Goal: Task Accomplishment & Management: Manage account settings

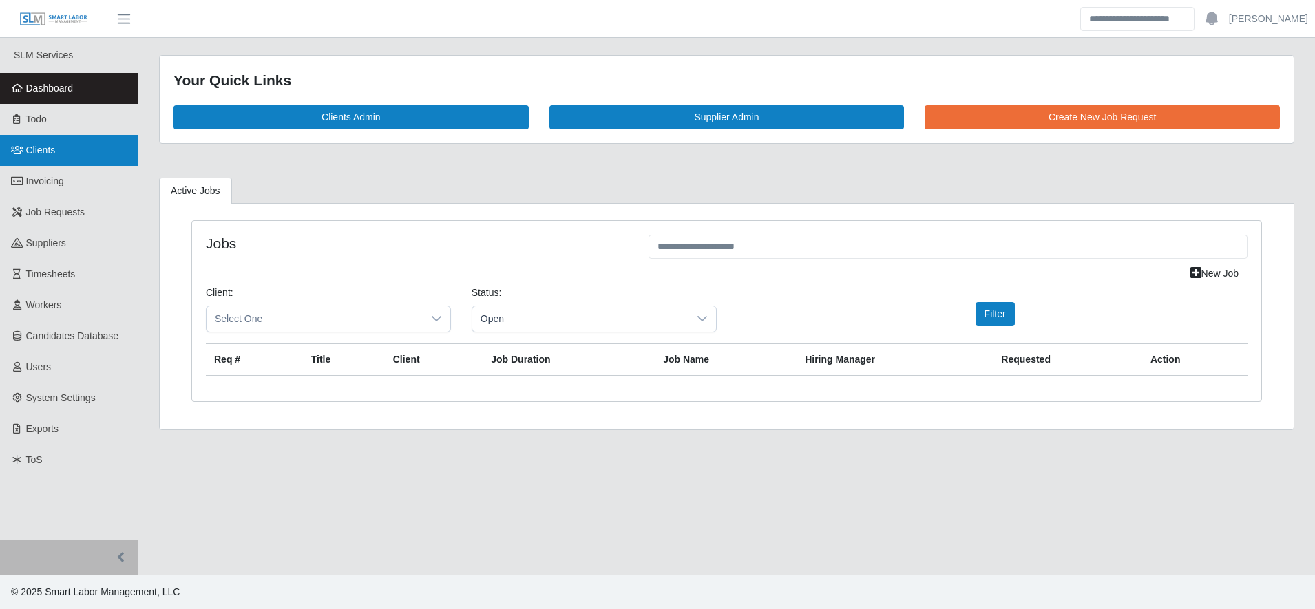
click at [66, 145] on link "Clients" at bounding box center [69, 150] width 138 height 31
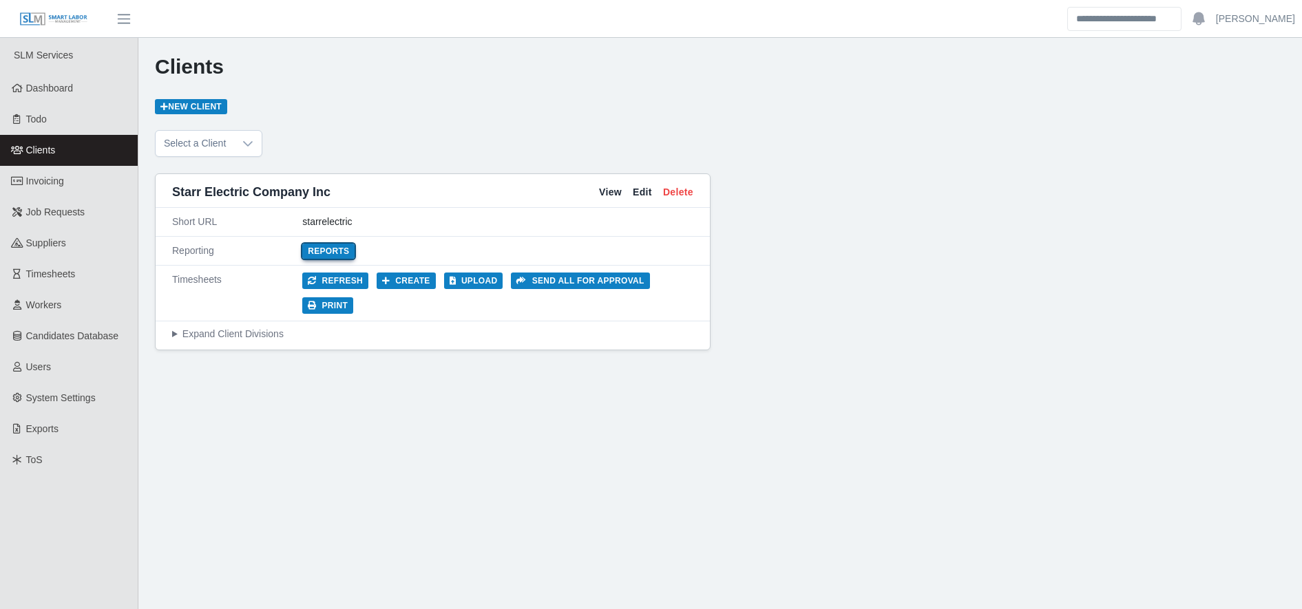
click at [330, 249] on link "Reports" at bounding box center [328, 251] width 52 height 15
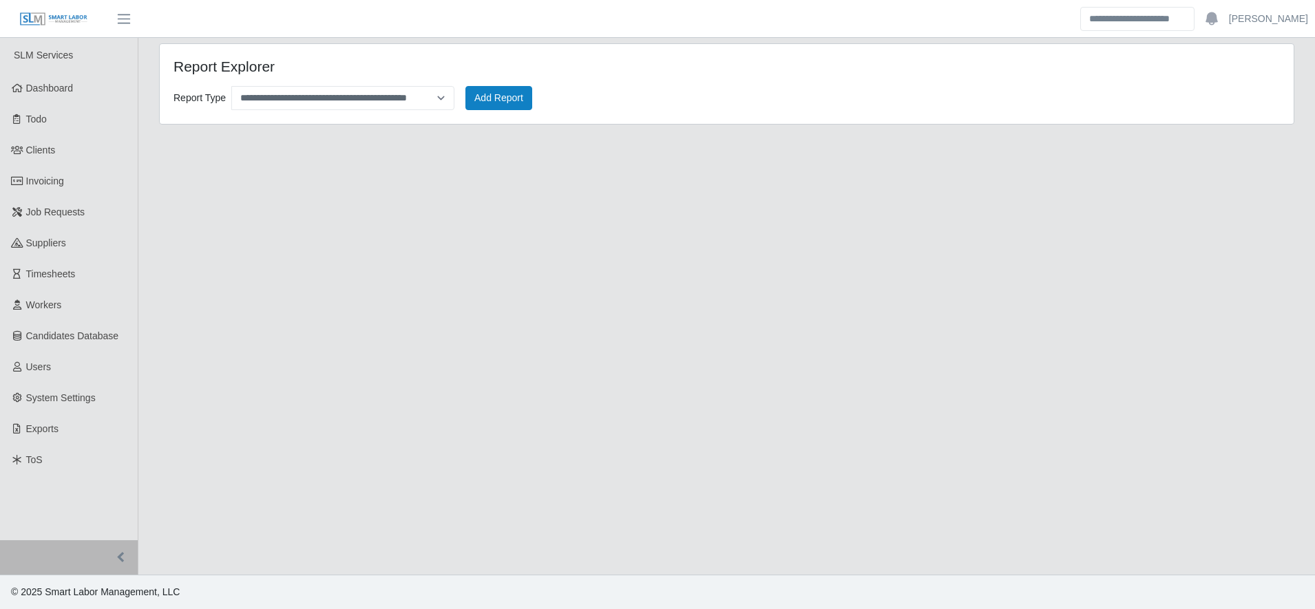
click at [330, 249] on main "**********" at bounding box center [726, 306] width 1177 height 537
click at [60, 273] on span "Timesheets" at bounding box center [51, 273] width 50 height 11
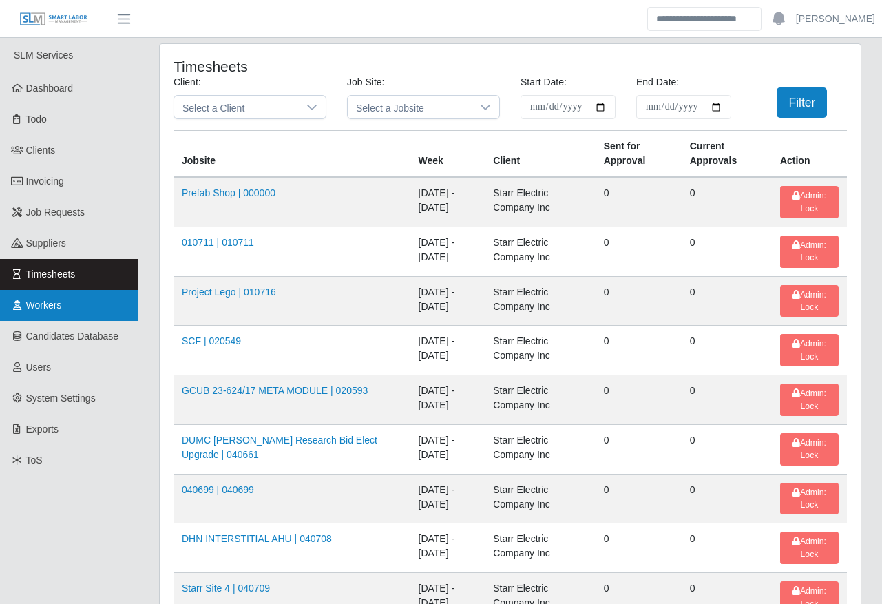
click at [48, 297] on link "Workers" at bounding box center [69, 305] width 138 height 31
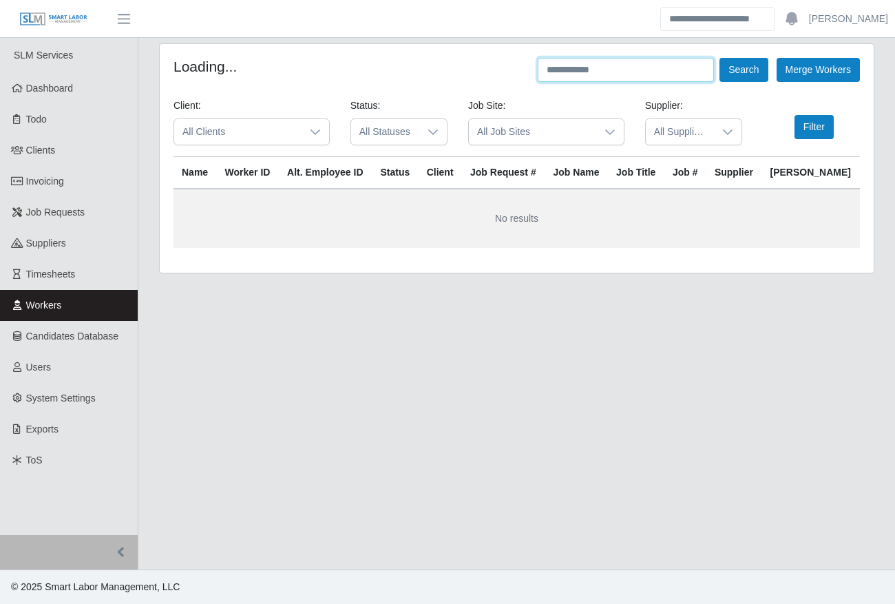
click at [666, 78] on input "text" at bounding box center [626, 70] width 176 height 24
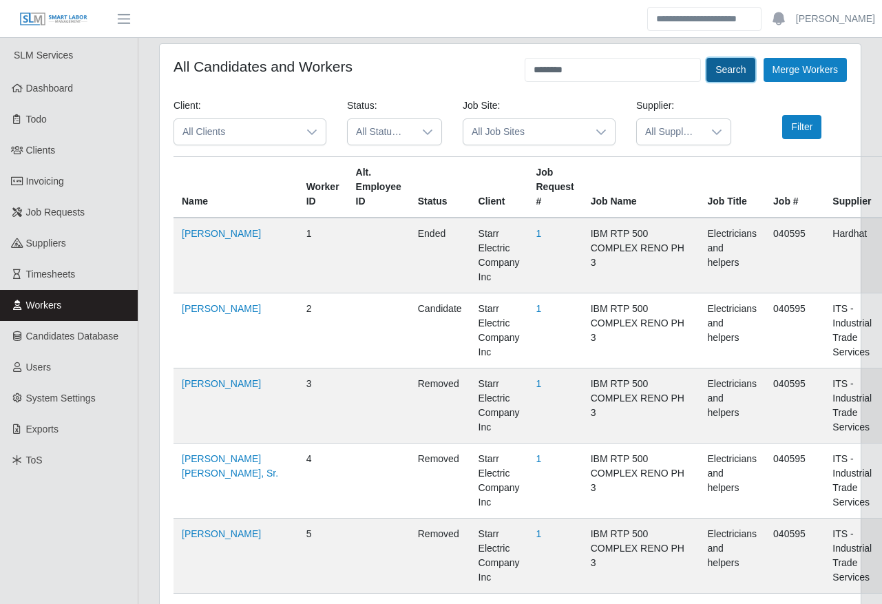
click at [720, 65] on button "Search" at bounding box center [730, 70] width 48 height 24
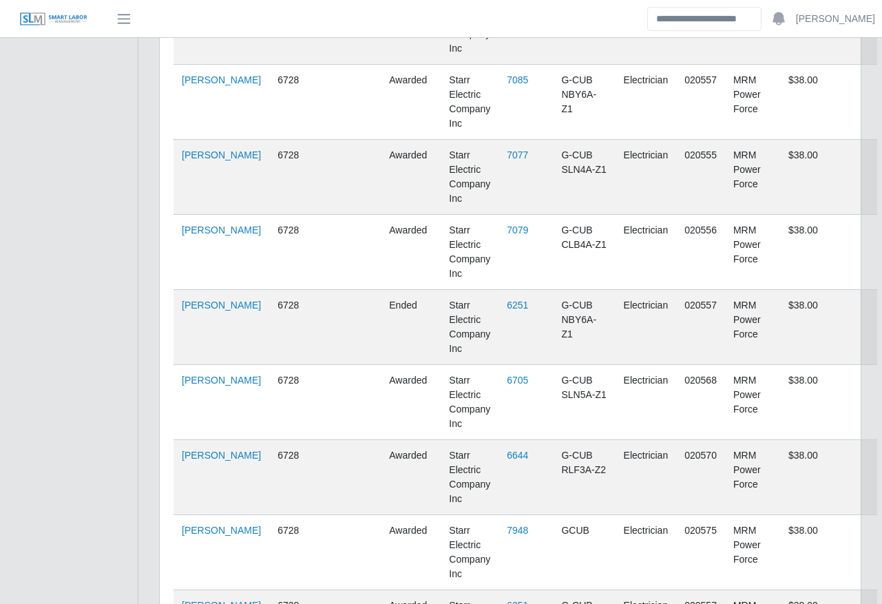
scroll to position [2089, 0]
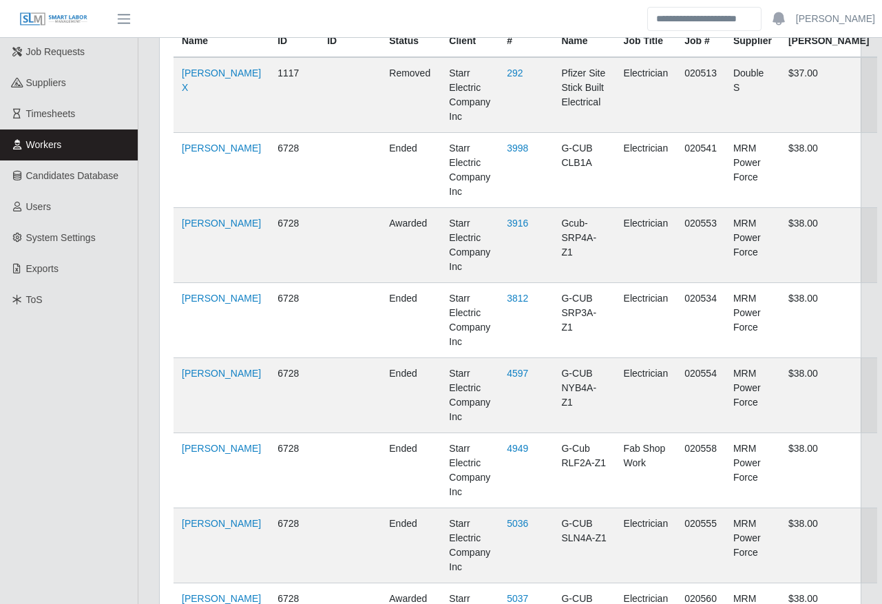
scroll to position [0, 0]
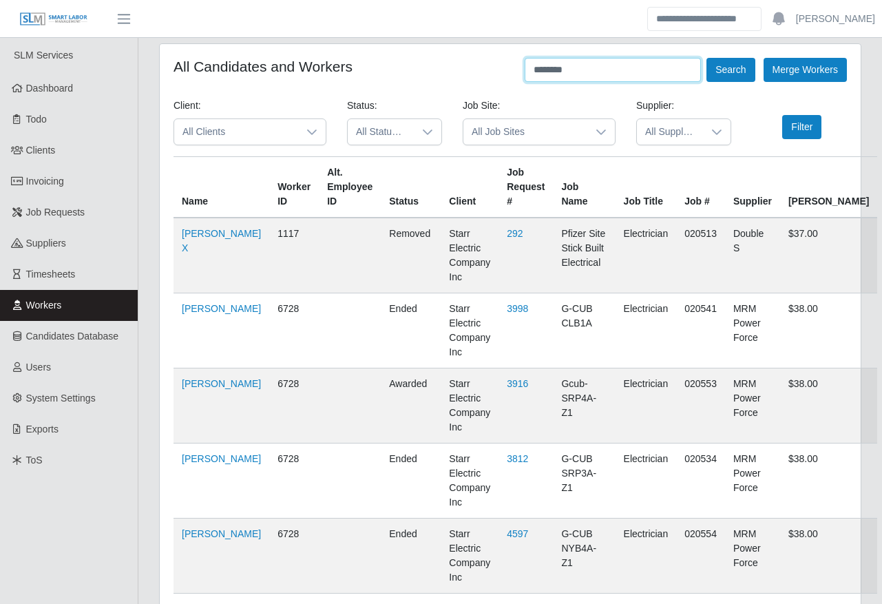
click at [640, 65] on input "********" at bounding box center [613, 70] width 176 height 24
type input "*"
click at [732, 71] on button "Search" at bounding box center [730, 70] width 48 height 24
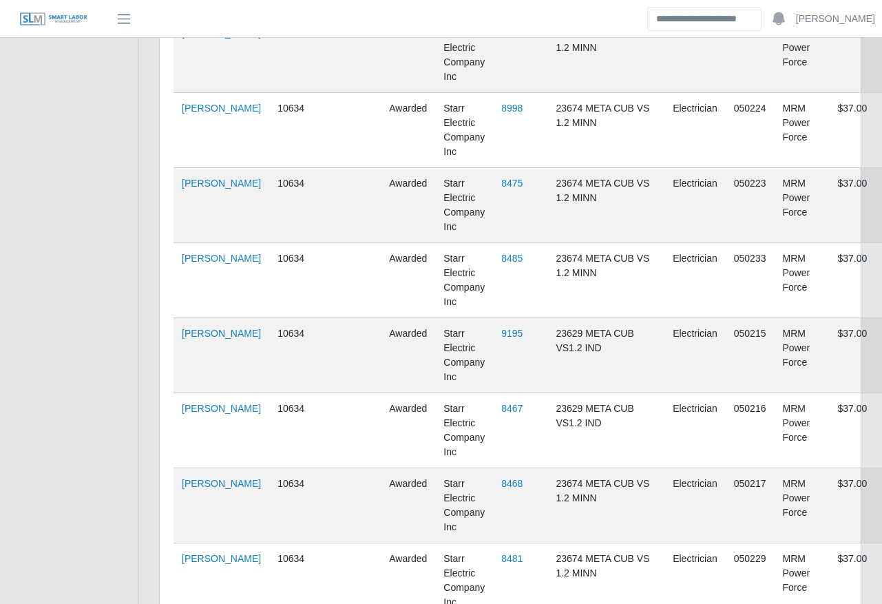
scroll to position [1786, 0]
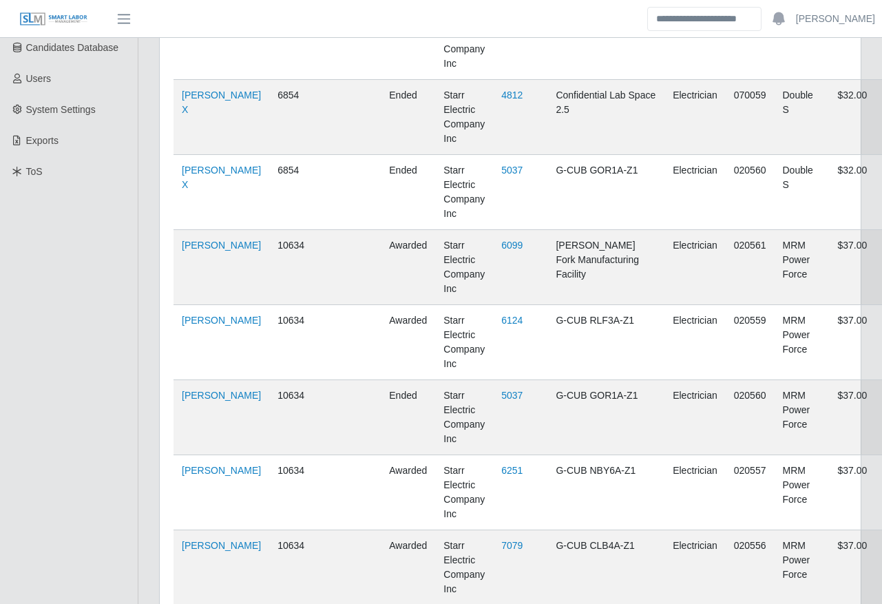
scroll to position [0, 0]
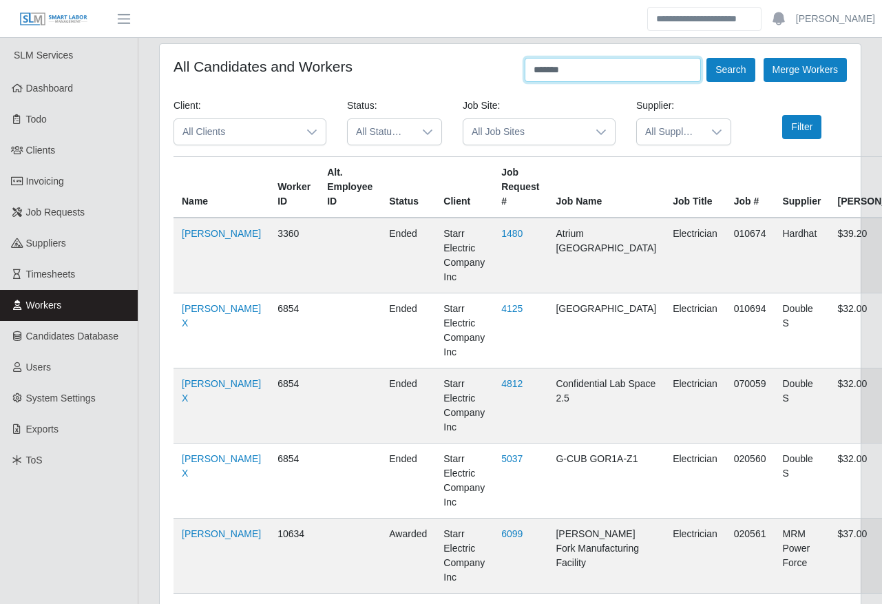
click at [627, 69] on input "*******" at bounding box center [613, 70] width 176 height 24
click at [732, 64] on button "Search" at bounding box center [730, 70] width 48 height 24
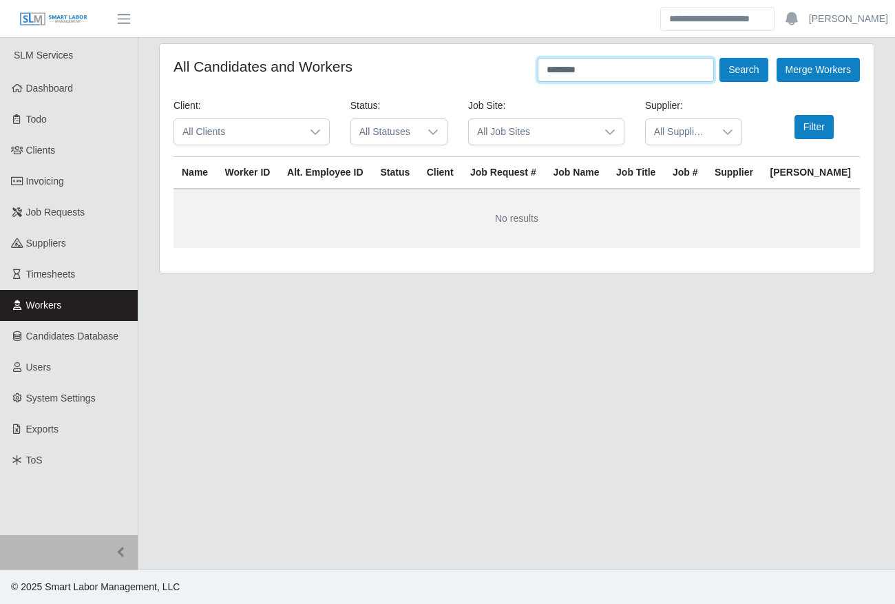
click at [615, 76] on input "********" at bounding box center [626, 70] width 176 height 24
click at [739, 78] on button "Search" at bounding box center [743, 70] width 48 height 24
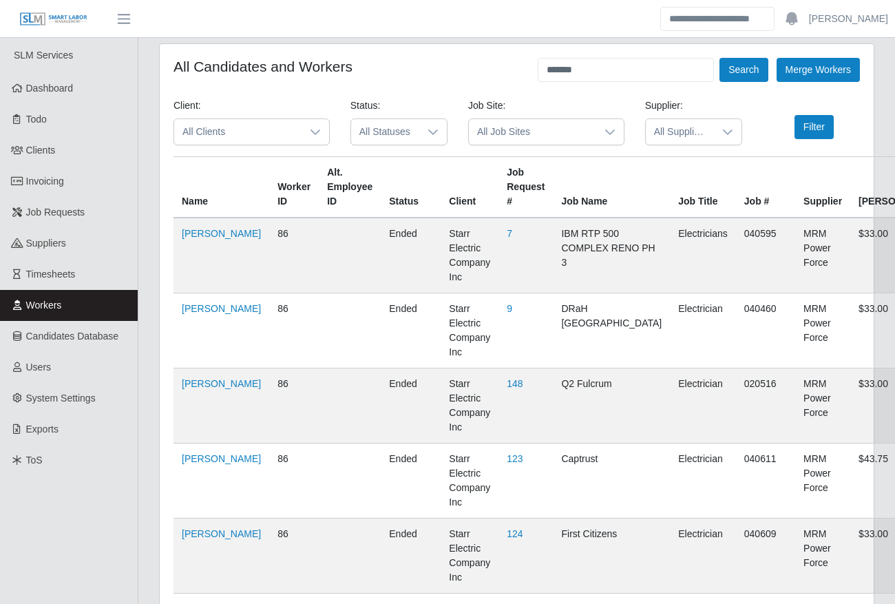
click at [211, 389] on link "Ramon Alexander Ortega" at bounding box center [221, 383] width 79 height 11
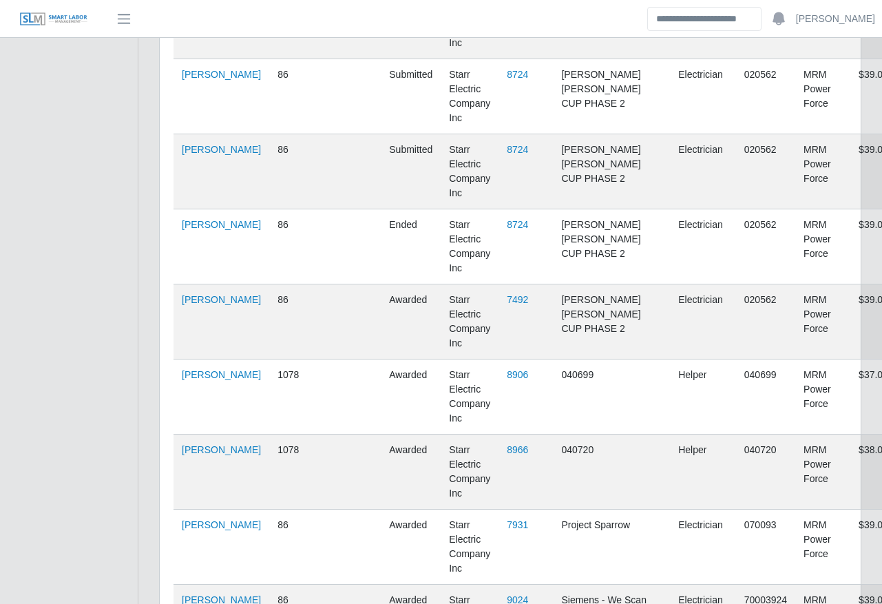
scroll to position [5567, 0]
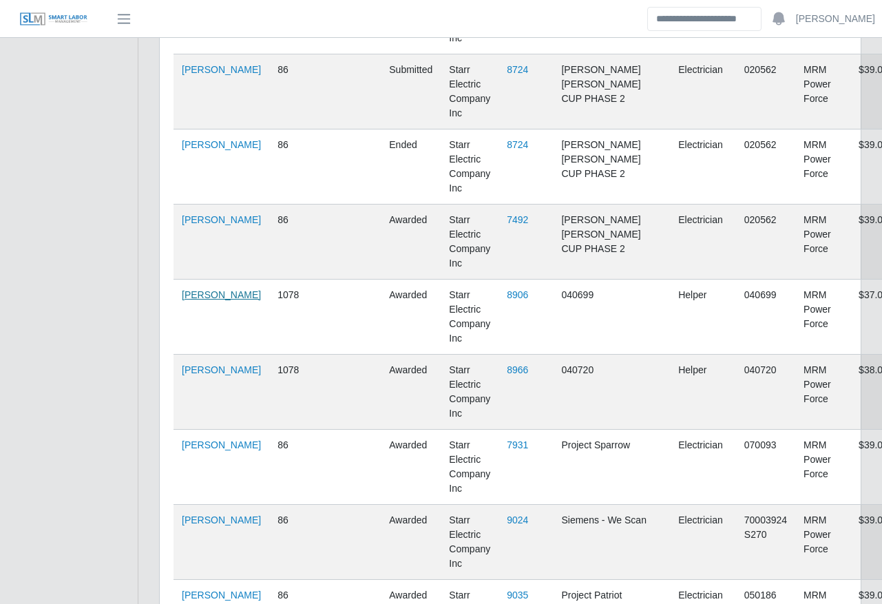
click at [189, 300] on link "Ramon Antonio Gonzalez" at bounding box center [221, 294] width 79 height 11
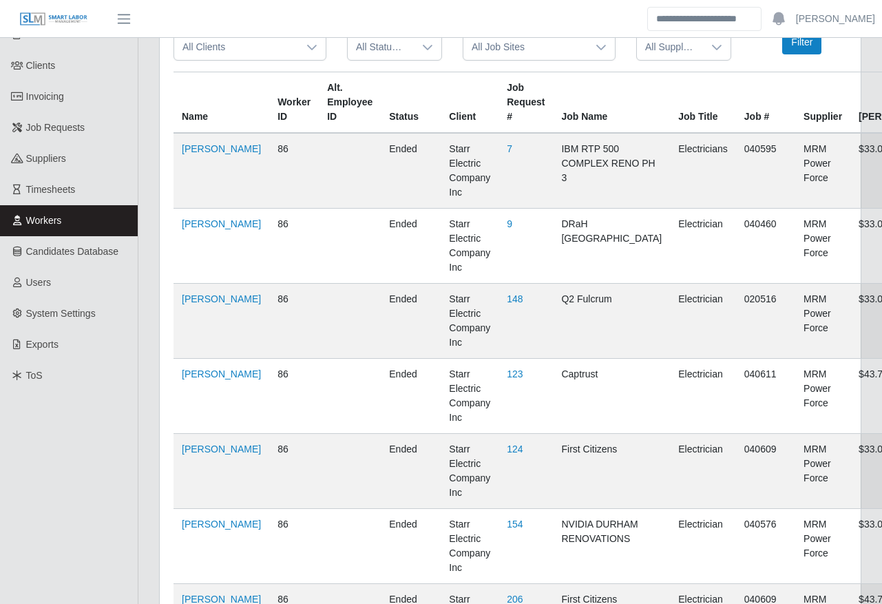
scroll to position [0, 0]
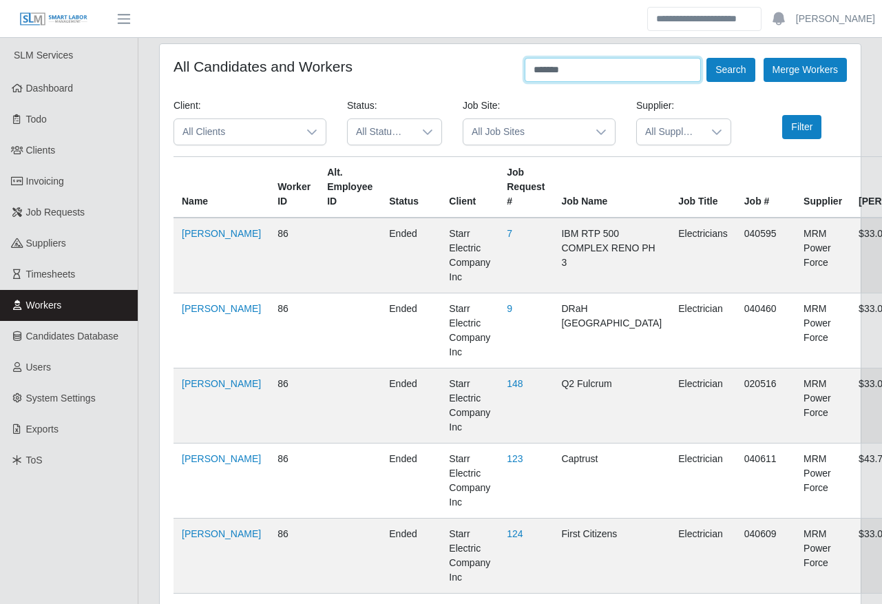
click at [611, 77] on input "*******" at bounding box center [613, 70] width 176 height 24
click at [713, 70] on button "Search" at bounding box center [730, 70] width 48 height 24
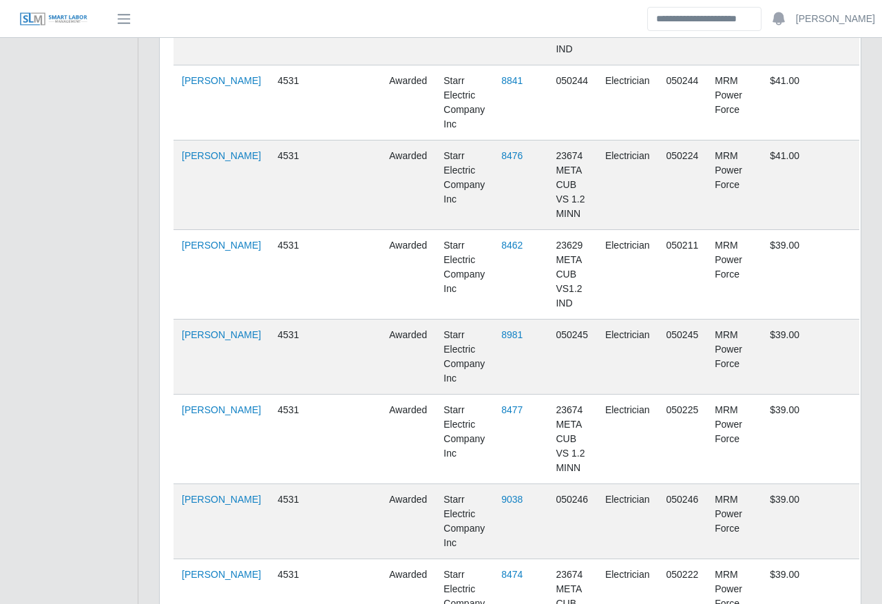
scroll to position [1725, 0]
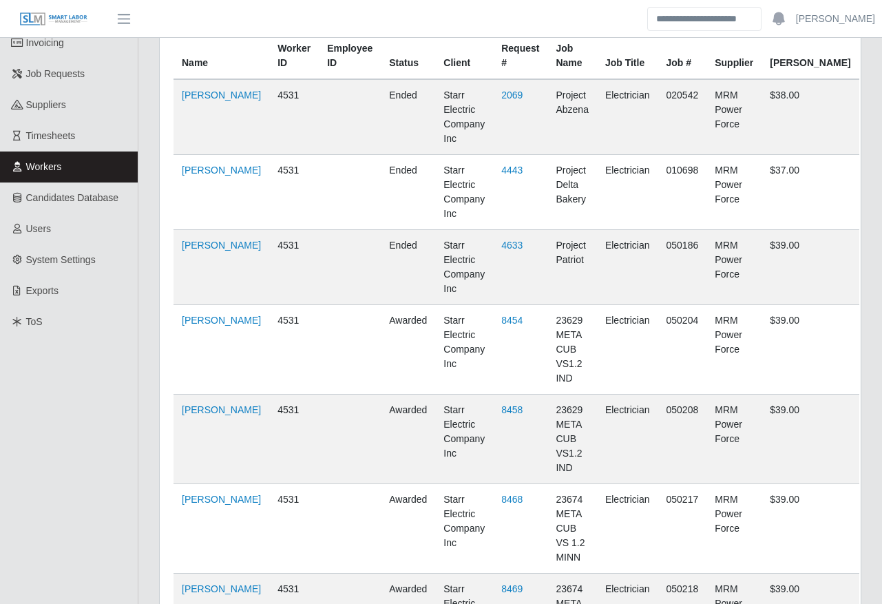
scroll to position [0, 0]
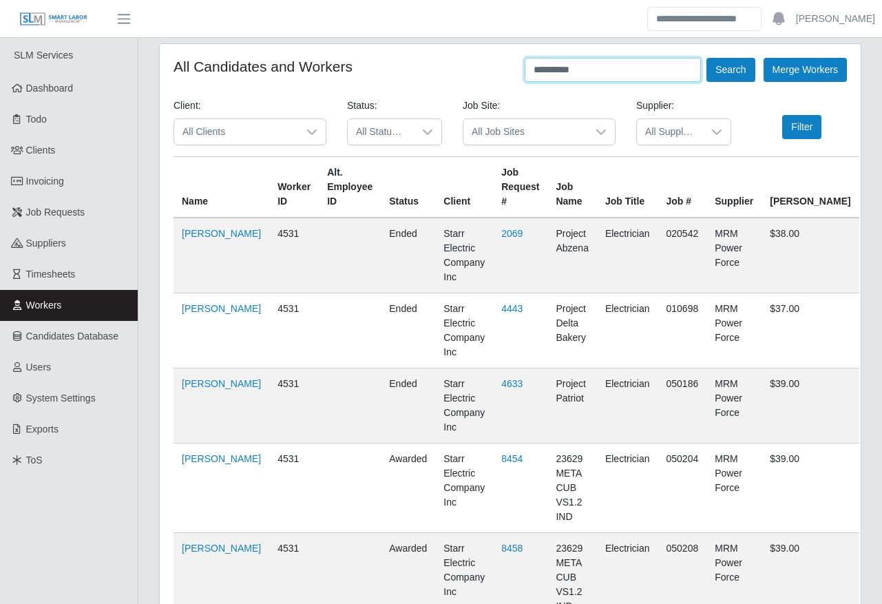
click at [643, 67] on input "**********" at bounding box center [613, 70] width 176 height 24
type input "*"
click at [733, 70] on button "Search" at bounding box center [730, 70] width 48 height 24
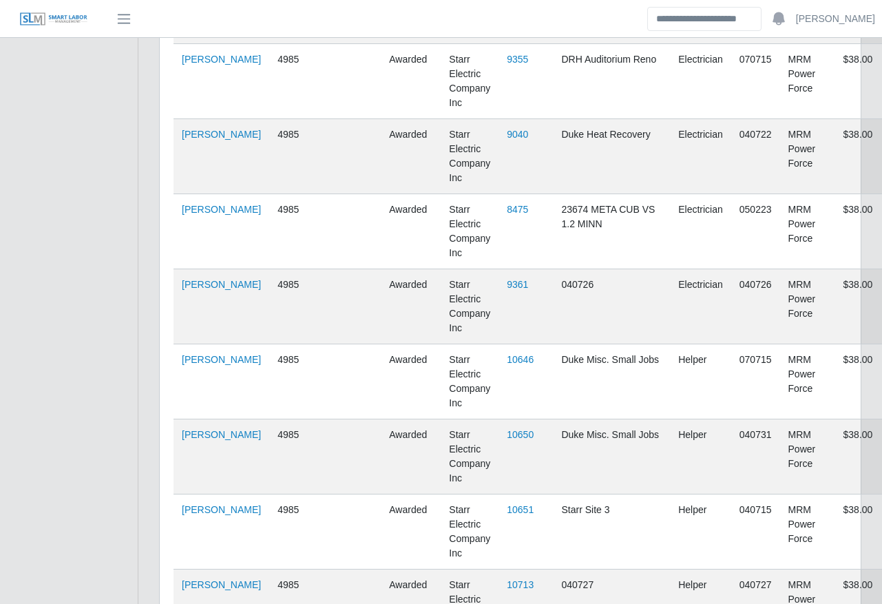
scroll to position [2878, 0]
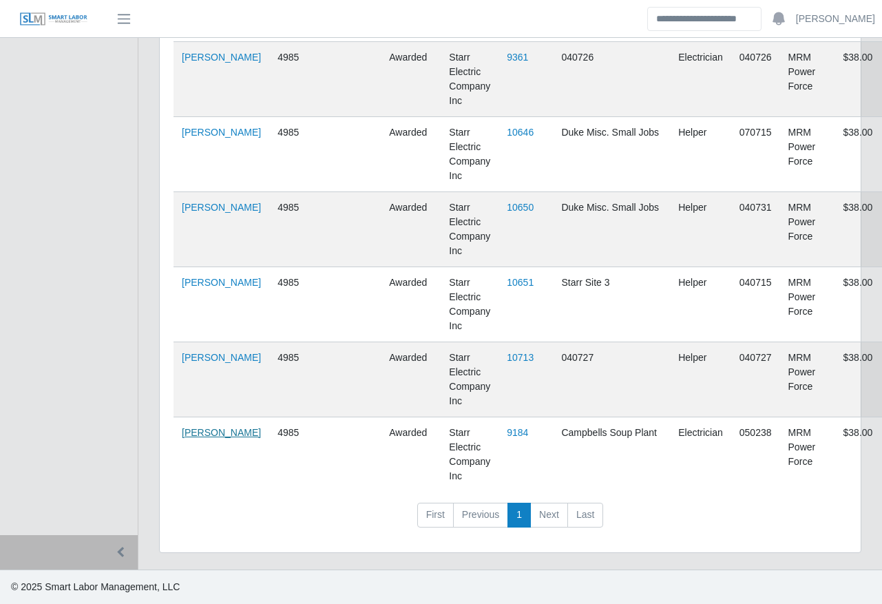
click at [208, 438] on link "Andres Hernandez" at bounding box center [221, 432] width 79 height 11
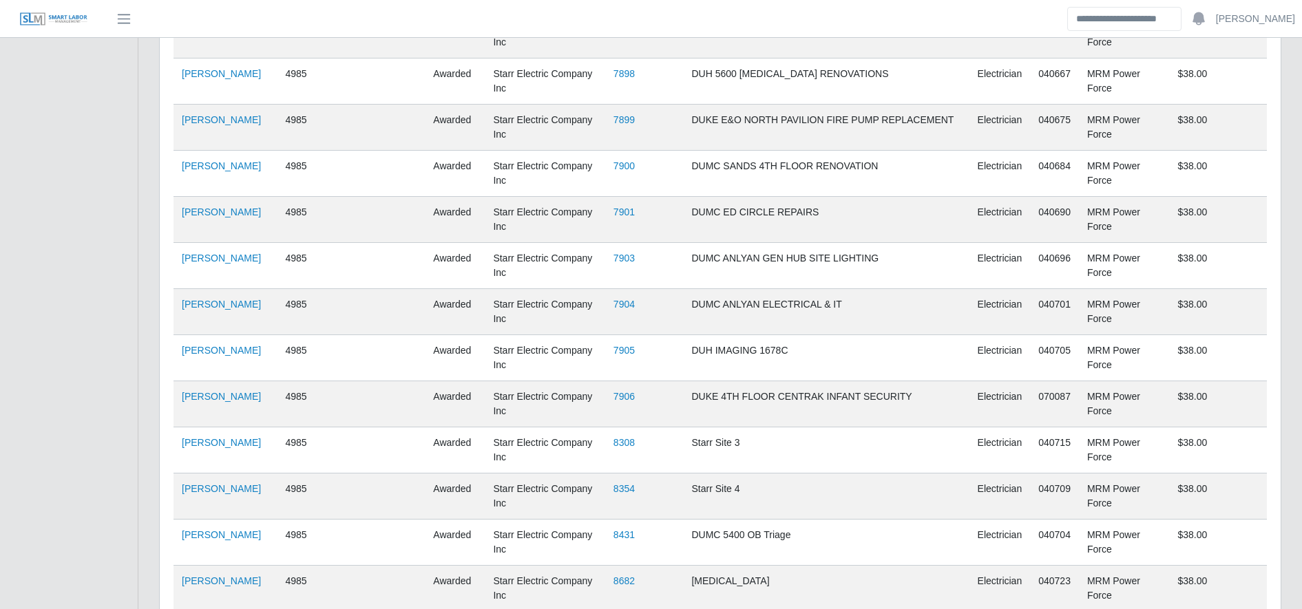
scroll to position [0, 0]
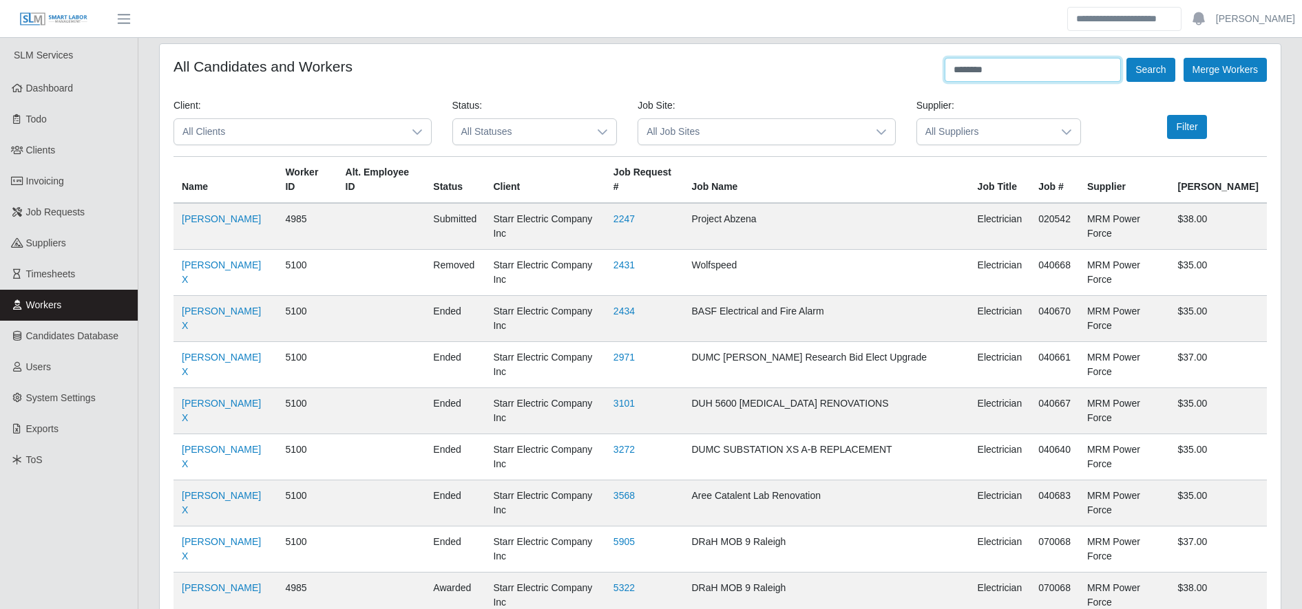
click at [894, 77] on input "********" at bounding box center [1033, 70] width 176 height 24
type input "**********"
click at [894, 61] on button "Search" at bounding box center [1150, 70] width 48 height 24
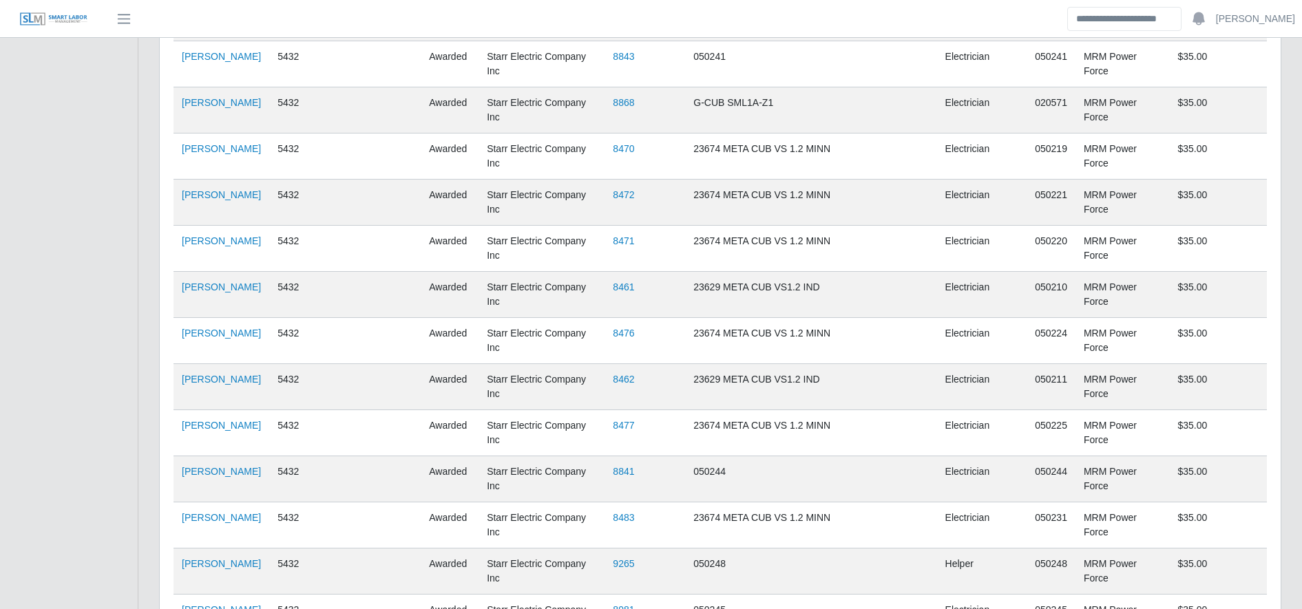
scroll to position [1465, 0]
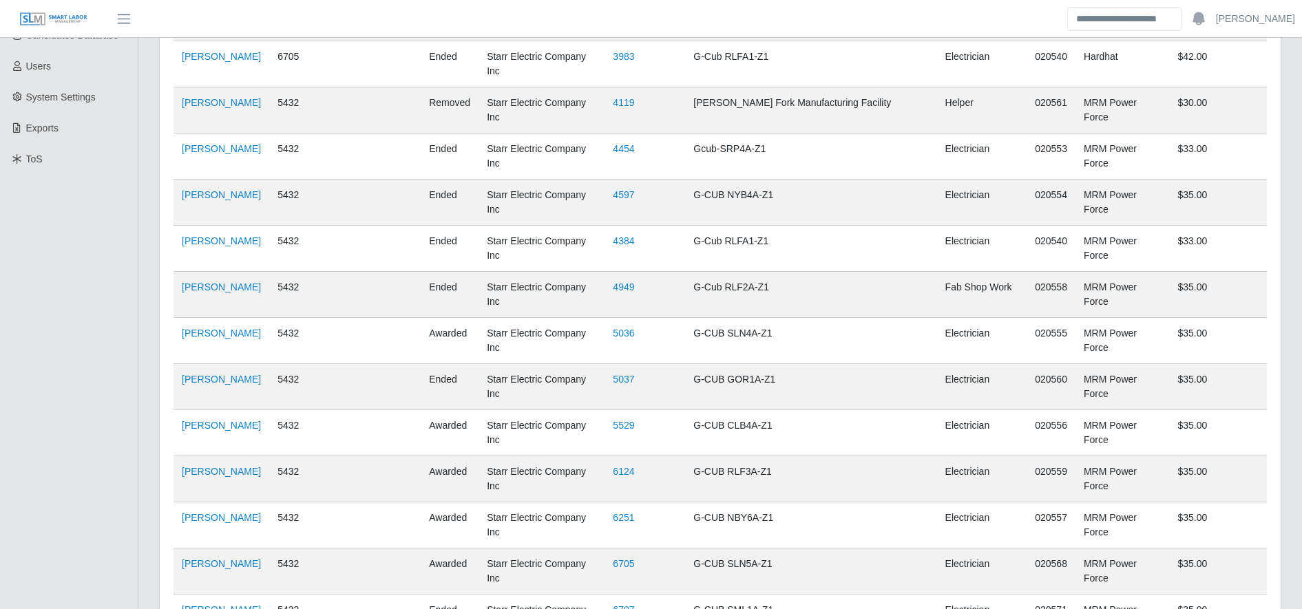
scroll to position [0, 0]
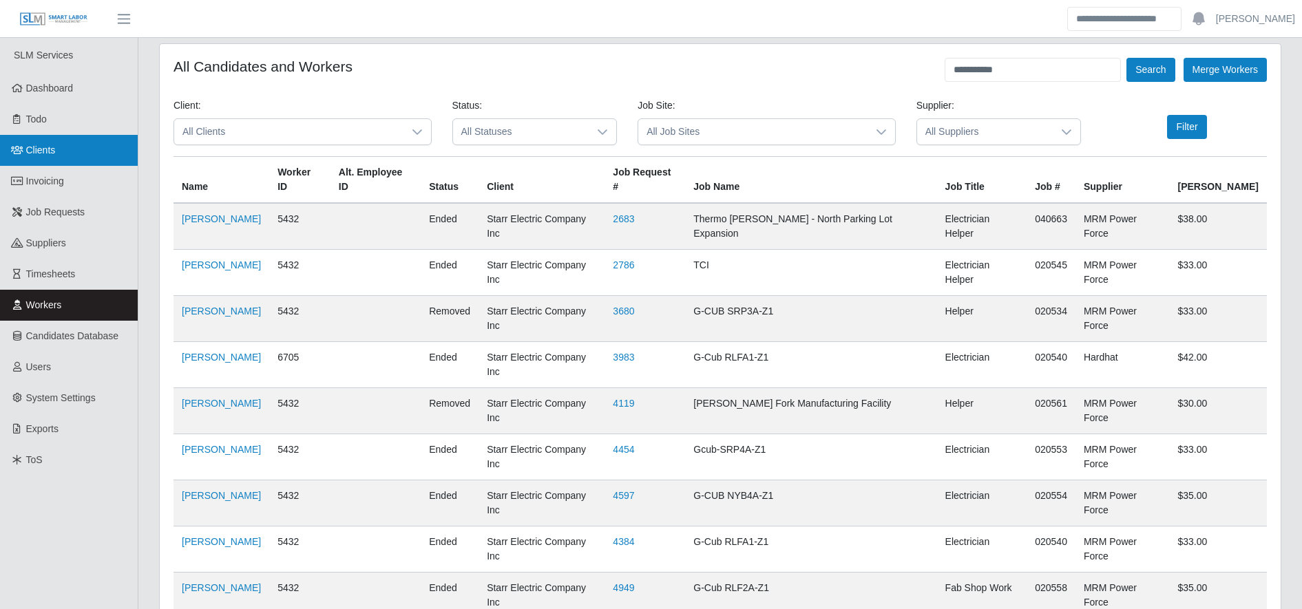
click at [98, 145] on link "Clients" at bounding box center [69, 150] width 138 height 31
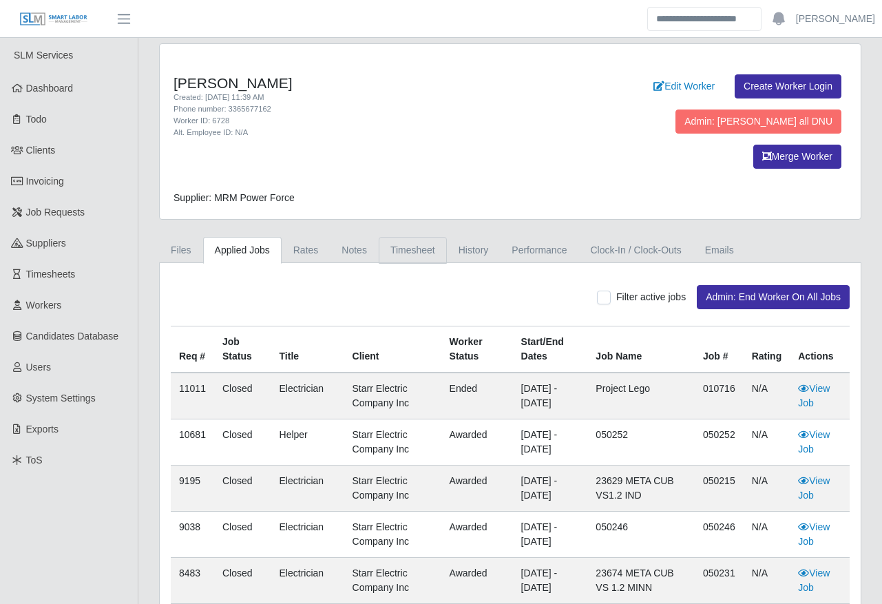
click at [414, 237] on link "Timesheet" at bounding box center [413, 250] width 68 height 27
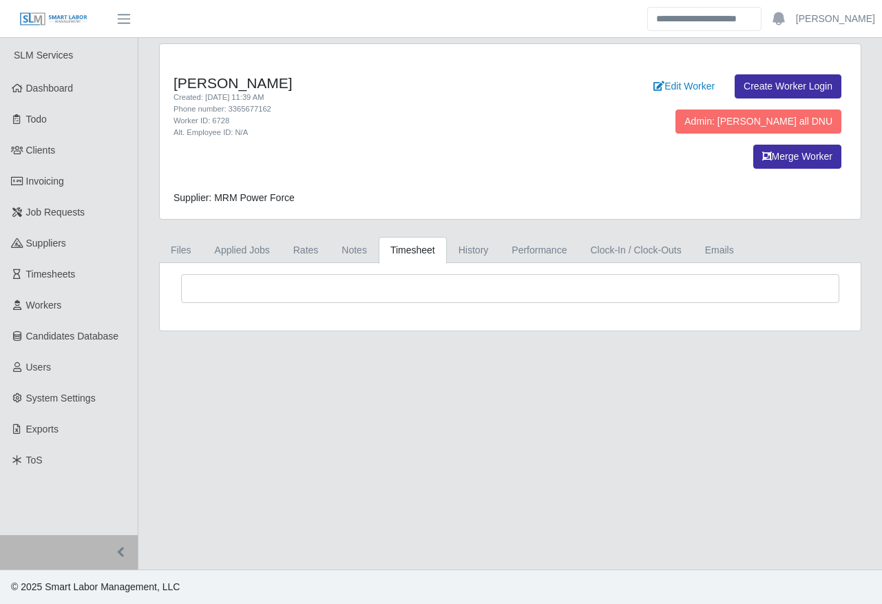
click at [414, 237] on link "Timesheet" at bounding box center [413, 250] width 68 height 27
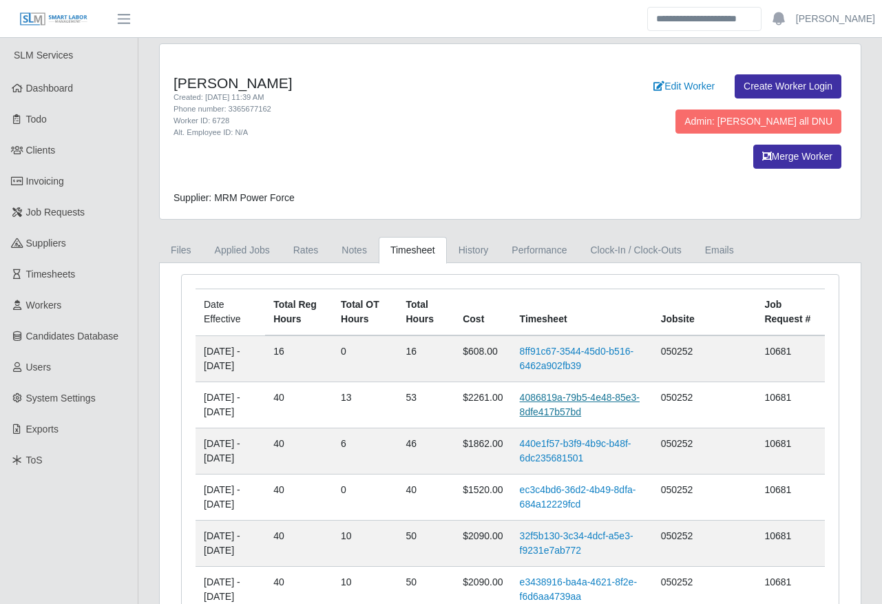
click at [582, 392] on link "4086819a-79b5-4e48-85e3-8dfe417b57bd" at bounding box center [580, 404] width 120 height 25
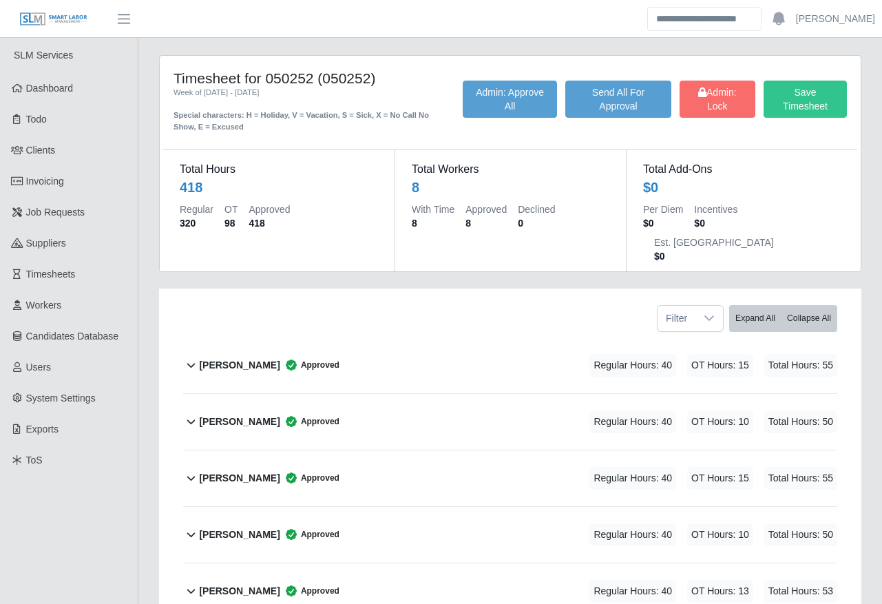
scroll to position [254, 0]
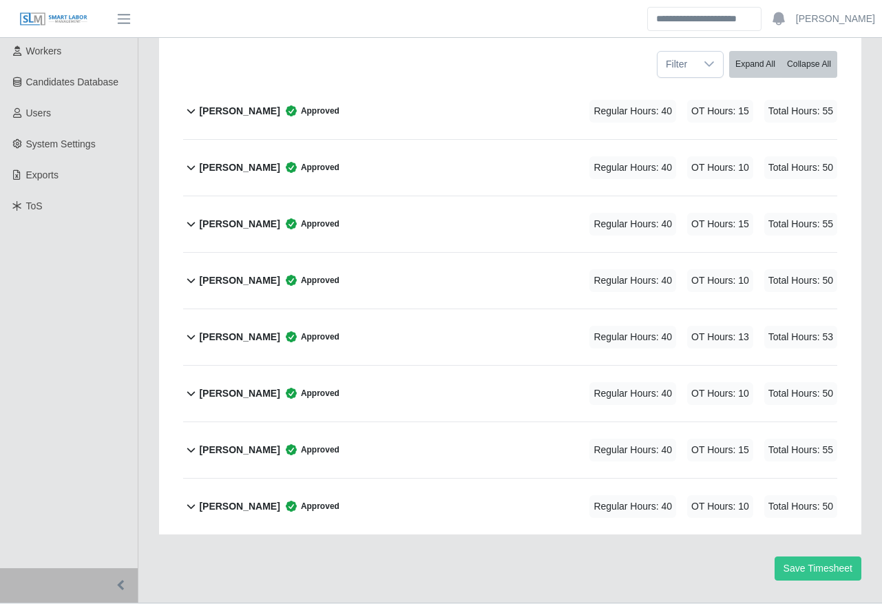
click at [481, 309] on div "[PERSON_NAME] Approved Regular Hours: 40 OT Hours: 13 Total Hours: 53" at bounding box center [518, 337] width 638 height 56
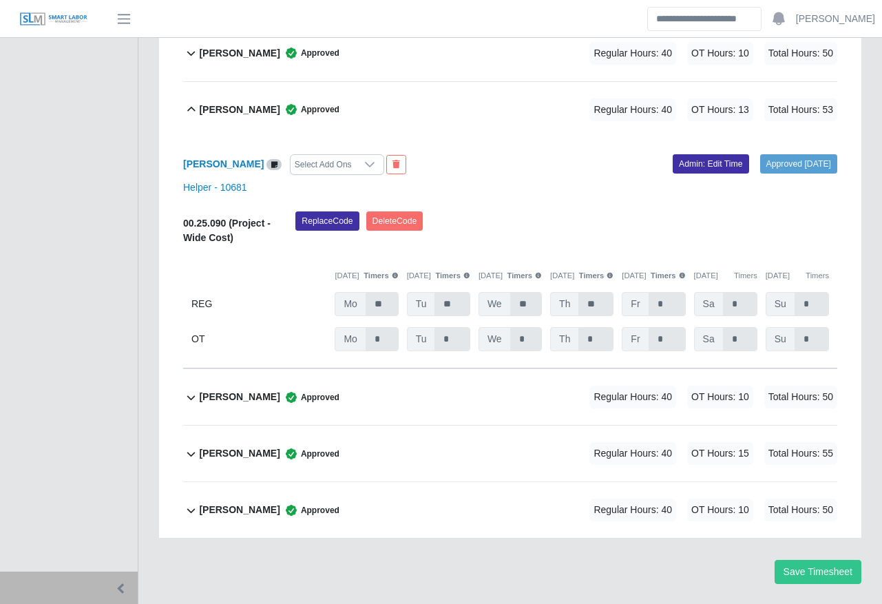
scroll to position [485, 0]
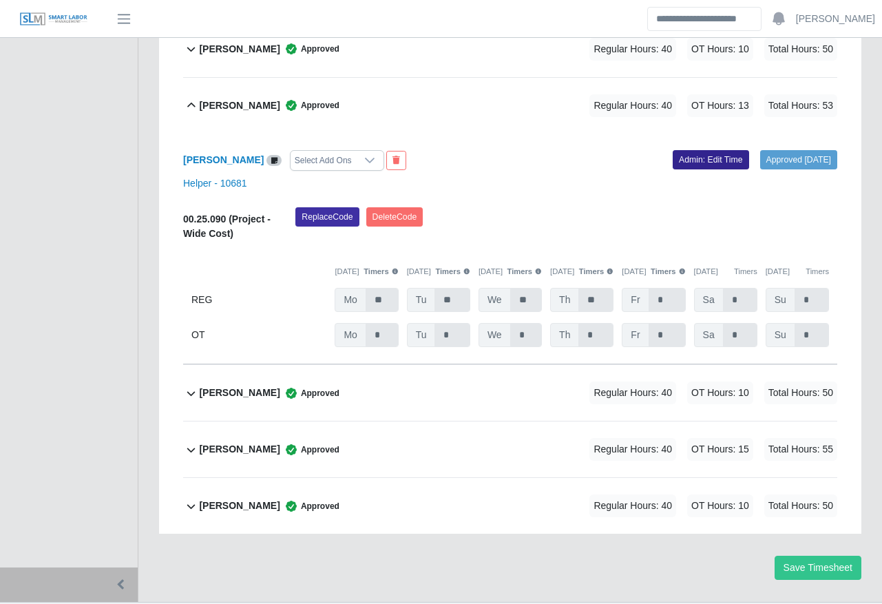
click at [708, 150] on link "Admin: Edit Time" at bounding box center [711, 159] width 76 height 19
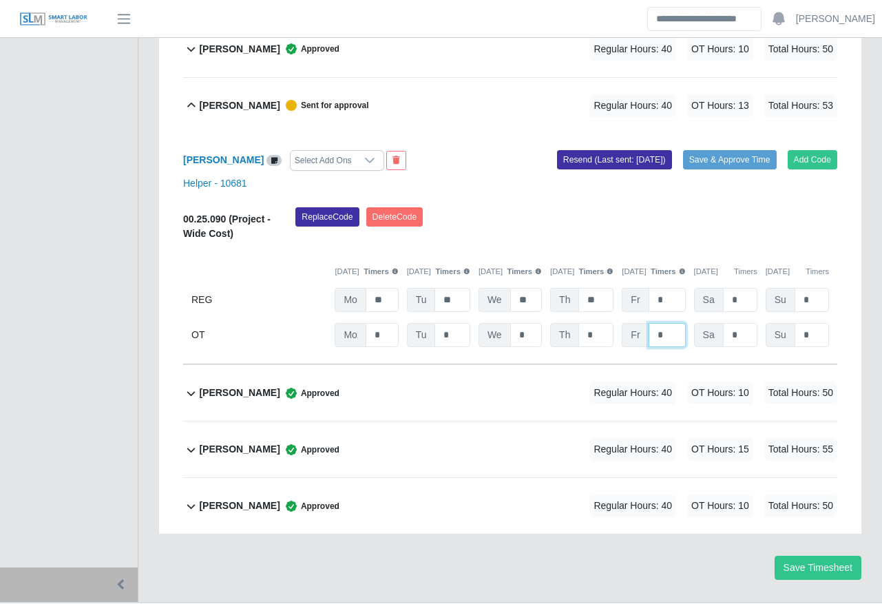
click at [671, 323] on input "*" at bounding box center [667, 335] width 37 height 24
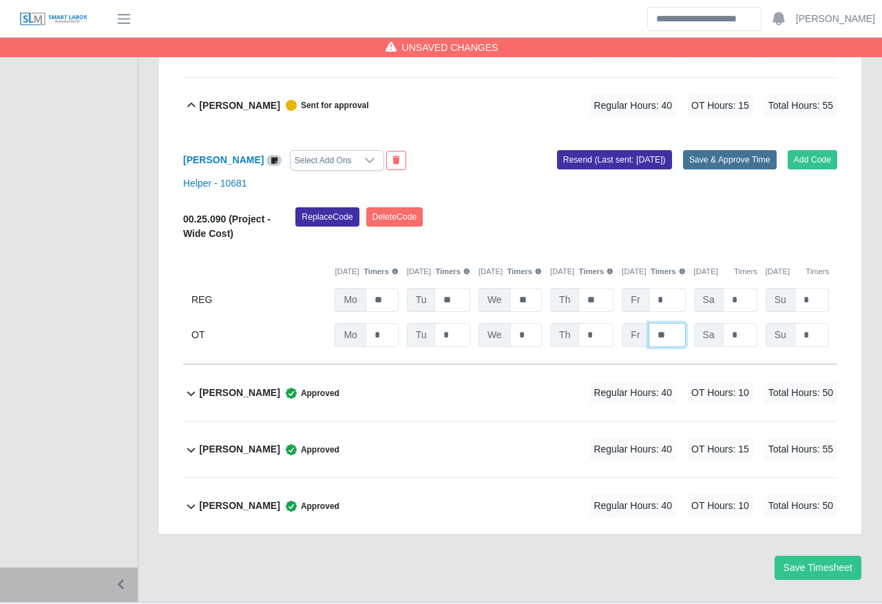
type input "**"
click at [746, 150] on button "Save & Approve Time" at bounding box center [730, 159] width 94 height 19
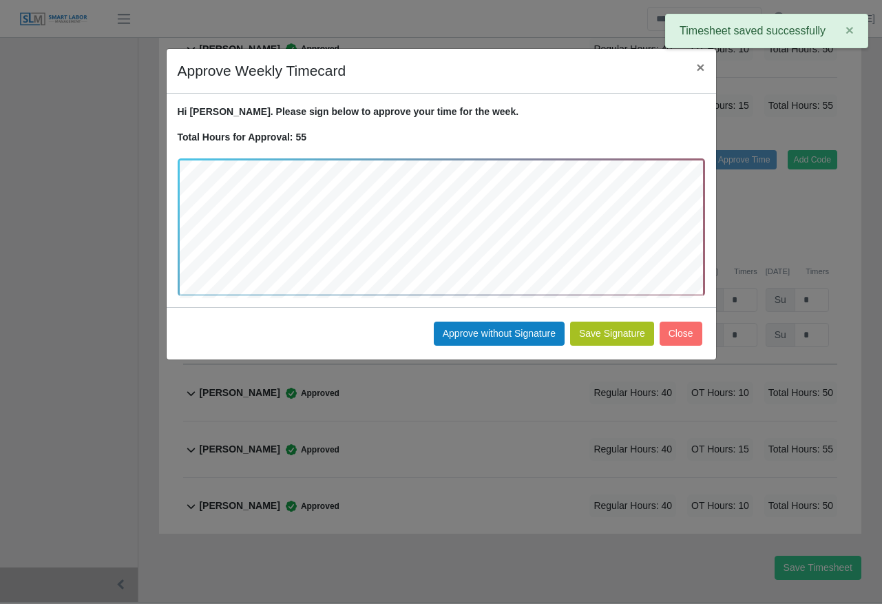
click at [627, 339] on button "Save Signature" at bounding box center [612, 333] width 84 height 24
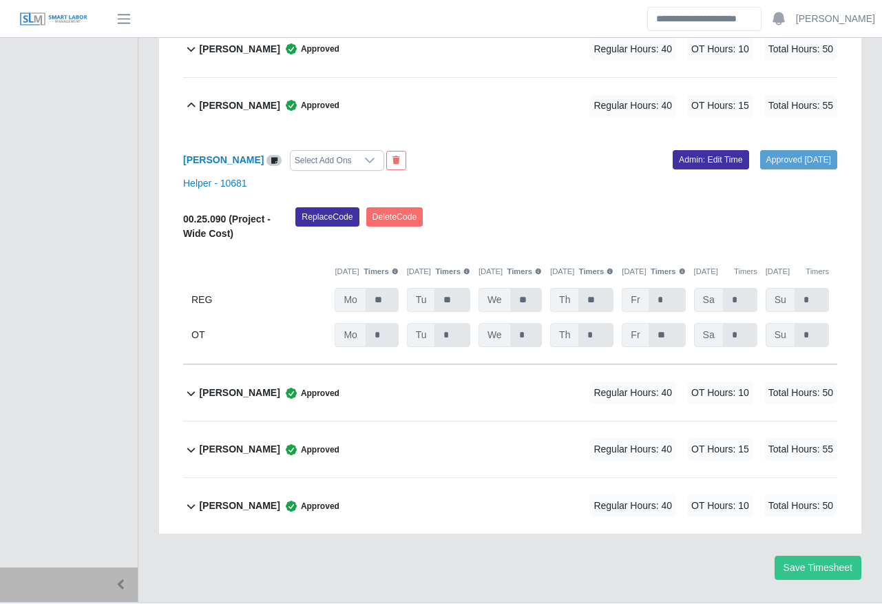
click at [370, 478] on div "[PERSON_NAME] Approved Regular Hours: 40 OT Hours: 10 Total Hours: 50" at bounding box center [518, 506] width 638 height 56
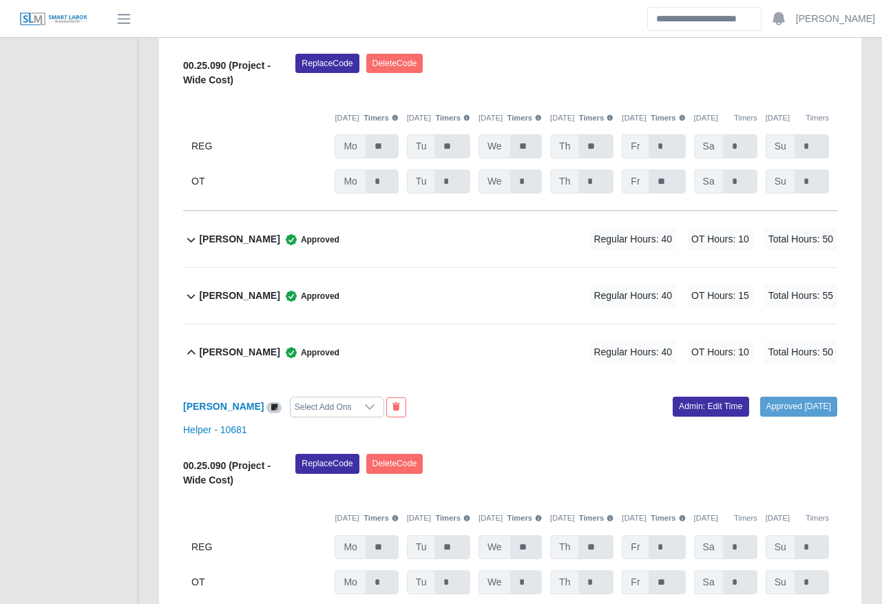
scroll to position [717, 0]
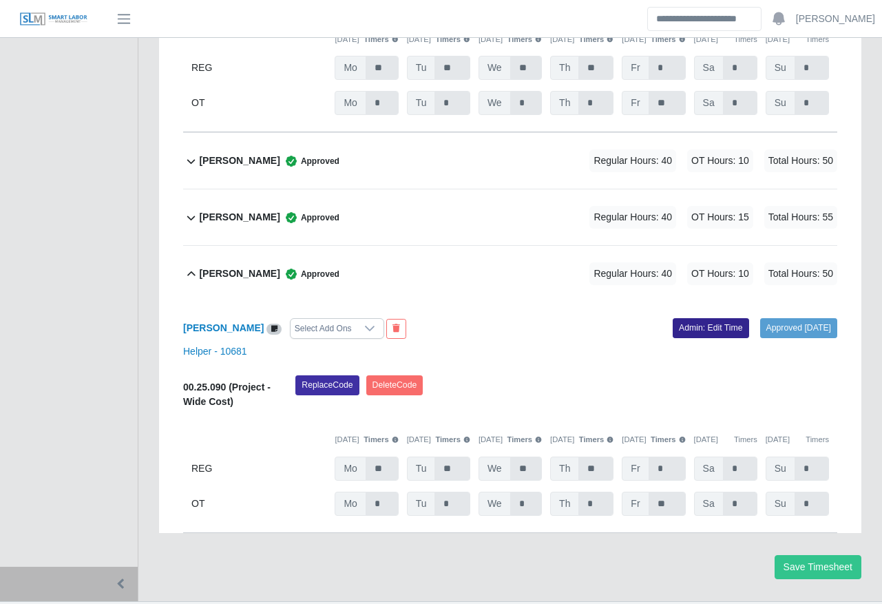
click at [696, 318] on link "Admin: Edit Time" at bounding box center [711, 327] width 76 height 19
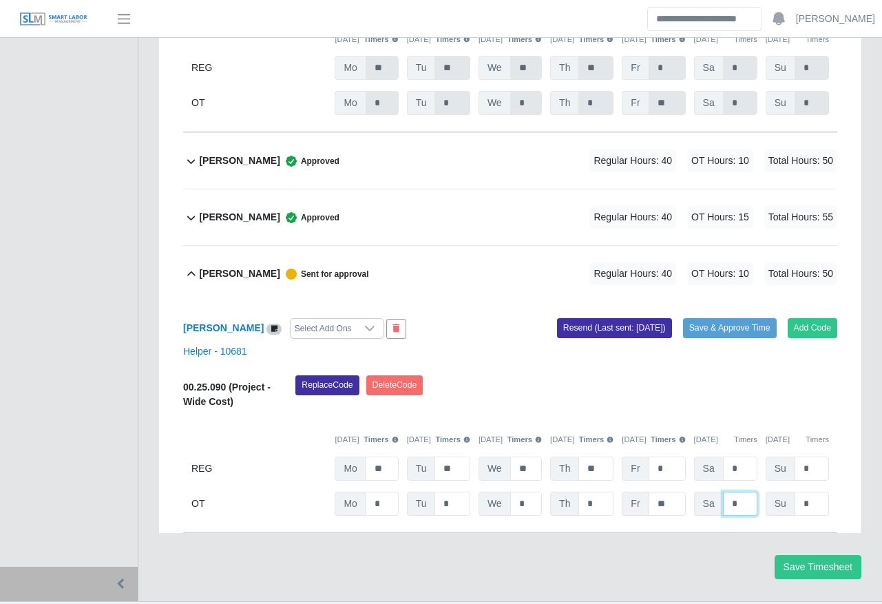
click at [738, 492] on input "*" at bounding box center [740, 504] width 34 height 24
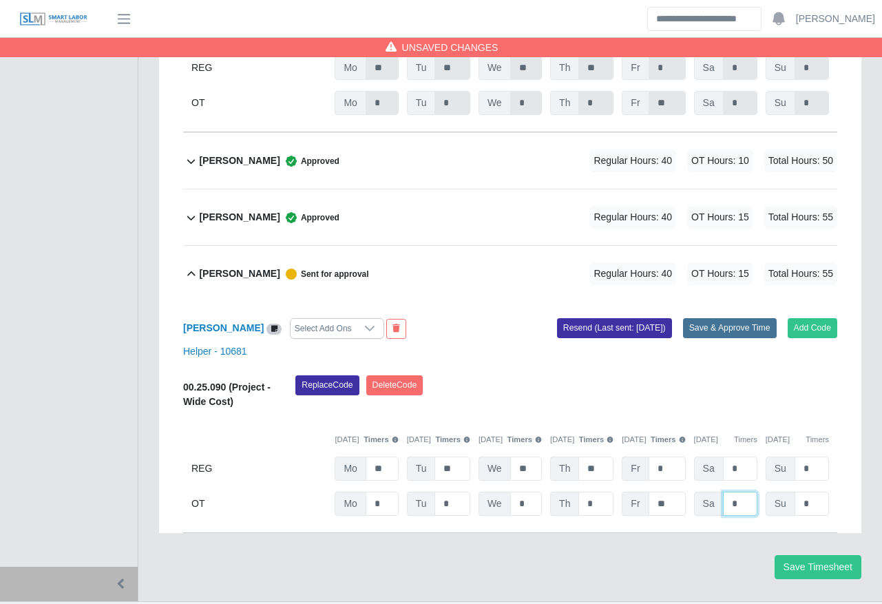
type input "*"
click at [726, 318] on button "Save & Approve Time" at bounding box center [730, 327] width 94 height 19
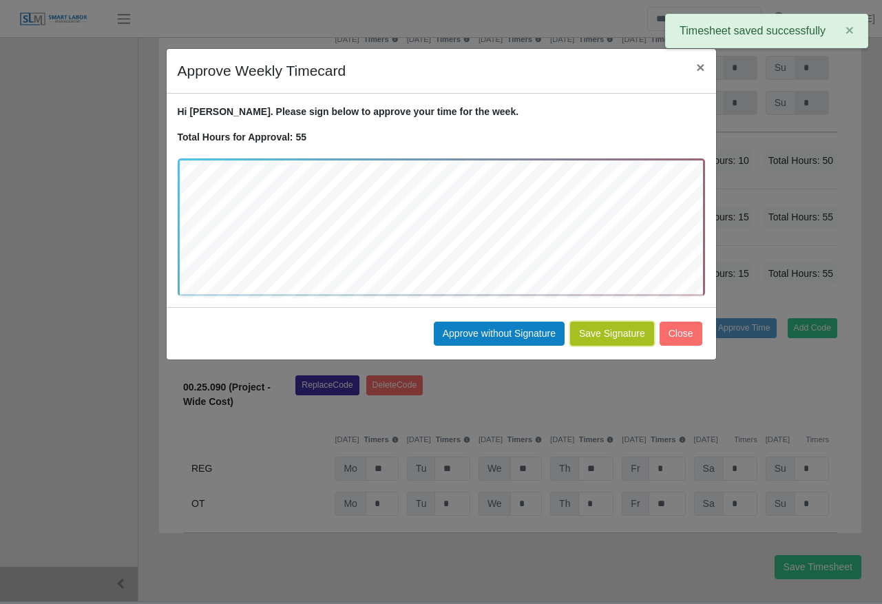
click at [620, 344] on button "Save Signature" at bounding box center [612, 333] width 84 height 24
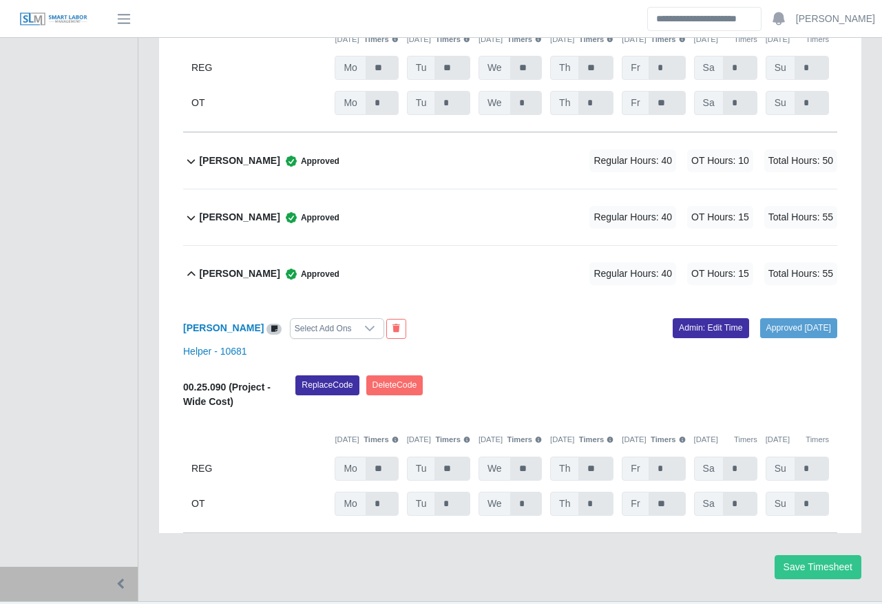
click at [327, 262] on div "[PERSON_NAME] Approved" at bounding box center [269, 273] width 140 height 23
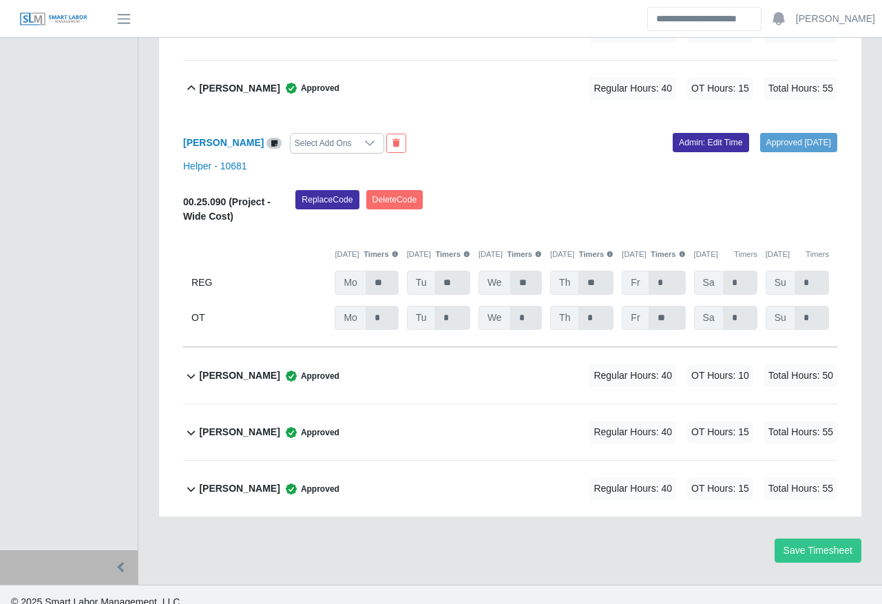
scroll to position [485, 0]
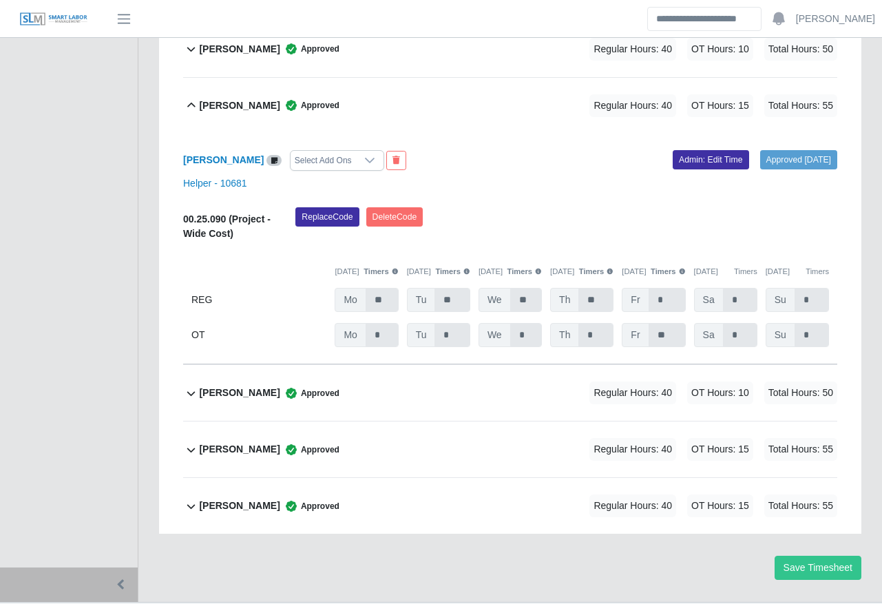
click at [242, 98] on b "[PERSON_NAME]" at bounding box center [239, 105] width 81 height 14
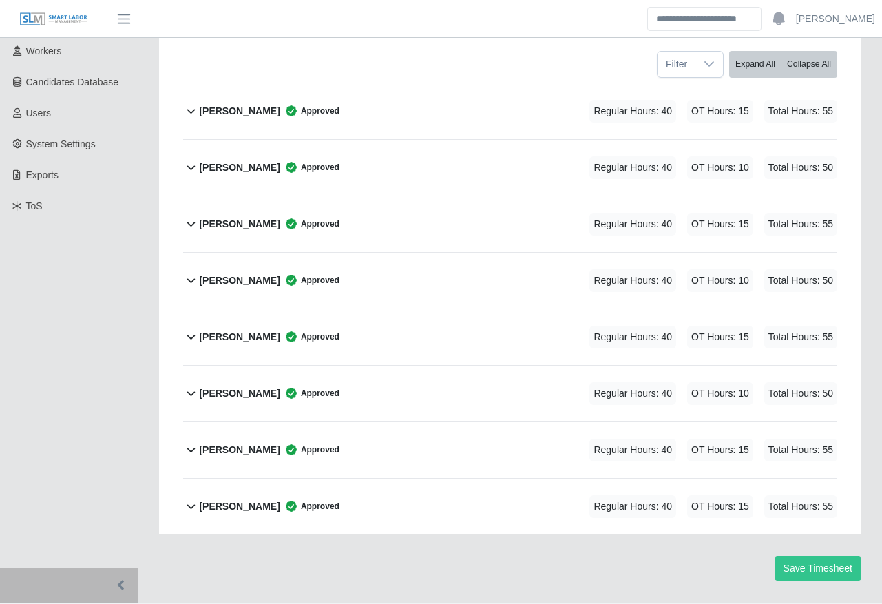
scroll to position [0, 0]
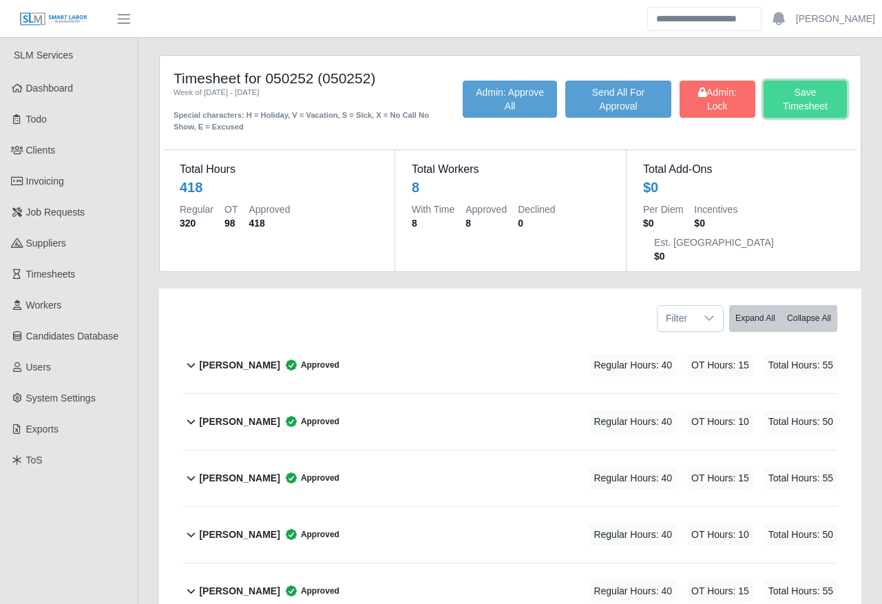
click at [821, 107] on button "Save Timesheet" at bounding box center [804, 99] width 83 height 37
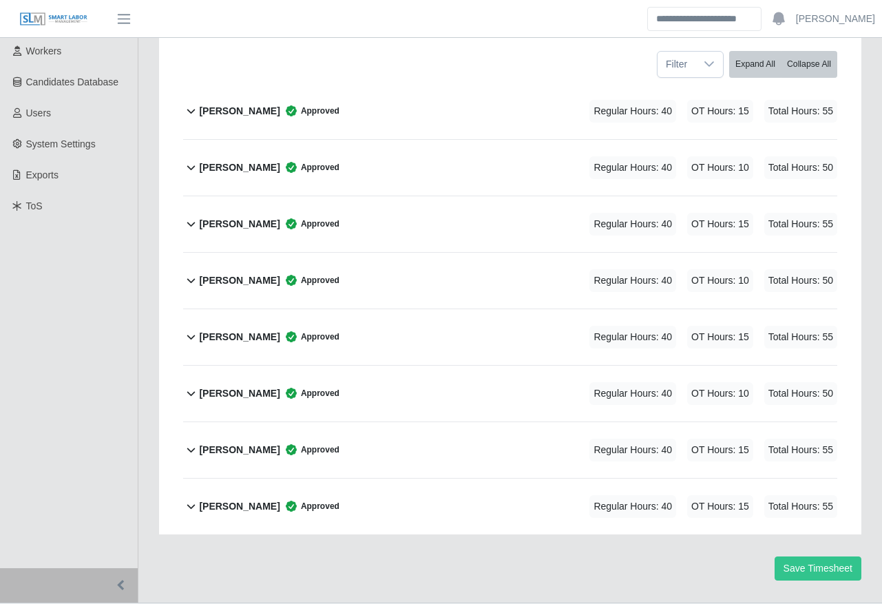
click at [470, 366] on div "[PERSON_NAME] Approved Regular Hours: 40 OT Hours: 10 Total Hours: 50" at bounding box center [518, 394] width 638 height 56
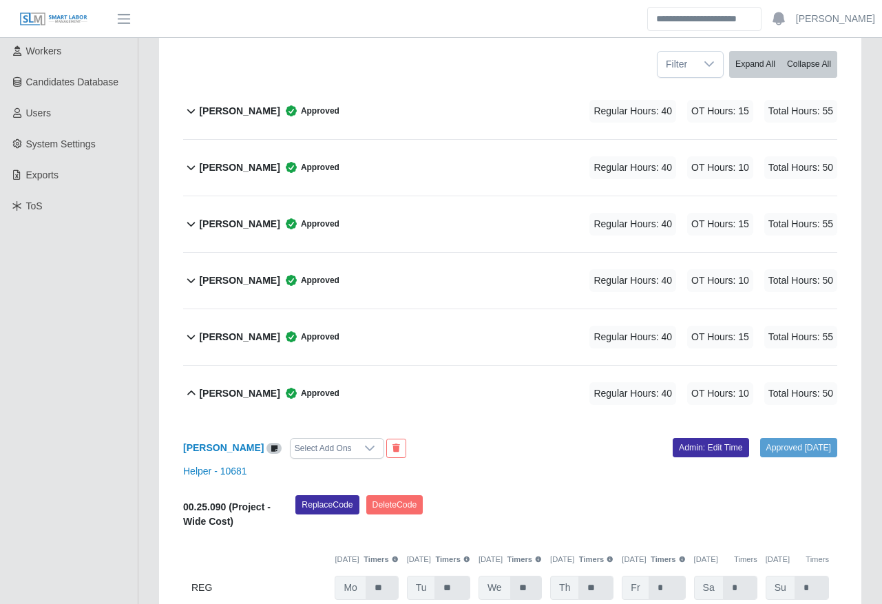
scroll to position [0, 0]
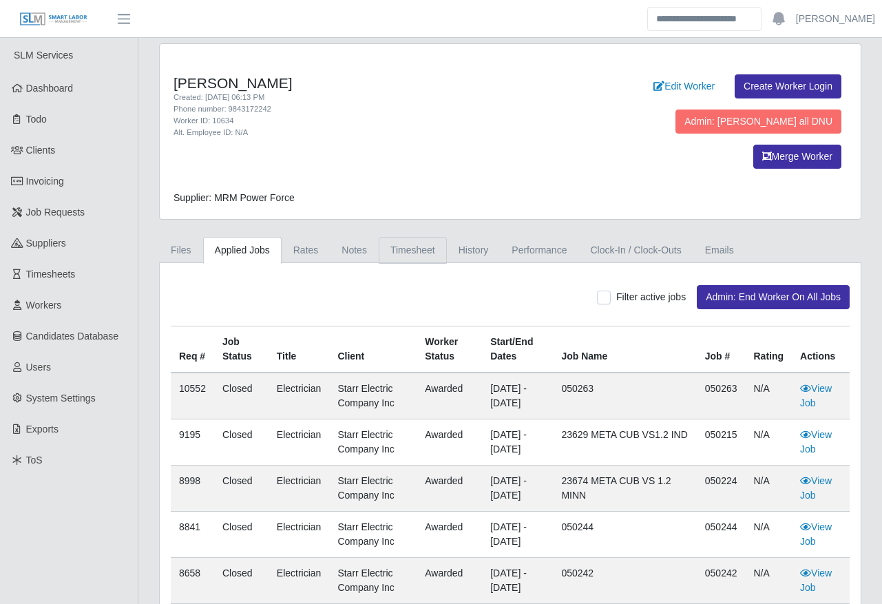
click at [412, 237] on link "Timesheet" at bounding box center [413, 250] width 68 height 27
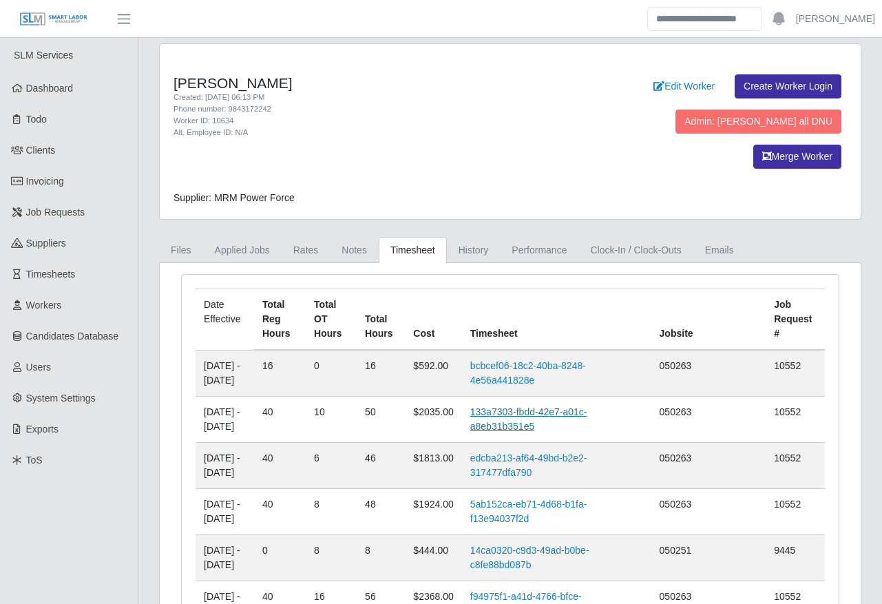
click at [587, 406] on link "133a7303-fbdd-42e7-a01c-a8eb31b351e5" at bounding box center [528, 418] width 117 height 25
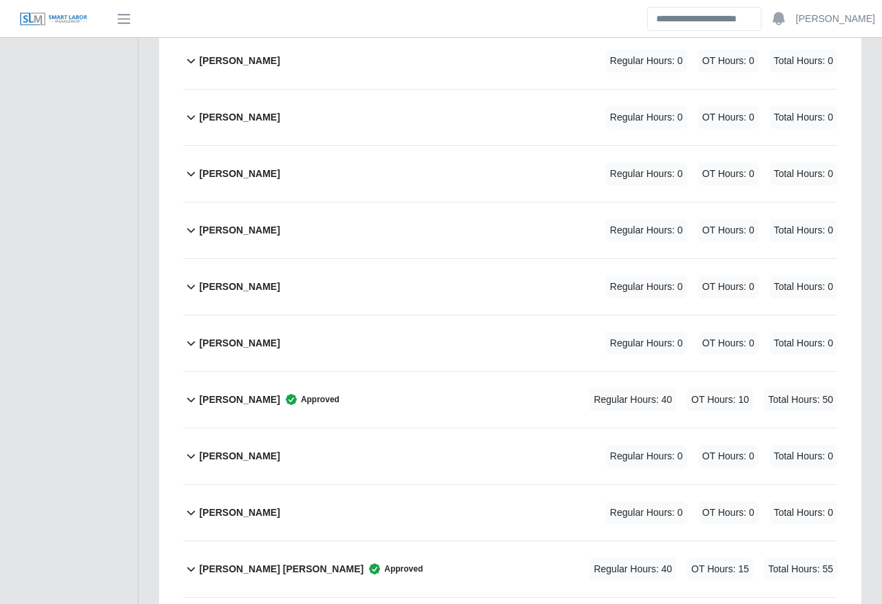
scroll to position [1979, 0]
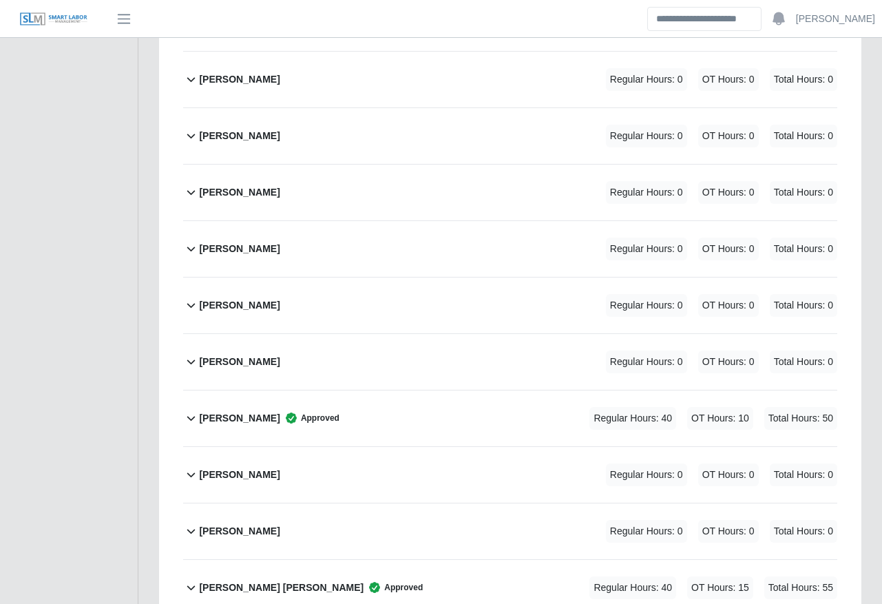
click at [593, 390] on div "[PERSON_NAME] Approved Regular Hours: 40 OT Hours: 10 Total Hours: 50" at bounding box center [518, 418] width 638 height 56
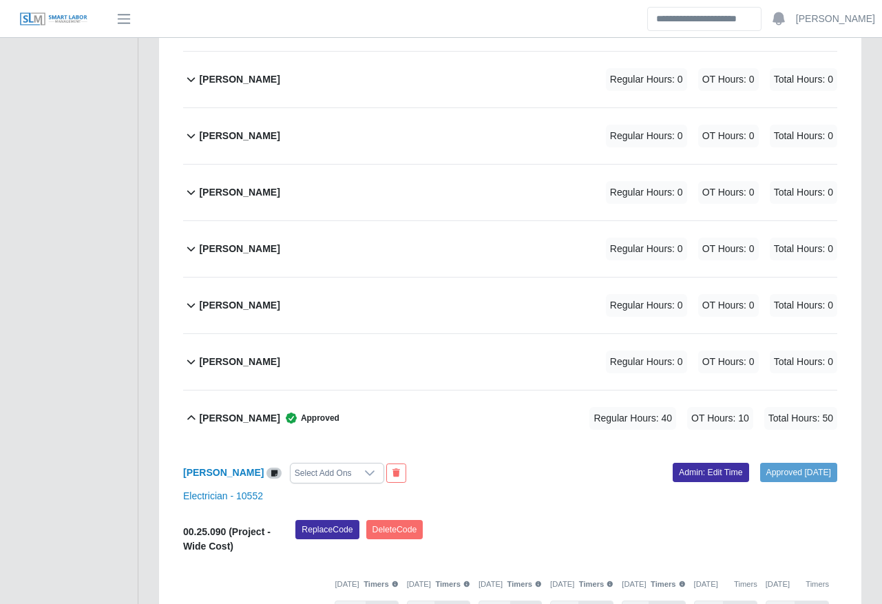
scroll to position [2074, 0]
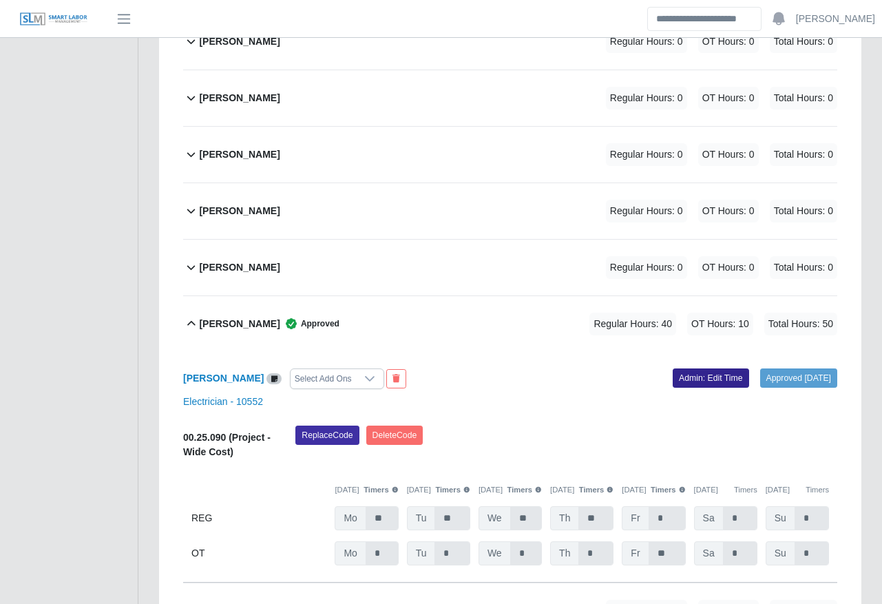
click at [700, 368] on link "Admin: Edit Time" at bounding box center [711, 377] width 76 height 19
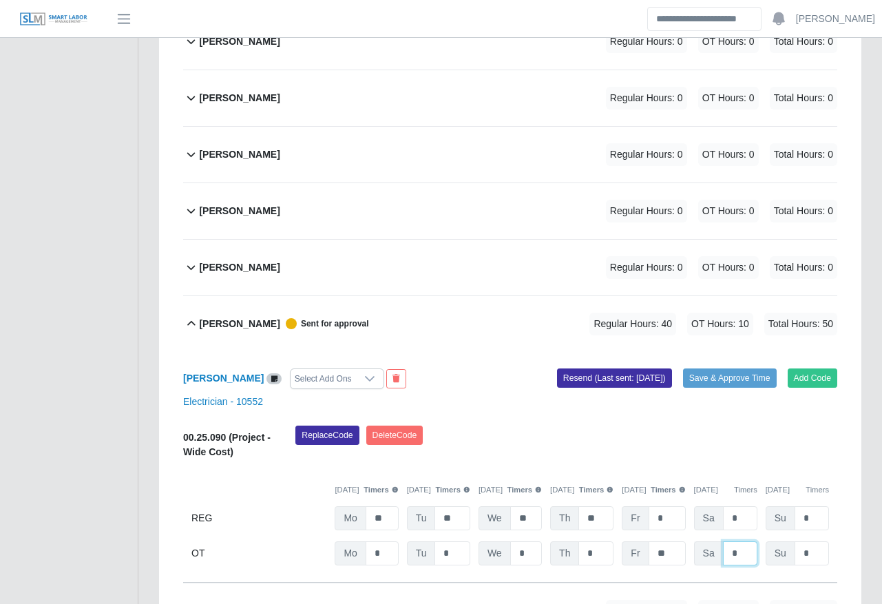
click at [732, 541] on input "*" at bounding box center [740, 553] width 34 height 24
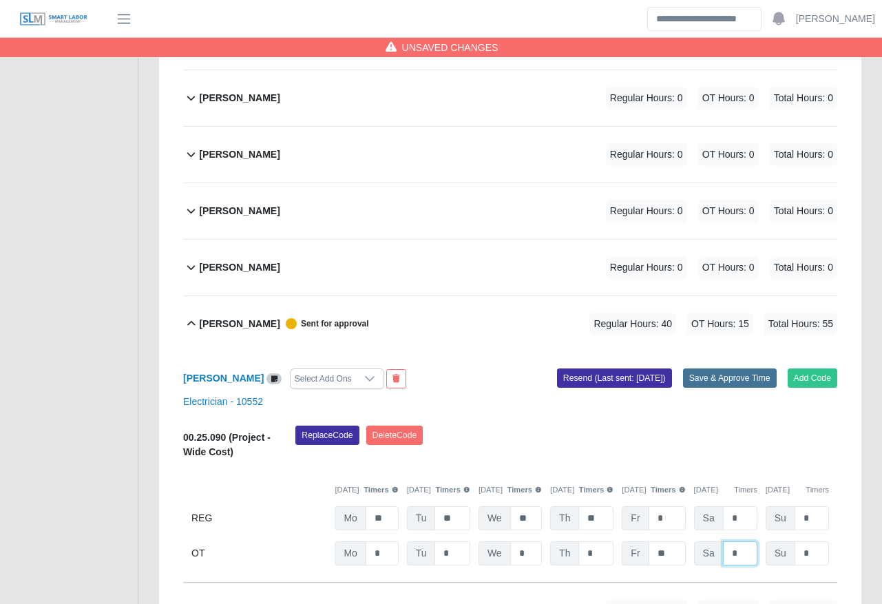
type input "*"
click at [746, 368] on button "Save & Approve Time" at bounding box center [730, 377] width 94 height 19
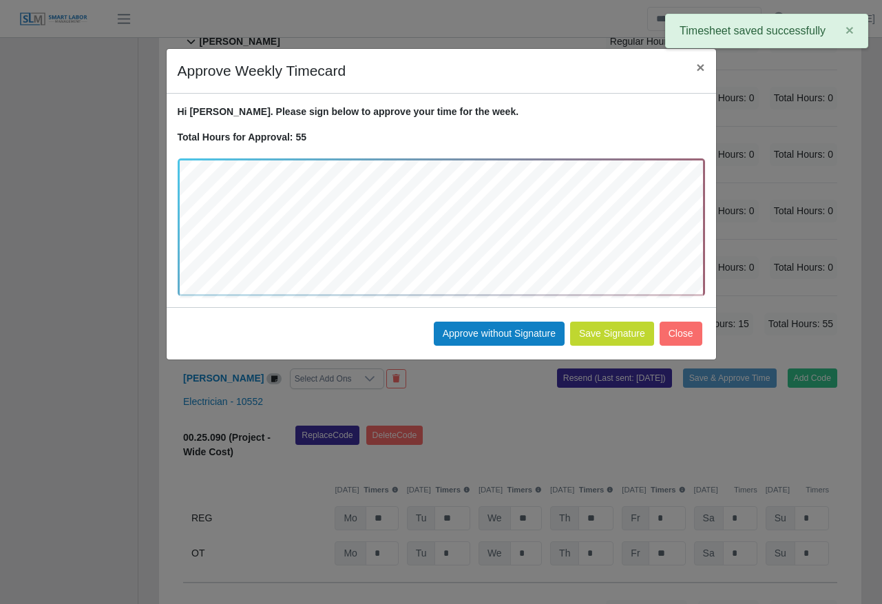
click at [722, 116] on div "Approve Weekly Timecard × Hi Lesther. Please sign below to approve your time fo…" at bounding box center [441, 302] width 882 height 604
click at [607, 343] on button "Save Signature" at bounding box center [612, 333] width 84 height 24
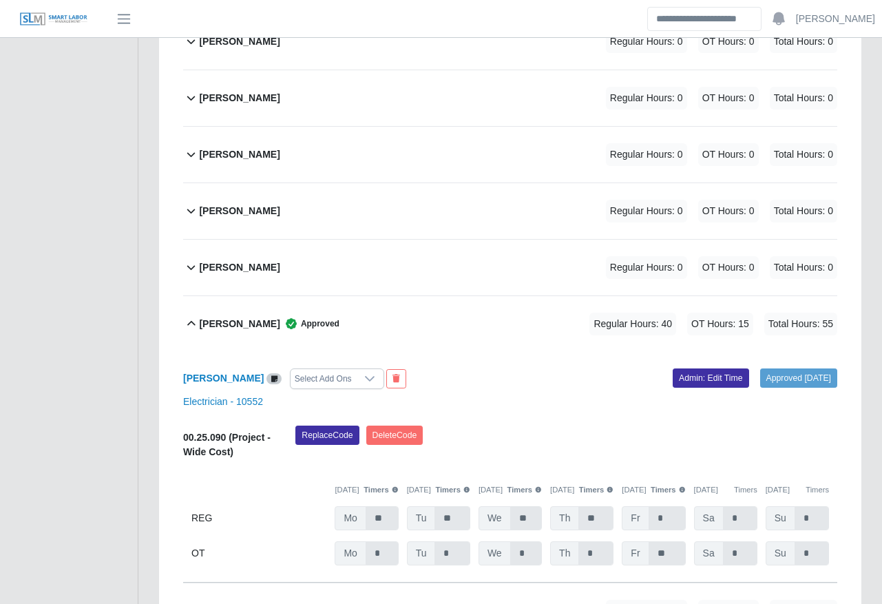
click at [280, 317] on span "Approved" at bounding box center [309, 324] width 59 height 14
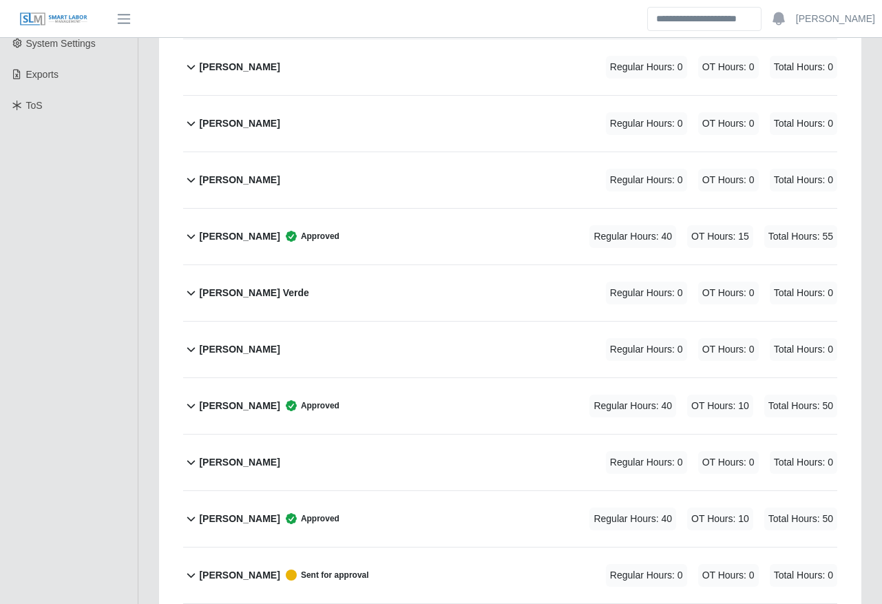
scroll to position [0, 0]
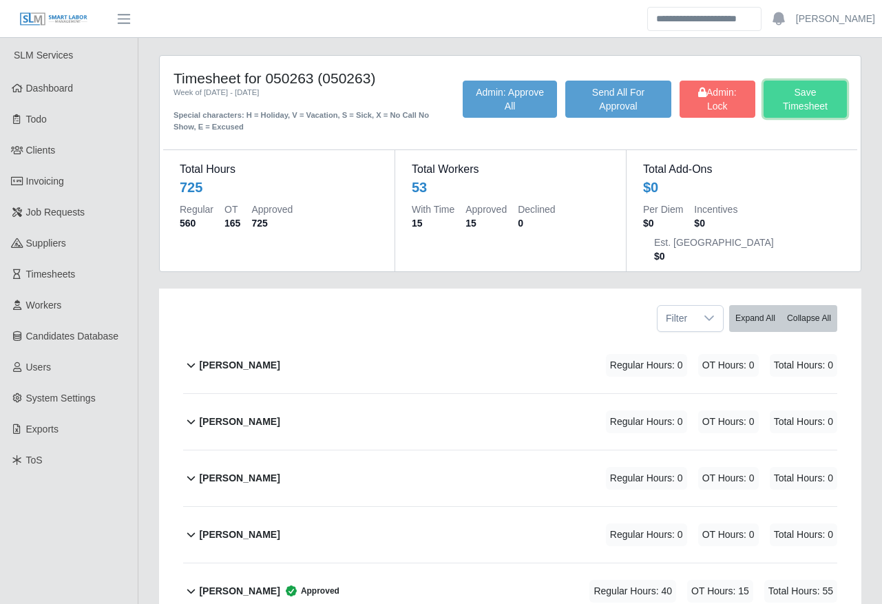
click at [820, 98] on button "Save Timesheet" at bounding box center [804, 99] width 83 height 37
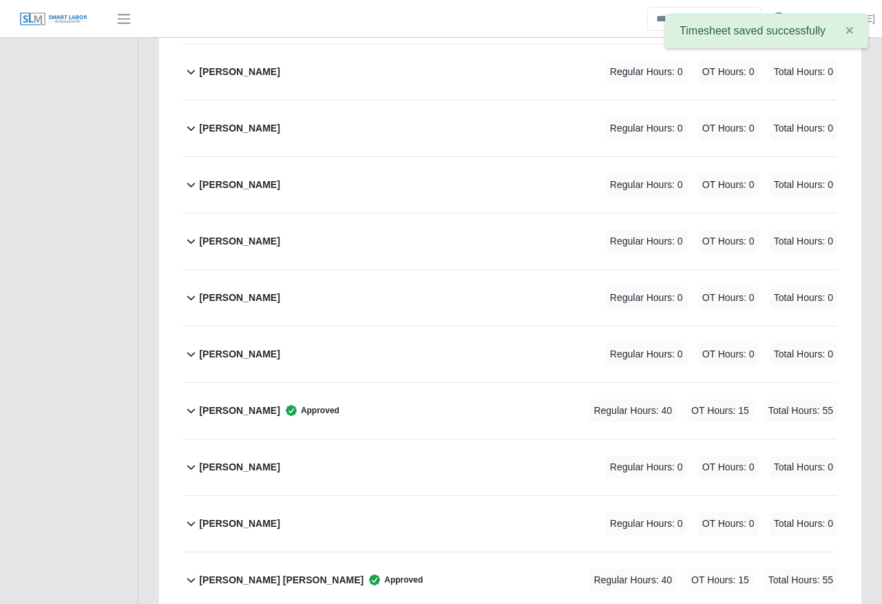
scroll to position [1988, 0]
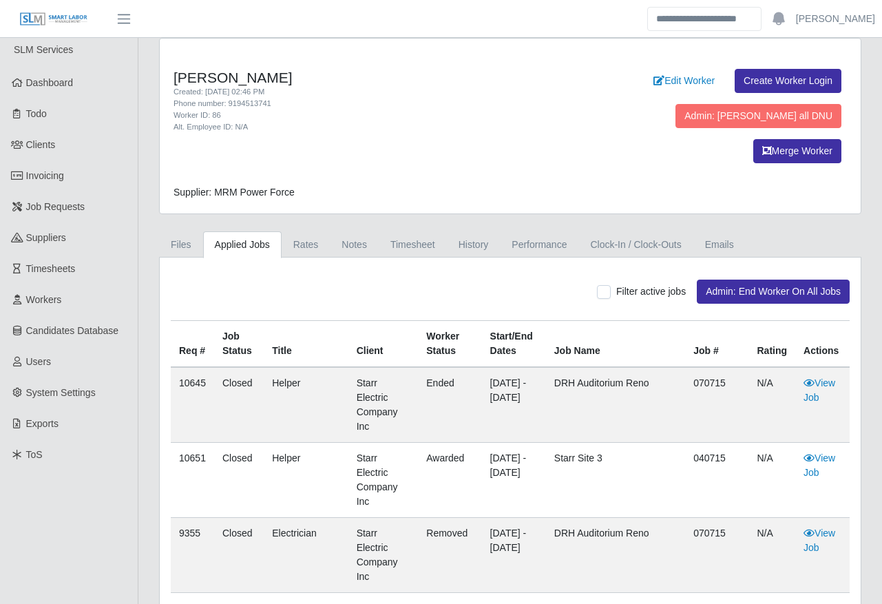
scroll to position [8, 0]
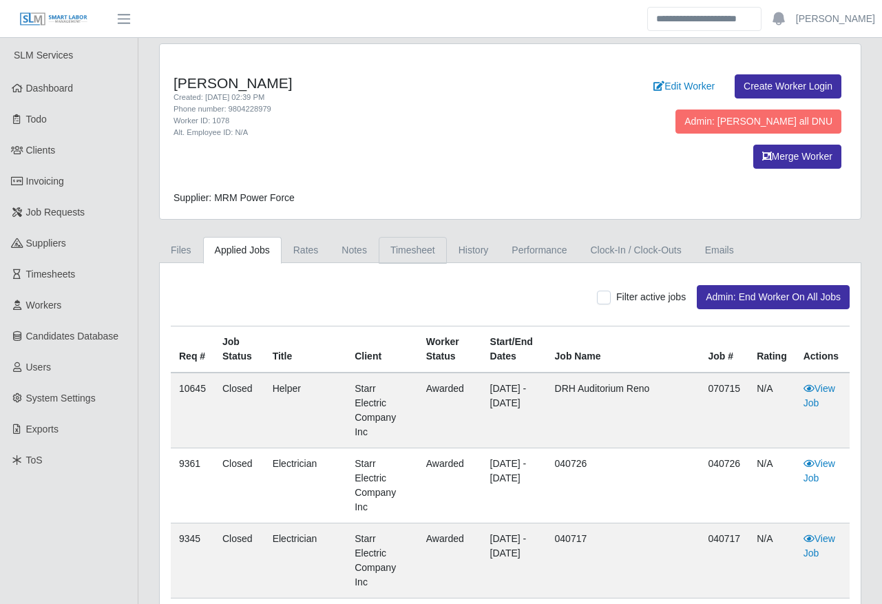
click at [425, 237] on link "Timesheet" at bounding box center [413, 250] width 68 height 27
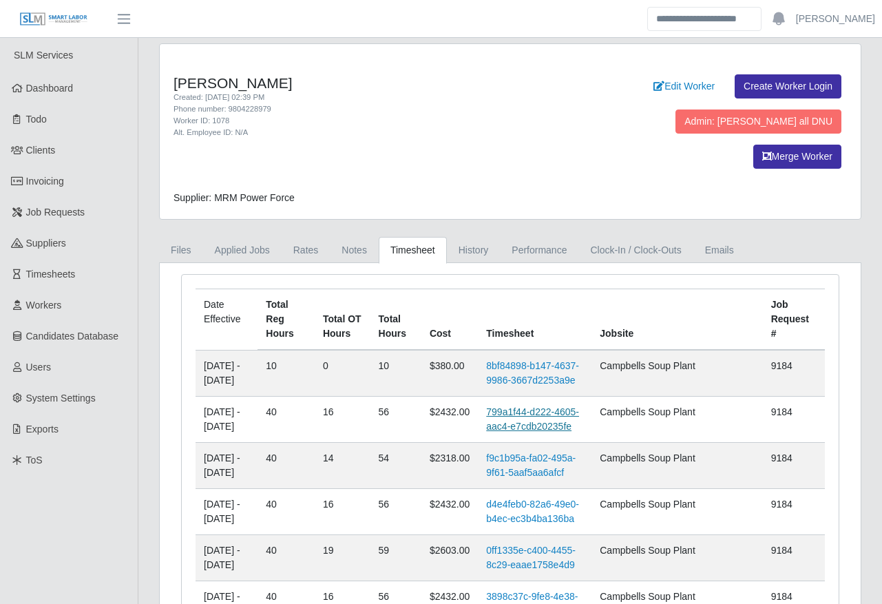
click at [544, 406] on link "799a1f44-d222-4605-aac4-e7cdb20235fe" at bounding box center [532, 418] width 93 height 25
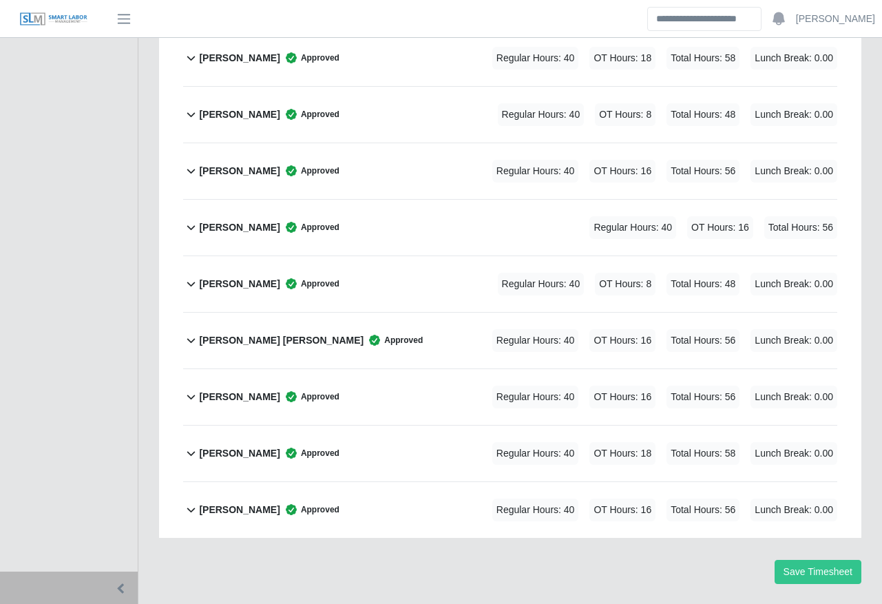
scroll to position [892, 0]
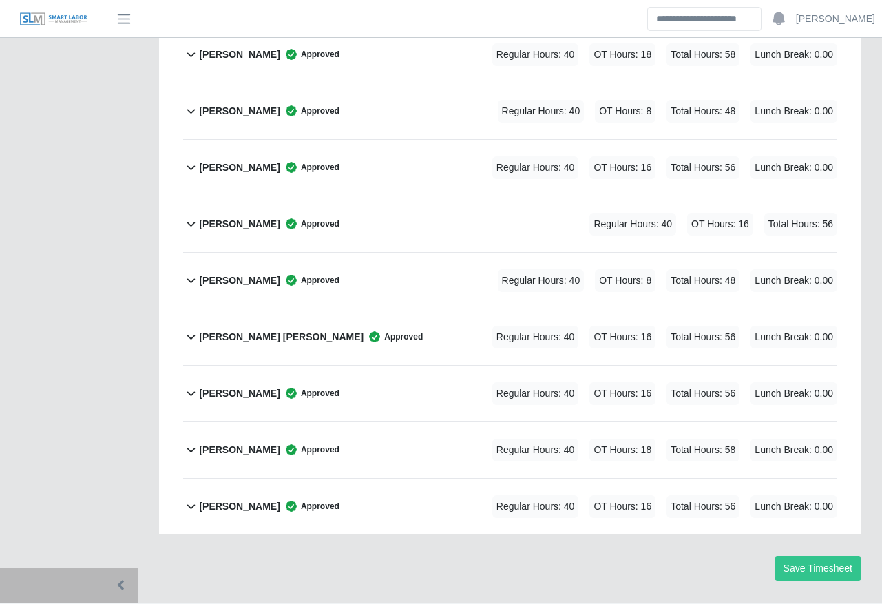
click at [533, 478] on div "Ramon Antonio Gonzalez Approved Regular Hours: 40 OT Hours: 16 Total Hours: 56 …" at bounding box center [518, 506] width 638 height 56
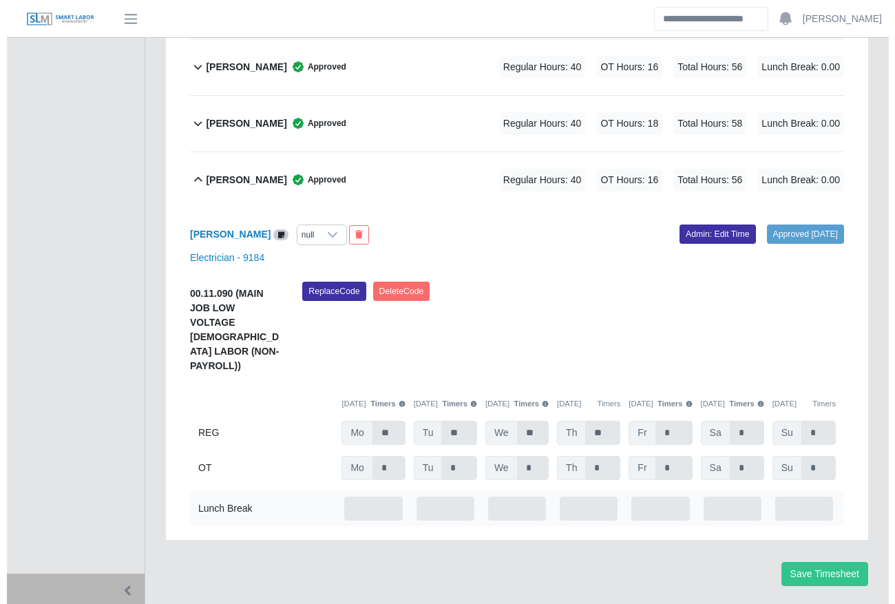
scroll to position [1224, 0]
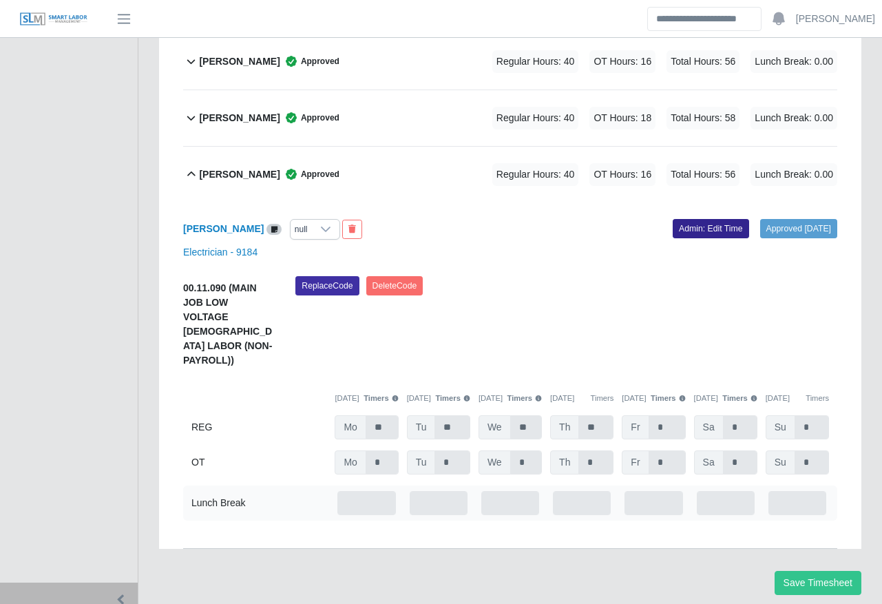
click at [710, 219] on link "Admin: Edit Time" at bounding box center [711, 228] width 76 height 19
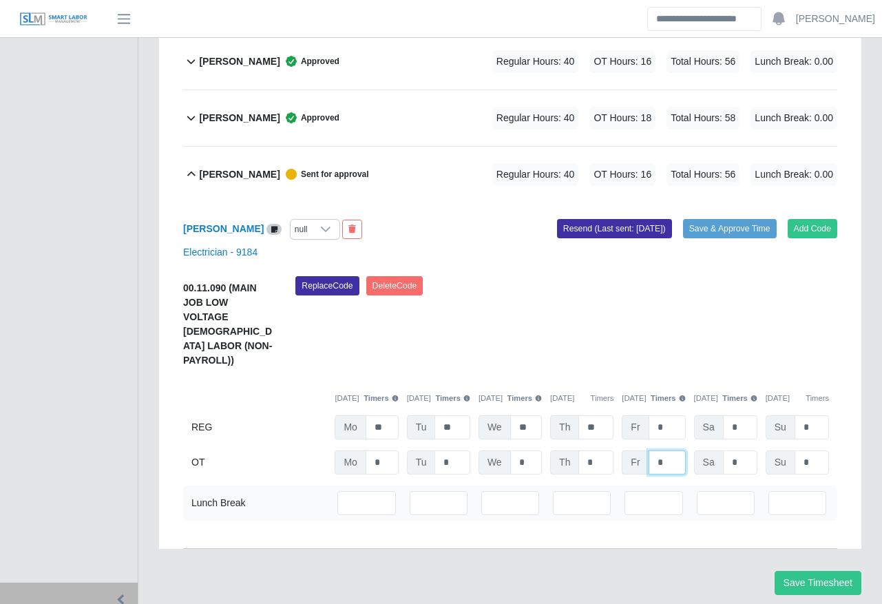
click at [678, 450] on input "*" at bounding box center [667, 462] width 37 height 24
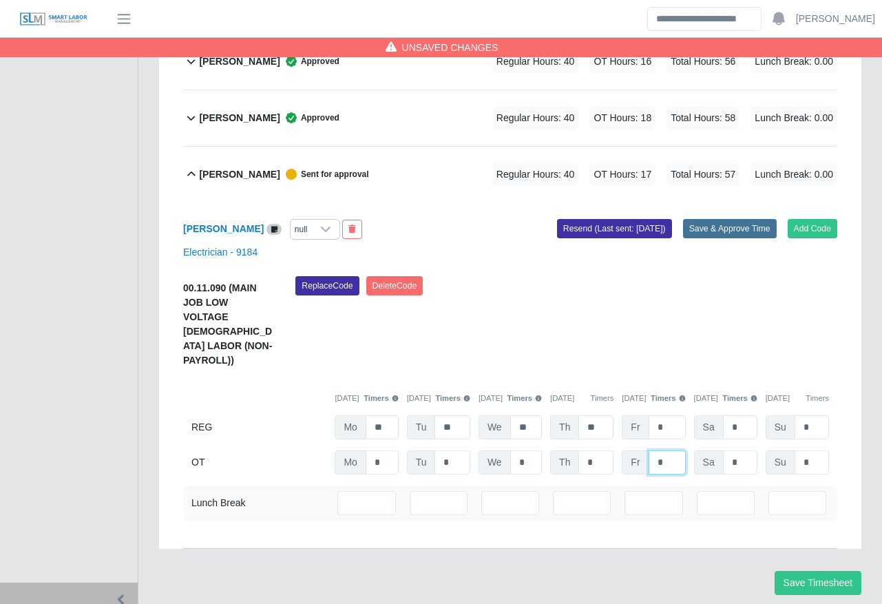
type input "*"
click at [717, 219] on button "Save & Approve Time" at bounding box center [730, 228] width 94 height 19
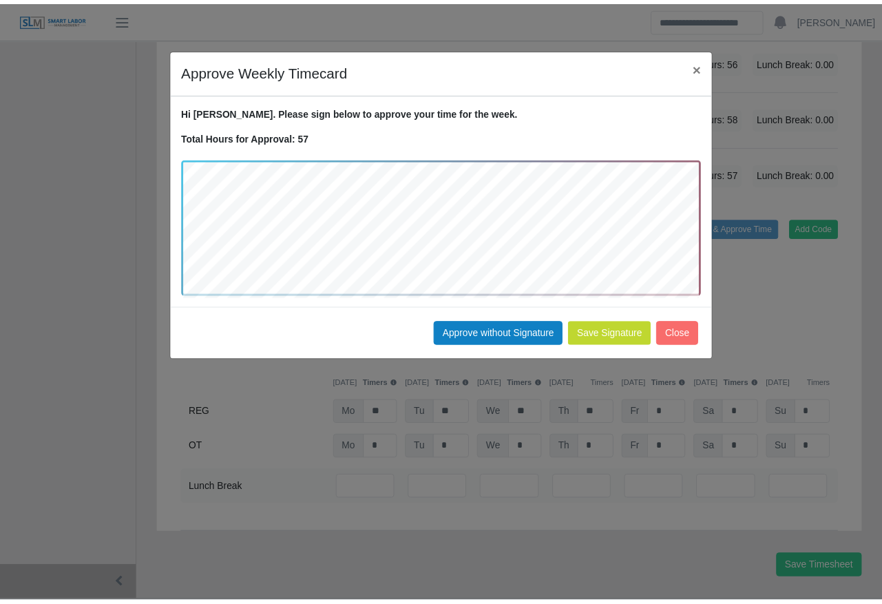
scroll to position [1210, 0]
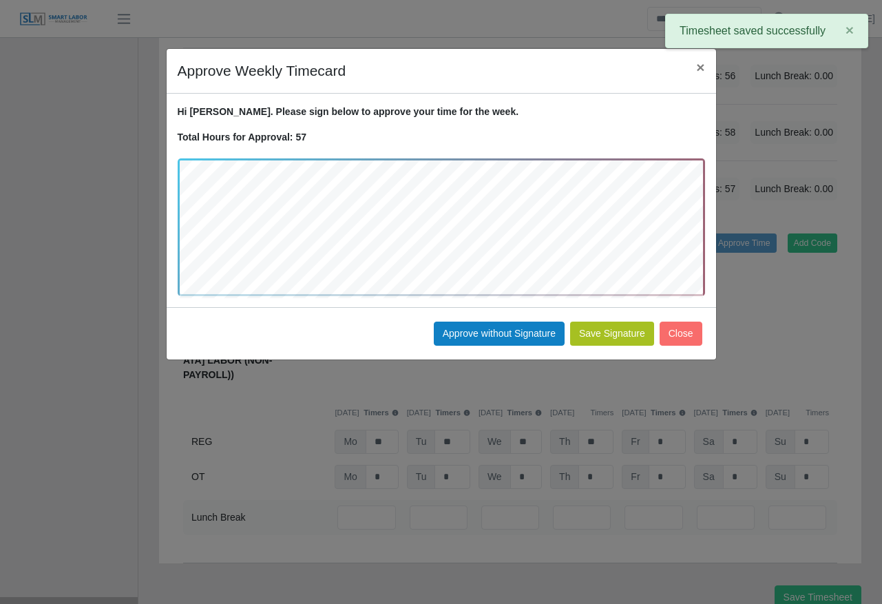
click at [627, 331] on button "Save Signature" at bounding box center [612, 333] width 84 height 24
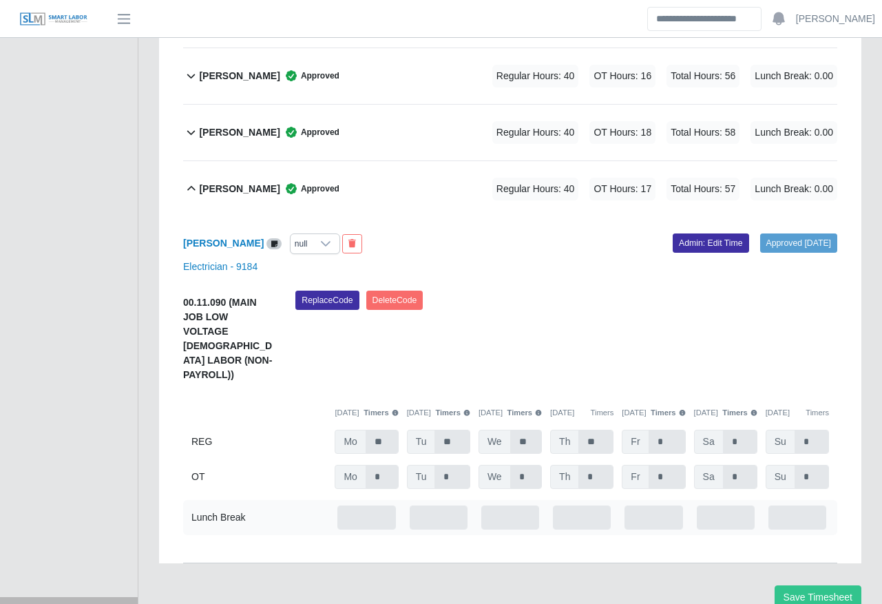
click at [299, 173] on div "Ramon Antonio Gonzalez Approved Regular Hours: 40 OT Hours: 17 Total Hours: 57 …" at bounding box center [518, 189] width 638 height 56
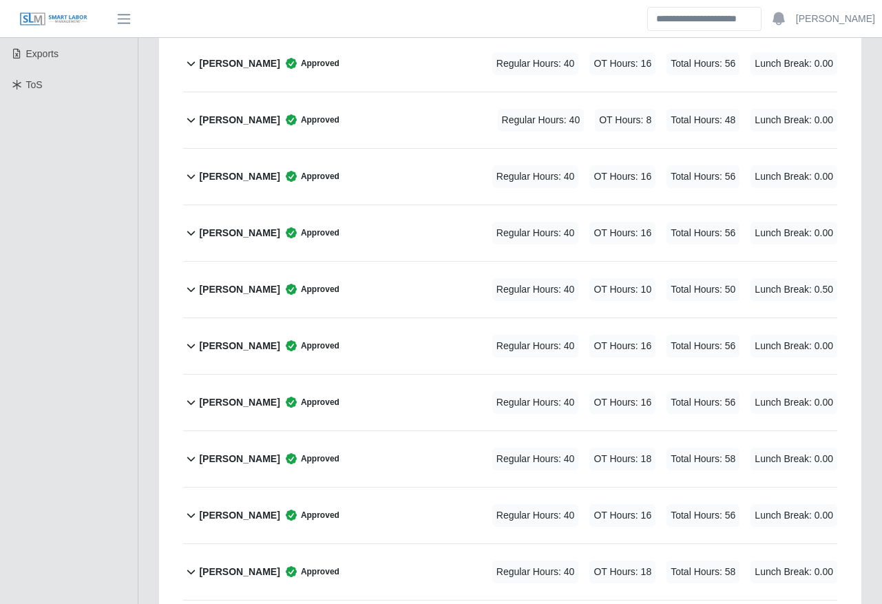
scroll to position [0, 0]
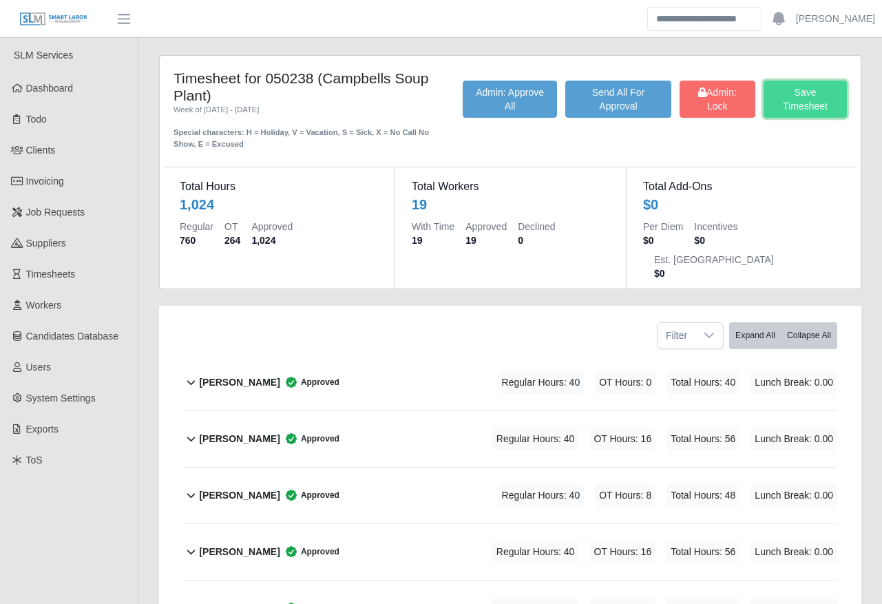
click at [805, 89] on button "Save Timesheet" at bounding box center [804, 99] width 83 height 37
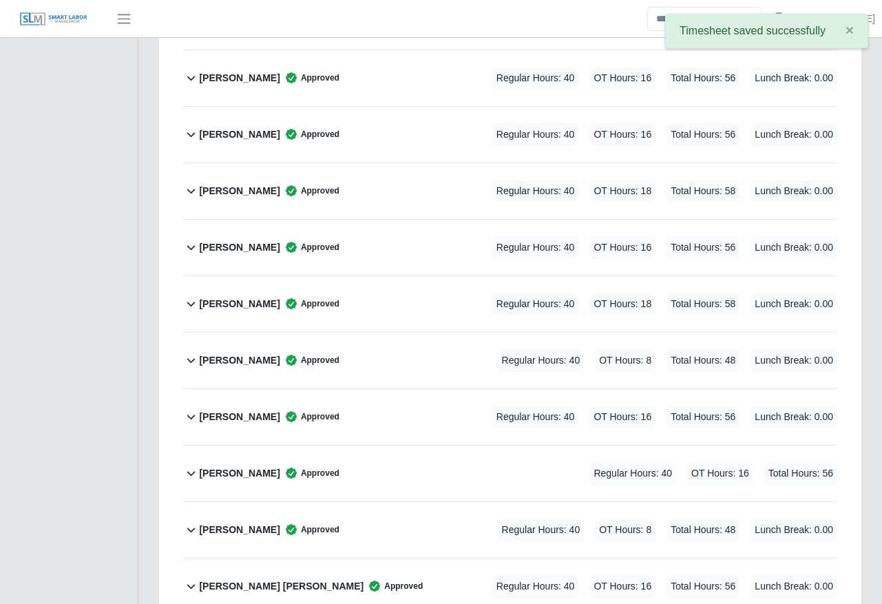
scroll to position [892, 0]
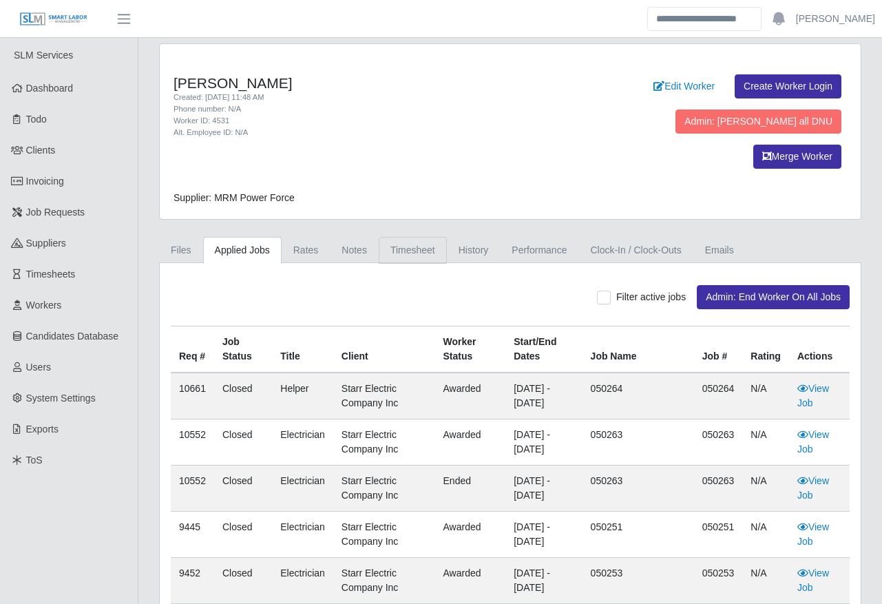
click at [405, 237] on link "Timesheet" at bounding box center [413, 250] width 68 height 27
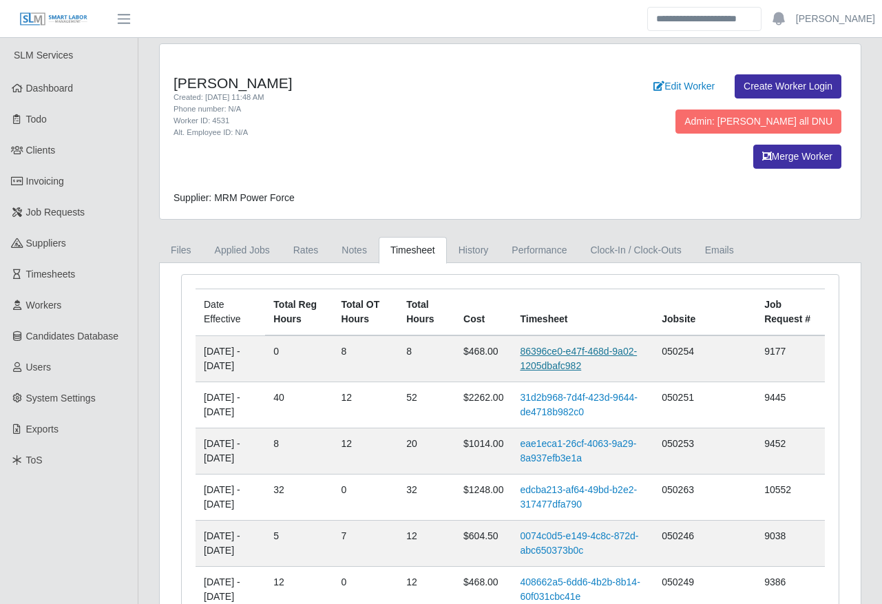
click at [576, 346] on link "86396ce0-e47f-468d-9a02-1205dbafc982" at bounding box center [578, 358] width 117 height 25
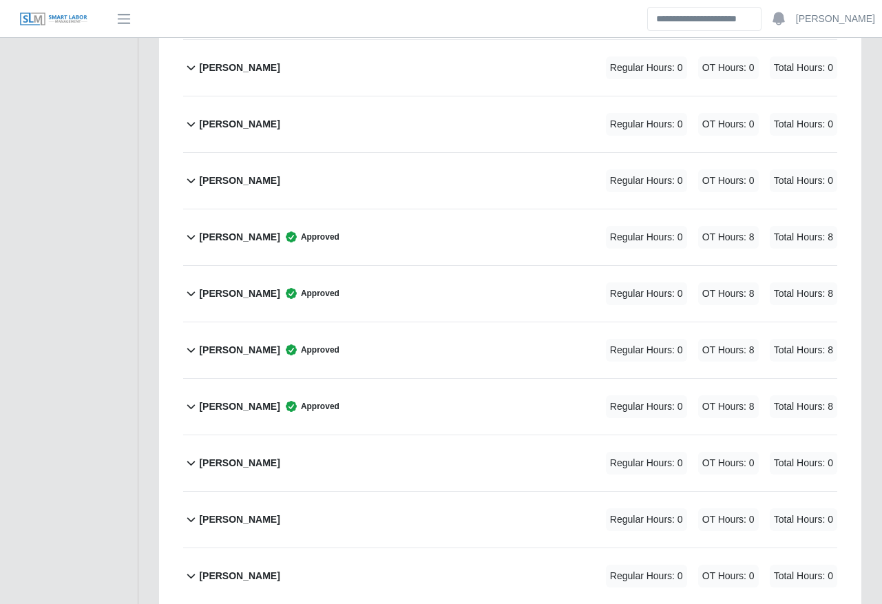
scroll to position [1596, 0]
click at [454, 265] on div "Jose Arias Approved Regular Hours: 0 OT Hours: 8 Total Hours: 8" at bounding box center [518, 293] width 638 height 56
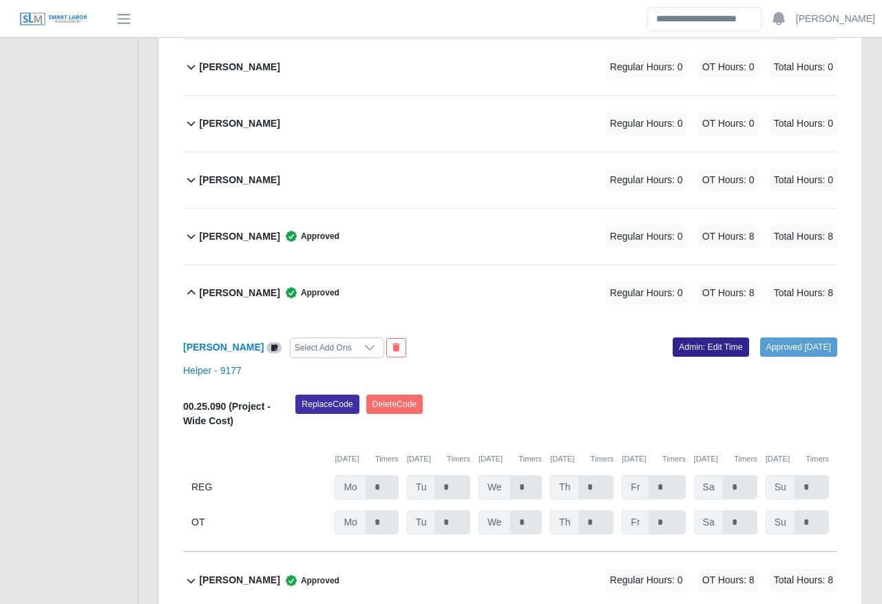
click at [712, 337] on link "Admin: Edit Time" at bounding box center [711, 346] width 76 height 19
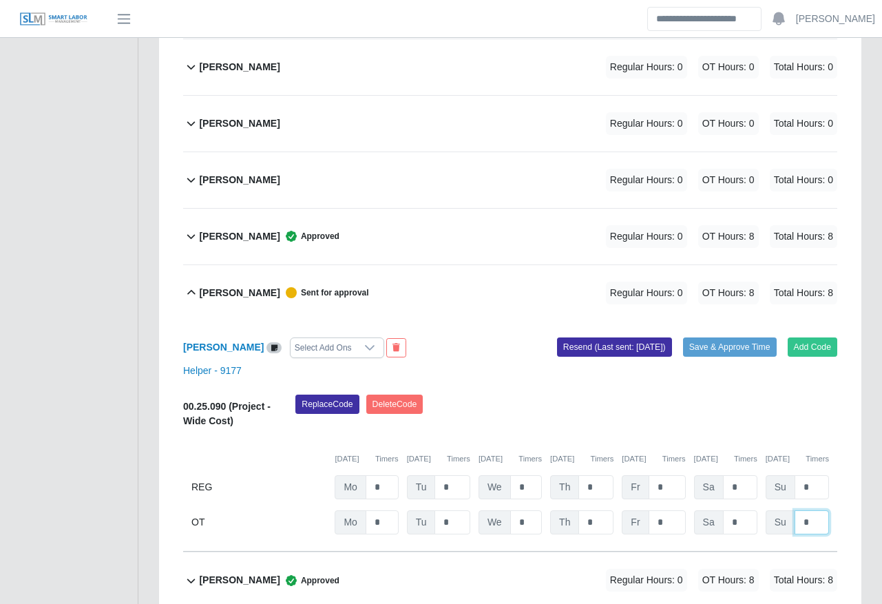
click at [805, 510] on input "*" at bounding box center [811, 522] width 34 height 24
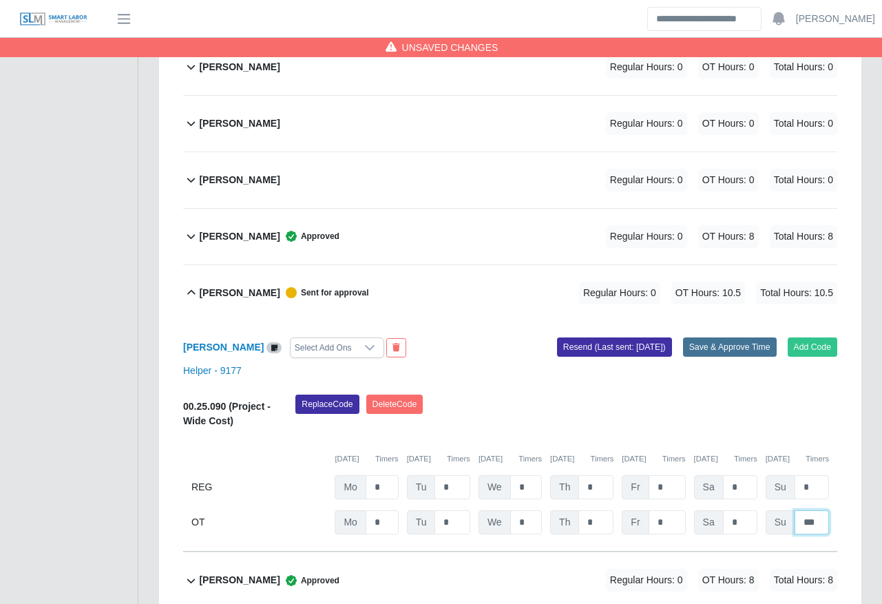
type input "***"
click at [734, 337] on button "Save & Approve Time" at bounding box center [730, 346] width 94 height 19
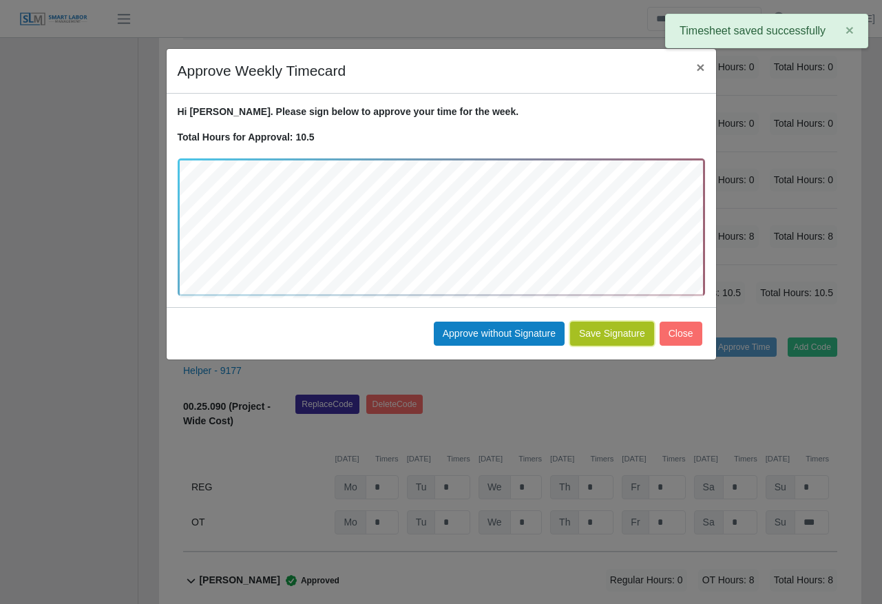
click at [606, 330] on button "Save Signature" at bounding box center [612, 333] width 84 height 24
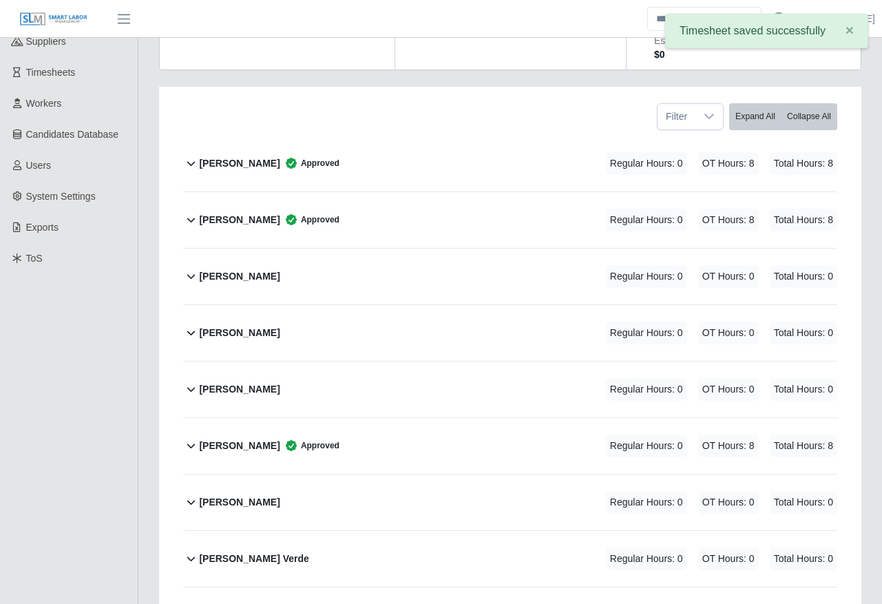
scroll to position [0, 0]
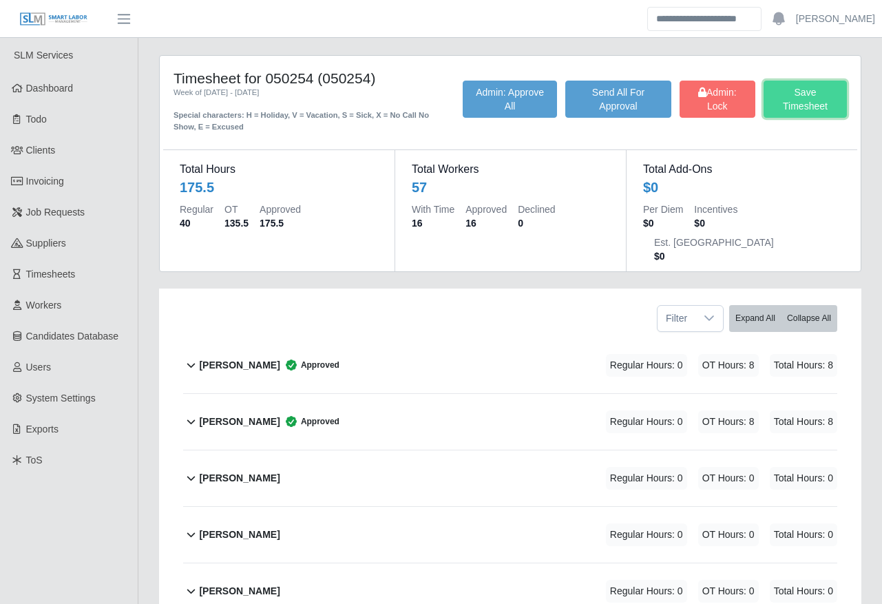
click at [825, 96] on button "Save Timesheet" at bounding box center [804, 99] width 83 height 37
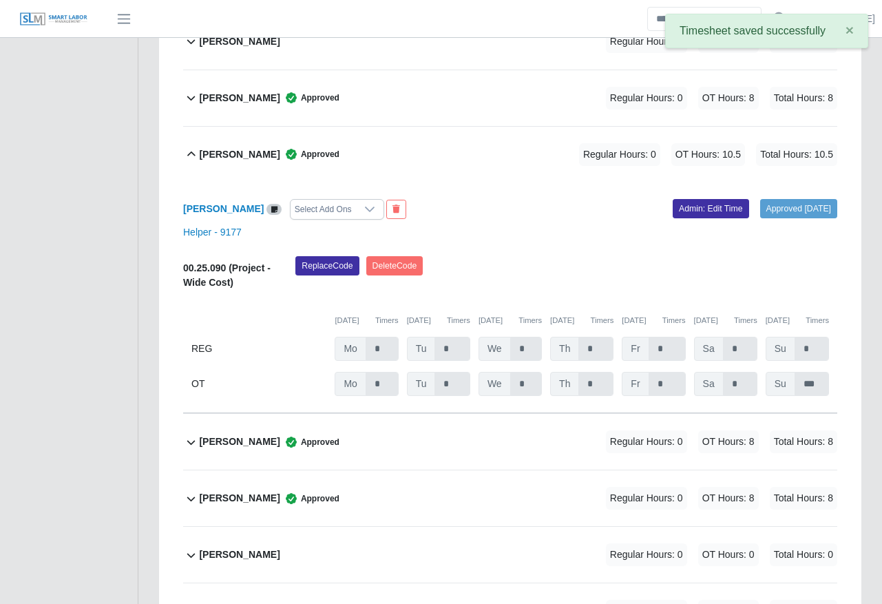
scroll to position [1832, 0]
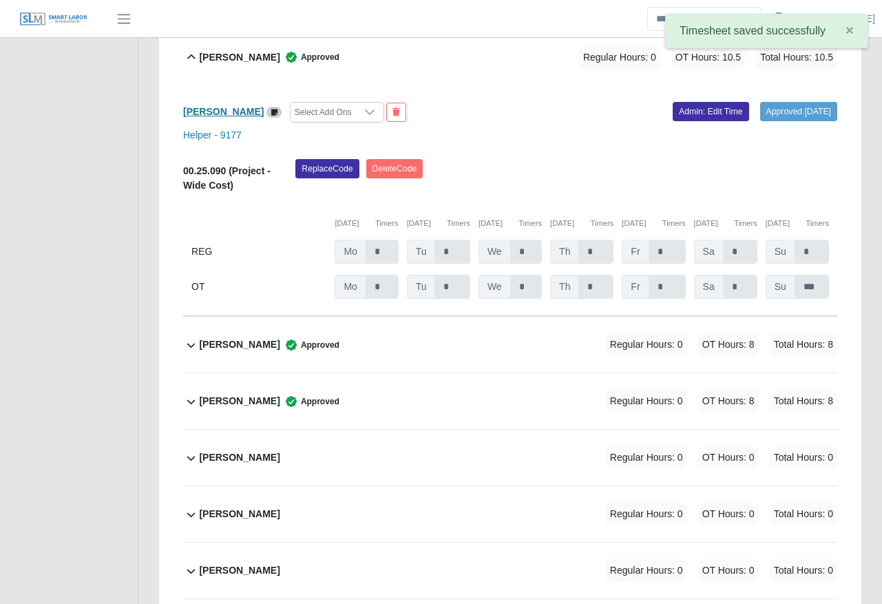
click at [201, 106] on b "Jose Arias" at bounding box center [223, 111] width 81 height 11
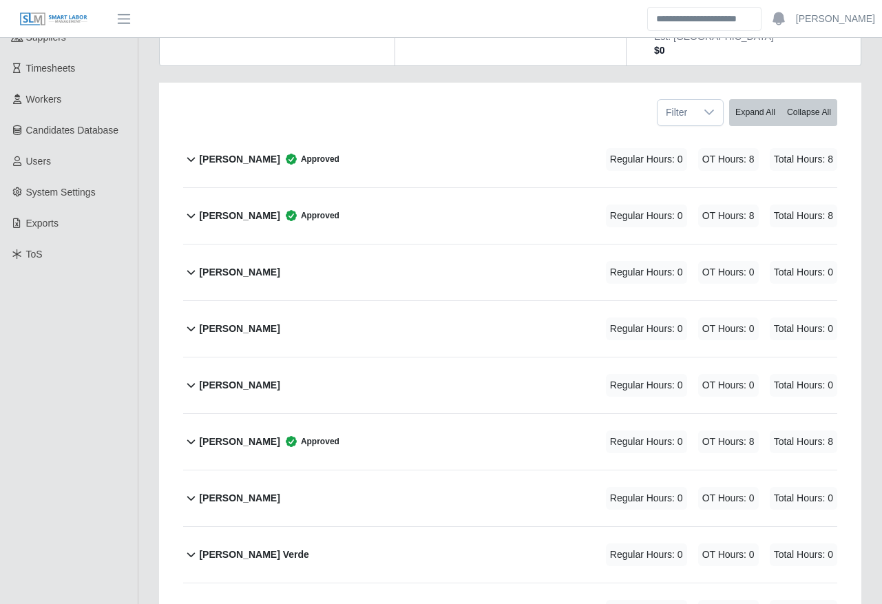
scroll to position [0, 0]
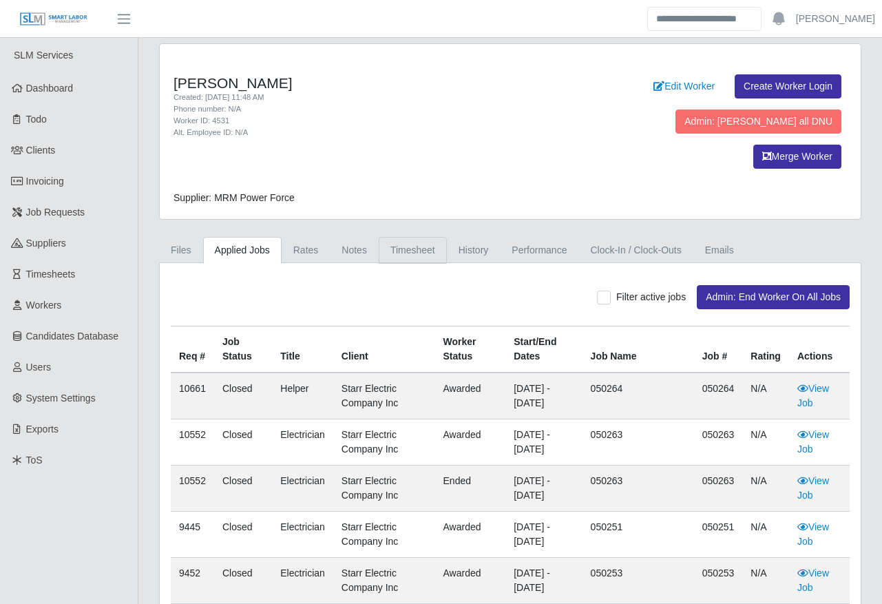
click at [409, 237] on link "Timesheet" at bounding box center [413, 250] width 68 height 27
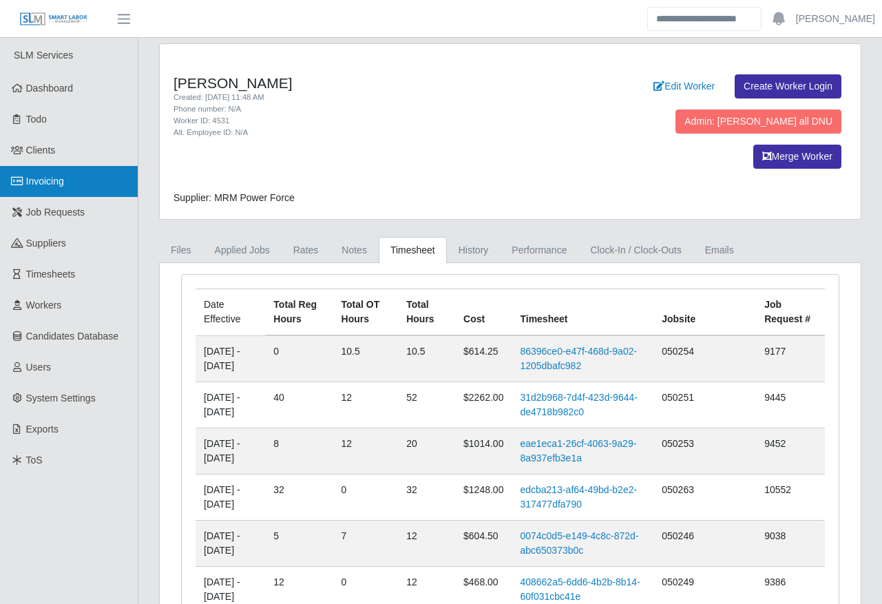
click at [37, 185] on span "Invoicing" at bounding box center [45, 181] width 38 height 11
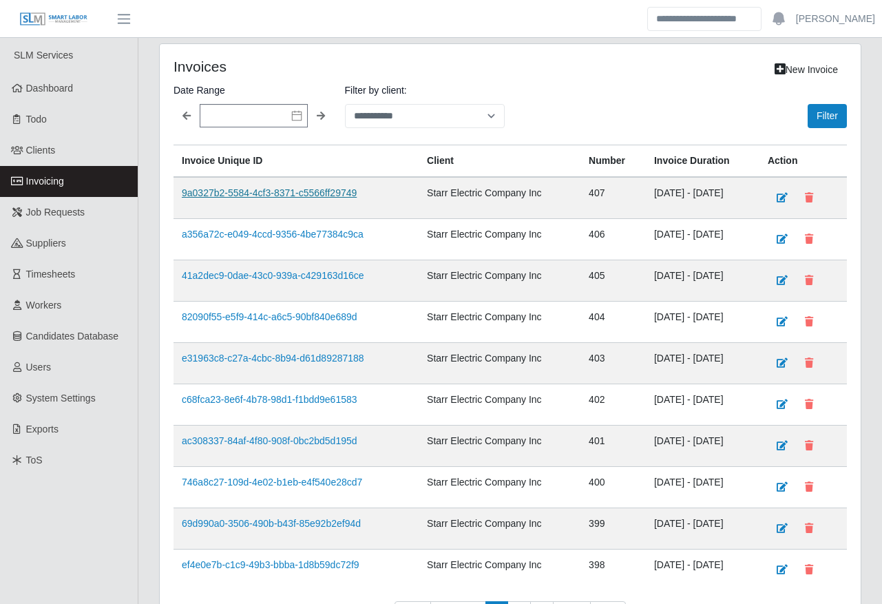
click at [238, 187] on link "9a0327b2-5584-4cf3-8371-c5566ff29749" at bounding box center [269, 192] width 175 height 11
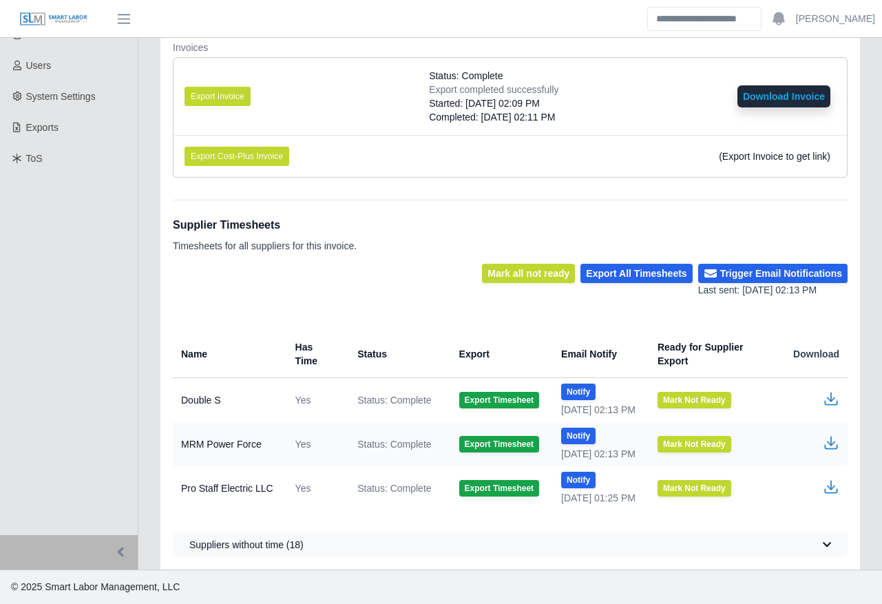
scroll to position [12, 0]
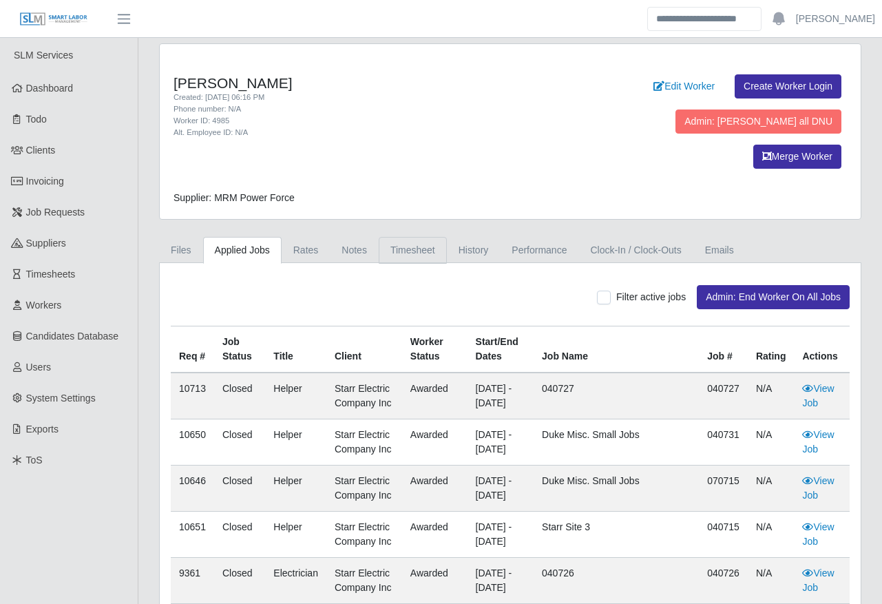
click at [388, 237] on link "Timesheet" at bounding box center [413, 250] width 68 height 27
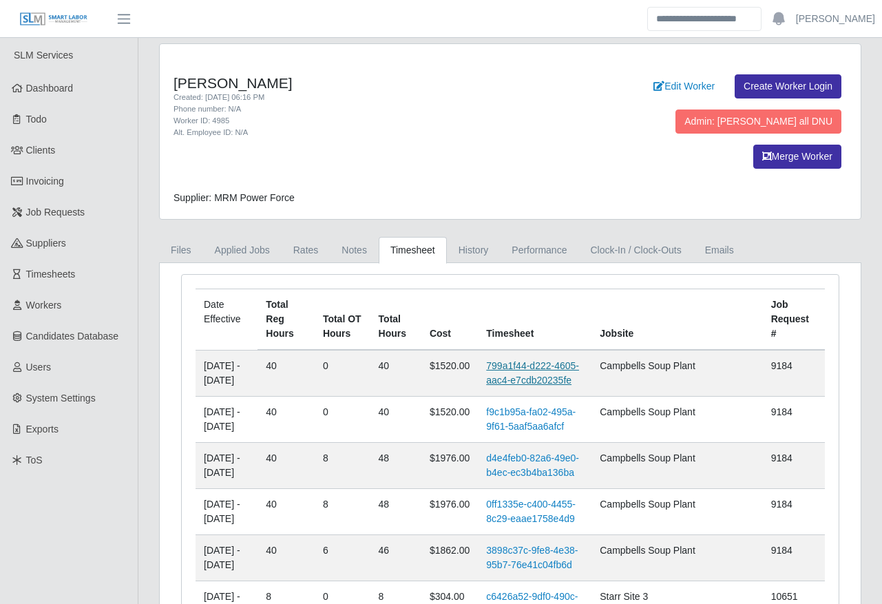
click at [562, 360] on link "799a1f44-d222-4605-aac4-e7cdb20235fe" at bounding box center [532, 372] width 93 height 25
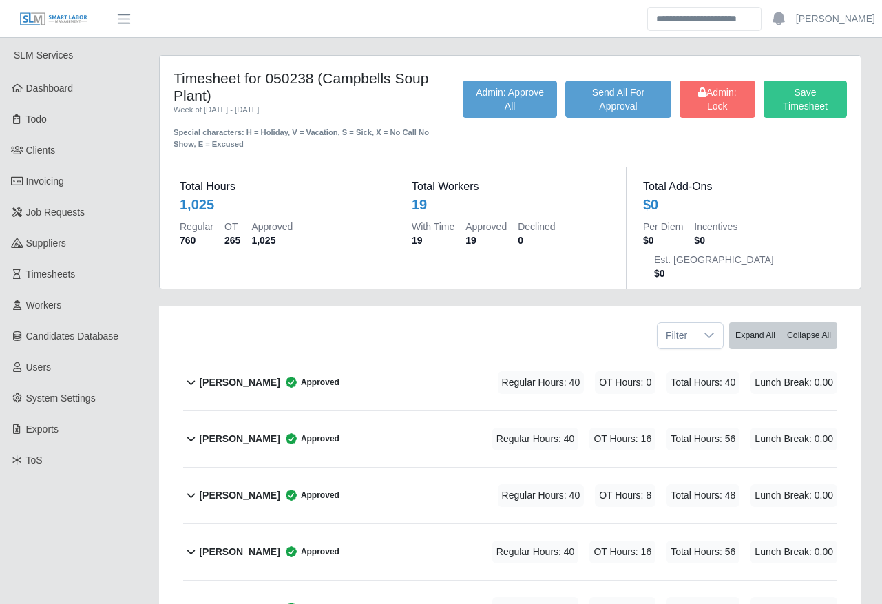
click at [365, 355] on div "[PERSON_NAME] Approved Regular Hours: 40 OT Hours: 0 Total Hours: 40 Lunch Brea…" at bounding box center [518, 383] width 638 height 56
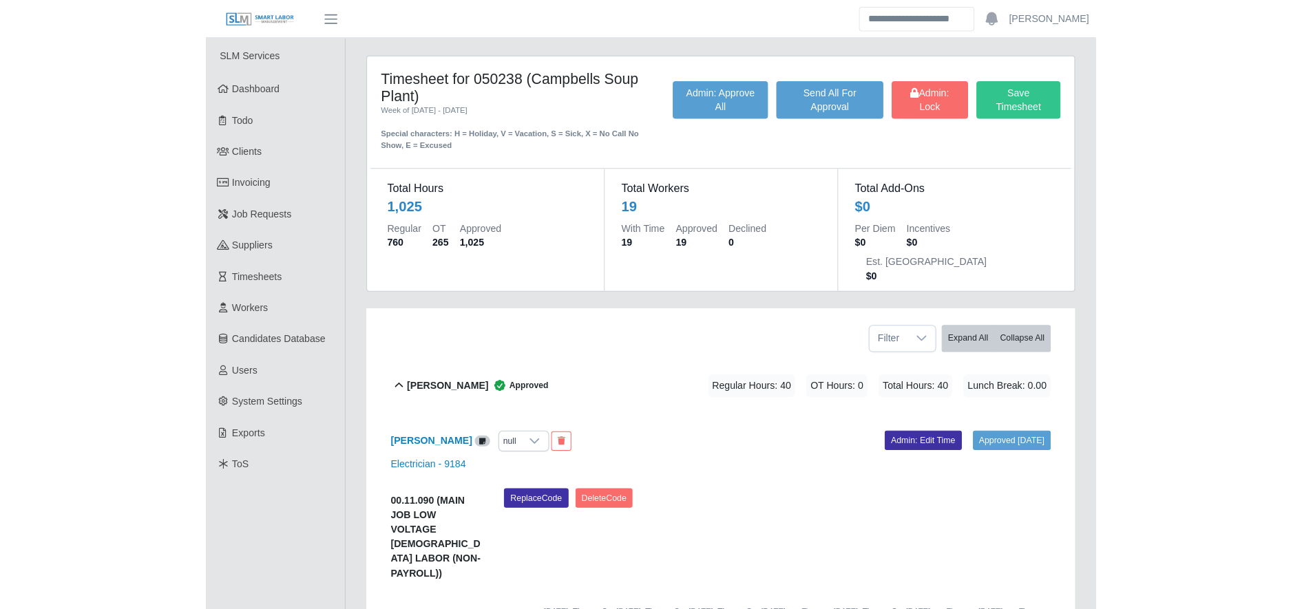
scroll to position [96, 0]
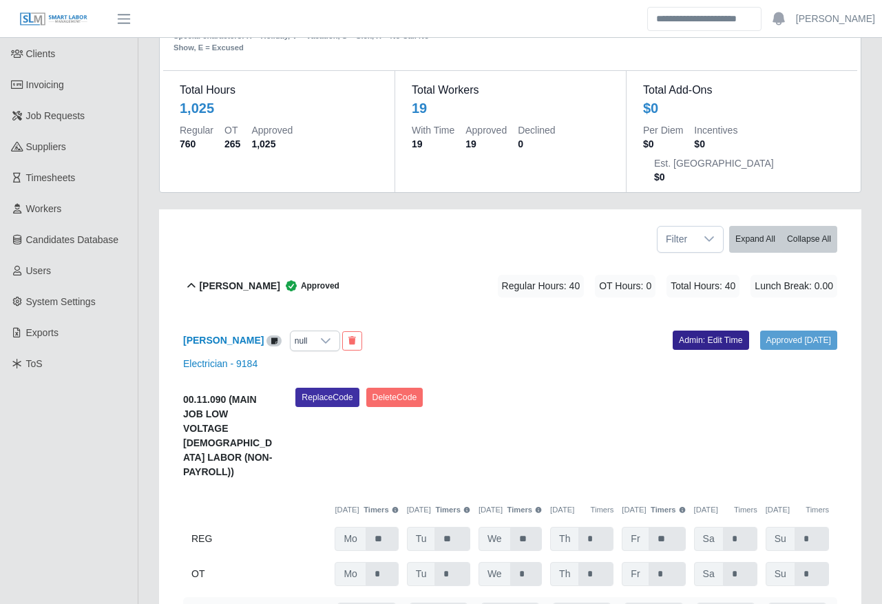
click at [686, 330] on link "Admin: Edit Time" at bounding box center [711, 339] width 76 height 19
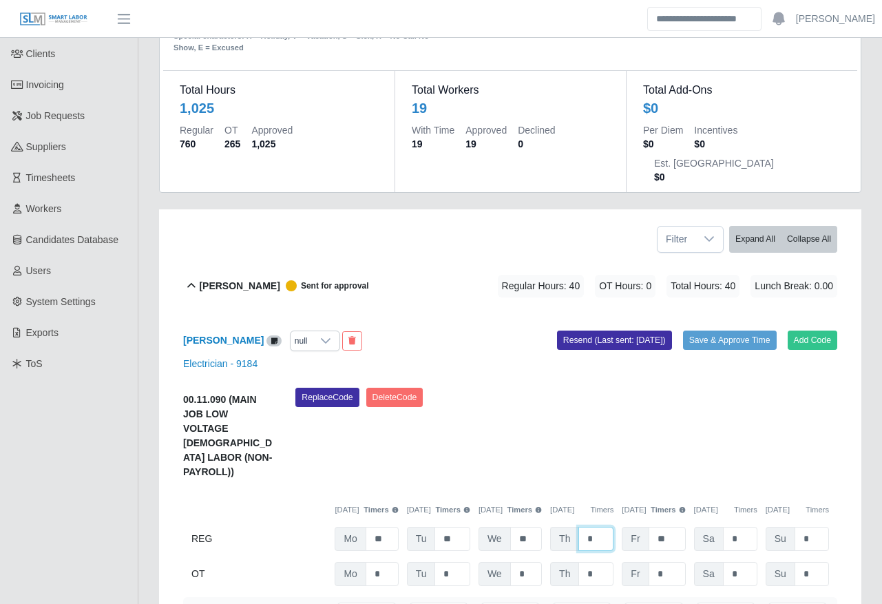
click at [601, 527] on input "*" at bounding box center [595, 539] width 35 height 24
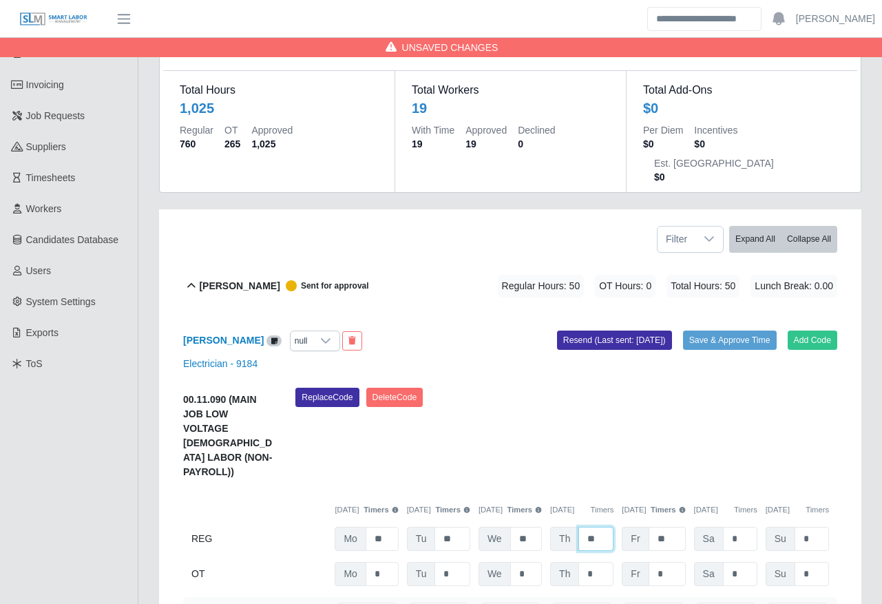
type input "**"
click at [668, 527] on input "**" at bounding box center [667, 539] width 37 height 24
type input "*"
click at [676, 562] on input "*" at bounding box center [667, 574] width 37 height 24
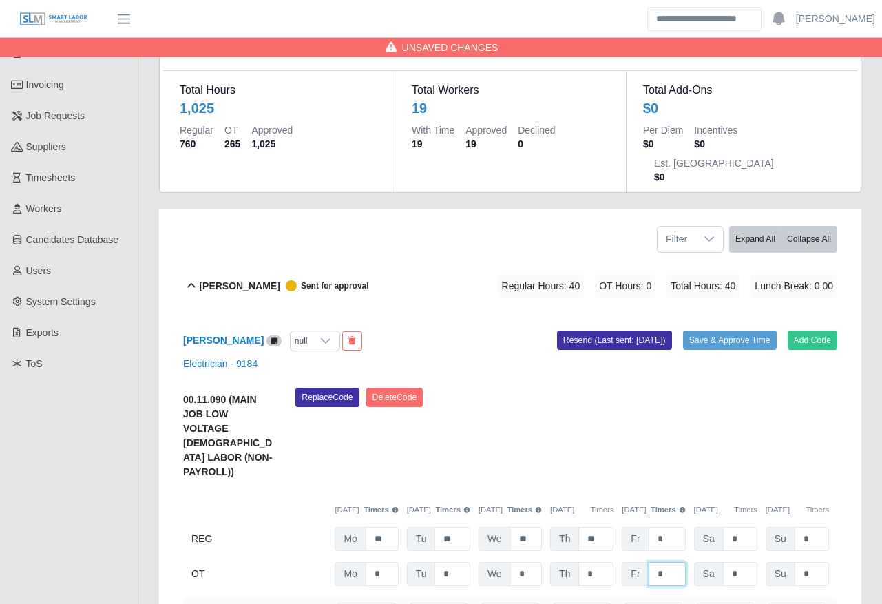
click at [676, 562] on input "*" at bounding box center [667, 574] width 37 height 24
type input "**"
click at [577, 416] on div "Replace Code Delete Code" at bounding box center [566, 438] width 562 height 100
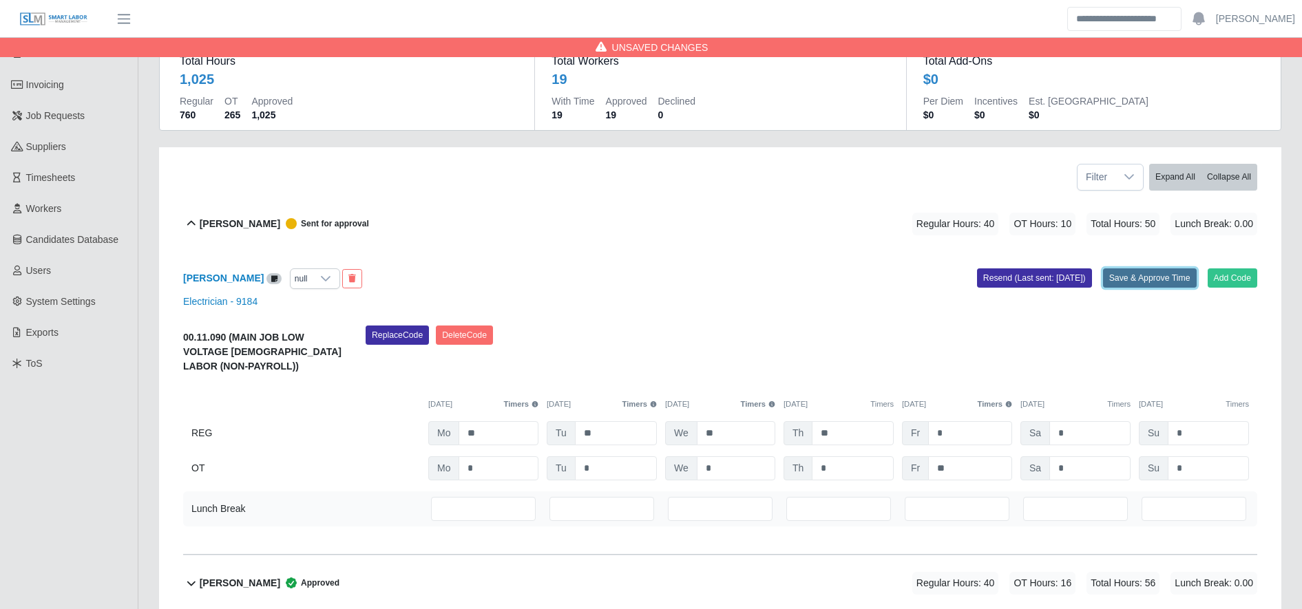
click at [894, 274] on button "Save & Approve Time" at bounding box center [1150, 277] width 94 height 19
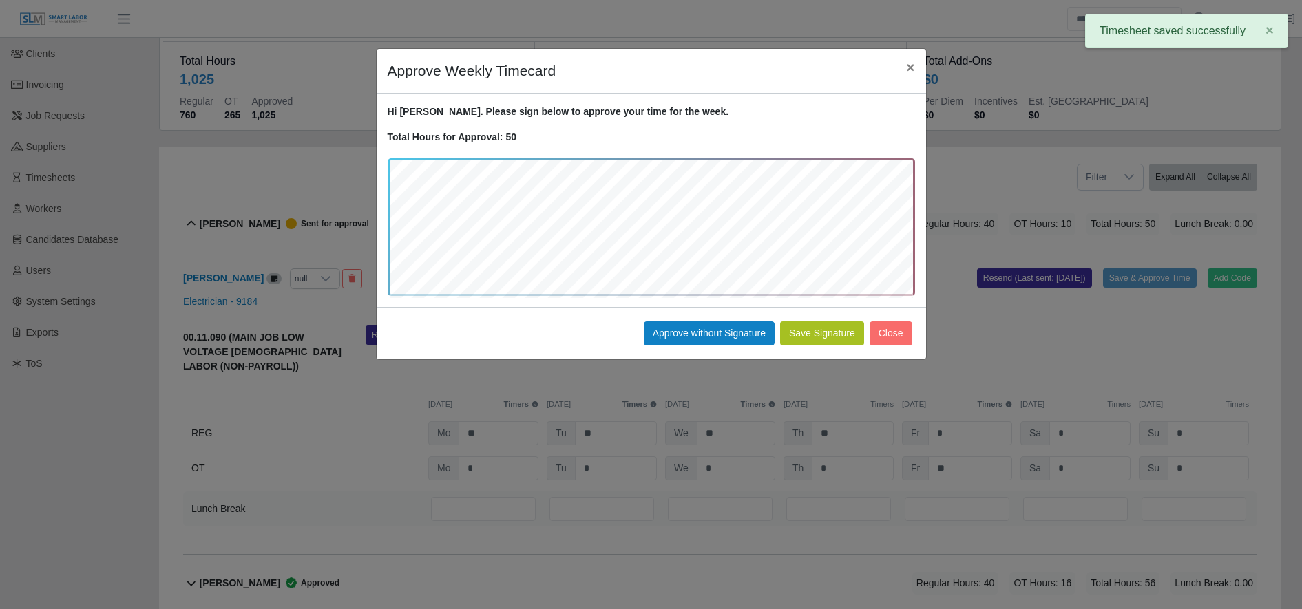
click at [843, 335] on button "Save Signature" at bounding box center [822, 333] width 84 height 24
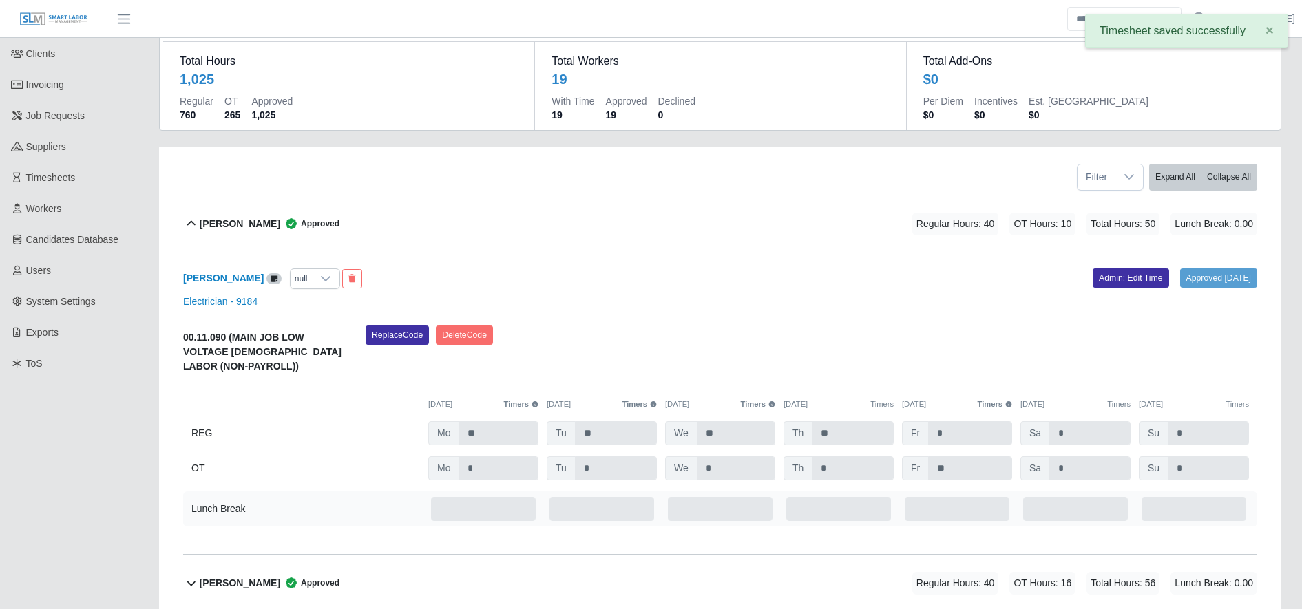
scroll to position [0, 0]
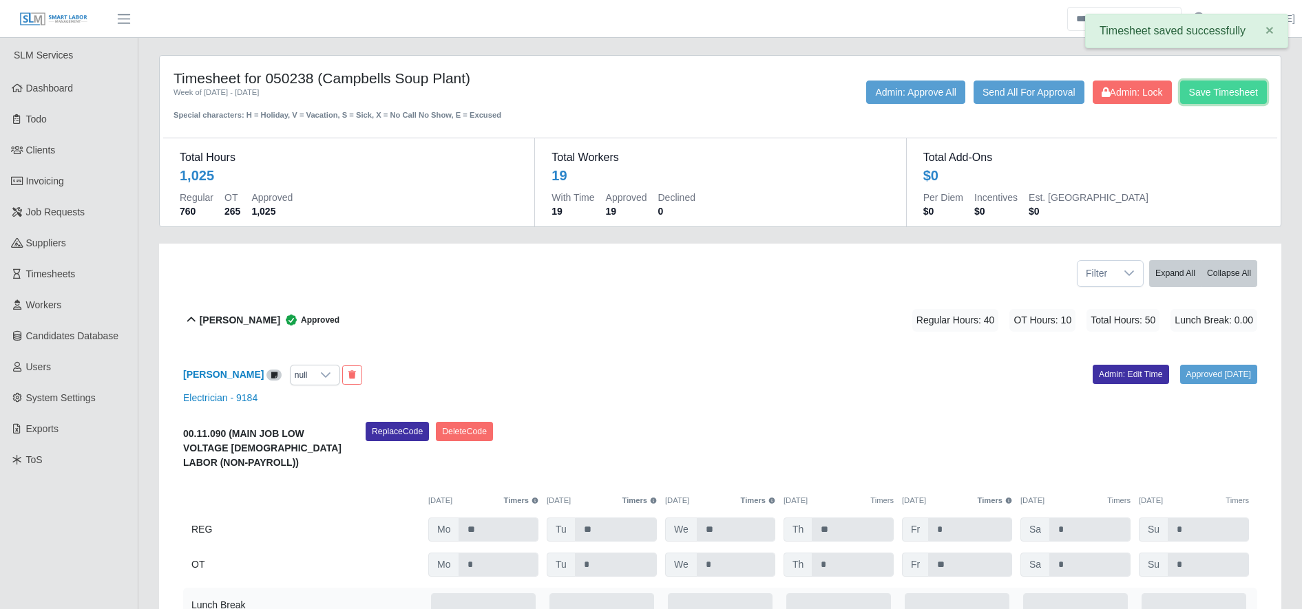
click at [894, 100] on button "Save Timesheet" at bounding box center [1223, 92] width 87 height 23
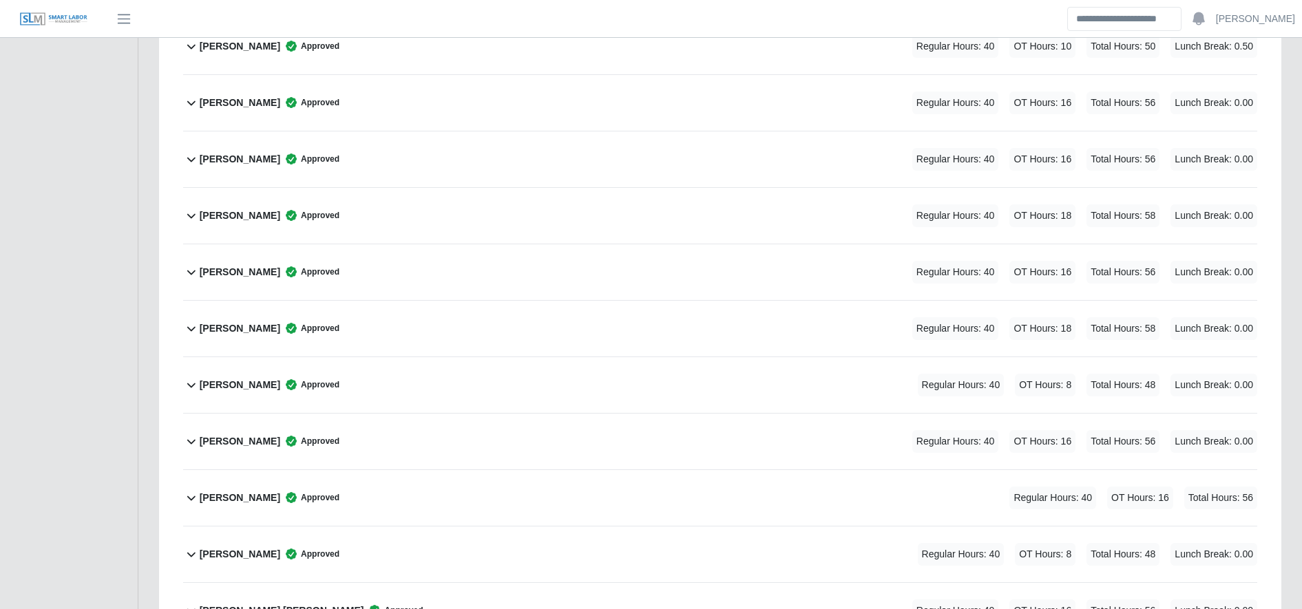
scroll to position [858, 0]
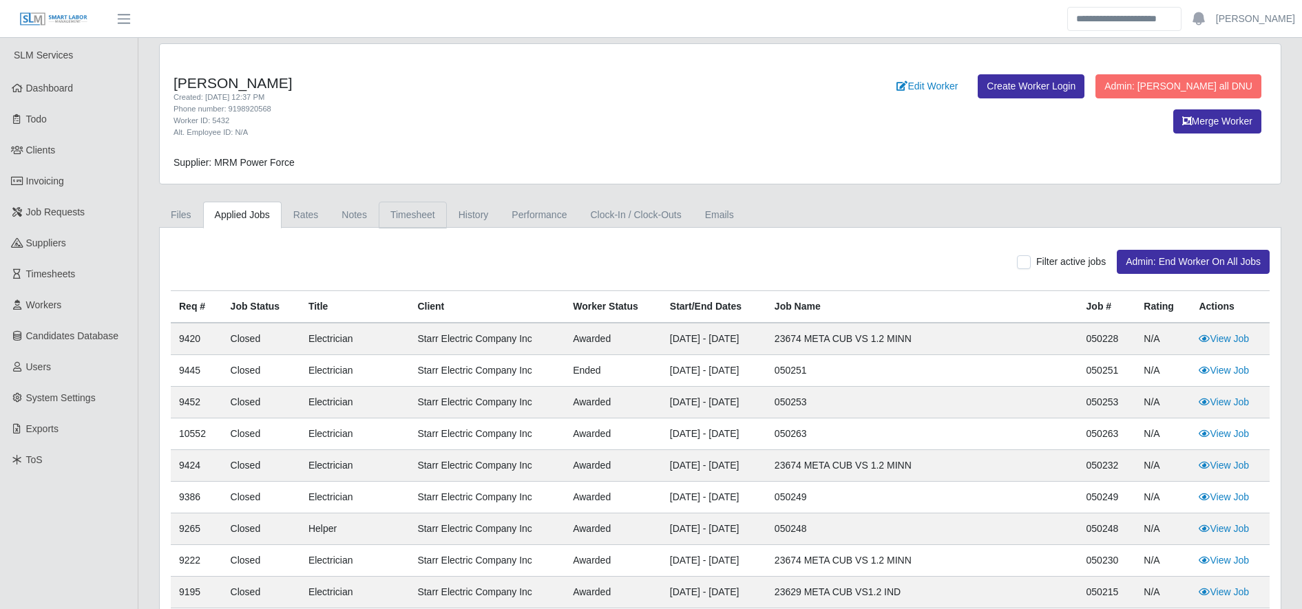
click at [408, 223] on link "Timesheet" at bounding box center [413, 215] width 68 height 27
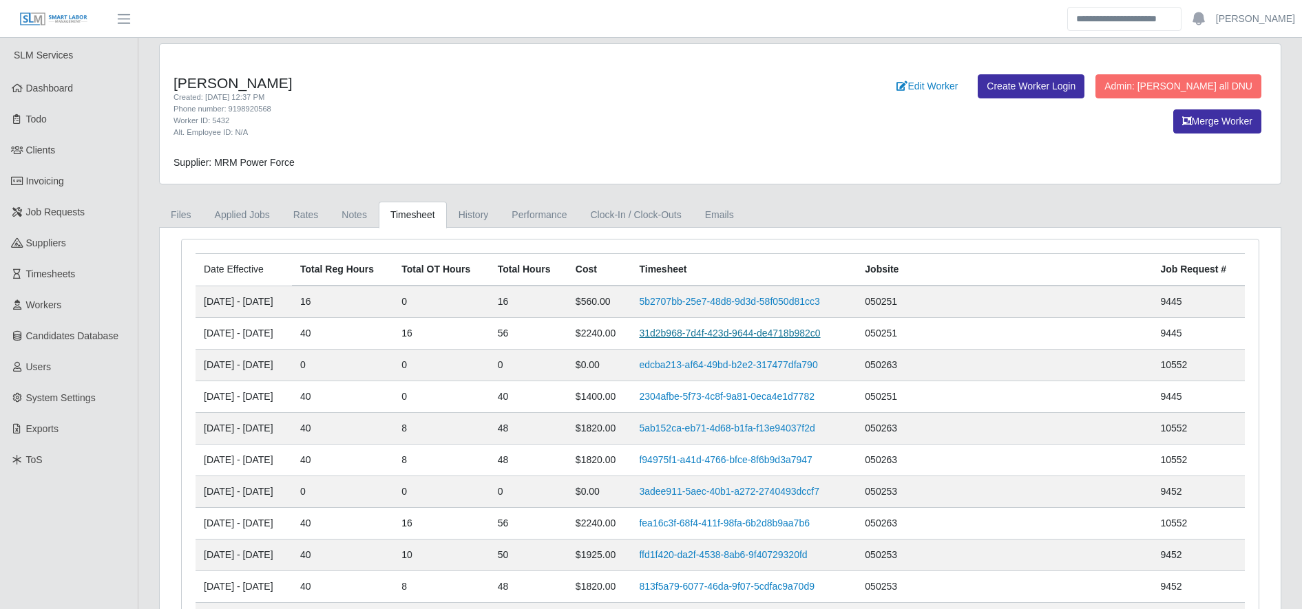
click at [740, 330] on link "31d2b968-7d4f-423d-9644-de4718b982c0" at bounding box center [729, 333] width 181 height 11
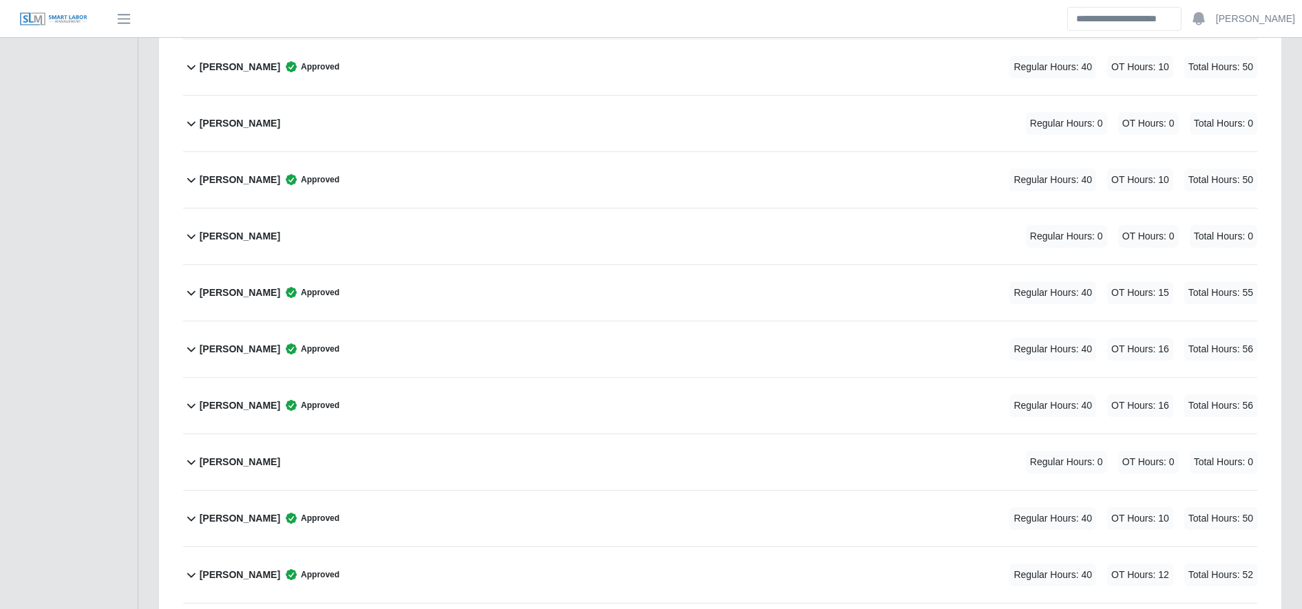
scroll to position [1949, 0]
click at [503, 408] on div "Jose Castro Approved Regular Hours: 40 OT Hours: 16 Total Hours: 56" at bounding box center [728, 404] width 1057 height 56
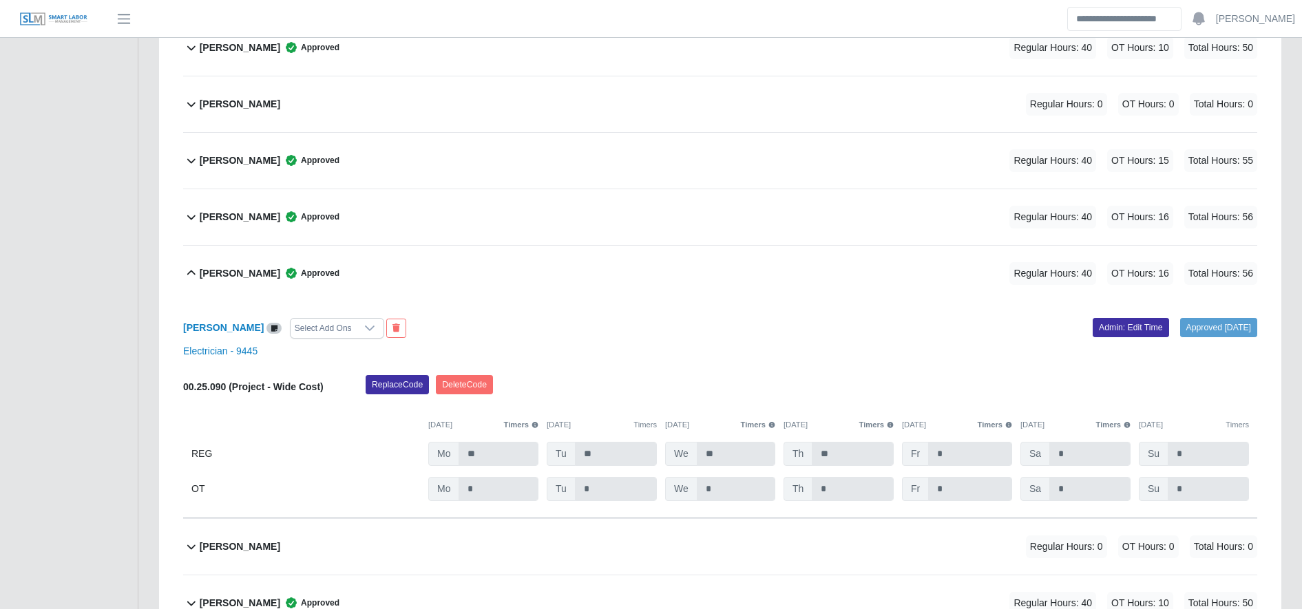
scroll to position [2087, 0]
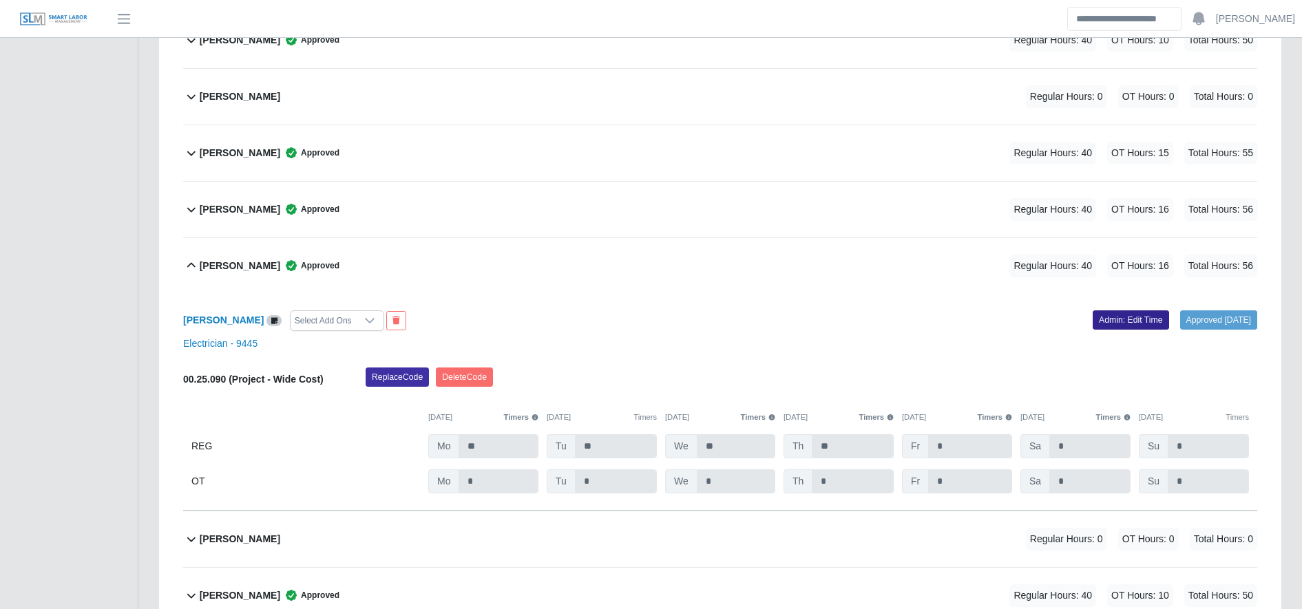
click at [1115, 326] on link "Admin: Edit Time" at bounding box center [1131, 319] width 76 height 19
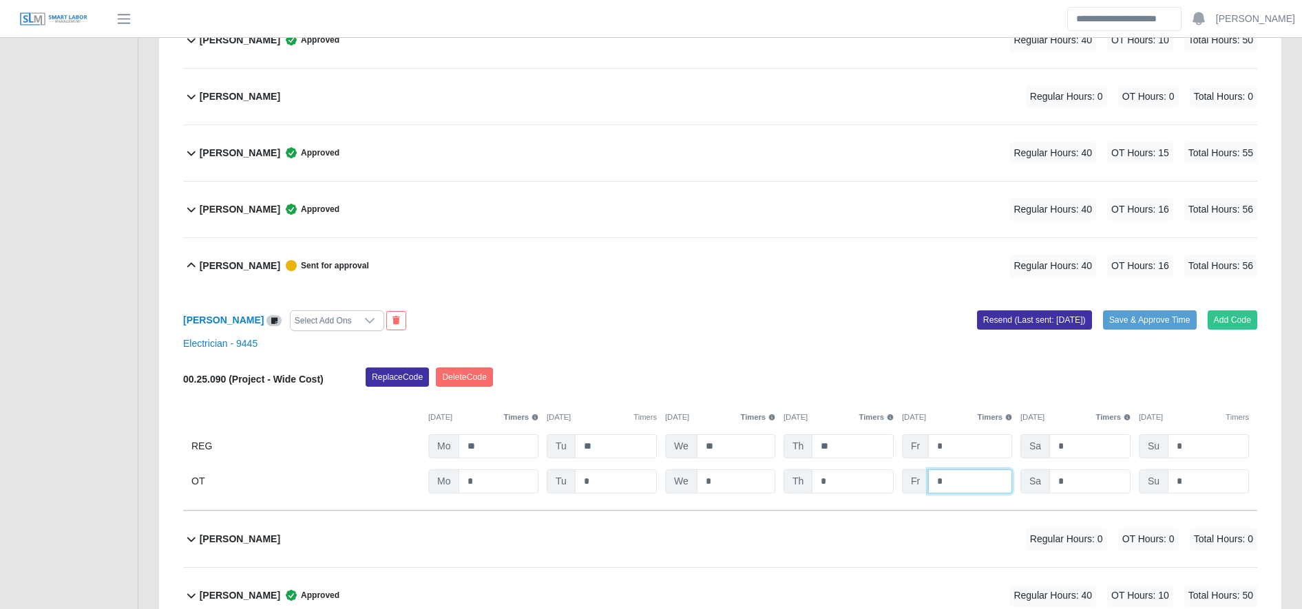
click at [964, 483] on input "*" at bounding box center [970, 482] width 84 height 24
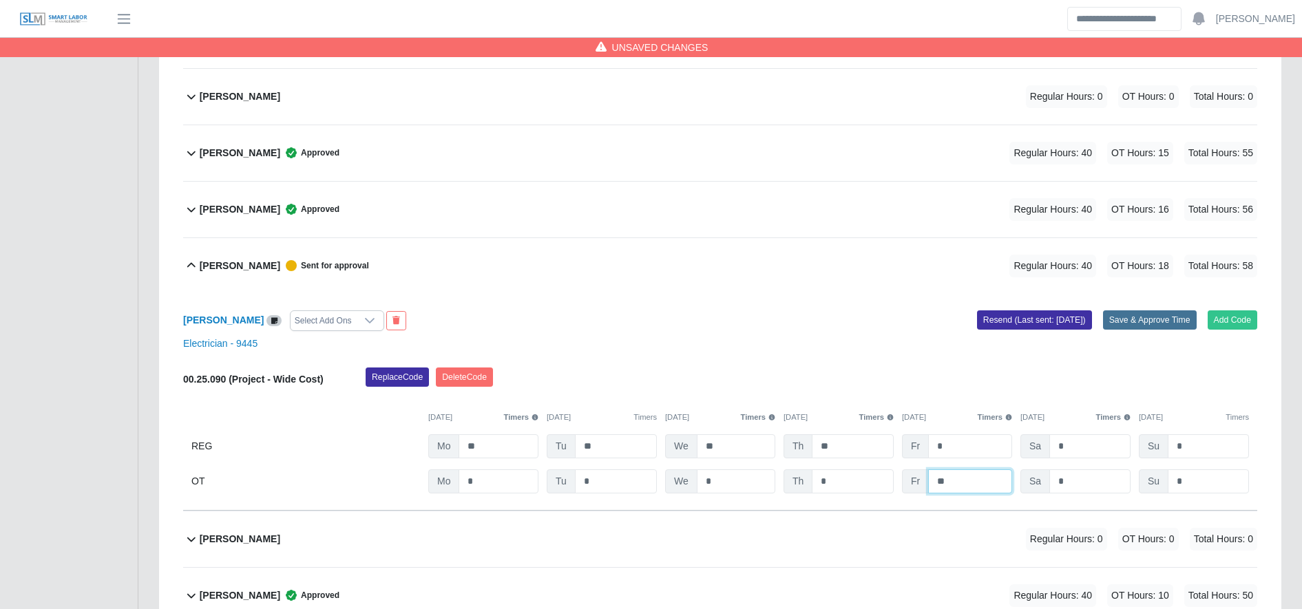
type input "**"
click at [1182, 317] on button "Save & Approve Time" at bounding box center [1150, 319] width 94 height 19
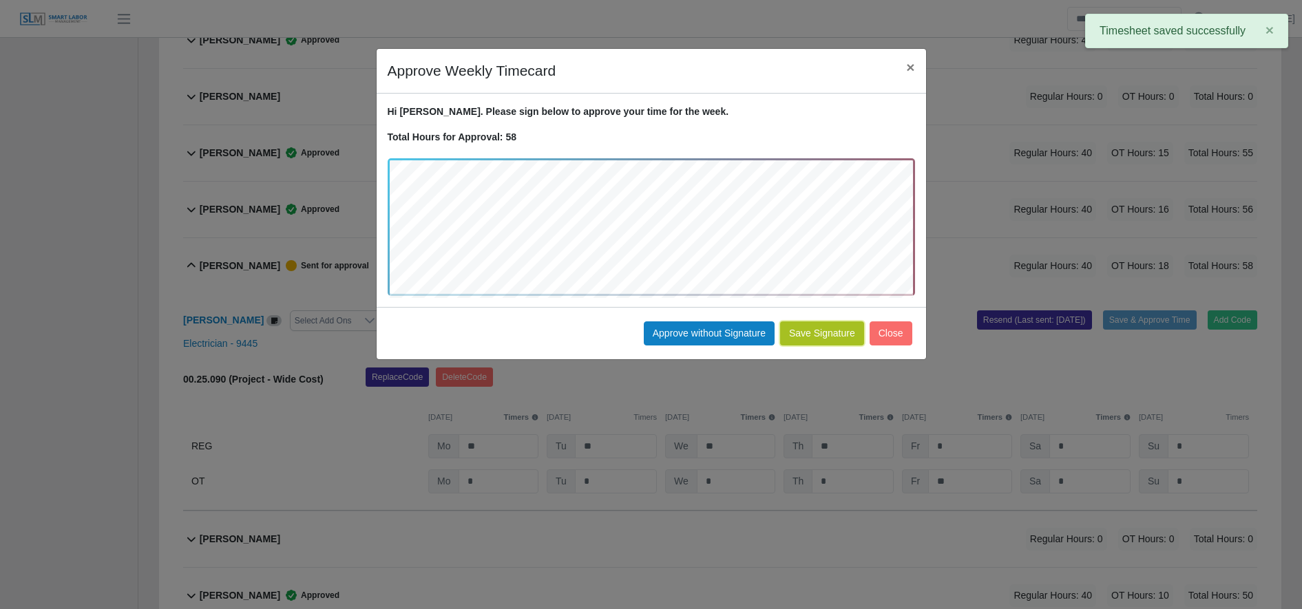
click at [828, 339] on button "Save Signature" at bounding box center [822, 333] width 84 height 24
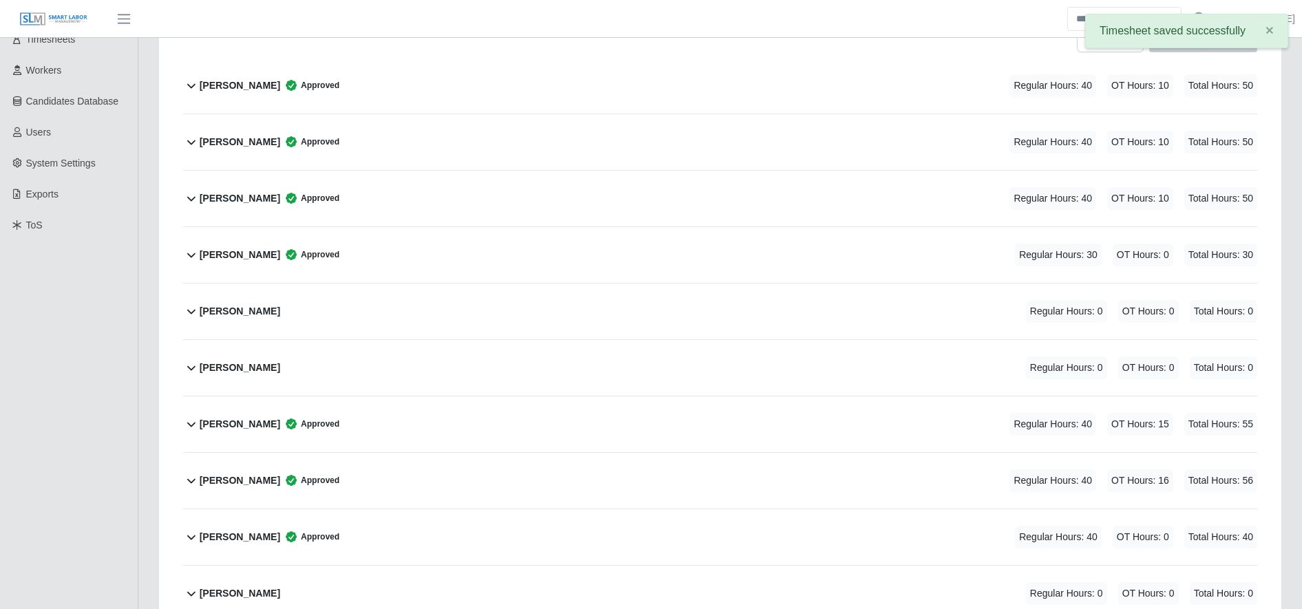
scroll to position [0, 0]
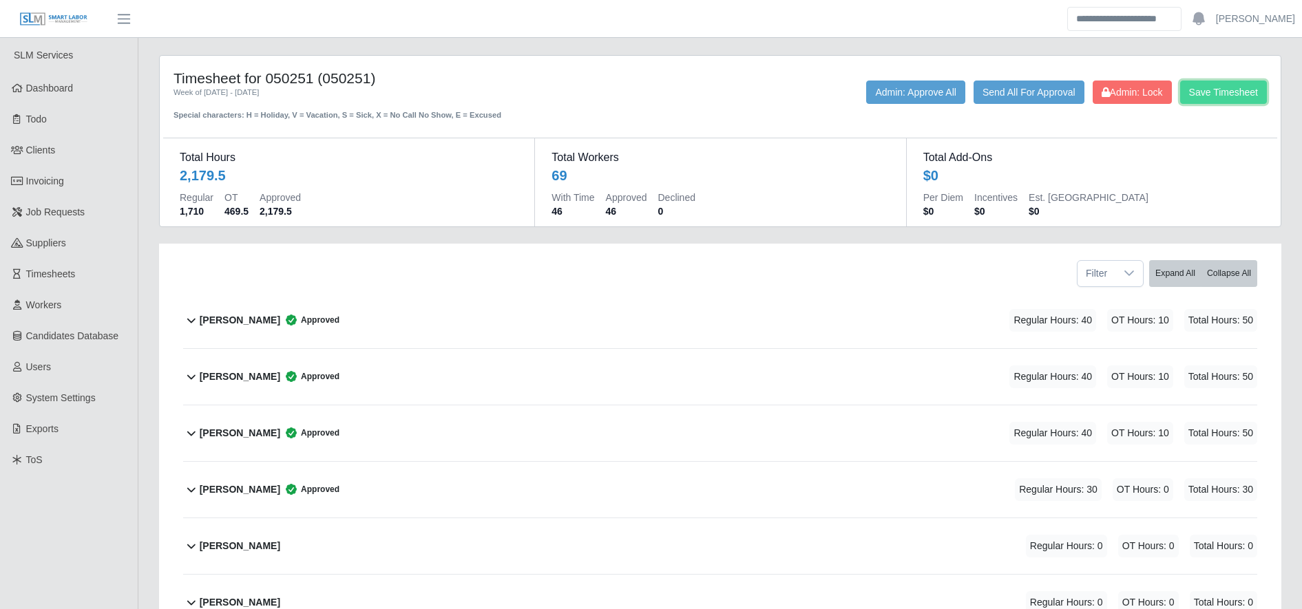
click at [1233, 87] on button "Save Timesheet" at bounding box center [1223, 92] width 87 height 23
click at [101, 171] on link "Invoicing" at bounding box center [69, 181] width 138 height 31
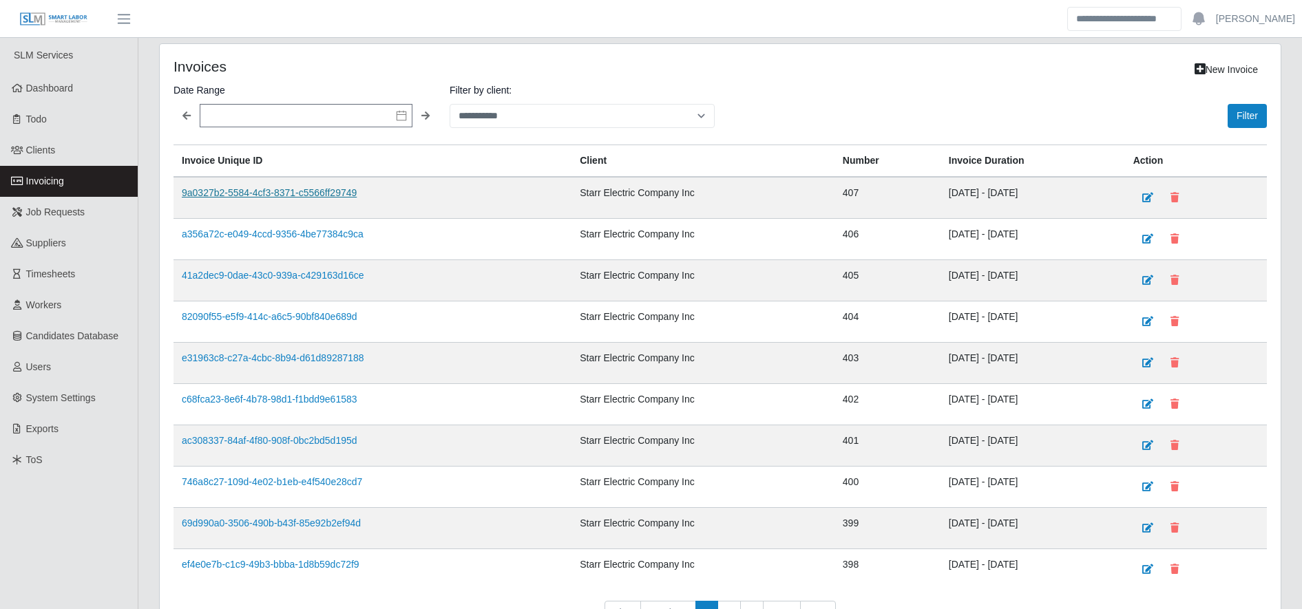
click at [333, 198] on link "9a0327b2-5584-4cf3-8371-c5566ff29749" at bounding box center [269, 192] width 175 height 11
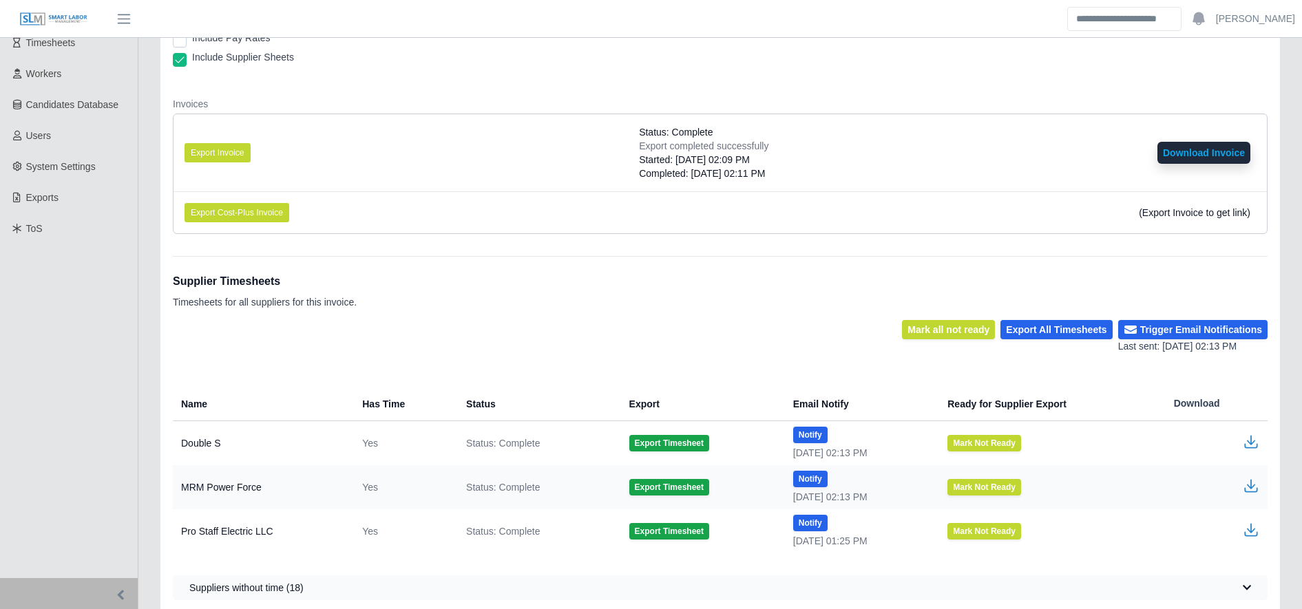
scroll to position [269, 0]
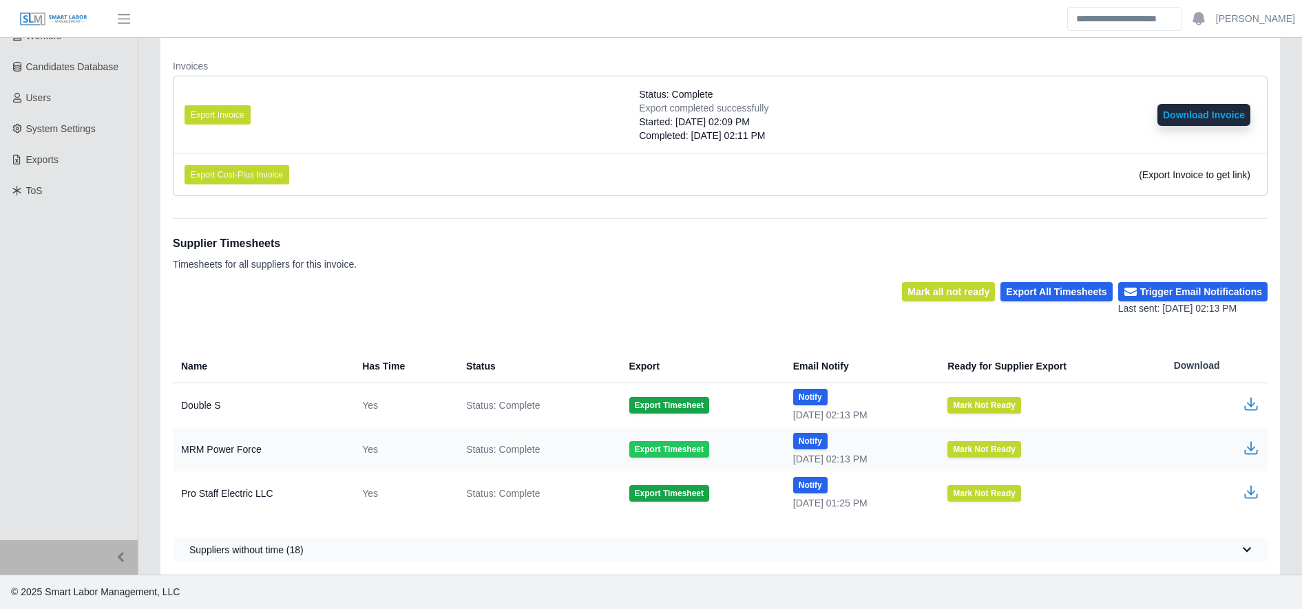
click at [657, 449] on button "Export Timesheet" at bounding box center [669, 449] width 80 height 17
click at [1245, 446] on icon "button" at bounding box center [1251, 448] width 17 height 17
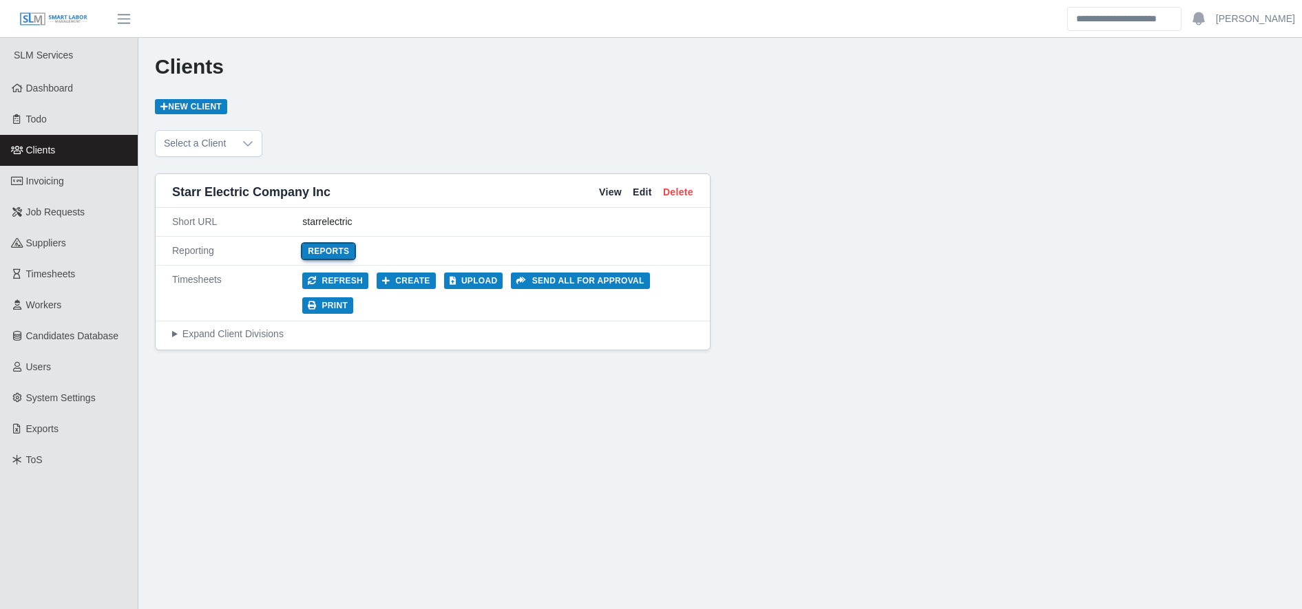
click at [340, 244] on link "Reports" at bounding box center [328, 251] width 52 height 15
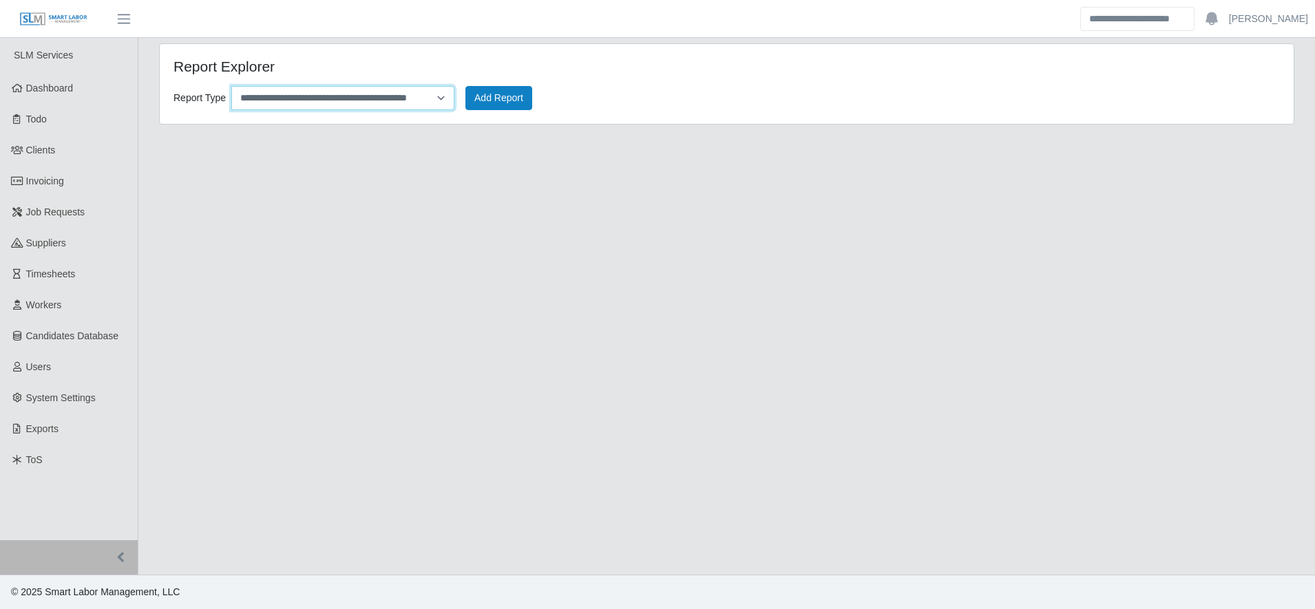
click at [344, 96] on select "**********" at bounding box center [342, 98] width 223 height 24
select select "**********"
click at [231, 86] on select "**********" at bounding box center [342, 98] width 223 height 24
click at [516, 103] on button "Add Report" at bounding box center [498, 98] width 67 height 24
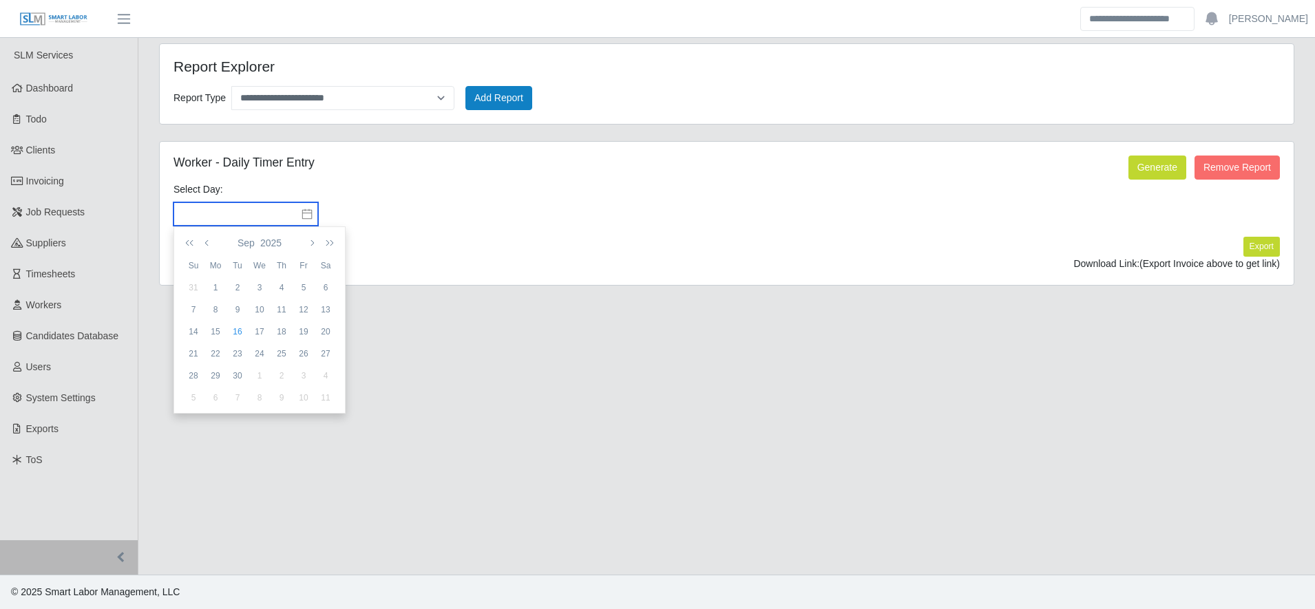
click at [264, 213] on input "text" at bounding box center [245, 213] width 145 height 23
click at [220, 328] on div "15" at bounding box center [215, 332] width 22 height 12
type input "**********"
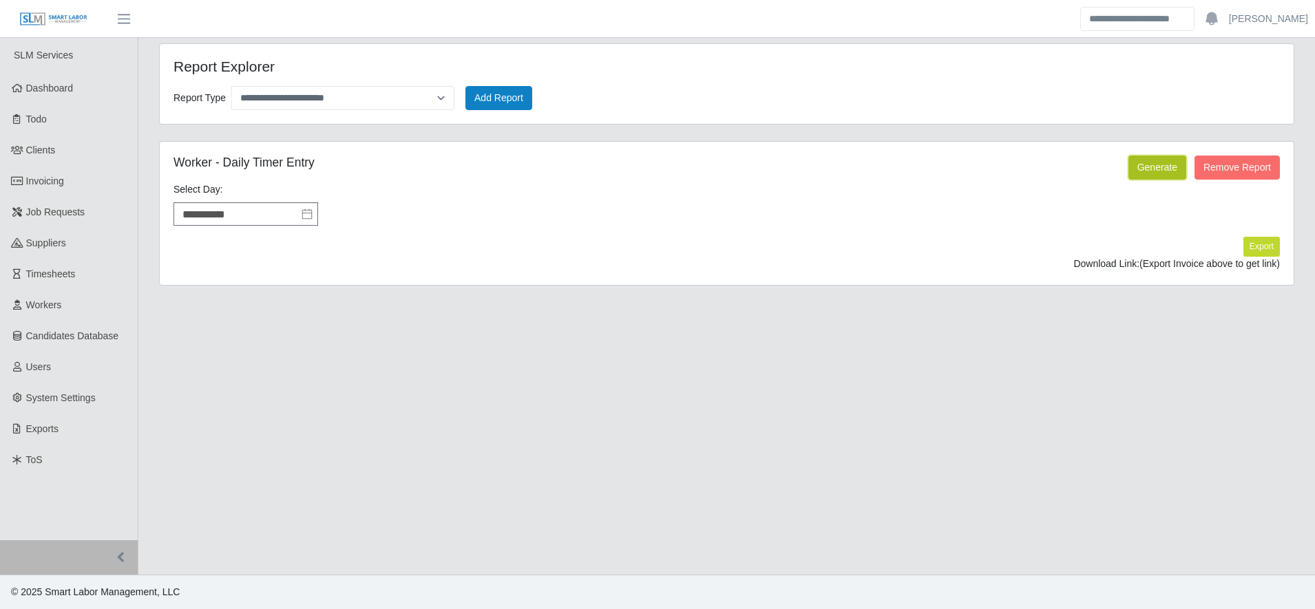
click at [1150, 156] on button "Generate" at bounding box center [1157, 168] width 58 height 24
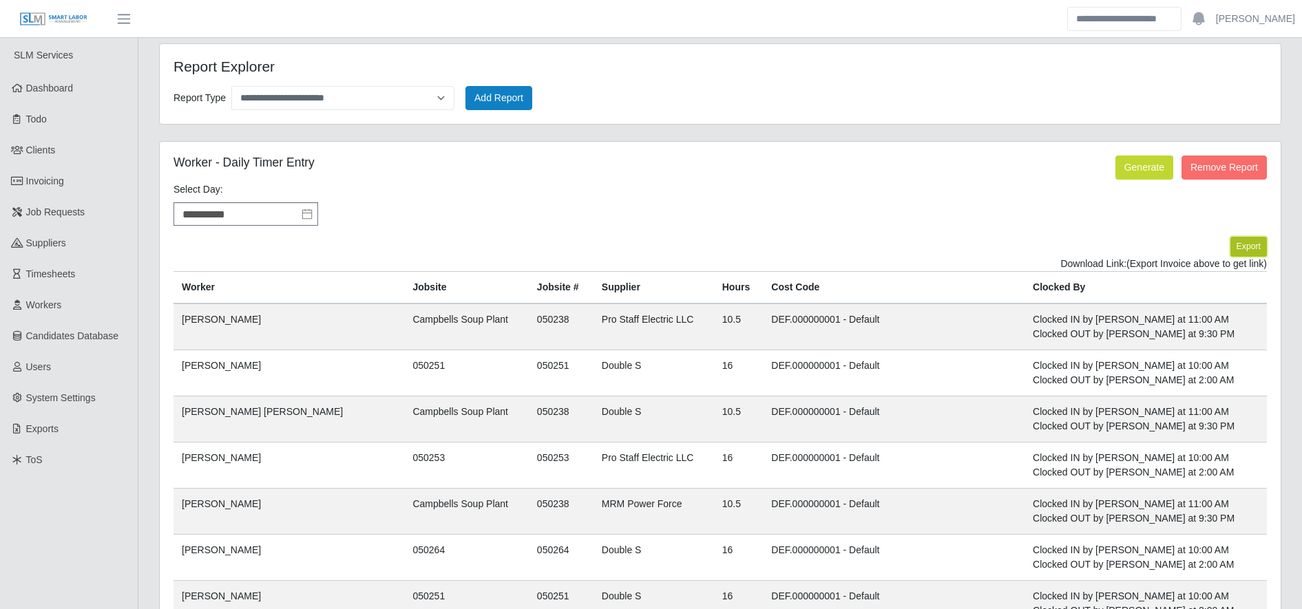
click at [1248, 248] on button "Export" at bounding box center [1248, 246] width 36 height 19
click at [1165, 269] on link "https://sm-slm-prod.s3.amazonaws.com/documents/client/2/Daily%20Timer%20Entries…" at bounding box center [1216, 263] width 102 height 11
click at [69, 278] on span "Timesheets" at bounding box center [51, 273] width 50 height 11
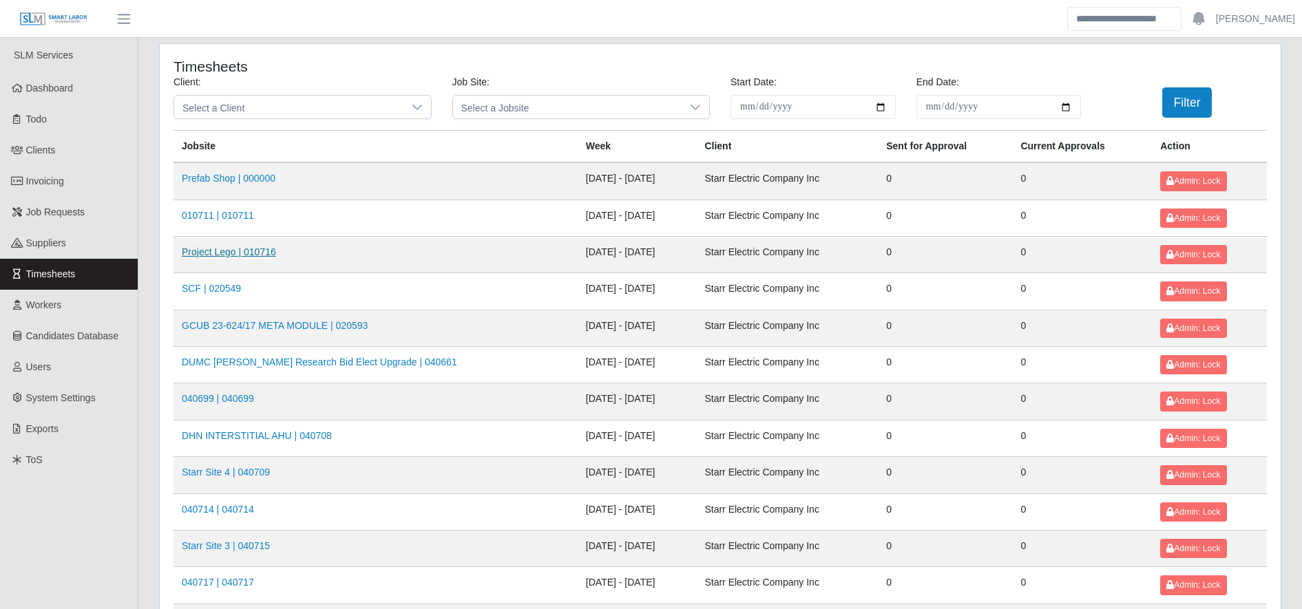
click at [229, 253] on link "Project Lego | 010716" at bounding box center [229, 251] width 94 height 11
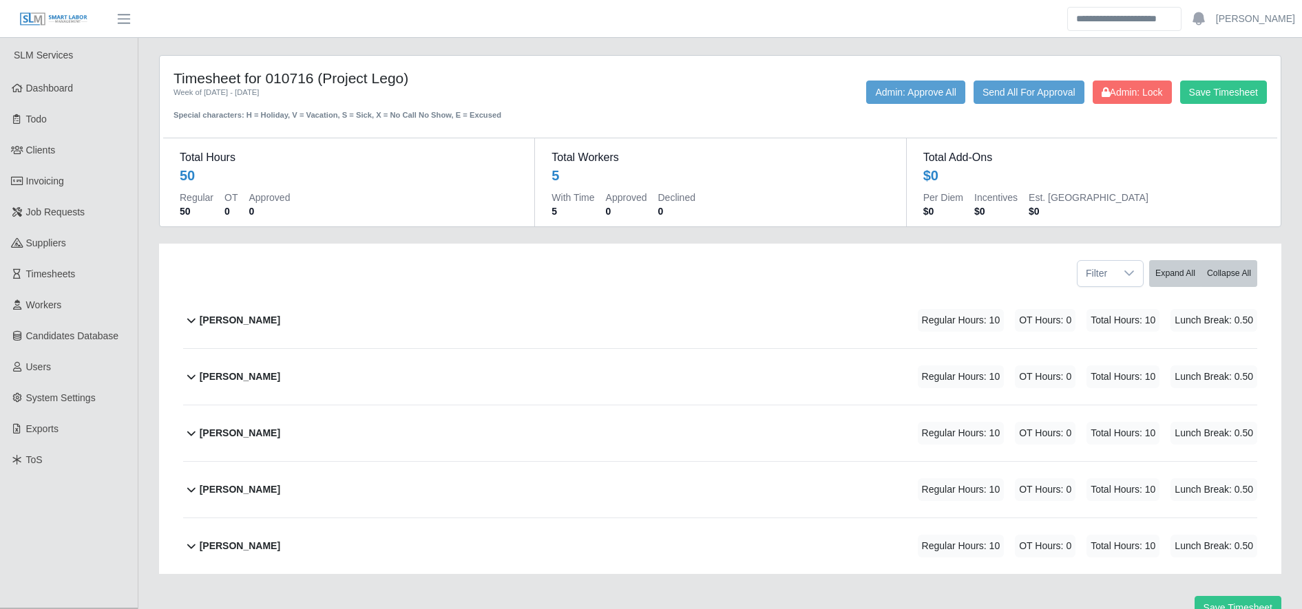
click at [578, 304] on div "[PERSON_NAME] Regular Hours: 10 OT Hours: 0 Total Hours: 10 Lunch Break: 0.50" at bounding box center [728, 321] width 1057 height 56
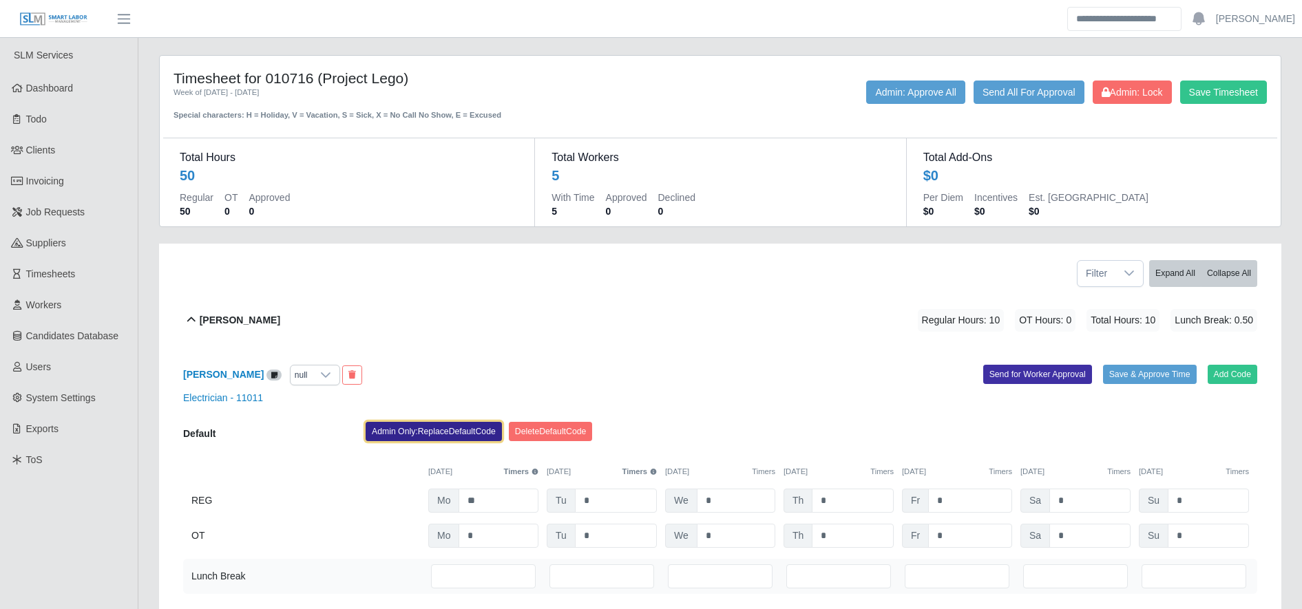
click at [470, 430] on button "Admin Only: Replace Default Code" at bounding box center [434, 431] width 136 height 19
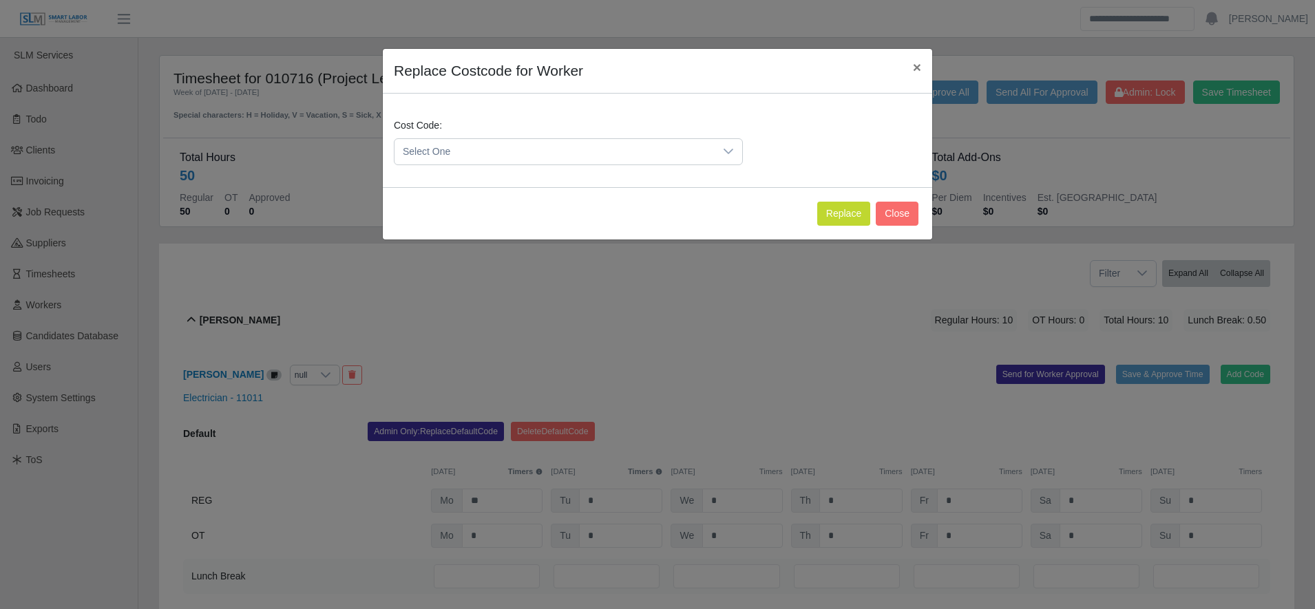
click at [484, 156] on span "Select One" at bounding box center [554, 151] width 320 height 25
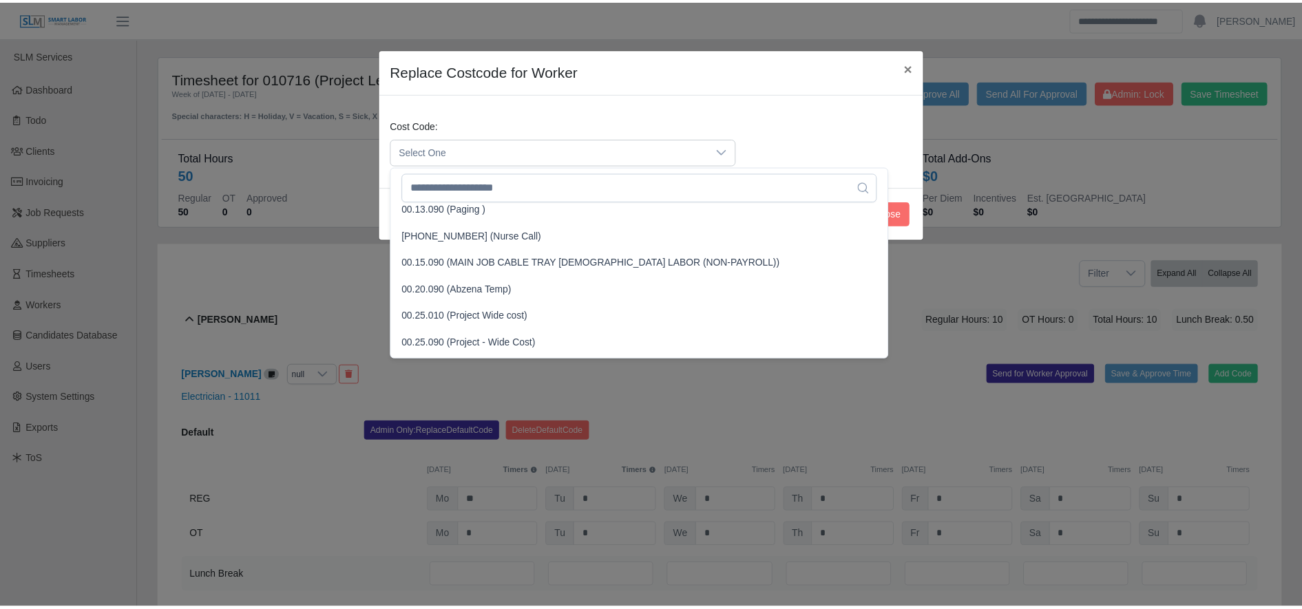
scroll to position [361, 0]
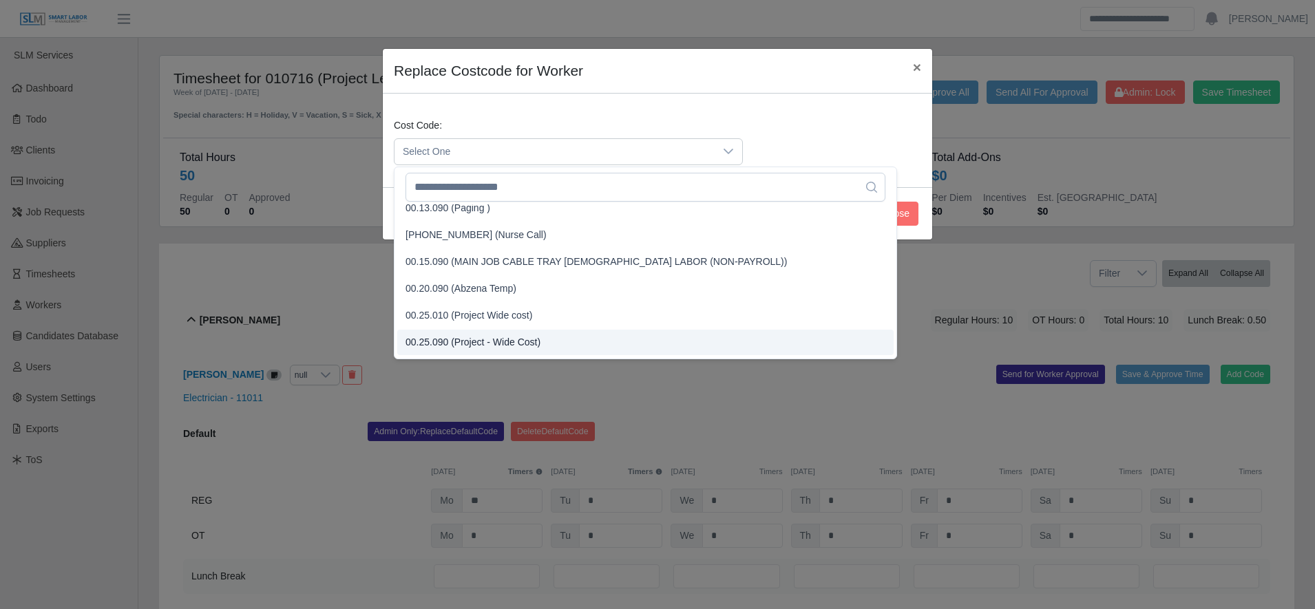
click at [531, 337] on span "00.25.090 (Project - Wide Cost)" at bounding box center [472, 342] width 135 height 14
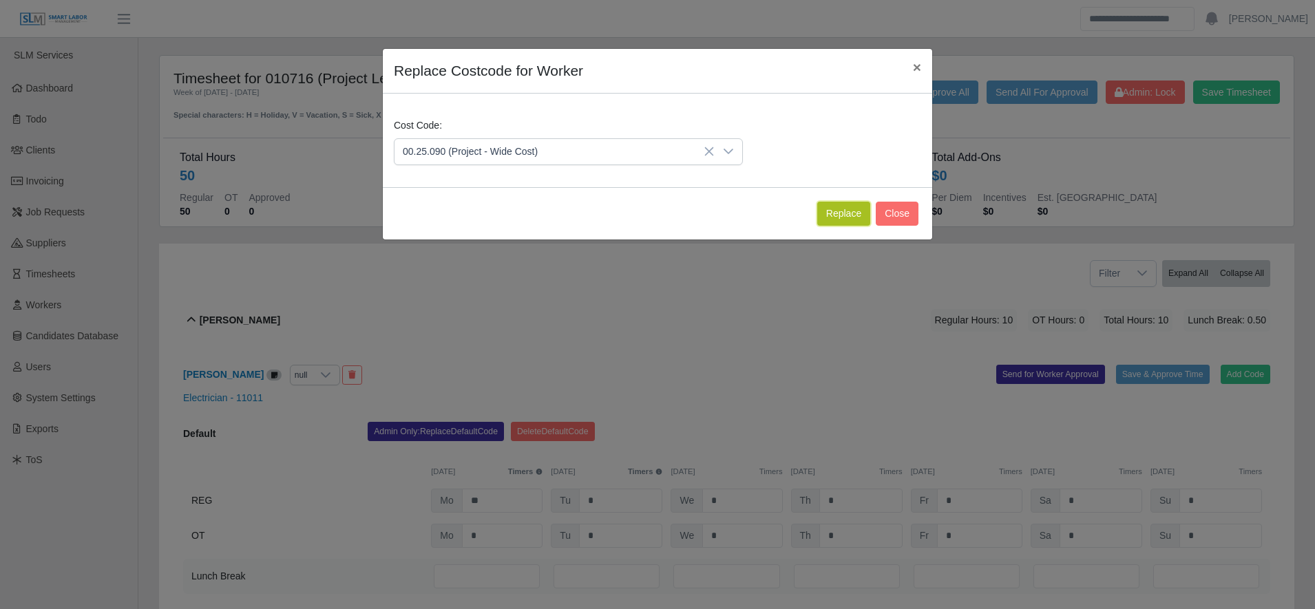
click at [845, 211] on button "Replace" at bounding box center [843, 214] width 53 height 24
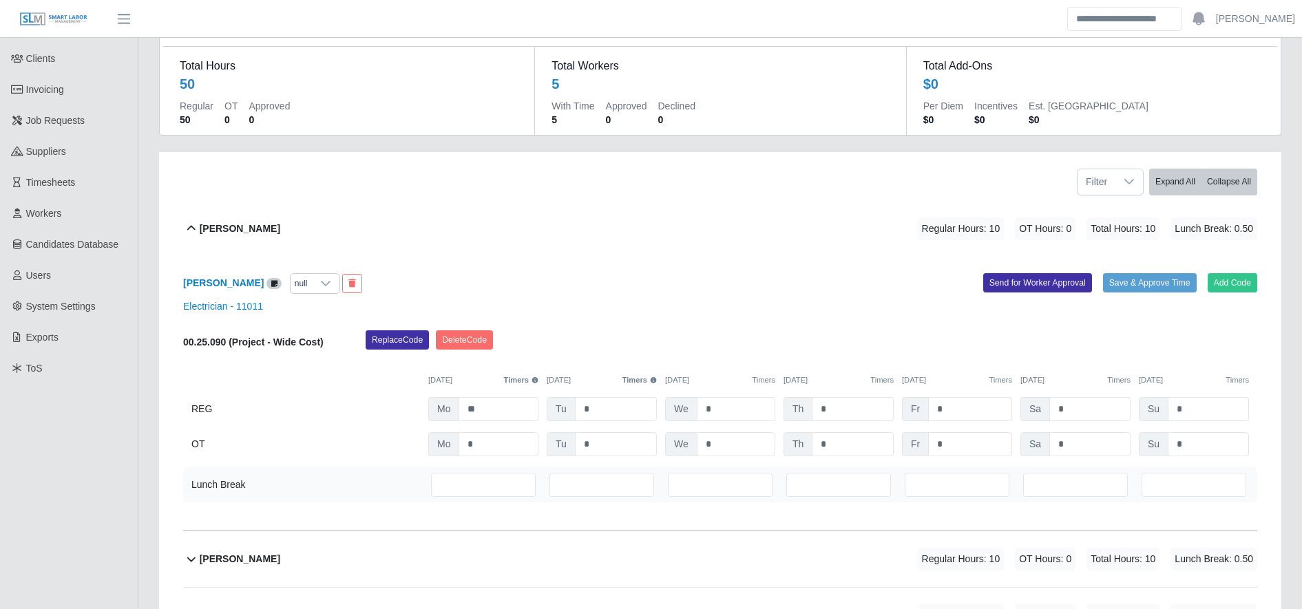
scroll to position [92, 0]
click at [470, 479] on input "***" at bounding box center [483, 484] width 105 height 24
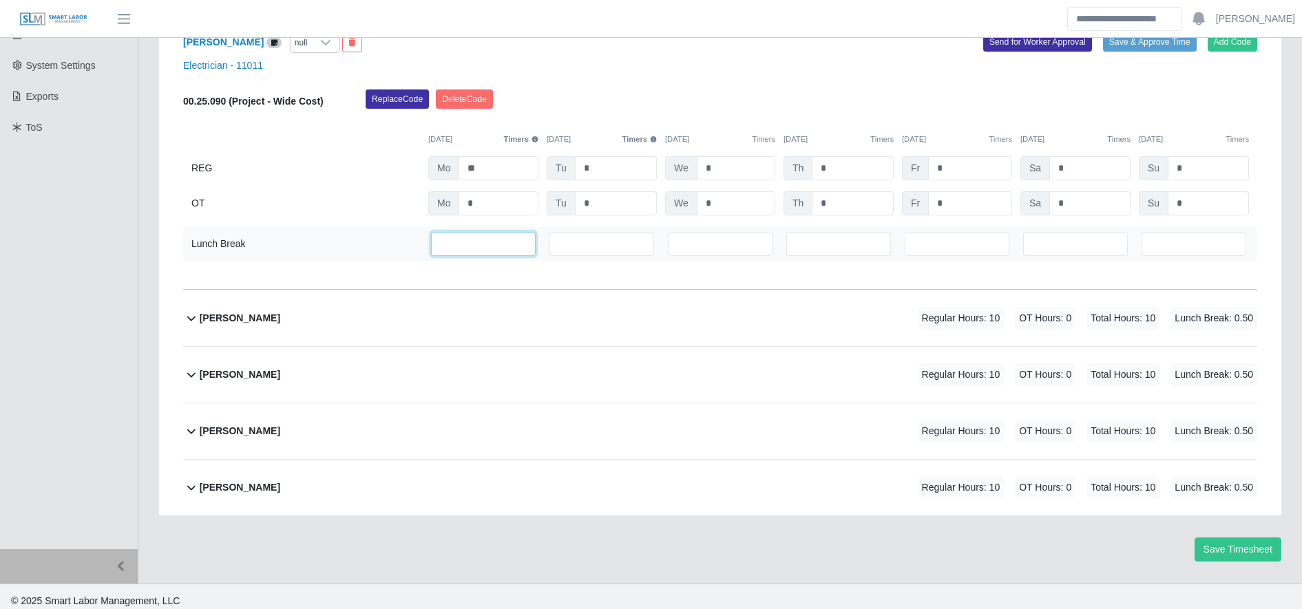
type input "*"
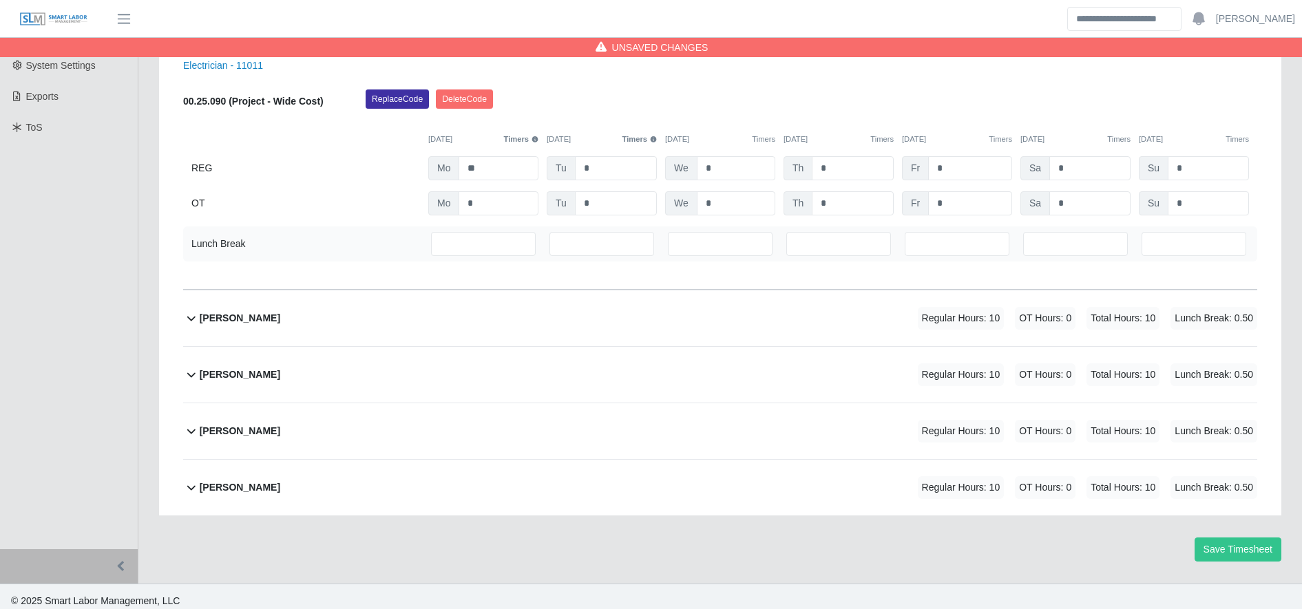
click at [671, 315] on div "Luis Rodriguez Regular Hours: 10 OT Hours: 0 Total Hours: 10 Lunch Break: 0.50" at bounding box center [728, 319] width 1057 height 56
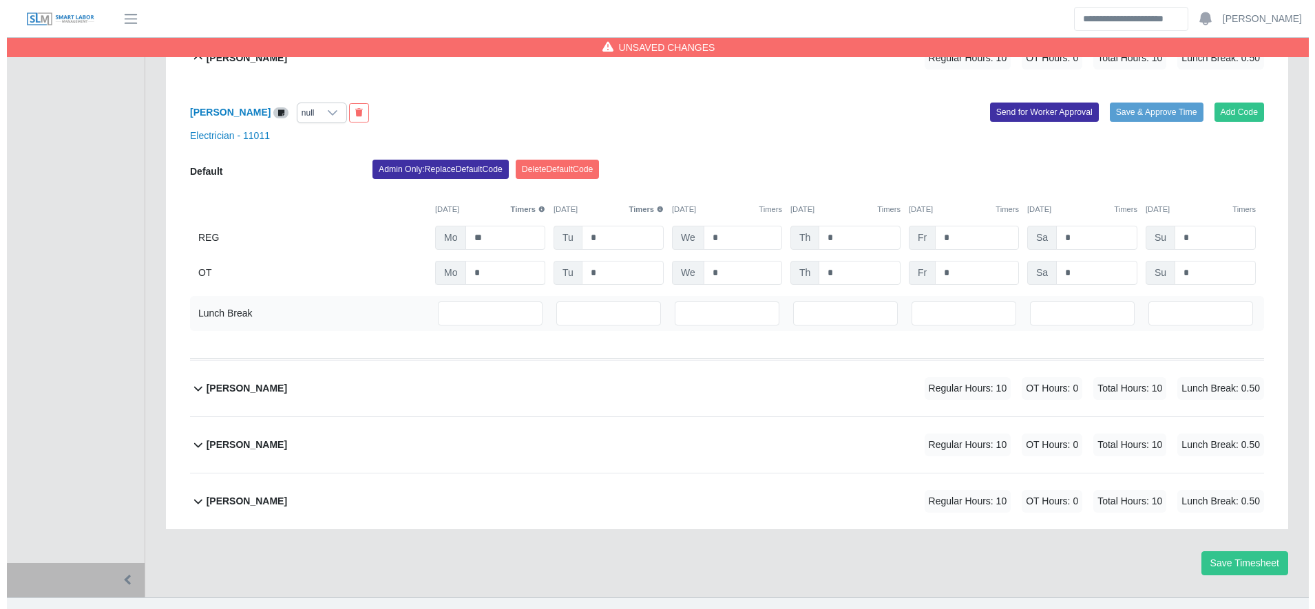
scroll to position [607, 0]
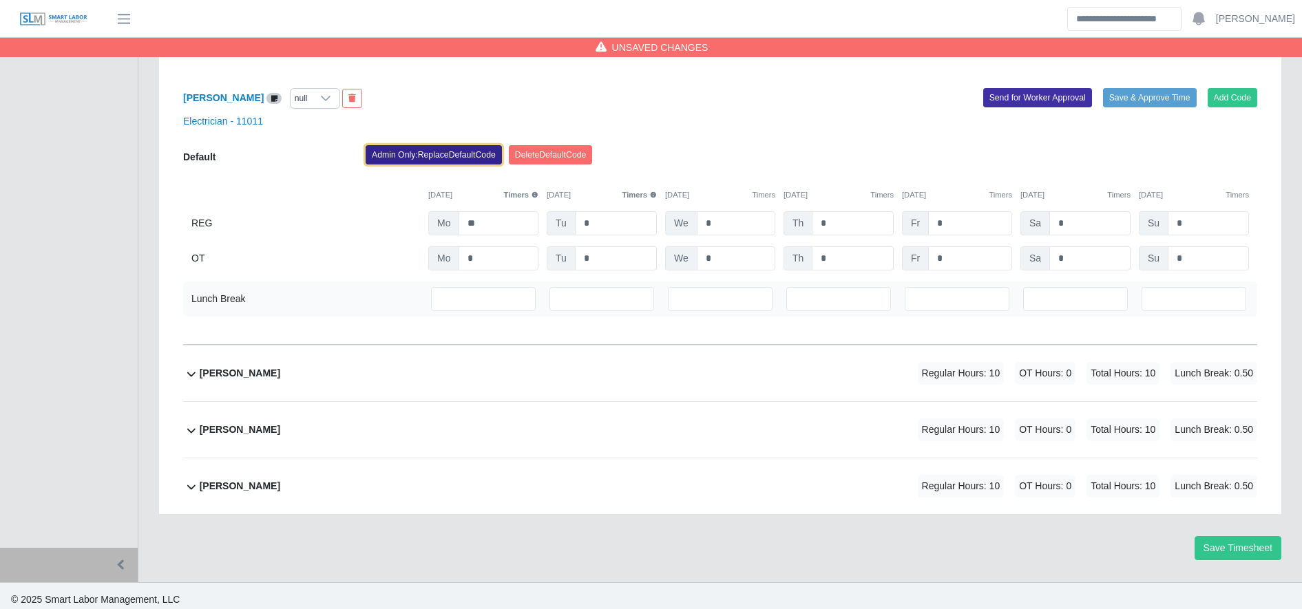
click at [437, 154] on button "Admin Only: Replace Default Code" at bounding box center [434, 154] width 136 height 19
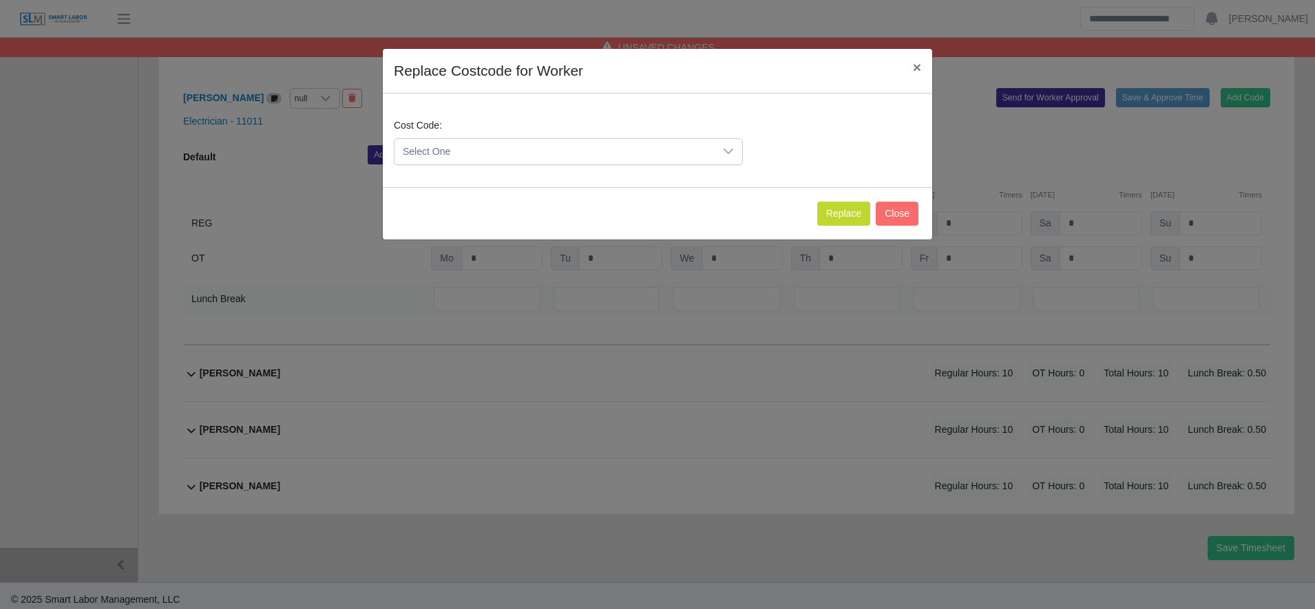
click at [501, 140] on span "Select One" at bounding box center [554, 151] width 320 height 25
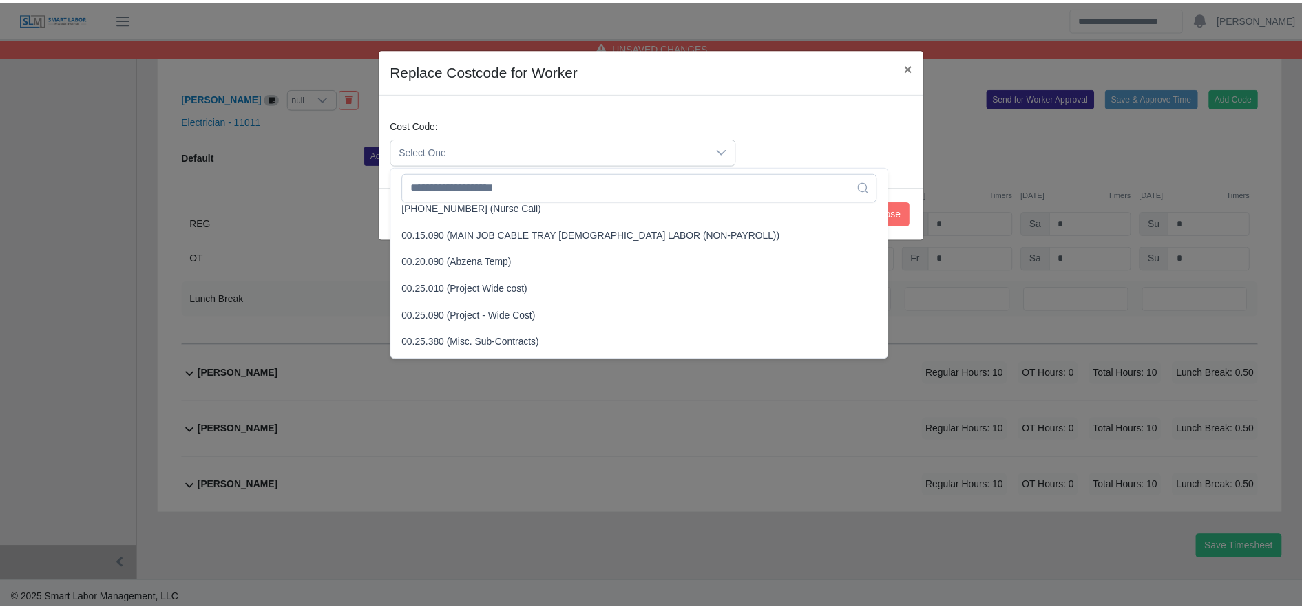
scroll to position [388, 0]
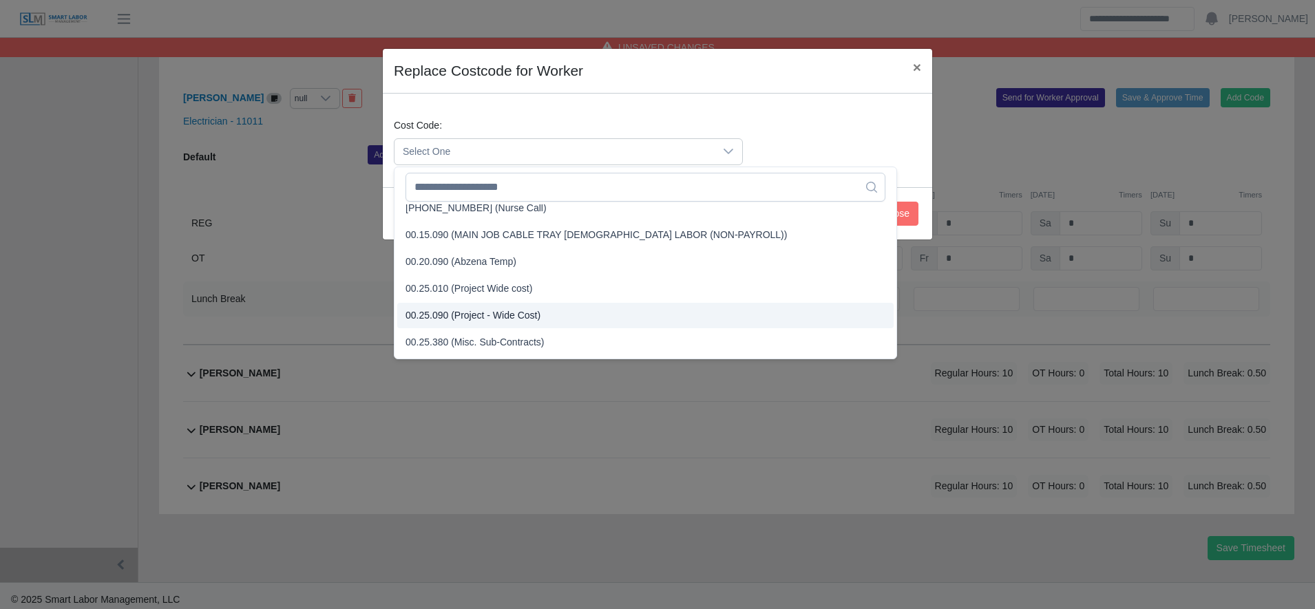
click at [515, 324] on li "00.25.090 (Project - Wide Cost)" at bounding box center [645, 315] width 496 height 25
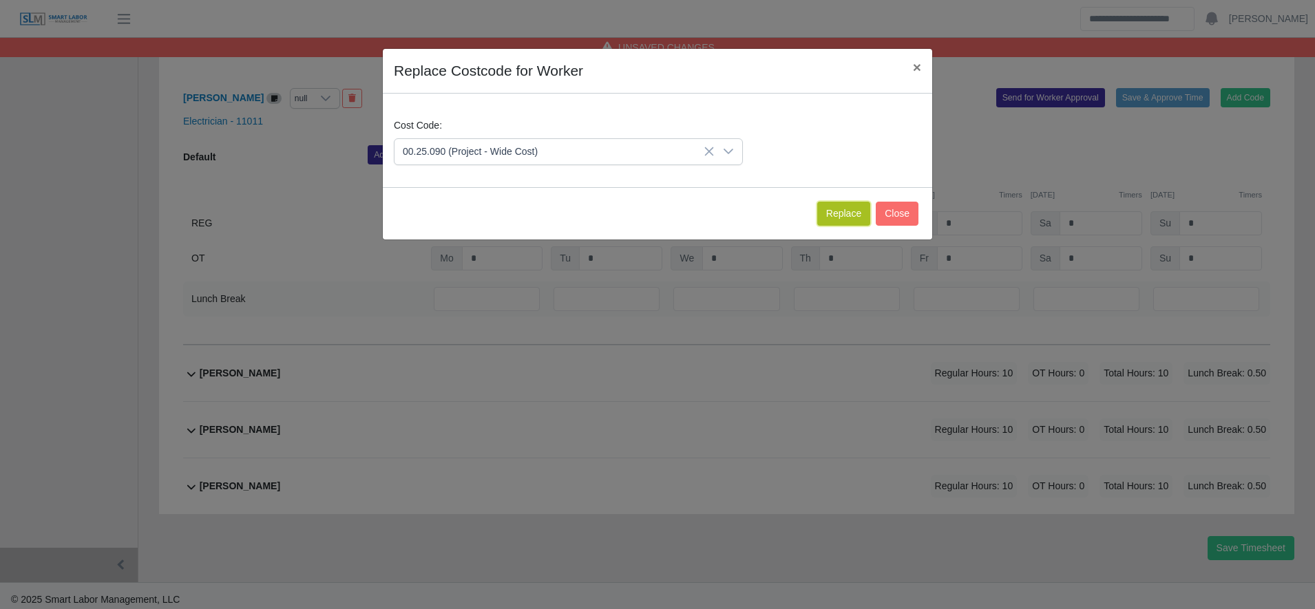
click at [850, 207] on button "Replace" at bounding box center [843, 214] width 53 height 24
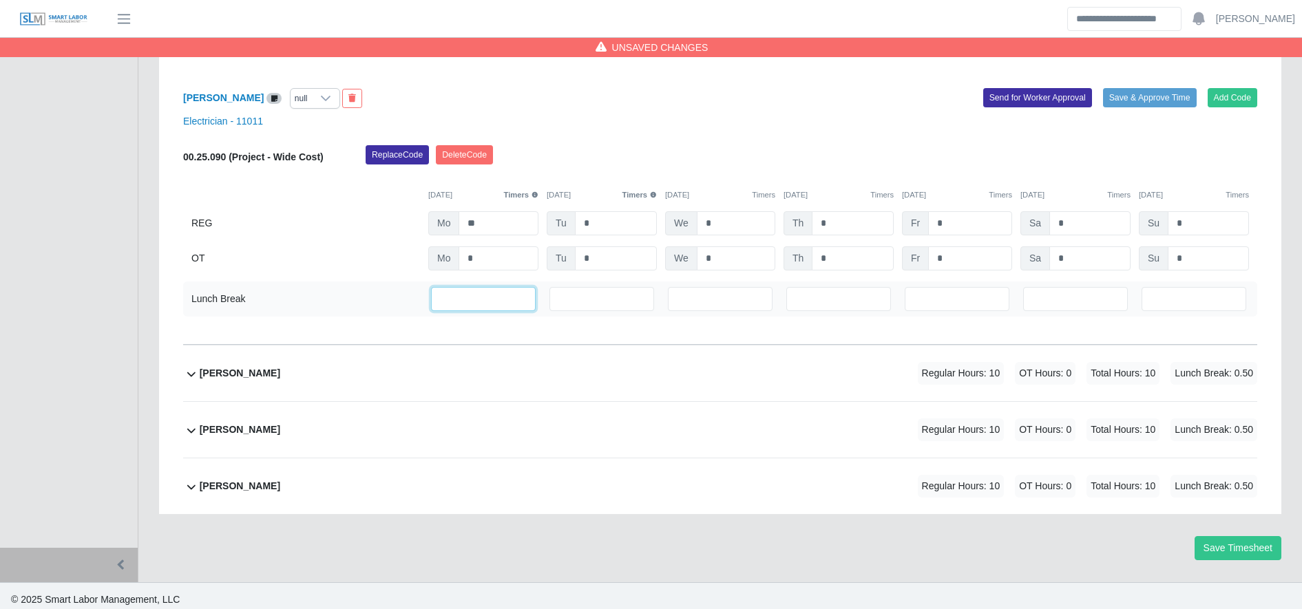
click at [467, 295] on input "***" at bounding box center [483, 299] width 105 height 24
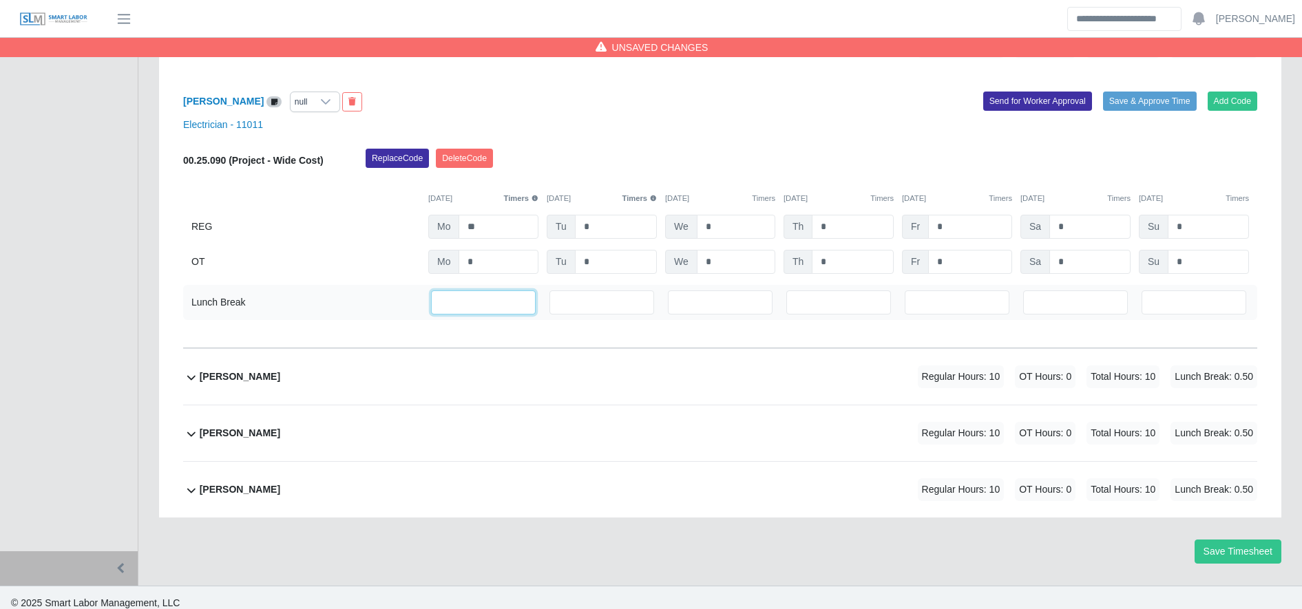
type input "*"
click at [480, 382] on div "Mariano Nieves Rivera Regular Hours: 10 OT Hours: 0 Total Hours: 10 Lunch Break…" at bounding box center [728, 377] width 1057 height 56
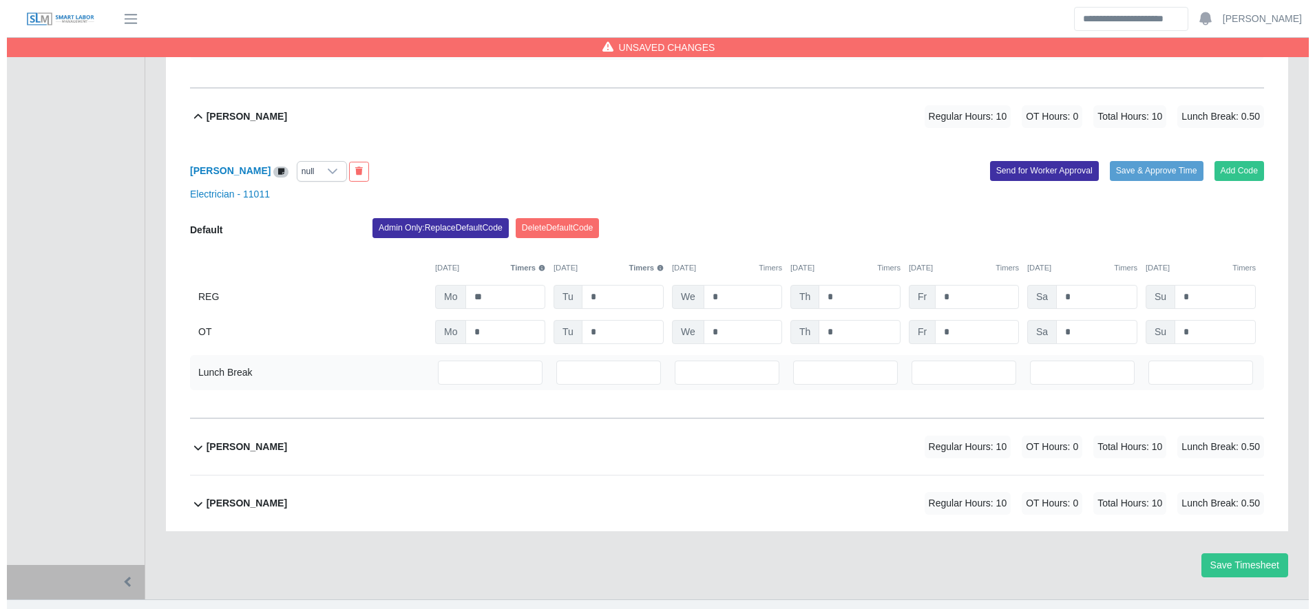
scroll to position [878, 0]
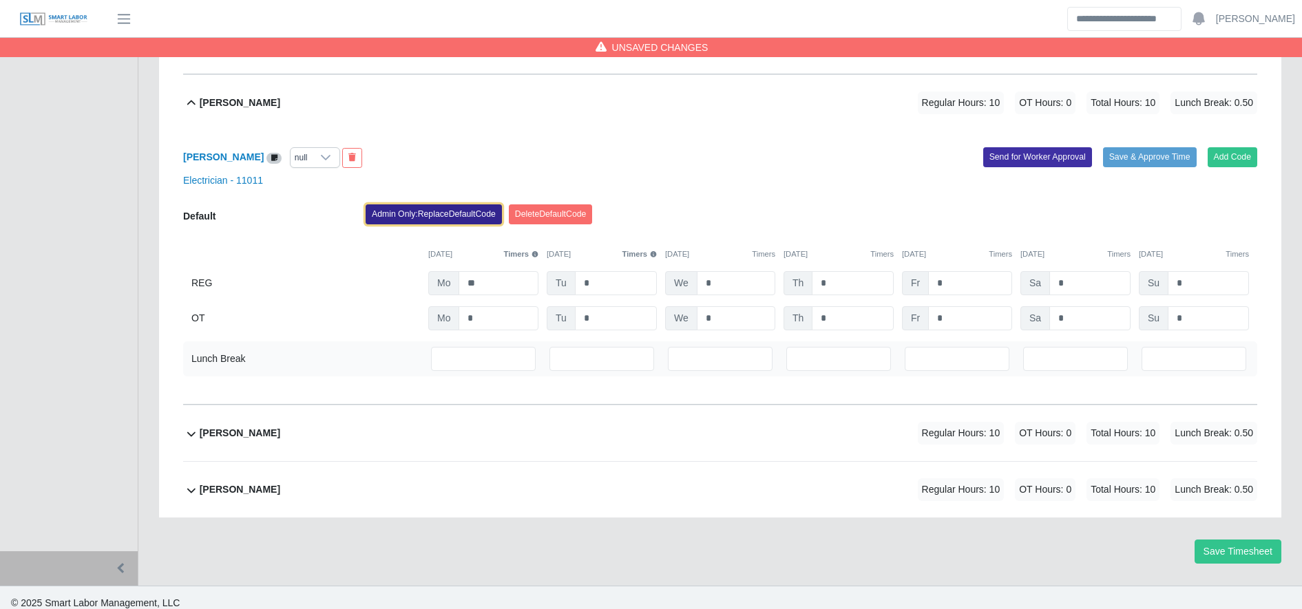
click at [431, 222] on button "Admin Only: Replace Default Code" at bounding box center [434, 213] width 136 height 19
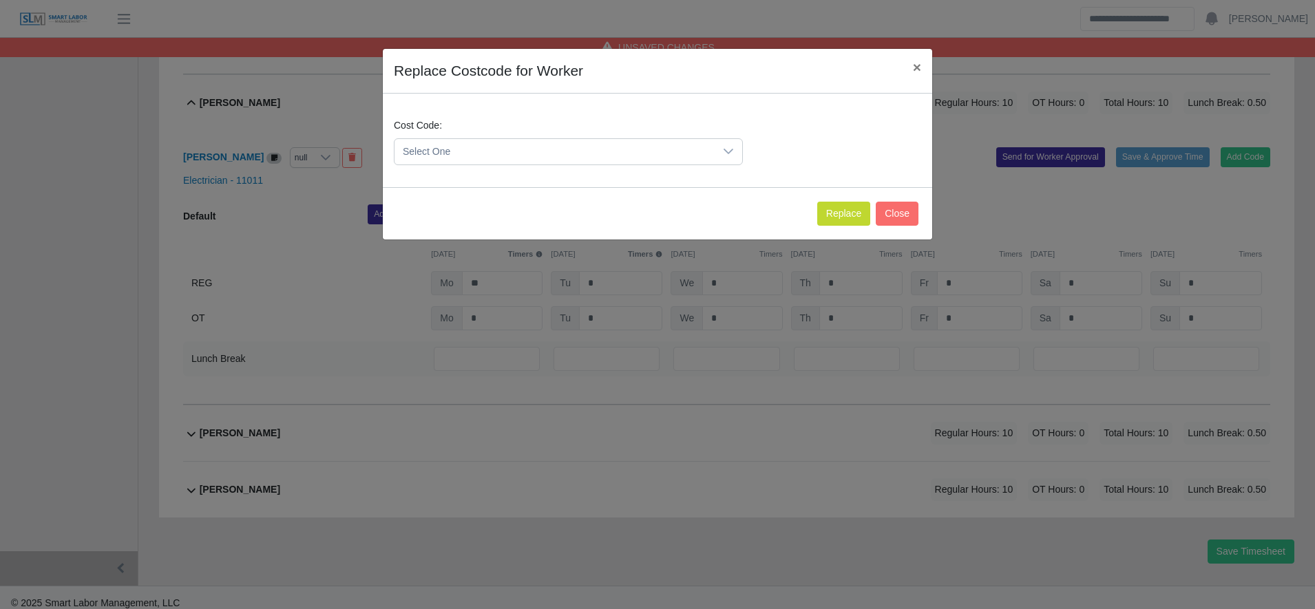
click at [476, 140] on span "Select One" at bounding box center [554, 151] width 320 height 25
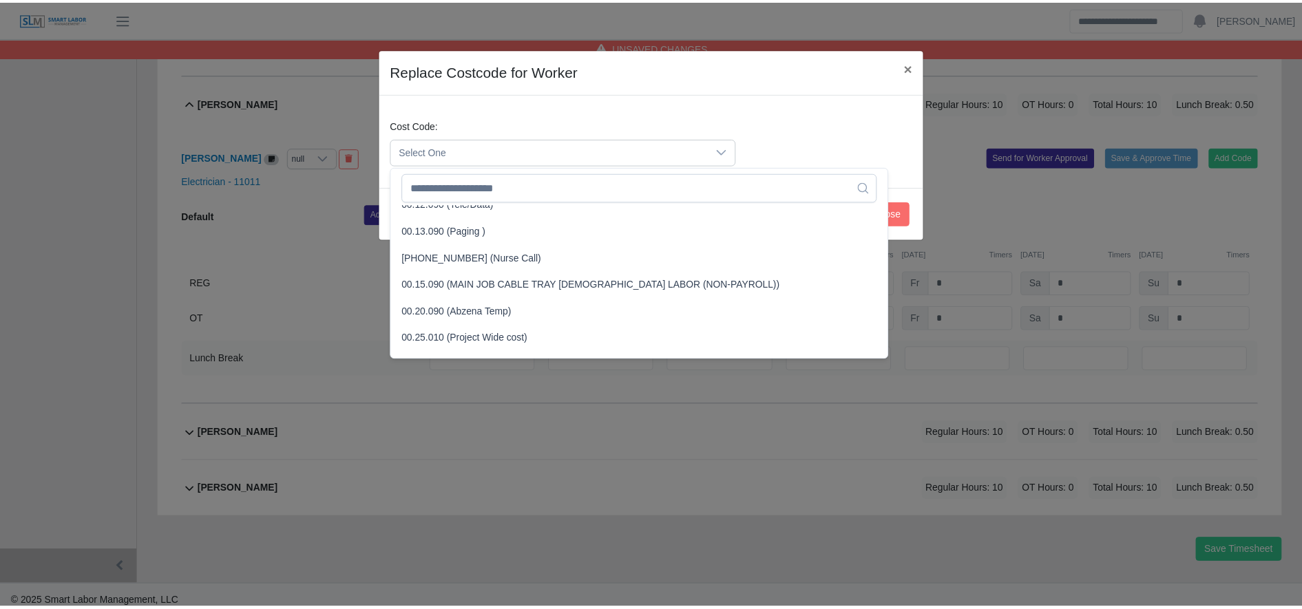
scroll to position [469, 0]
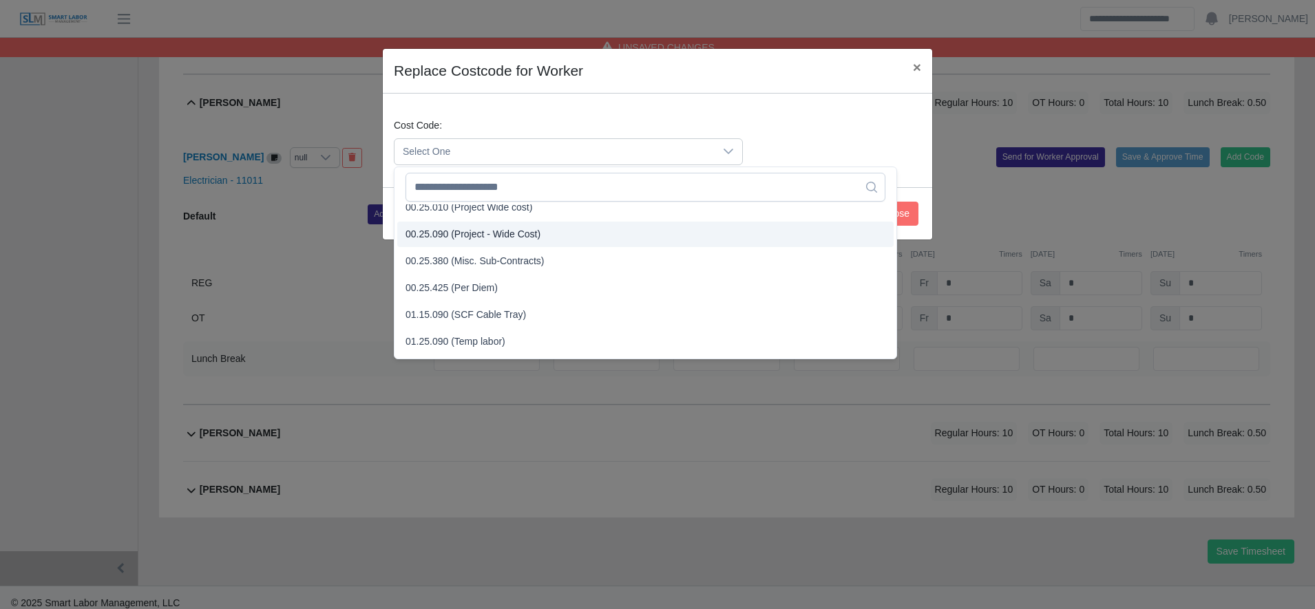
click at [498, 238] on span "00.25.090 (Project - Wide Cost)" at bounding box center [472, 234] width 135 height 14
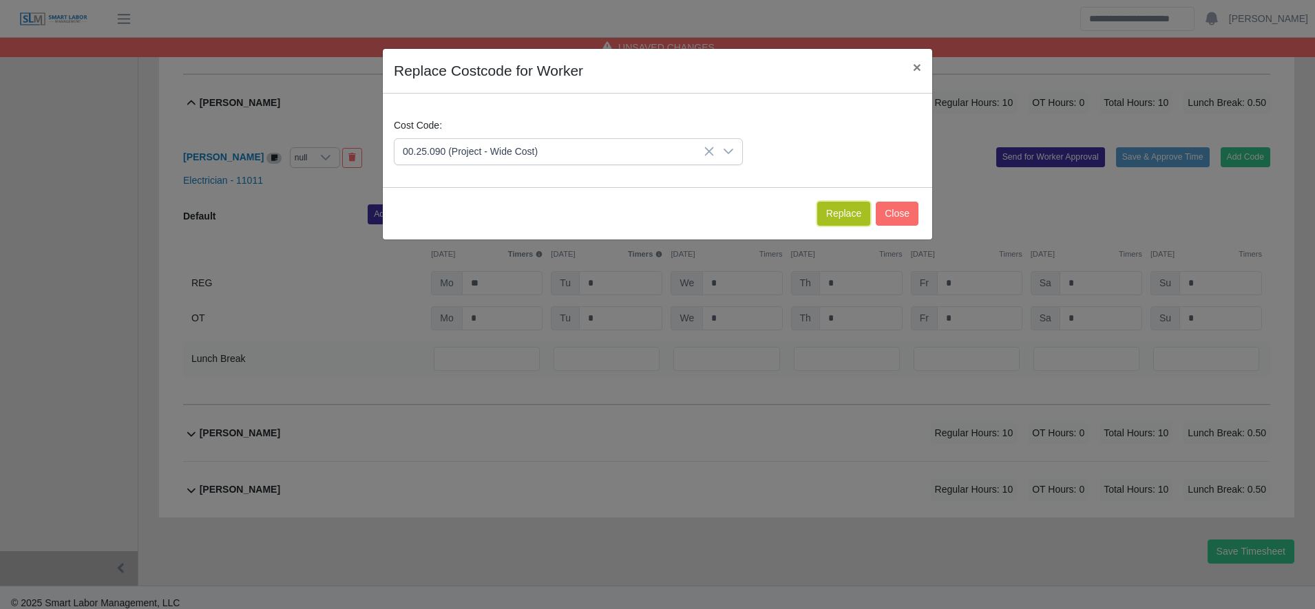
click at [843, 220] on button "Replace" at bounding box center [843, 214] width 53 height 24
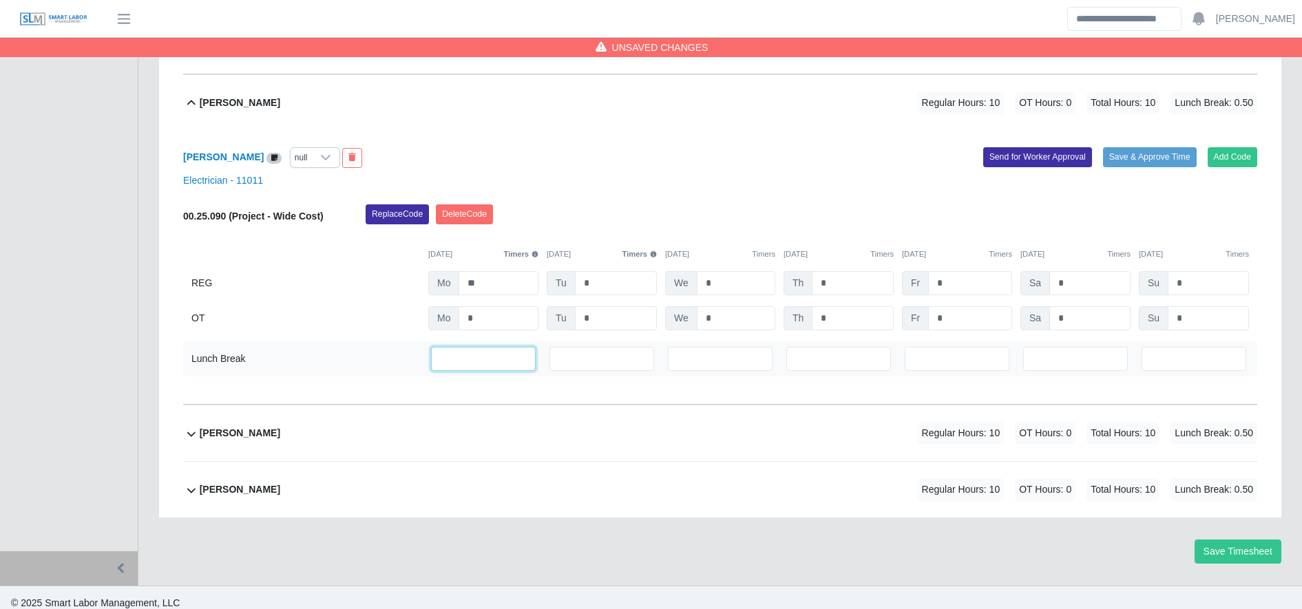
click at [477, 359] on input "***" at bounding box center [483, 359] width 105 height 24
type input "*"
click at [478, 429] on div "Marlon Obeth Matute-Romero Regular Hours: 10 OT Hours: 0 Total Hours: 10 Lunch …" at bounding box center [728, 433] width 1057 height 56
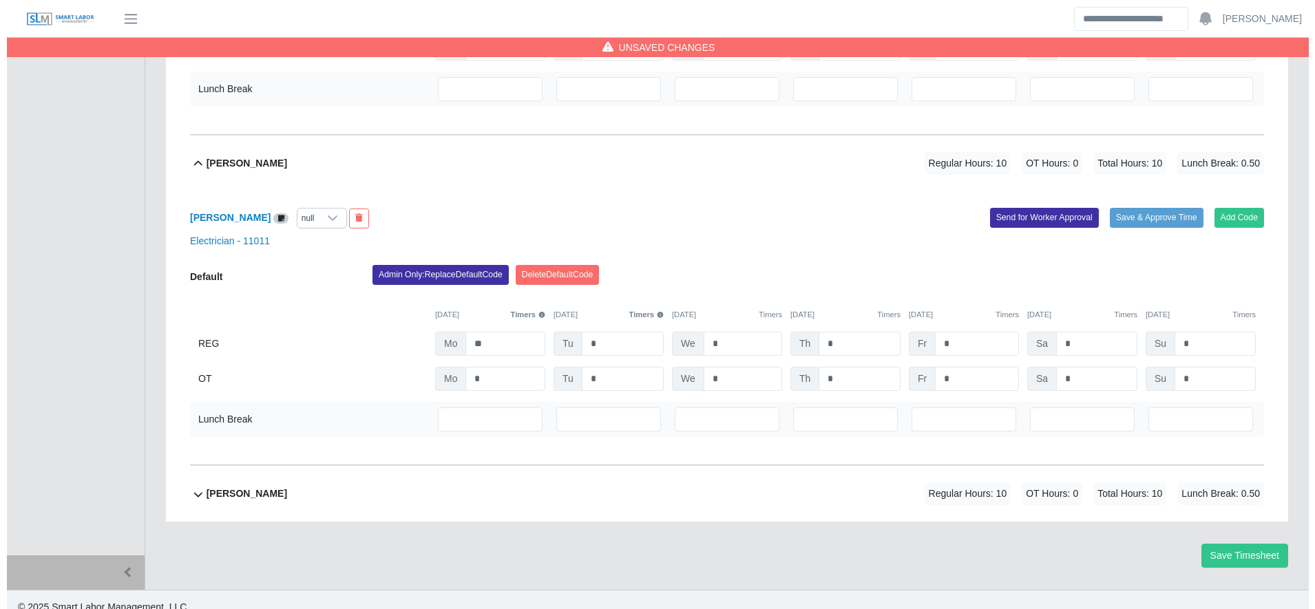
scroll to position [1152, 0]
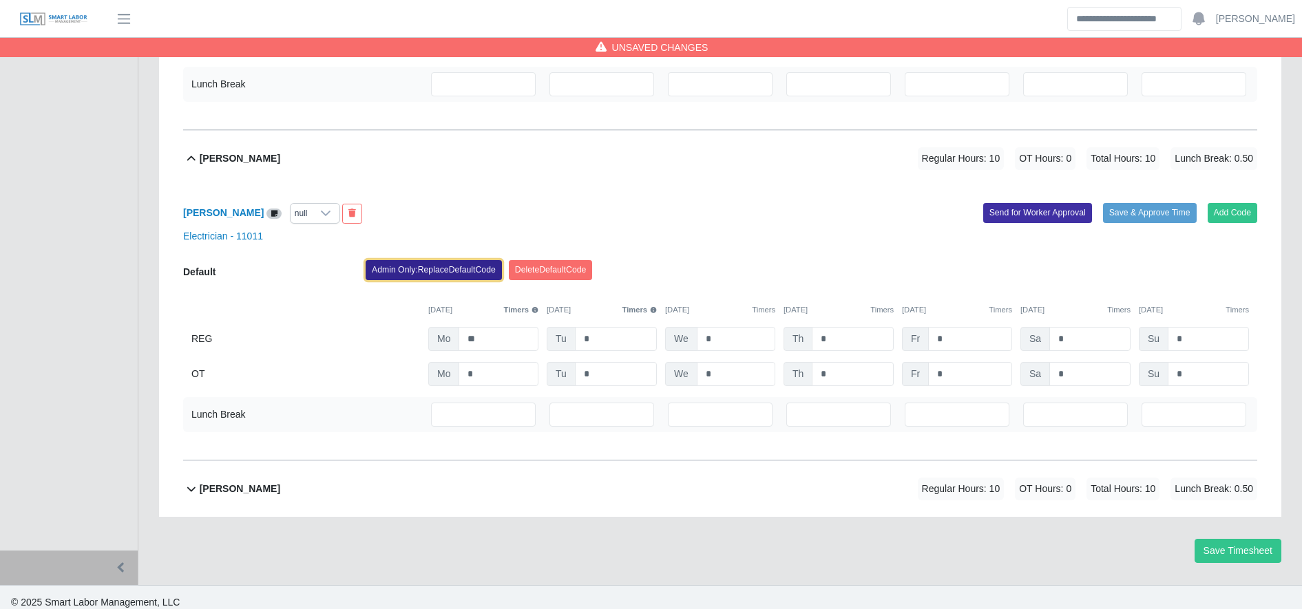
click at [450, 275] on button "Admin Only: Replace Default Code" at bounding box center [434, 269] width 136 height 19
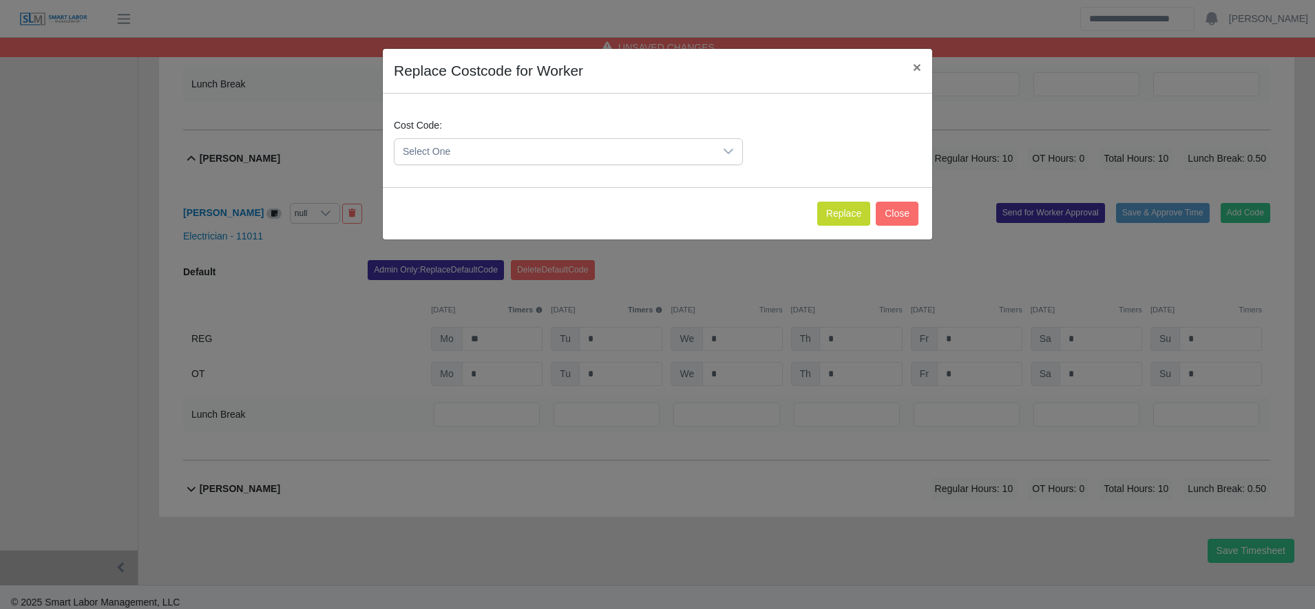
click at [492, 147] on span "Select One" at bounding box center [554, 151] width 320 height 25
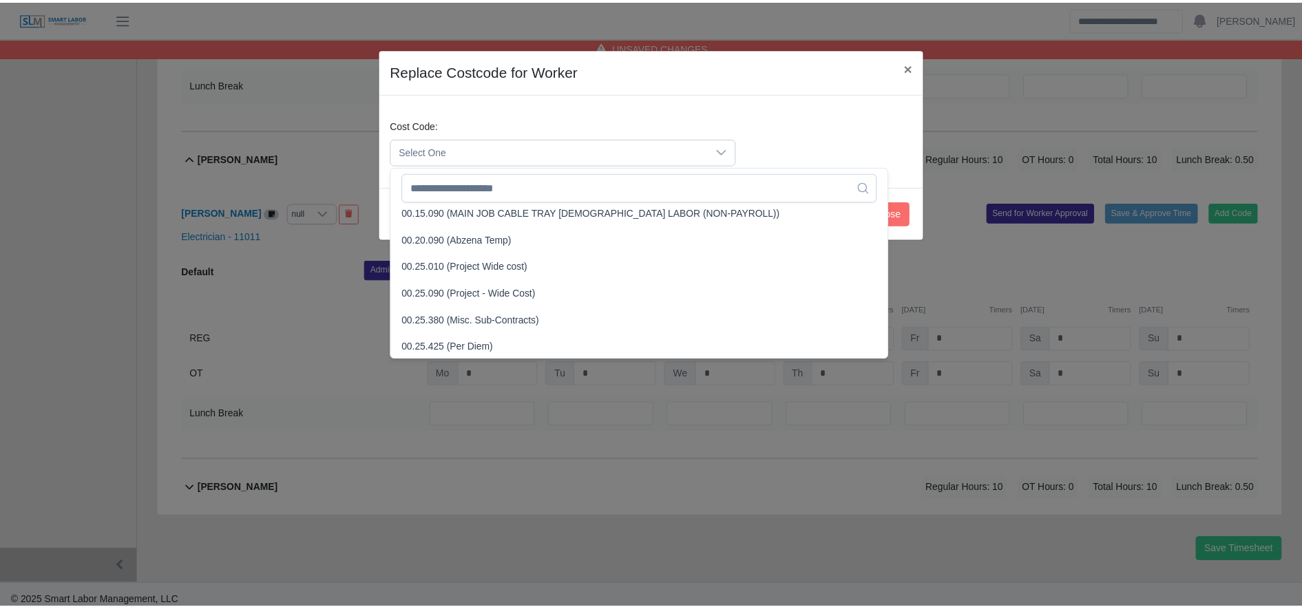
scroll to position [410, 0]
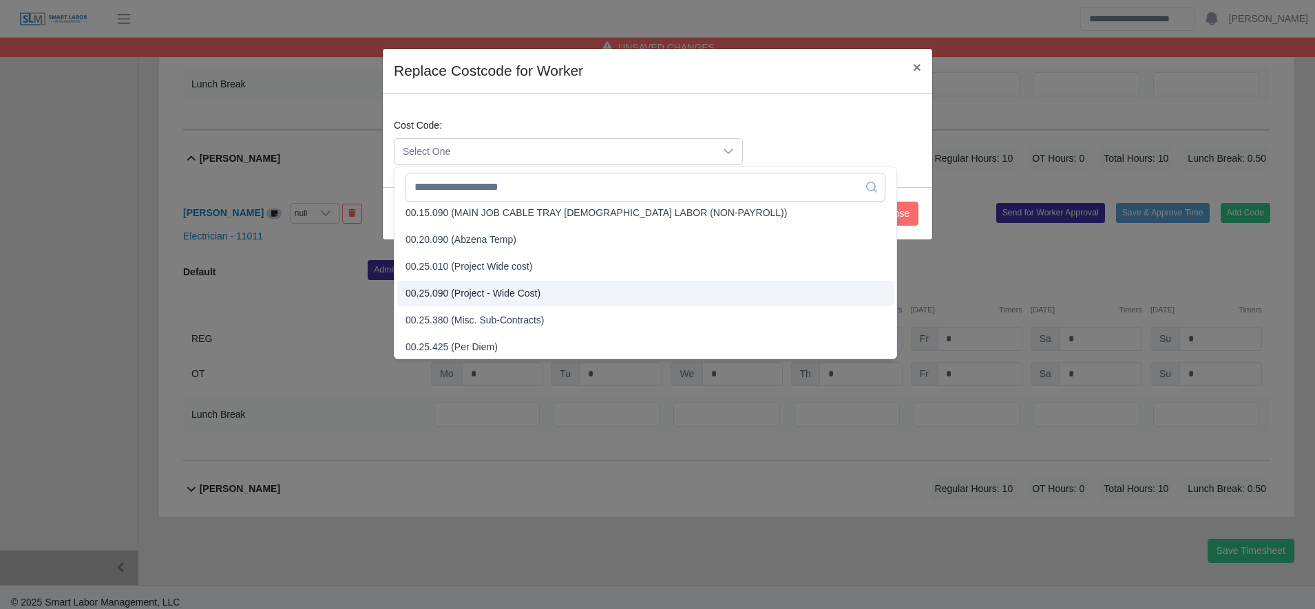
click at [473, 301] on li "00.25.090 (Project - Wide Cost)" at bounding box center [645, 293] width 496 height 25
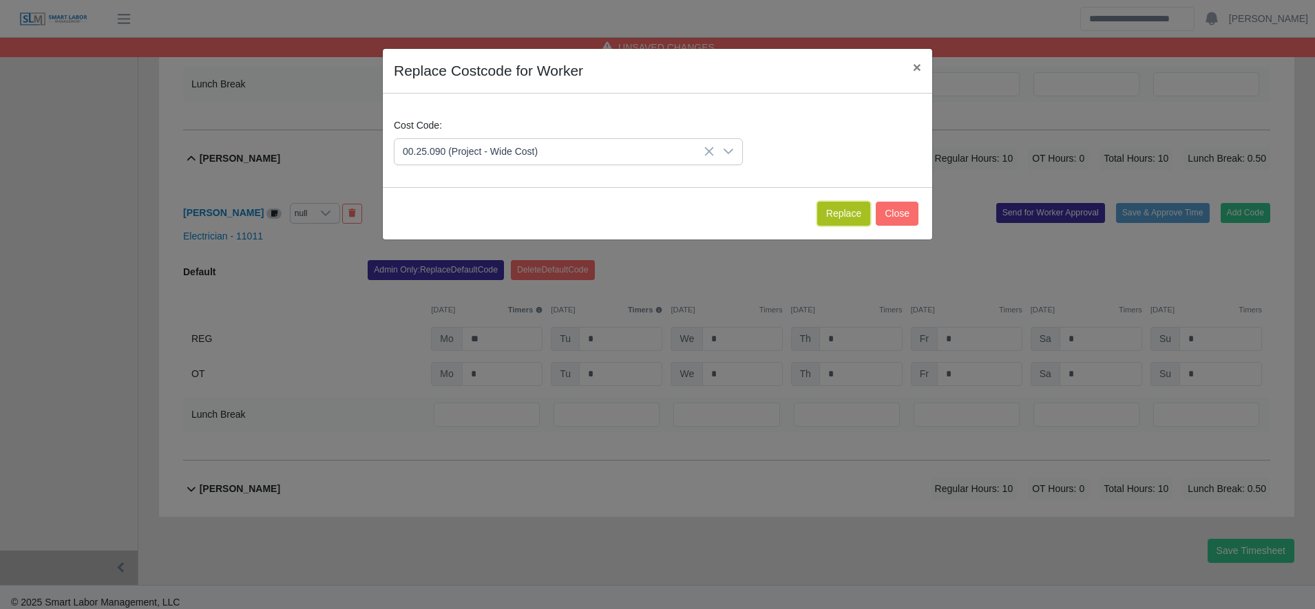
click at [839, 220] on button "Replace" at bounding box center [843, 214] width 53 height 24
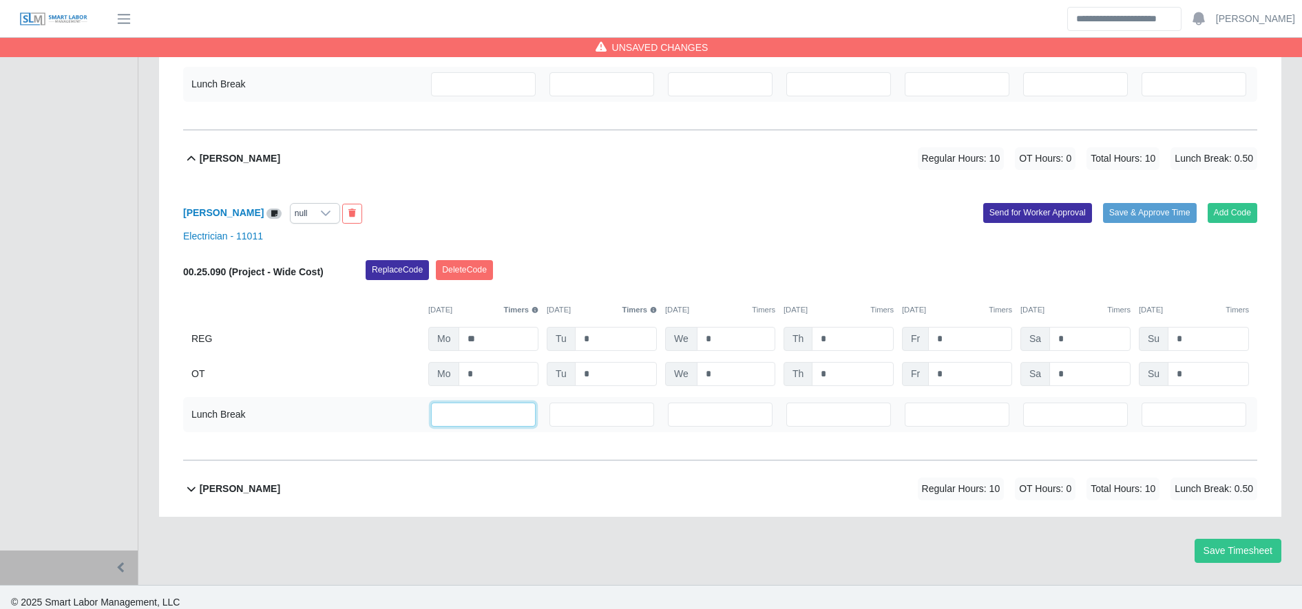
click at [472, 410] on input "***" at bounding box center [483, 415] width 105 height 24
type input "*"
click at [444, 503] on div "Ramon Cintron Gomez Regular Hours: 10 OT Hours: 0 Total Hours: 10 Lunch Break: …" at bounding box center [728, 489] width 1057 height 56
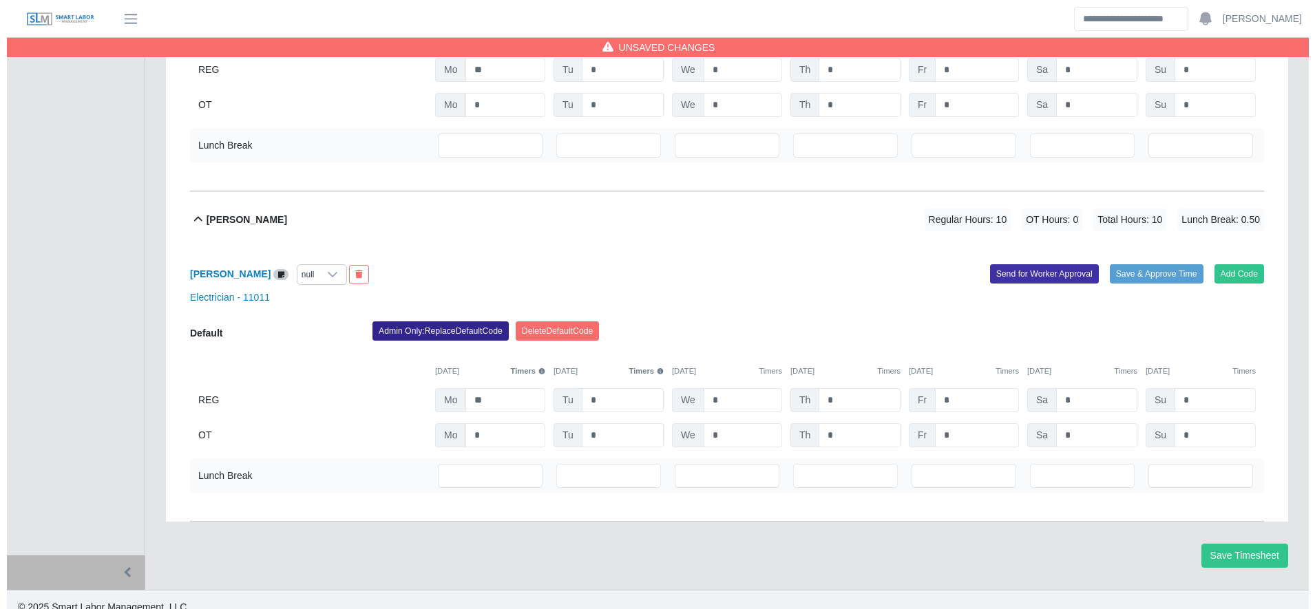
scroll to position [1426, 0]
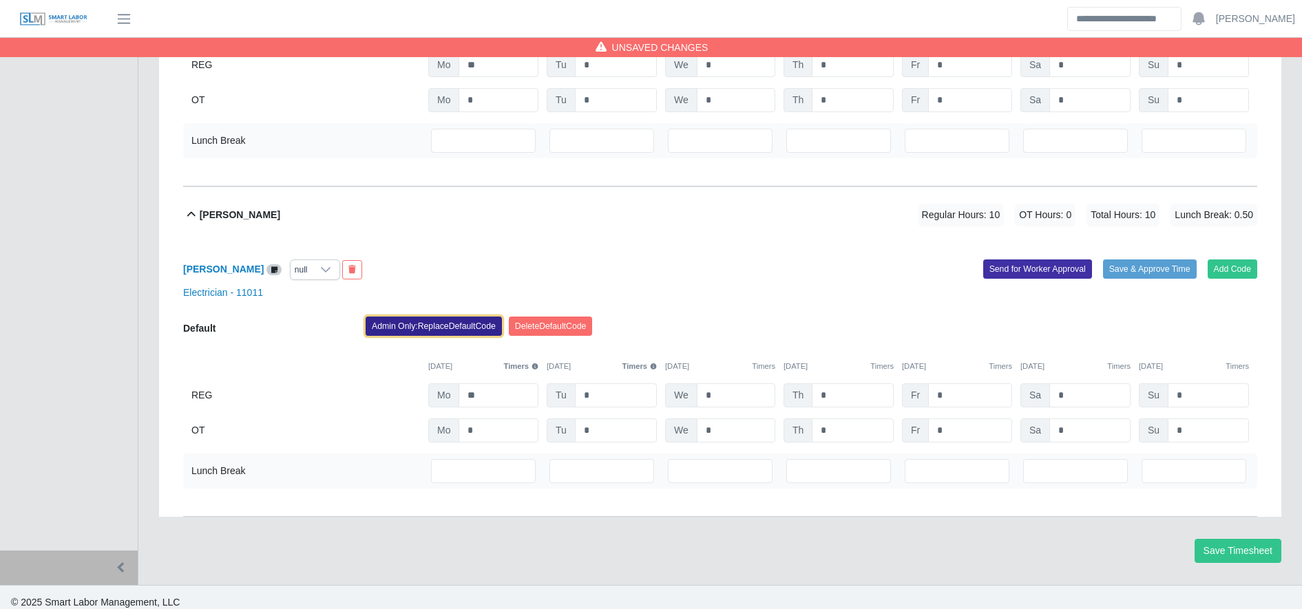
click at [456, 327] on button "Admin Only: Replace Default Code" at bounding box center [434, 326] width 136 height 19
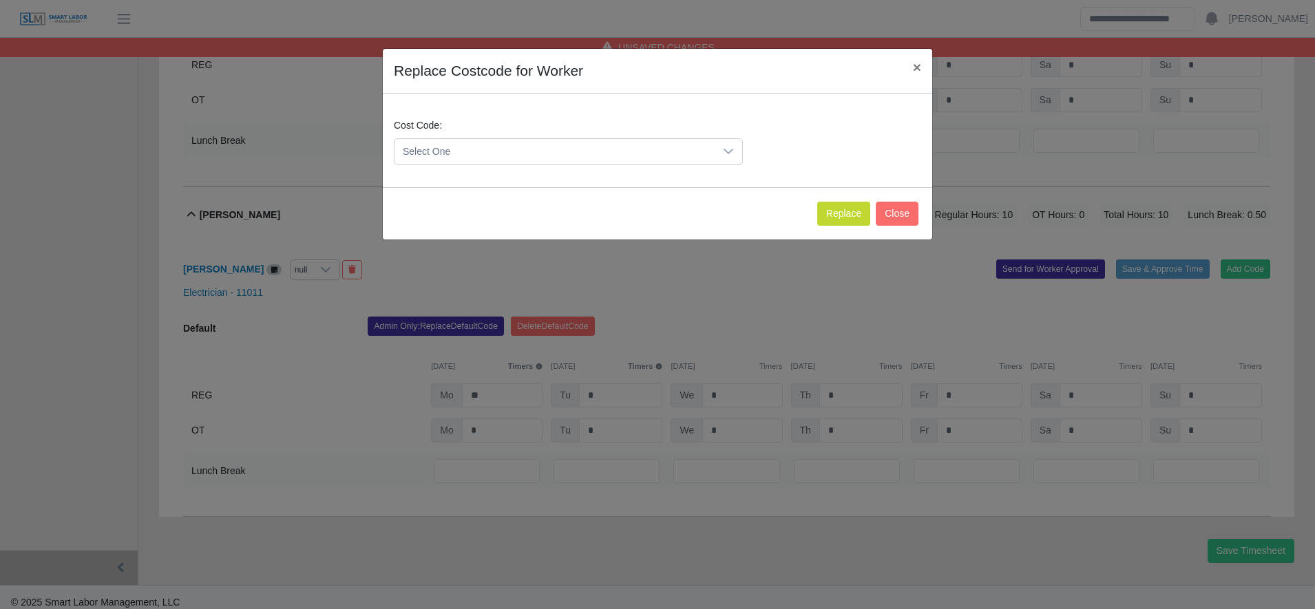
click at [483, 147] on span "Select One" at bounding box center [554, 151] width 320 height 25
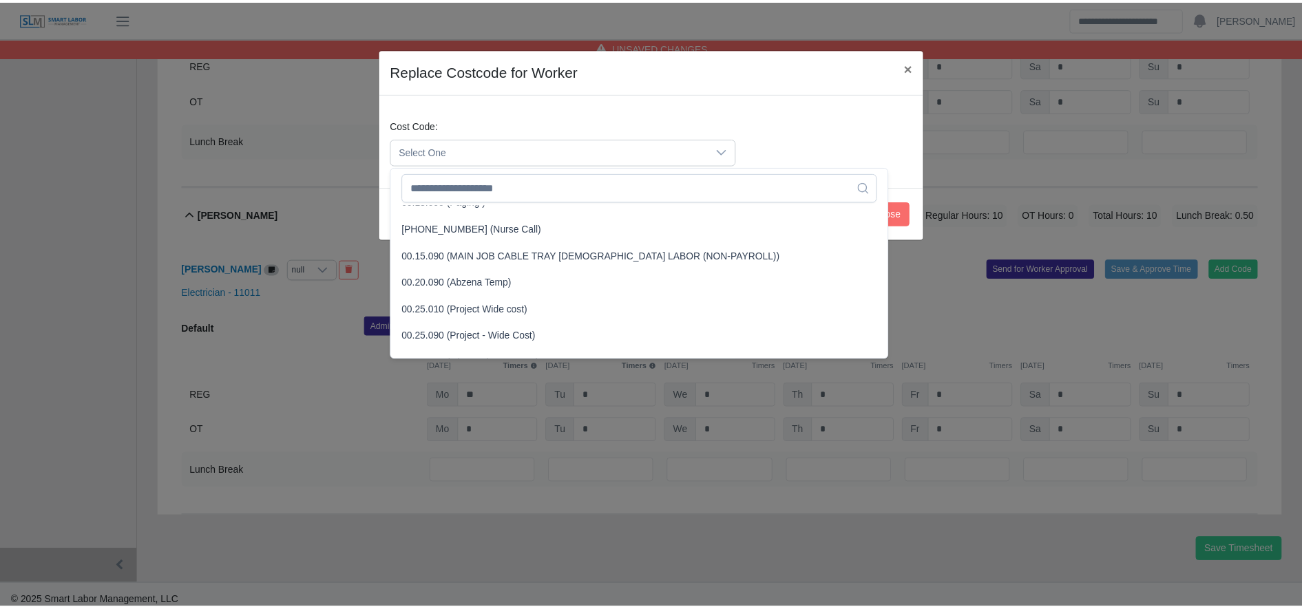
scroll to position [368, 0]
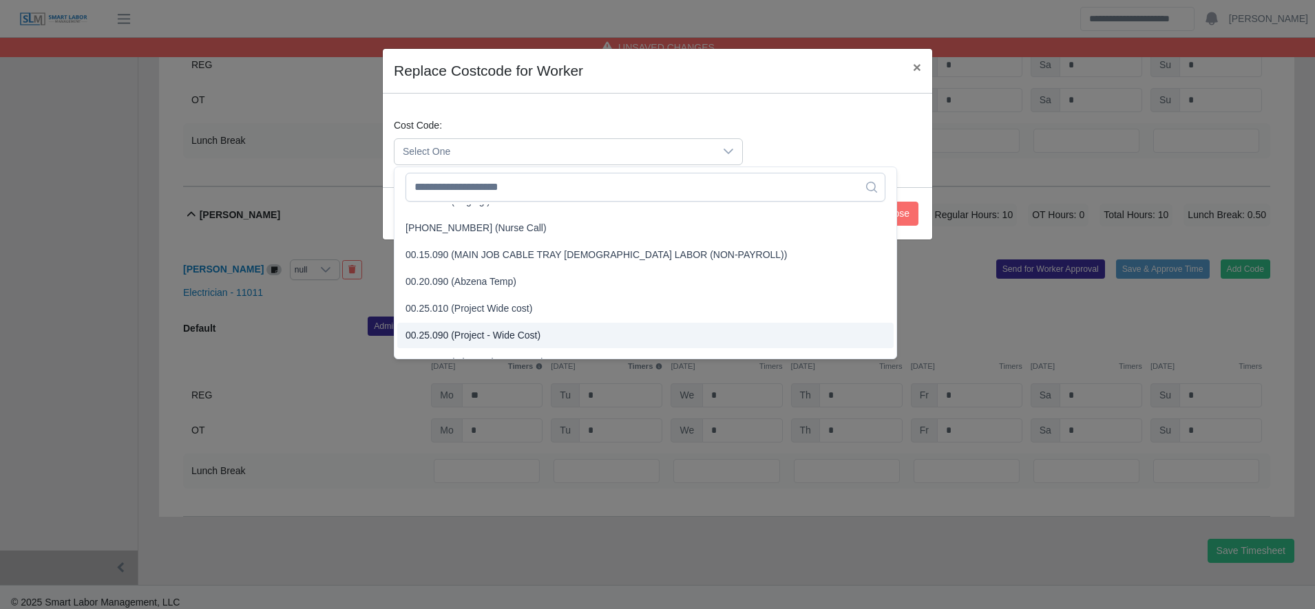
click at [496, 338] on span "00.25.090 (Project - Wide Cost)" at bounding box center [472, 335] width 135 height 14
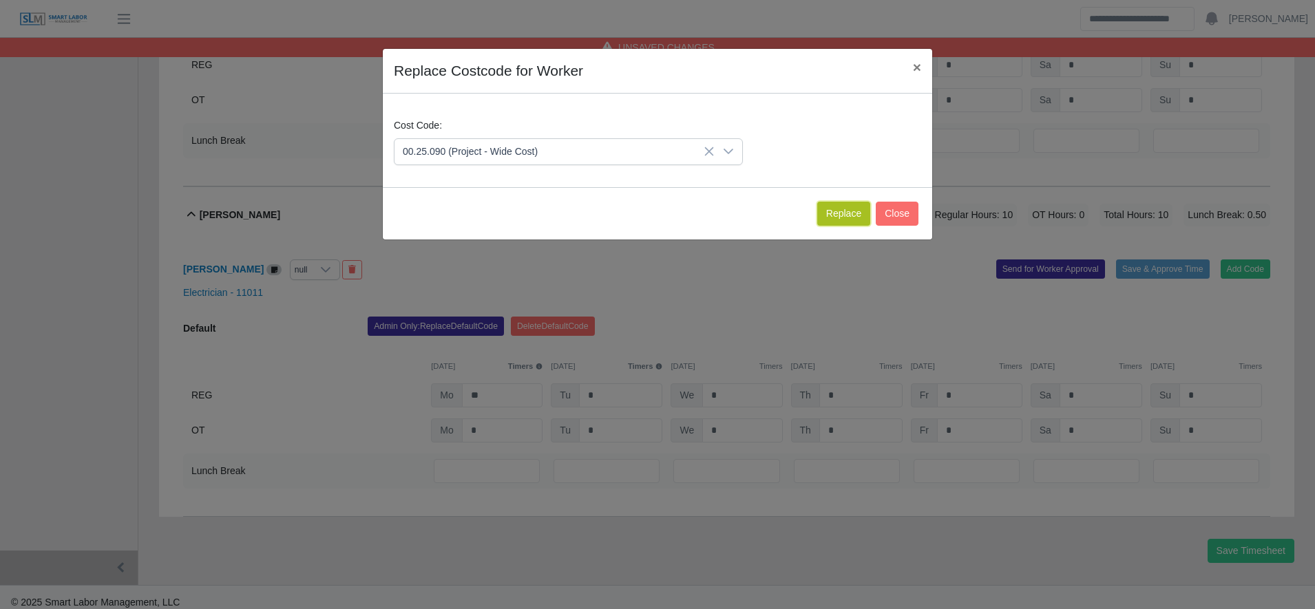
click at [834, 213] on button "Replace" at bounding box center [843, 214] width 53 height 24
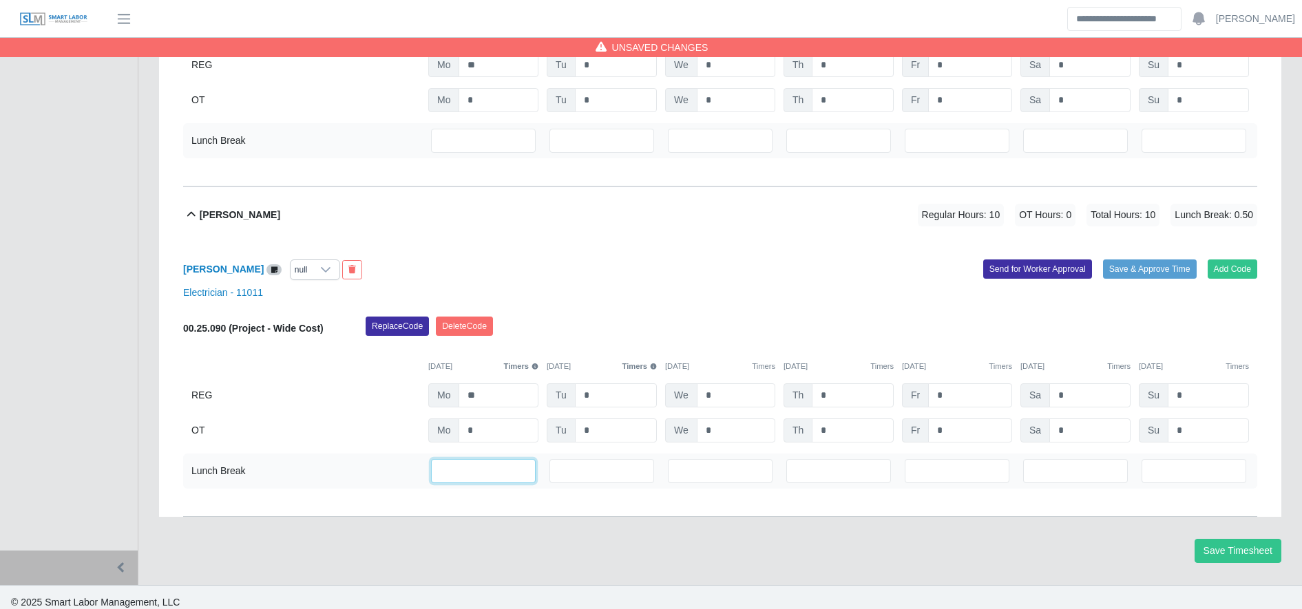
click at [495, 465] on input "***" at bounding box center [483, 471] width 105 height 24
type input "*"
click at [1219, 552] on button "Save Timesheet" at bounding box center [1237, 551] width 87 height 24
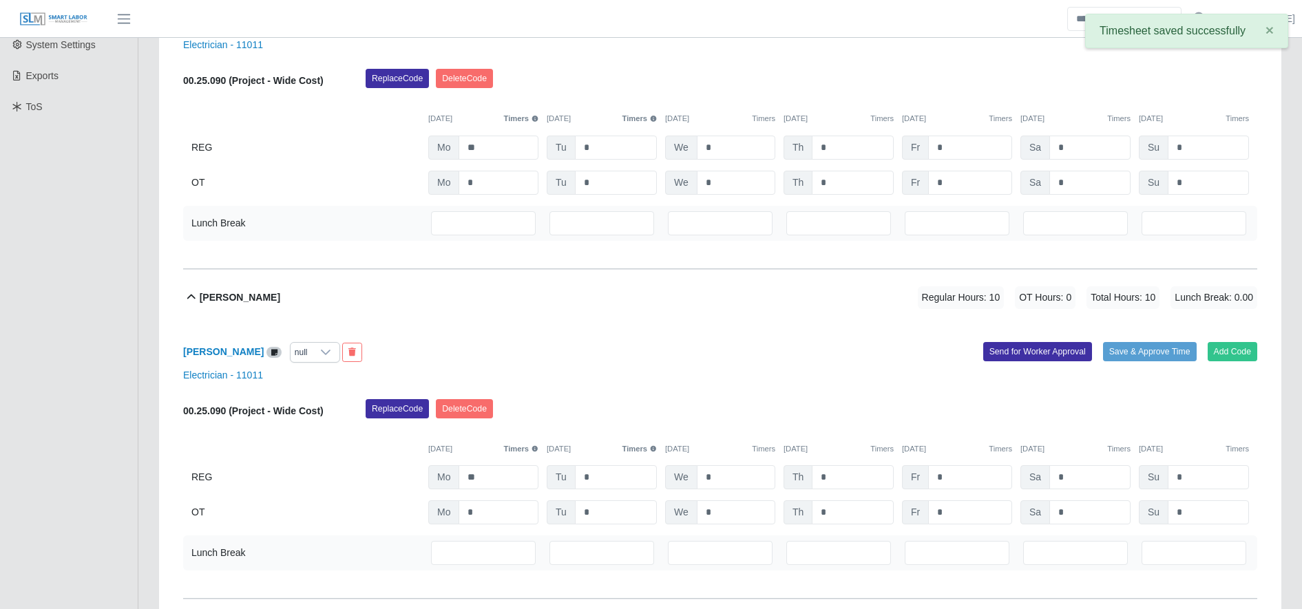
scroll to position [344, 0]
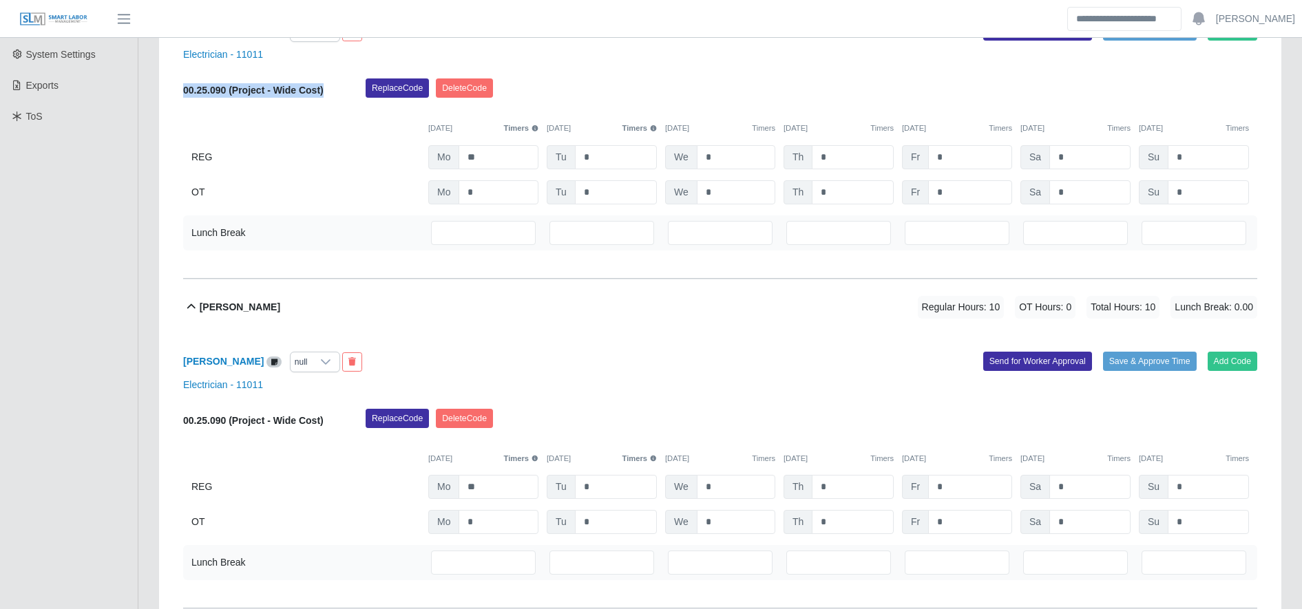
drag, startPoint x: 325, startPoint y: 93, endPoint x: 178, endPoint y: 94, distance: 146.6
drag, startPoint x: 178, startPoint y: 94, endPoint x: 242, endPoint y: 138, distance: 77.7
click at [242, 138] on div "00.25.090 (Project - Wide Cost) Replace Code Delete Code 09/15/2025 Timers 09/1…" at bounding box center [720, 141] width 1074 height 126
drag, startPoint x: 330, startPoint y: 93, endPoint x: 178, endPoint y: 94, distance: 152.8
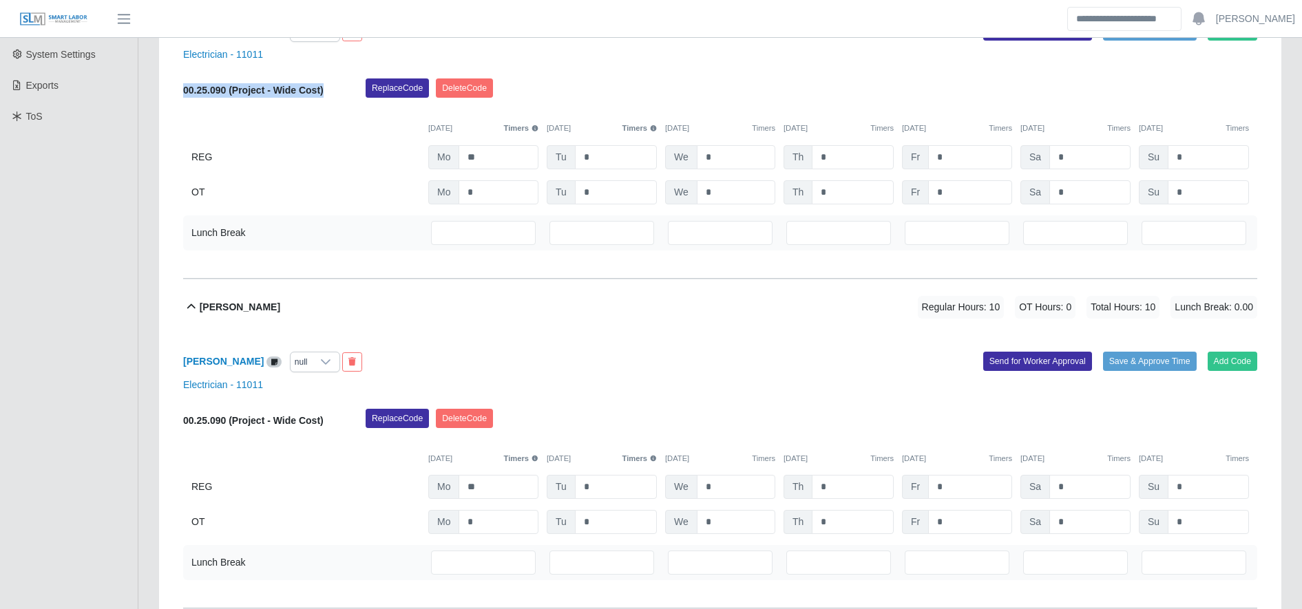
drag, startPoint x: 178, startPoint y: 94, endPoint x: 189, endPoint y: 90, distance: 11.8
click at [189, 90] on b "00.25.090 (Project - Wide Cost)" at bounding box center [253, 90] width 140 height 11
copy b "00.25.090 (Project - Wide Cost)"
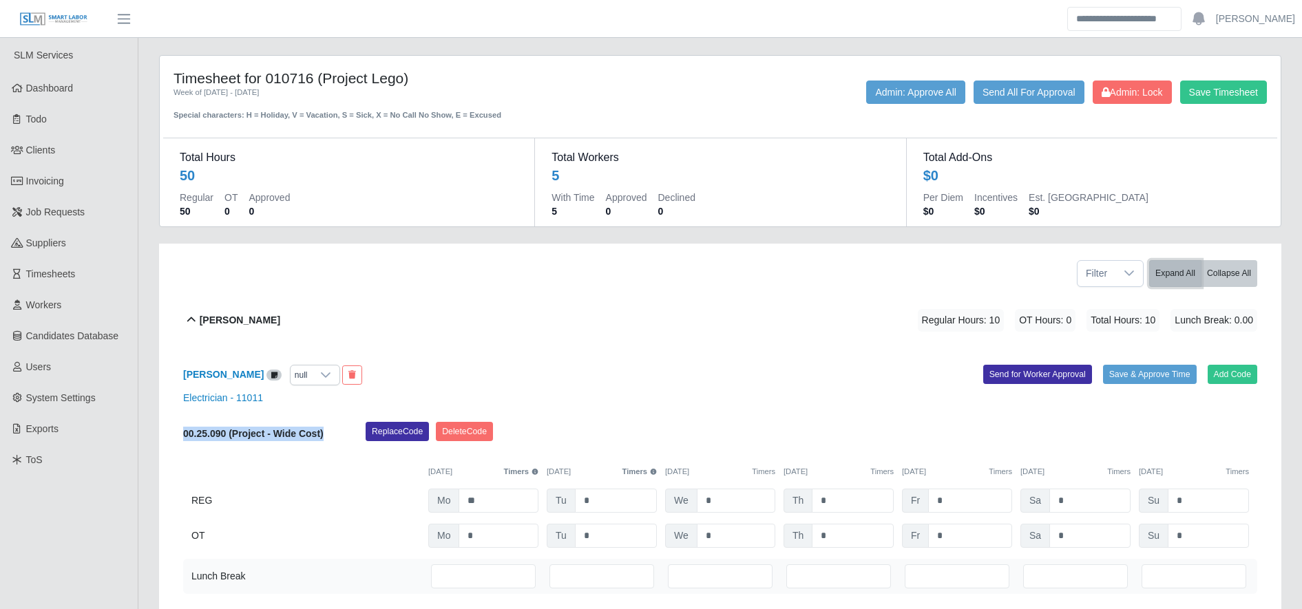
click at [1166, 269] on button "Expand All" at bounding box center [1175, 273] width 52 height 27
click at [1212, 276] on button "Collapse All" at bounding box center [1229, 273] width 56 height 27
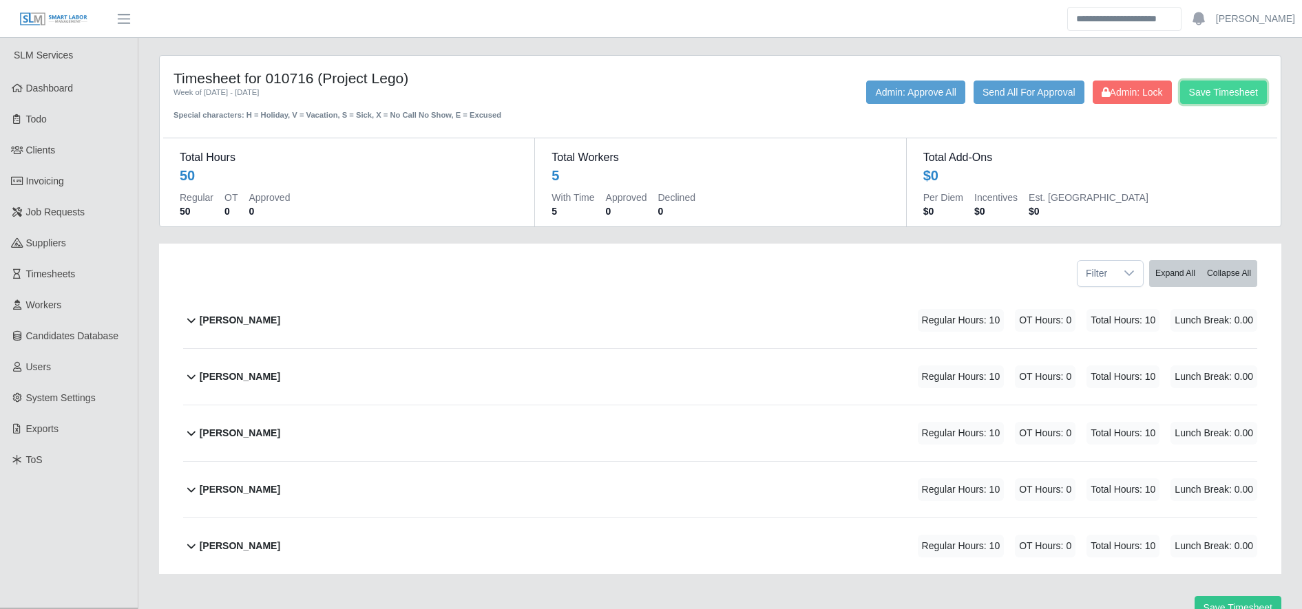
click at [1232, 85] on button "Save Timesheet" at bounding box center [1223, 92] width 87 height 23
click at [119, 269] on link "Timesheets" at bounding box center [69, 274] width 138 height 31
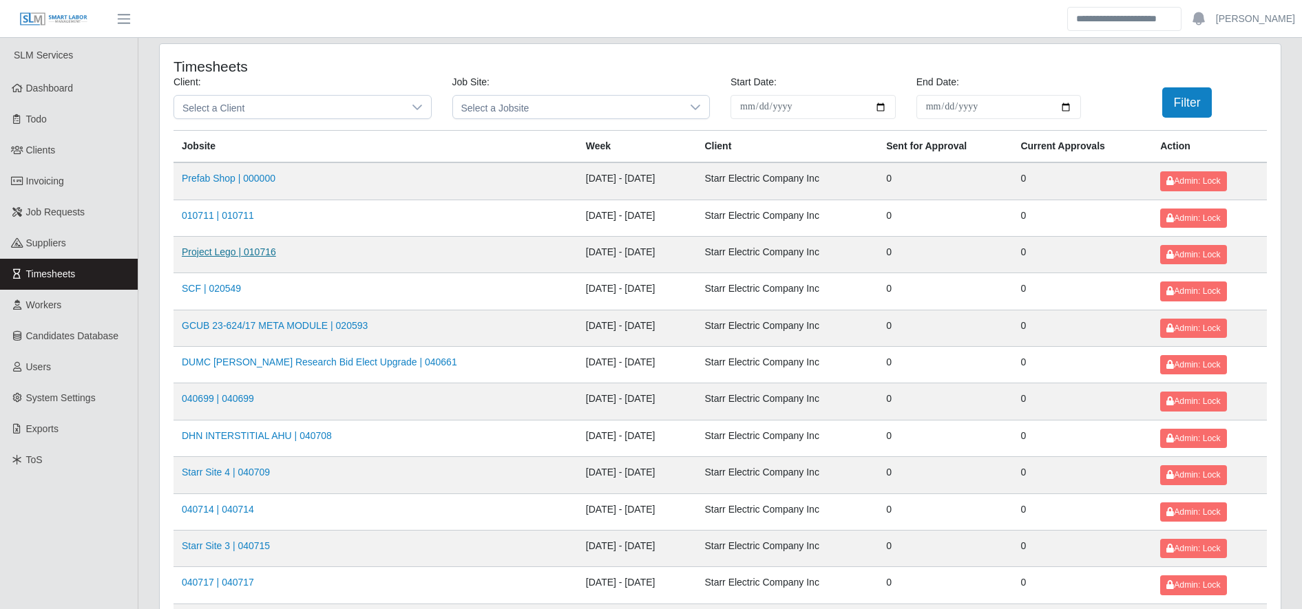
click at [268, 247] on link "Project Lego | 010716" at bounding box center [229, 251] width 94 height 11
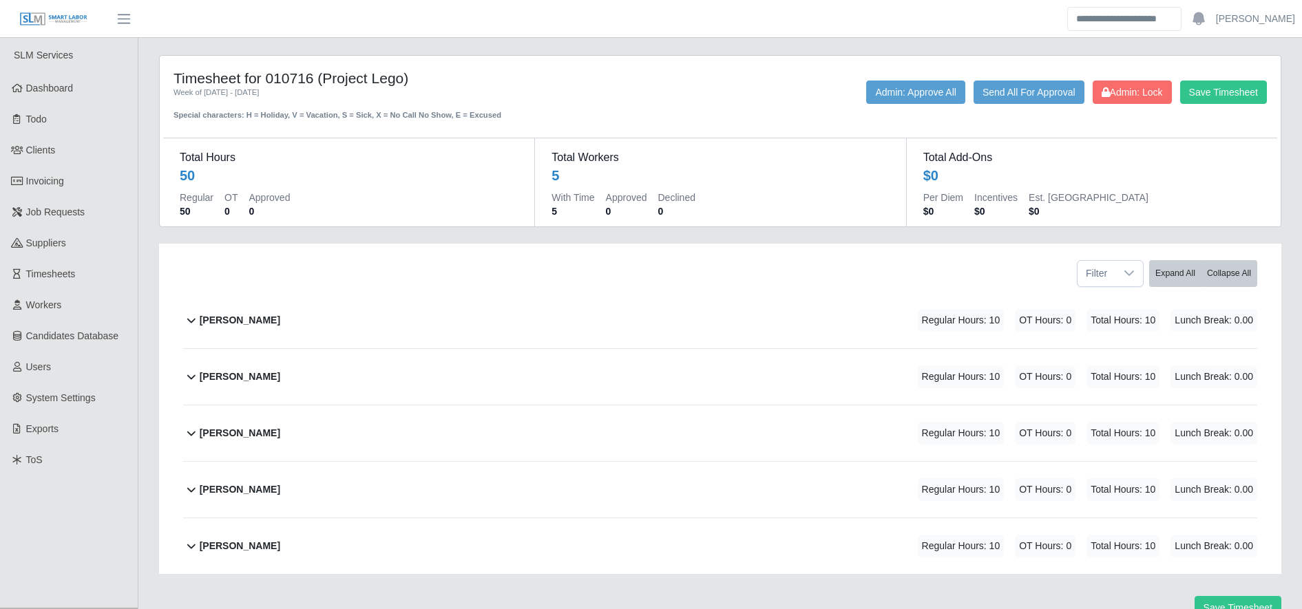
click at [280, 330] on div "[PERSON_NAME]" at bounding box center [240, 320] width 81 height 23
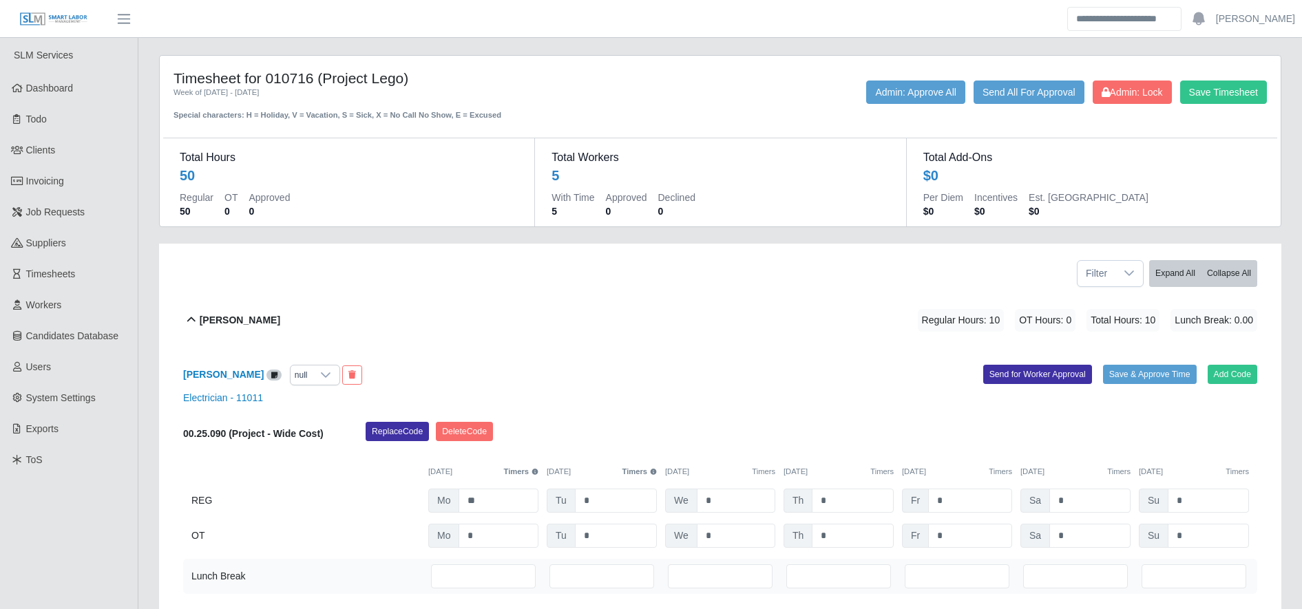
click at [339, 377] on div at bounding box center [326, 375] width 28 height 19
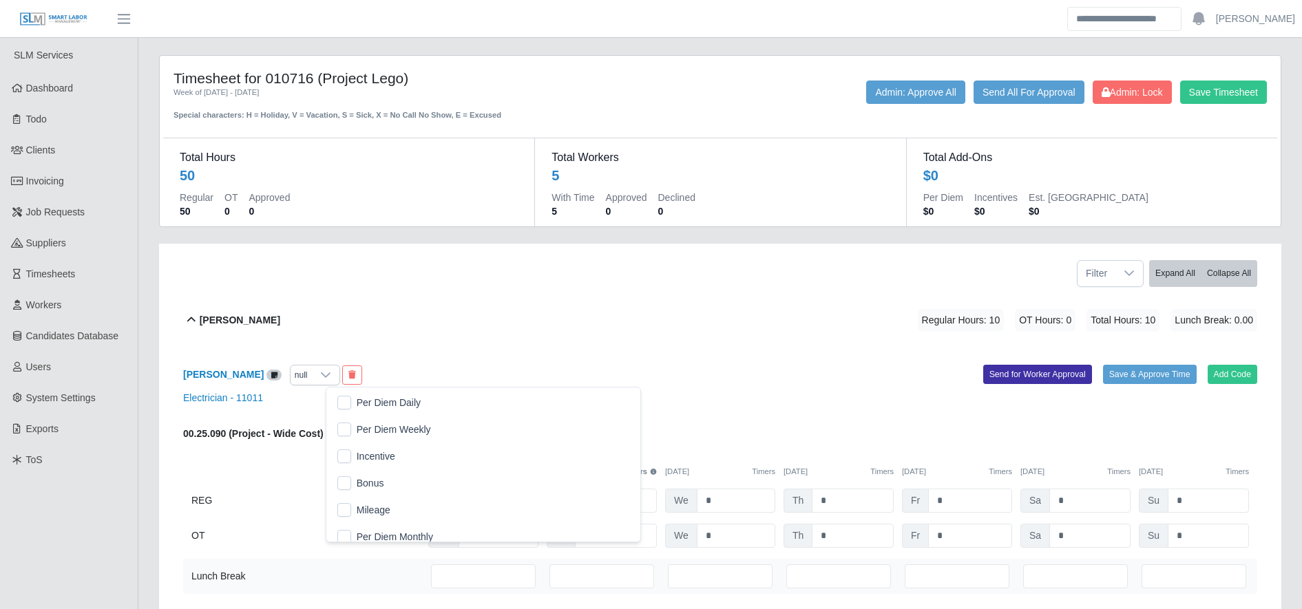
click at [385, 401] on span "Per Diem Daily" at bounding box center [389, 403] width 64 height 14
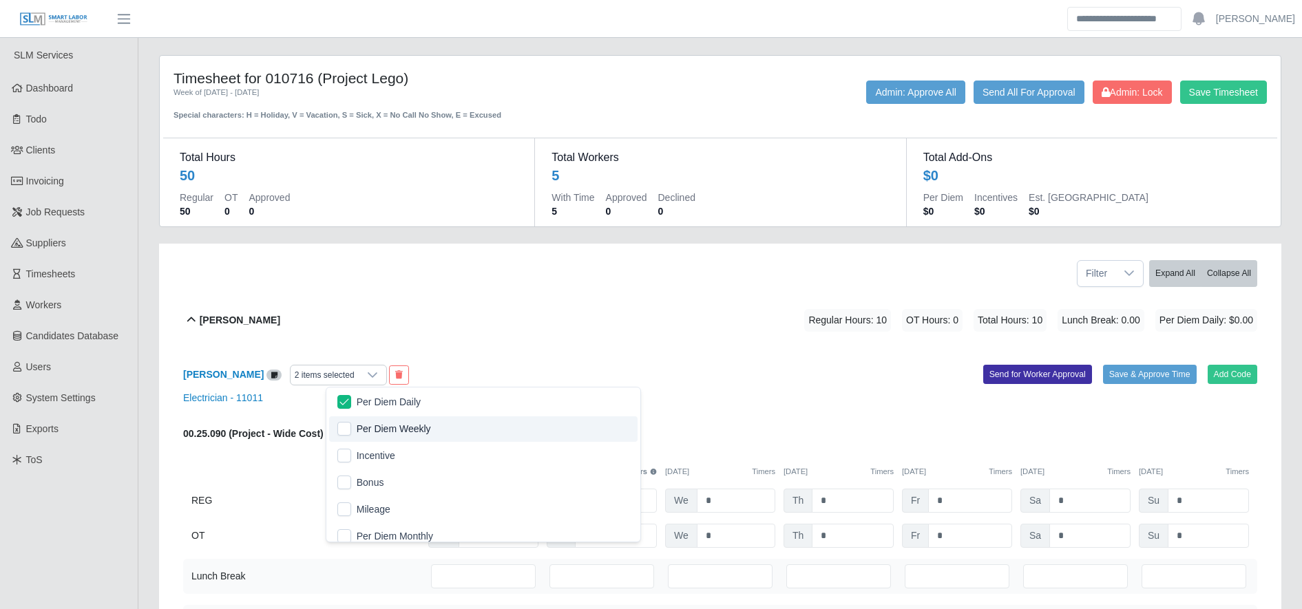
scroll to position [0, 0]
click at [370, 339] on div "[PERSON_NAME] Regular Hours: 10 OT Hours: 0 Total Hours: 10 Lunch Break: 0.00 P…" at bounding box center [728, 321] width 1057 height 56
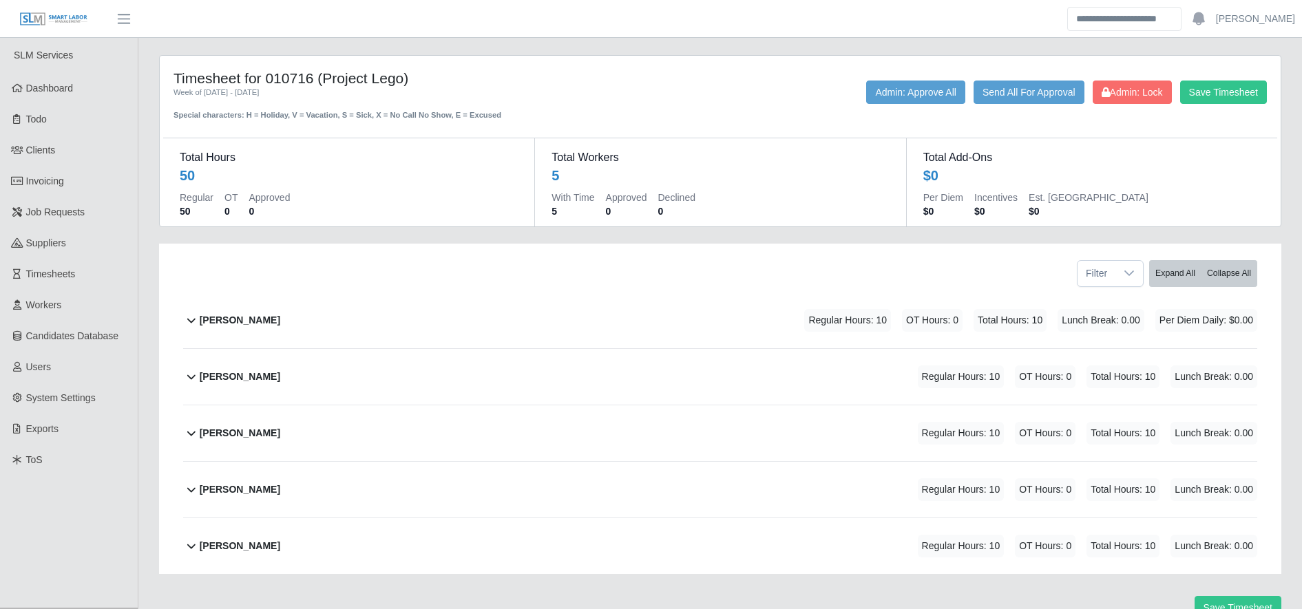
click at [370, 339] on div "[PERSON_NAME] Regular Hours: 10 OT Hours: 0 Total Hours: 10 Lunch Break: 0.00 P…" at bounding box center [728, 321] width 1057 height 56
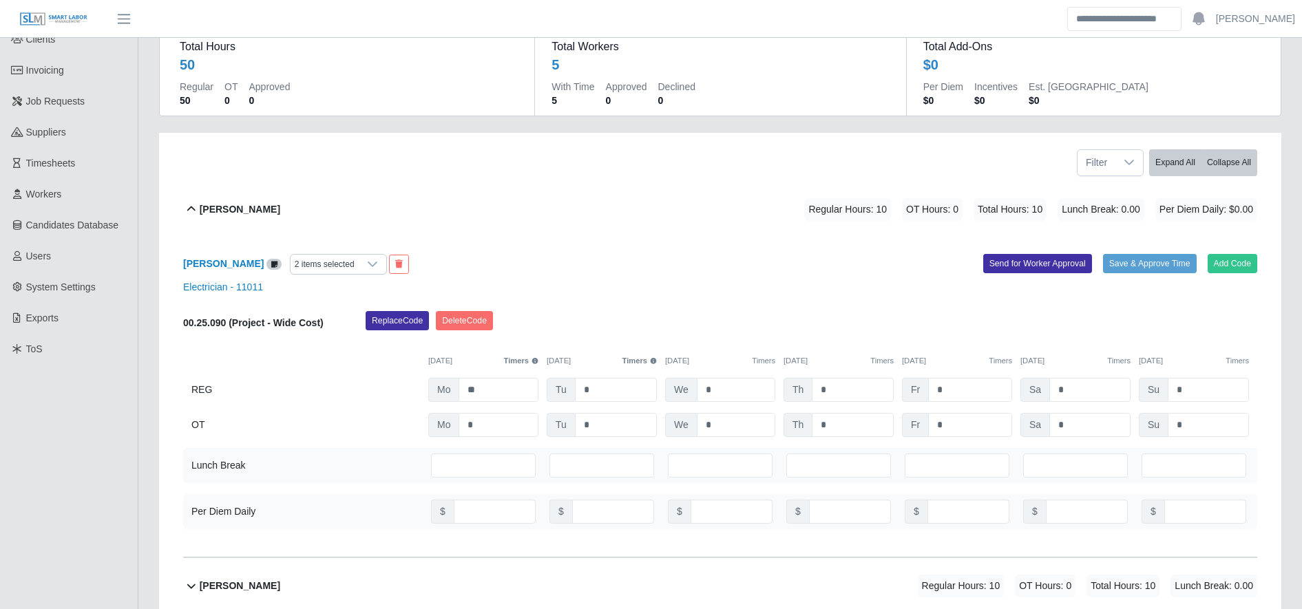
scroll to position [110, 0]
click at [359, 260] on div "2 items selected" at bounding box center [325, 264] width 68 height 19
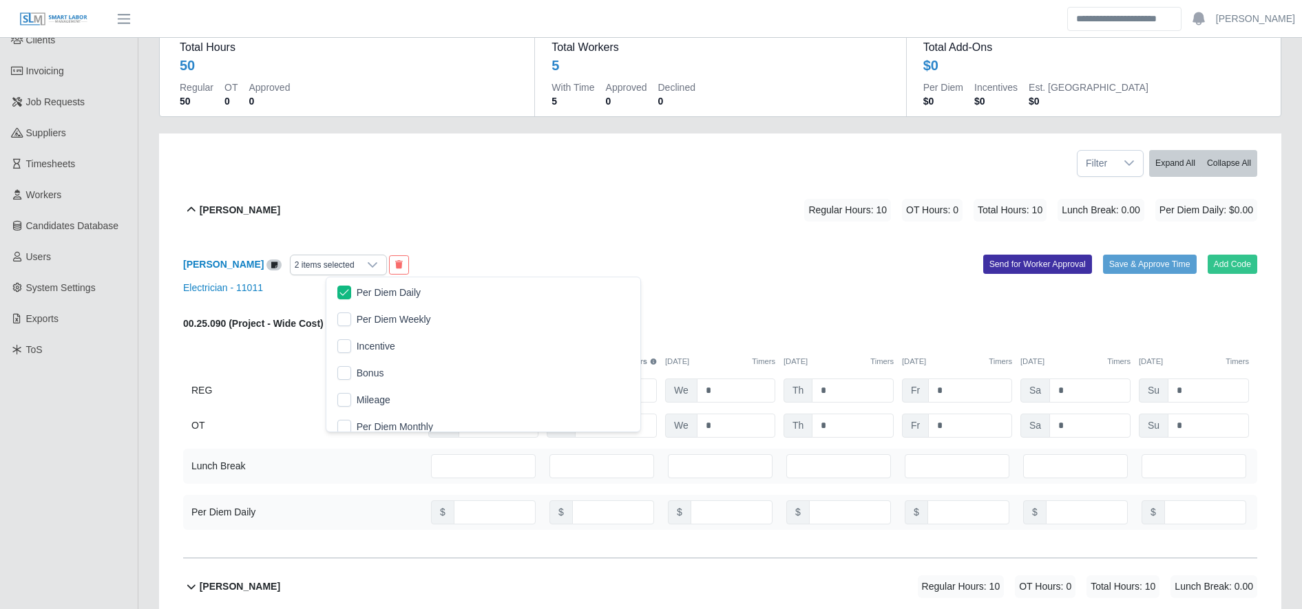
click at [355, 295] on li "Per Diem Daily" at bounding box center [483, 292] width 308 height 25
click at [468, 514] on input "number" at bounding box center [495, 512] width 82 height 24
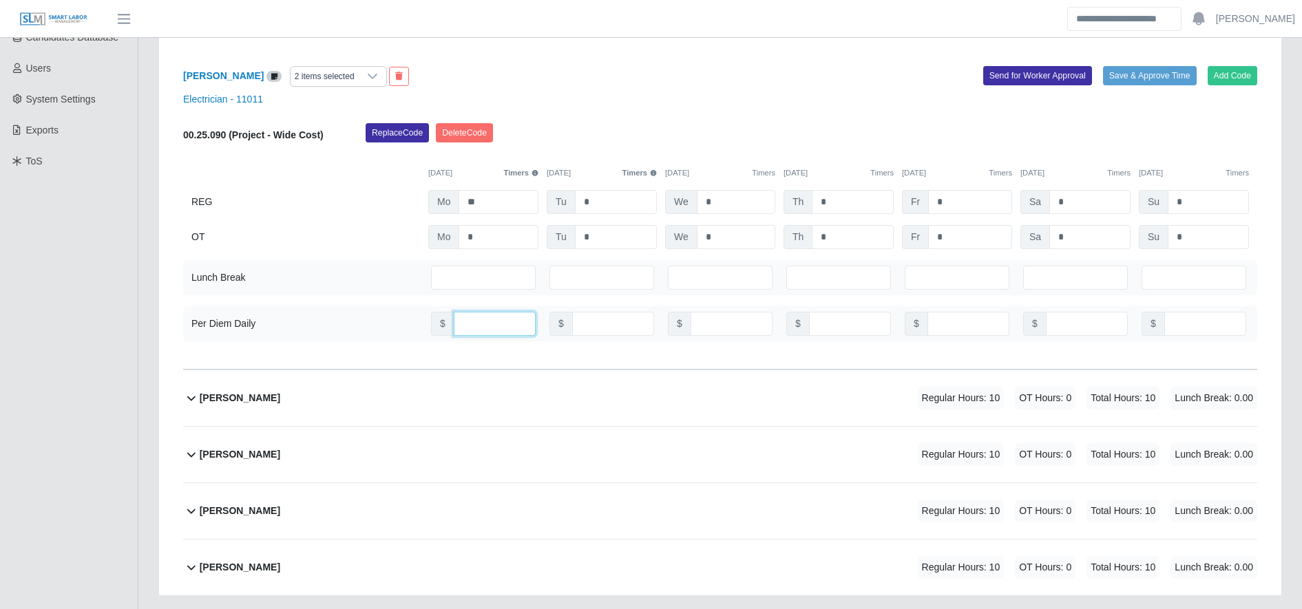
scroll to position [299, 0]
type input "***"
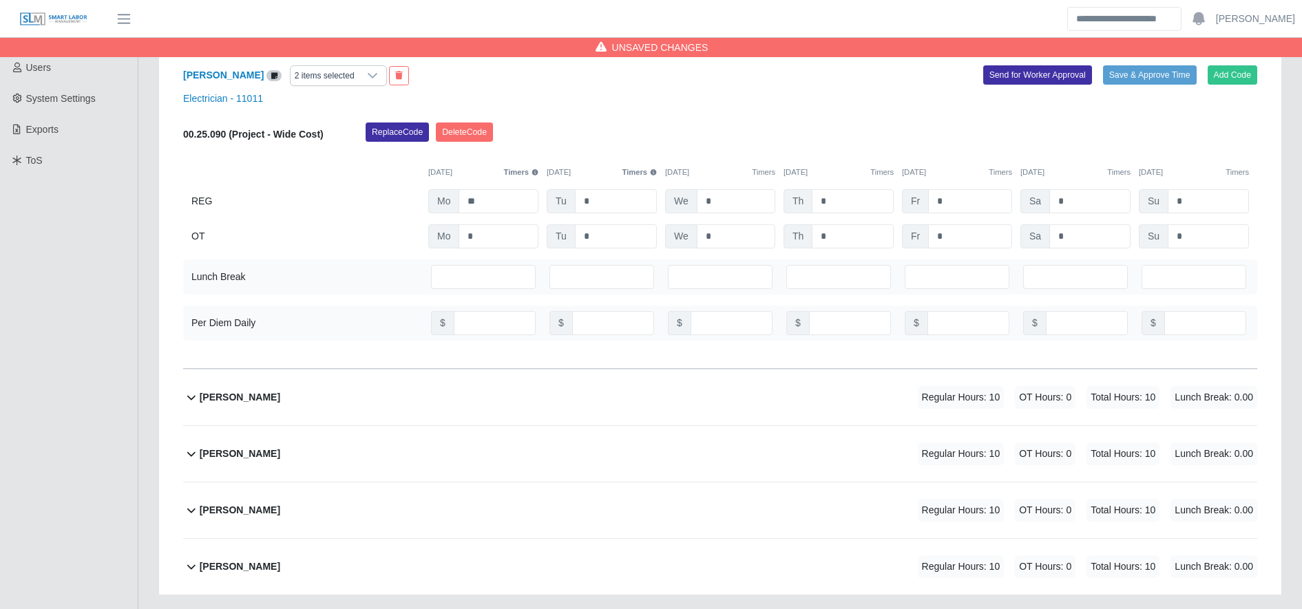
click at [423, 397] on div "Luis Rodriguez Regular Hours: 10 OT Hours: 0 Total Hours: 10 Lunch Break: 0.00" at bounding box center [728, 398] width 1057 height 56
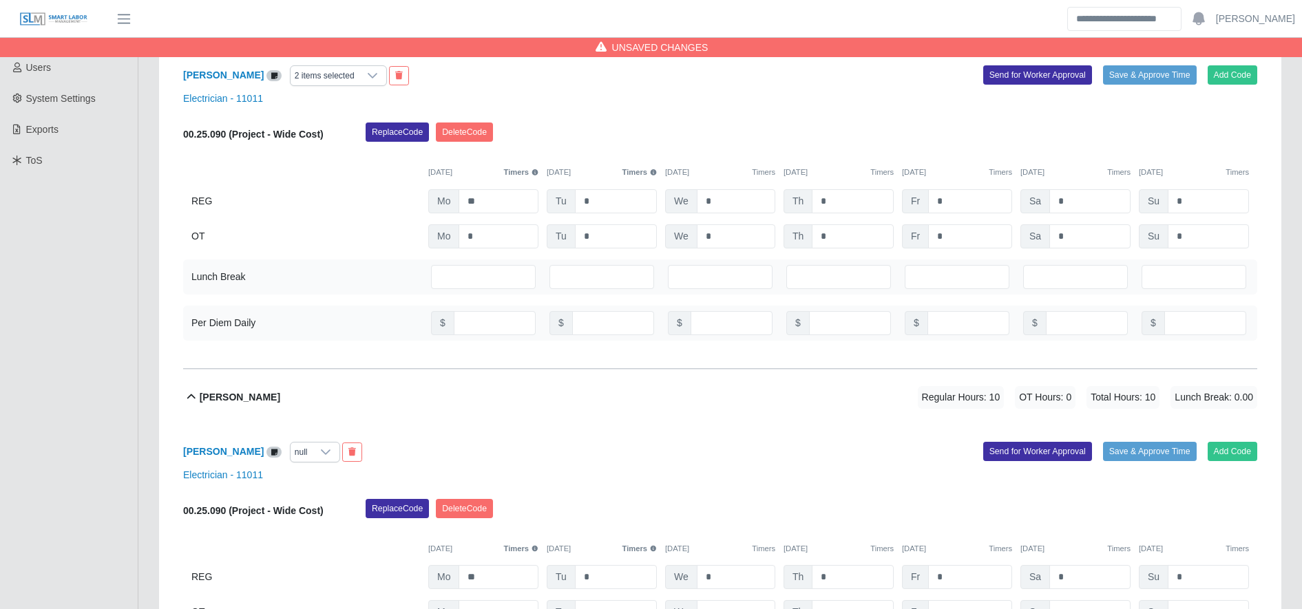
click at [291, 454] on div "null" at bounding box center [301, 452] width 21 height 19
click at [340, 309] on li "Per Diem Daily" at bounding box center [433, 300] width 308 height 25
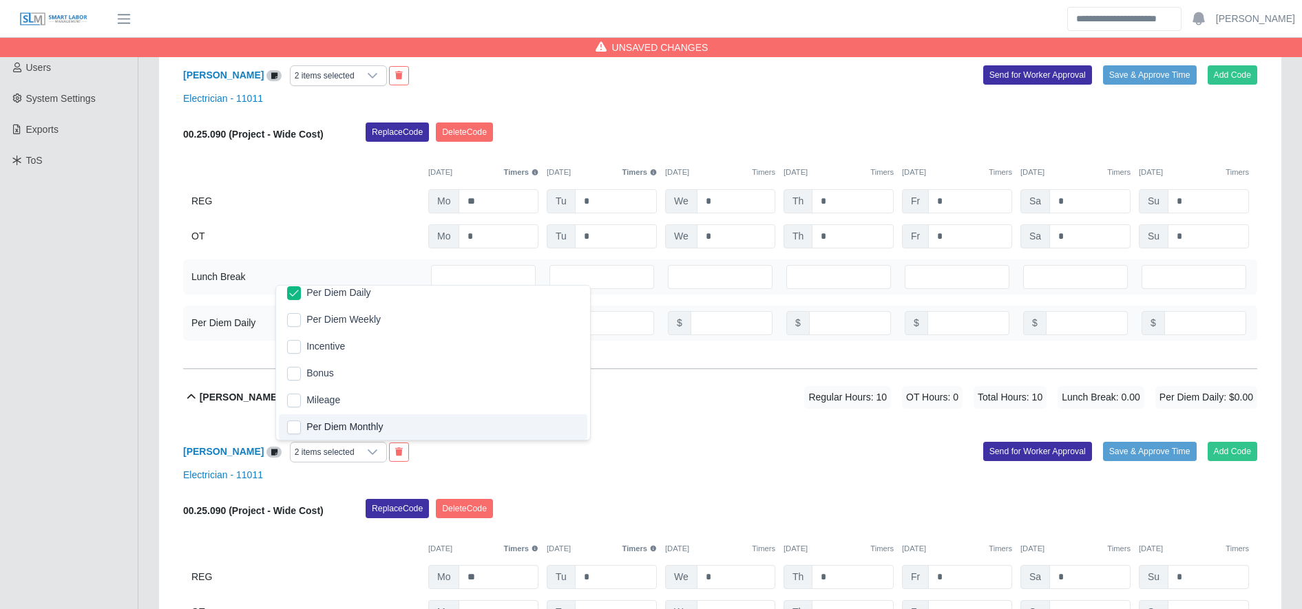
scroll to position [437, 0]
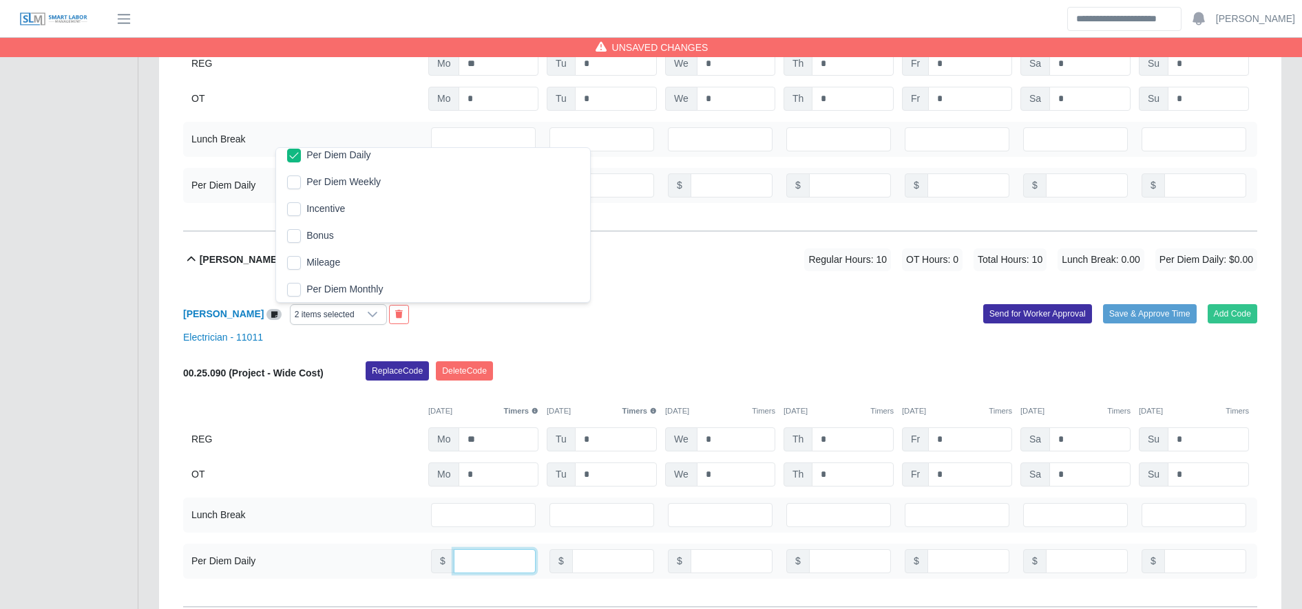
click at [474, 554] on input "number" at bounding box center [495, 561] width 82 height 24
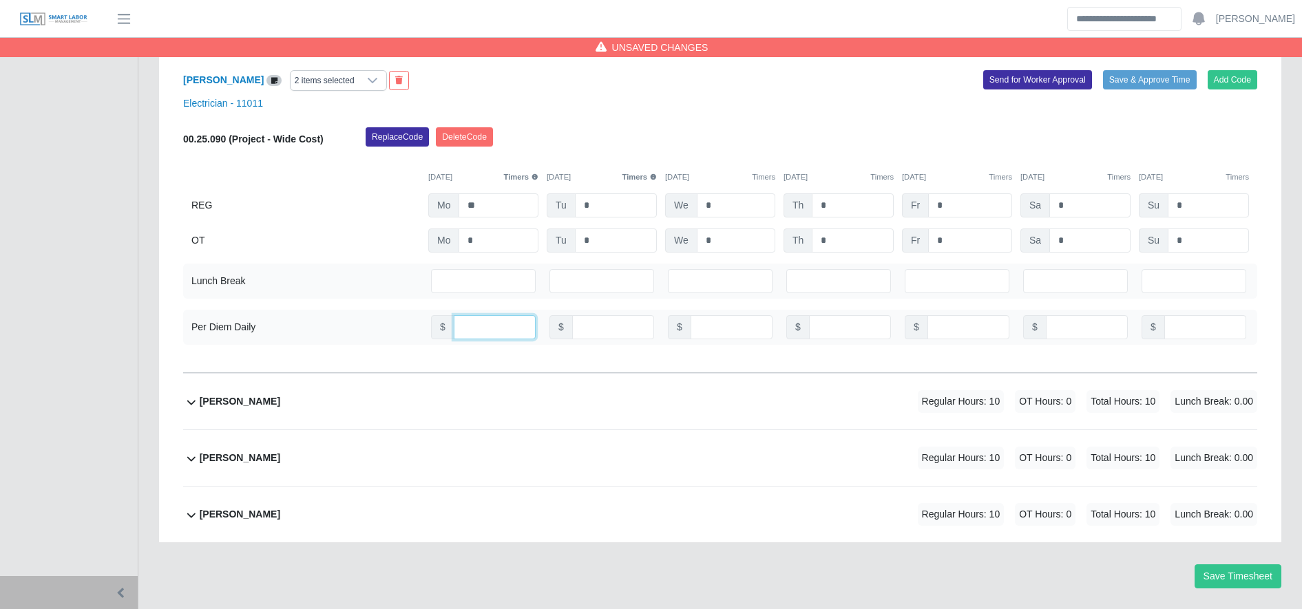
type input "***"
click at [383, 389] on div "Mariano Nieves Rivera Regular Hours: 10 OT Hours: 0 Total Hours: 10 Lunch Break…" at bounding box center [728, 402] width 1057 height 56
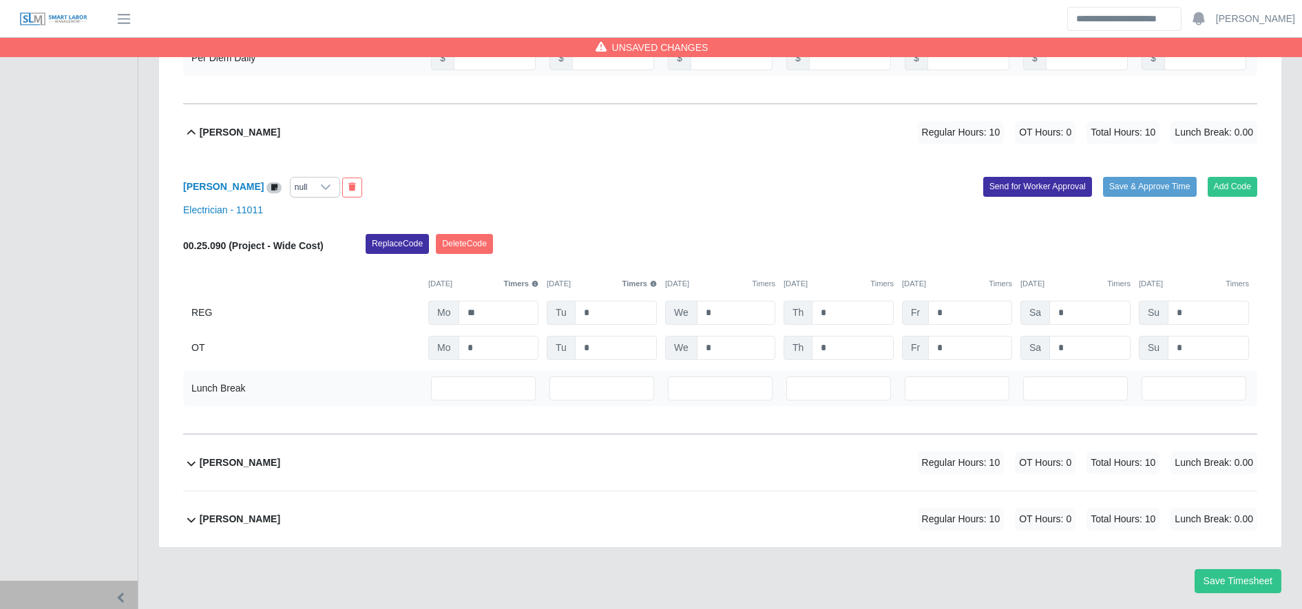
scroll to position [945, 0]
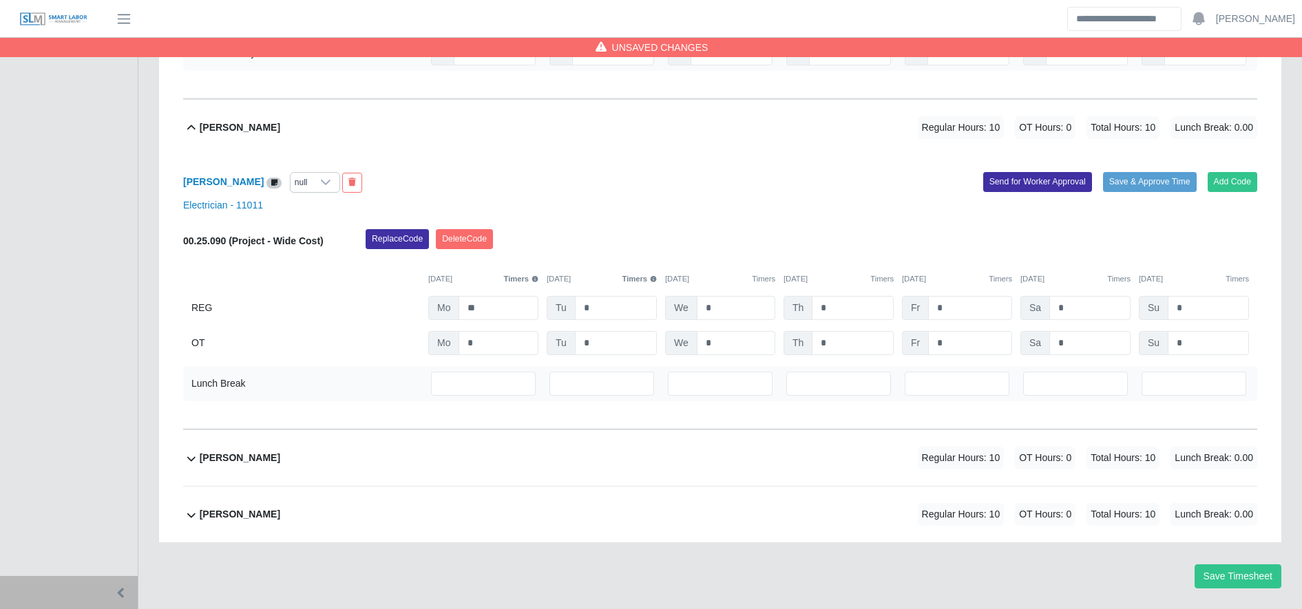
click at [312, 185] on div "null" at bounding box center [301, 182] width 21 height 19
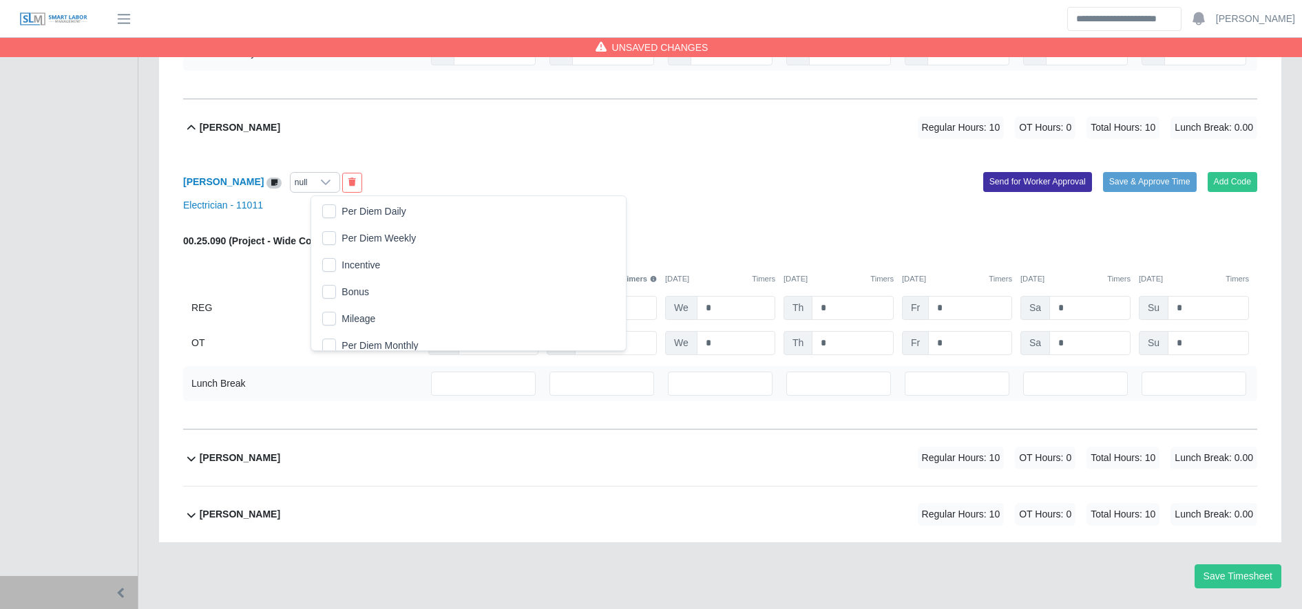
scroll to position [14, 9]
click at [343, 211] on span "Per Diem Daily" at bounding box center [373, 211] width 64 height 14
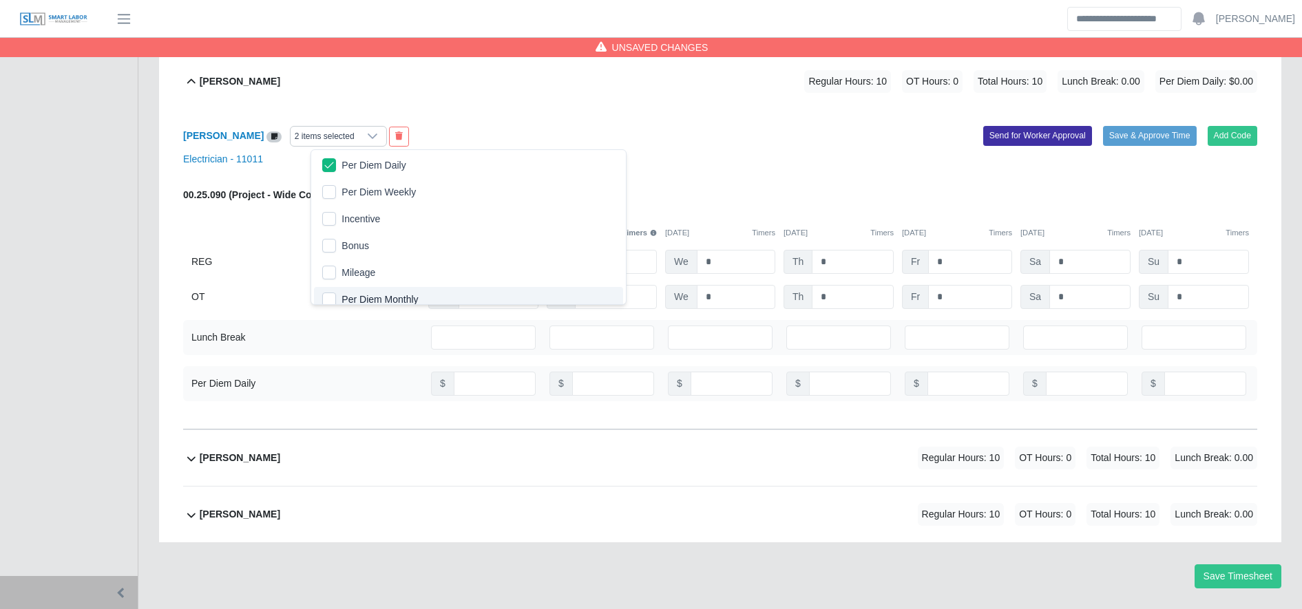
scroll to position [8, 0]
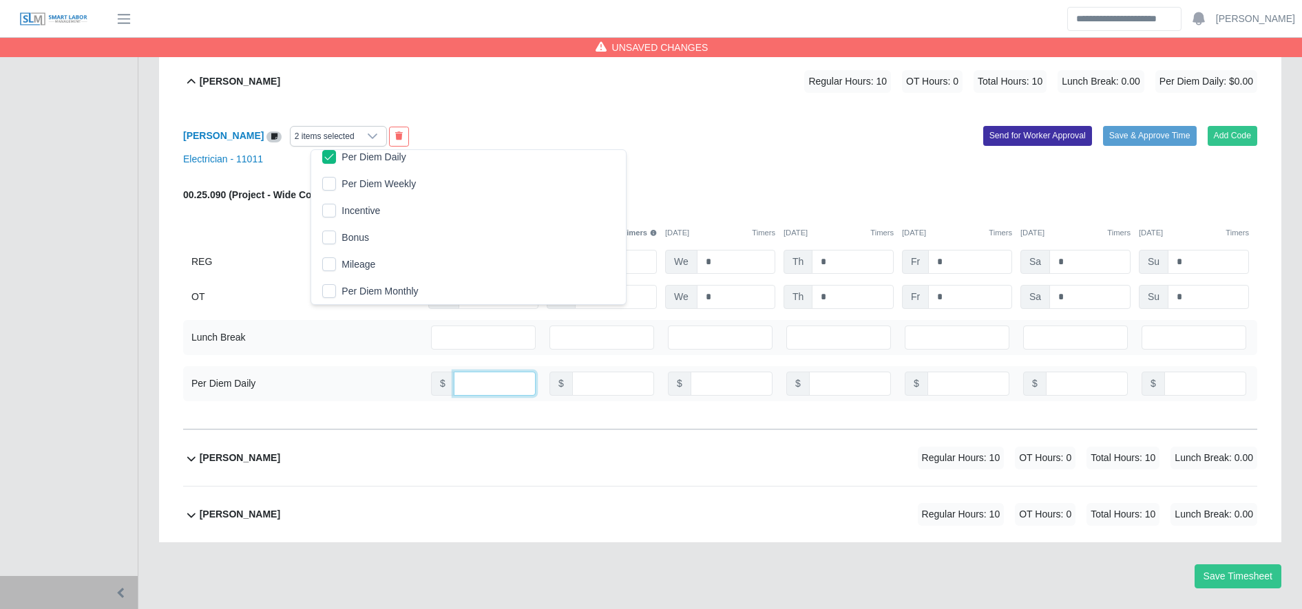
click at [468, 383] on input "number" at bounding box center [495, 384] width 82 height 24
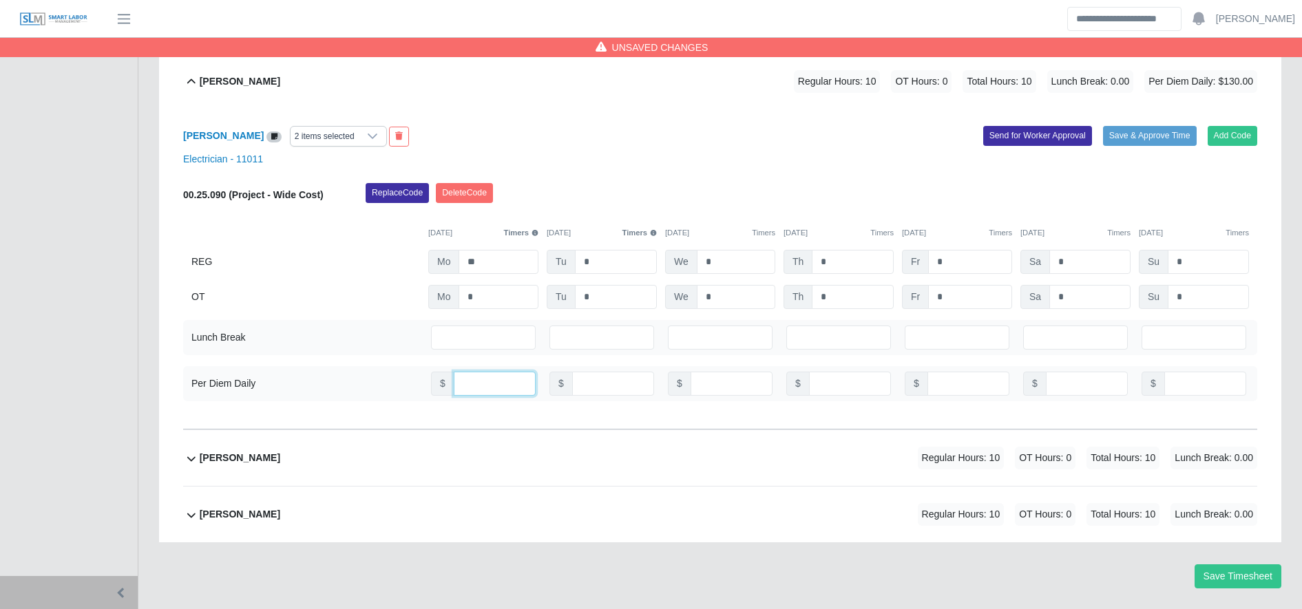
type input "***"
click at [414, 445] on div "Marlon Obeth Matute-Romero Regular Hours: 10 OT Hours: 0 Total Hours: 10 Lunch …" at bounding box center [728, 458] width 1057 height 56
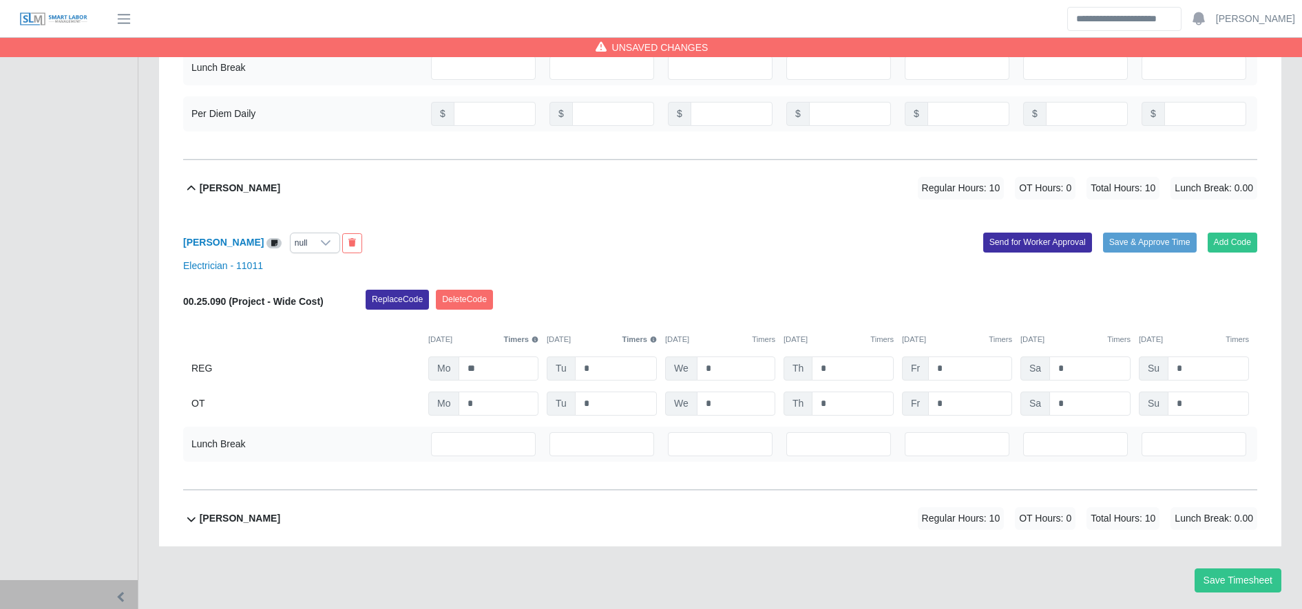
scroll to position [1266, 0]
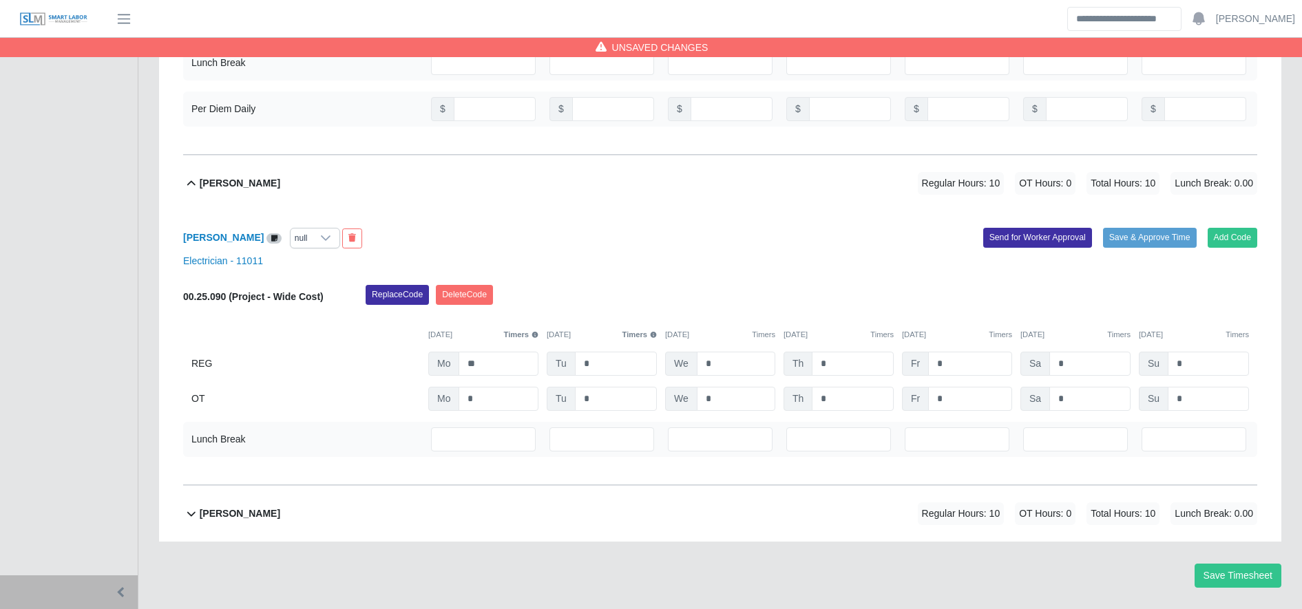
click at [312, 244] on div "null" at bounding box center [301, 238] width 21 height 19
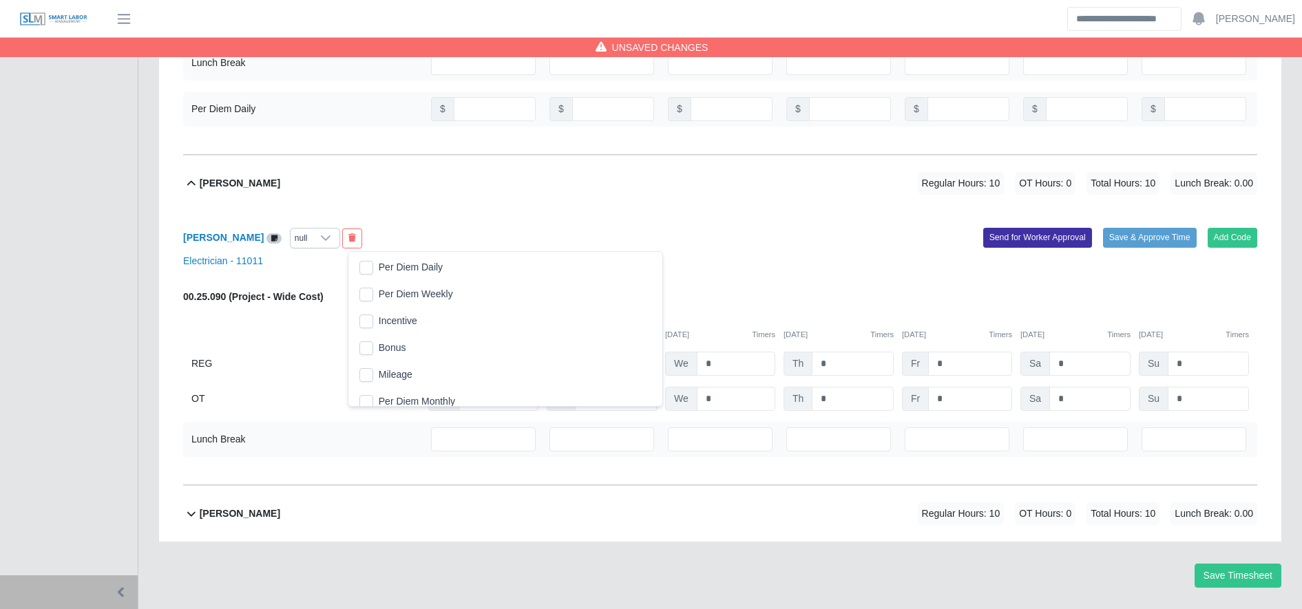
click at [383, 261] on span "Per Diem Daily" at bounding box center [411, 267] width 64 height 14
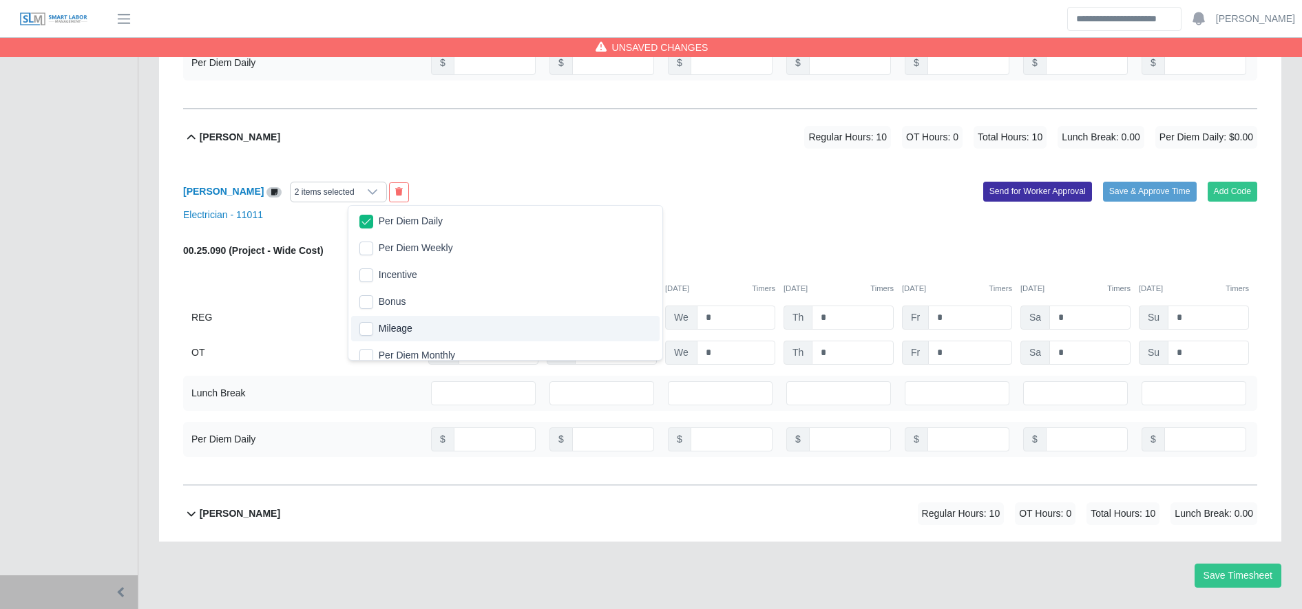
scroll to position [8, 0]
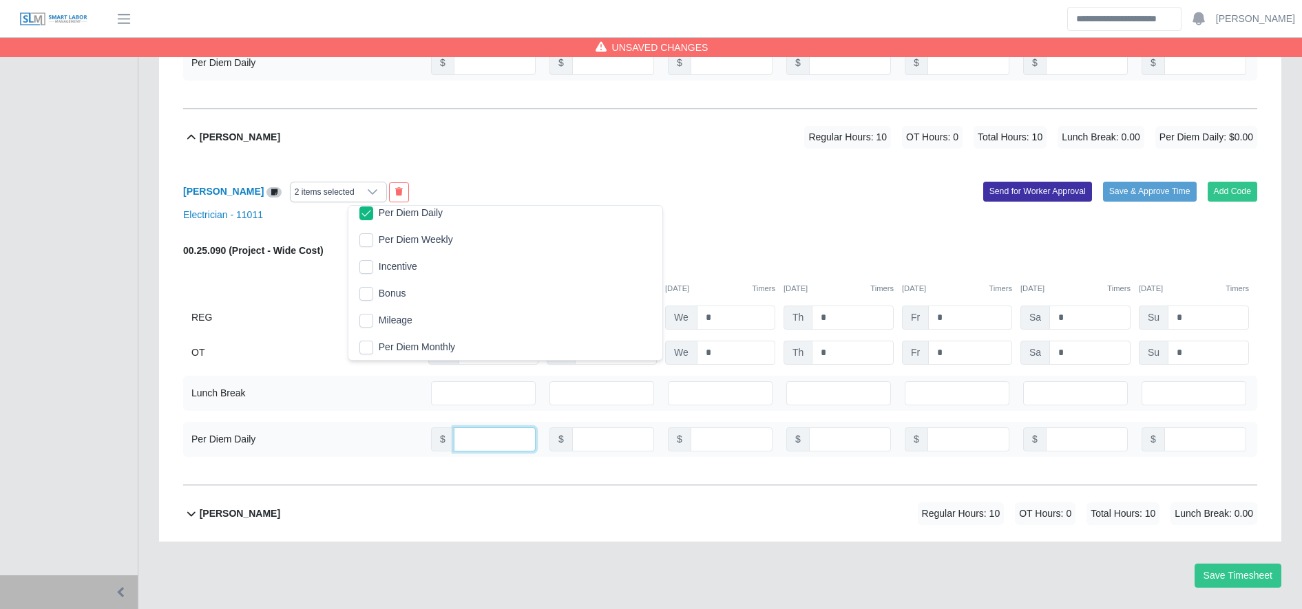
click at [466, 441] on input "number" at bounding box center [495, 440] width 82 height 24
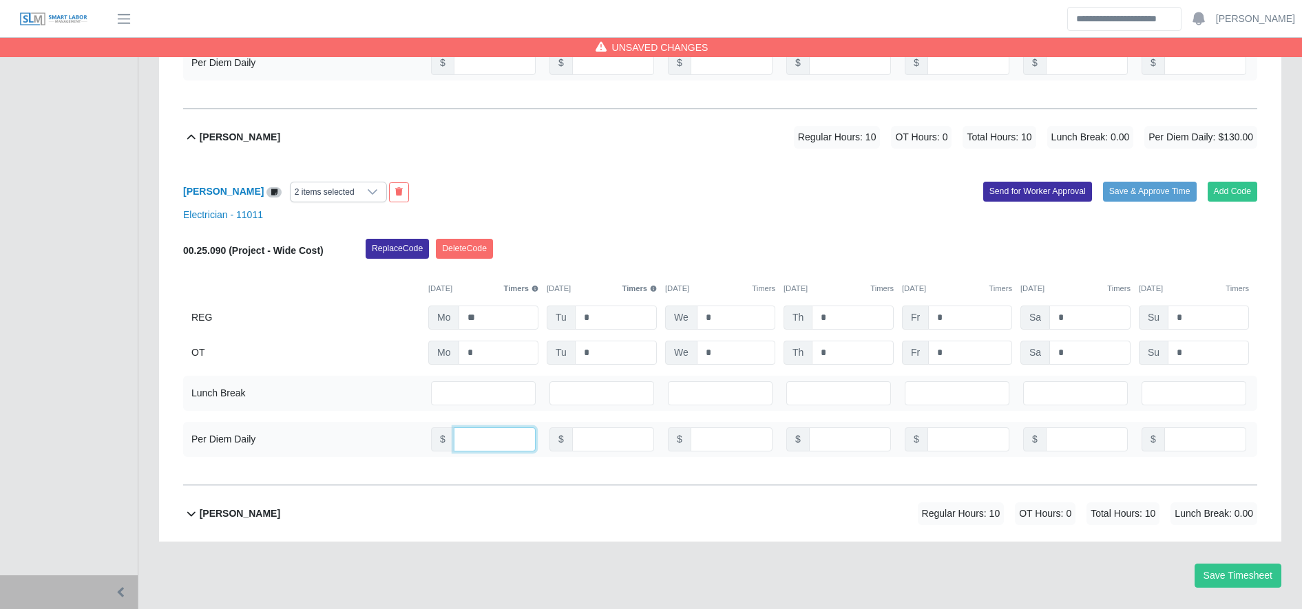
type input "***"
click at [470, 505] on div "Ramon Cintron Gomez Regular Hours: 10 OT Hours: 0 Total Hours: 10 Lunch Break: …" at bounding box center [728, 514] width 1057 height 56
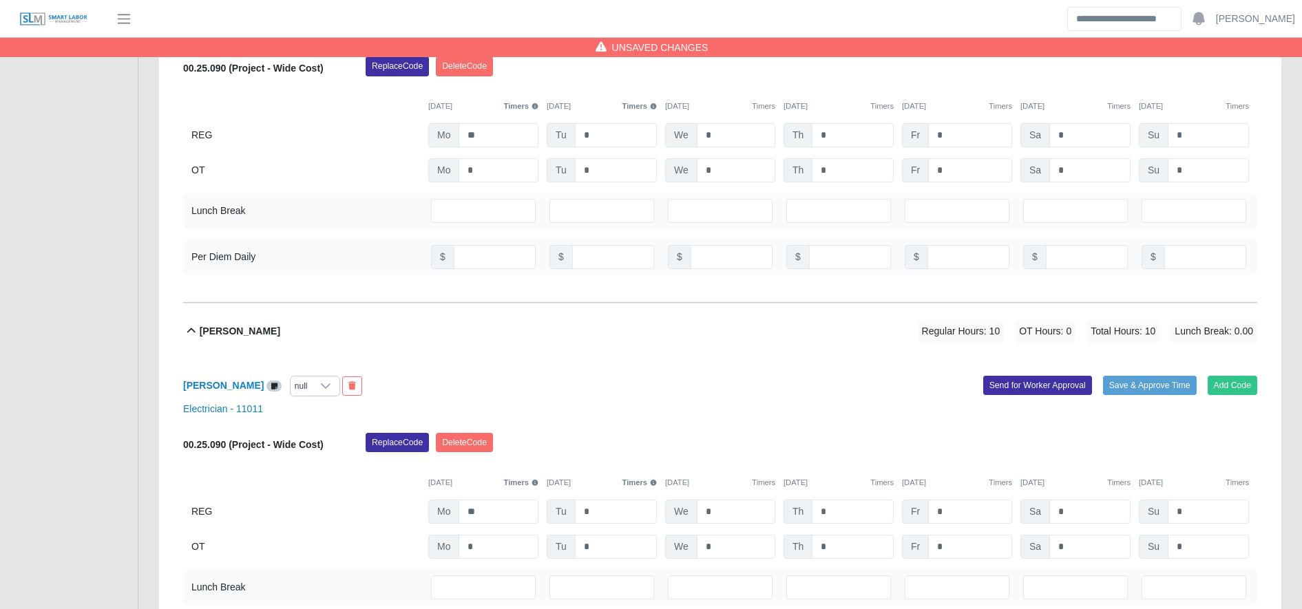
scroll to position [1586, 0]
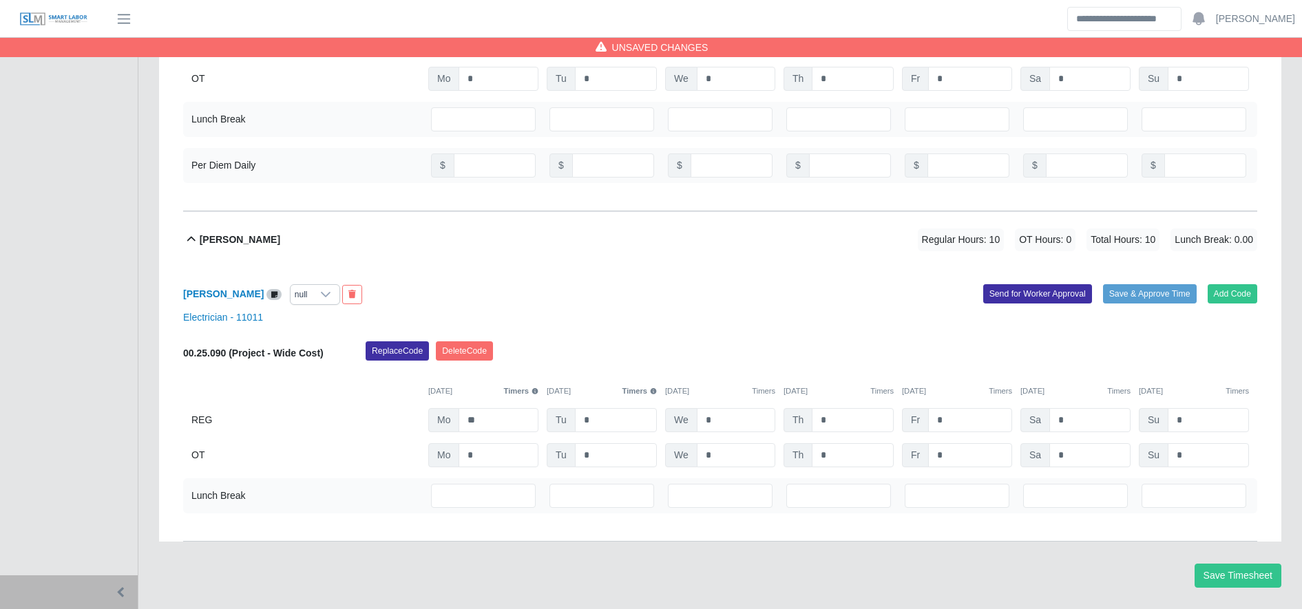
click at [312, 295] on div "null" at bounding box center [301, 294] width 21 height 19
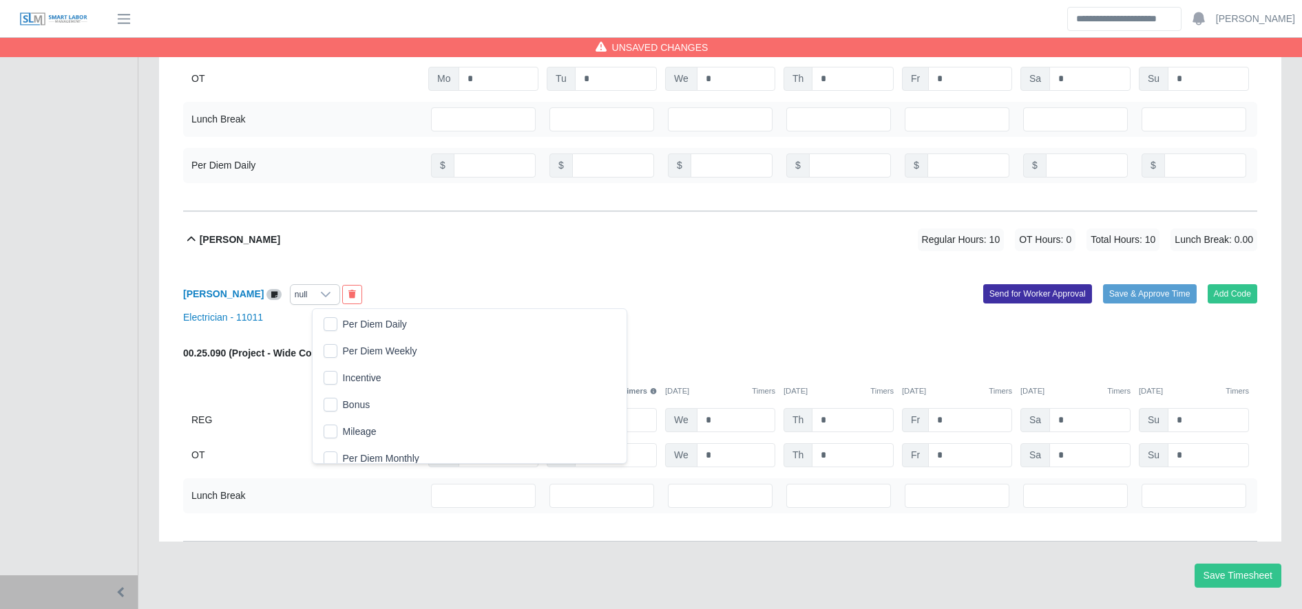
click at [374, 326] on span "Per Diem Daily" at bounding box center [375, 324] width 64 height 14
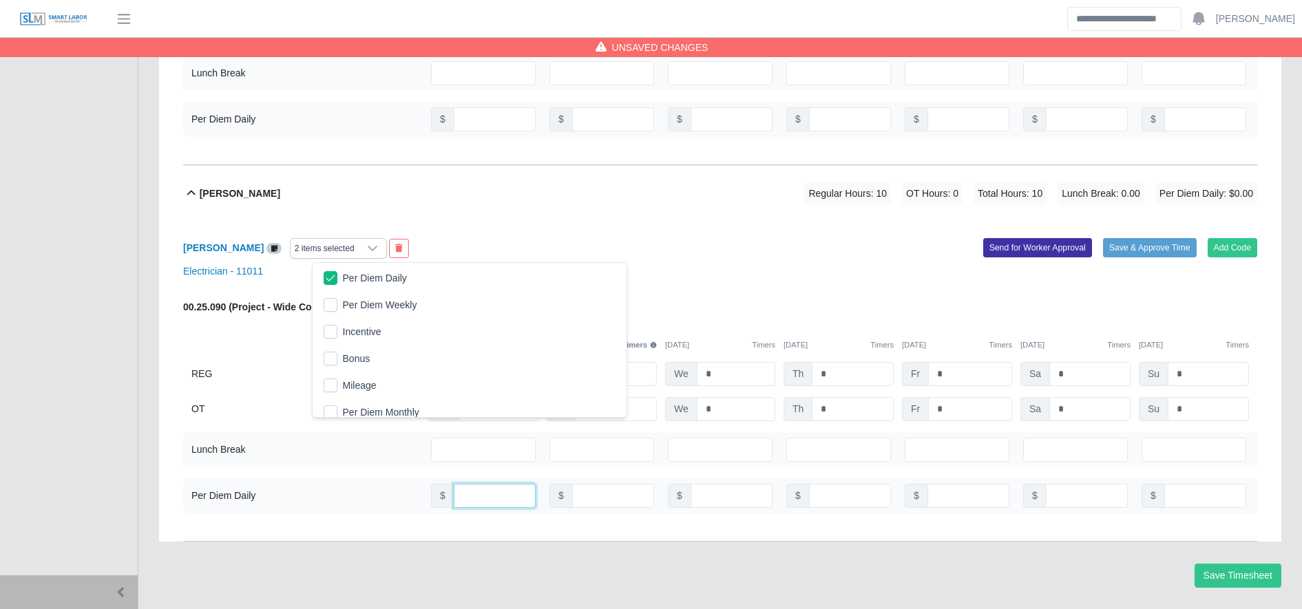
click at [476, 504] on input "number" at bounding box center [495, 496] width 82 height 24
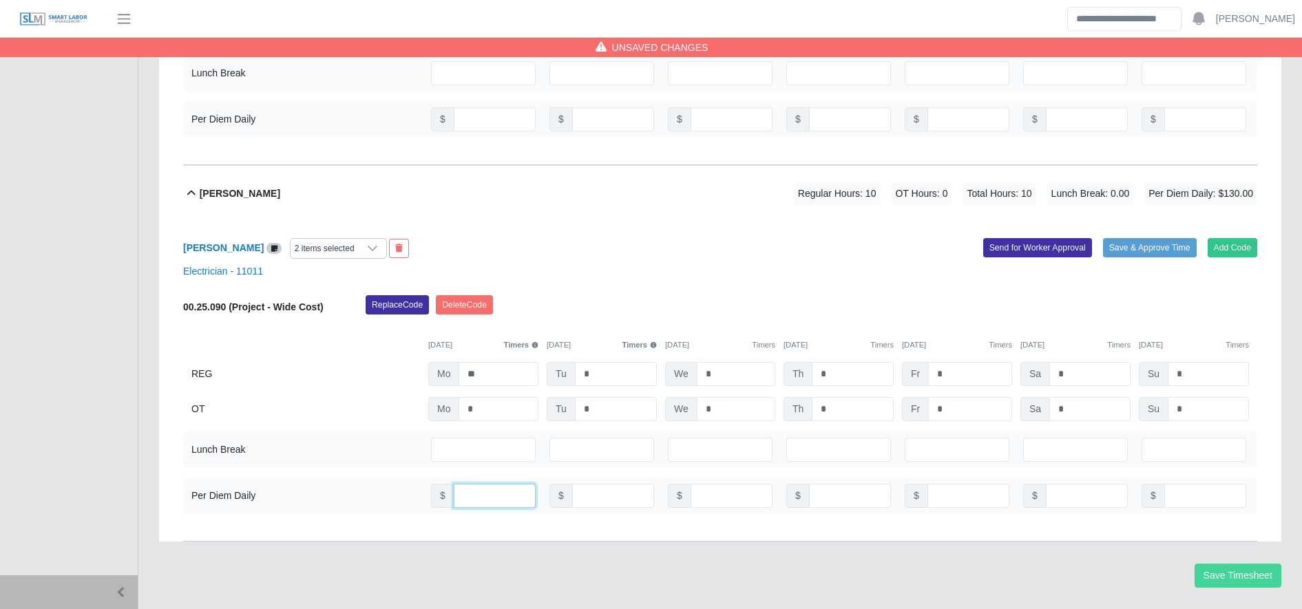
type input "***"
click at [1232, 587] on button "Save Timesheet" at bounding box center [1237, 576] width 87 height 24
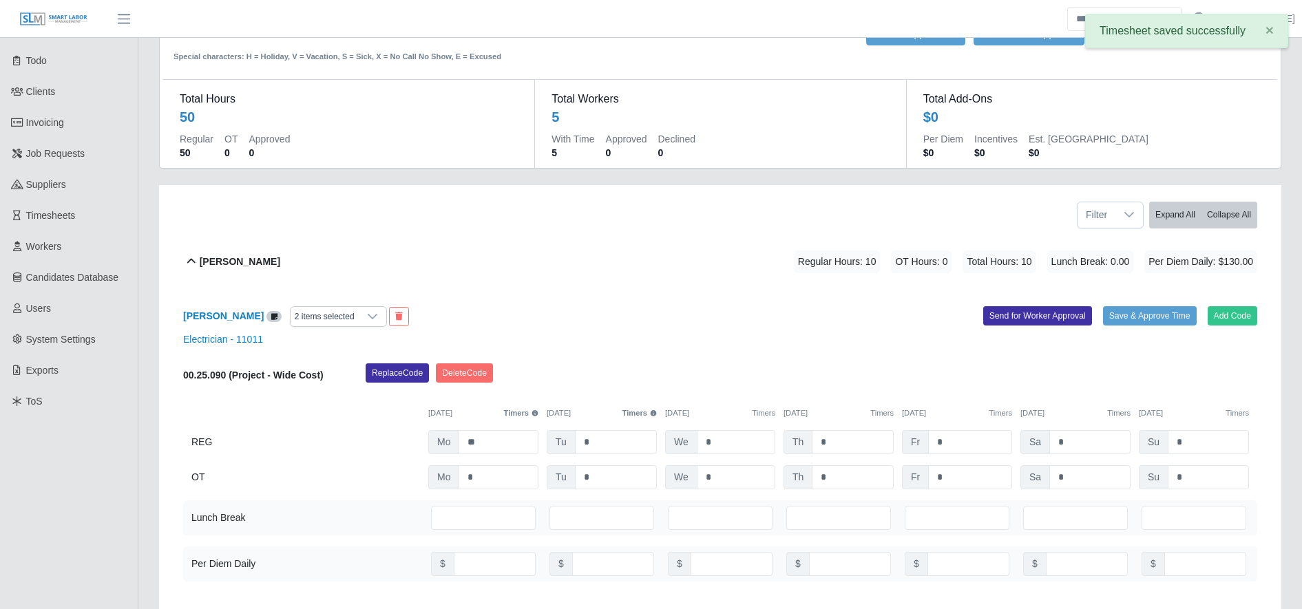
scroll to position [0, 0]
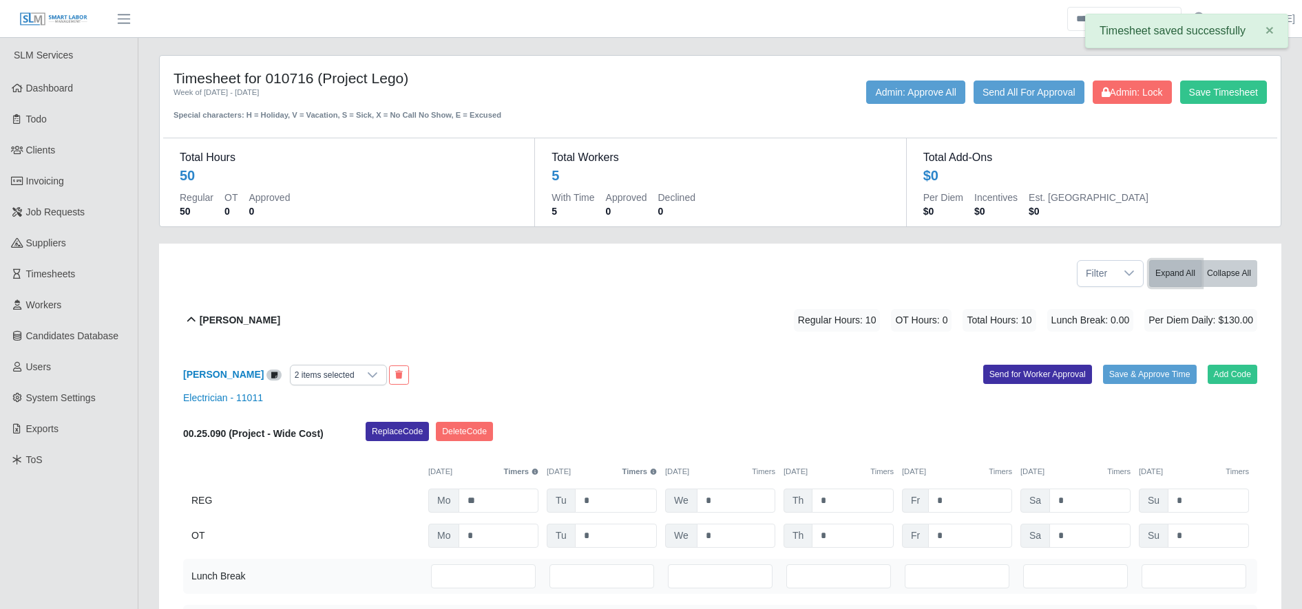
click at [1184, 264] on button "Expand All" at bounding box center [1175, 273] width 52 height 27
click at [1219, 271] on button "Collapse All" at bounding box center [1229, 273] width 56 height 27
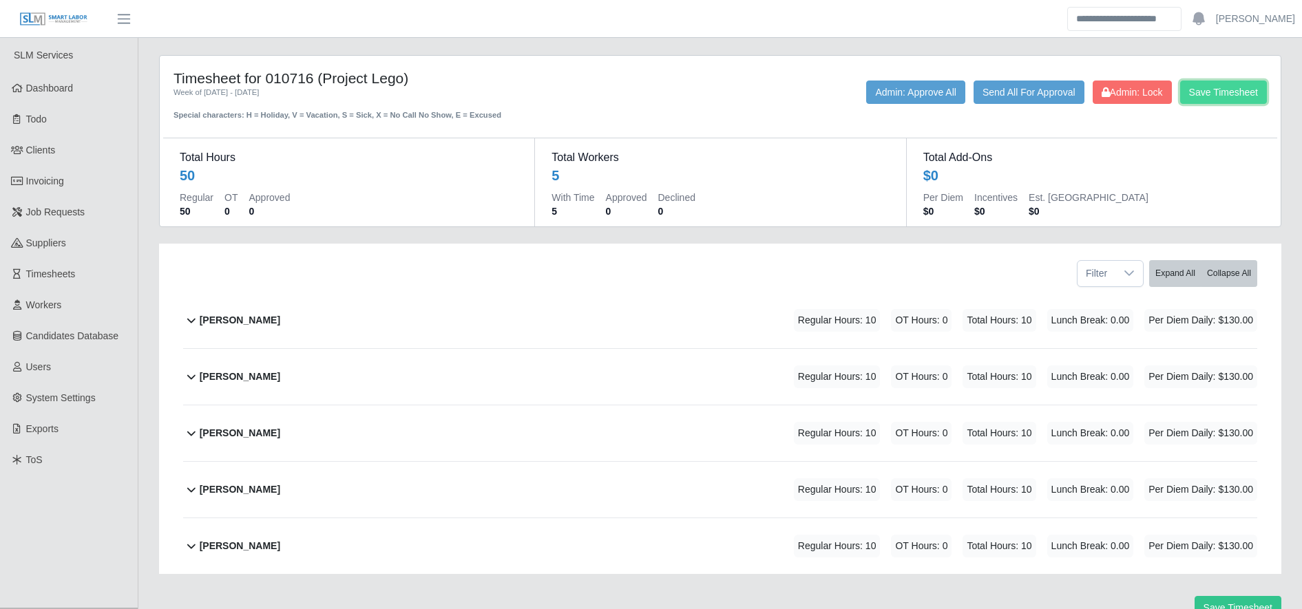
click at [1252, 85] on button "Save Timesheet" at bounding box center [1223, 92] width 87 height 23
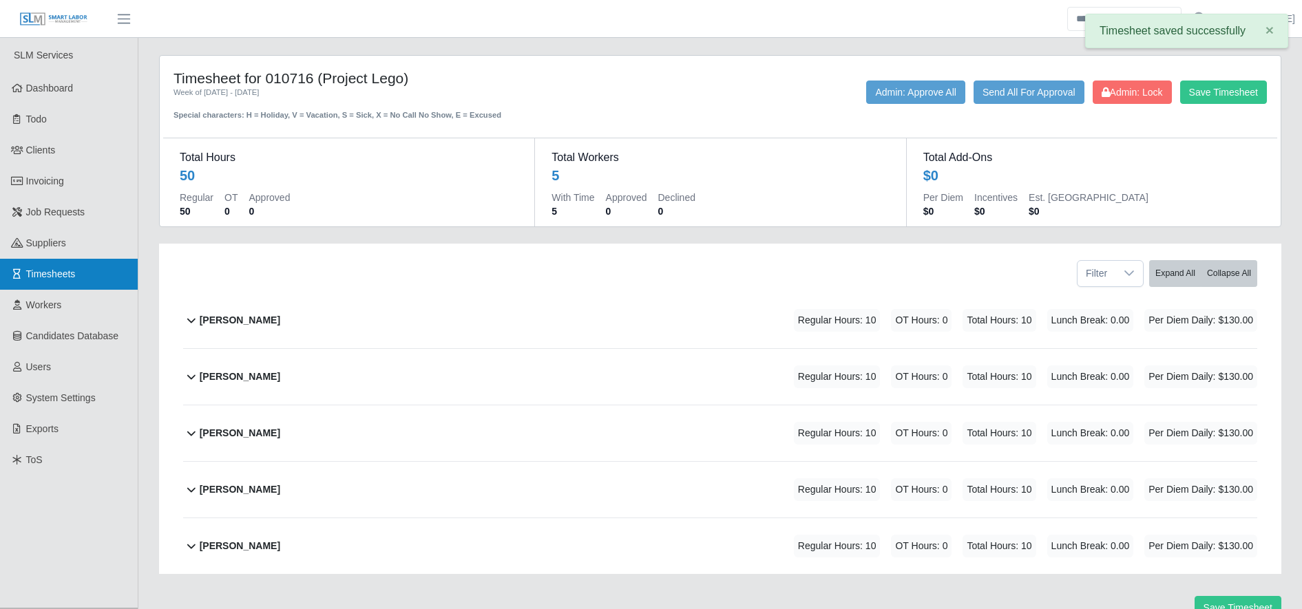
click at [57, 282] on link "Timesheets" at bounding box center [69, 274] width 138 height 31
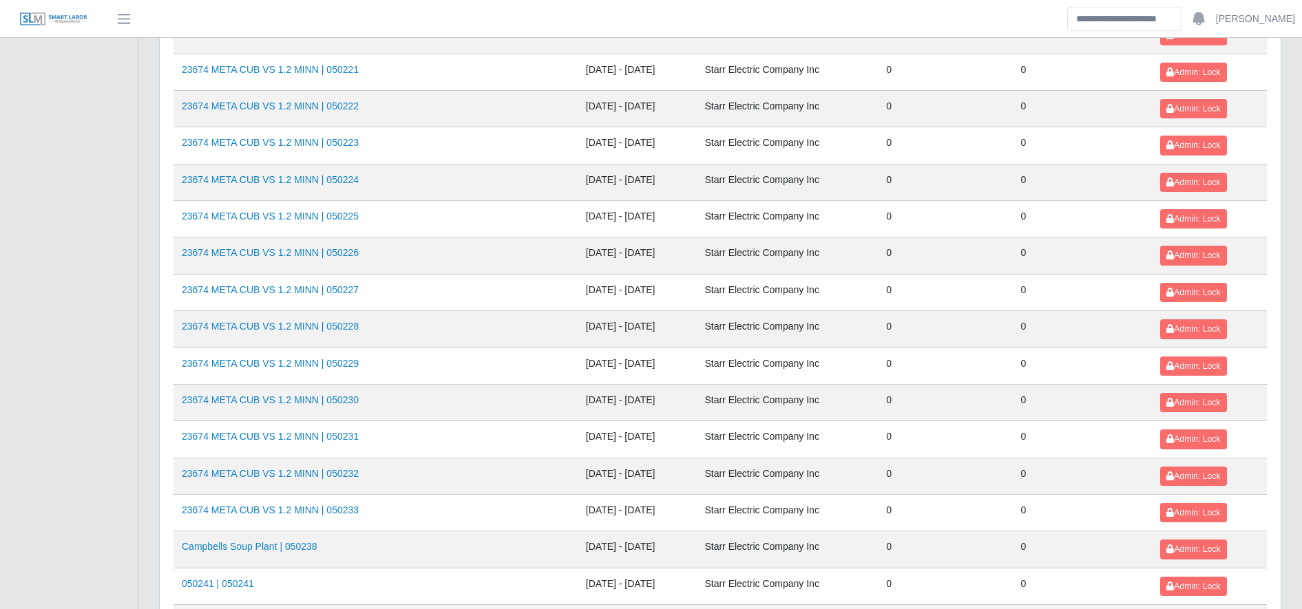
scroll to position [1502, 0]
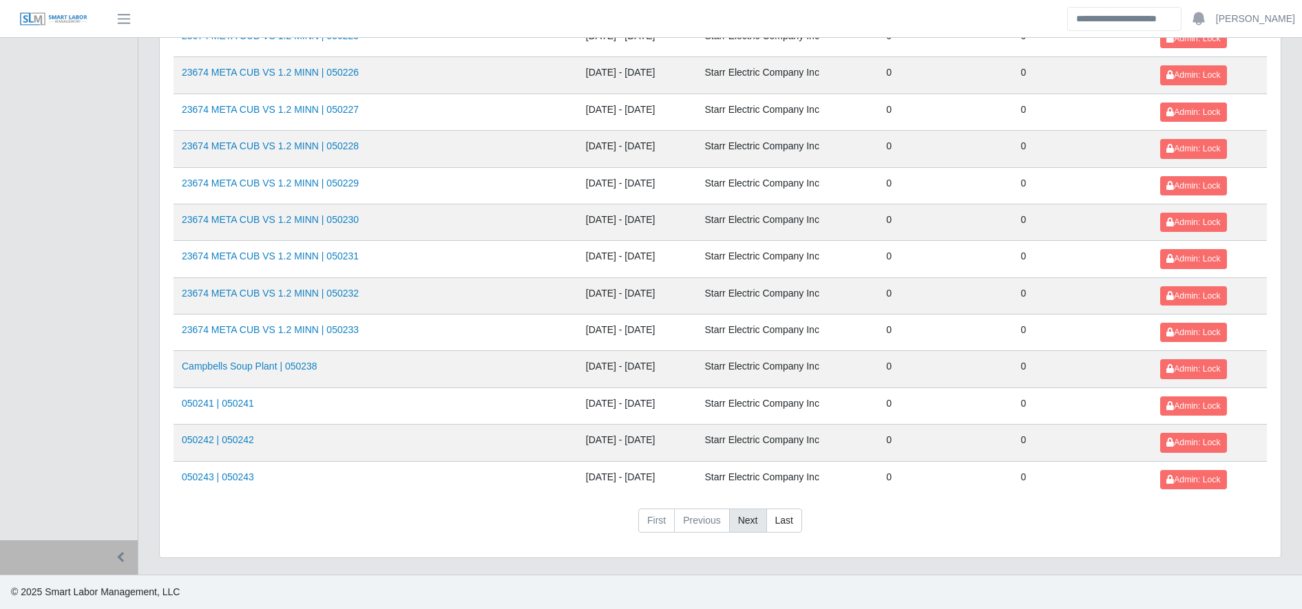
click at [748, 509] on link "Next" at bounding box center [748, 521] width 38 height 25
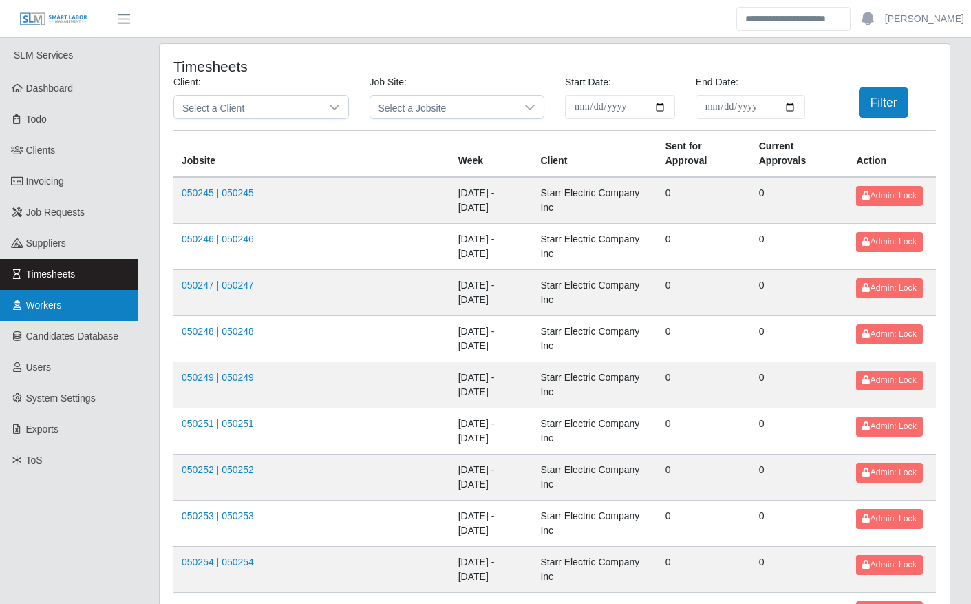
click at [54, 308] on span "Workers" at bounding box center [44, 304] width 36 height 11
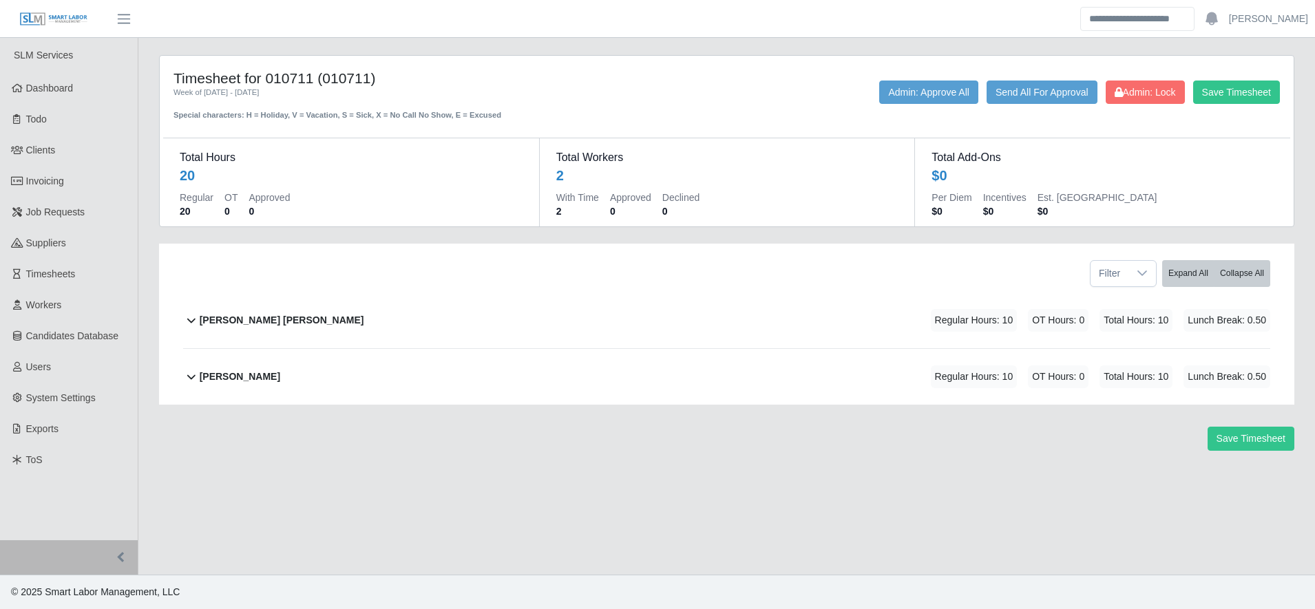
click at [348, 309] on div "[PERSON_NAME] [PERSON_NAME] Regular Hours: 10 OT Hours: 0 Total Hours: 10 Lunch…" at bounding box center [735, 321] width 1071 height 56
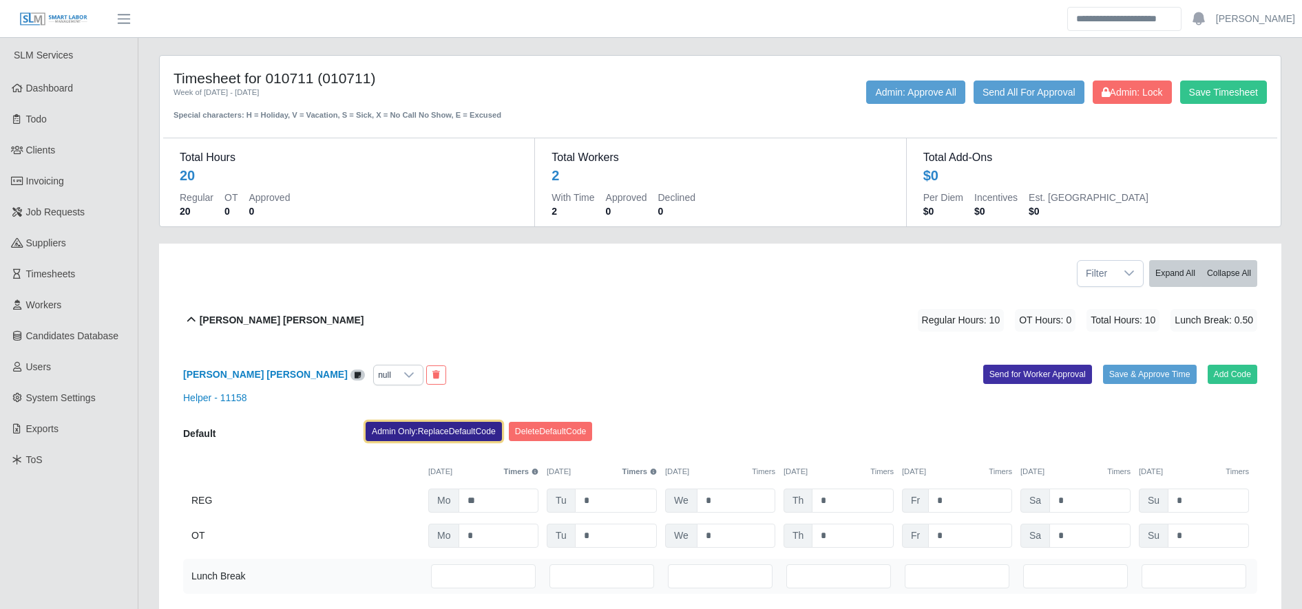
click at [417, 423] on button "Admin Only: Replace Default Code" at bounding box center [434, 431] width 136 height 19
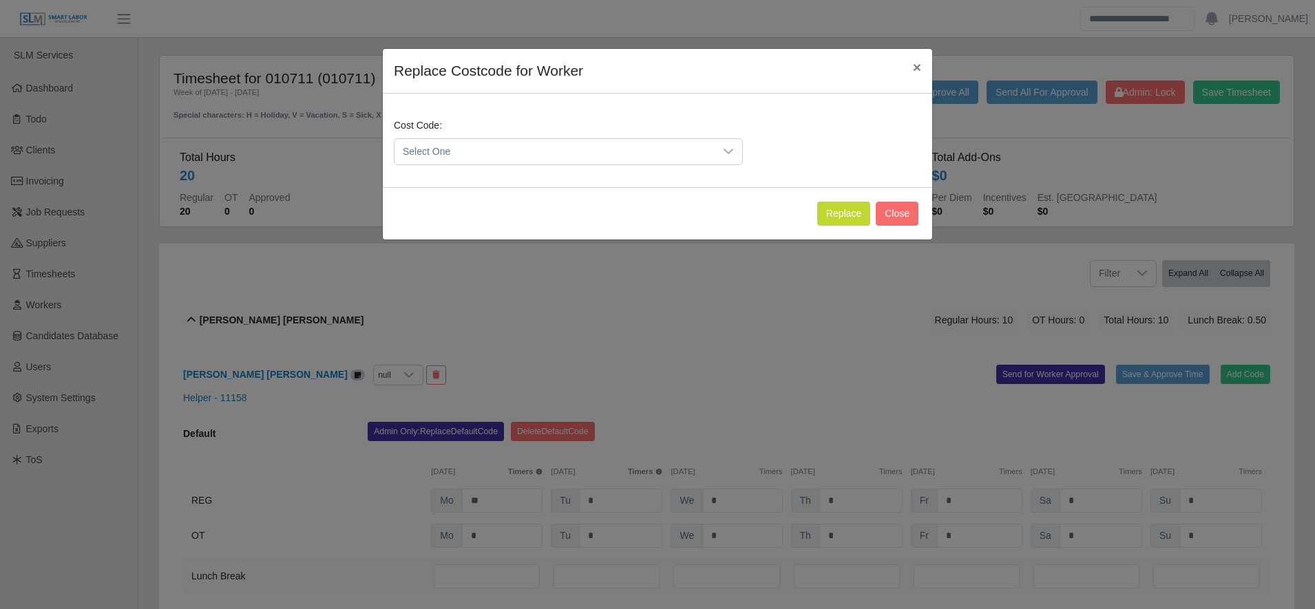
click at [461, 151] on span "Select One" at bounding box center [554, 151] width 320 height 25
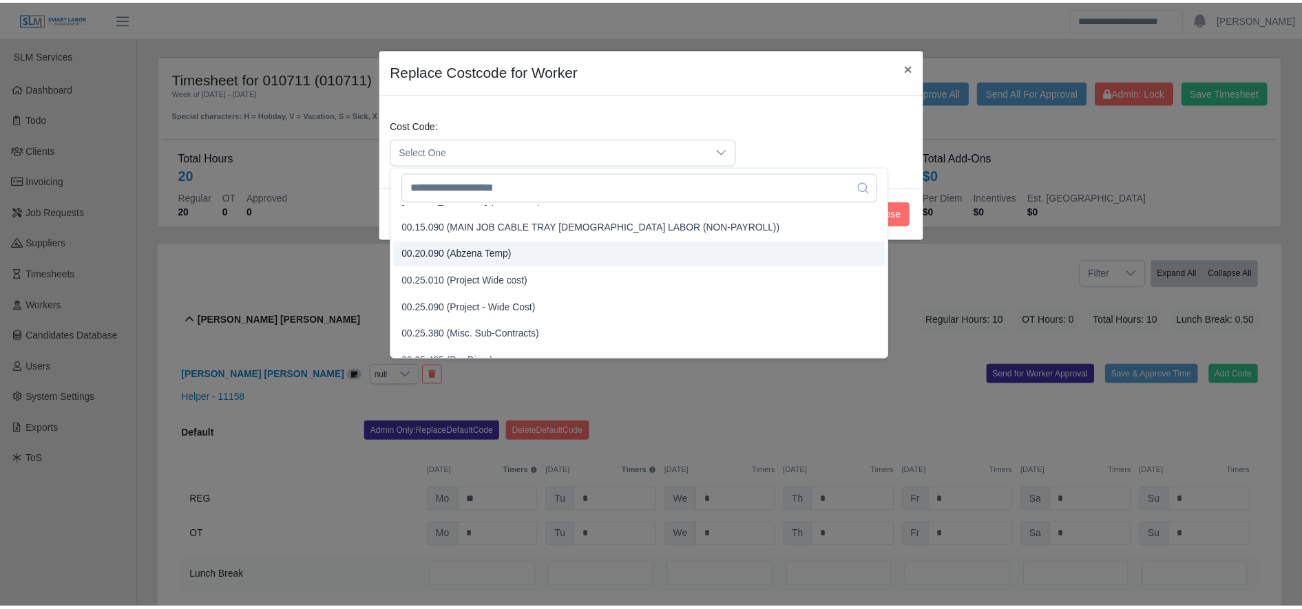
scroll to position [399, 0]
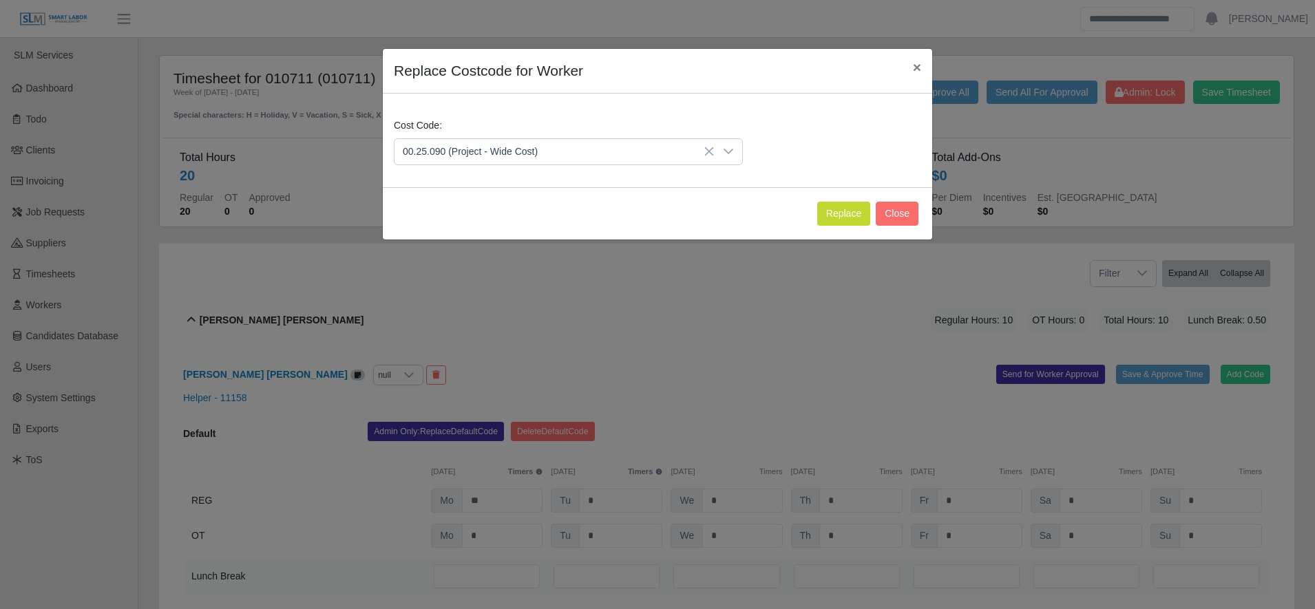
click at [483, 302] on span "00.25.090 (Project - Wide Cost)" at bounding box center [472, 304] width 135 height 14
click at [841, 218] on button "Replace" at bounding box center [843, 214] width 53 height 24
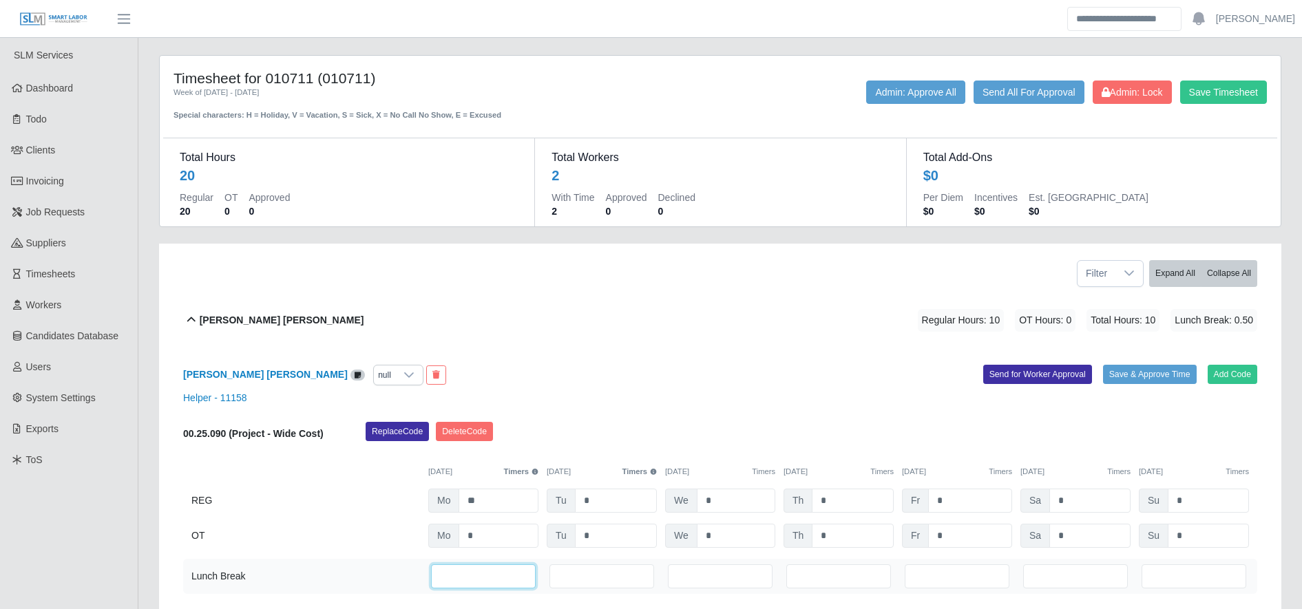
click at [493, 572] on input "***" at bounding box center [483, 577] width 105 height 24
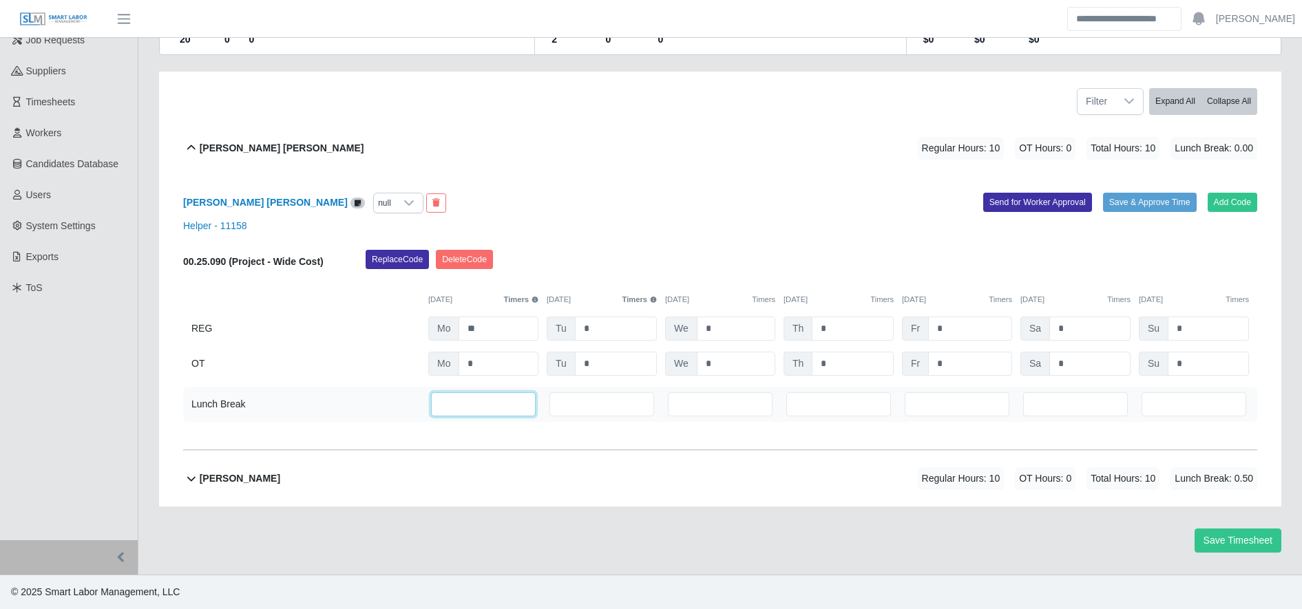
type input "*"
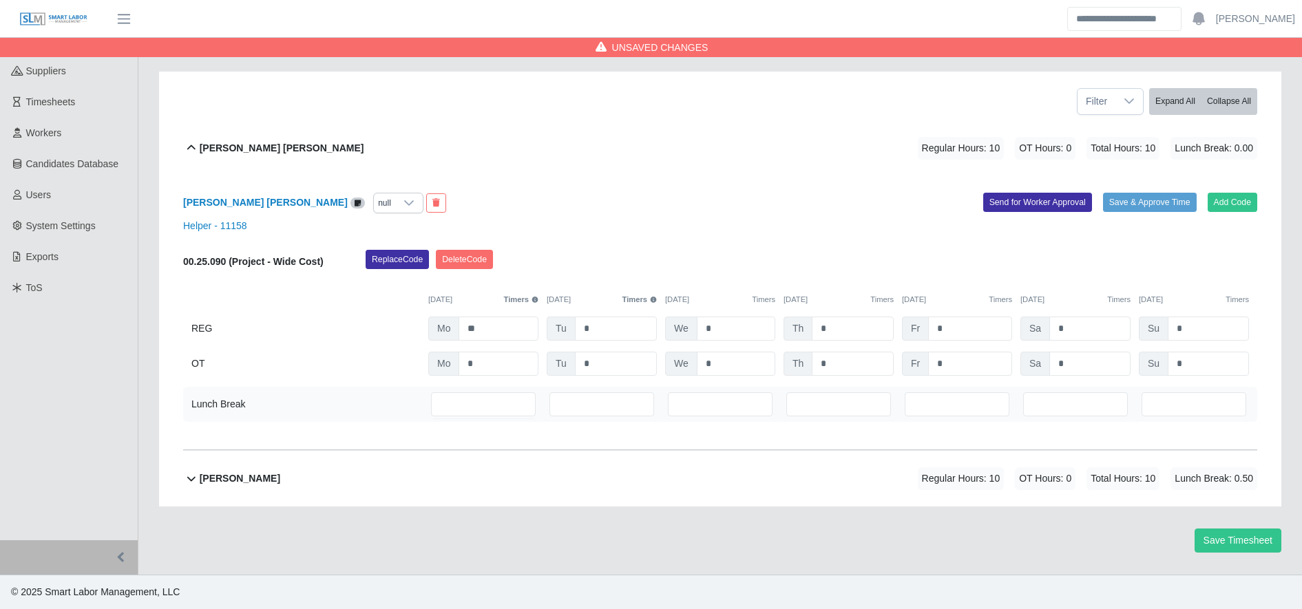
click at [486, 477] on div "[PERSON_NAME] Regular Hours: 10 OT Hours: 0 Total Hours: 10 Lunch Break: 0.50" at bounding box center [728, 479] width 1057 height 56
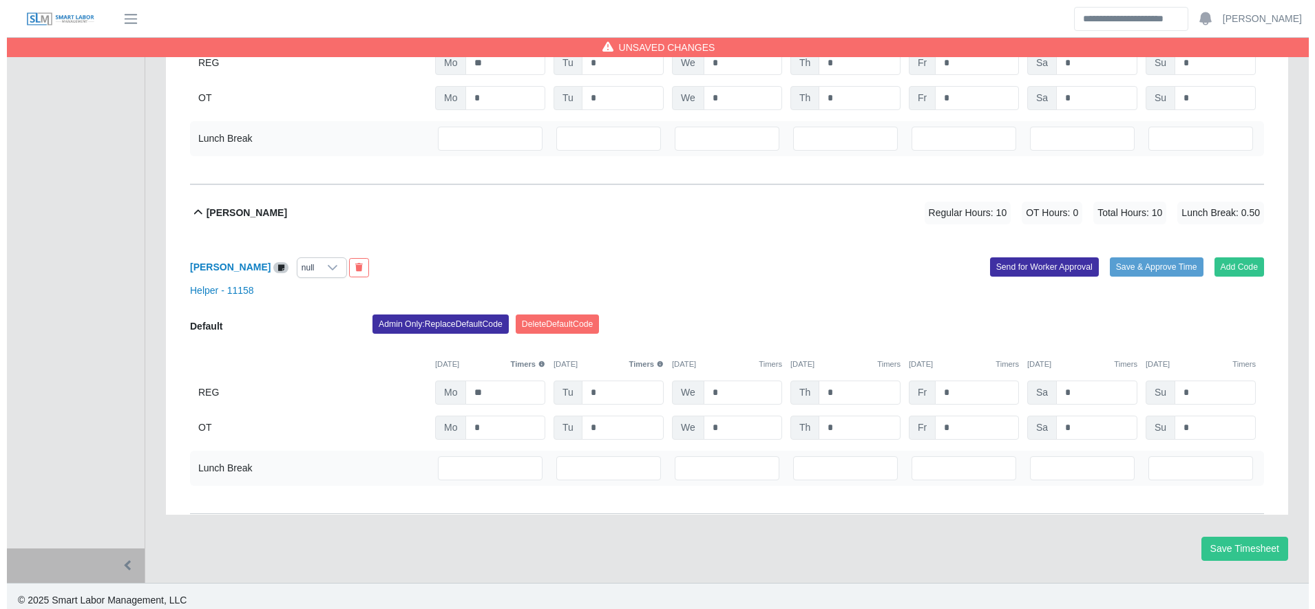
scroll to position [447, 0]
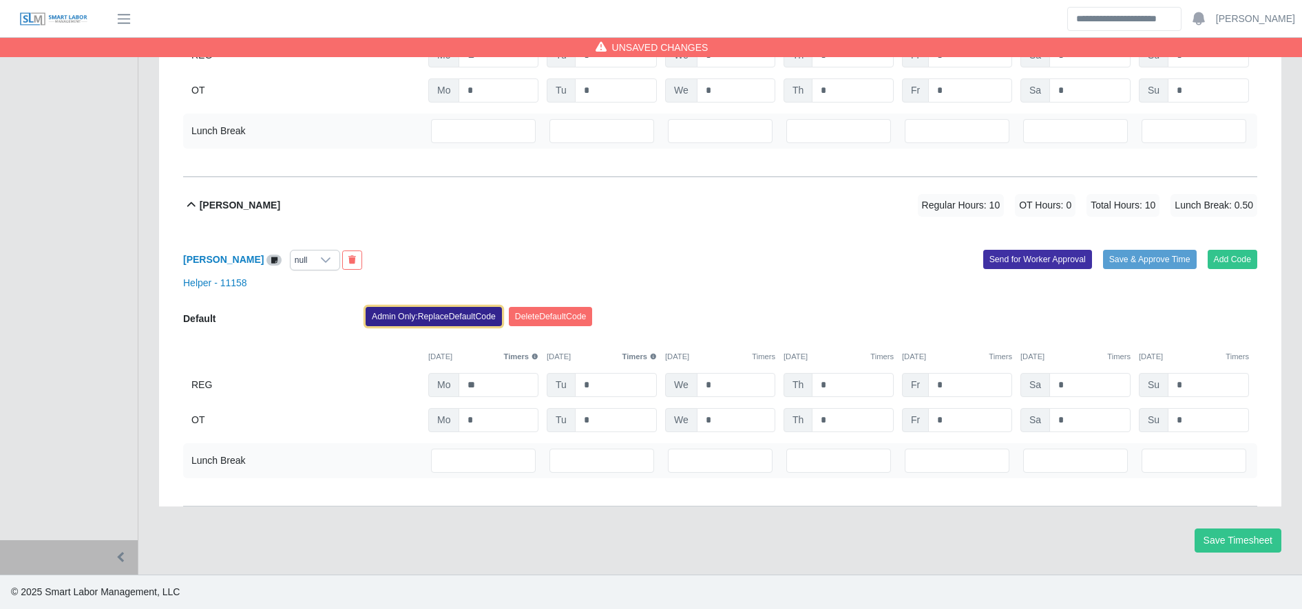
click at [441, 324] on button "Admin Only: Replace Default Code" at bounding box center [434, 316] width 136 height 19
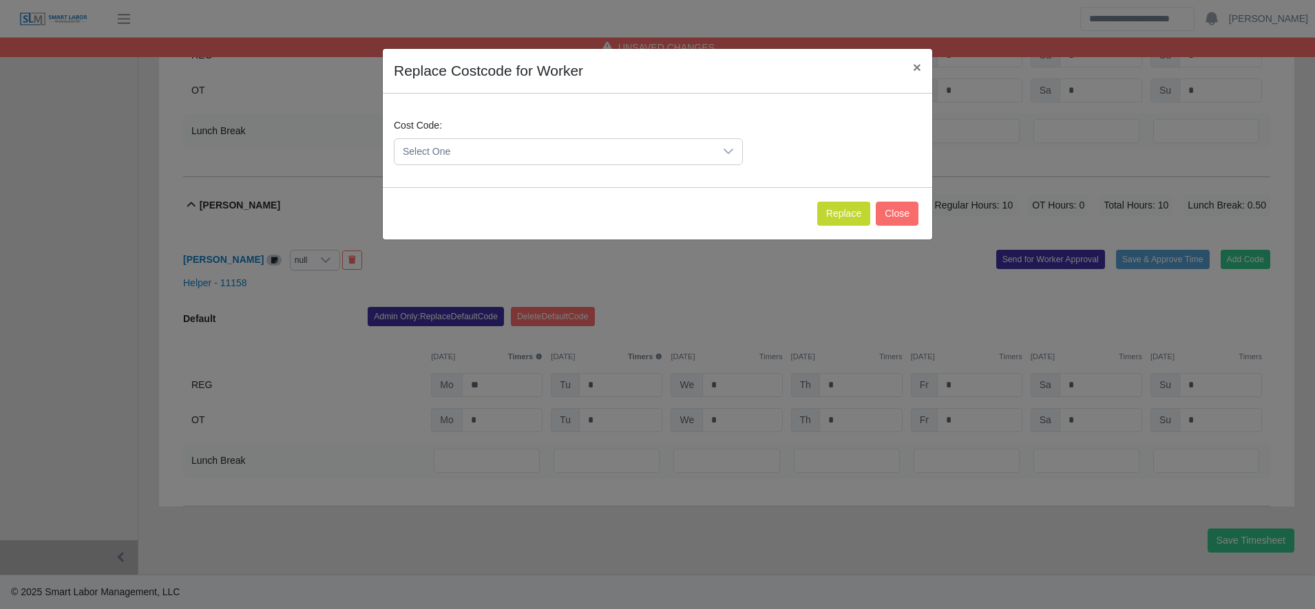
click at [473, 153] on span "Select One" at bounding box center [554, 151] width 320 height 25
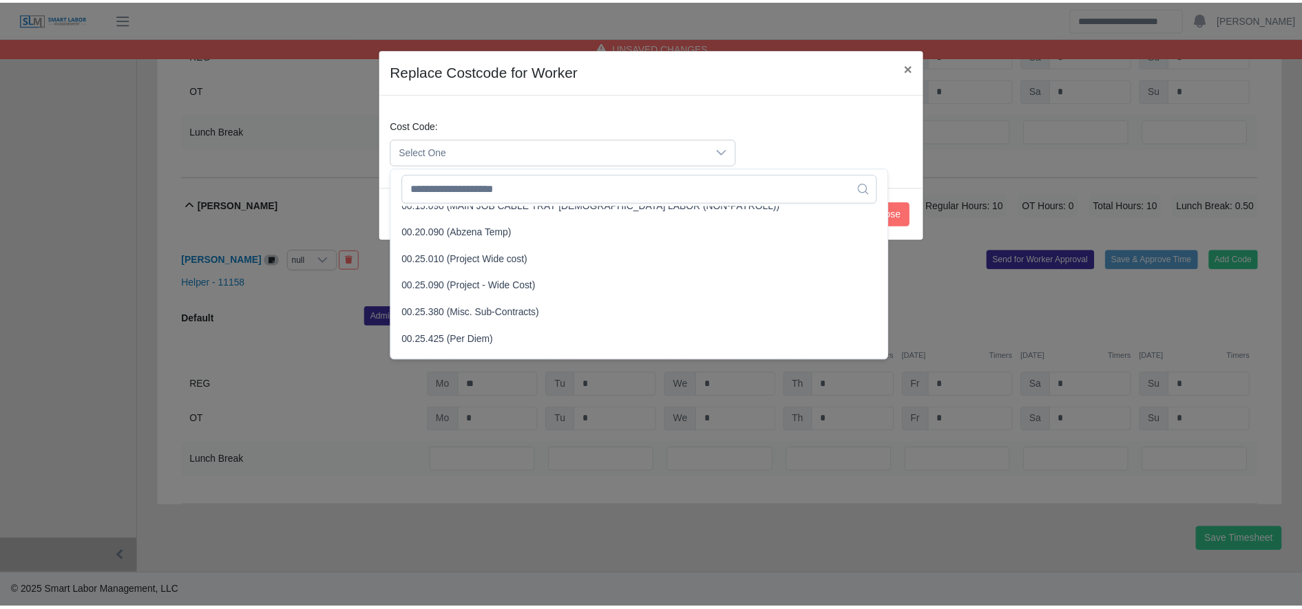
scroll to position [446, 0]
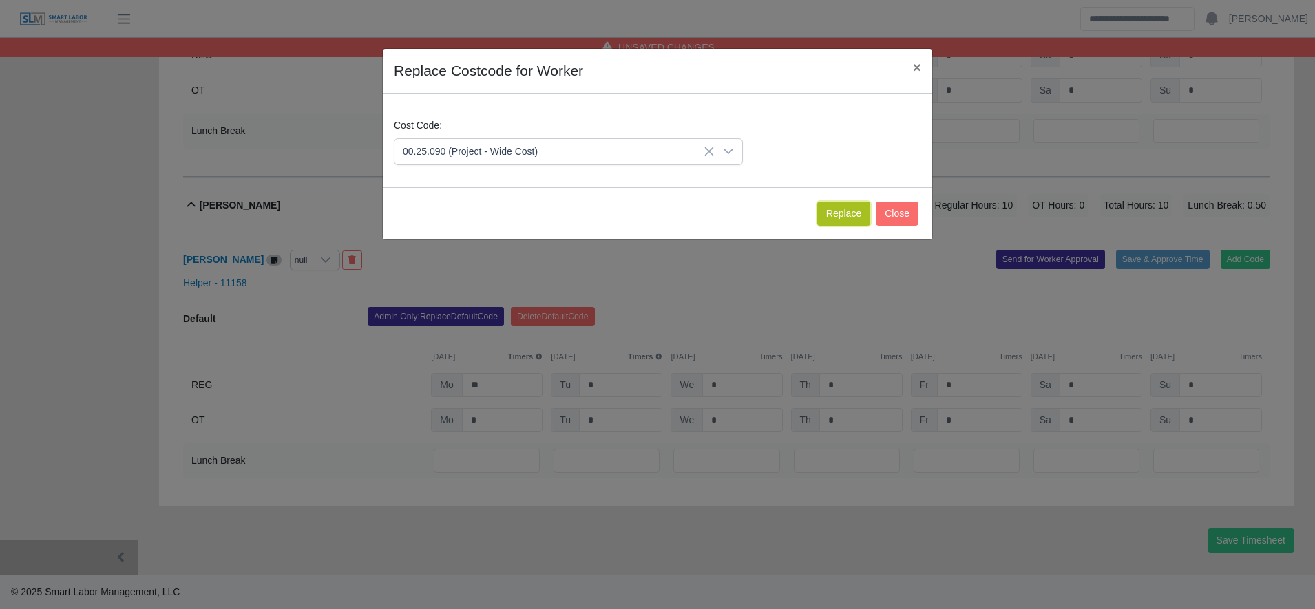
click at [839, 207] on button "Replace" at bounding box center [843, 214] width 53 height 24
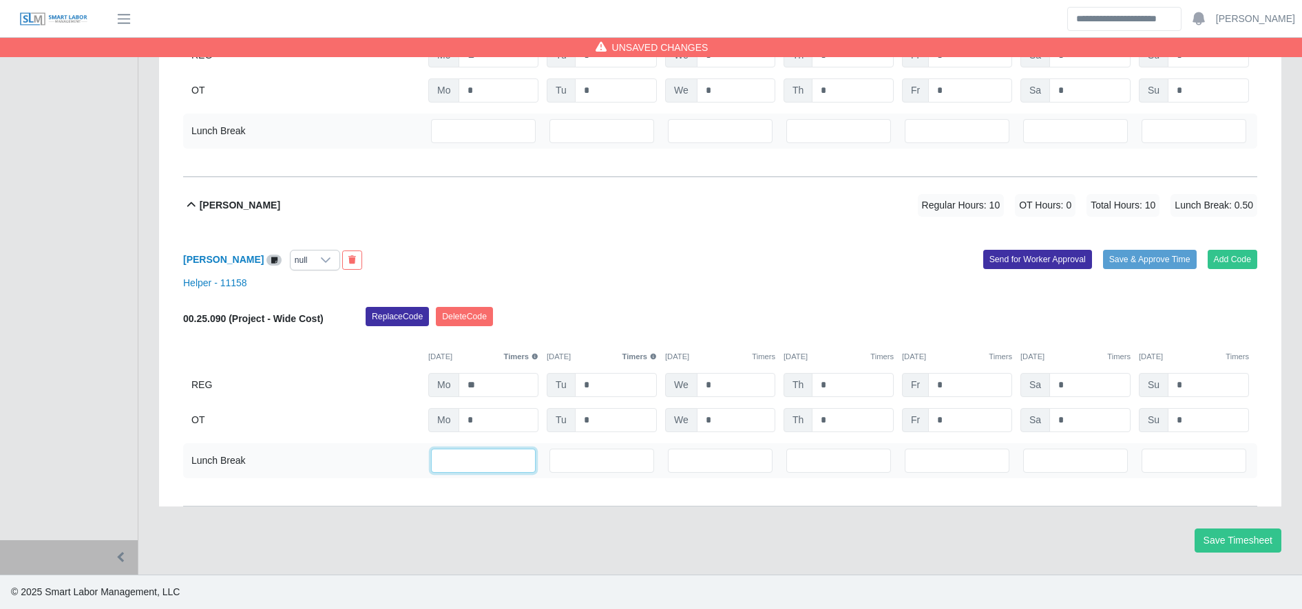
click at [486, 465] on input "***" at bounding box center [483, 461] width 105 height 24
type input "*"
click at [1242, 534] on button "Save Timesheet" at bounding box center [1237, 541] width 87 height 24
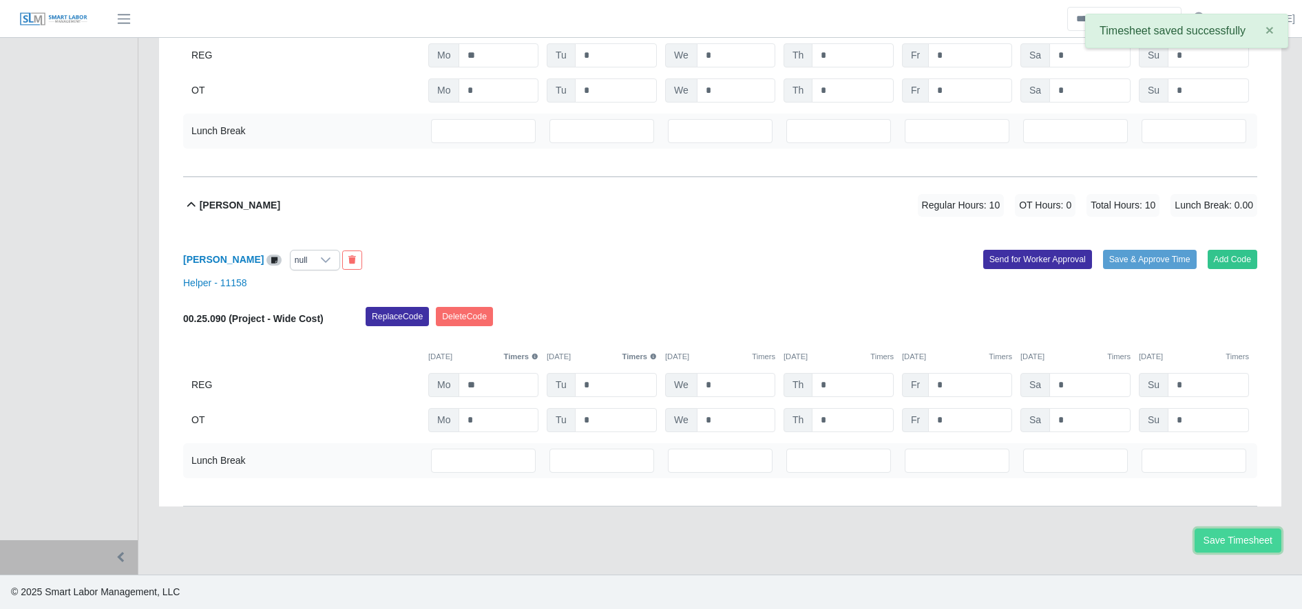
click at [1242, 534] on button "Save Timesheet" at bounding box center [1237, 541] width 87 height 24
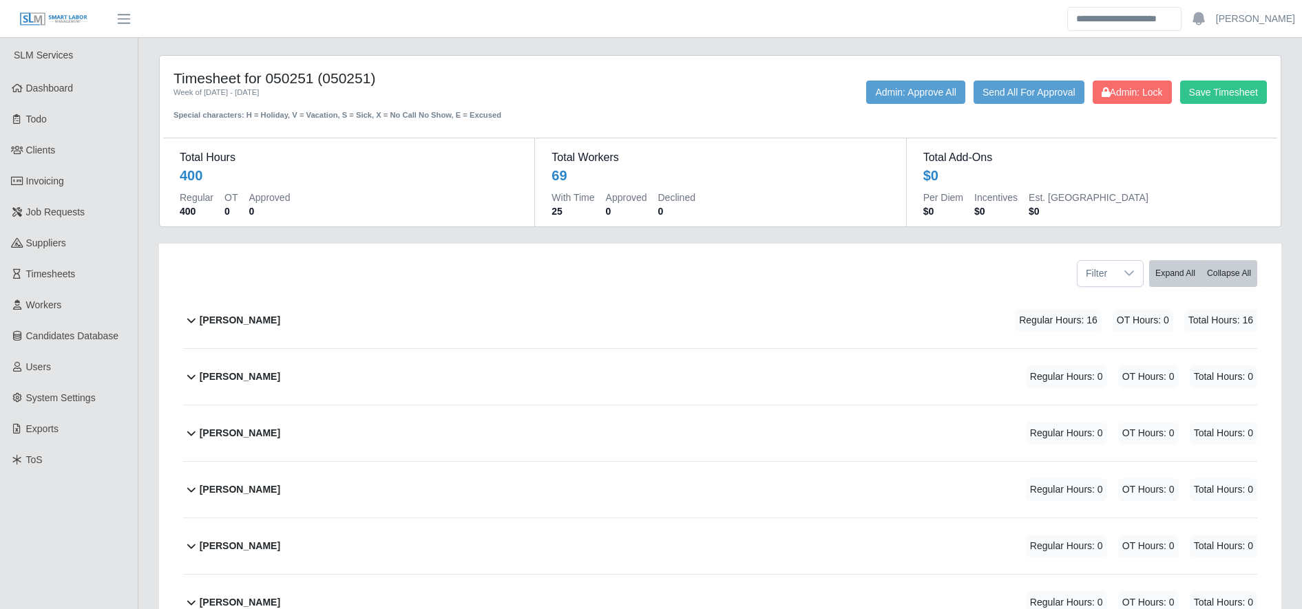
click at [421, 313] on div "Adonis Meza Regular Hours: 16 OT Hours: 0 Total Hours: 16" at bounding box center [728, 321] width 1057 height 56
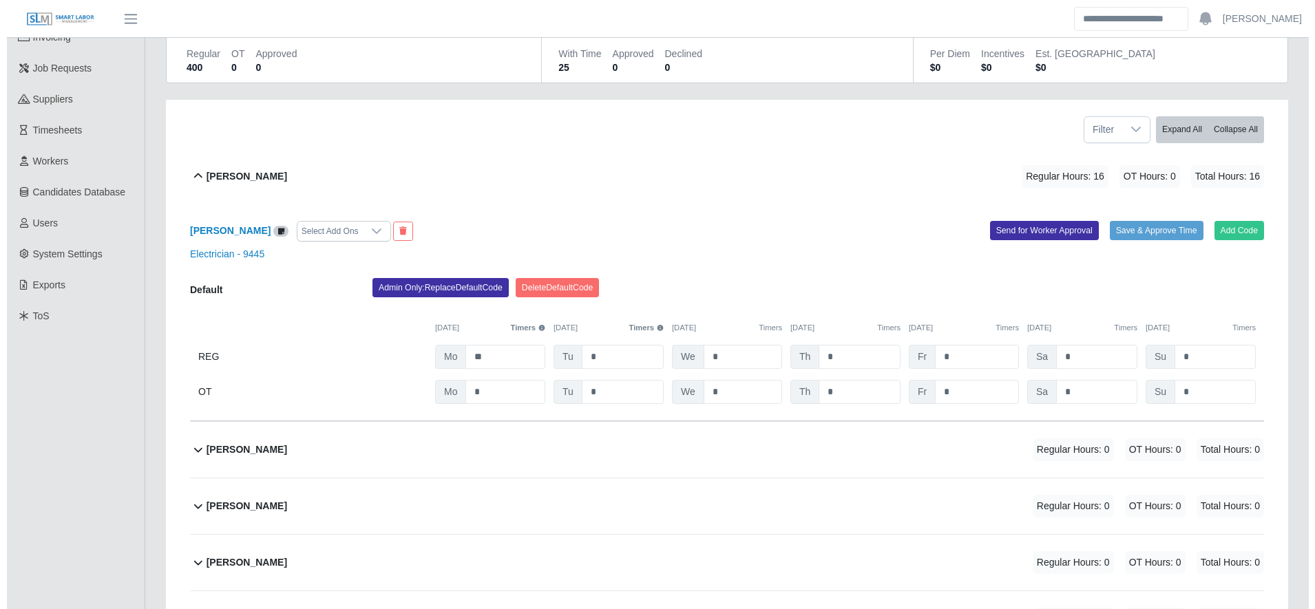
scroll to position [156, 0]
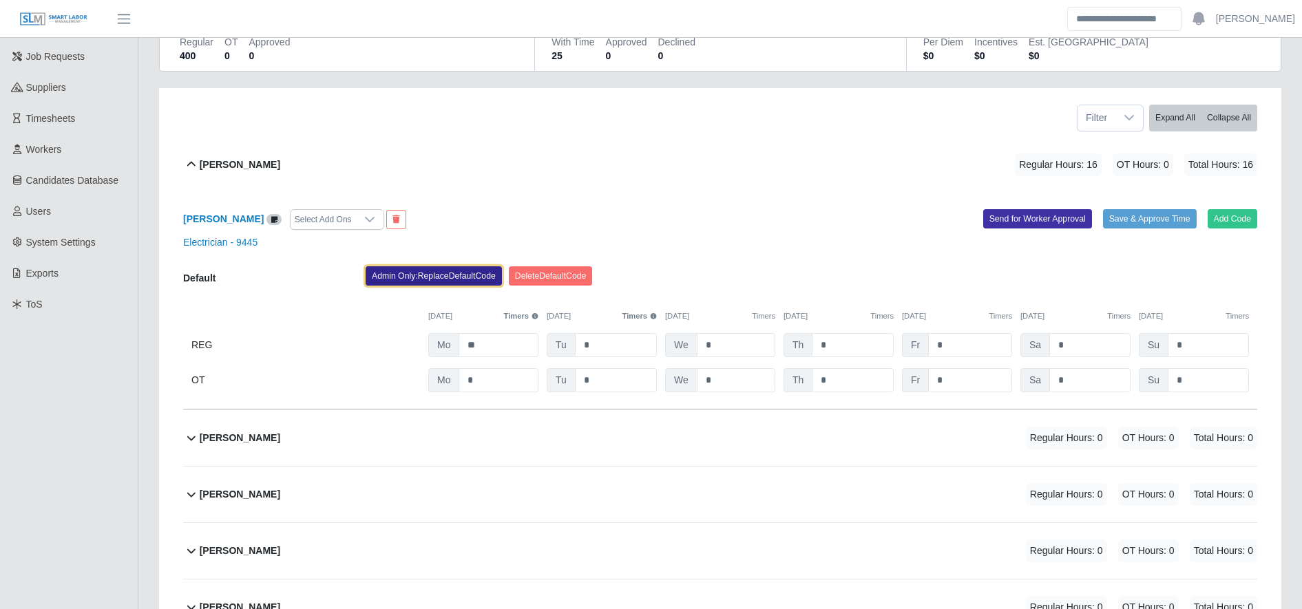
click at [454, 275] on button "Admin Only: Replace Default Code" at bounding box center [434, 275] width 136 height 19
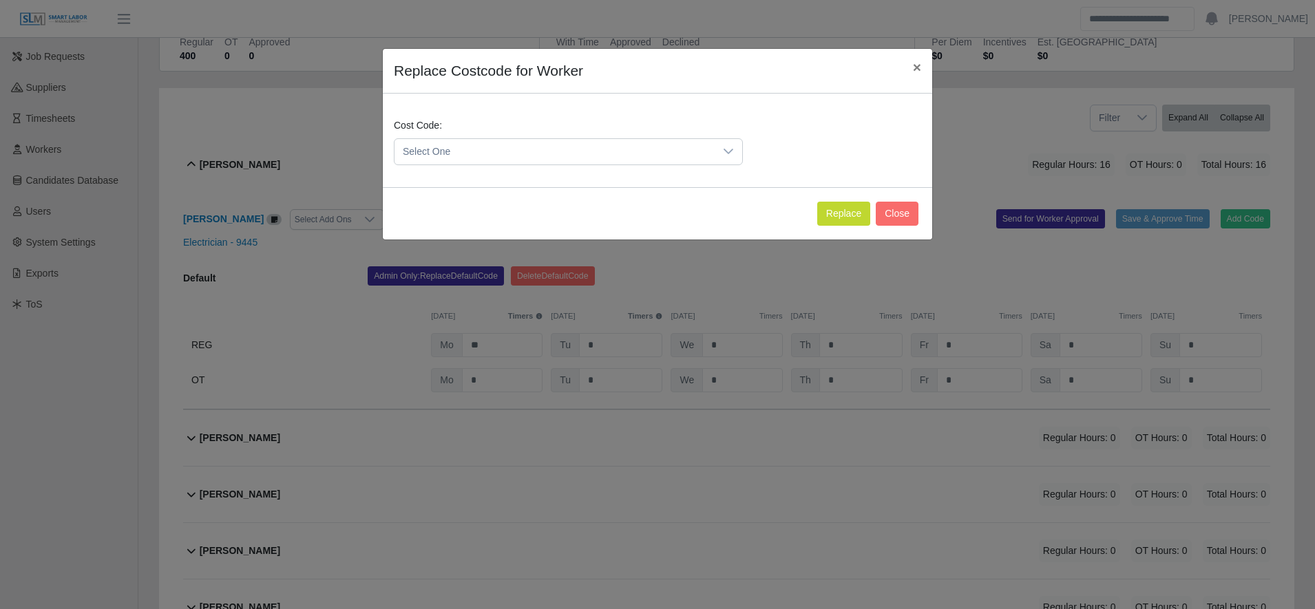
click at [481, 147] on span "Select One" at bounding box center [554, 151] width 320 height 25
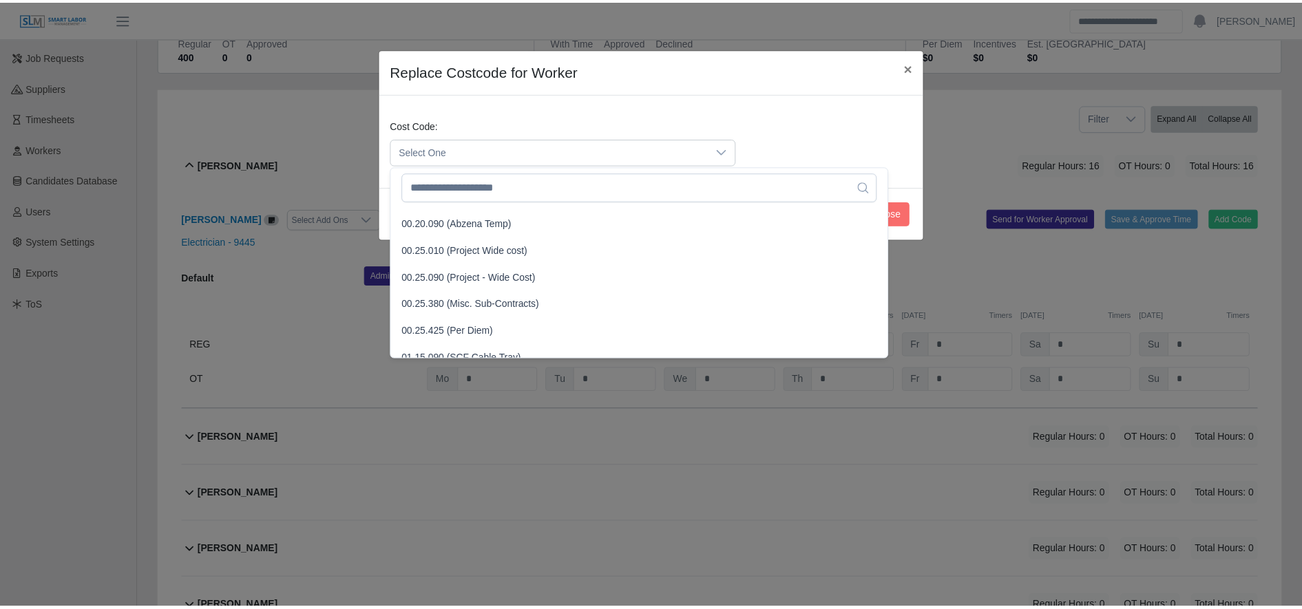
scroll to position [428, 0]
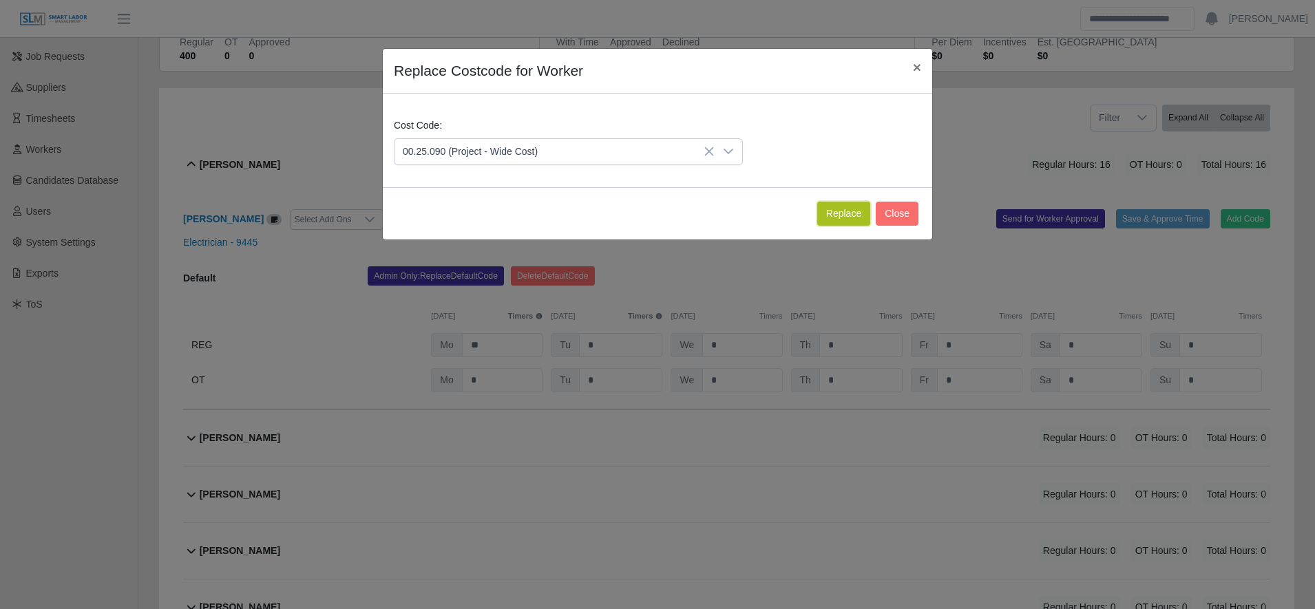
click at [839, 211] on button "Replace" at bounding box center [843, 214] width 53 height 24
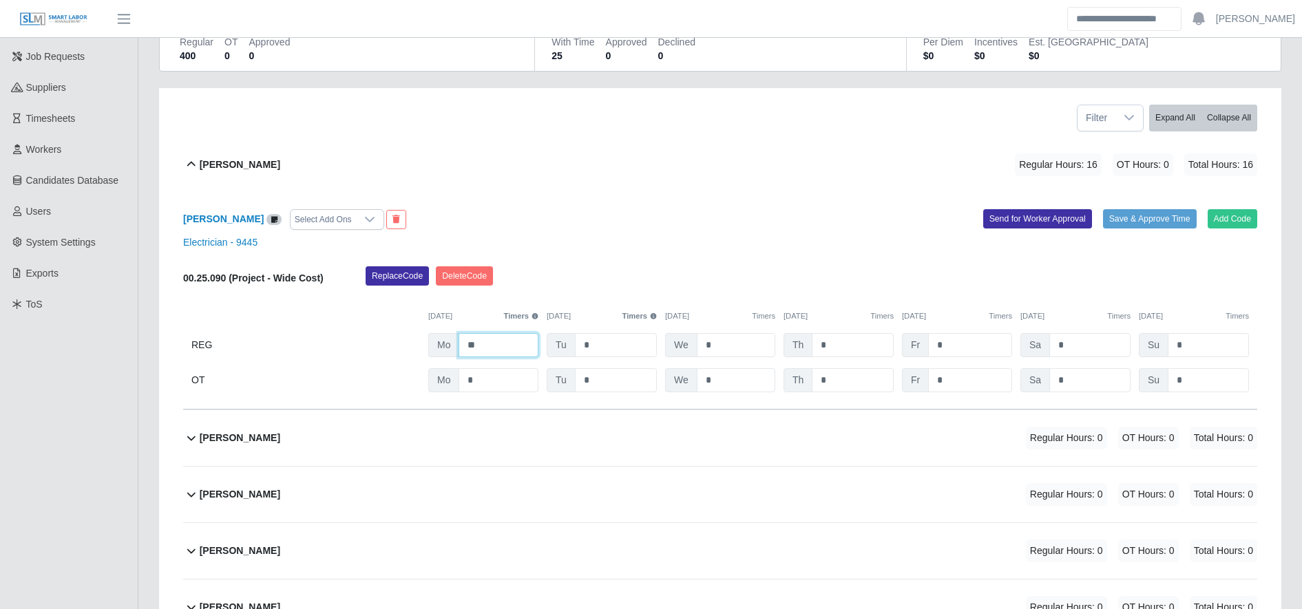
click at [503, 347] on input "**" at bounding box center [498, 345] width 80 height 24
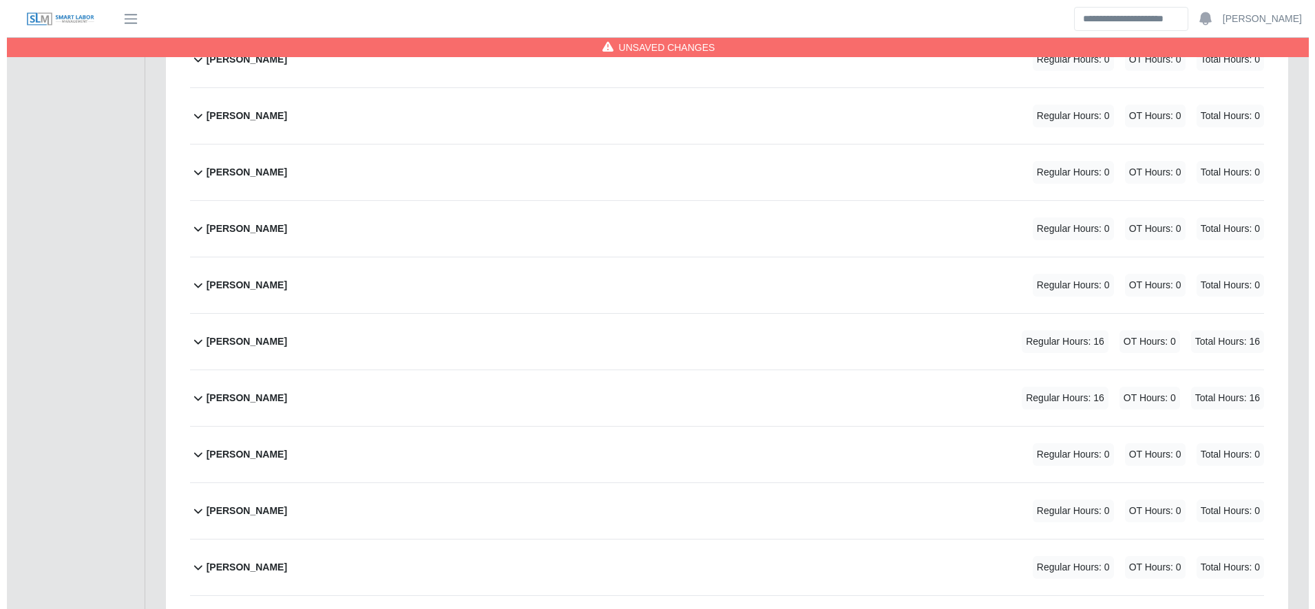
scroll to position [536, 0]
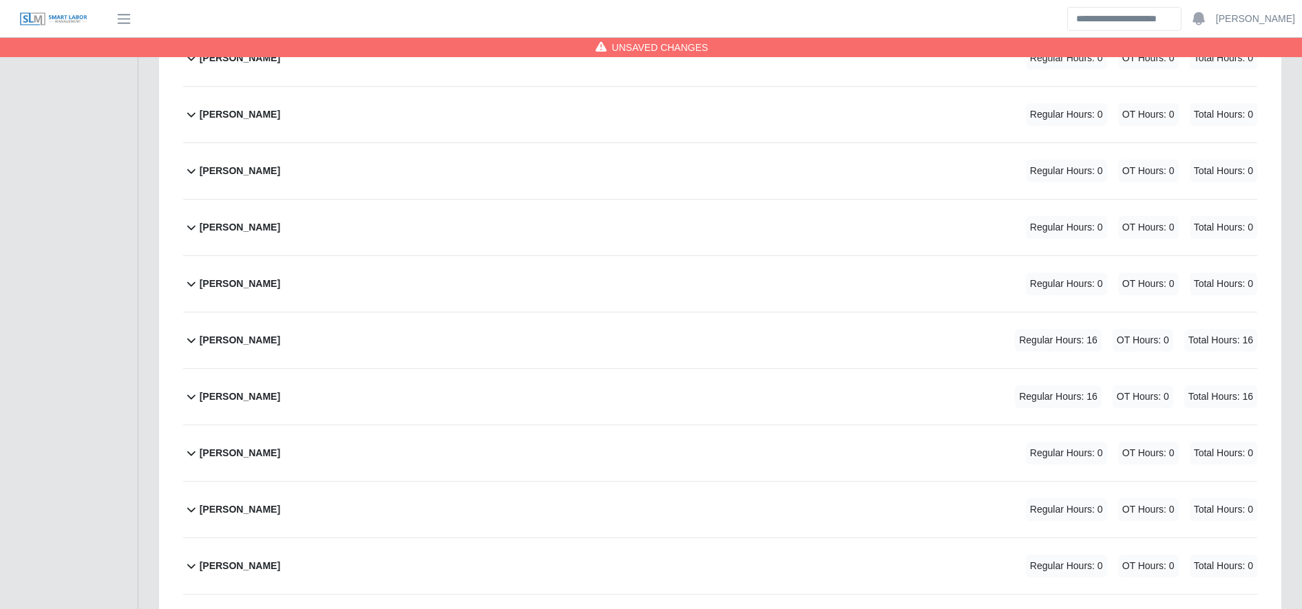
type input "**"
click at [534, 321] on div "Andres ulises Perez Regular Hours: 16 OT Hours: 0 Total Hours: 16" at bounding box center [728, 341] width 1057 height 56
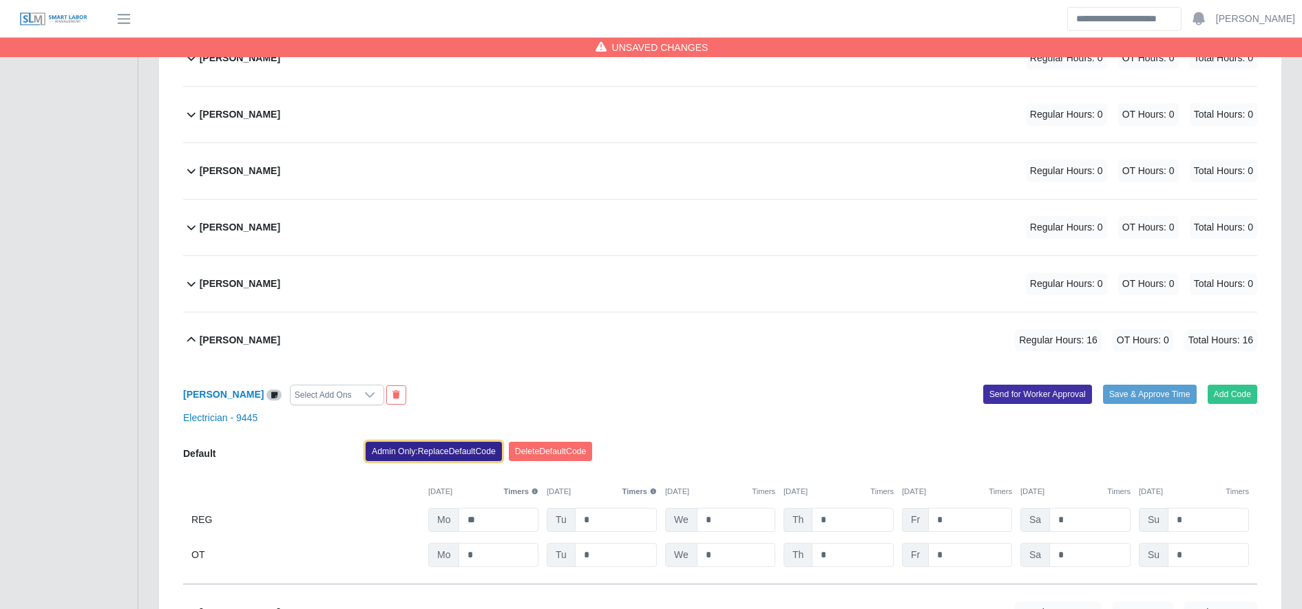
click at [430, 455] on button "Admin Only: Replace Default Code" at bounding box center [434, 451] width 136 height 19
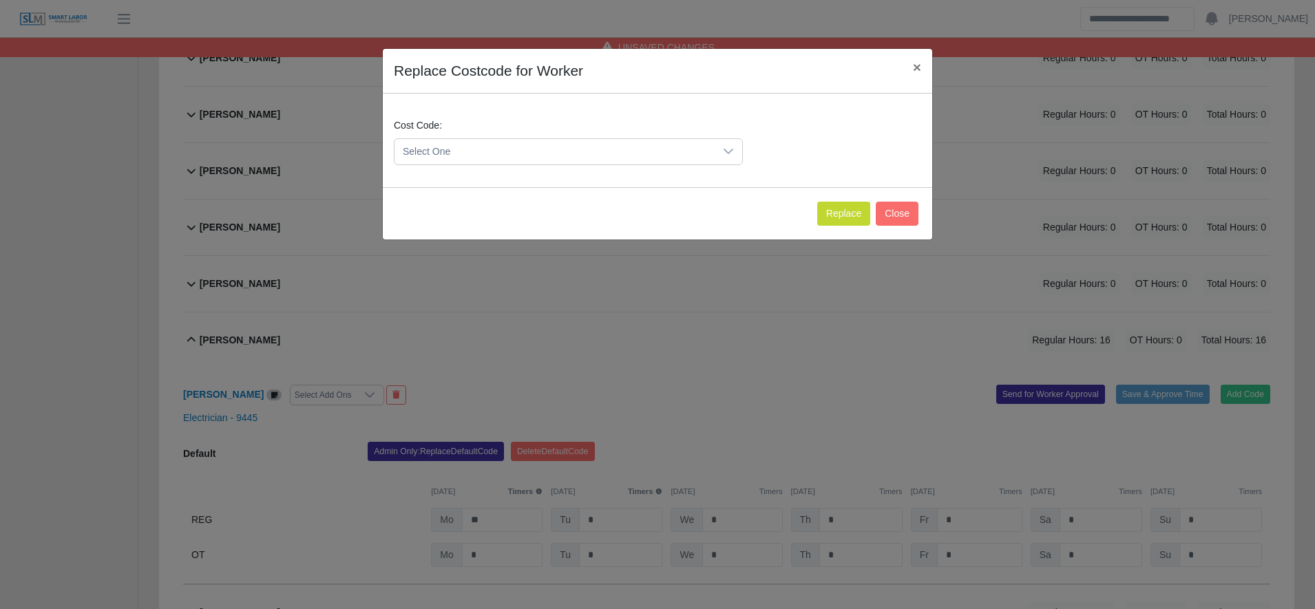
click at [533, 156] on span "Select One" at bounding box center [554, 151] width 320 height 25
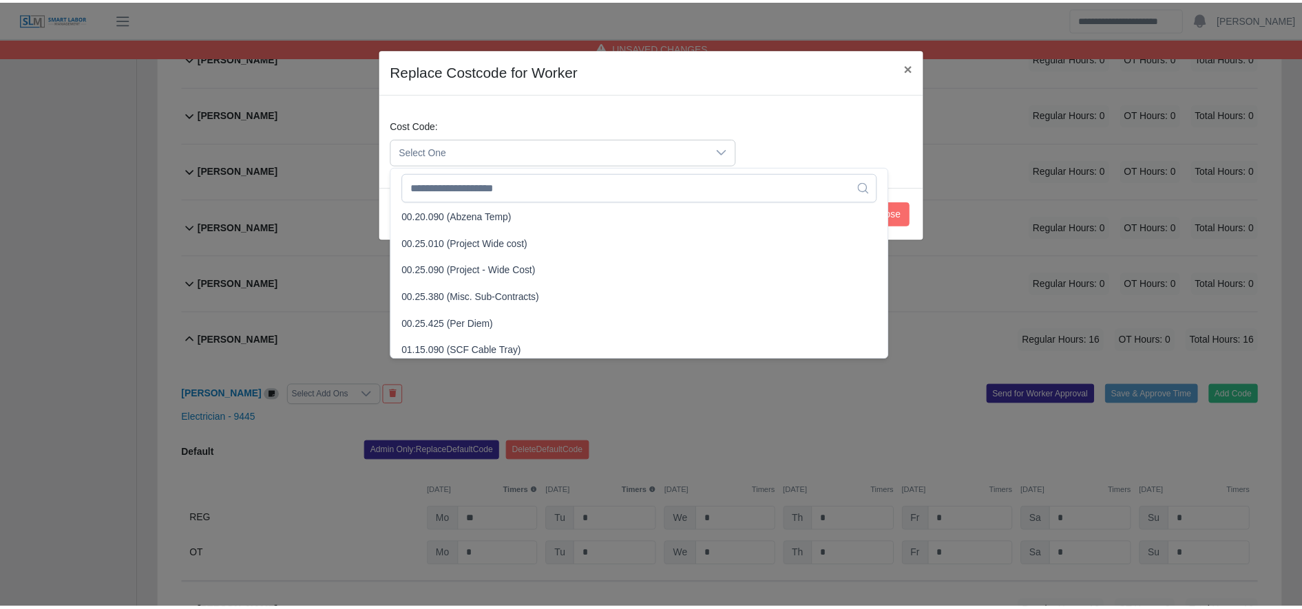
scroll to position [446, 0]
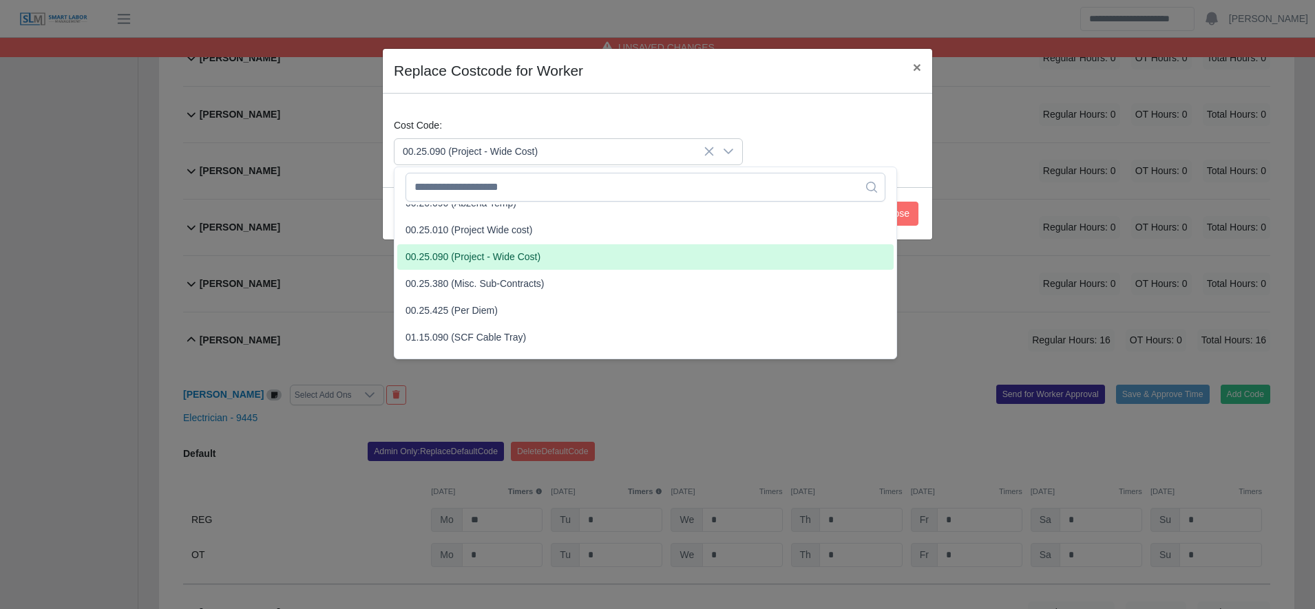
click at [487, 267] on li "00.25.090 (Project - Wide Cost)" at bounding box center [645, 256] width 496 height 25
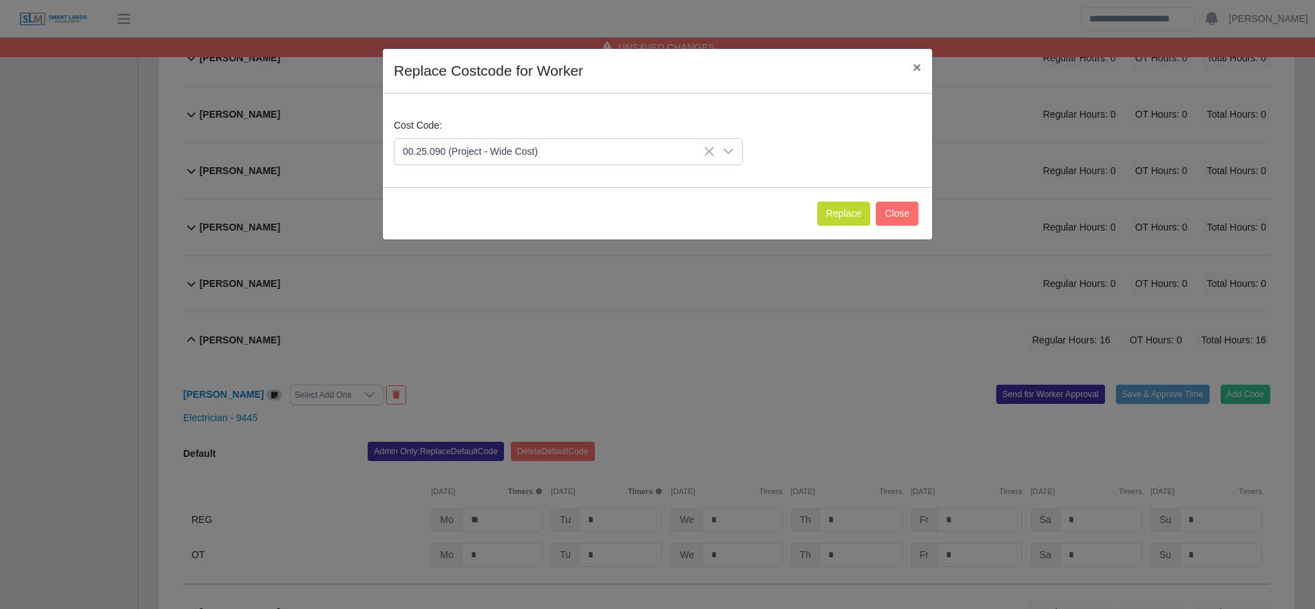
click at [828, 200] on div "Replace Close" at bounding box center [657, 213] width 549 height 52
click at [829, 205] on button "Replace" at bounding box center [843, 214] width 53 height 24
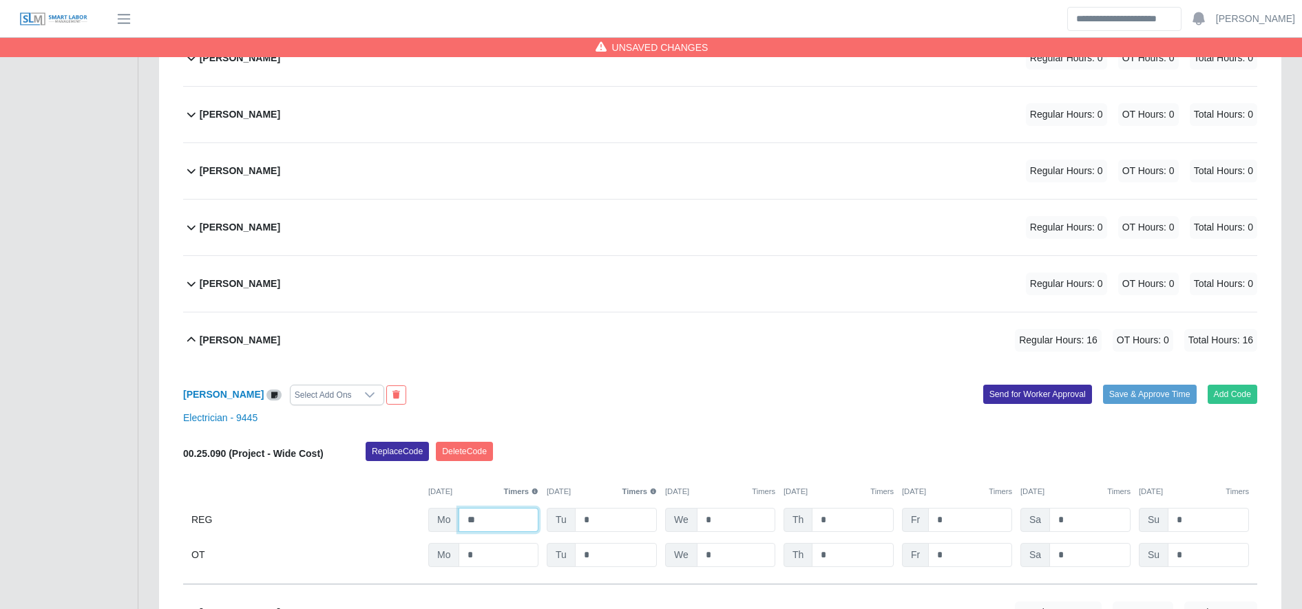
click at [496, 524] on input "**" at bounding box center [498, 520] width 80 height 24
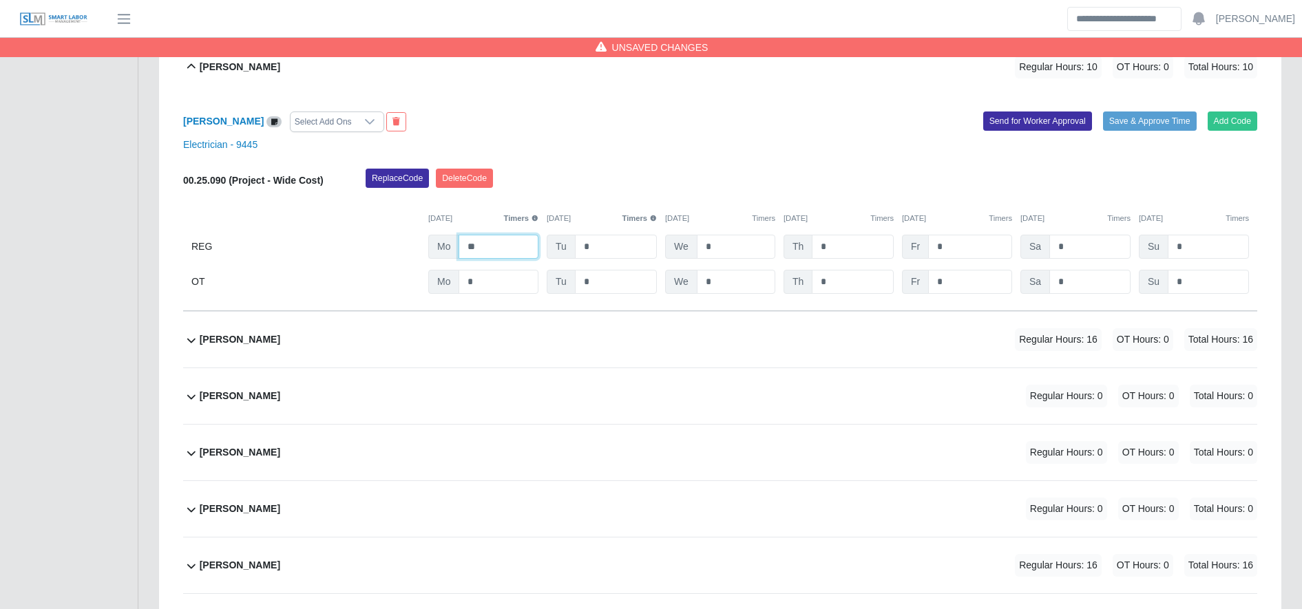
scroll to position [810, 0]
type input "**"
click at [705, 343] on div "Angel Melgar Regular Hours: 16 OT Hours: 0 Total Hours: 16" at bounding box center [728, 339] width 1057 height 56
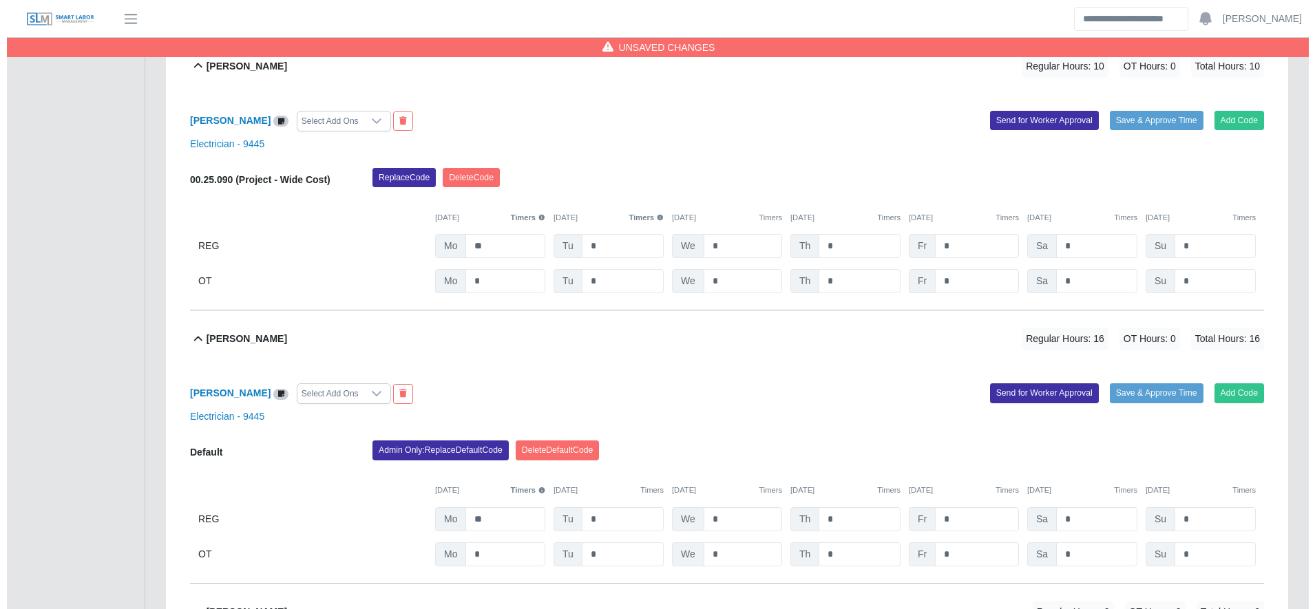
scroll to position [969, 0]
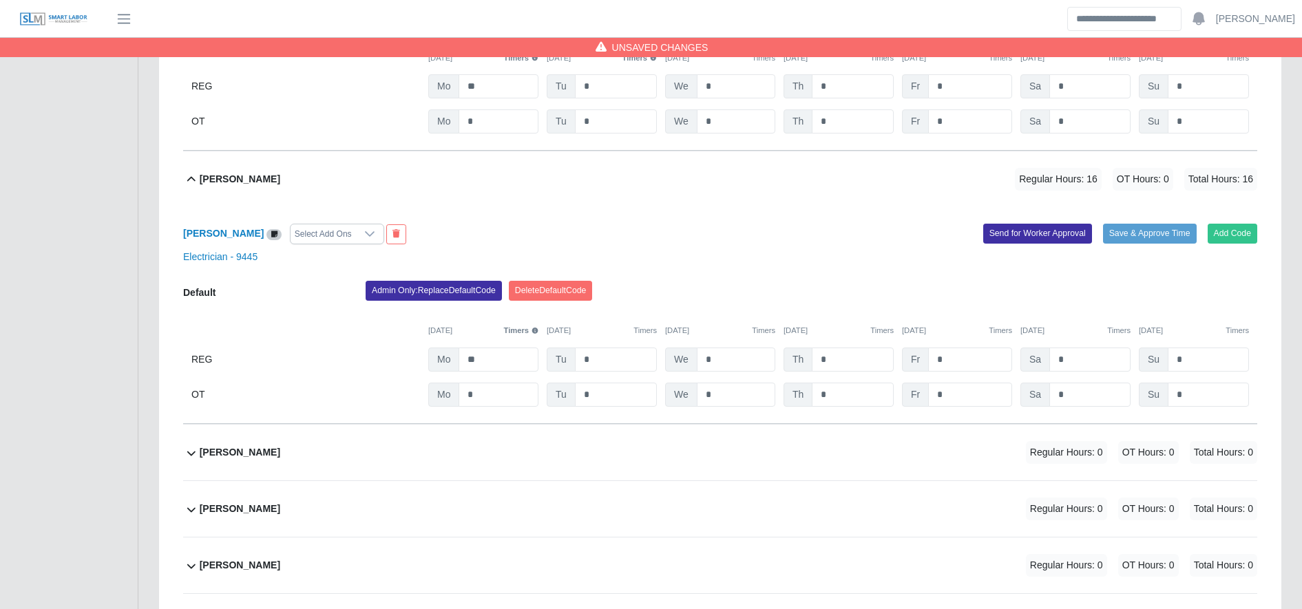
click at [408, 302] on div "Admin Only: Replace Default Code Delete Default Code" at bounding box center [811, 295] width 912 height 28
click at [432, 288] on button "Admin Only: Replace Default Code" at bounding box center [434, 290] width 136 height 19
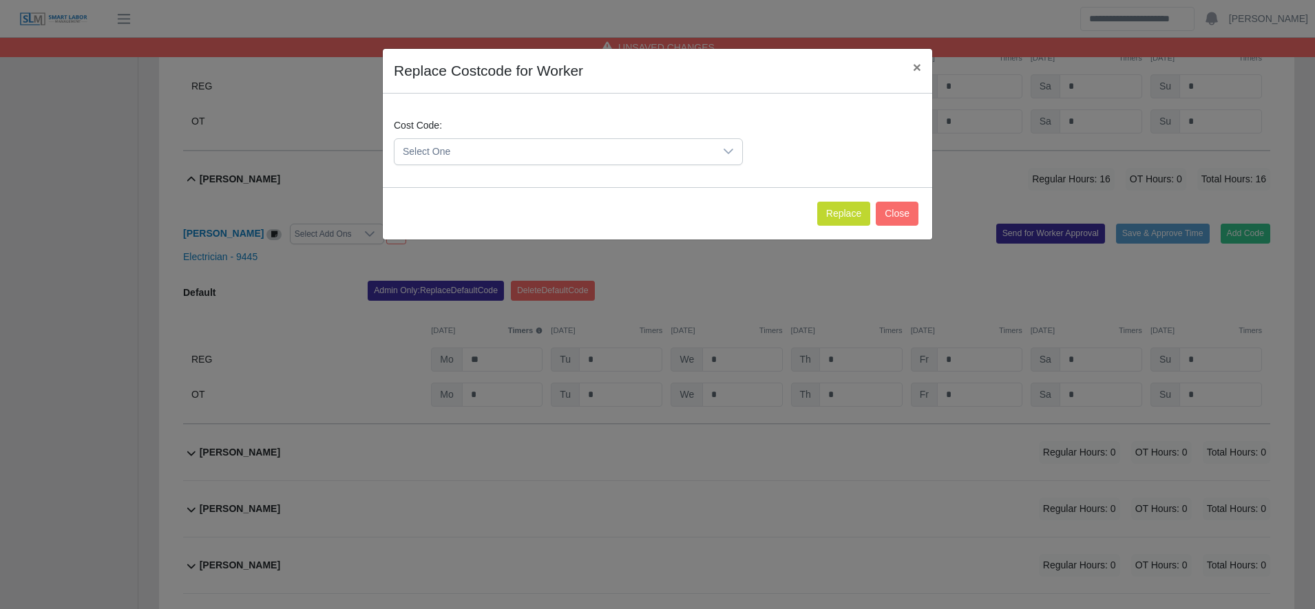
click at [502, 156] on span "Select One" at bounding box center [554, 151] width 320 height 25
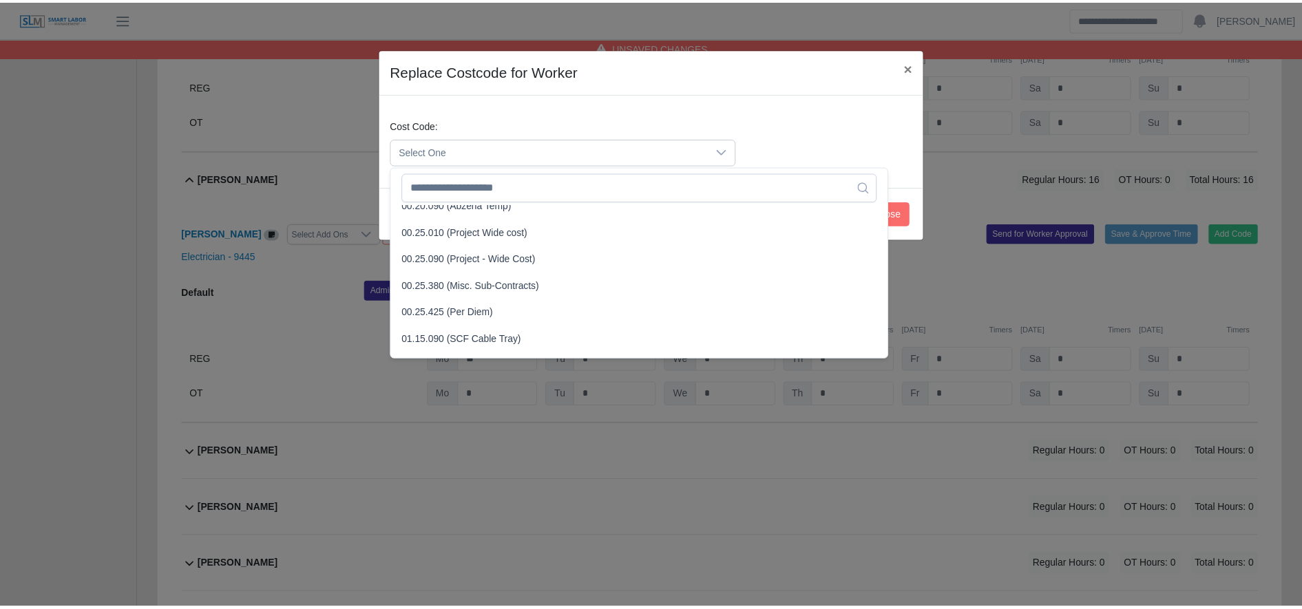
scroll to position [443, 0]
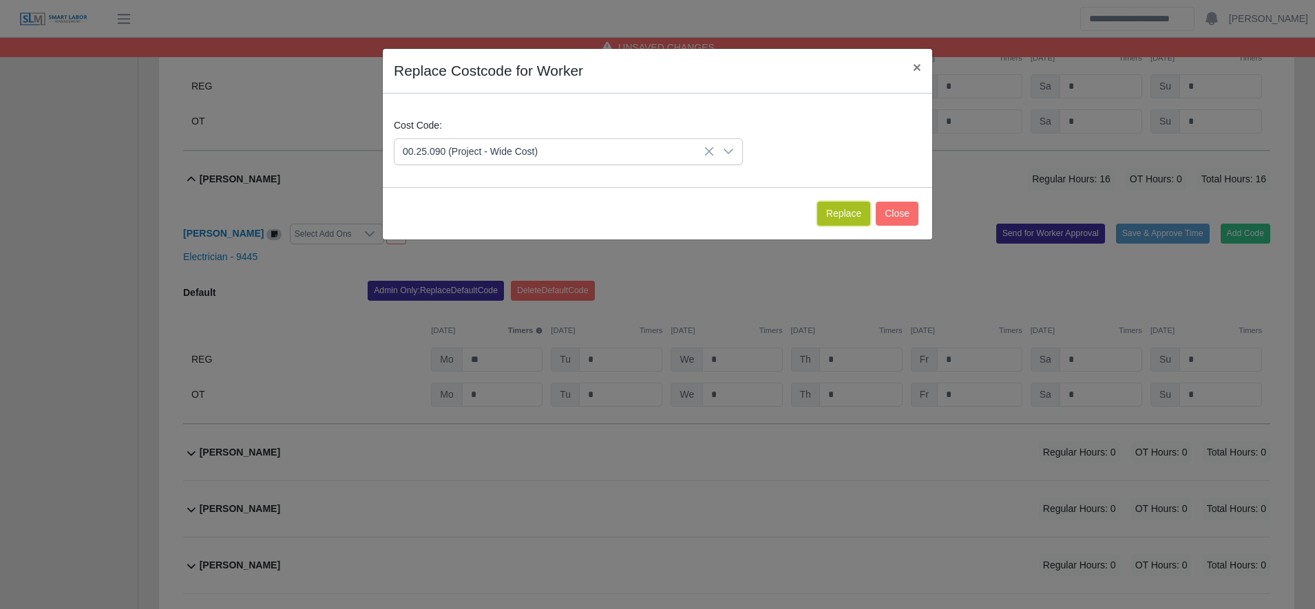
click at [841, 212] on button "Replace" at bounding box center [843, 214] width 53 height 24
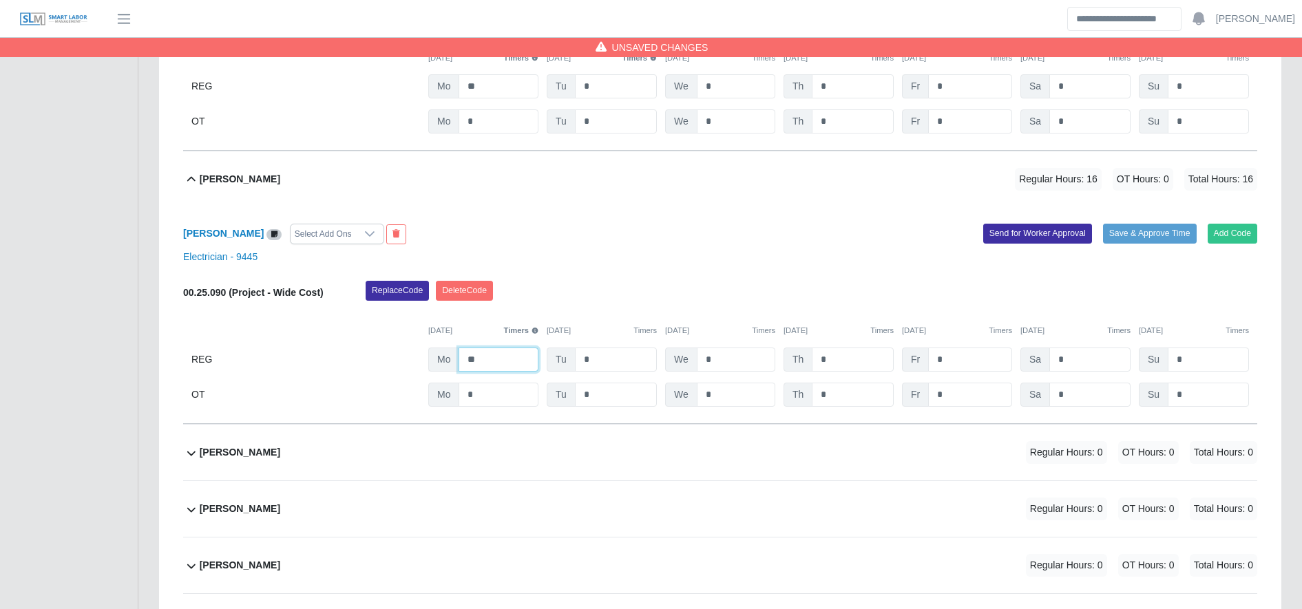
click at [505, 365] on input "**" at bounding box center [498, 360] width 80 height 24
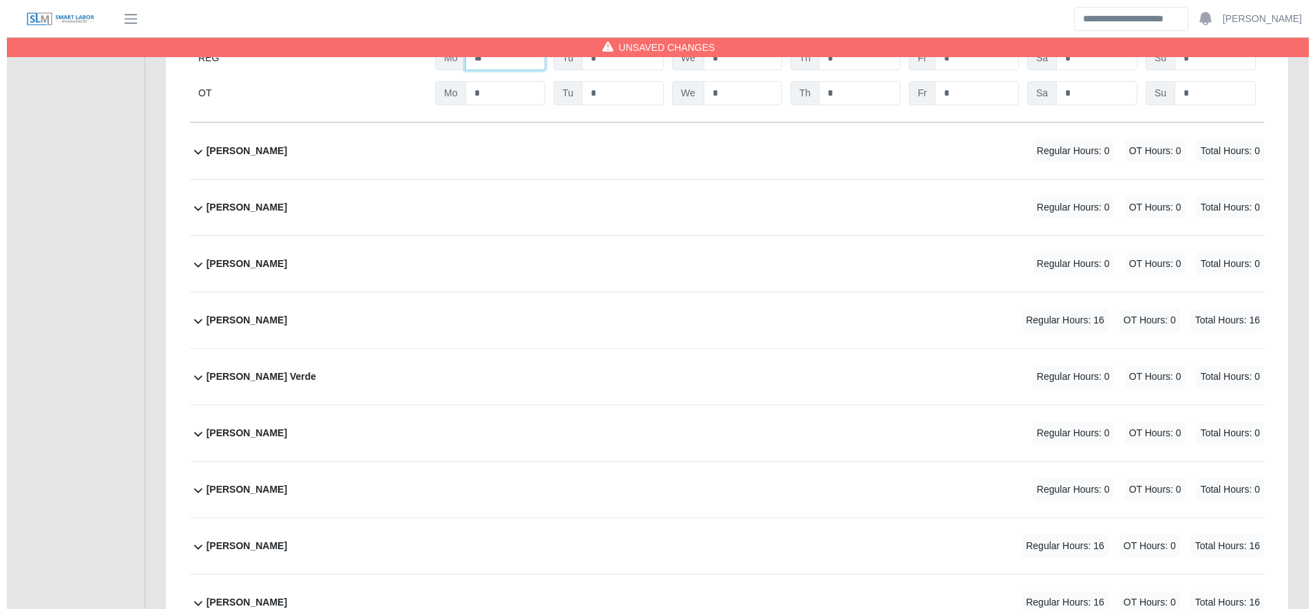
scroll to position [1320, 0]
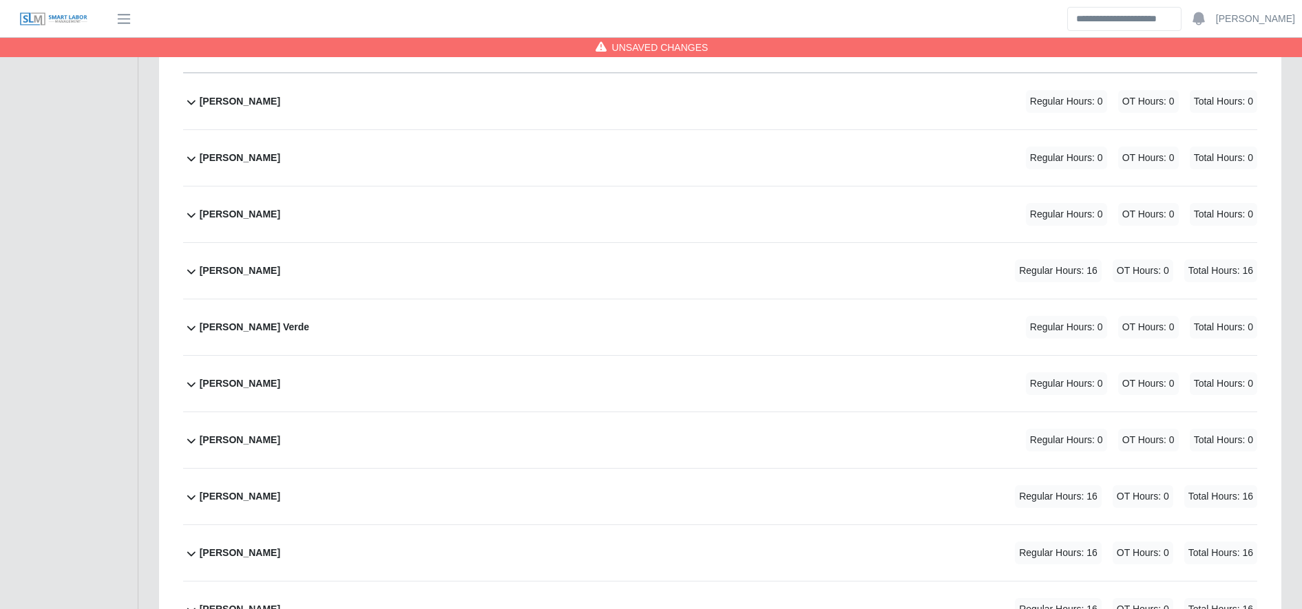
type input "**"
click at [765, 255] on div "Antoni Gonzales Regular Hours: 16 OT Hours: 0 Total Hours: 16" at bounding box center [728, 271] width 1057 height 56
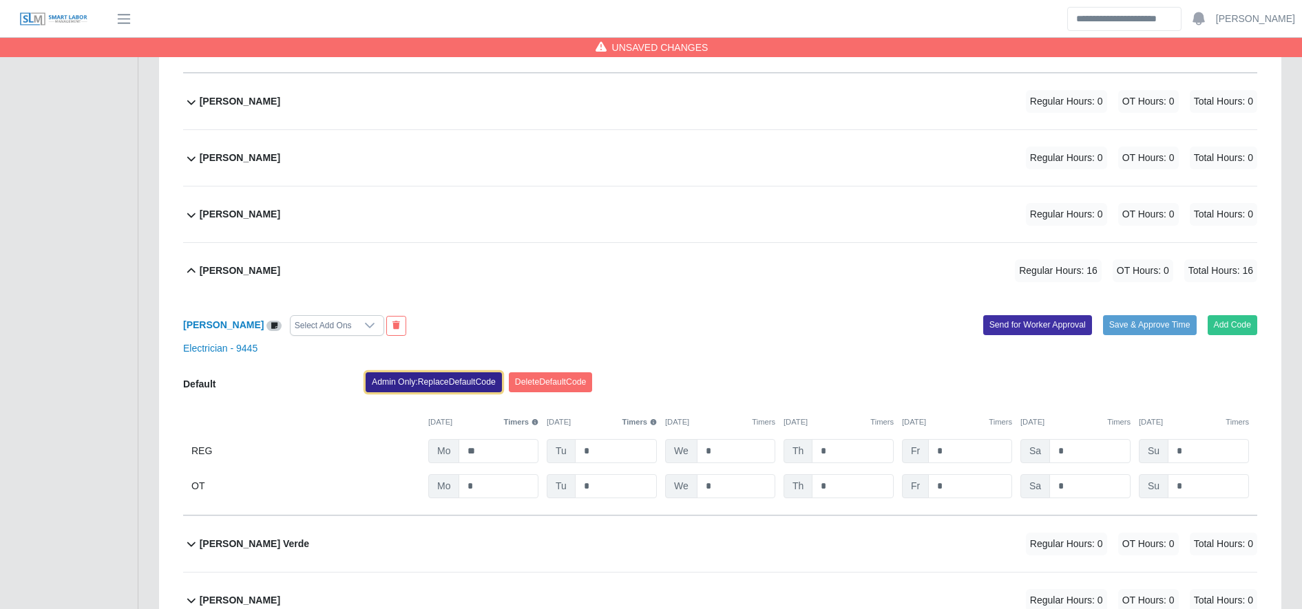
click at [458, 383] on button "Admin Only: Replace Default Code" at bounding box center [434, 381] width 136 height 19
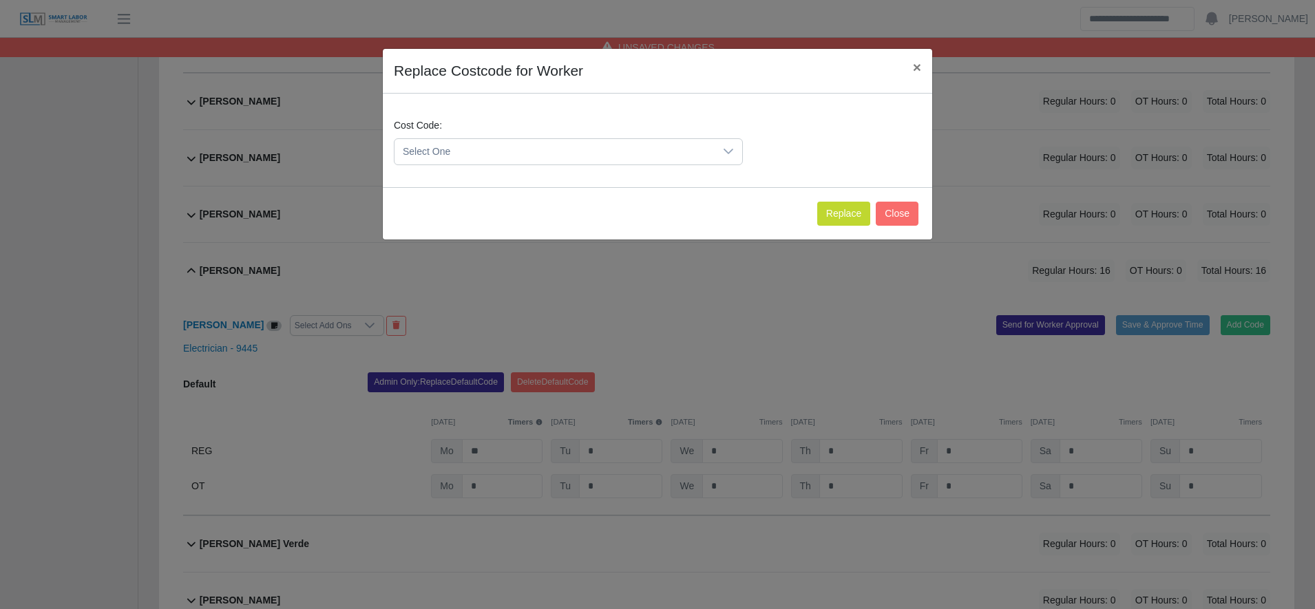
click at [492, 154] on span "Select One" at bounding box center [554, 151] width 320 height 25
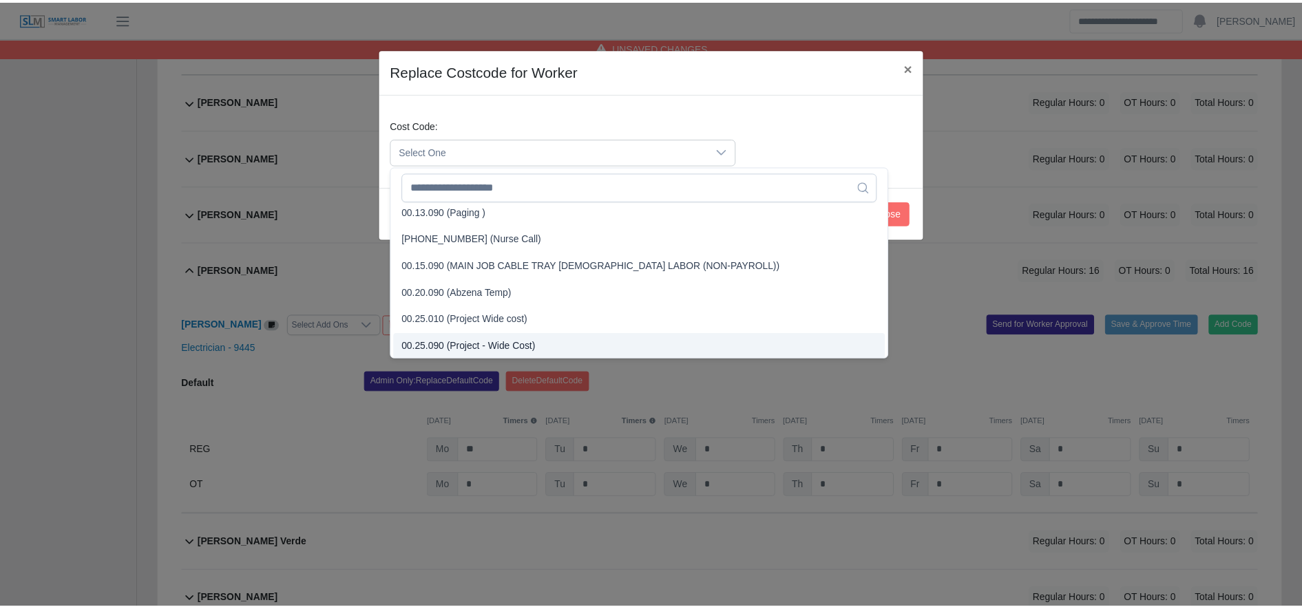
scroll to position [357, 0]
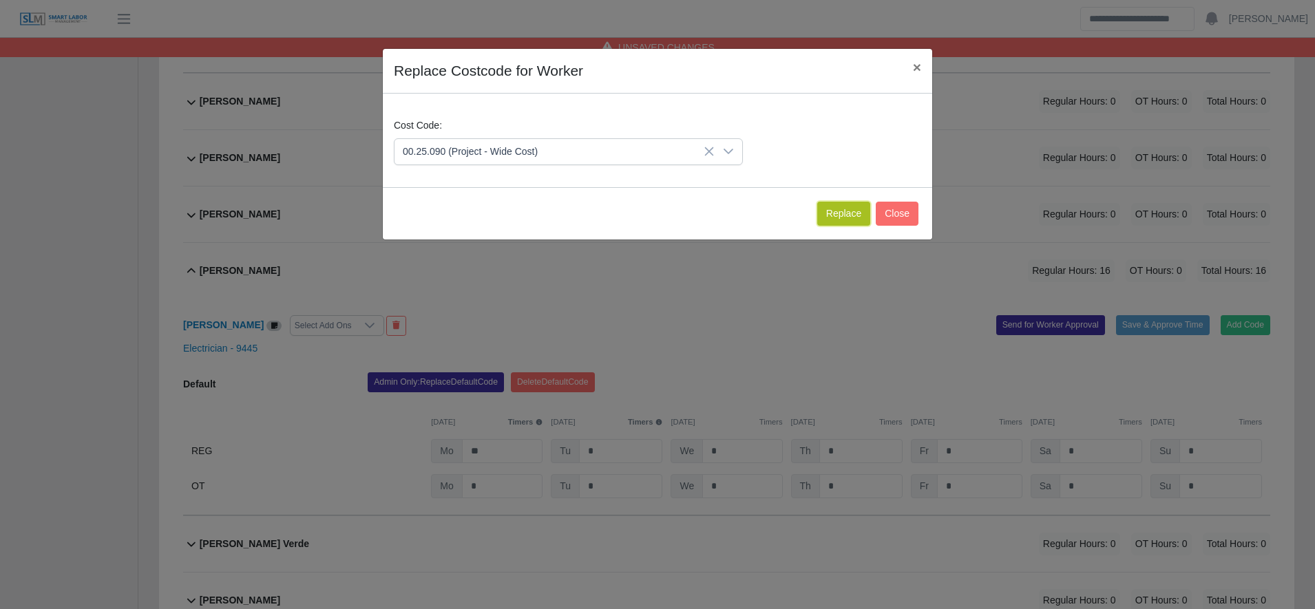
click at [854, 214] on button "Replace" at bounding box center [843, 214] width 53 height 24
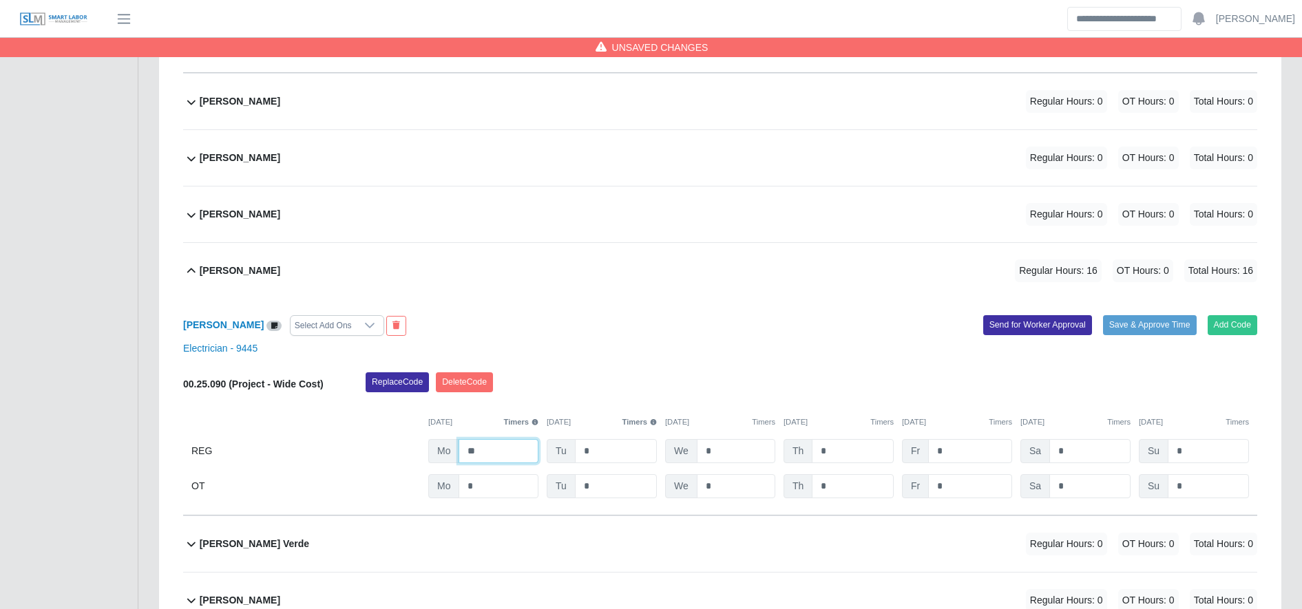
click at [496, 463] on input "**" at bounding box center [498, 451] width 80 height 24
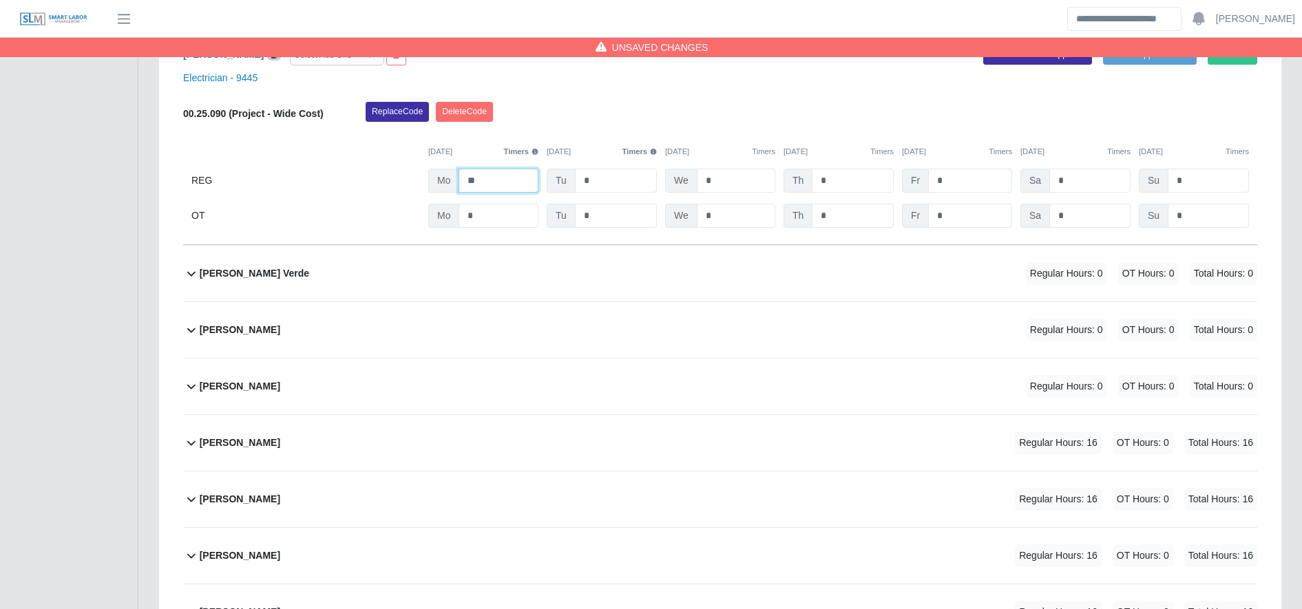
scroll to position [1592, 0]
type input "**"
click at [498, 457] on div "Carlos Sierra Regular Hours: 16 OT Hours: 0 Total Hours: 16" at bounding box center [728, 442] width 1057 height 56
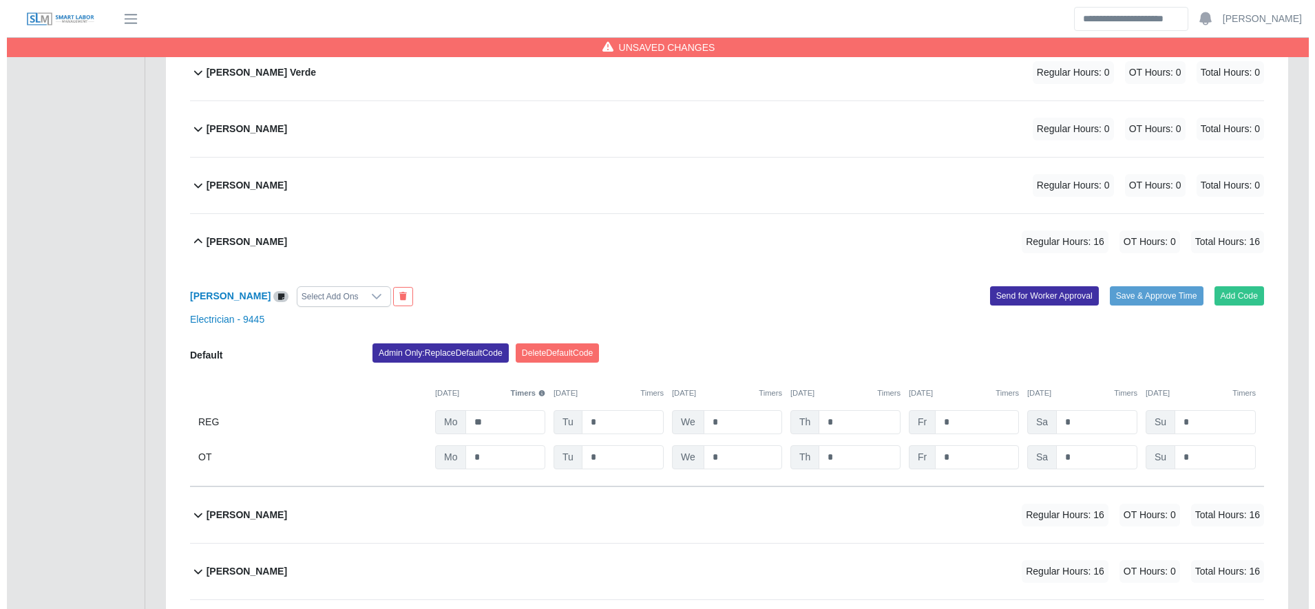
scroll to position [1793, 0]
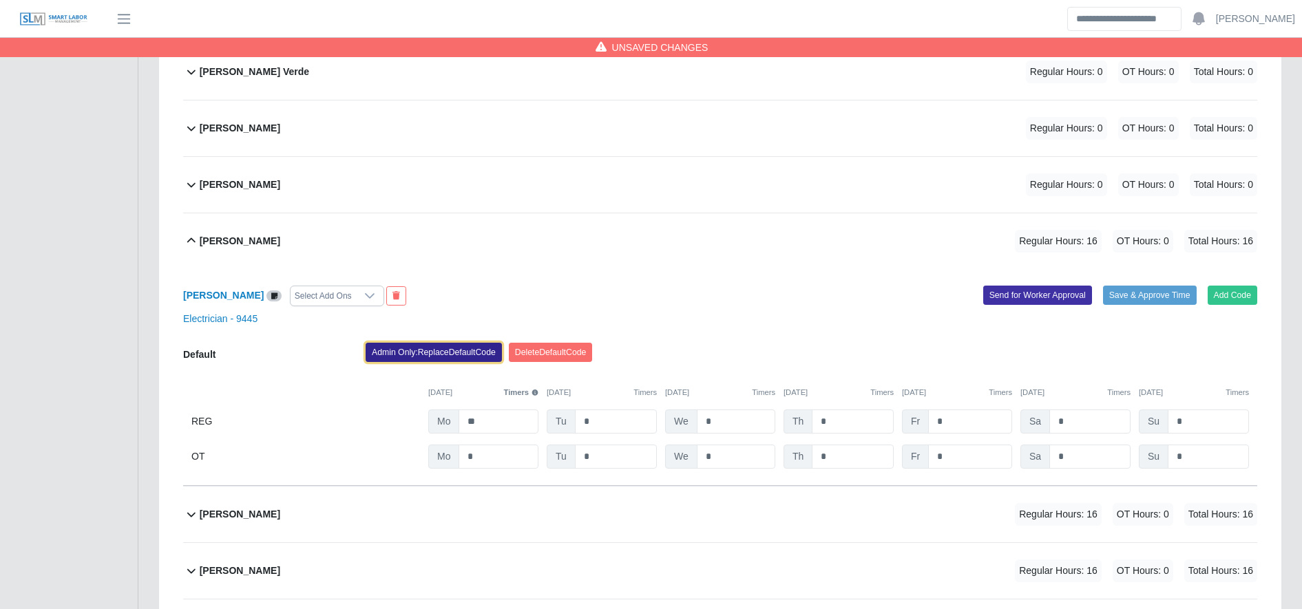
click at [450, 349] on button "Admin Only: Replace Default Code" at bounding box center [434, 352] width 136 height 19
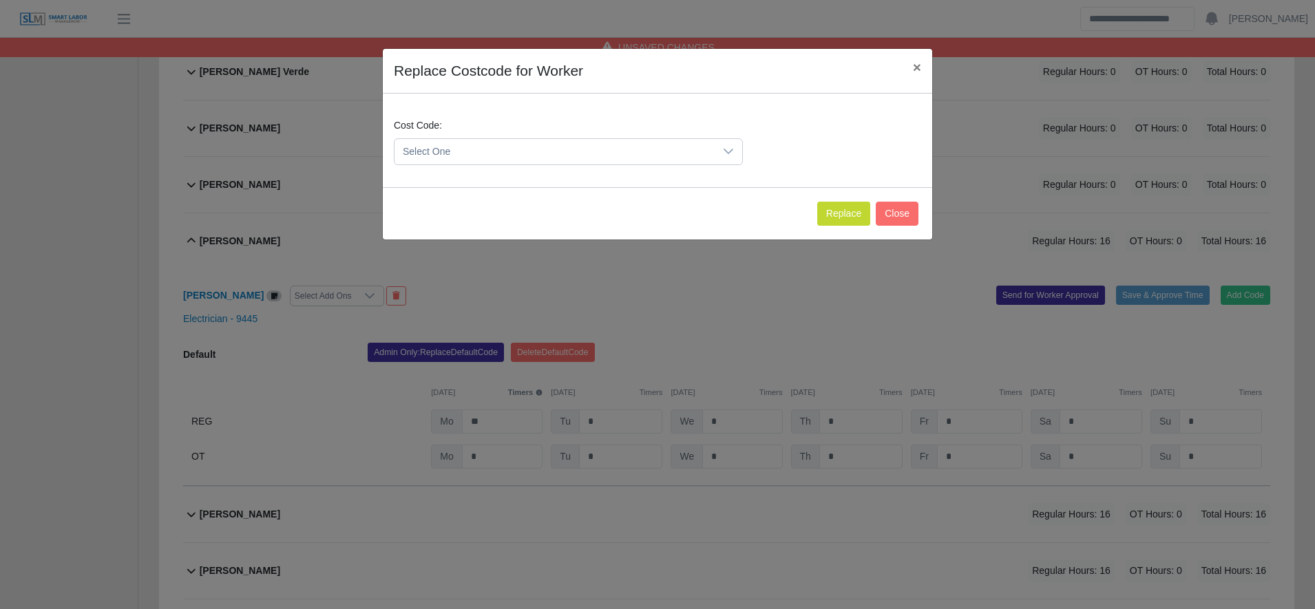
click at [526, 157] on span "Select One" at bounding box center [554, 151] width 320 height 25
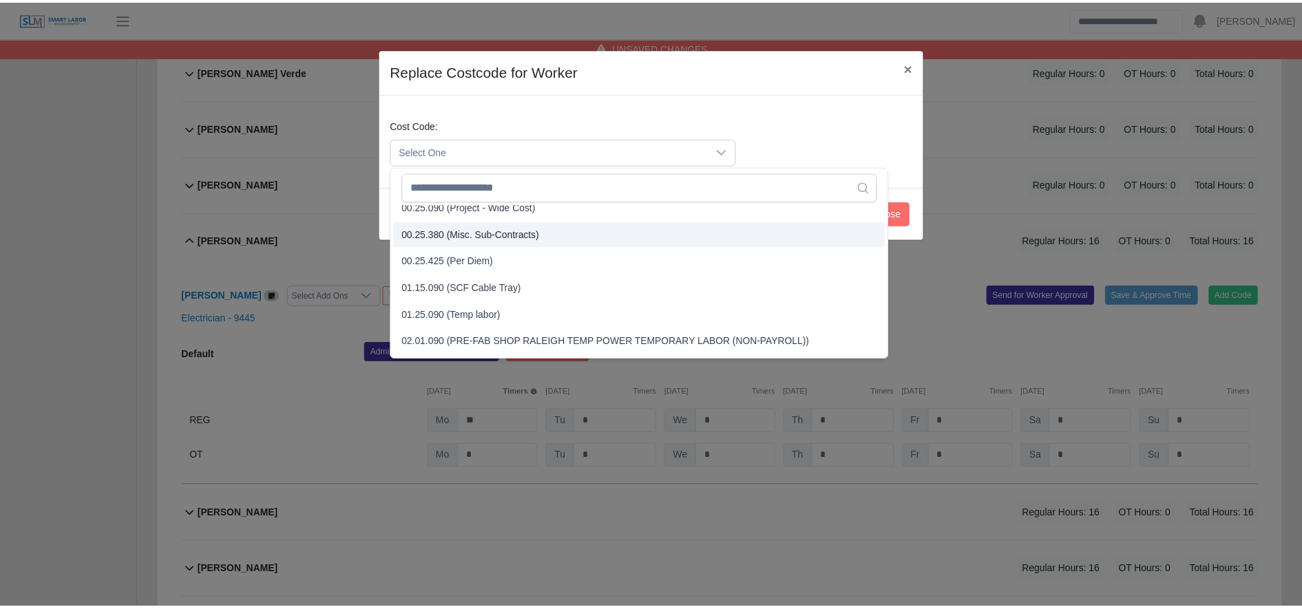
scroll to position [486, 0]
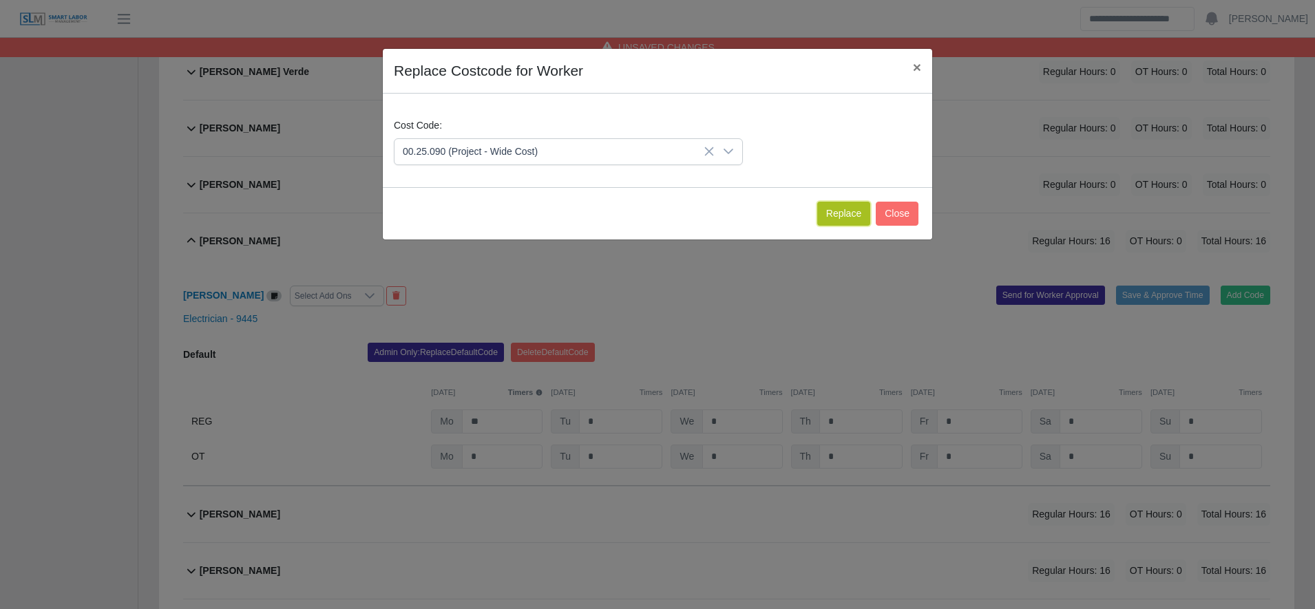
click at [841, 212] on button "Replace" at bounding box center [843, 214] width 53 height 24
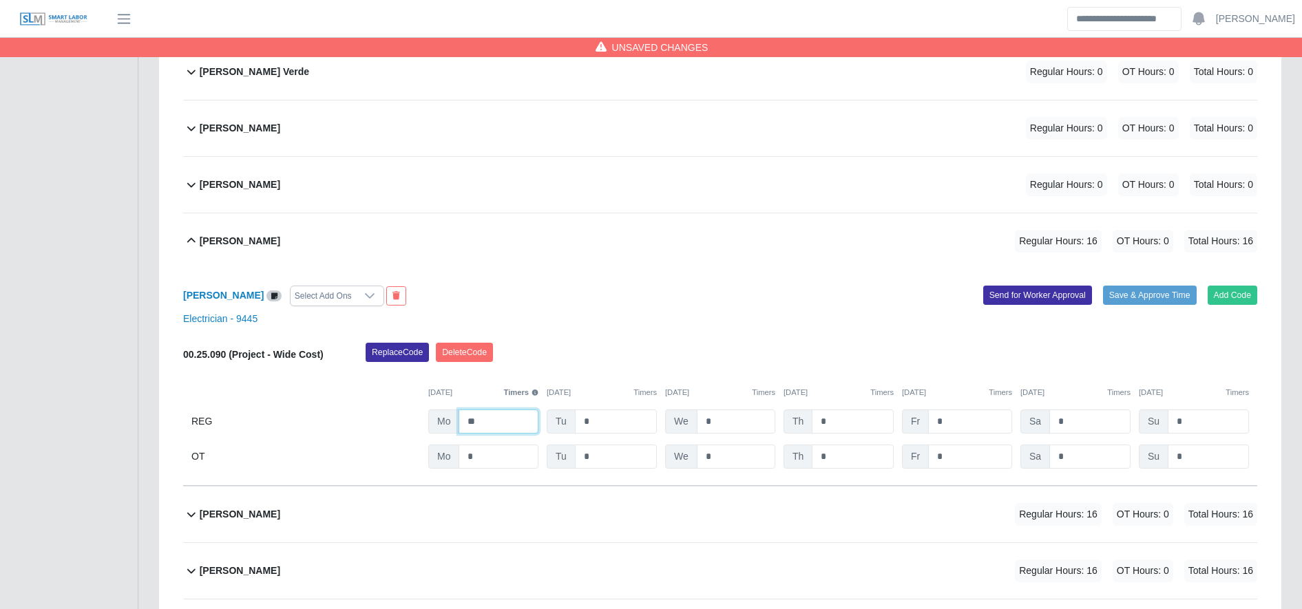
click at [502, 422] on input "**" at bounding box center [498, 422] width 80 height 24
type input "**"
click at [500, 525] on div "Cecilio Vasquez Rodriguez Regular Hours: 16 OT Hours: 0 Total Hours: 16" at bounding box center [728, 515] width 1057 height 56
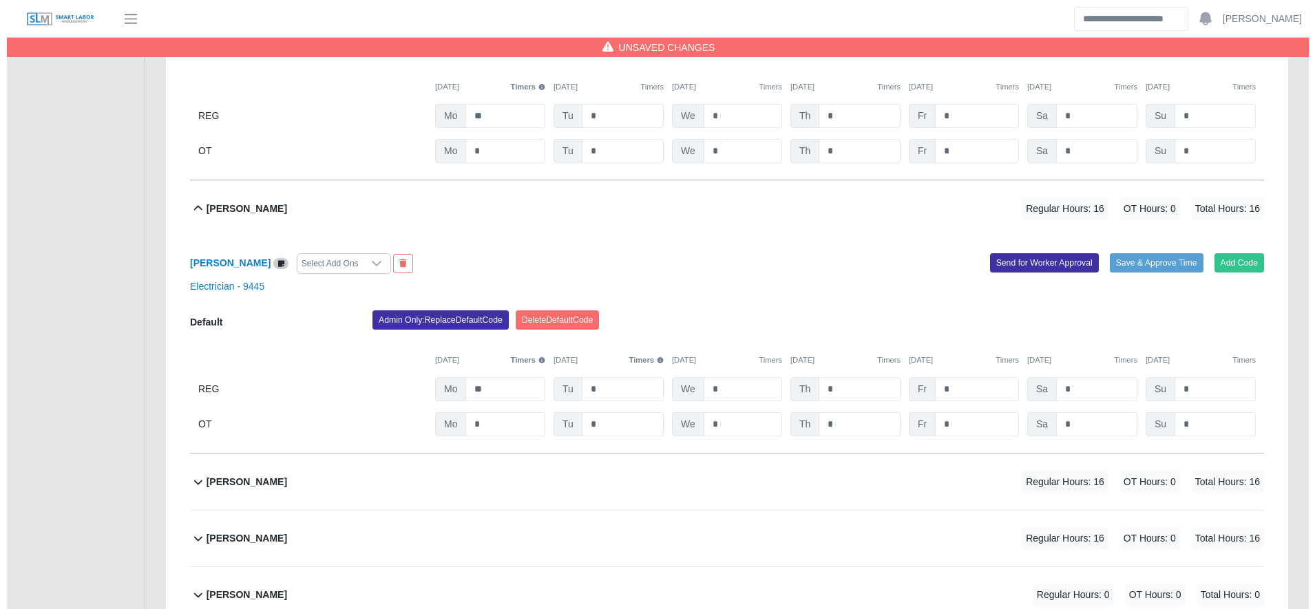
scroll to position [2217, 0]
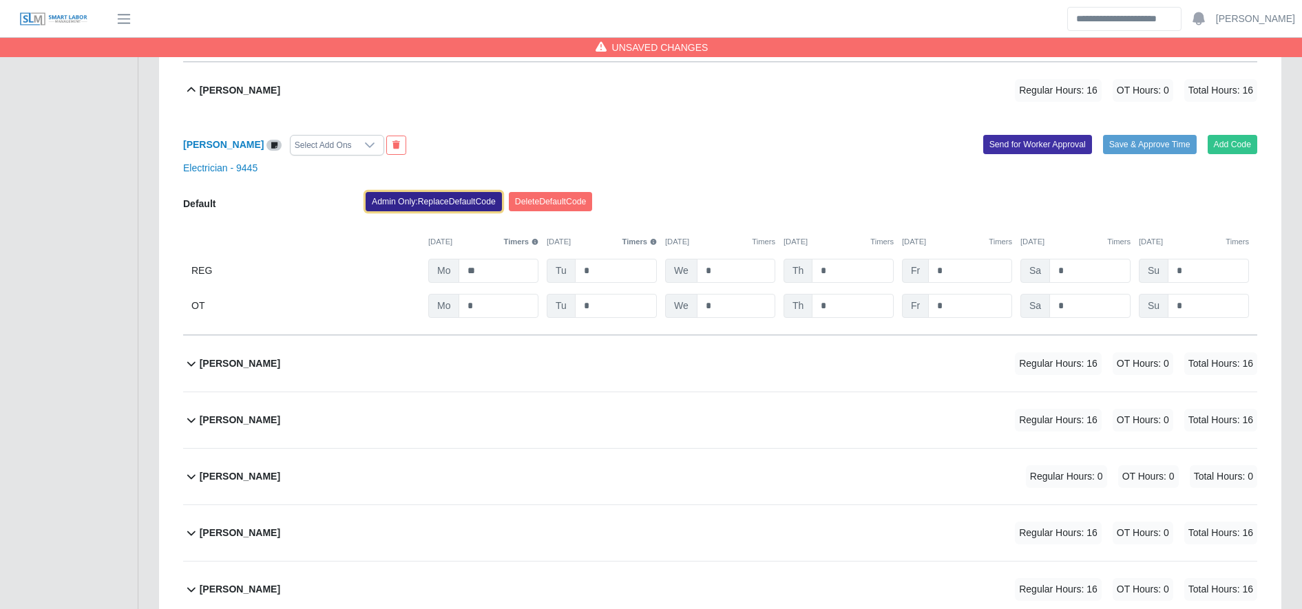
click at [463, 209] on button "Admin Only: Replace Default Code" at bounding box center [434, 201] width 136 height 19
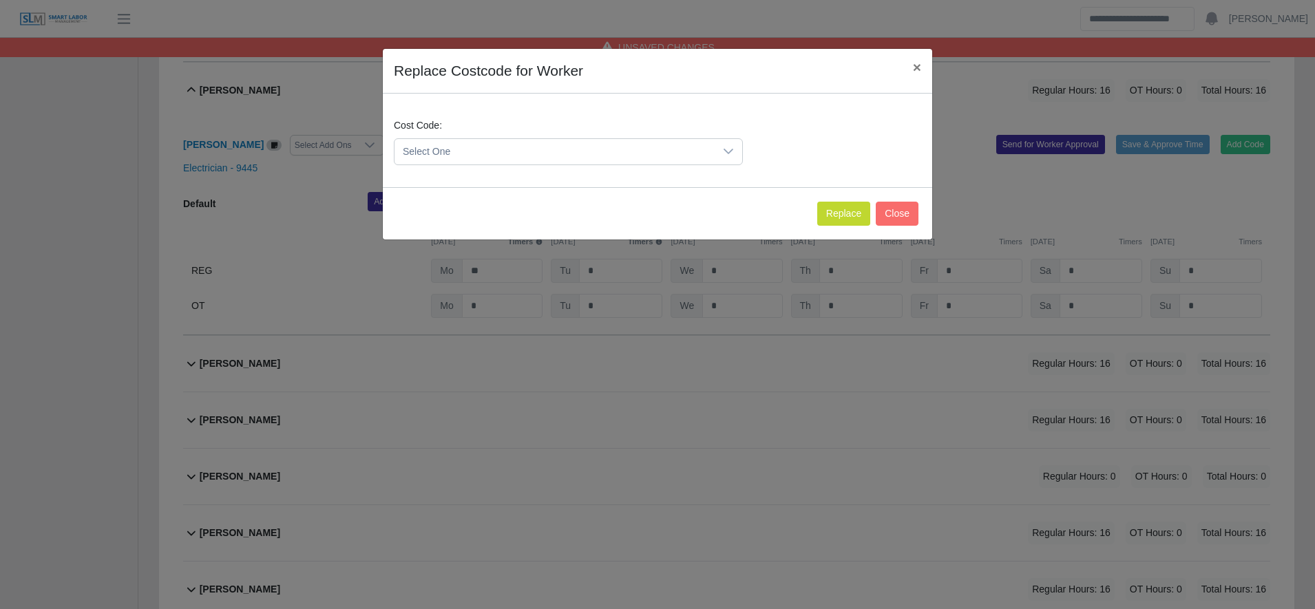
click at [530, 149] on span "Select One" at bounding box center [554, 151] width 320 height 25
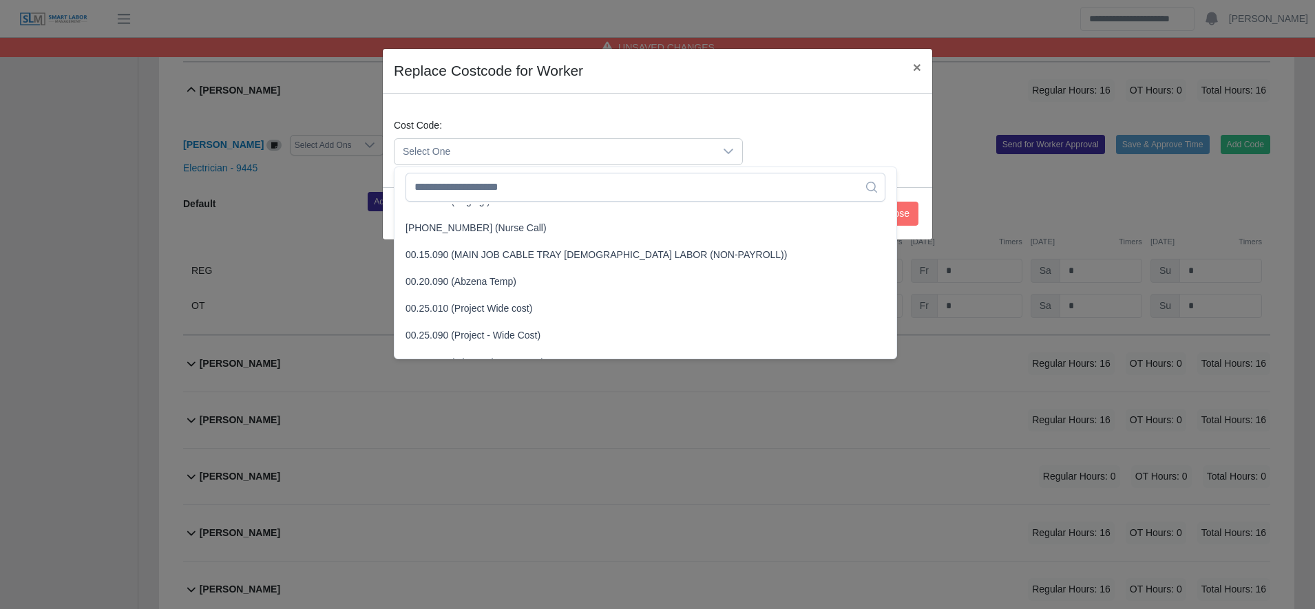
scroll to position [448, 0]
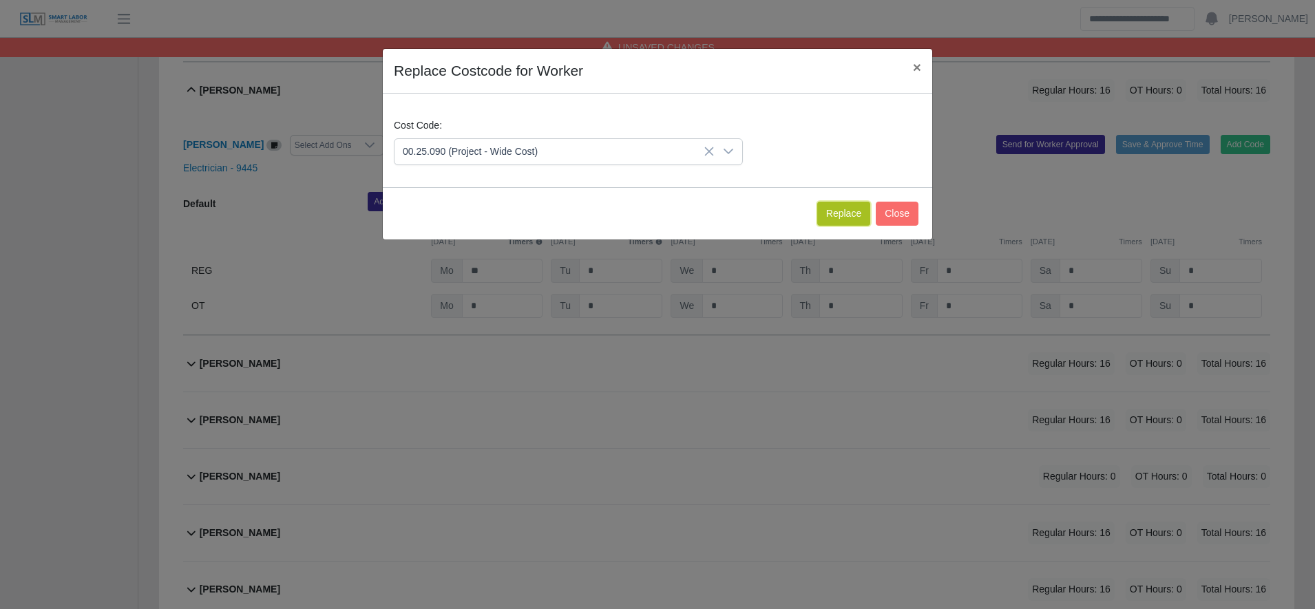
click at [858, 221] on button "Replace" at bounding box center [843, 214] width 53 height 24
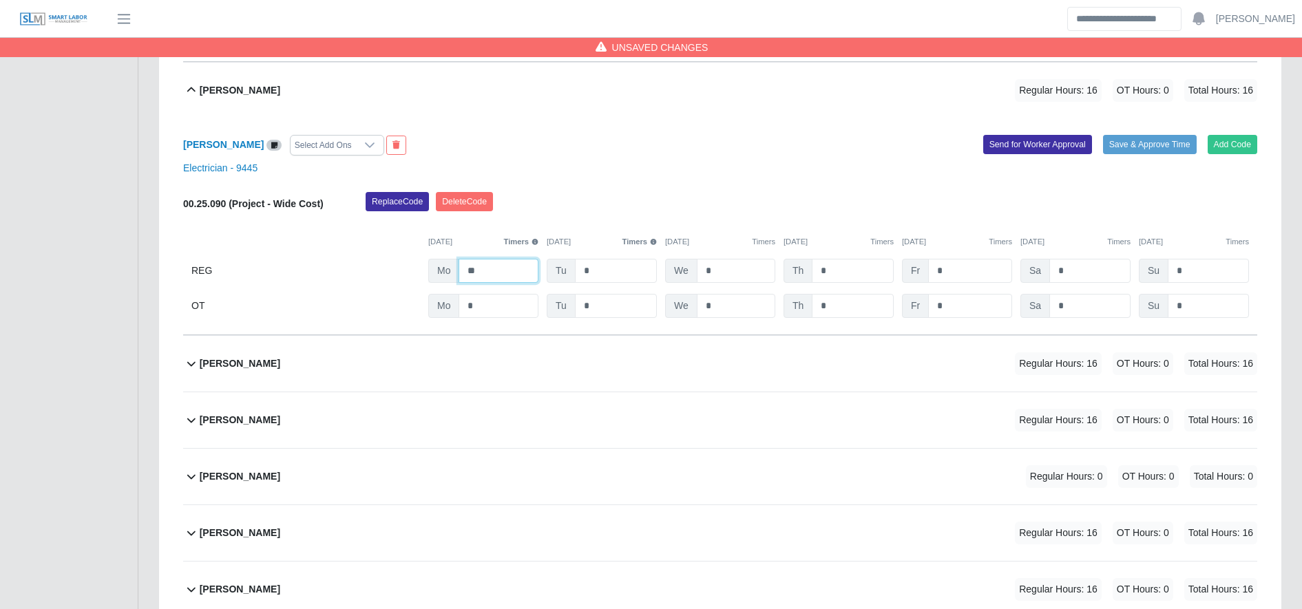
click at [494, 265] on input "**" at bounding box center [498, 271] width 80 height 24
type input "**"
click at [509, 346] on div "Dennis Martinez Regular Hours: 16 OT Hours: 0 Total Hours: 16" at bounding box center [728, 364] width 1057 height 56
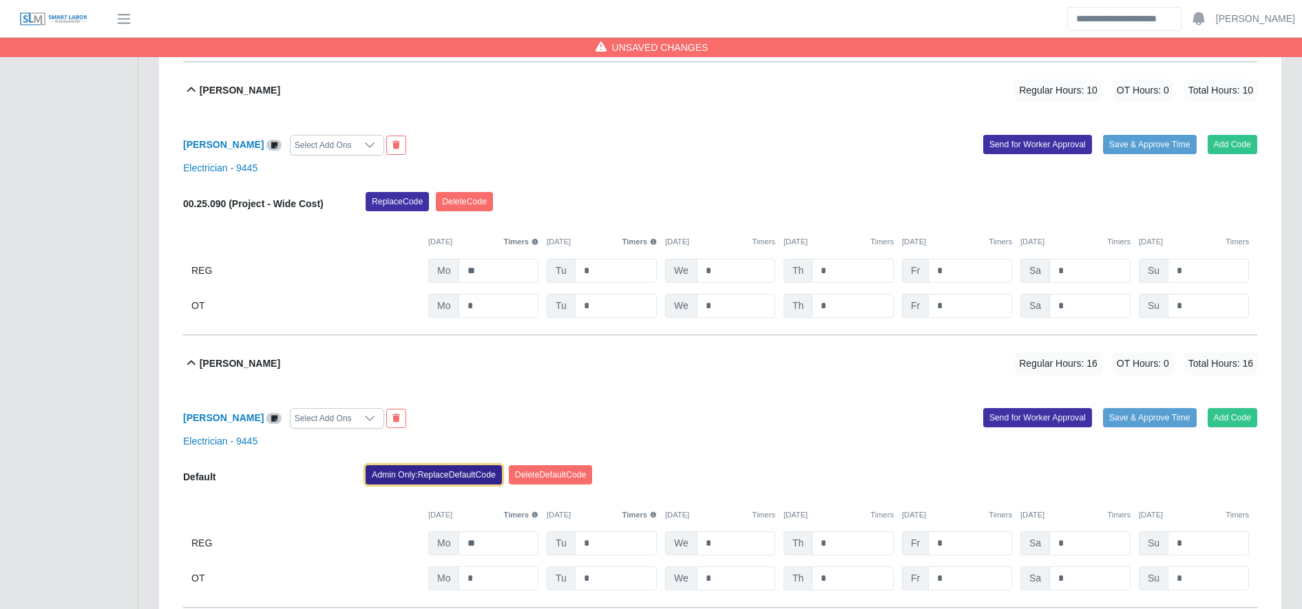
click at [450, 476] on button "Admin Only: Replace Default Code" at bounding box center [434, 474] width 136 height 19
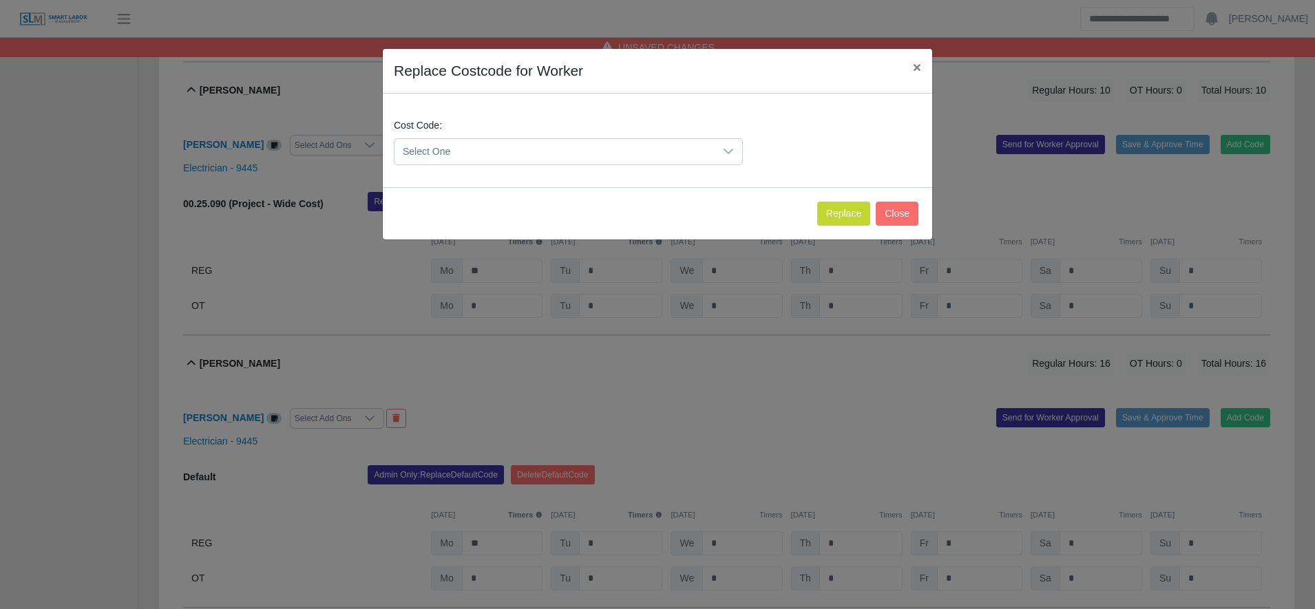
click at [476, 162] on span "Select One" at bounding box center [554, 151] width 320 height 25
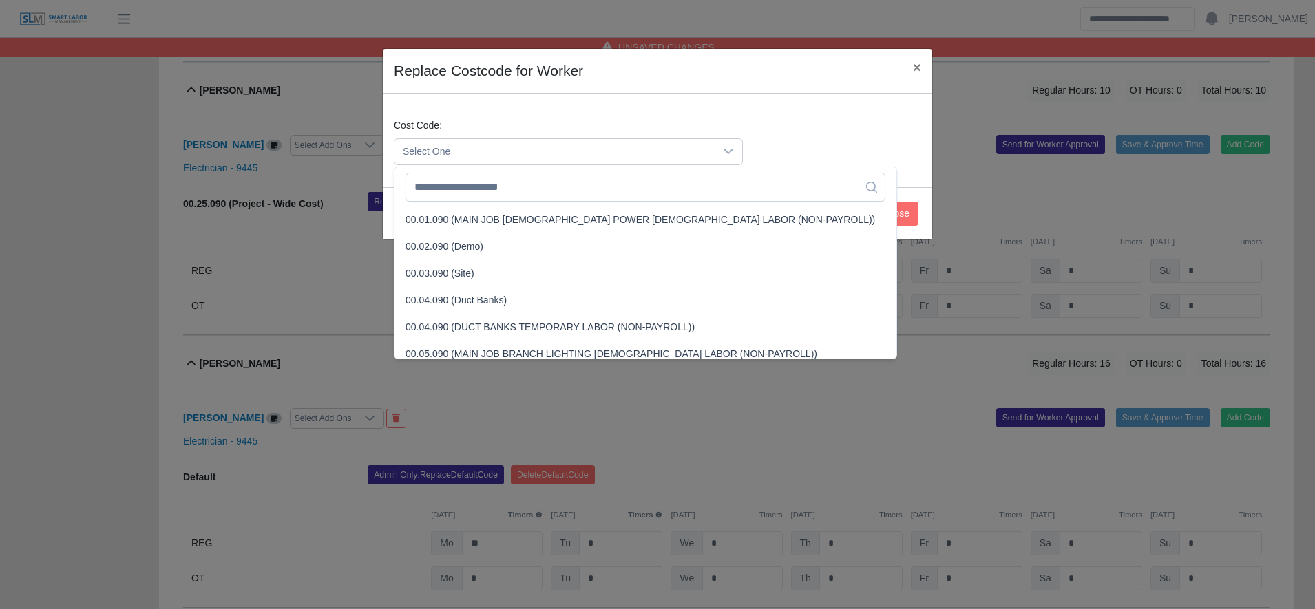
click at [470, 156] on span "Select One" at bounding box center [554, 151] width 320 height 25
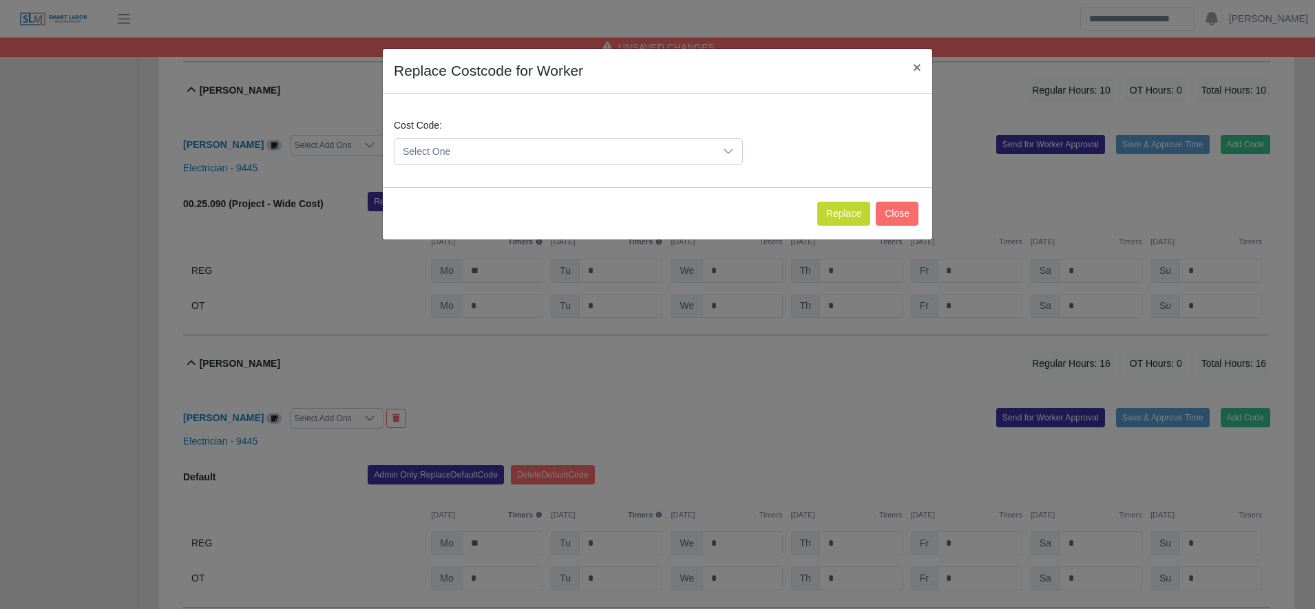
click at [470, 156] on span "Select One" at bounding box center [554, 151] width 320 height 25
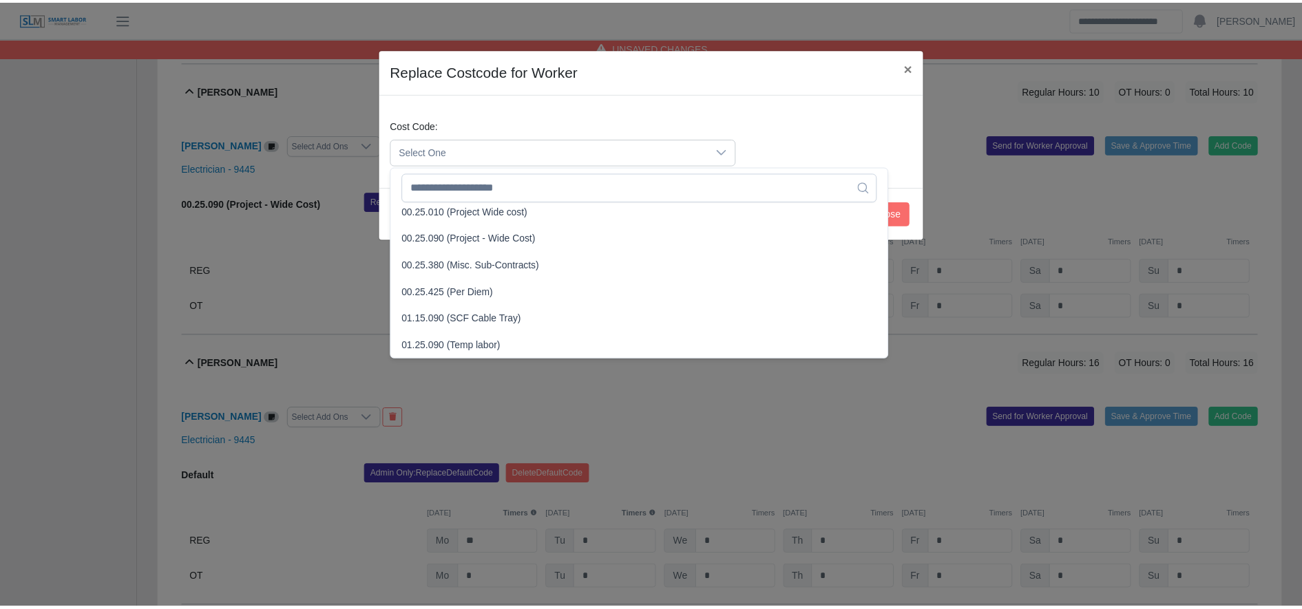
scroll to position [465, 0]
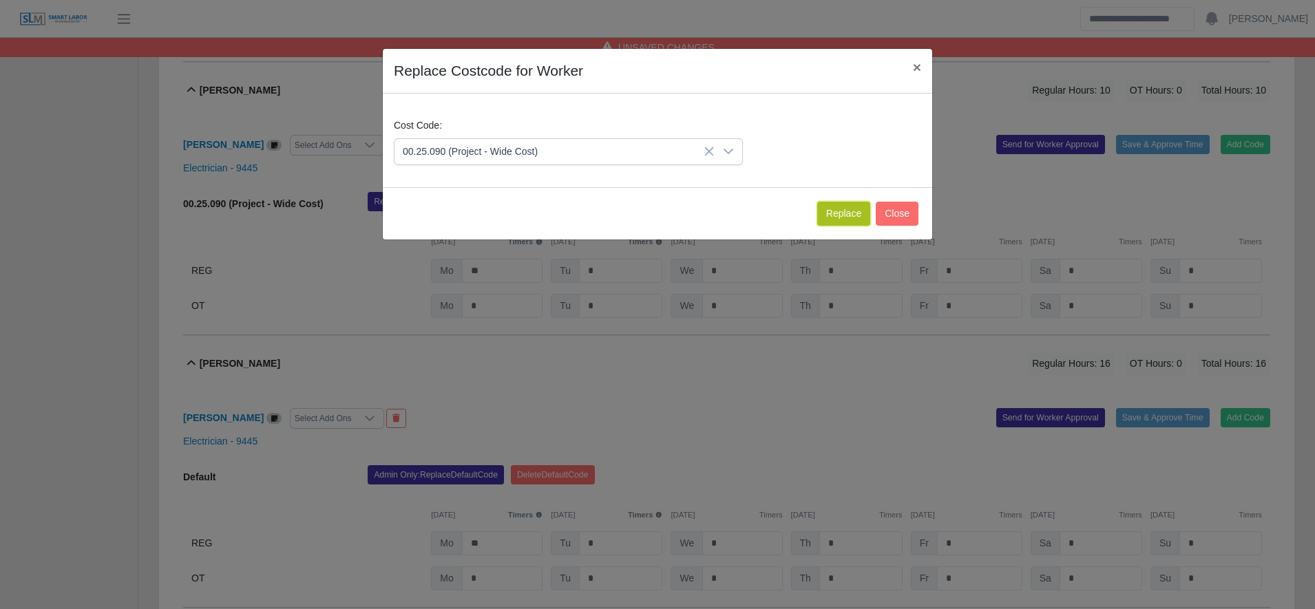
click at [856, 209] on button "Replace" at bounding box center [843, 214] width 53 height 24
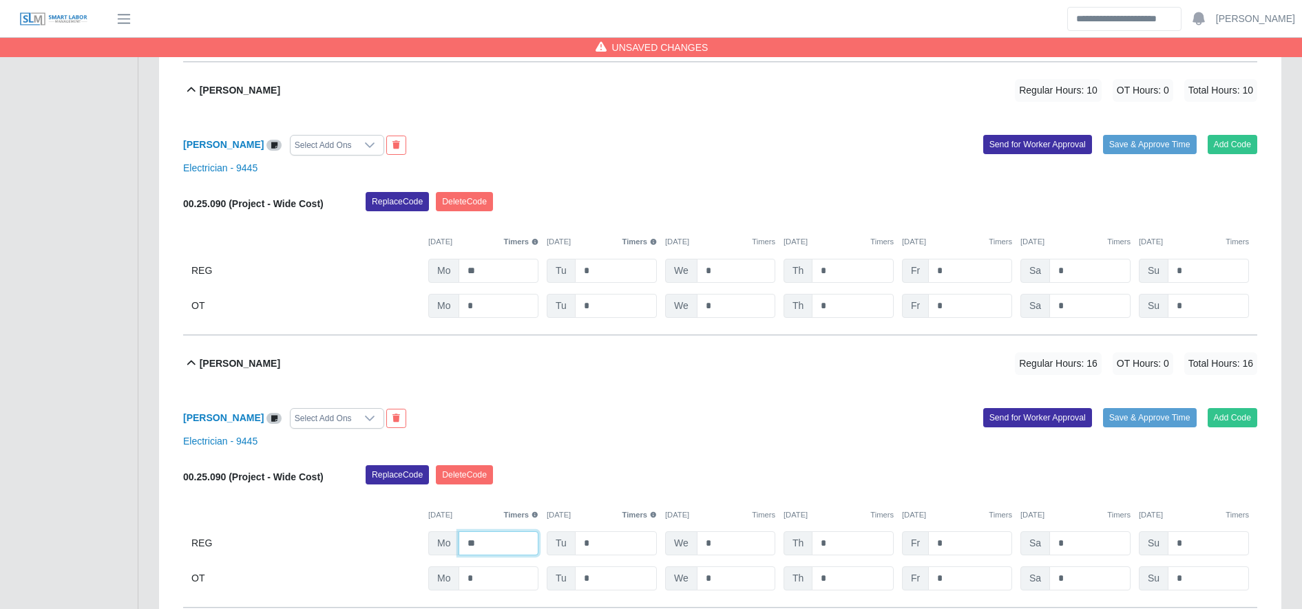
click at [500, 544] on input "**" at bounding box center [498, 543] width 80 height 24
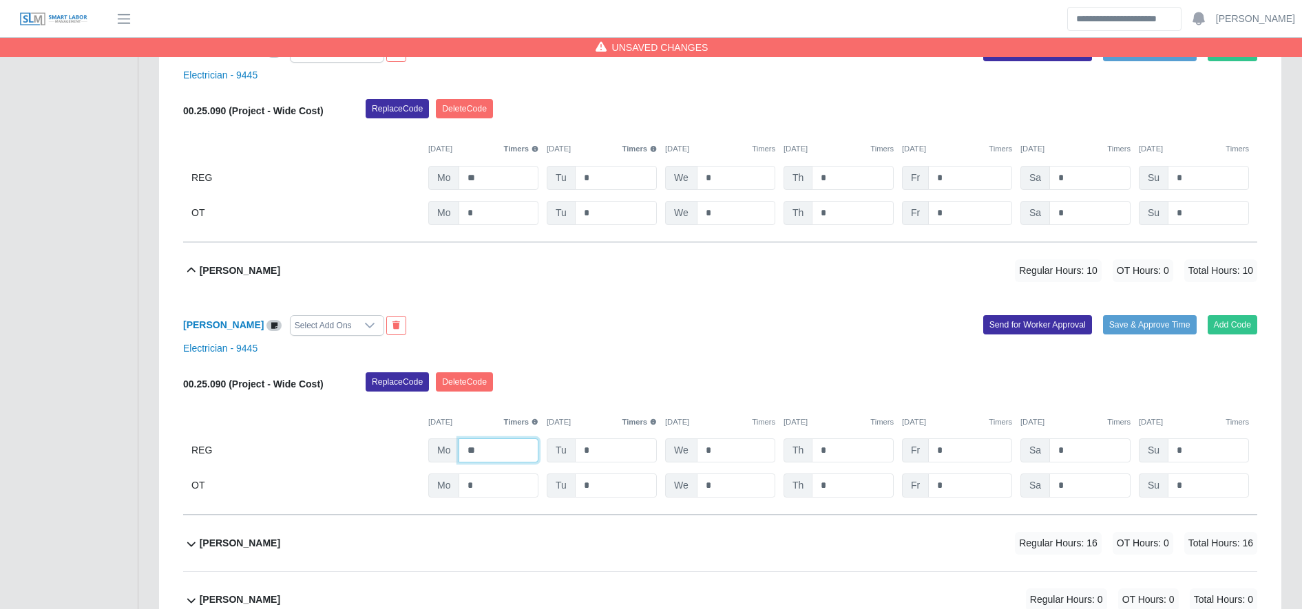
scroll to position [2467, 0]
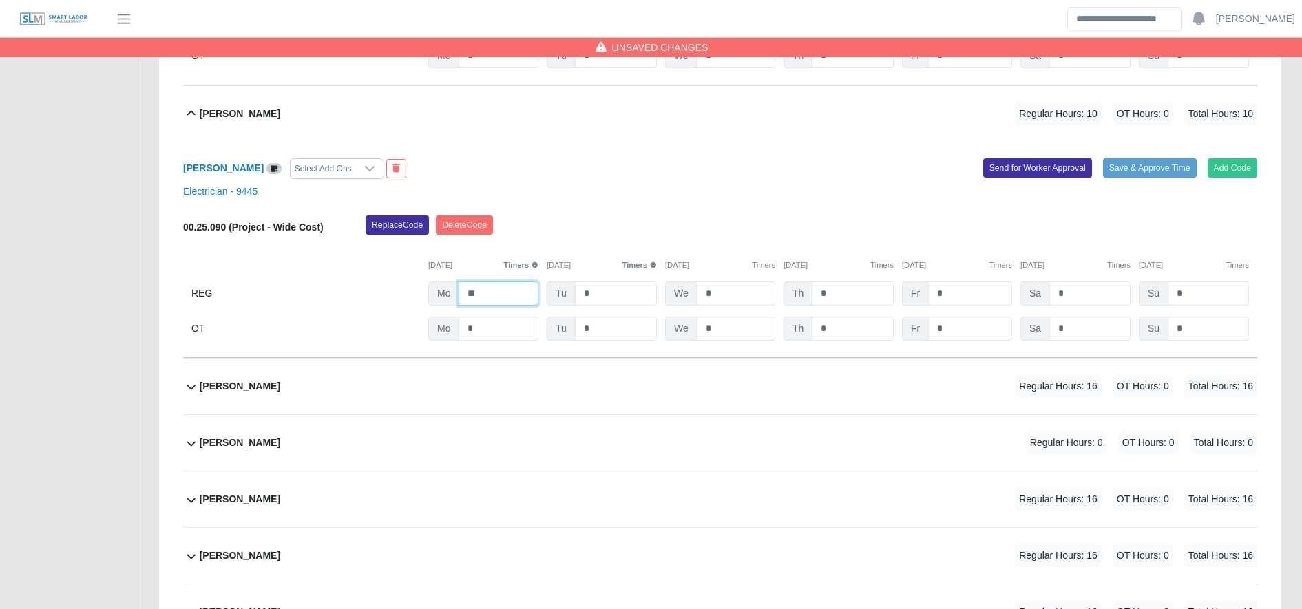
type input "**"
click at [502, 387] on div "Edin Meza Regular Hours: 16 OT Hours: 0 Total Hours: 16" at bounding box center [728, 387] width 1057 height 56
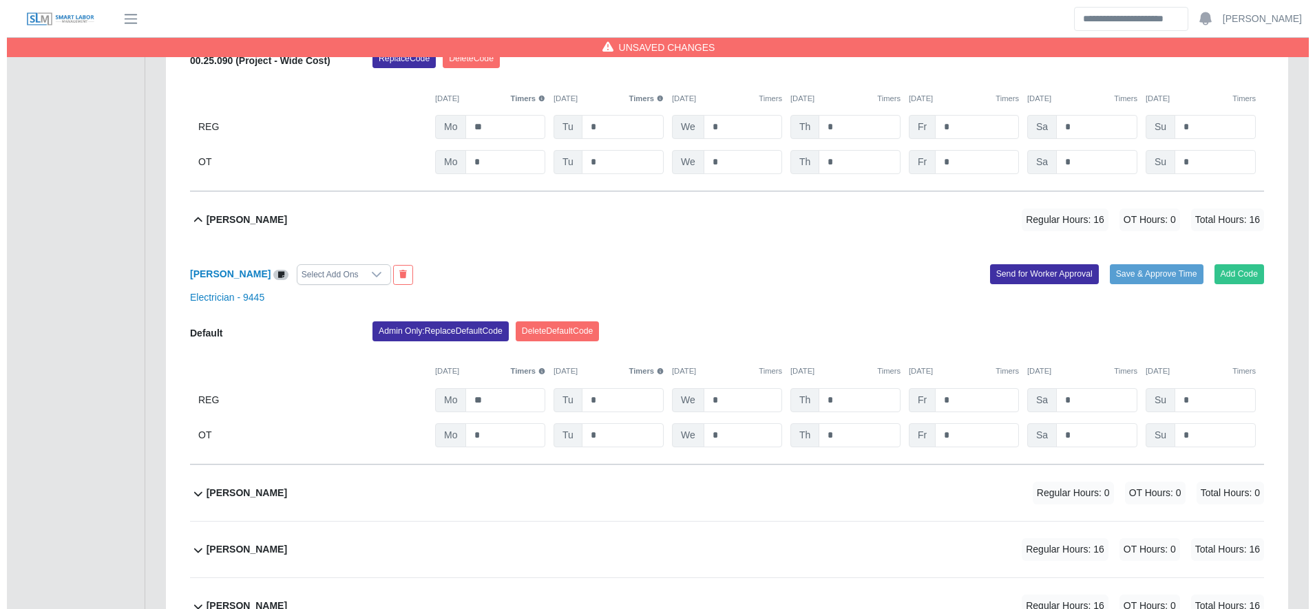
scroll to position [2634, 0]
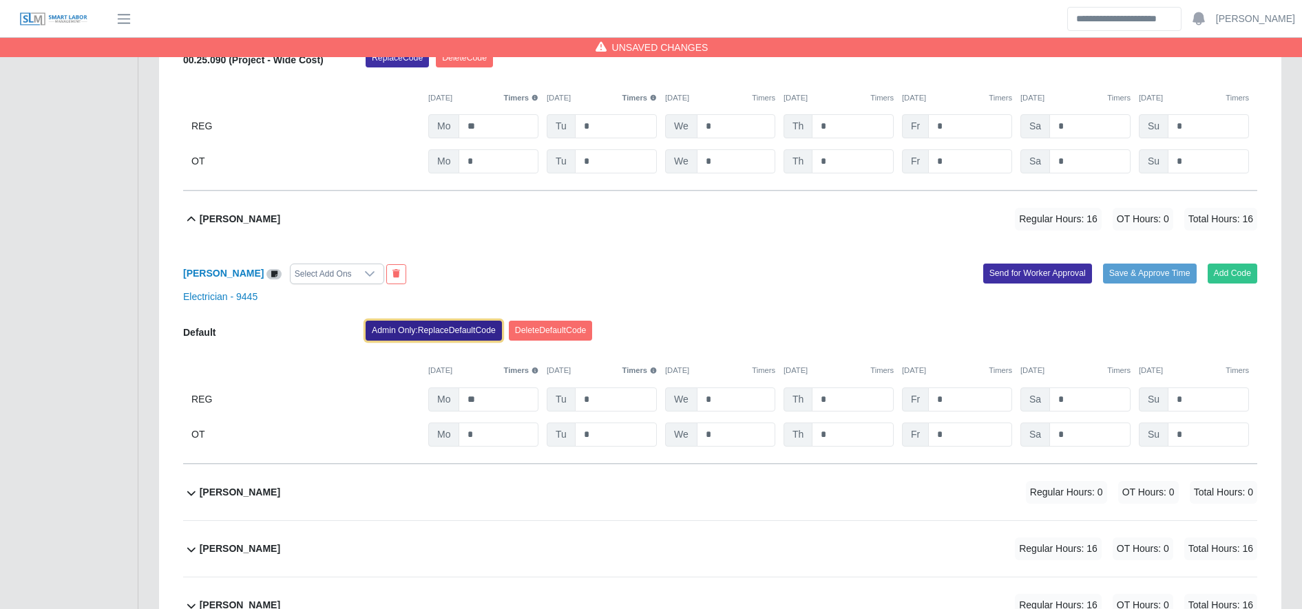
click at [438, 336] on button "Admin Only: Replace Default Code" at bounding box center [434, 330] width 136 height 19
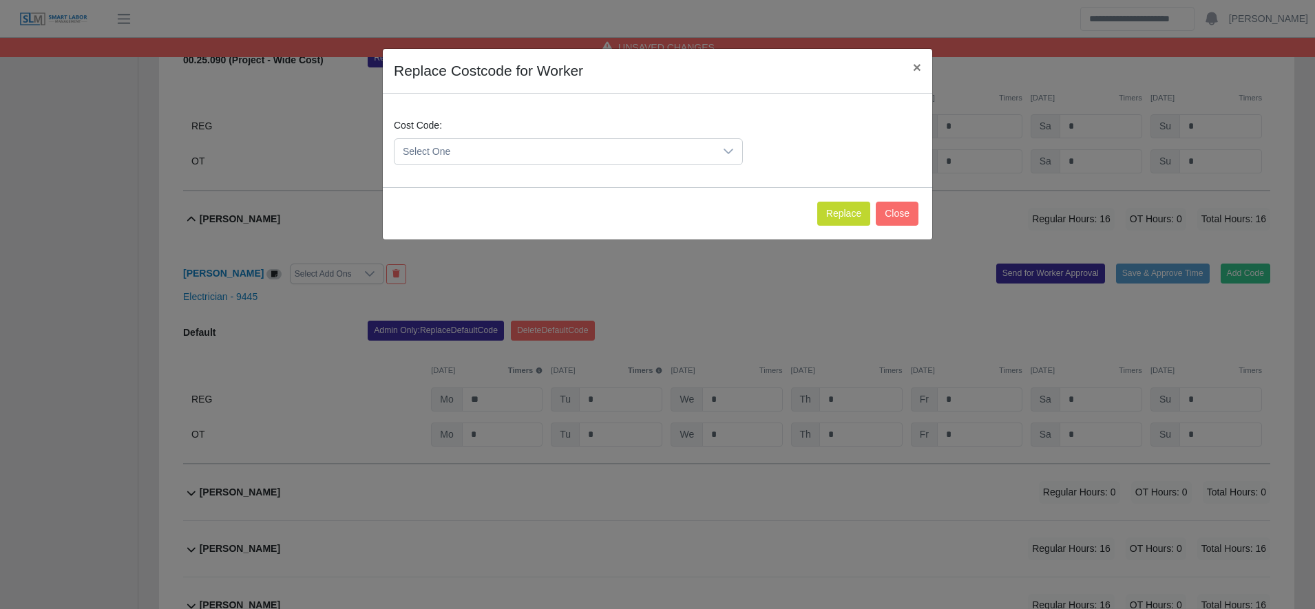
click at [447, 157] on span "Select One" at bounding box center [554, 151] width 320 height 25
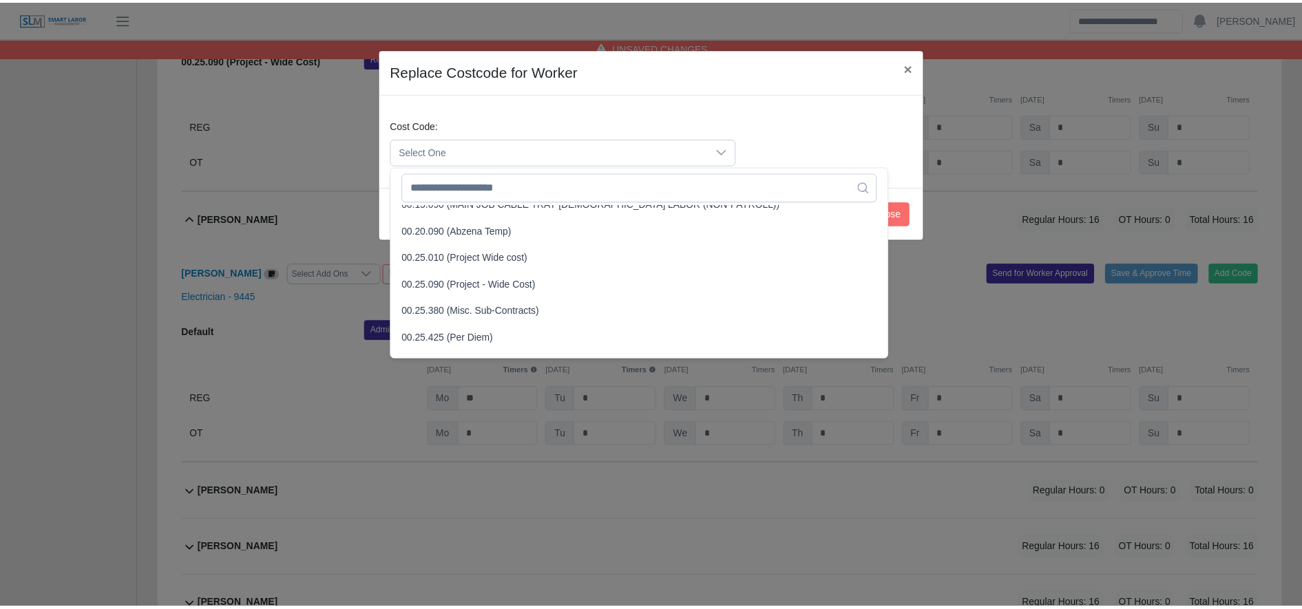
scroll to position [413, 0]
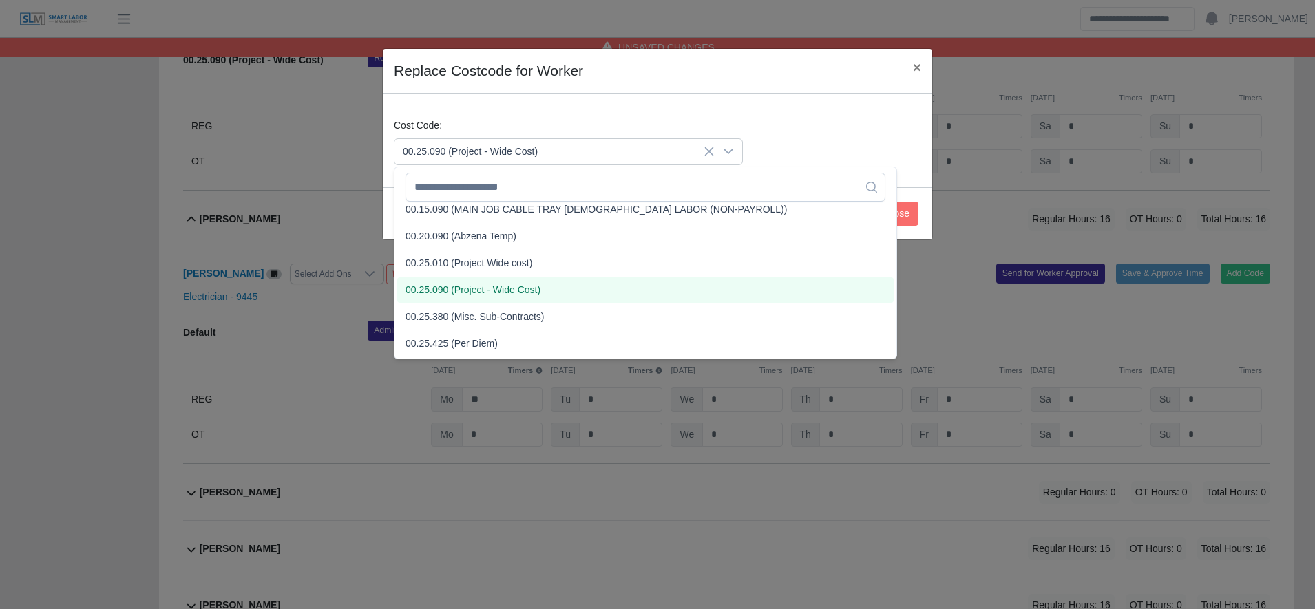
click at [493, 299] on li "00.25.090 (Project - Wide Cost)" at bounding box center [645, 289] width 496 height 25
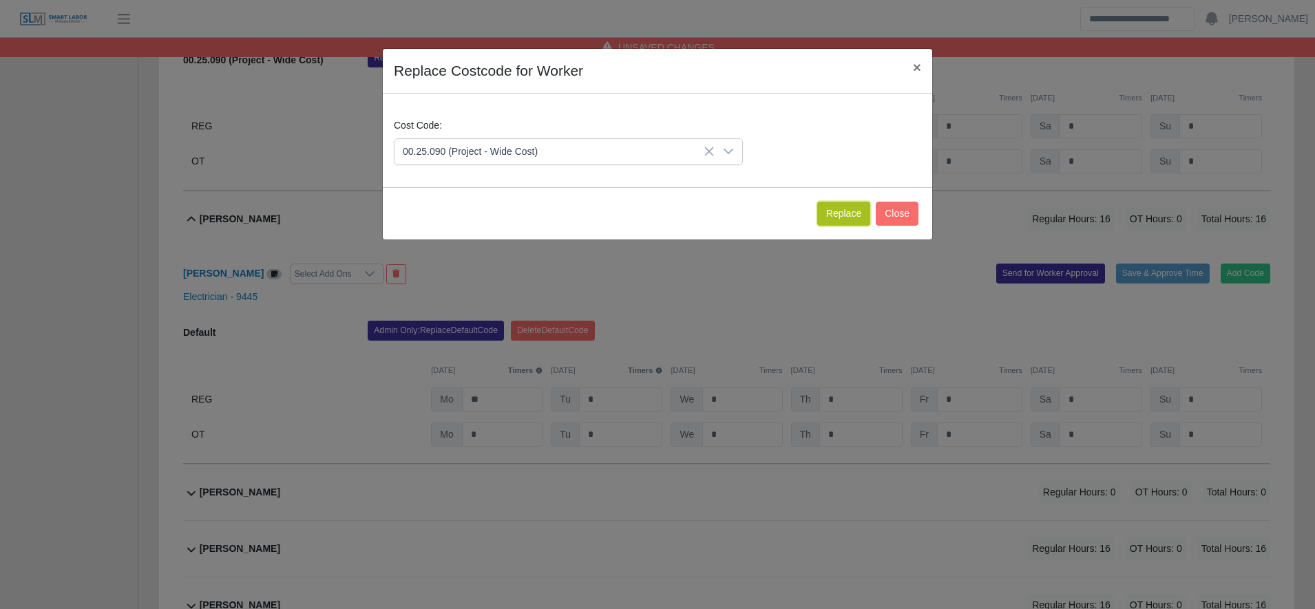
click at [827, 210] on button "Replace" at bounding box center [843, 214] width 53 height 24
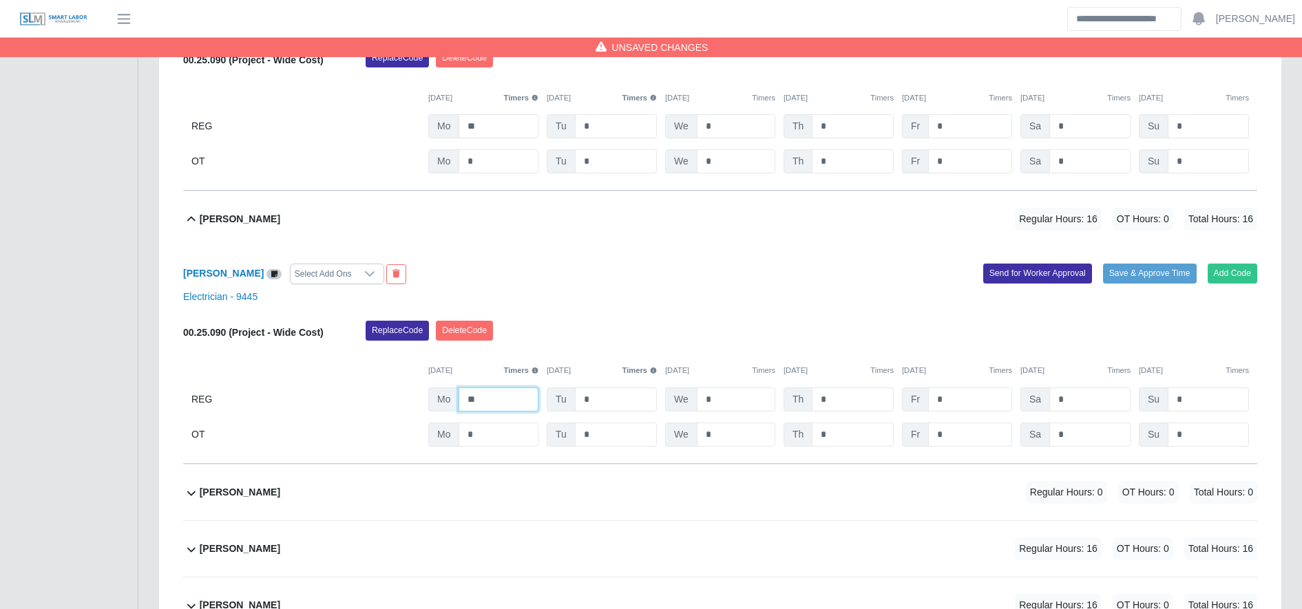
click at [510, 399] on input "**" at bounding box center [498, 400] width 80 height 24
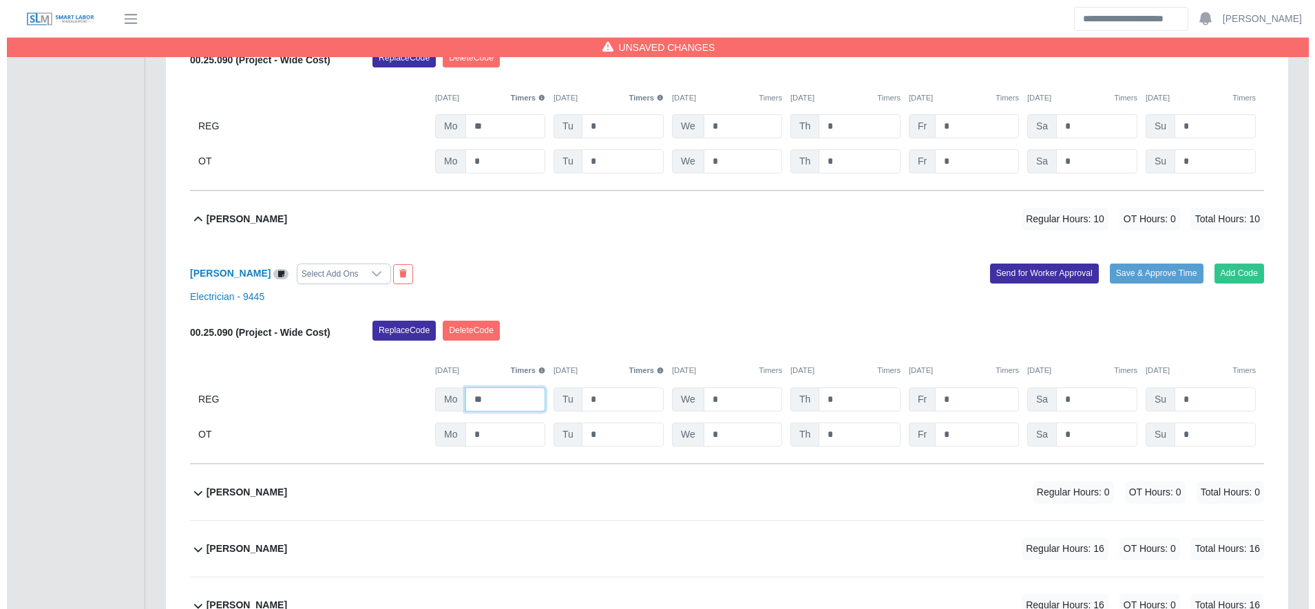
scroll to position [2942, 0]
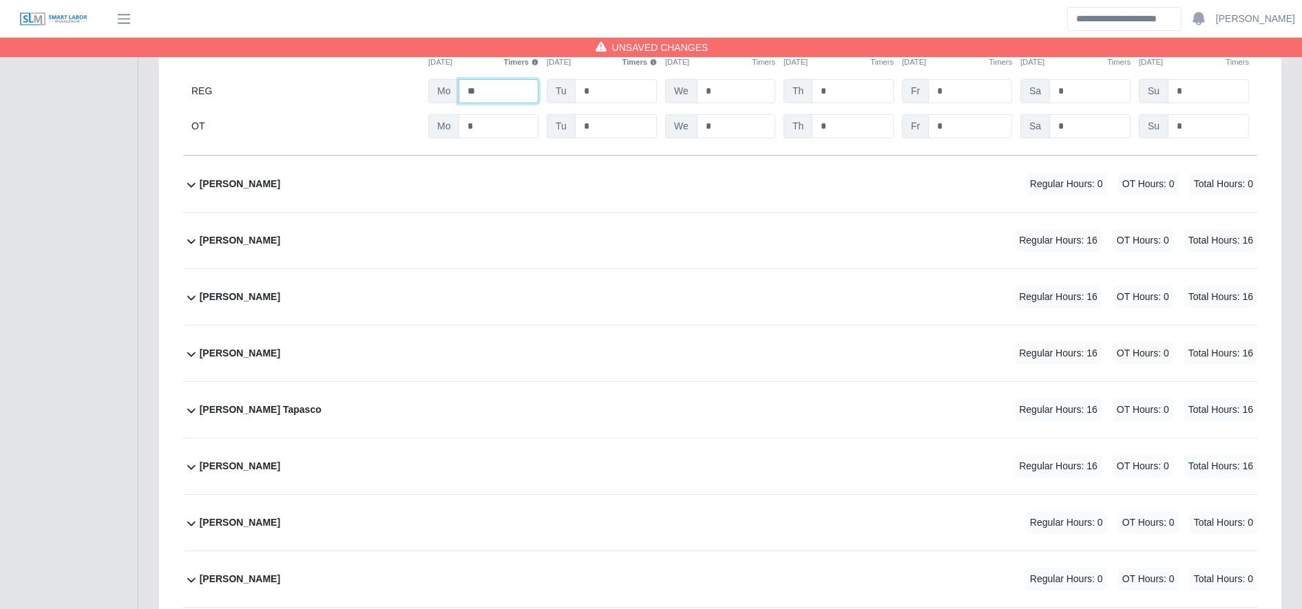
type input "**"
click at [584, 259] on div "Eduardo Ayala Regular Hours: 16 OT Hours: 0 Total Hours: 16" at bounding box center [728, 241] width 1057 height 56
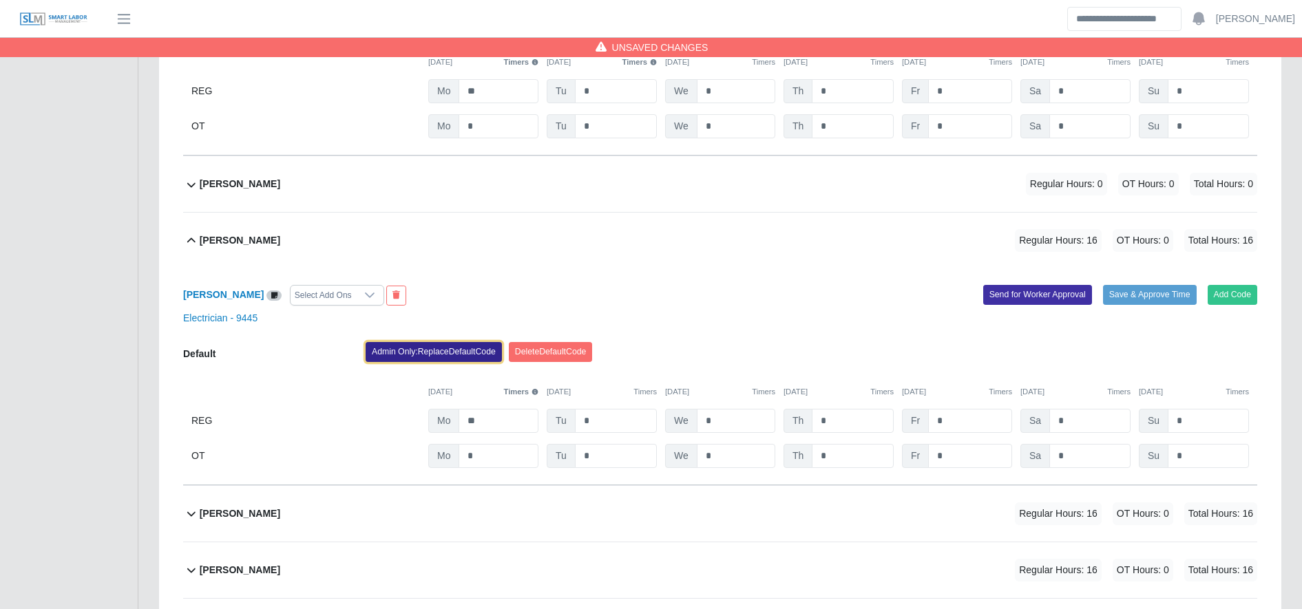
click at [425, 348] on button "Admin Only: Replace Default Code" at bounding box center [434, 351] width 136 height 19
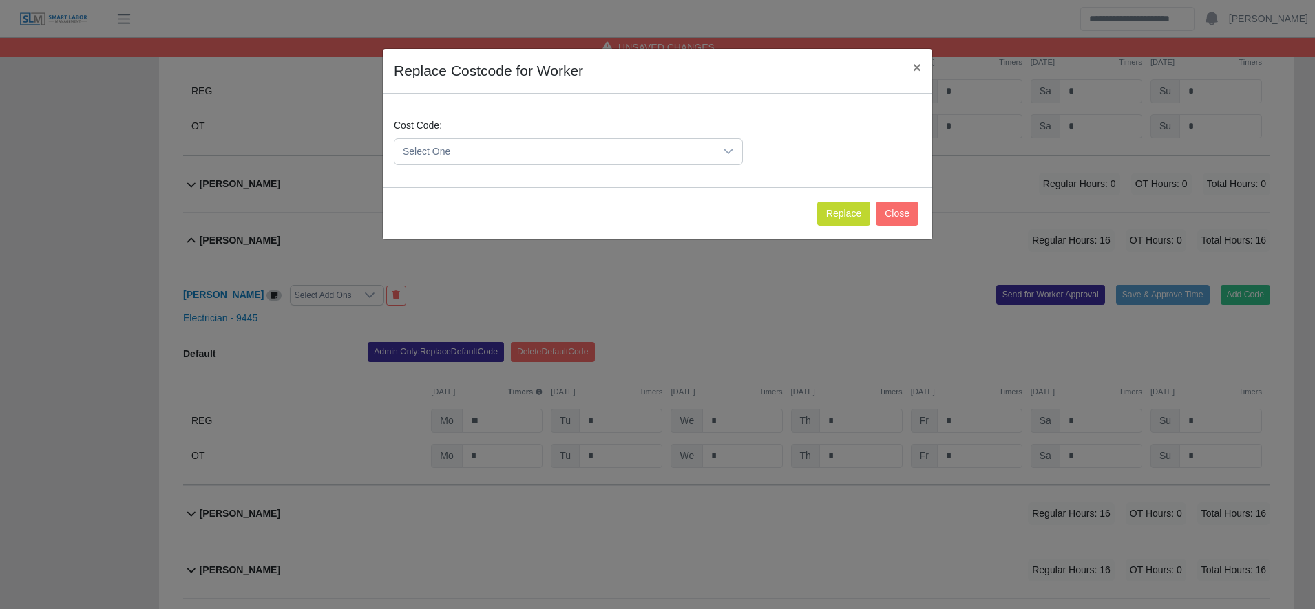
click at [470, 145] on span "Select One" at bounding box center [554, 151] width 320 height 25
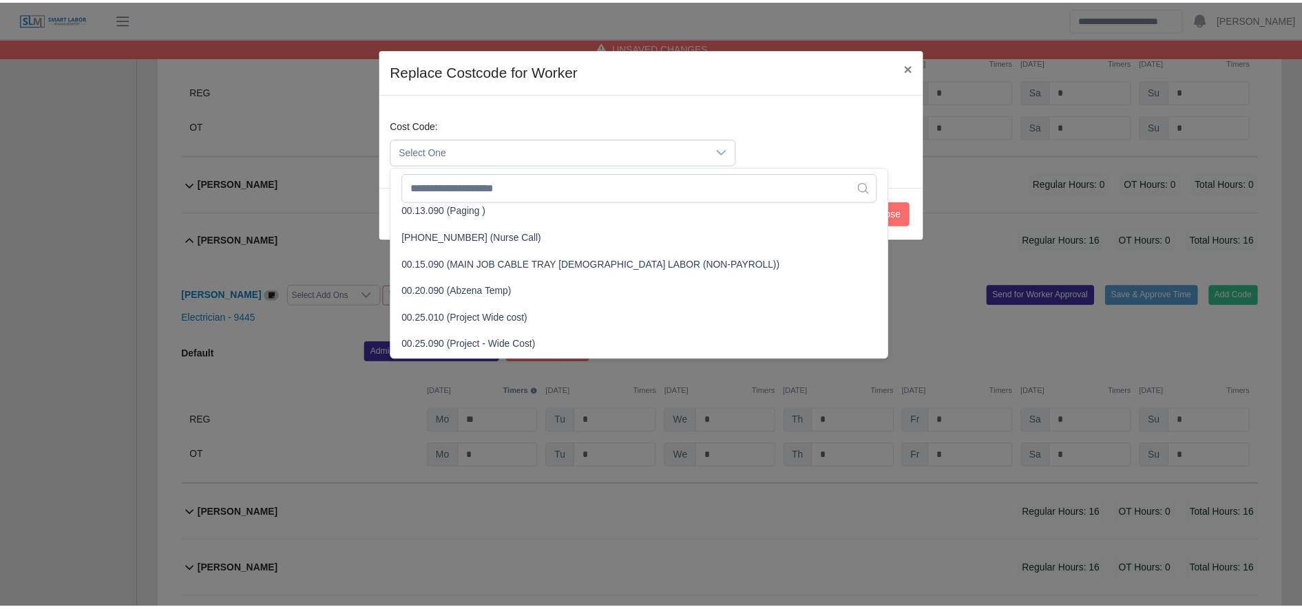
scroll to position [360, 0]
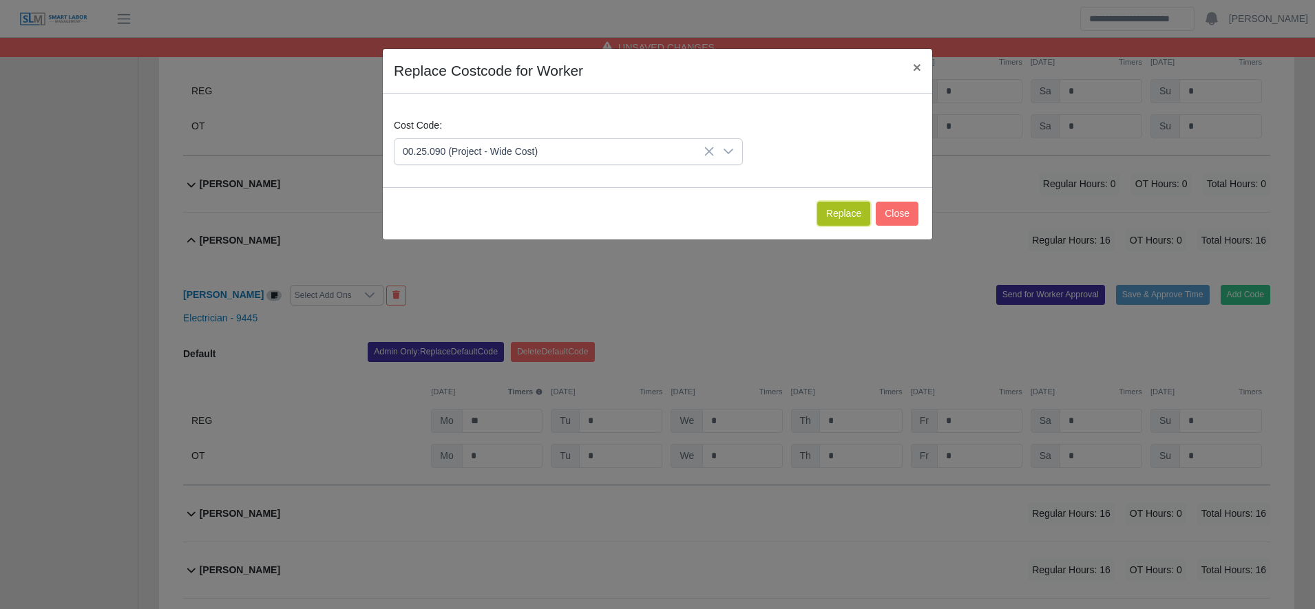
click at [841, 215] on button "Replace" at bounding box center [843, 214] width 53 height 24
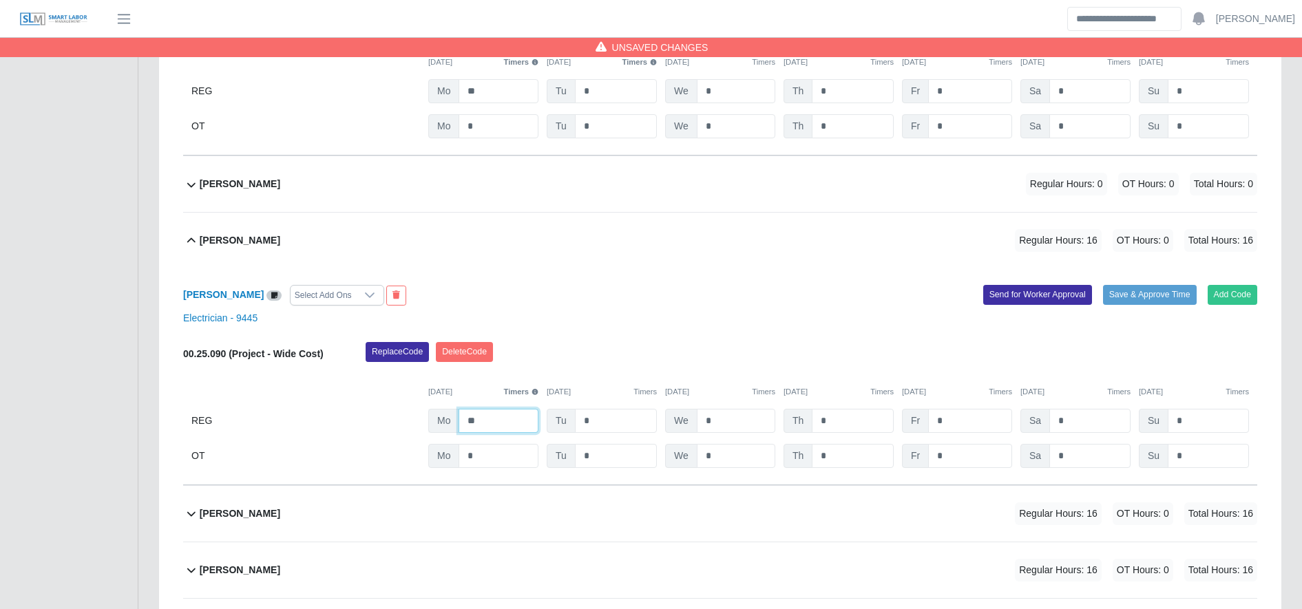
click at [496, 428] on input "**" at bounding box center [498, 421] width 80 height 24
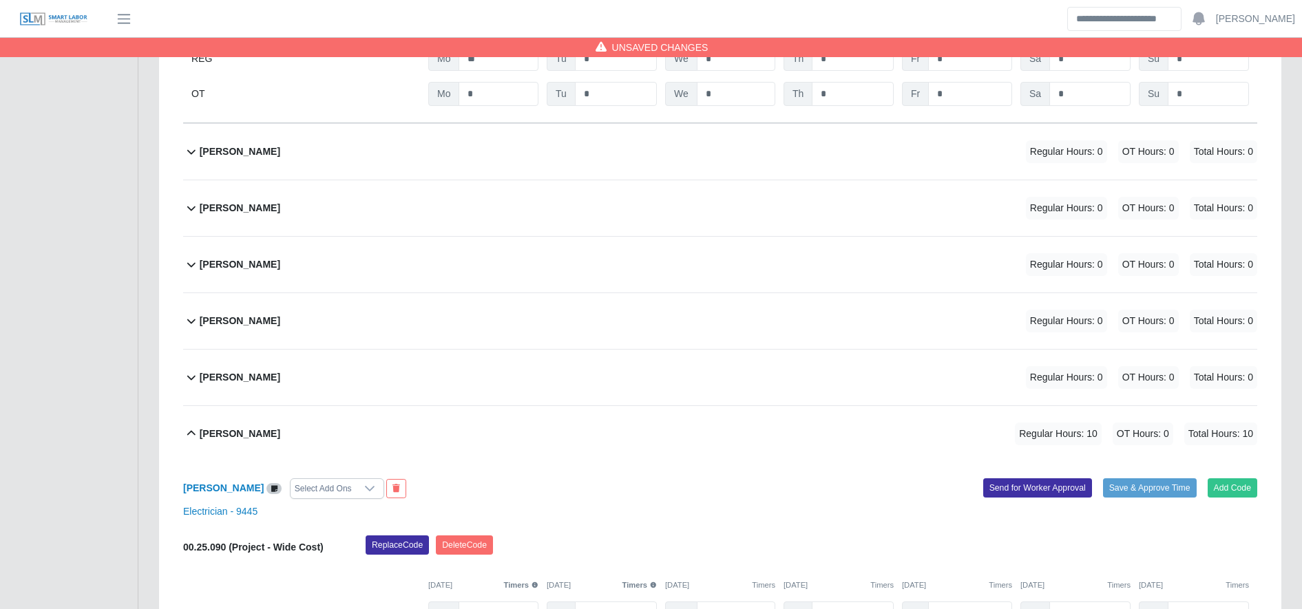
scroll to position [0, 0]
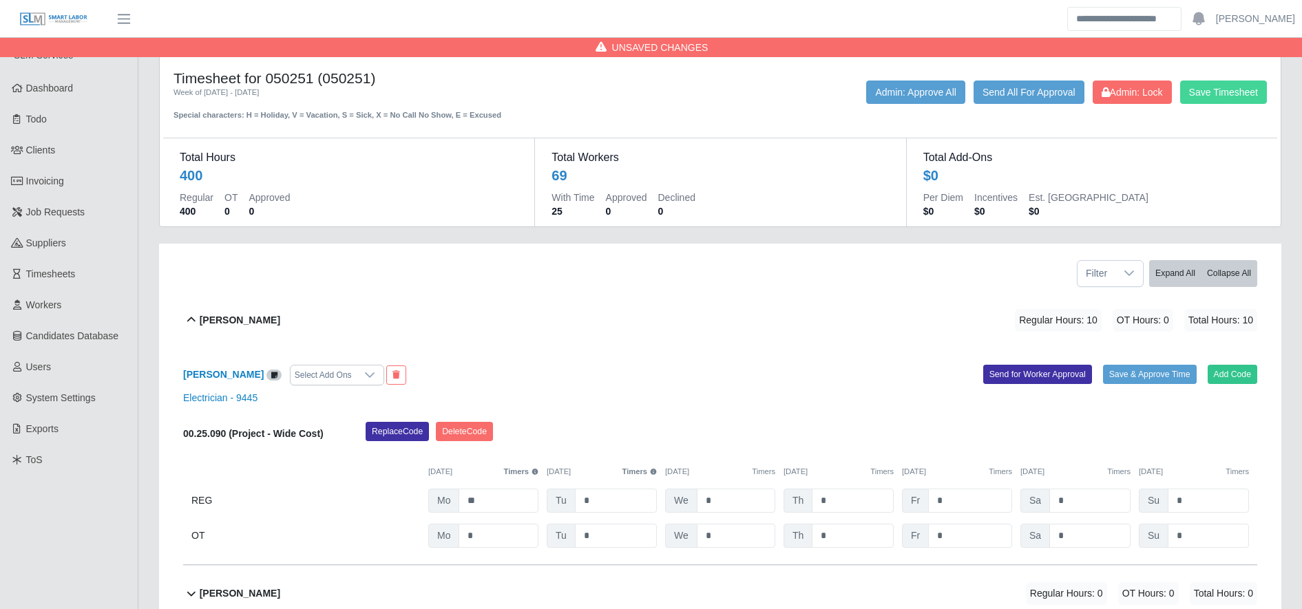
type input "**"
click at [1240, 91] on button "Save Timesheet" at bounding box center [1223, 92] width 87 height 23
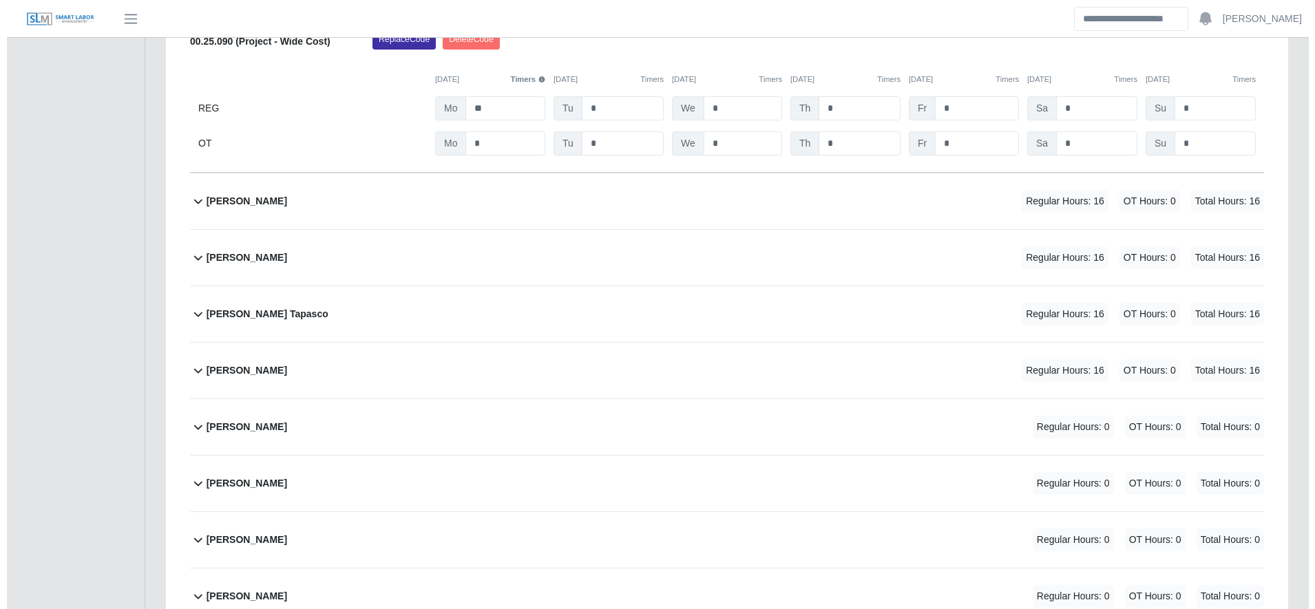
scroll to position [3291, 0]
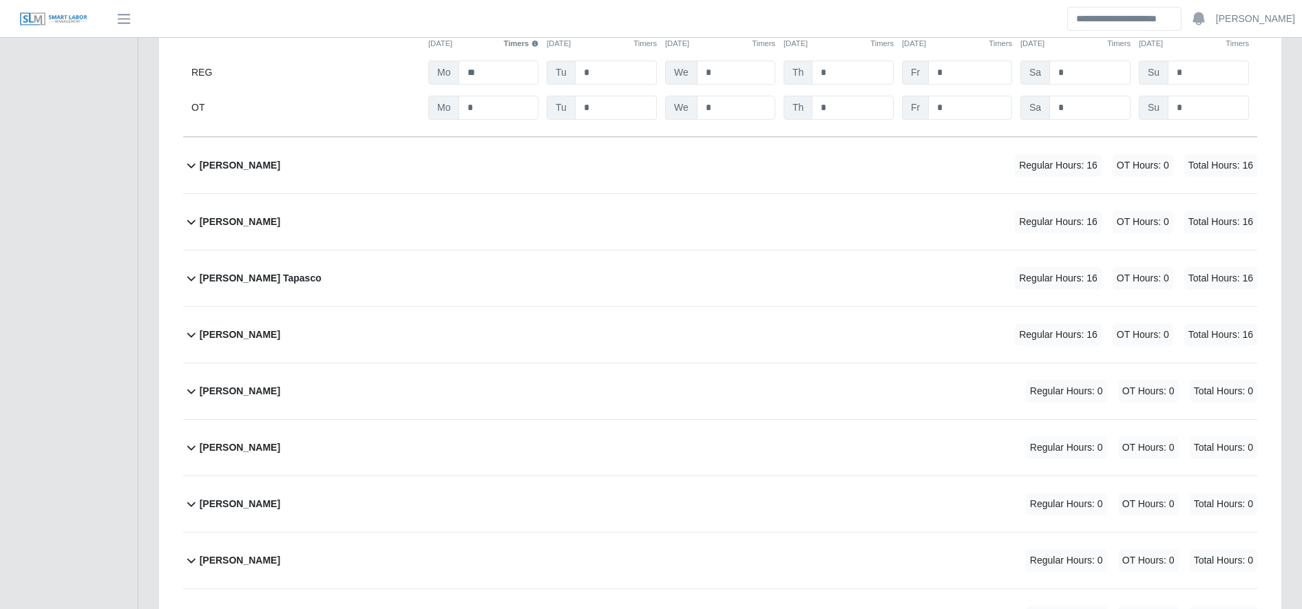
click at [633, 175] on div "Eduardo Barahona Moncada Regular Hours: 16 OT Hours: 0 Total Hours: 16" at bounding box center [728, 166] width 1057 height 56
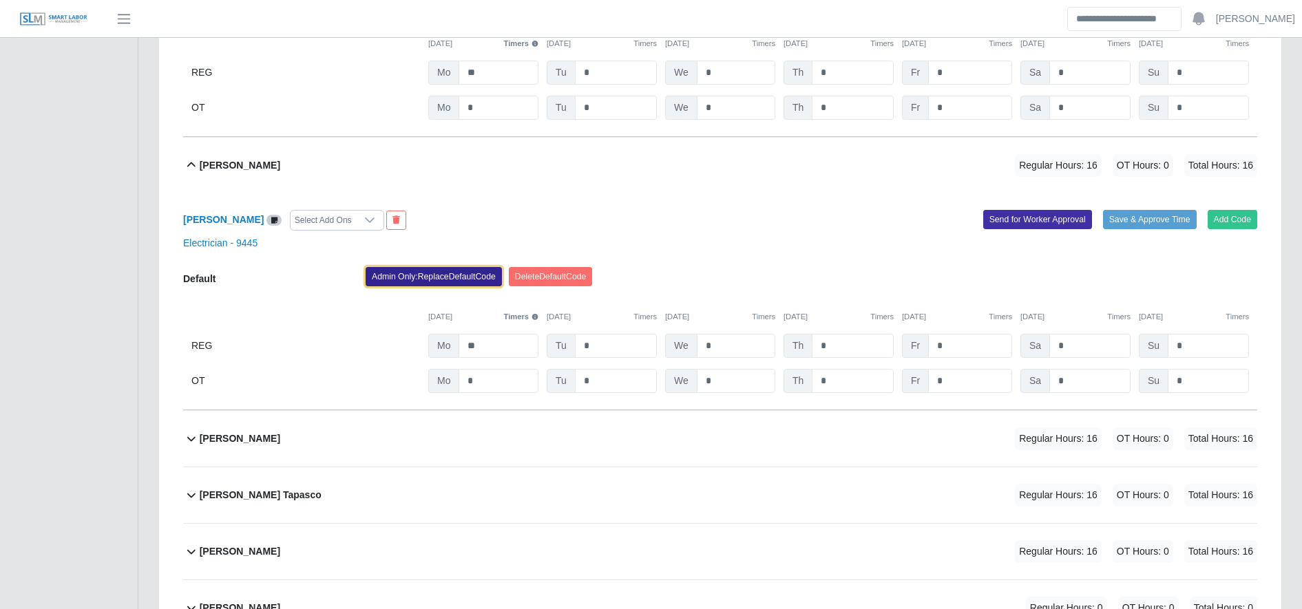
click at [415, 282] on button "Admin Only: Replace Default Code" at bounding box center [434, 276] width 136 height 19
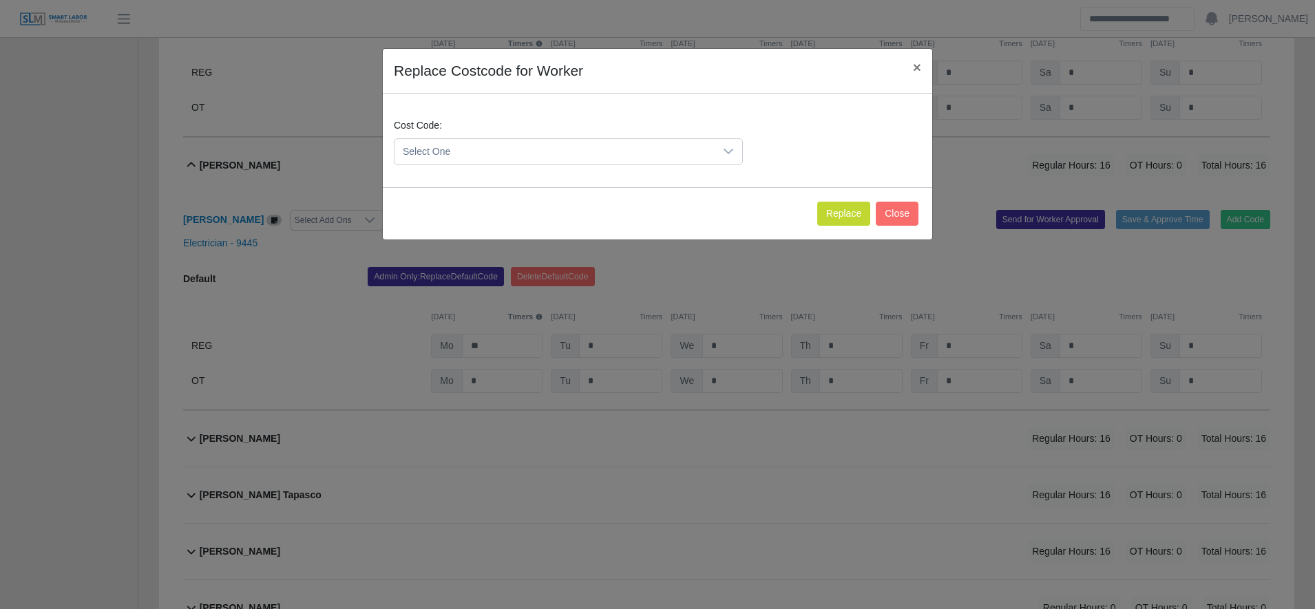
click at [456, 146] on span "Select One" at bounding box center [554, 151] width 320 height 25
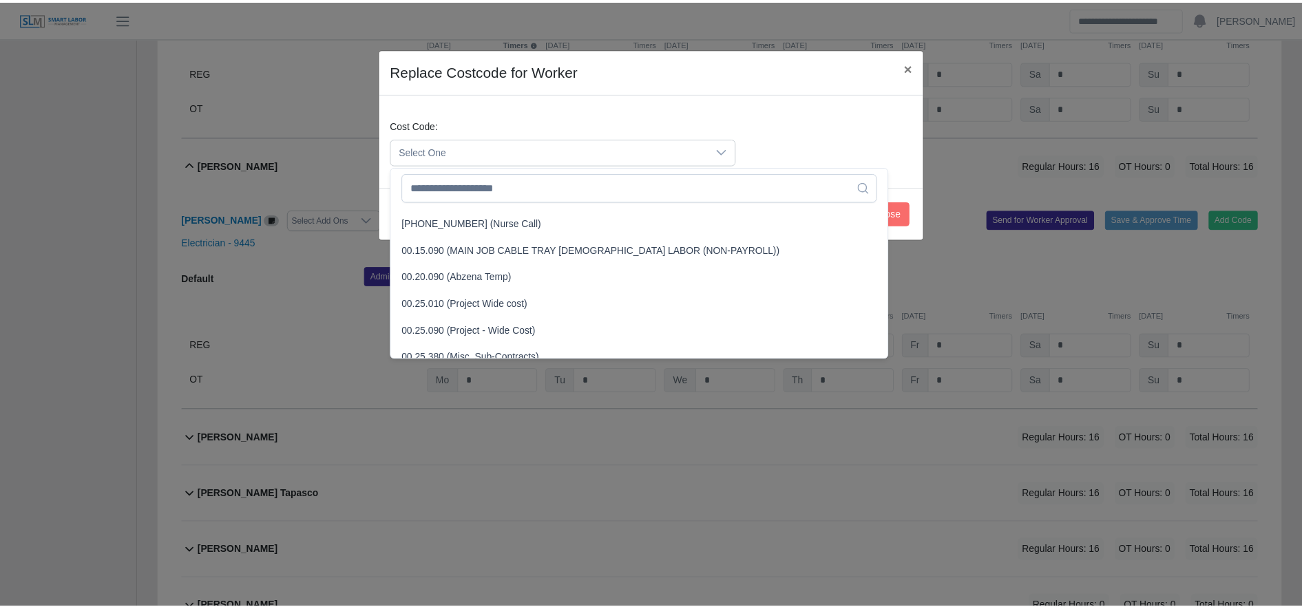
scroll to position [377, 0]
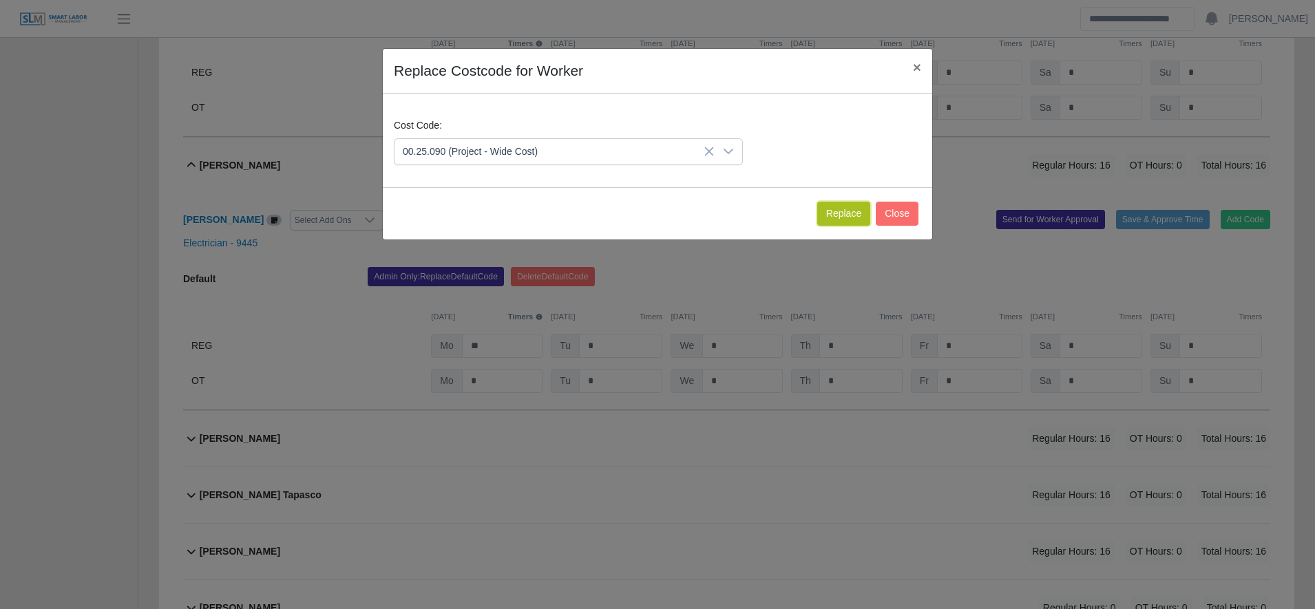
click at [843, 208] on button "Replace" at bounding box center [843, 214] width 53 height 24
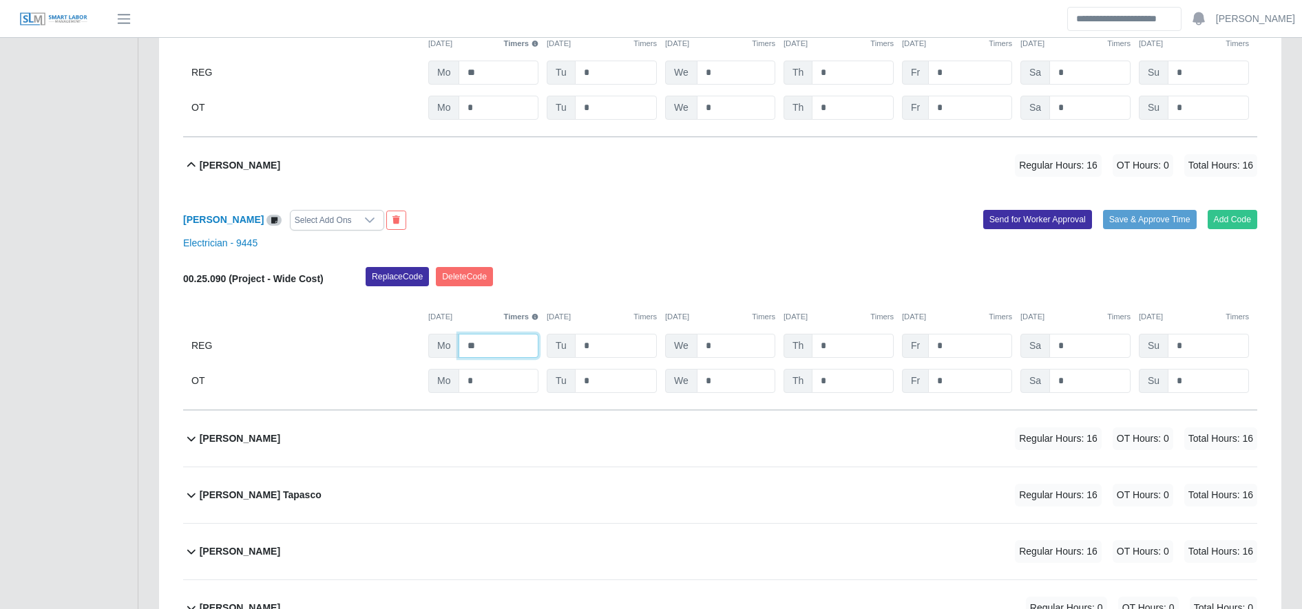
click at [503, 358] on input "**" at bounding box center [498, 346] width 80 height 24
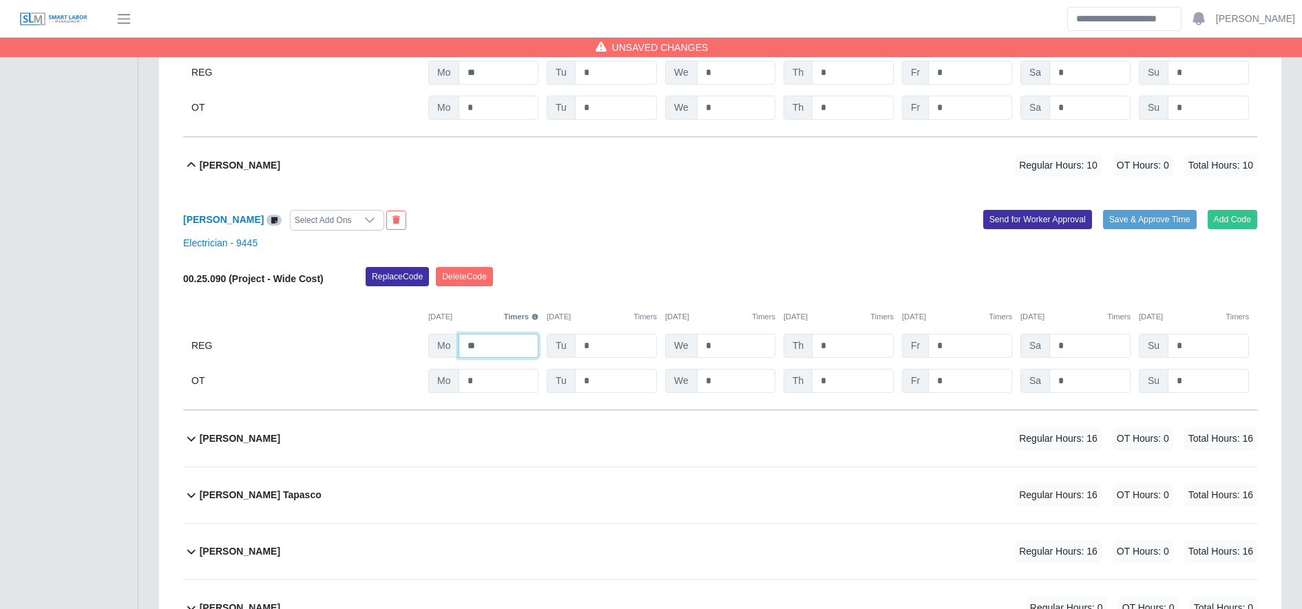
type input "**"
click at [538, 455] on div "Edwin Espinal Regular Hours: 16 OT Hours: 0 Total Hours: 16" at bounding box center [728, 439] width 1057 height 56
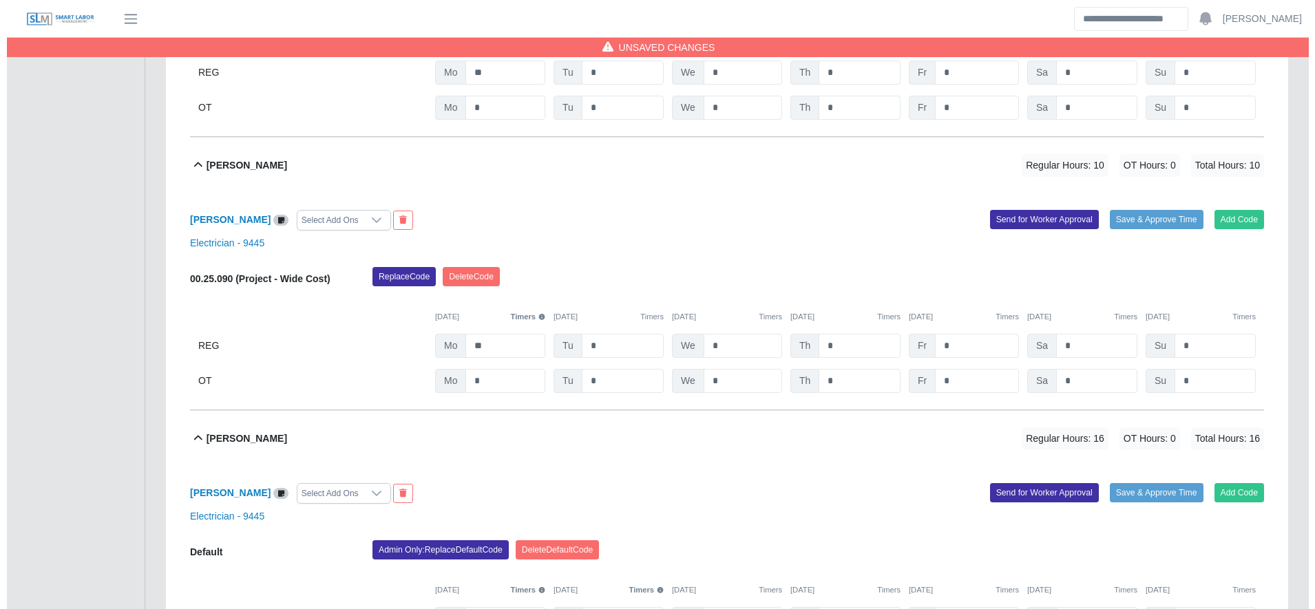
scroll to position [3477, 0]
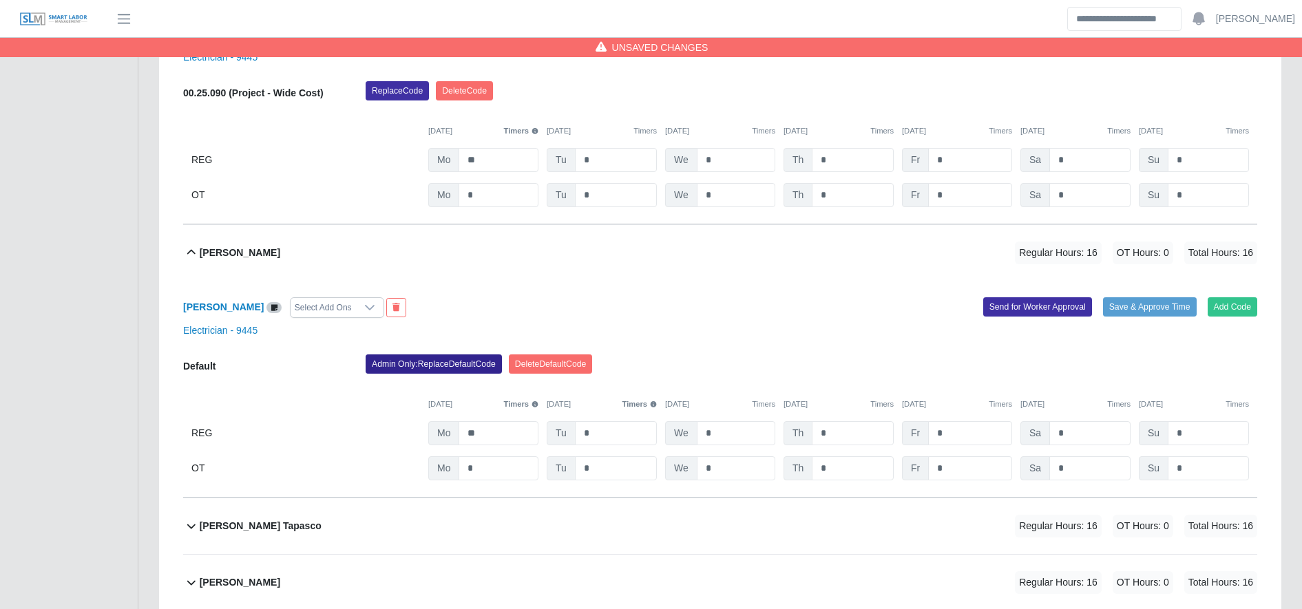
click at [463, 361] on div "Edwin Espinal Select Add Ons Add Code Save & Approve Time Send for Worker Appro…" at bounding box center [720, 389] width 1074 height 217
click at [463, 361] on button "Admin Only: Replace Default Code" at bounding box center [434, 364] width 136 height 19
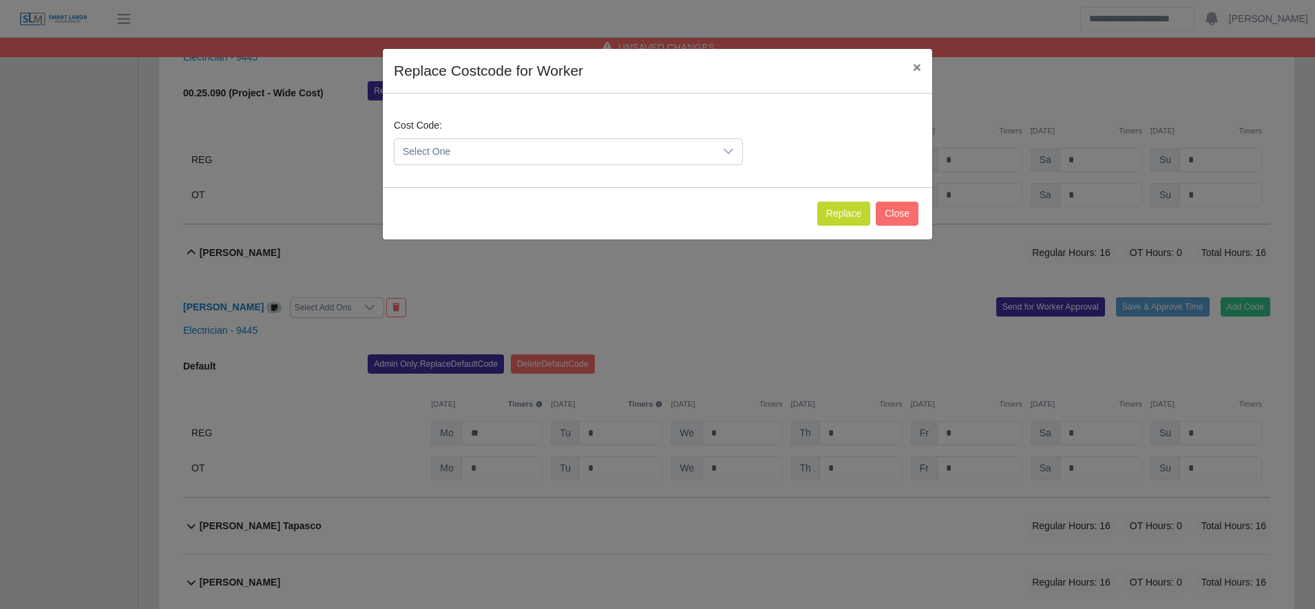
click at [478, 152] on span "Select One" at bounding box center [554, 151] width 320 height 25
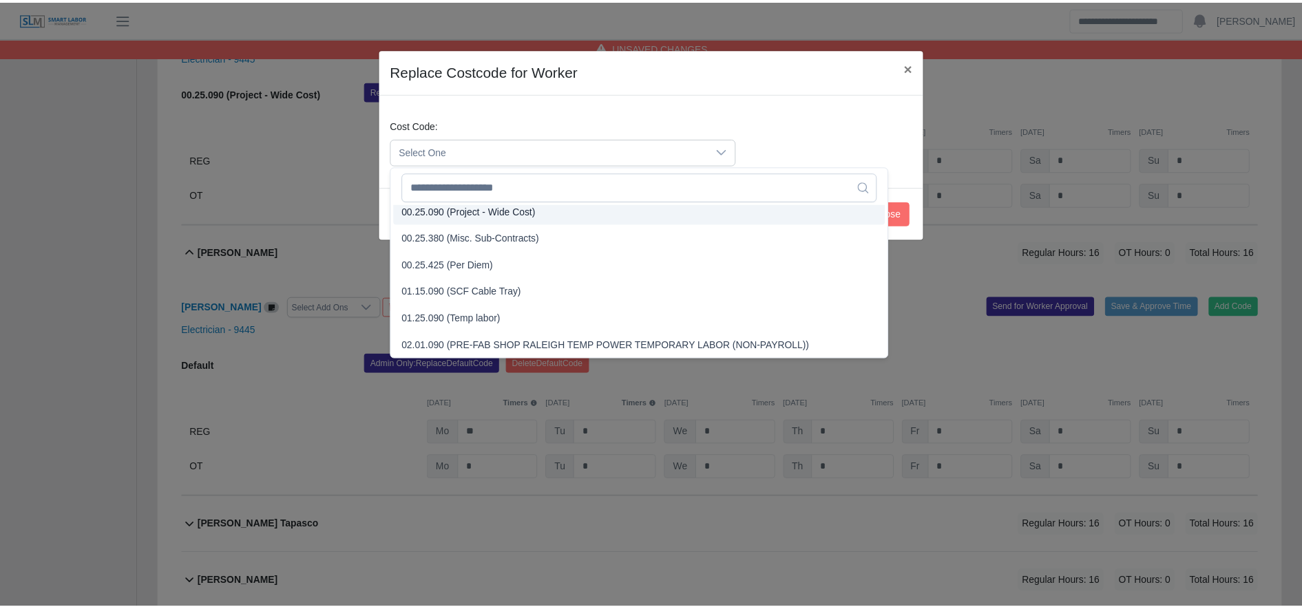
scroll to position [486, 0]
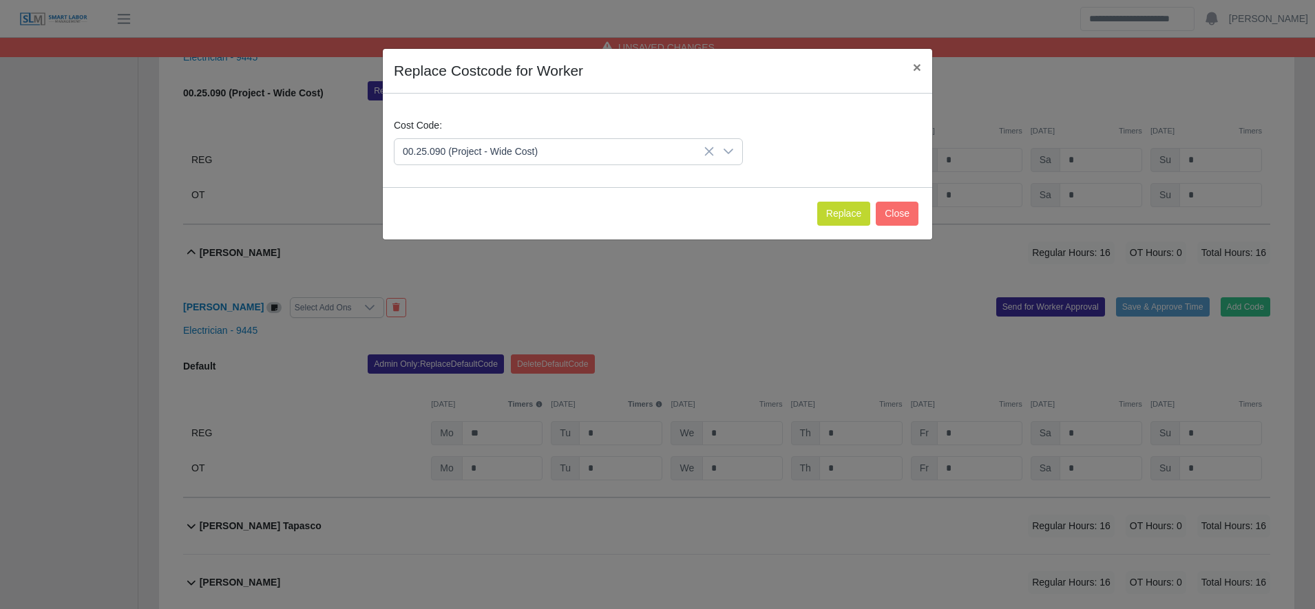
click at [498, 213] on span "00.25.090 (Project - Wide Cost)" at bounding box center [472, 217] width 135 height 14
click at [841, 211] on button "Replace" at bounding box center [843, 214] width 53 height 24
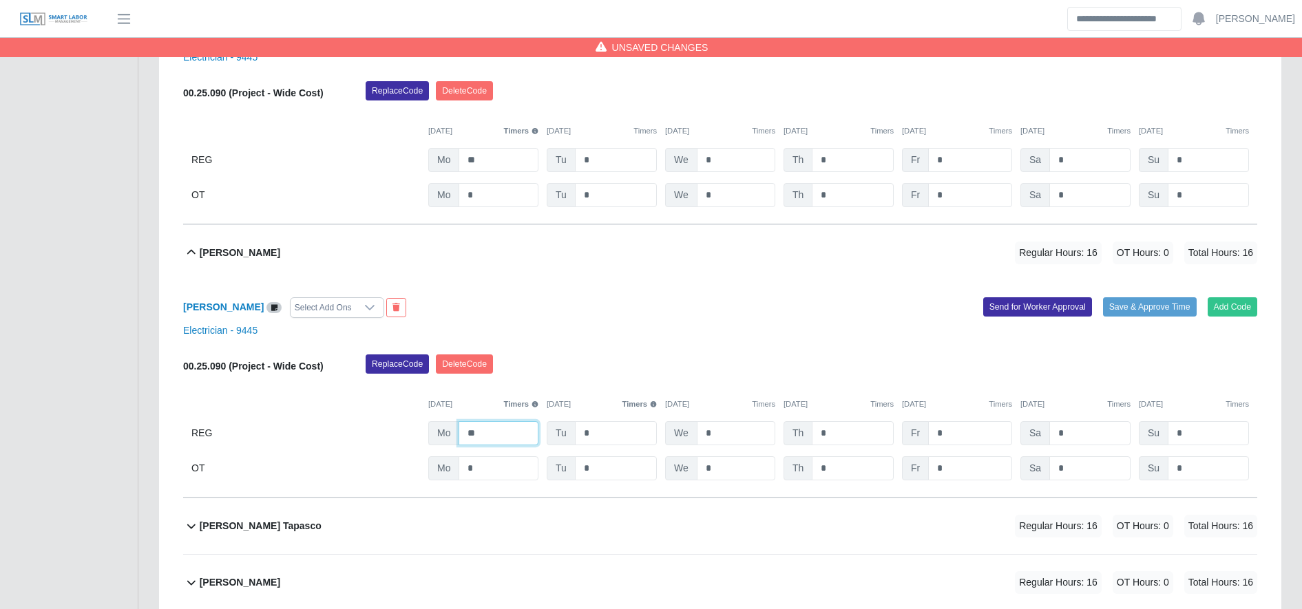
click at [505, 430] on input "**" at bounding box center [498, 433] width 80 height 24
type input "**"
click at [501, 525] on div "Emerson Diaz Tapasco Regular Hours: 16 OT Hours: 0 Total Hours: 16" at bounding box center [728, 526] width 1057 height 56
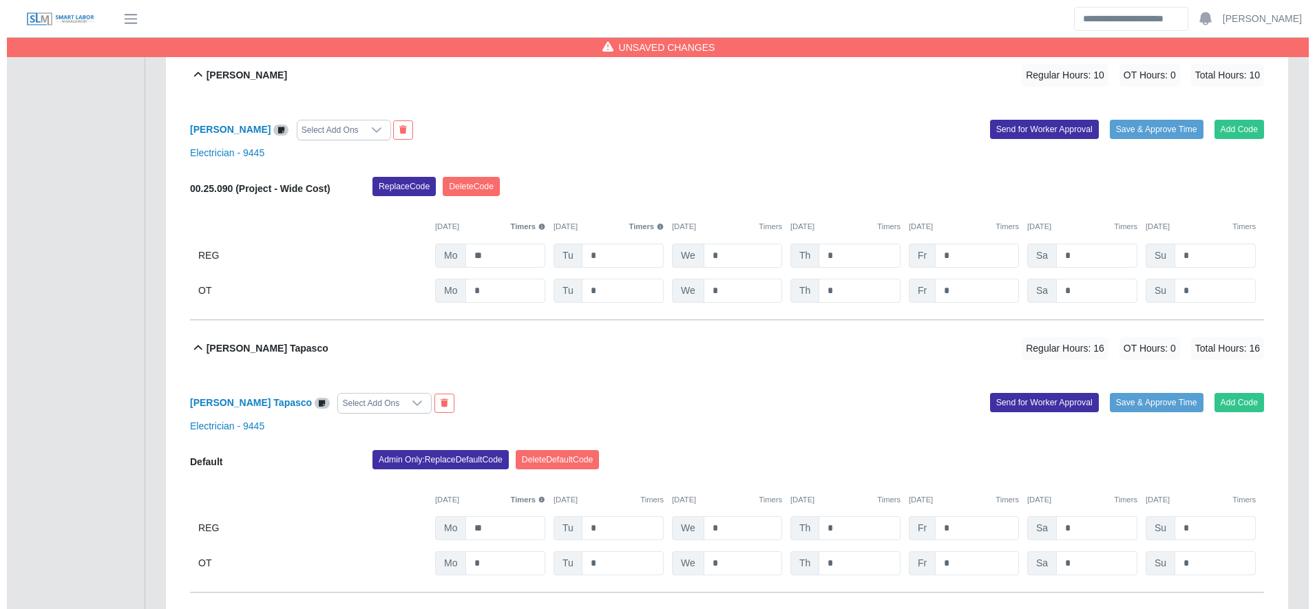
scroll to position [3655, 0]
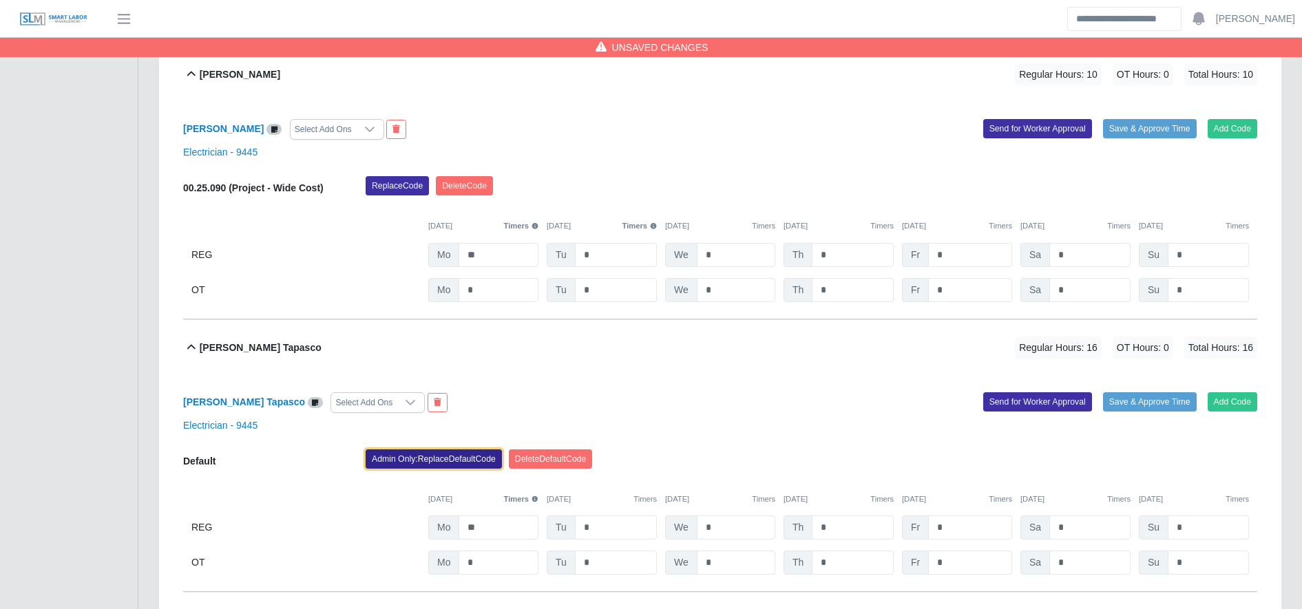
click at [432, 463] on button "Admin Only: Replace Default Code" at bounding box center [434, 459] width 136 height 19
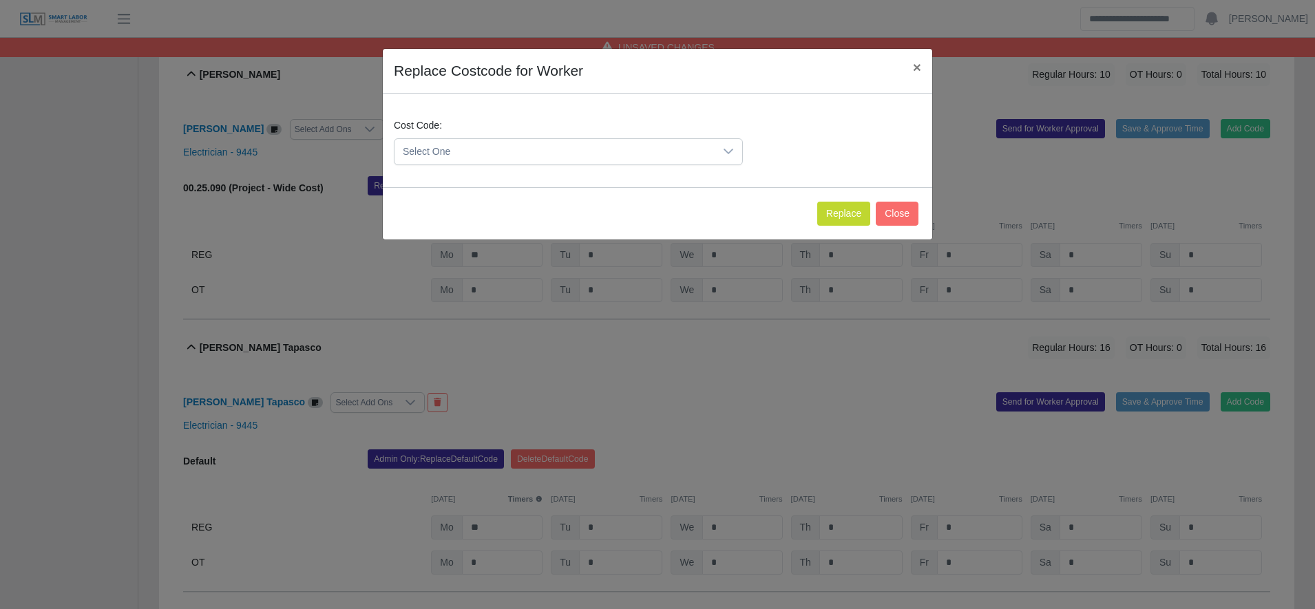
click at [516, 138] on div "Select One" at bounding box center [568, 151] width 349 height 27
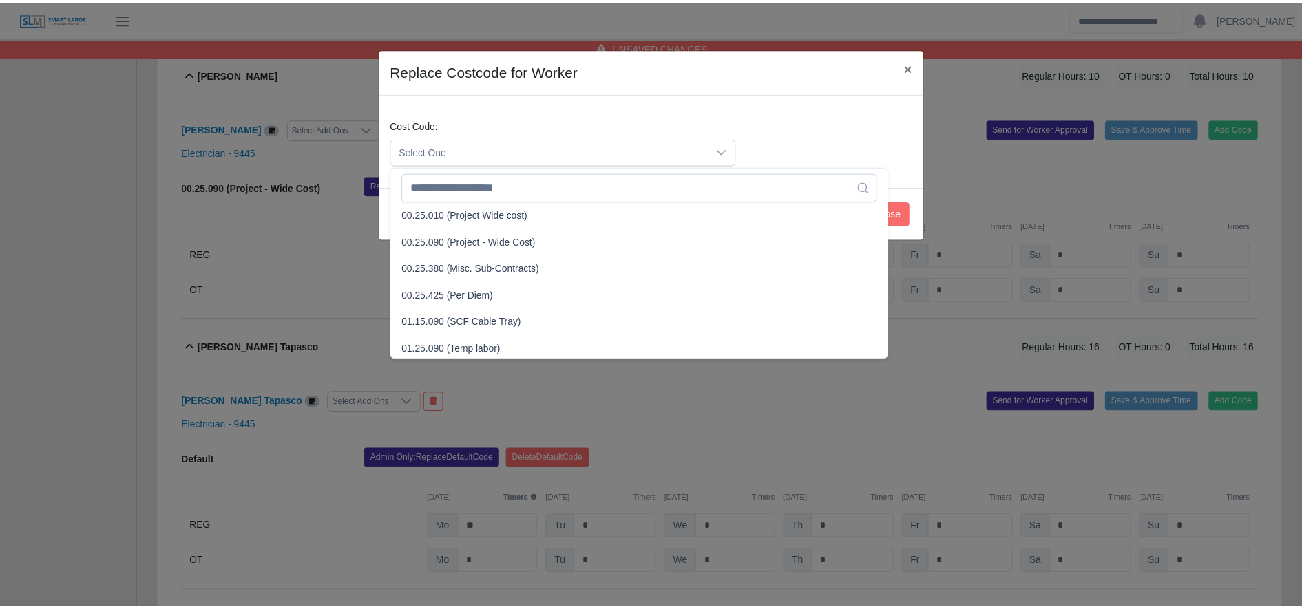
scroll to position [471, 0]
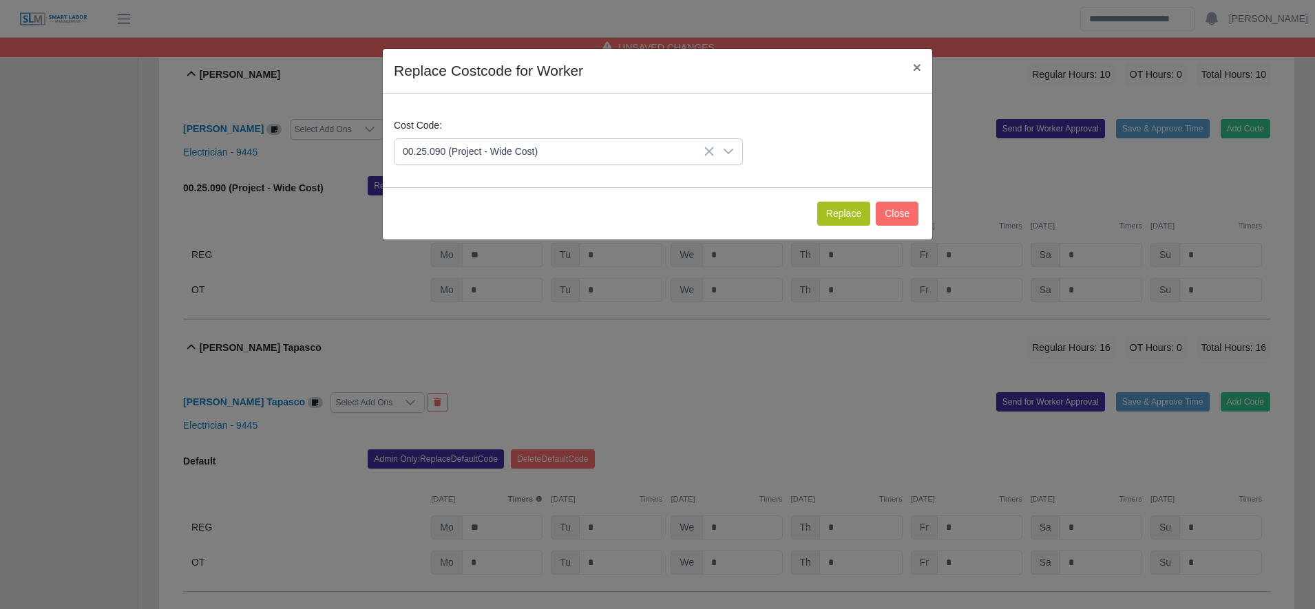
drag, startPoint x: 818, startPoint y: 216, endPoint x: 839, endPoint y: 214, distance: 21.4
click at [839, 214] on div "Replace Close" at bounding box center [657, 213] width 549 height 52
click at [839, 214] on button "Replace" at bounding box center [843, 214] width 53 height 24
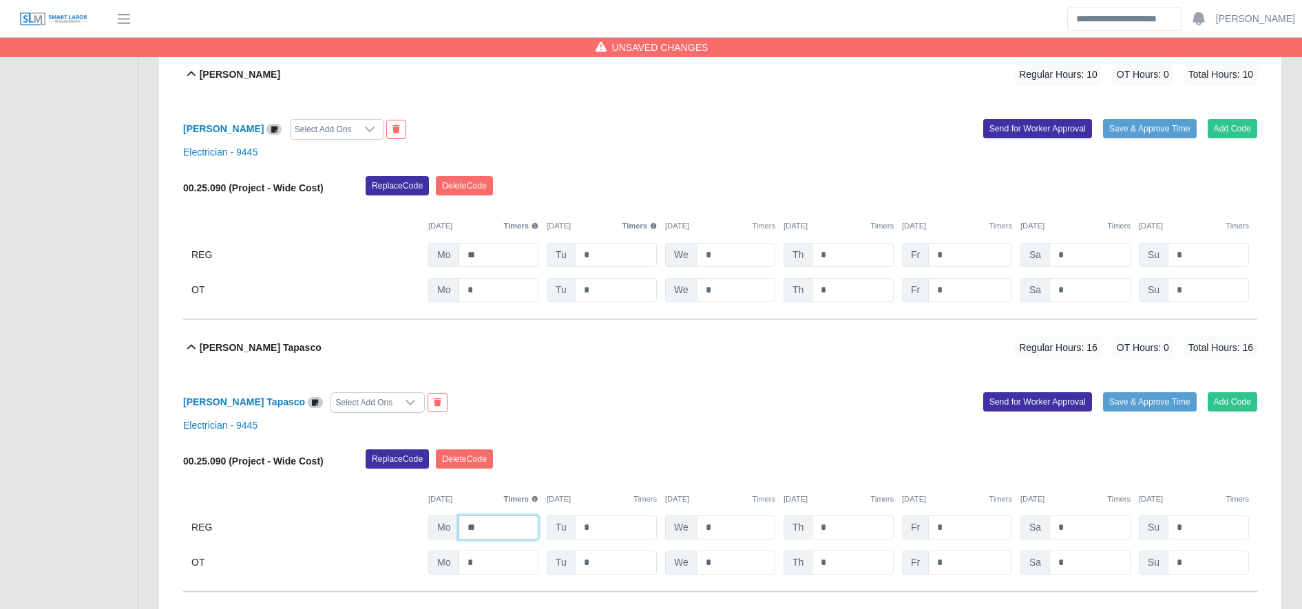
click at [496, 535] on input "**" at bounding box center [498, 528] width 80 height 24
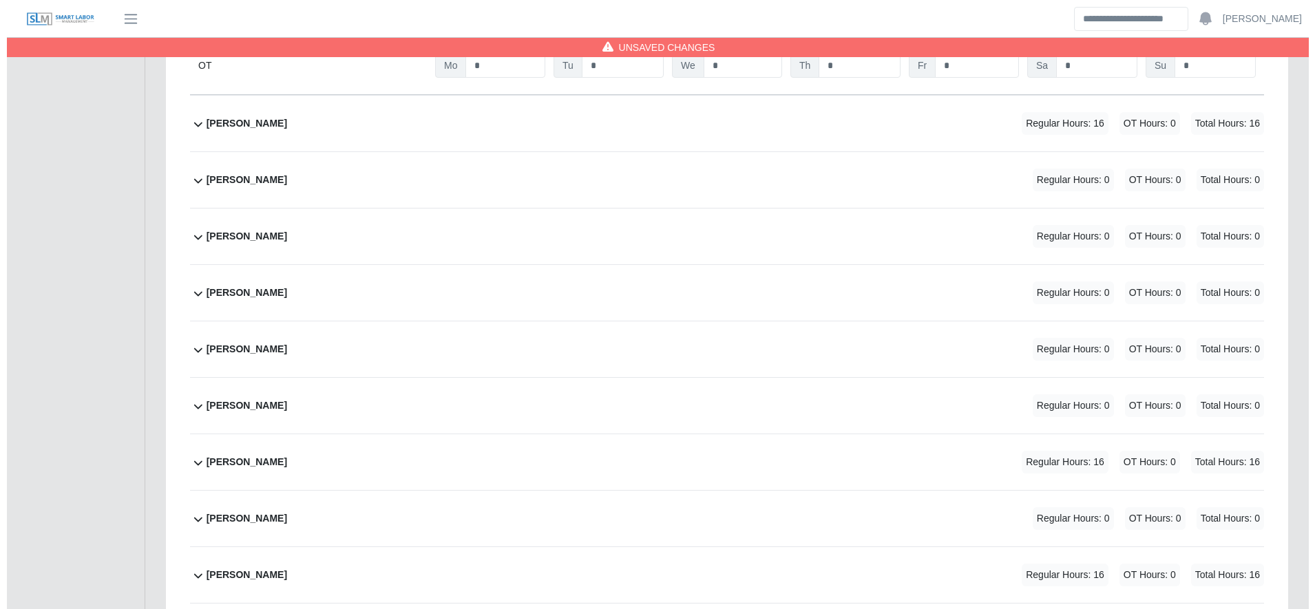
scroll to position [4153, 0]
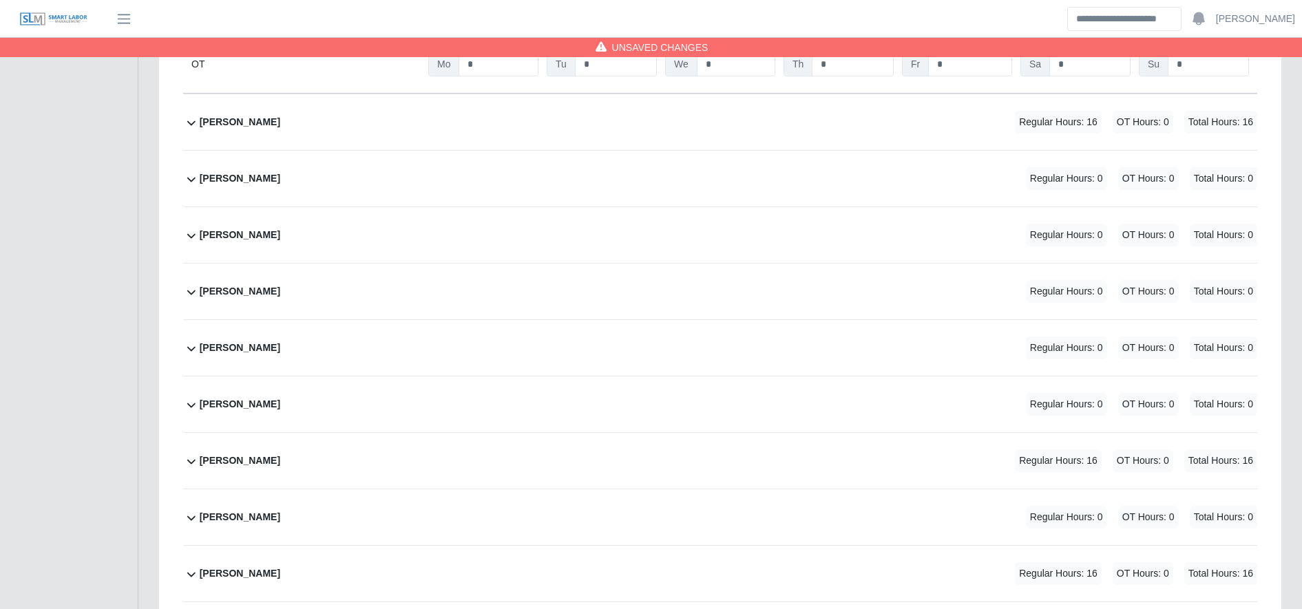
type input "**"
click at [619, 150] on div "Eni Zelaya Regular Hours: 16 OT Hours: 0 Total Hours: 16" at bounding box center [728, 122] width 1057 height 56
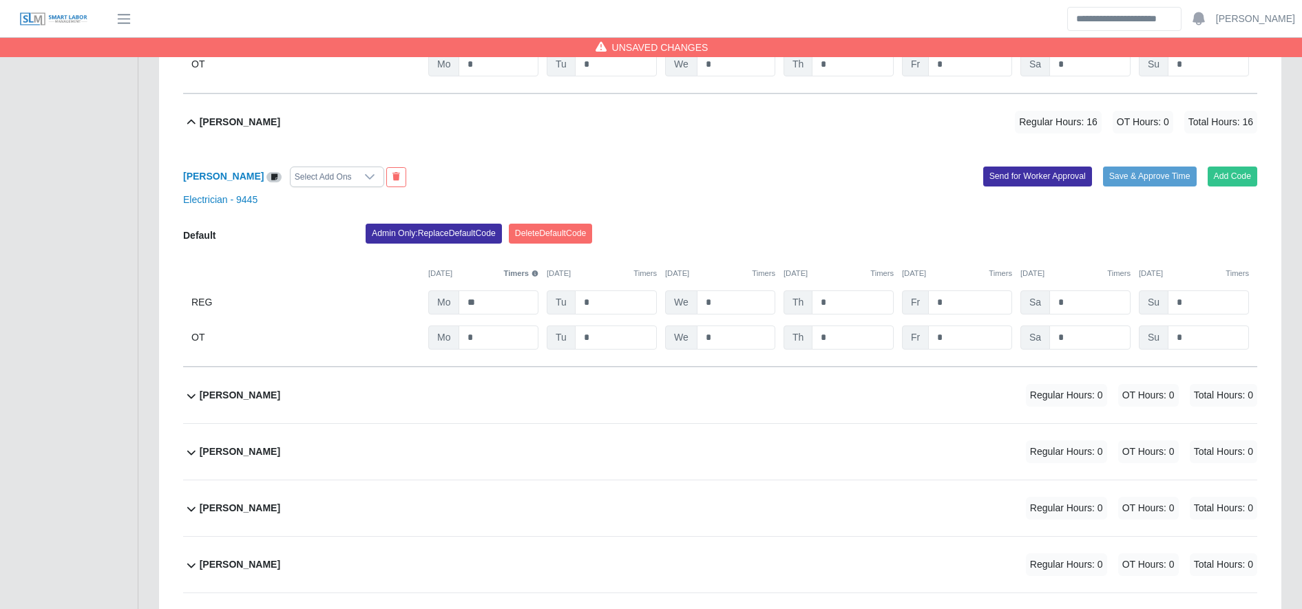
click at [457, 229] on div "Eni Zelaya Select Add Ons Add Code Save & Approve Time Send for Worker Approval…" at bounding box center [720, 258] width 1074 height 217
click at [458, 238] on button "Admin Only: Replace Default Code" at bounding box center [434, 233] width 136 height 19
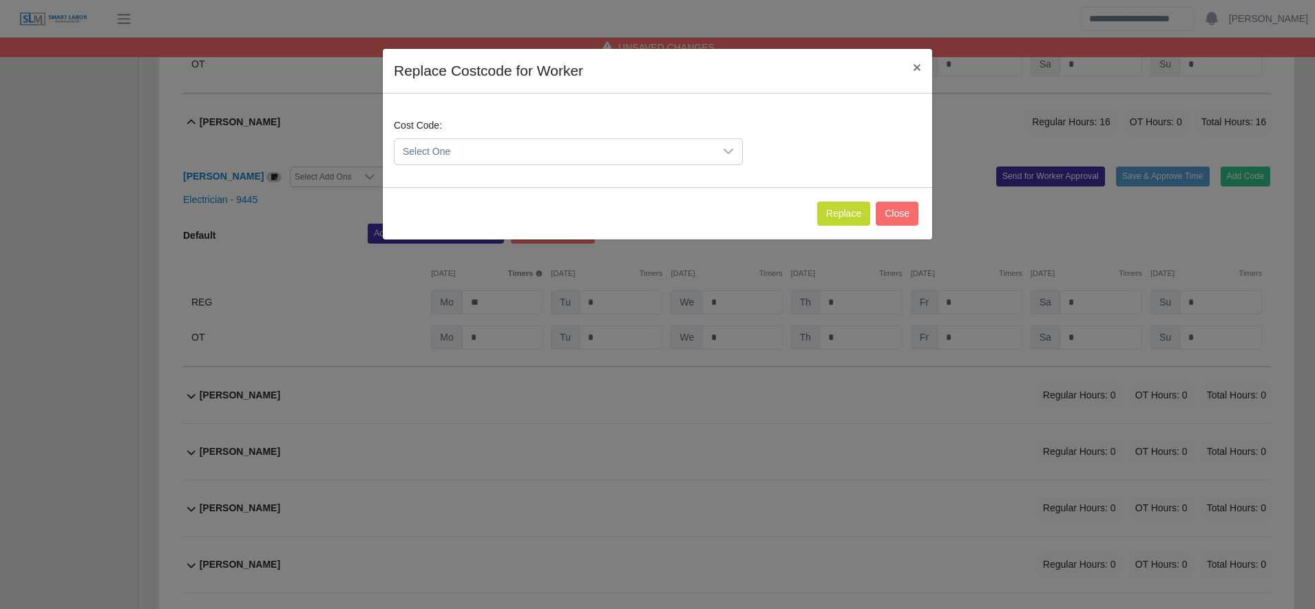
click at [493, 154] on span "Select One" at bounding box center [554, 151] width 320 height 25
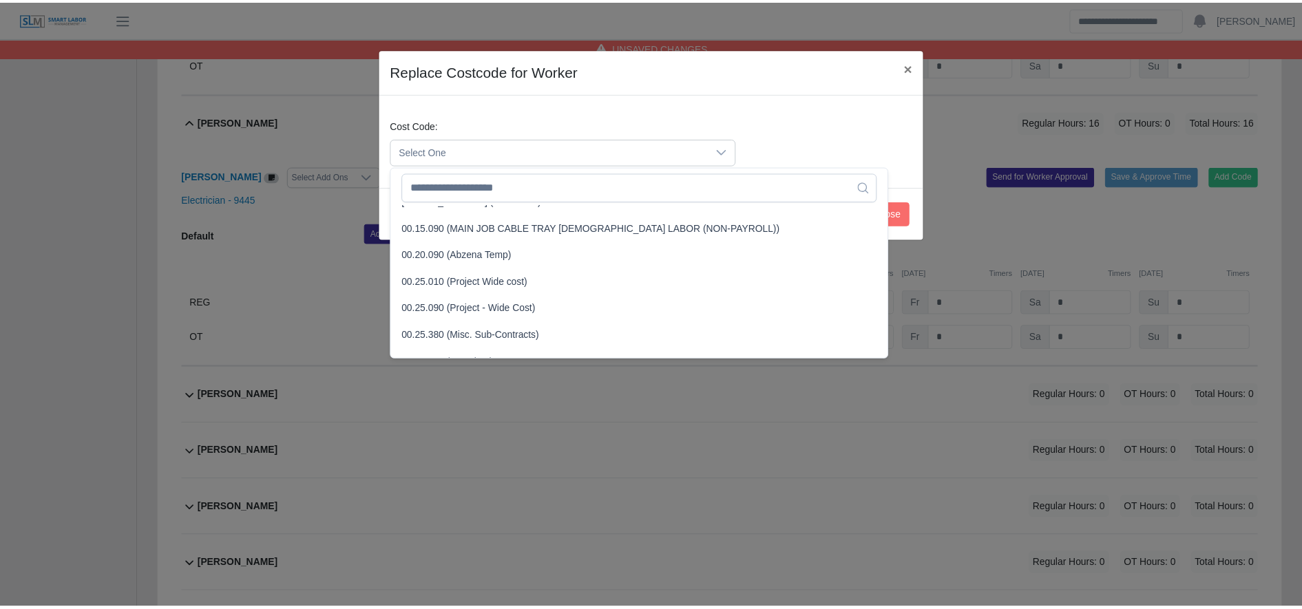
scroll to position [399, 0]
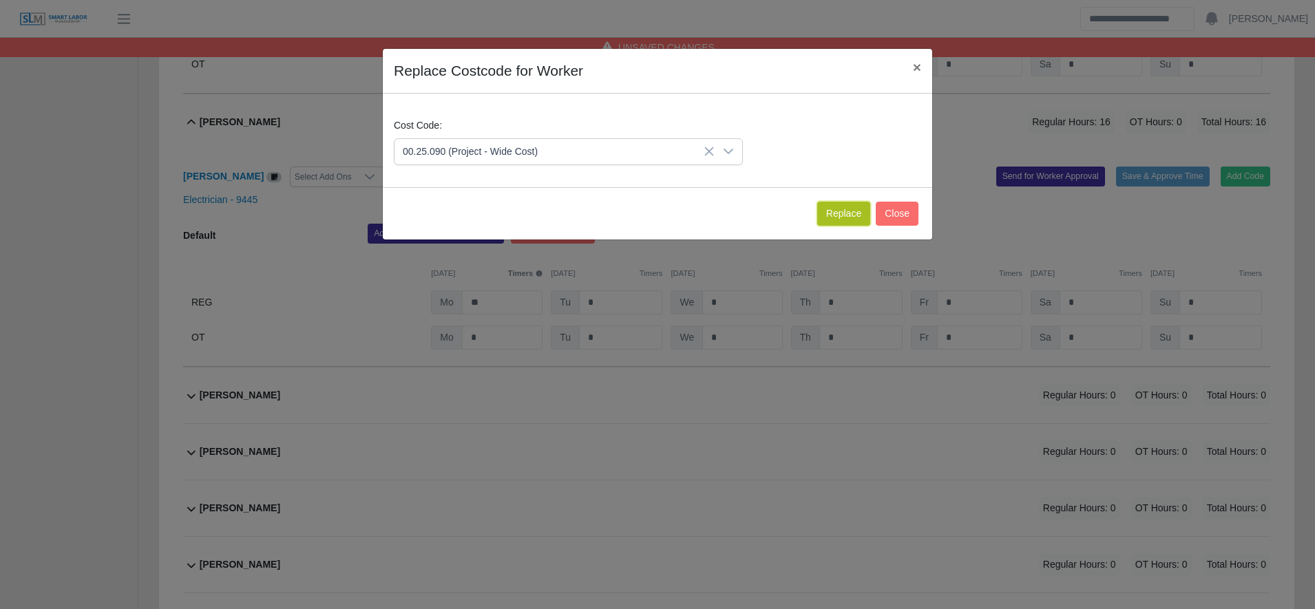
click at [834, 208] on button "Replace" at bounding box center [843, 214] width 53 height 24
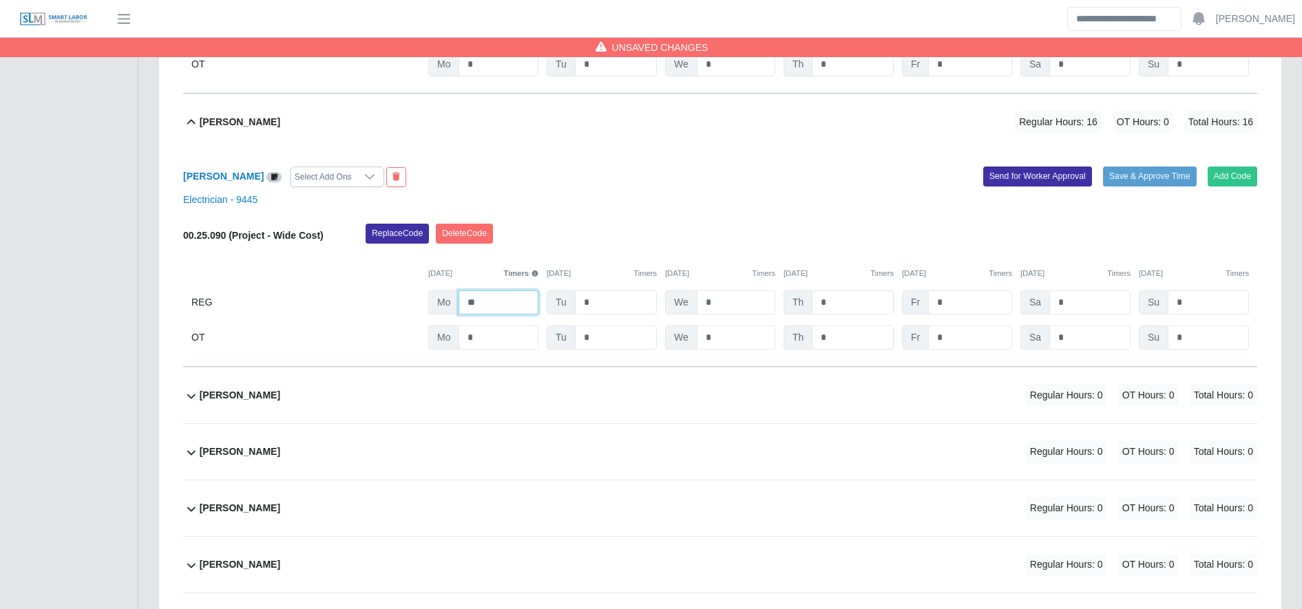
click at [500, 308] on input "**" at bounding box center [498, 303] width 80 height 24
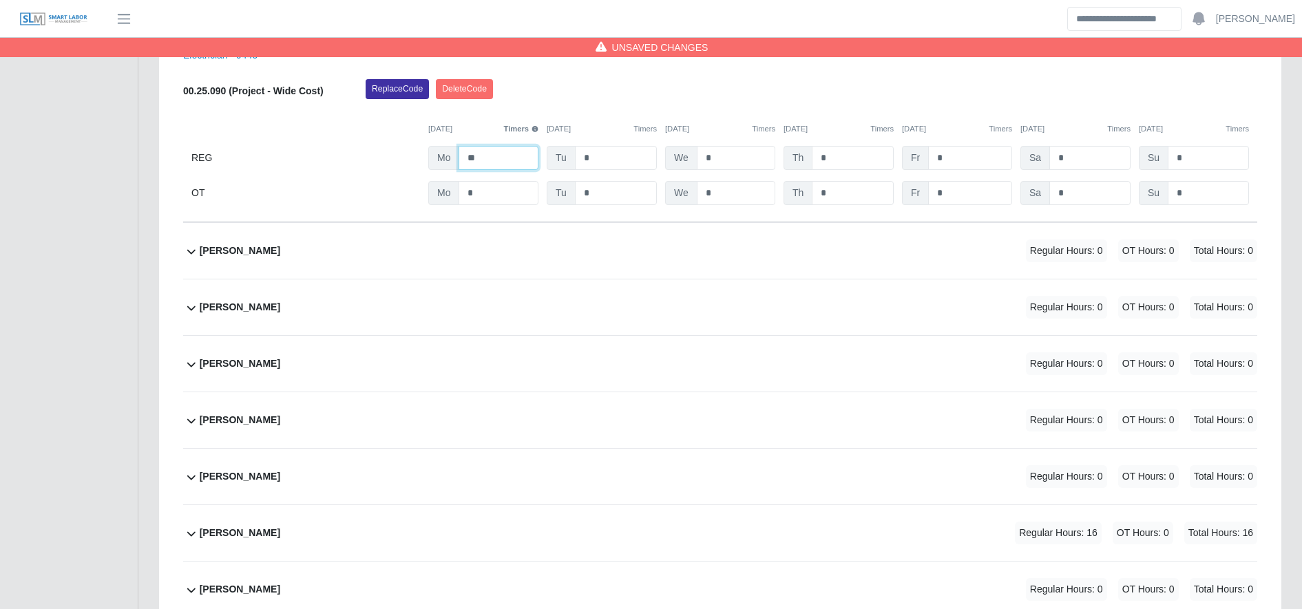
scroll to position [4323, 0]
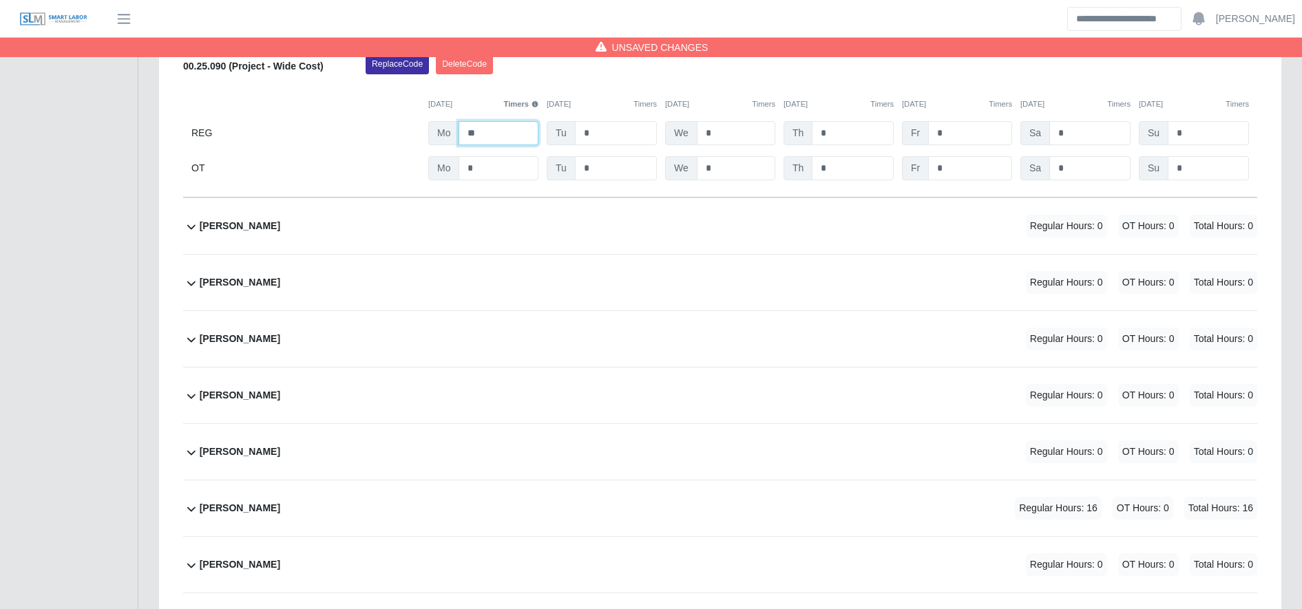
type input "**"
click at [568, 503] on div "Jaime Rivera Regular Hours: 16 OT Hours: 0 Total Hours: 16" at bounding box center [728, 509] width 1057 height 56
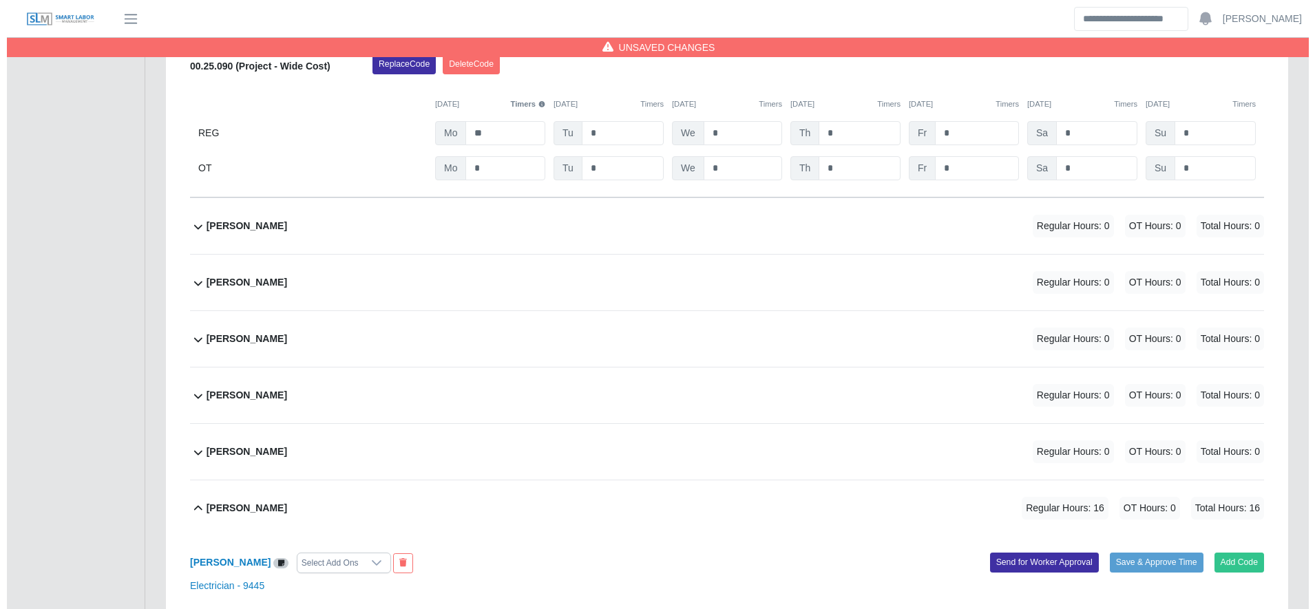
scroll to position [4594, 0]
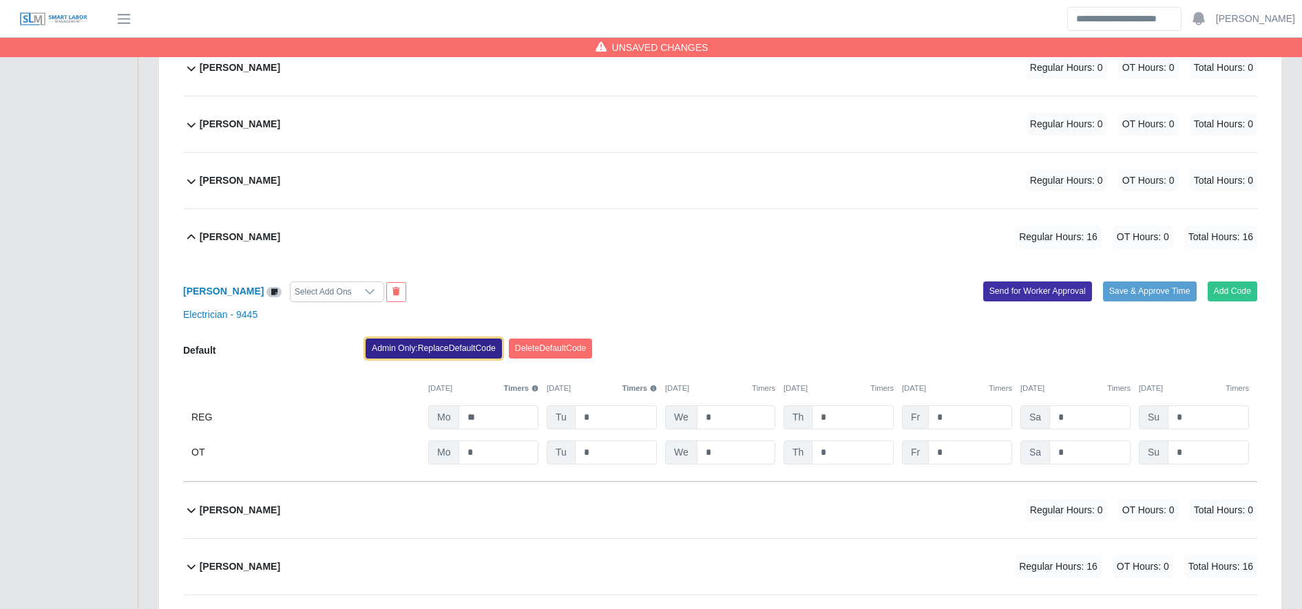
click at [455, 351] on button "Admin Only: Replace Default Code" at bounding box center [434, 348] width 136 height 19
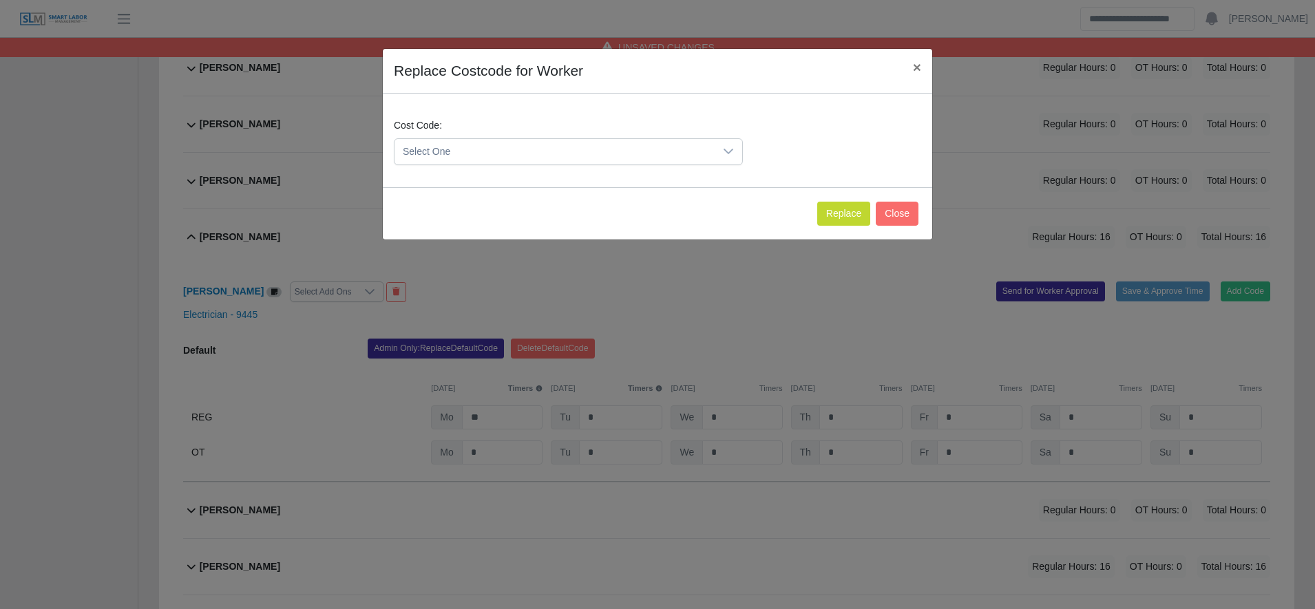
click at [523, 140] on span "Select One" at bounding box center [554, 151] width 320 height 25
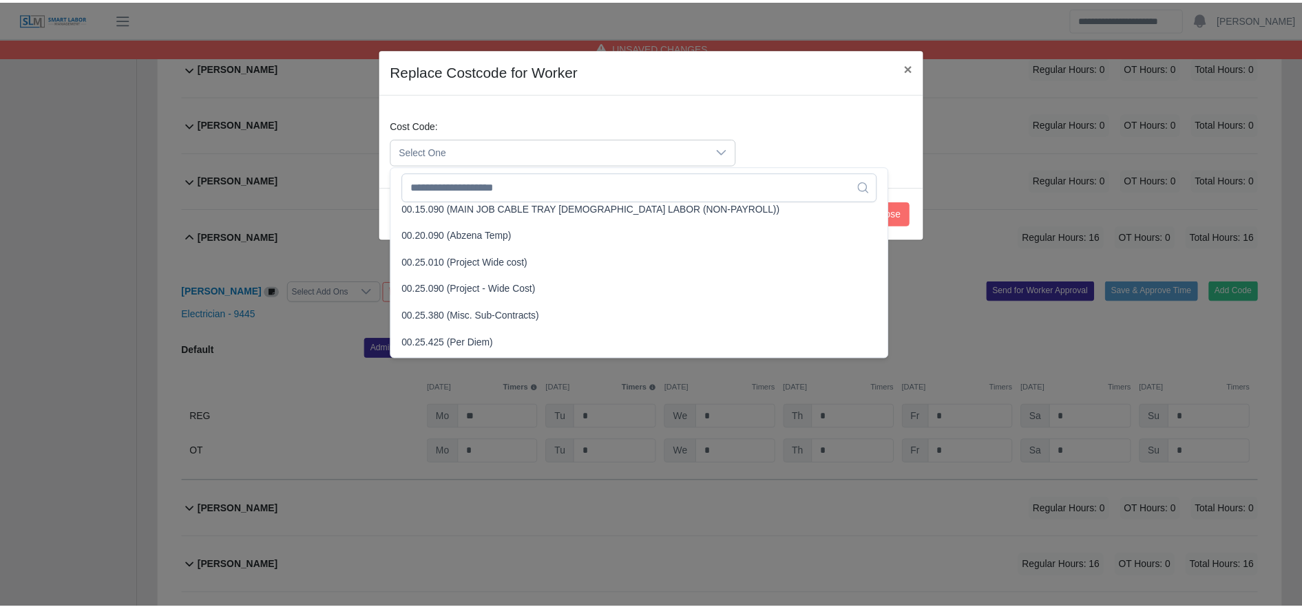
scroll to position [415, 0]
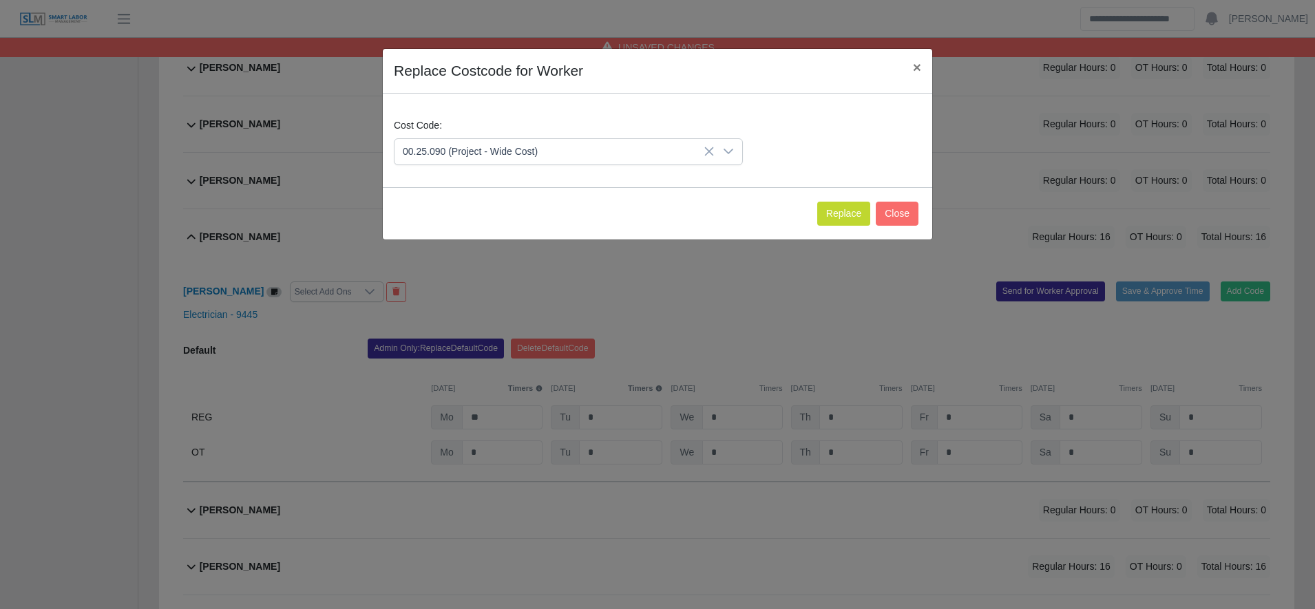
click at [840, 226] on div "Replace Close" at bounding box center [657, 213] width 549 height 52
click at [836, 218] on button "Replace" at bounding box center [843, 214] width 53 height 24
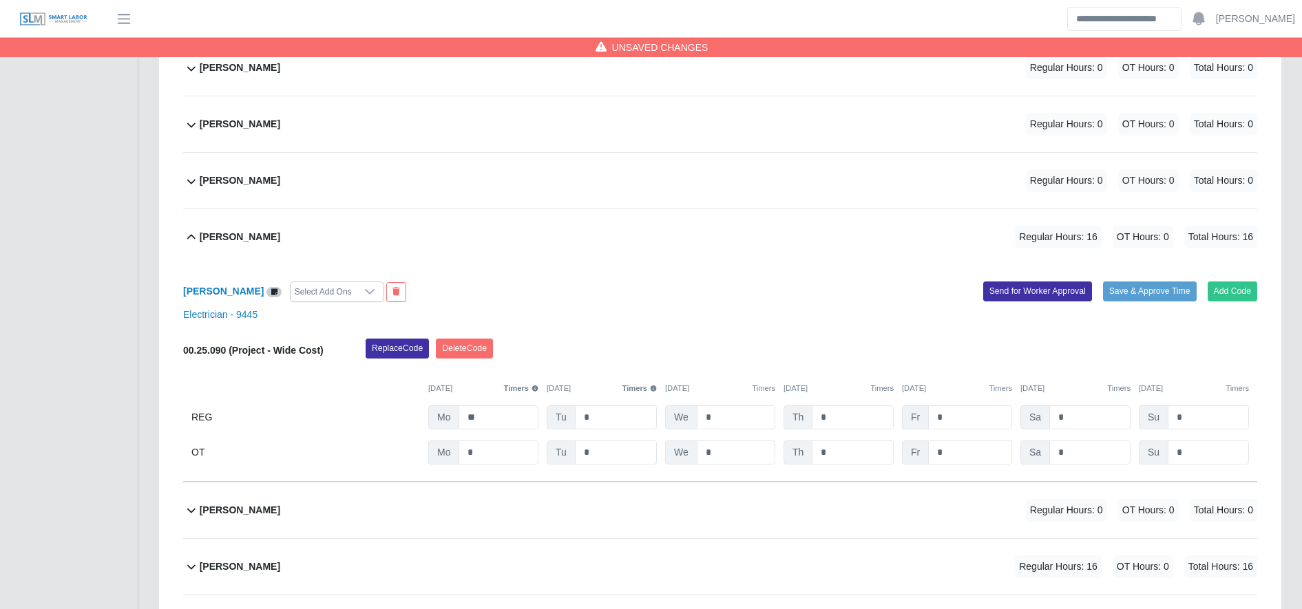
scroll to position [4596, 0]
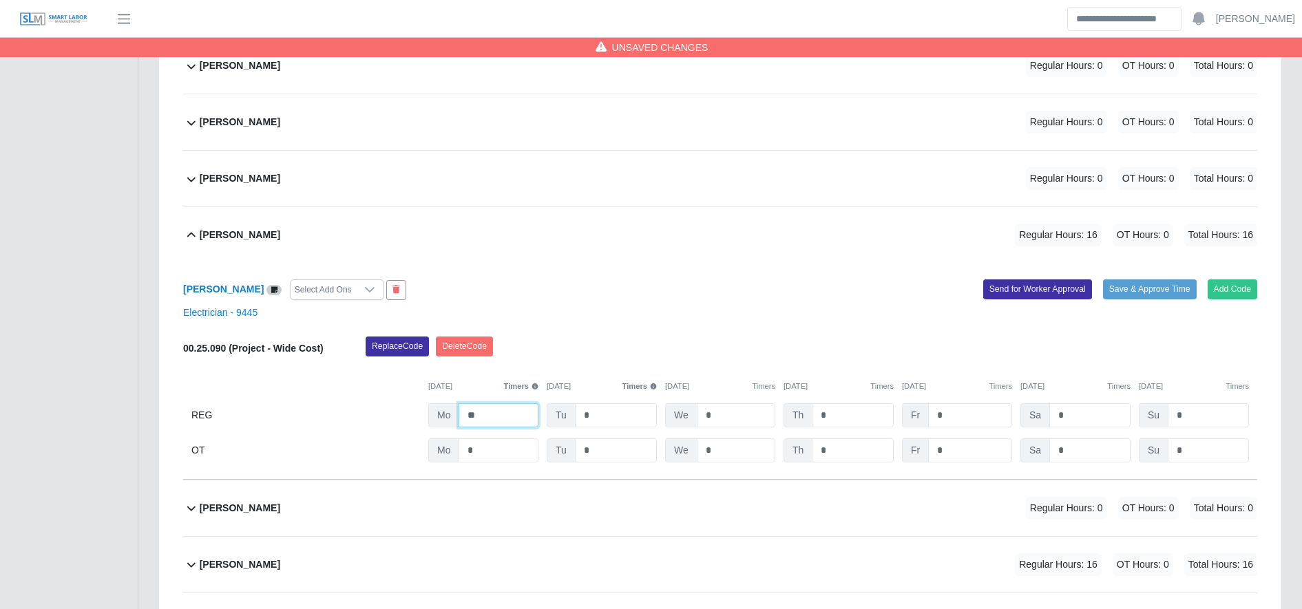
click at [520, 412] on input "**" at bounding box center [498, 415] width 80 height 24
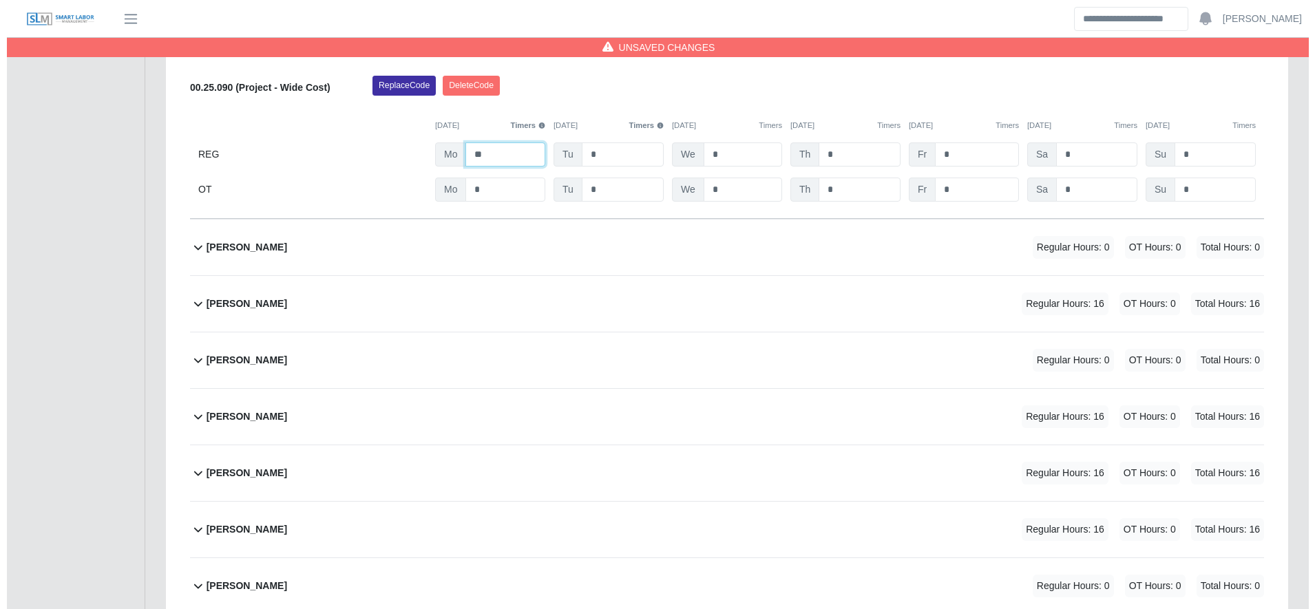
scroll to position [4858, 0]
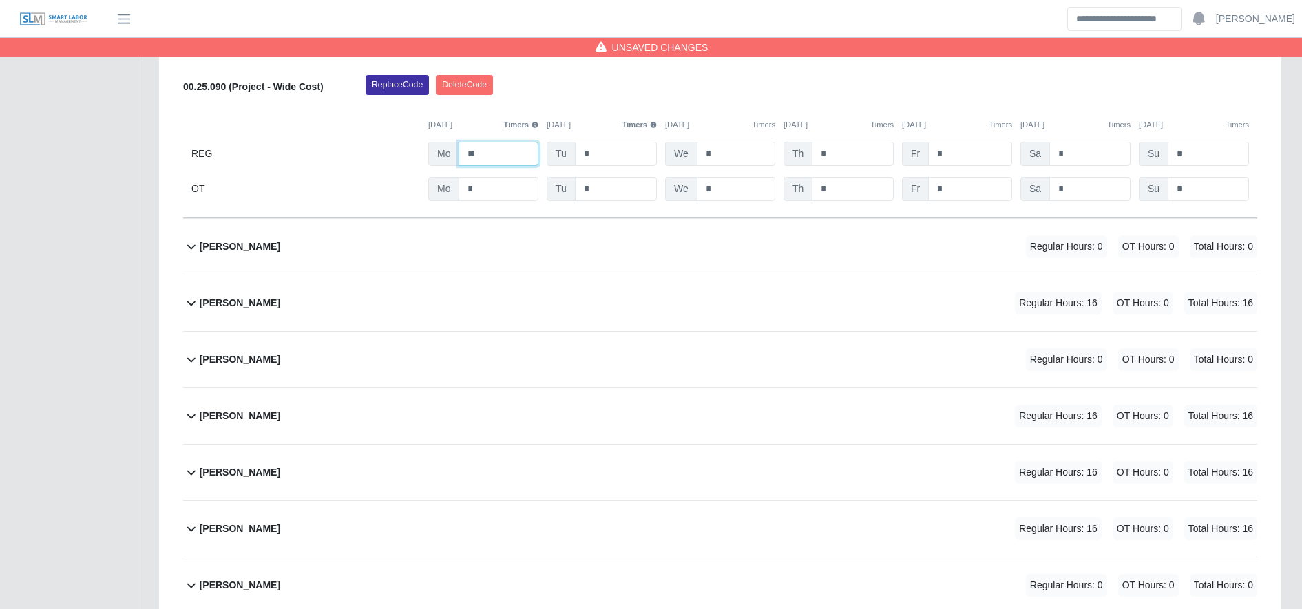
type input "**"
click at [682, 310] on div "Jonatan Portillo Regular Hours: 16 OT Hours: 0 Total Hours: 16" at bounding box center [728, 303] width 1057 height 56
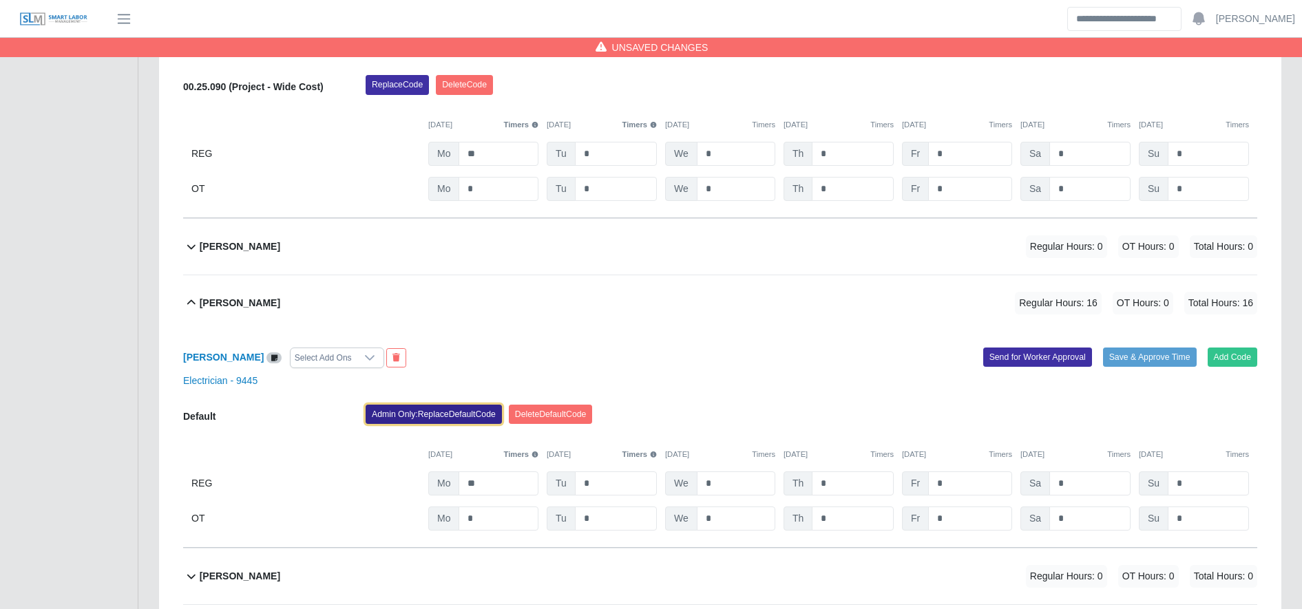
click at [405, 424] on button "Admin Only: Replace Default Code" at bounding box center [434, 414] width 136 height 19
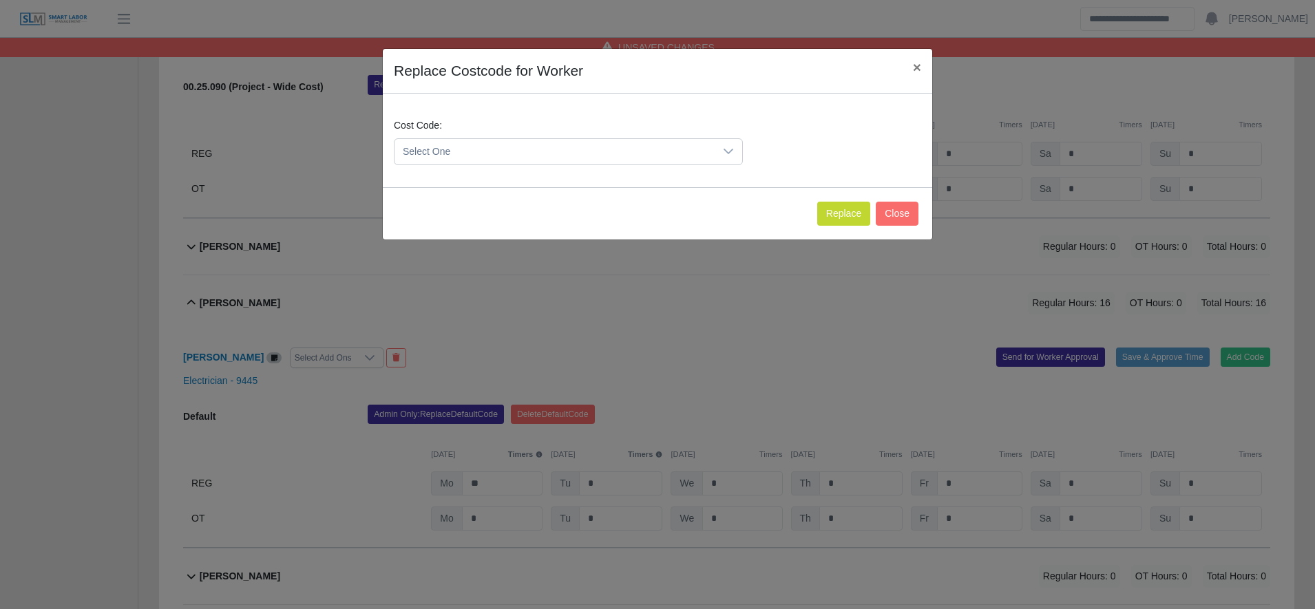
click at [525, 154] on span "Select One" at bounding box center [554, 151] width 320 height 25
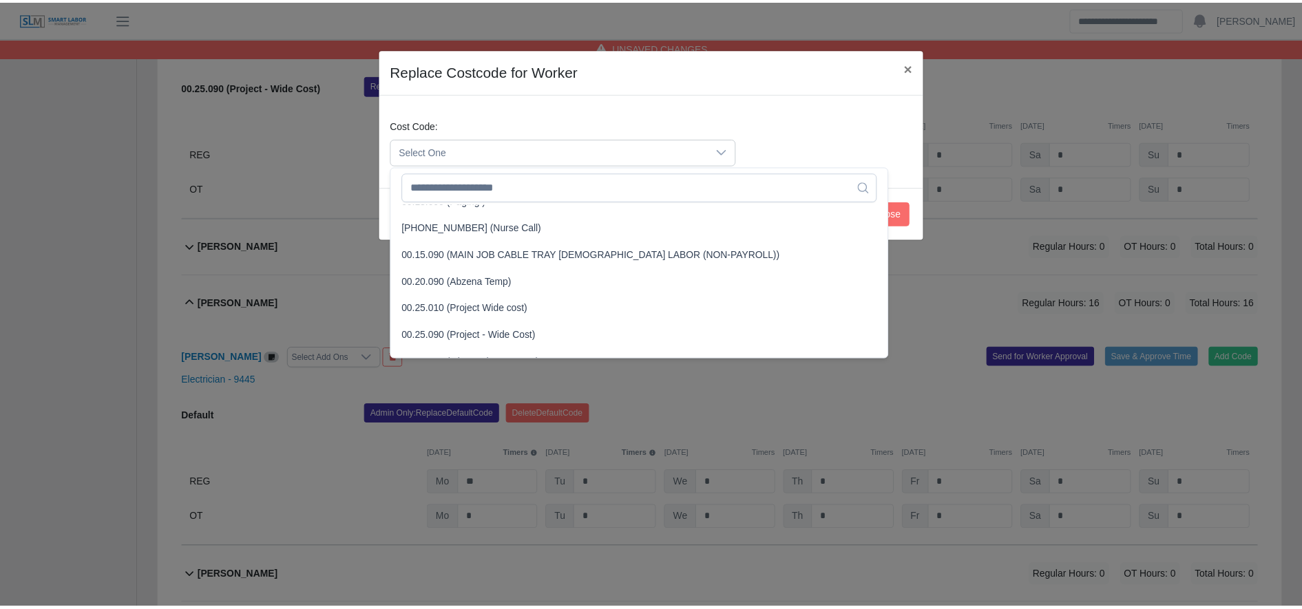
scroll to position [368, 0]
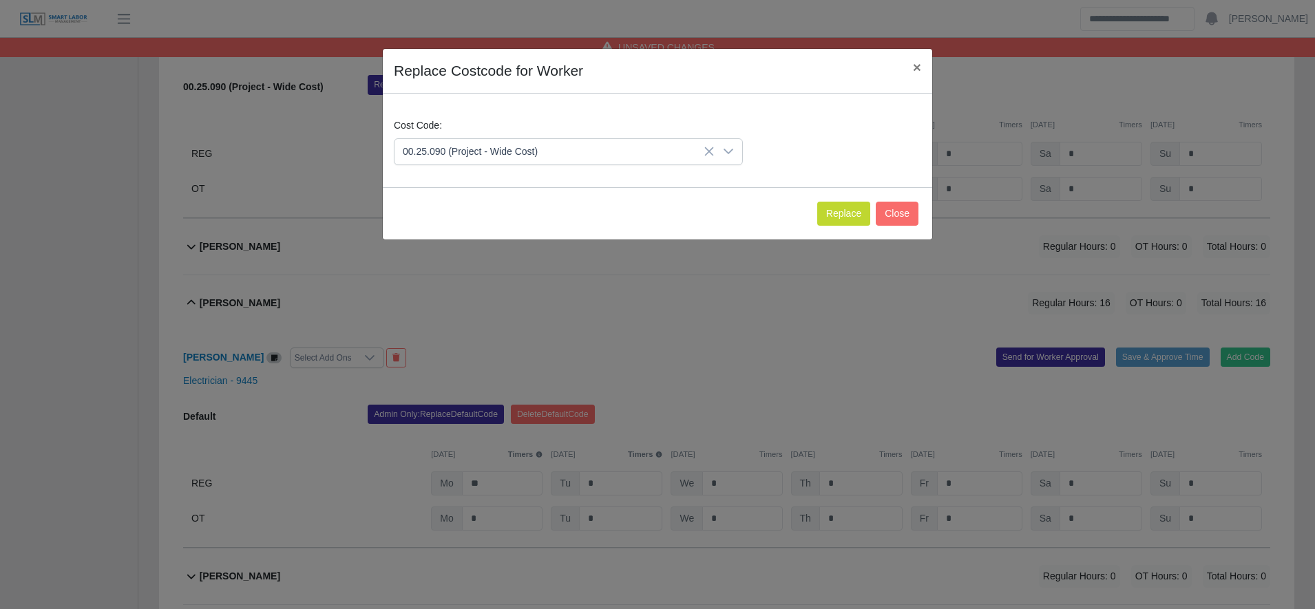
click at [502, 331] on span "00.25.090 (Project - Wide Cost)" at bounding box center [472, 335] width 135 height 14
click at [837, 207] on button "Replace" at bounding box center [843, 214] width 53 height 24
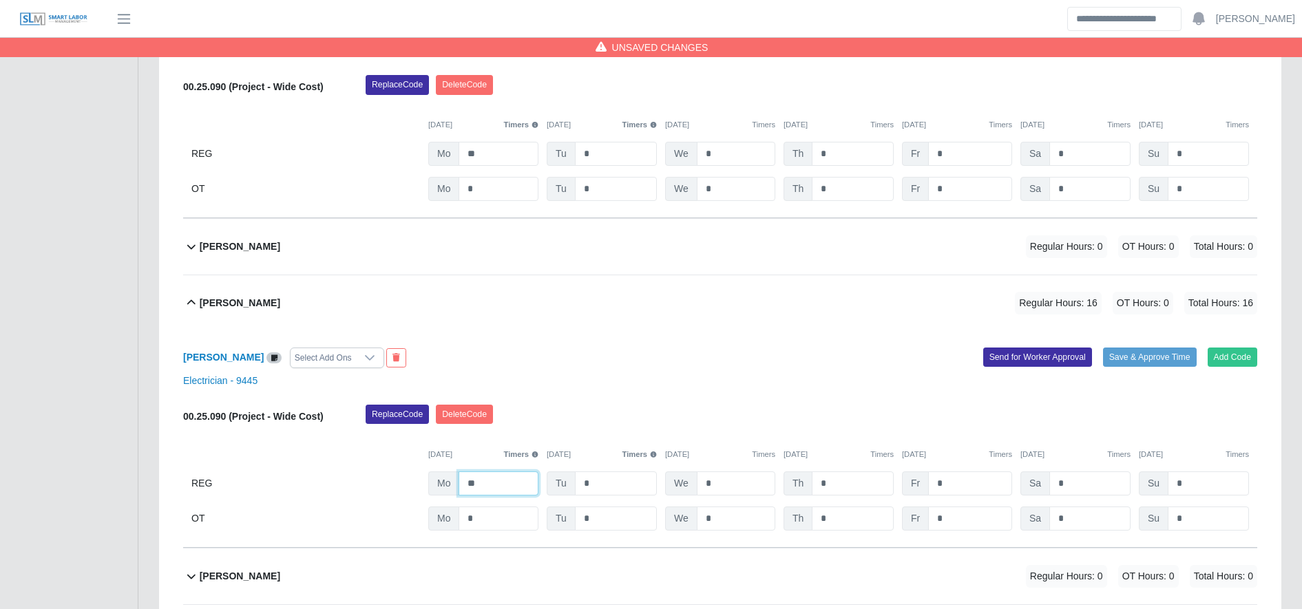
click at [512, 493] on input "**" at bounding box center [498, 484] width 80 height 24
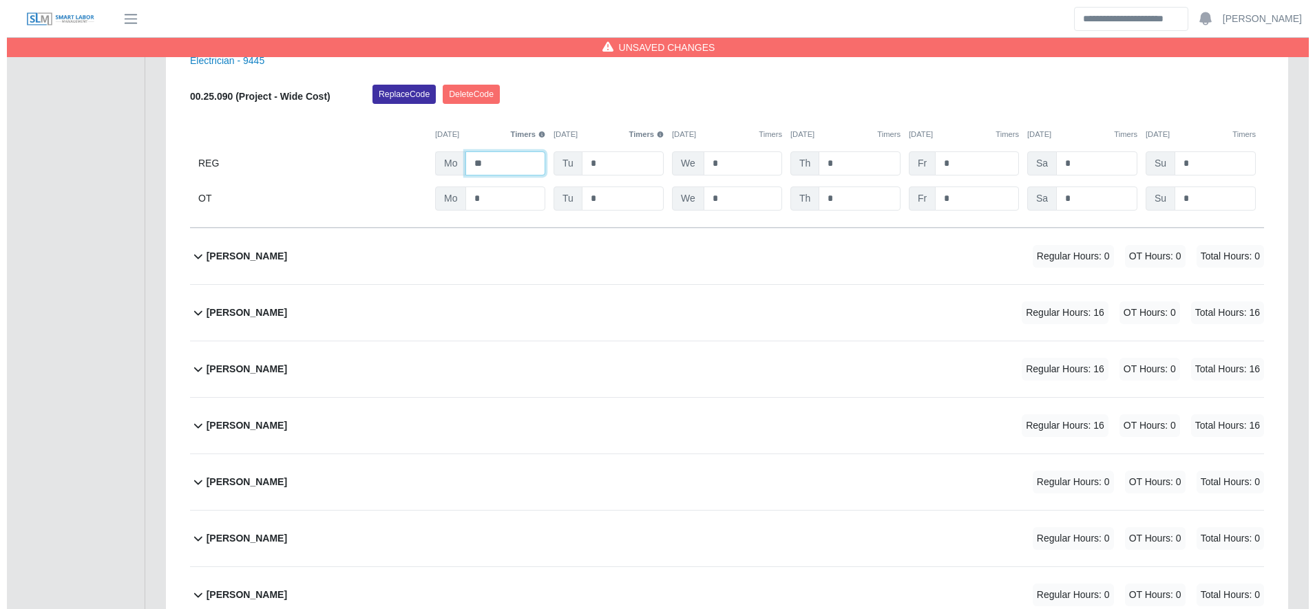
scroll to position [5179, 0]
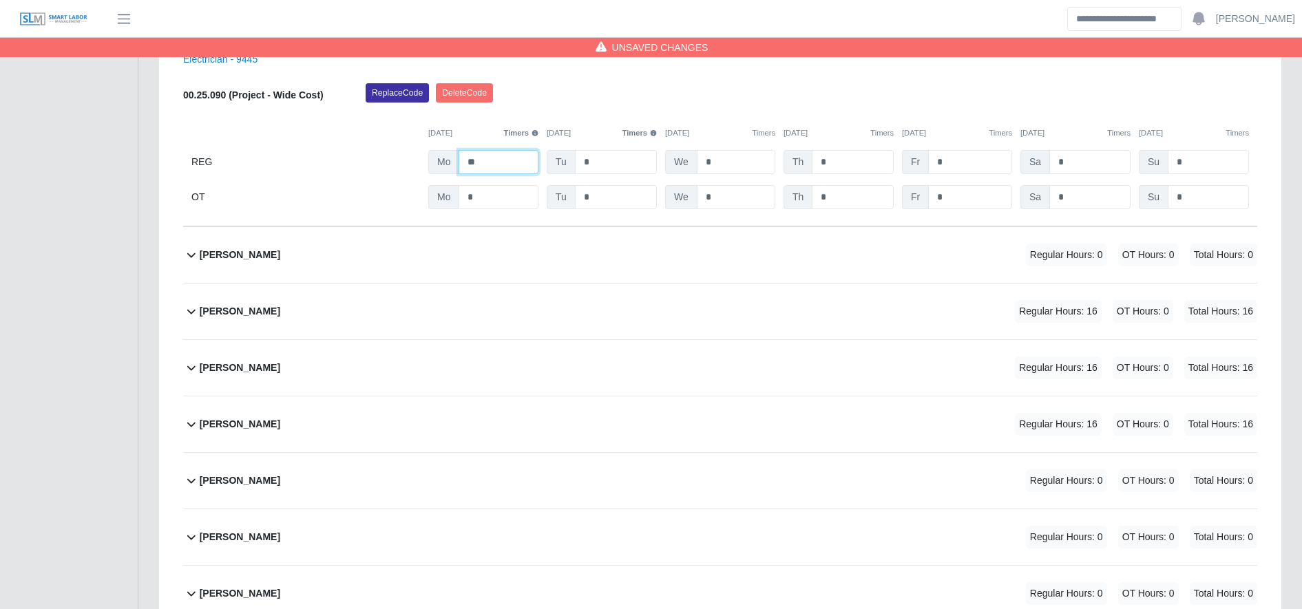
type input "**"
click at [600, 321] on div "Jorge Valera Regular Hours: 16 OT Hours: 0 Total Hours: 16" at bounding box center [728, 312] width 1057 height 56
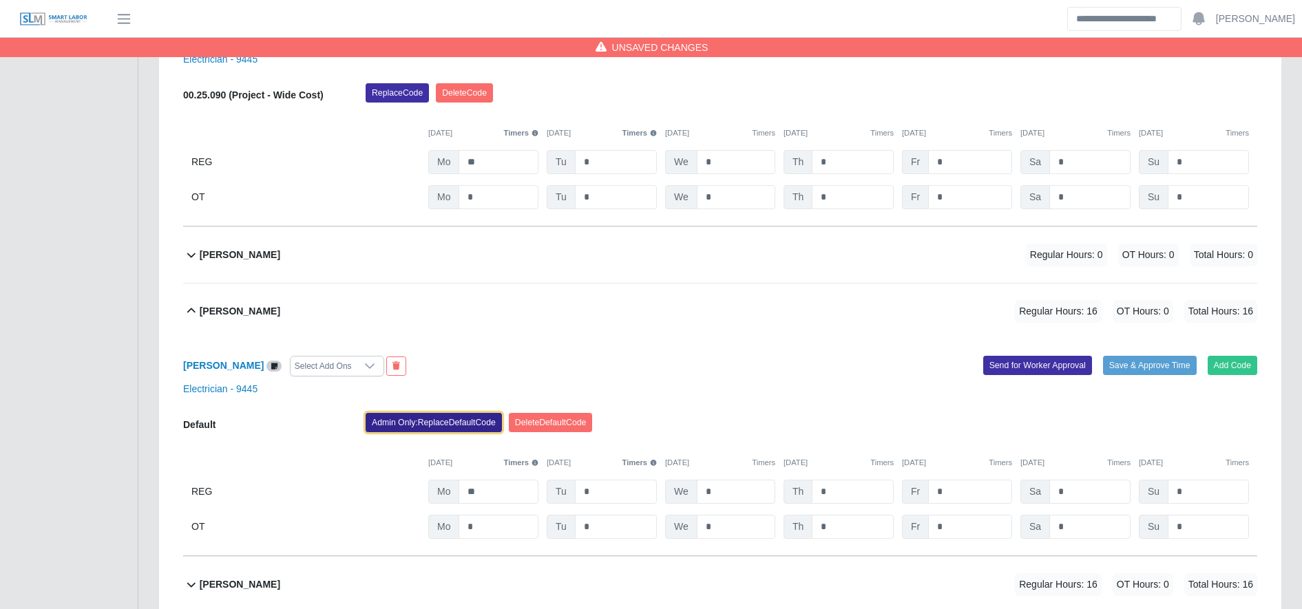
click at [468, 425] on button "Admin Only: Replace Default Code" at bounding box center [434, 422] width 136 height 19
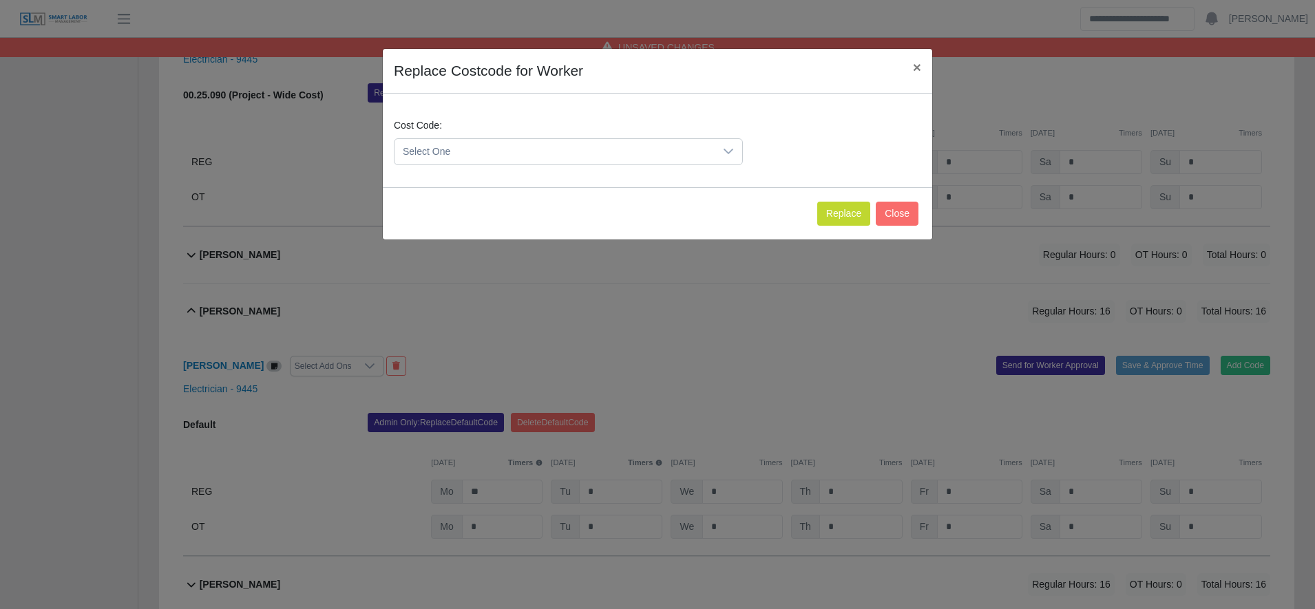
click at [500, 156] on span "Select One" at bounding box center [554, 151] width 320 height 25
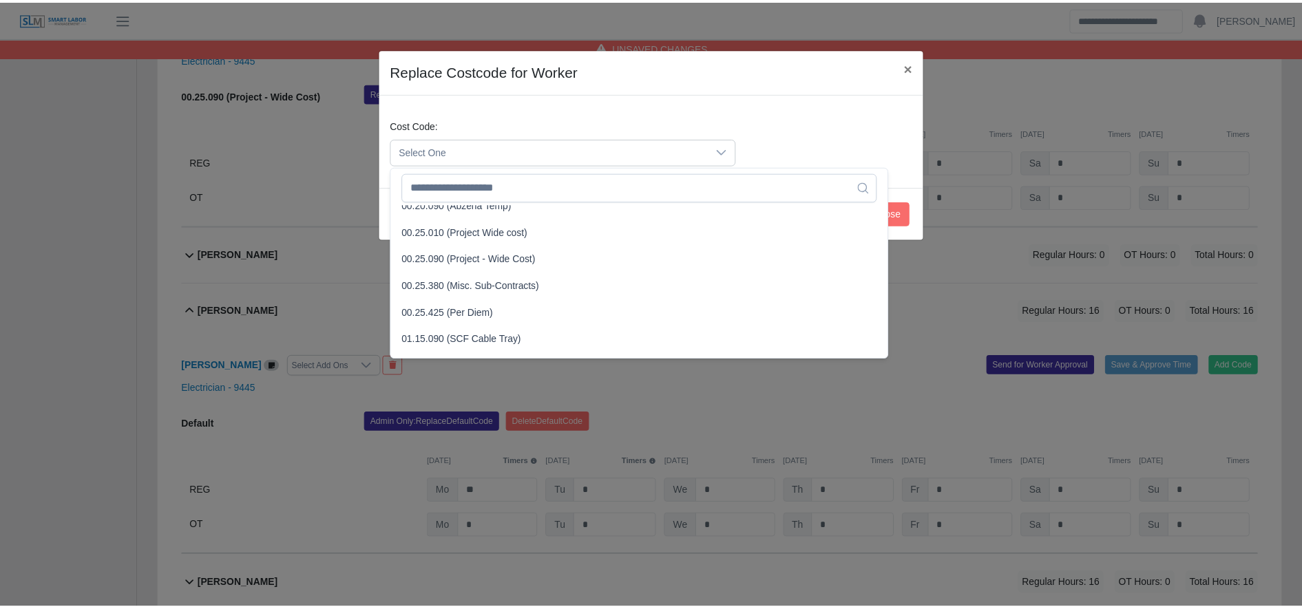
scroll to position [445, 0]
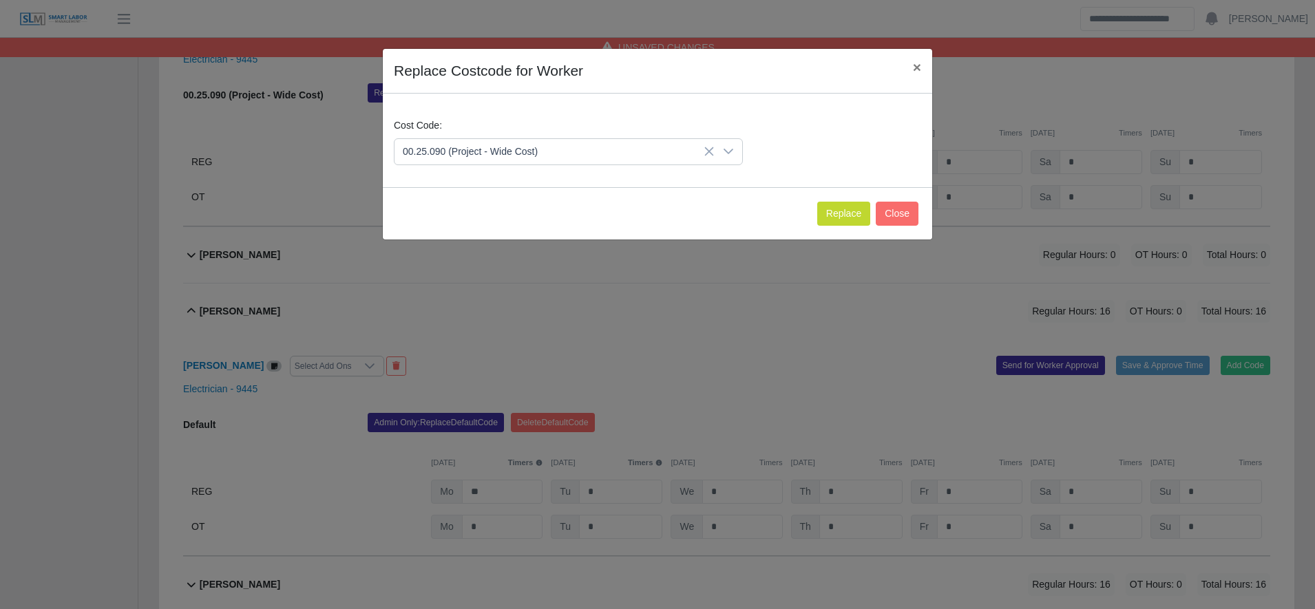
click at [481, 254] on span "00.25.090 (Project - Wide Cost)" at bounding box center [472, 258] width 135 height 14
click at [831, 214] on button "Replace" at bounding box center [843, 214] width 53 height 24
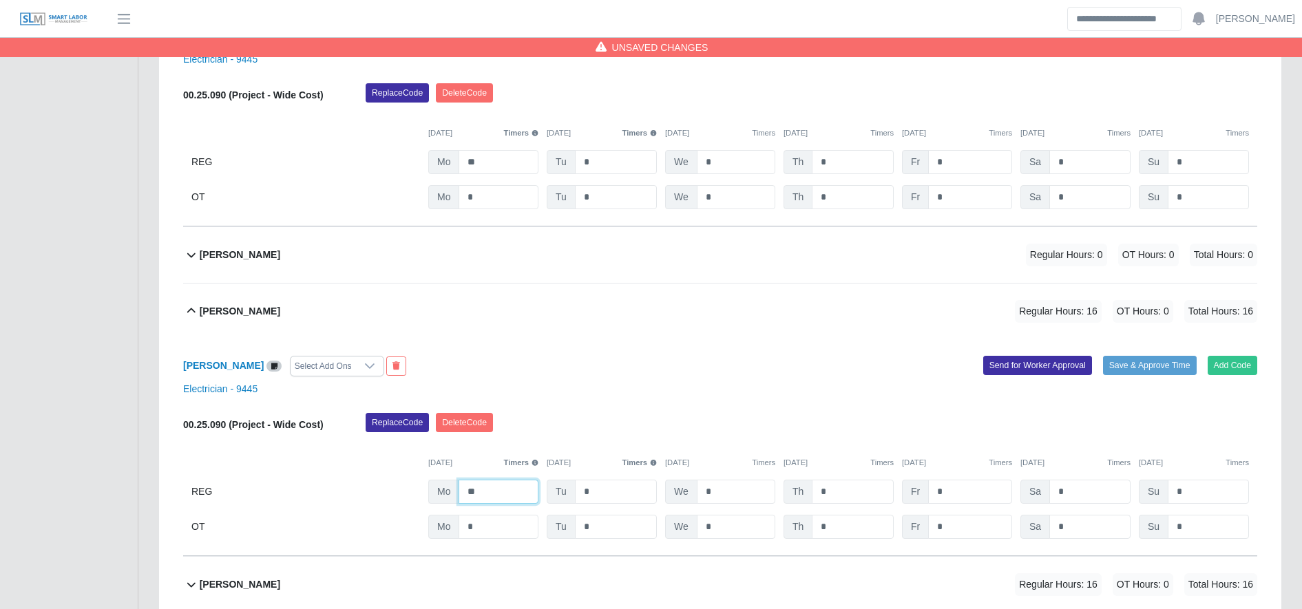
click at [509, 498] on input "**" at bounding box center [498, 492] width 80 height 24
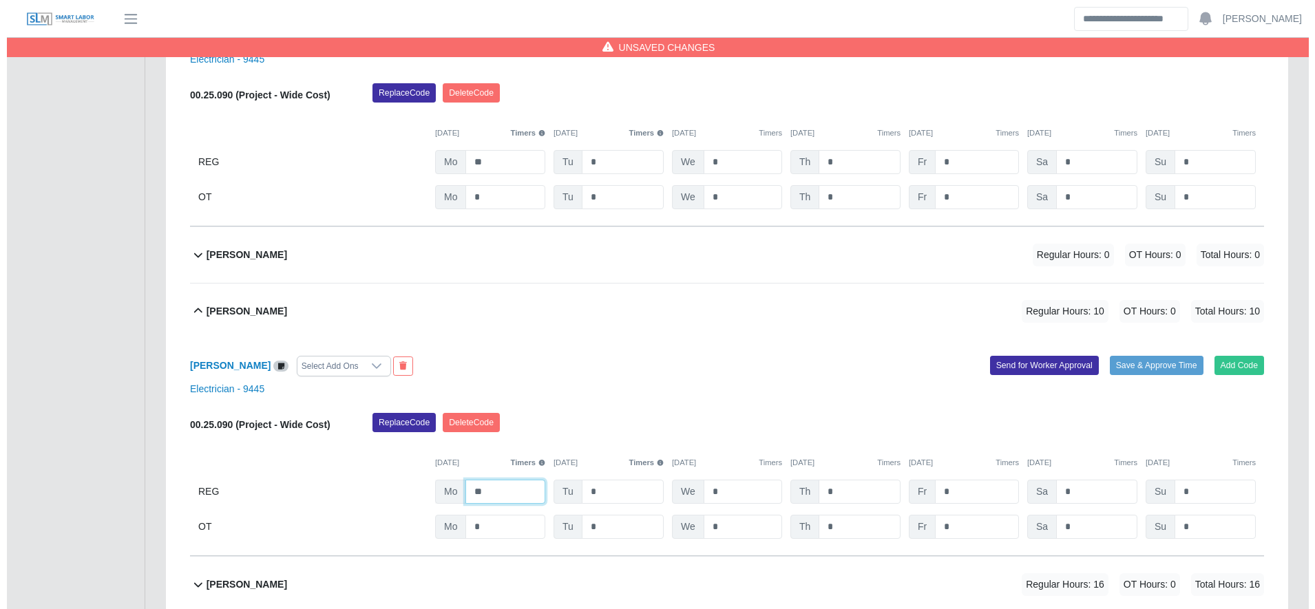
scroll to position [5421, 0]
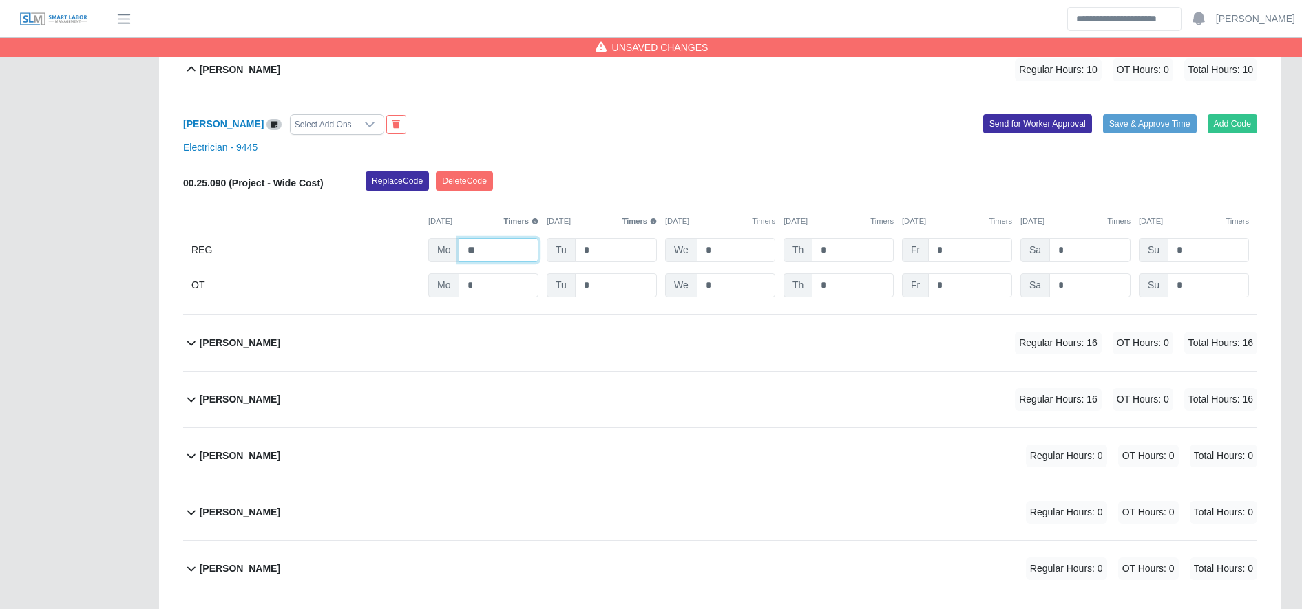
type input "**"
click at [545, 345] on div "Jose Montenegro Regular Hours: 16 OT Hours: 0 Total Hours: 16" at bounding box center [728, 343] width 1057 height 56
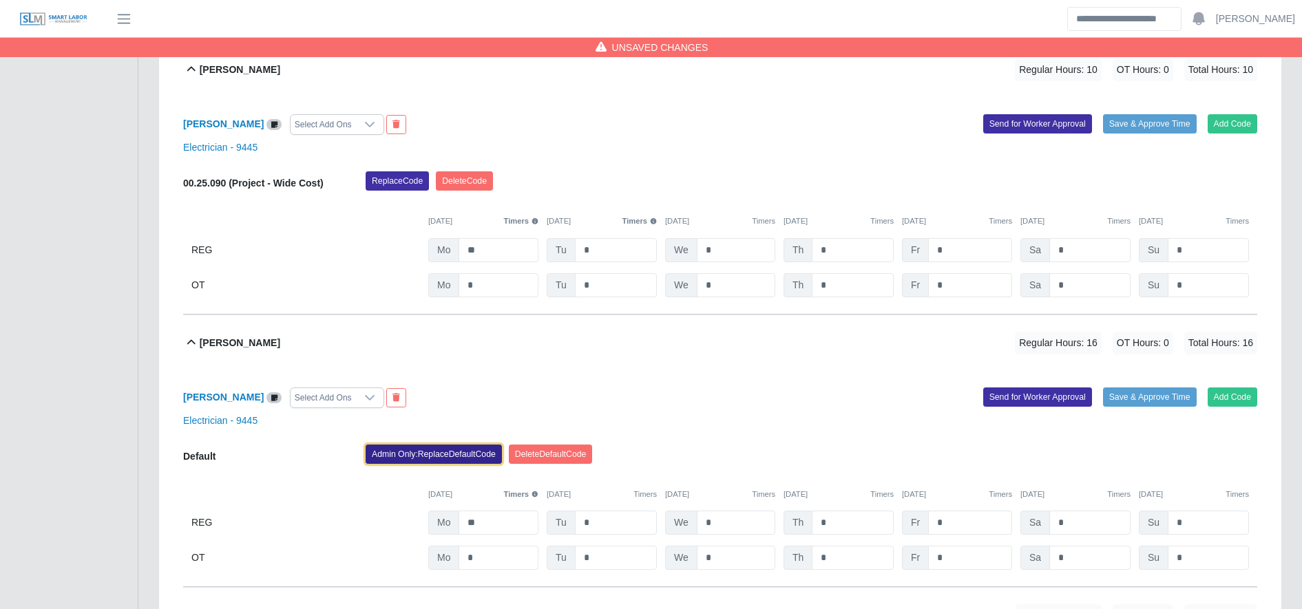
click at [458, 463] on button "Admin Only: Replace Default Code" at bounding box center [434, 454] width 136 height 19
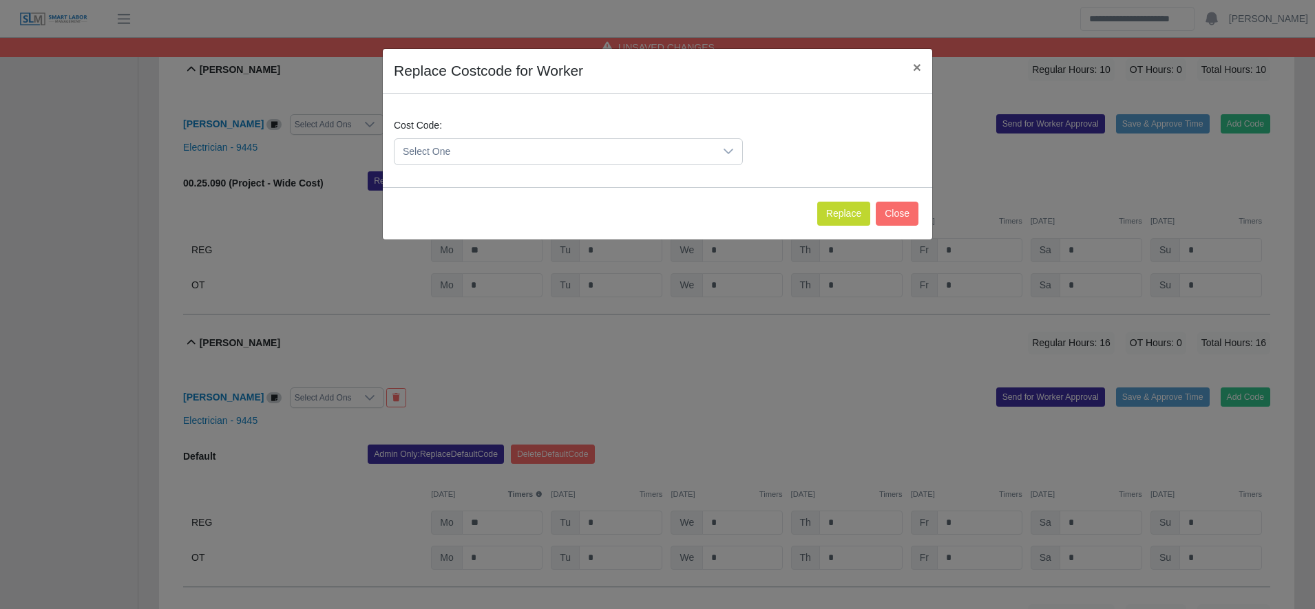
click at [489, 146] on span "Select One" at bounding box center [554, 151] width 320 height 25
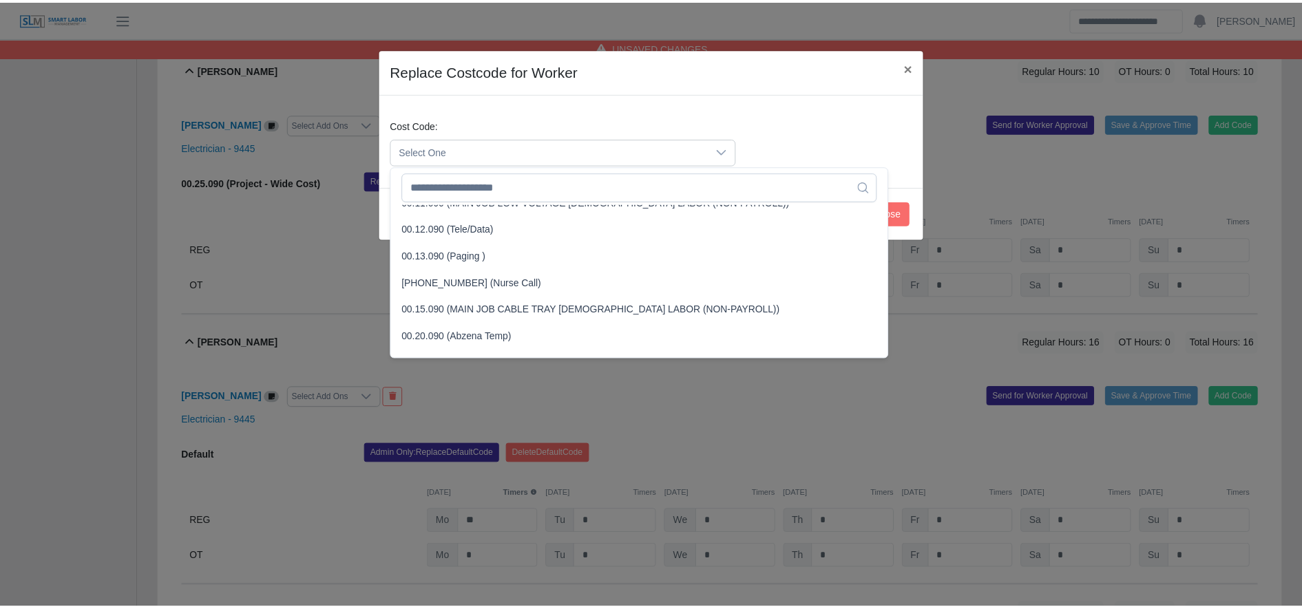
scroll to position [414, 0]
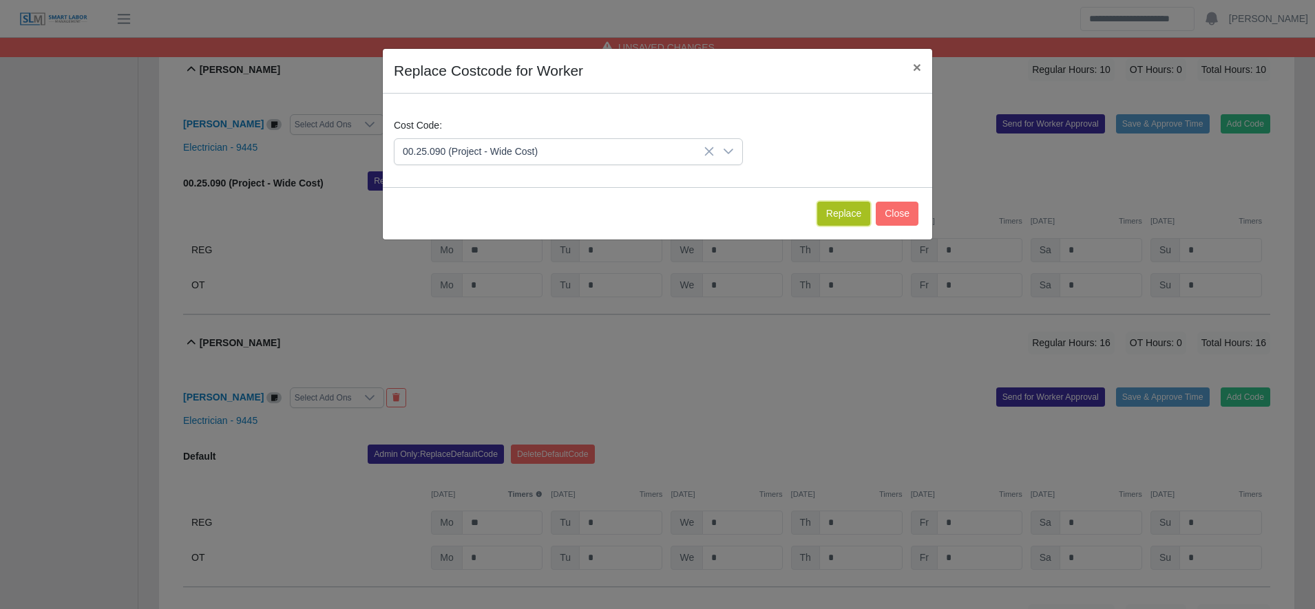
click at [833, 205] on button "Replace" at bounding box center [843, 214] width 53 height 24
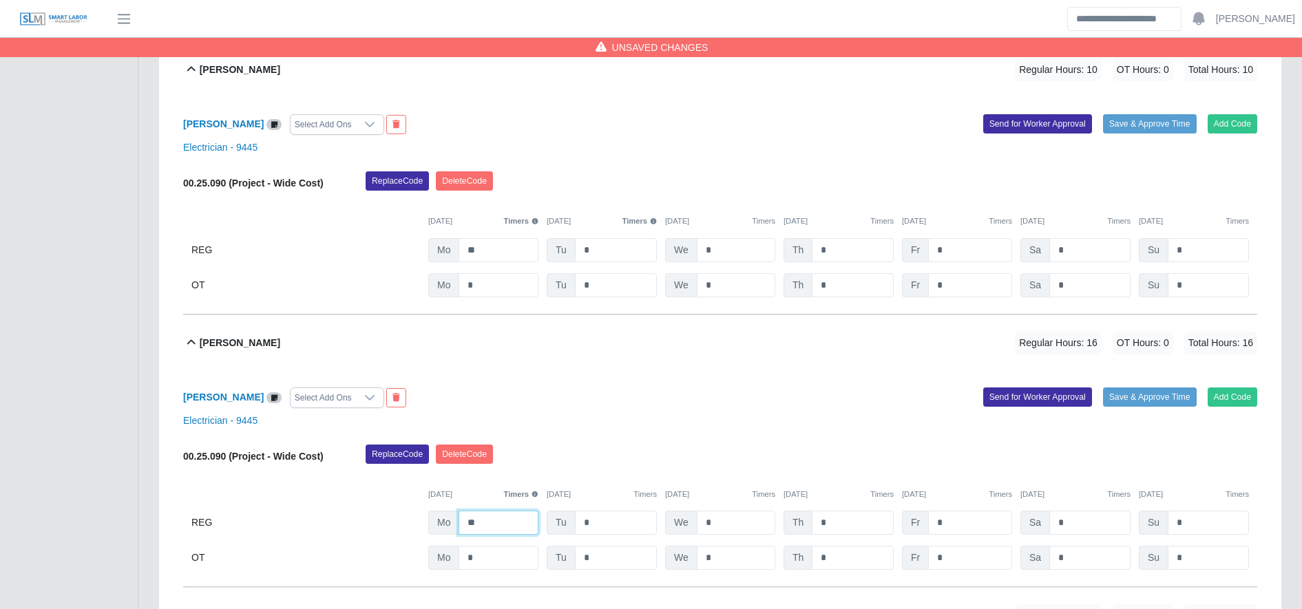
click at [501, 534] on input "**" at bounding box center [498, 523] width 80 height 24
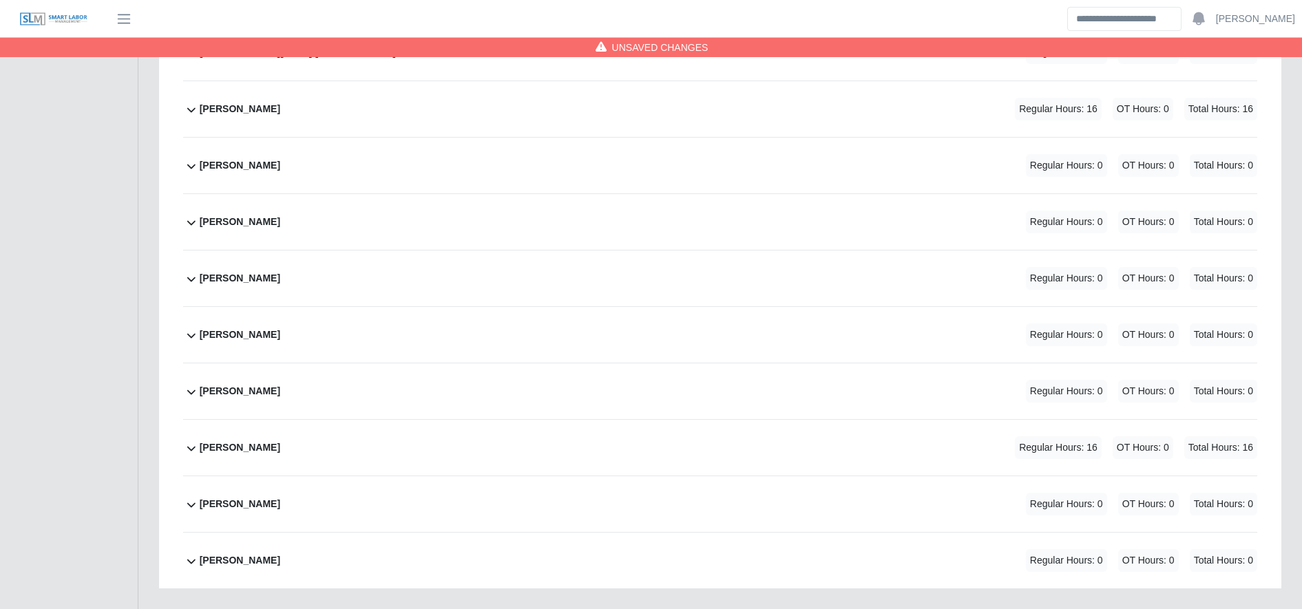
scroll to position [7352, 0]
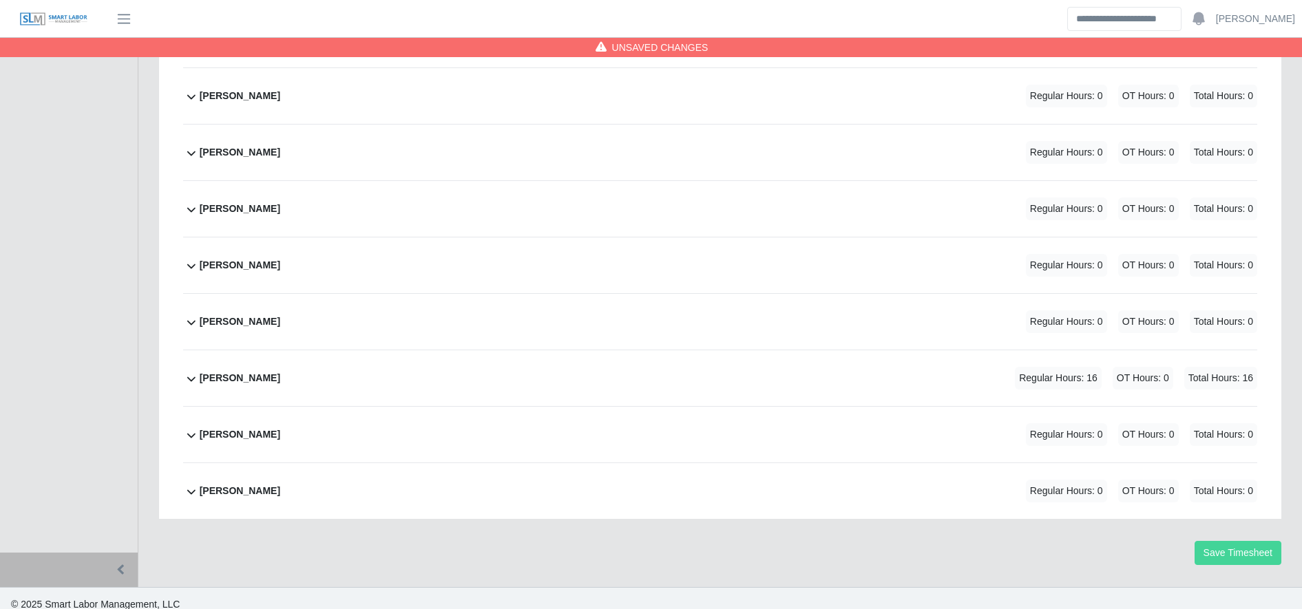
type input "**"
click at [1215, 555] on button "Save Timesheet" at bounding box center [1237, 553] width 87 height 24
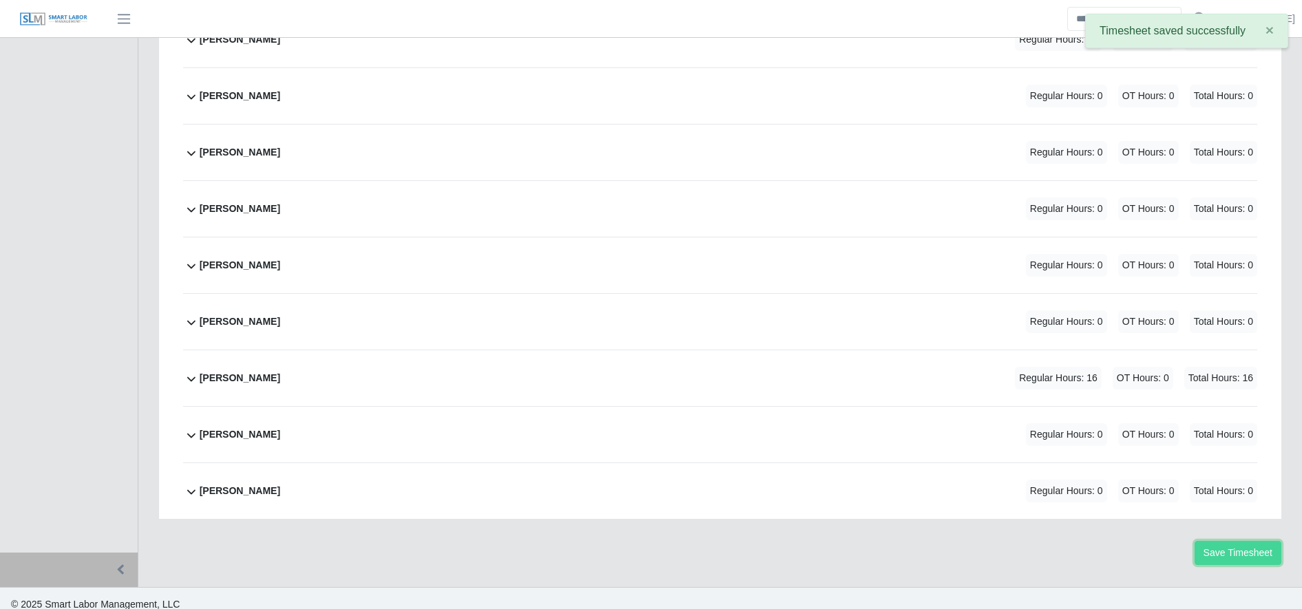
click at [1234, 561] on button "Save Timesheet" at bounding box center [1237, 553] width 87 height 24
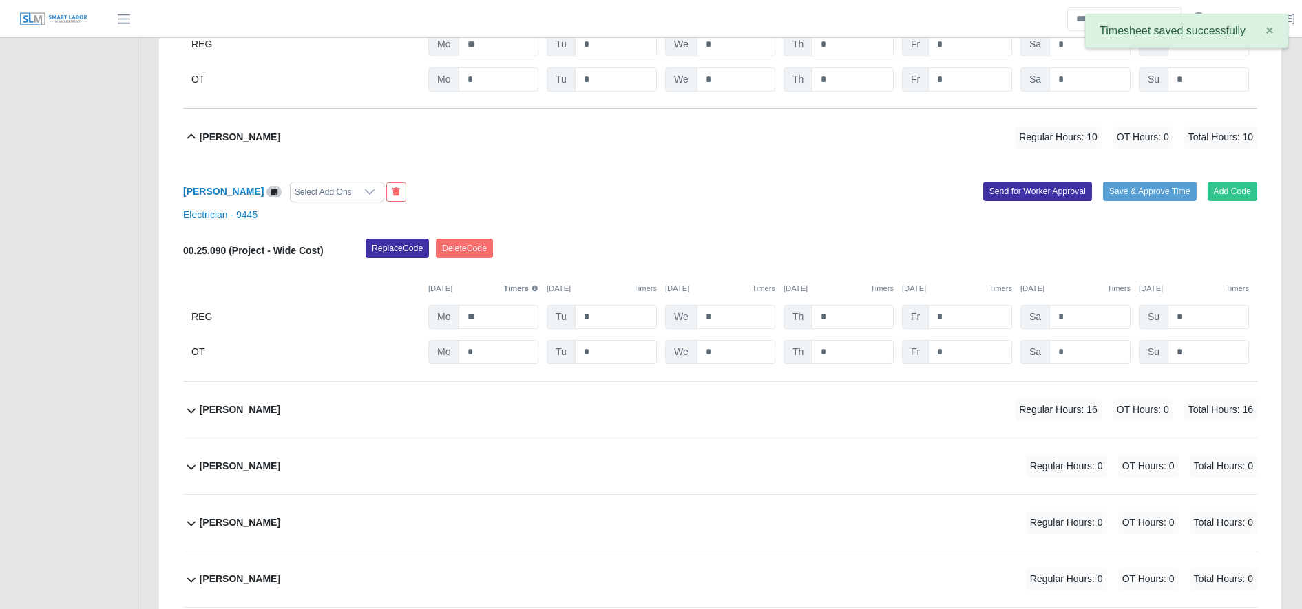
scroll to position [5625, 0]
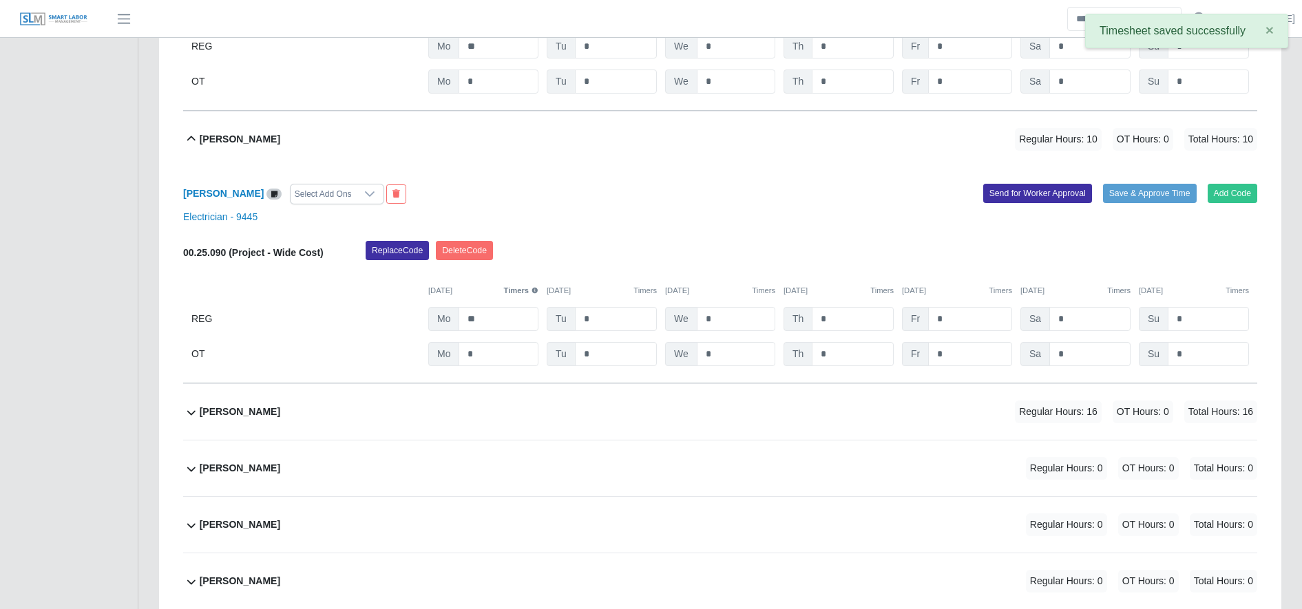
click at [755, 413] on div "Jose Castro Regular Hours: 16 OT Hours: 0 Total Hours: 16" at bounding box center [728, 412] width 1057 height 56
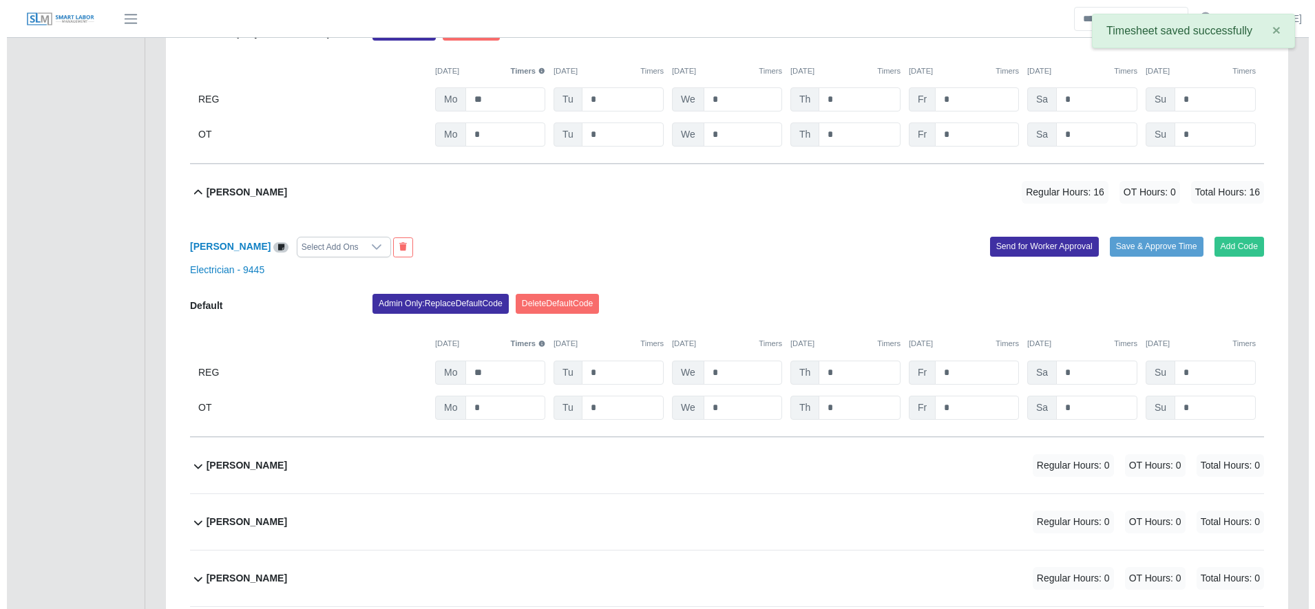
scroll to position [5845, 0]
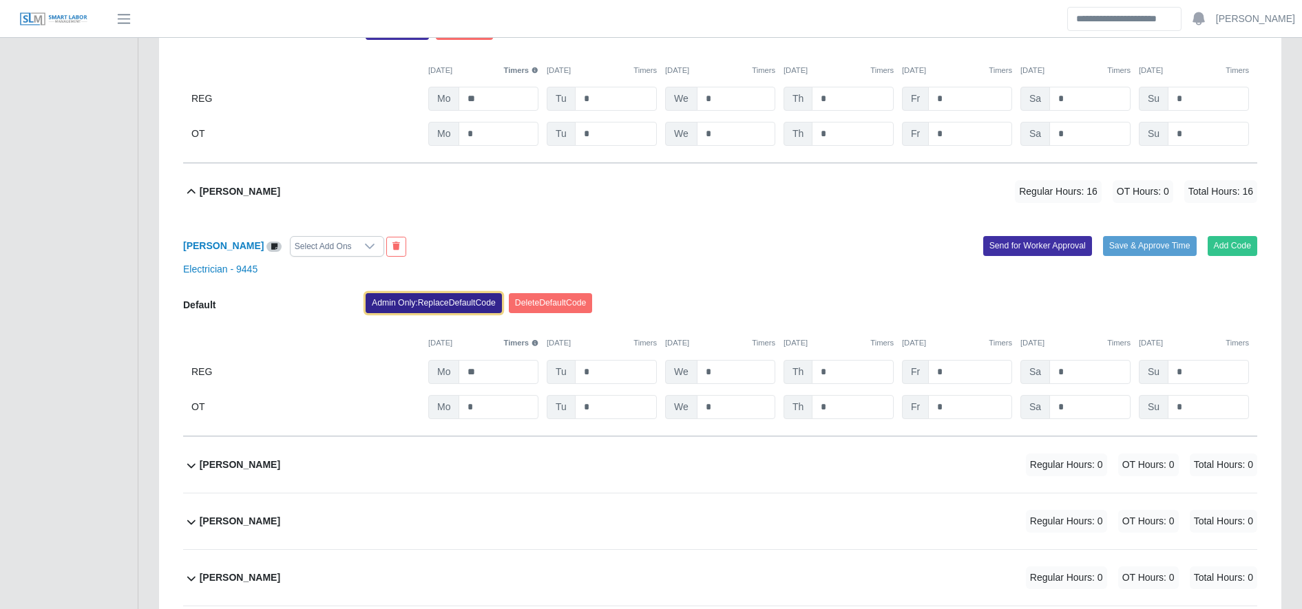
click at [388, 308] on button "Admin Only: Replace Default Code" at bounding box center [434, 302] width 136 height 19
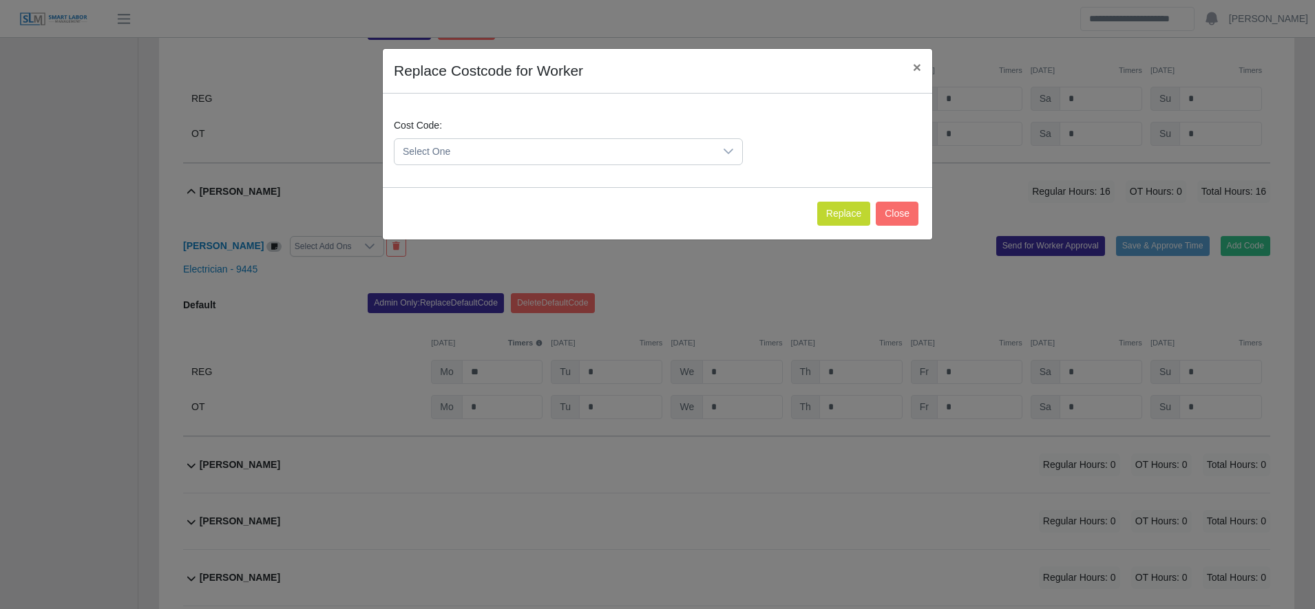
click at [472, 148] on span "Select One" at bounding box center [554, 151] width 320 height 25
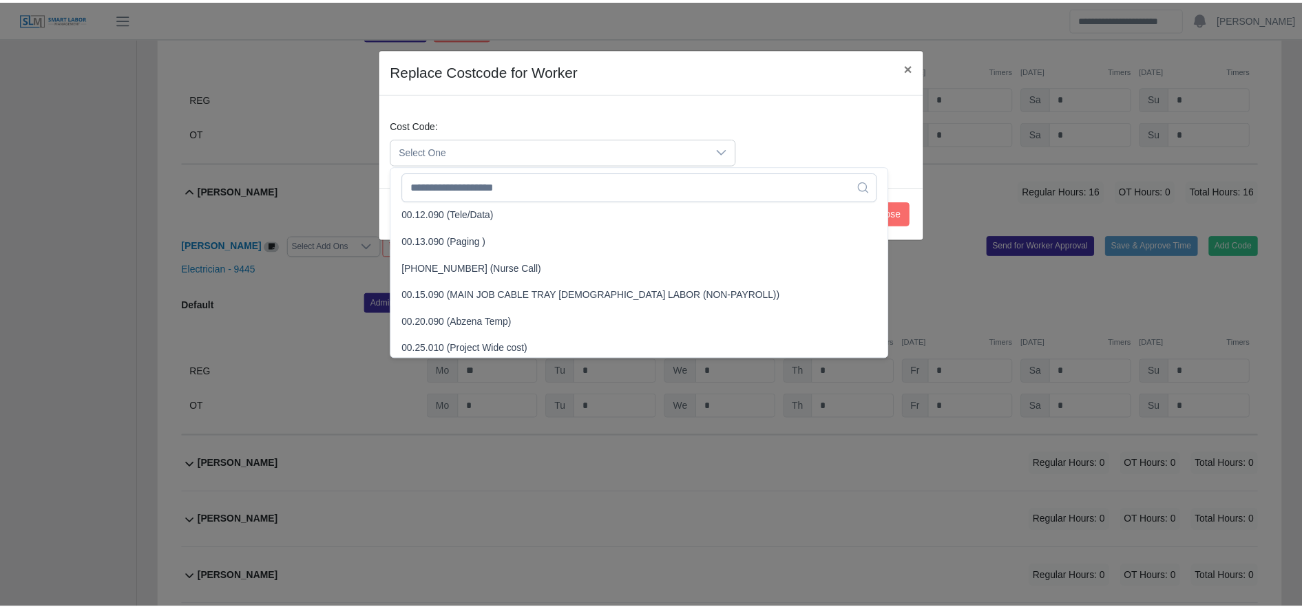
scroll to position [410, 0]
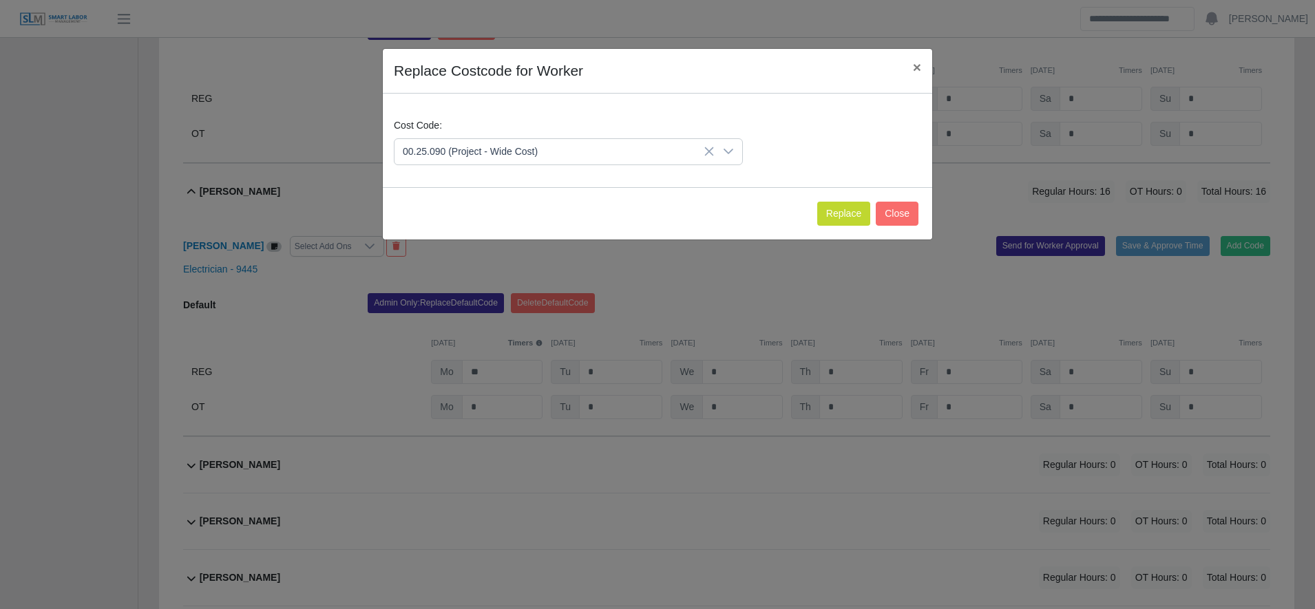
click at [496, 290] on span "00.25.090 (Project - Wide Cost)" at bounding box center [472, 293] width 135 height 14
click at [837, 209] on button "Replace" at bounding box center [843, 214] width 53 height 24
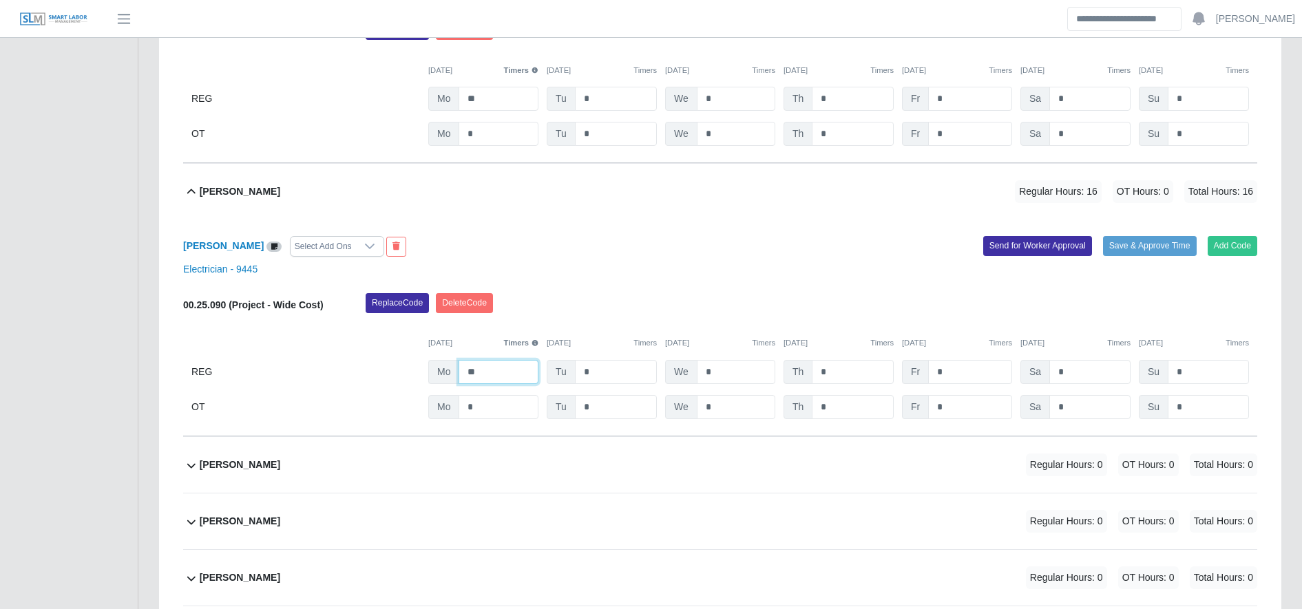
click at [499, 381] on input "**" at bounding box center [498, 372] width 80 height 24
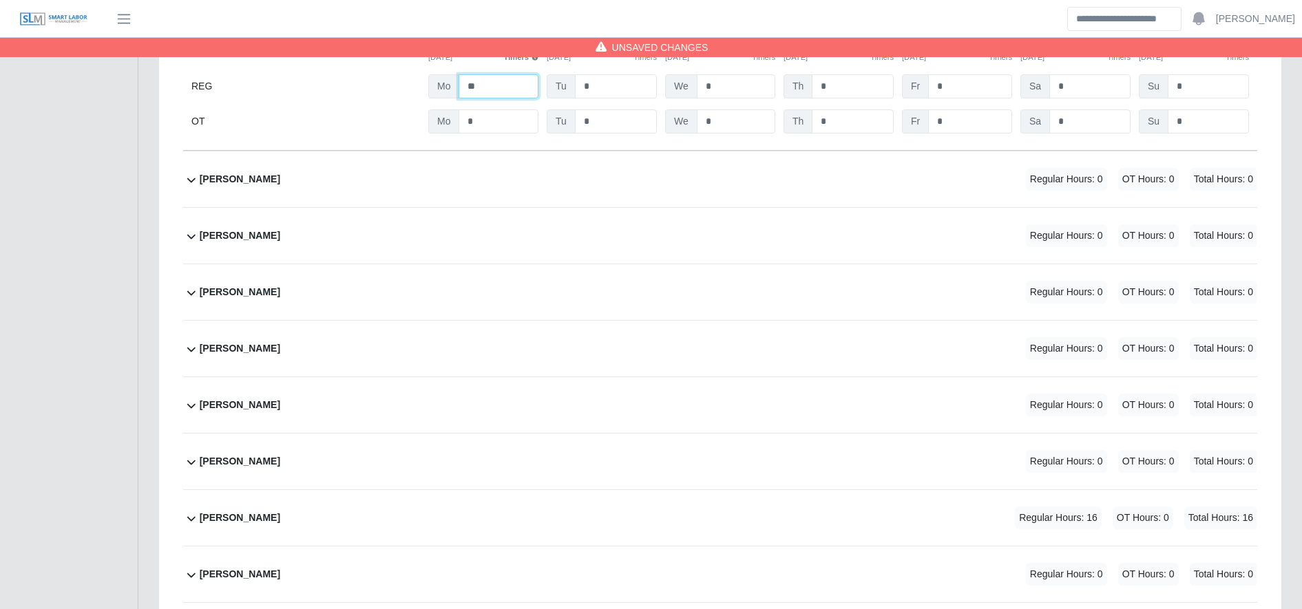
scroll to position [6131, 0]
type input "**"
click at [621, 511] on div "Juan Melgar Regular Hours: 16 OT Hours: 0 Total Hours: 16" at bounding box center [728, 517] width 1057 height 56
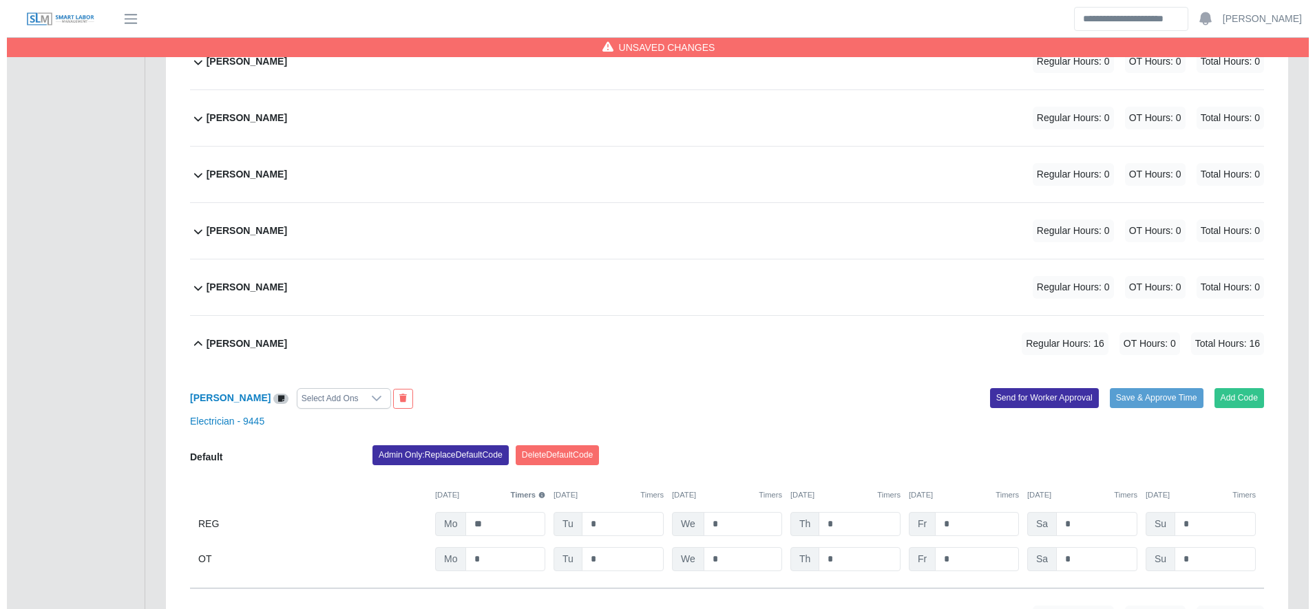
scroll to position [6361, 0]
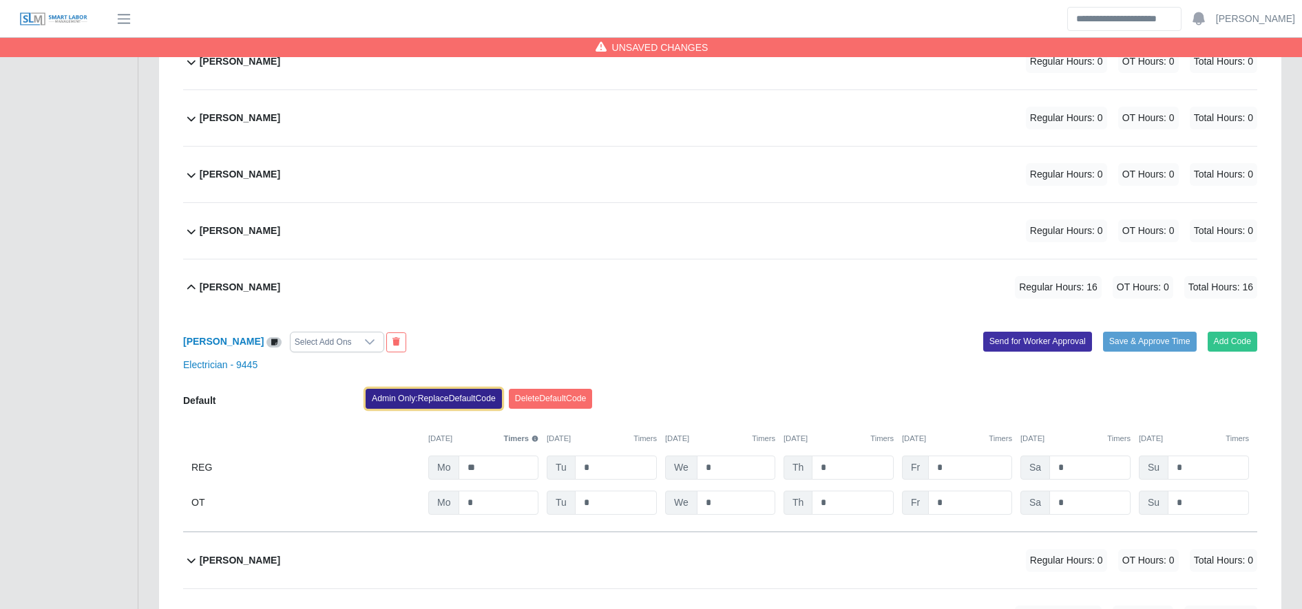
click at [465, 408] on button "Admin Only: Replace Default Code" at bounding box center [434, 398] width 136 height 19
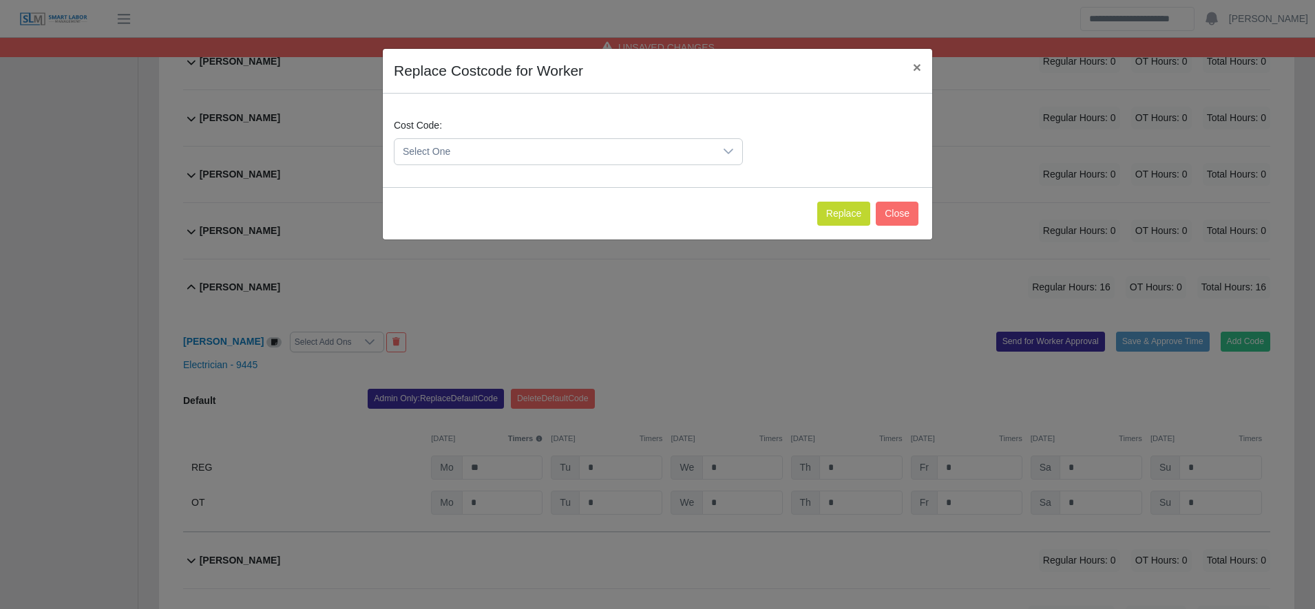
click at [449, 140] on span "Select One" at bounding box center [554, 151] width 320 height 25
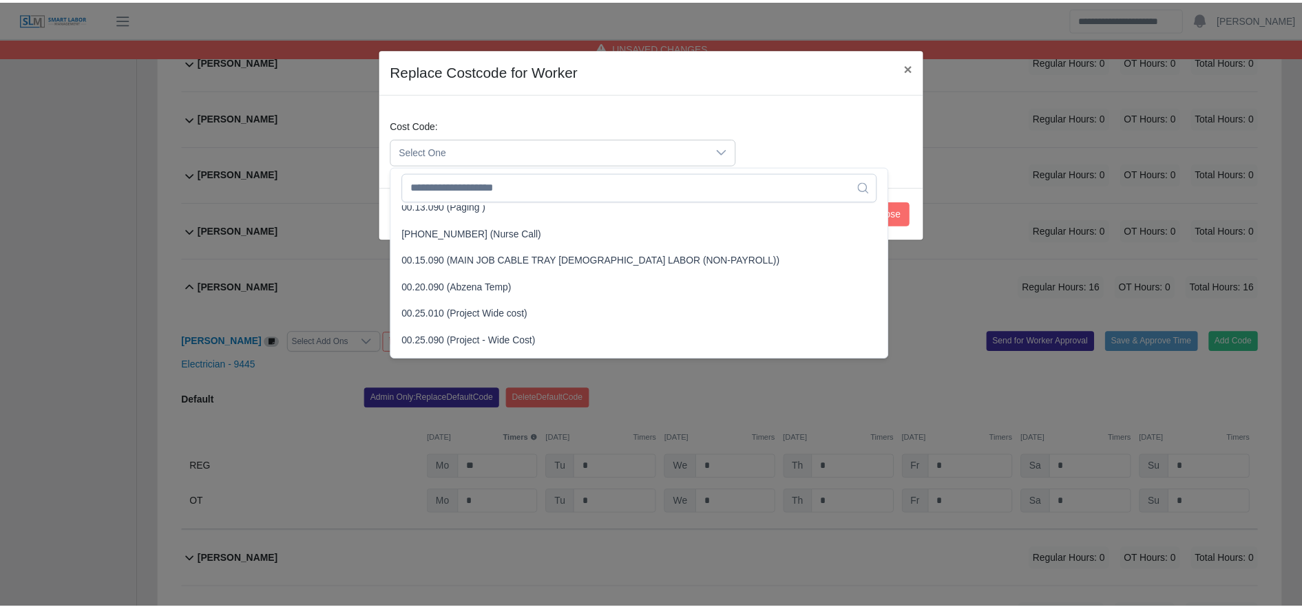
scroll to position [379, 0]
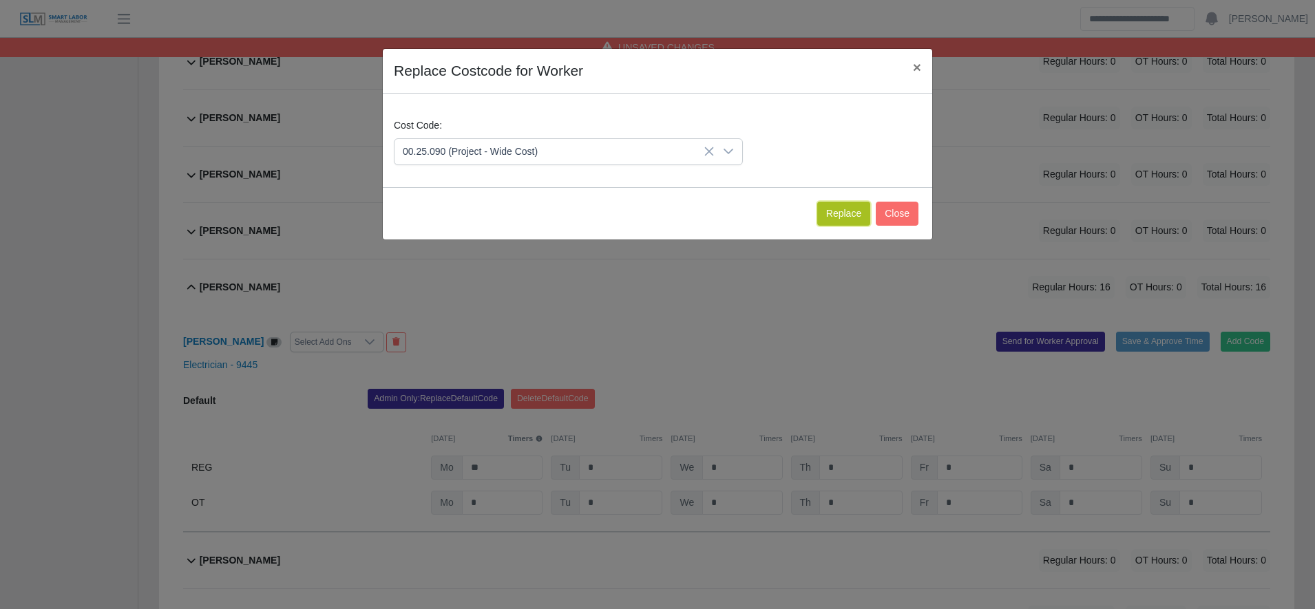
click at [854, 215] on button "Replace" at bounding box center [843, 214] width 53 height 24
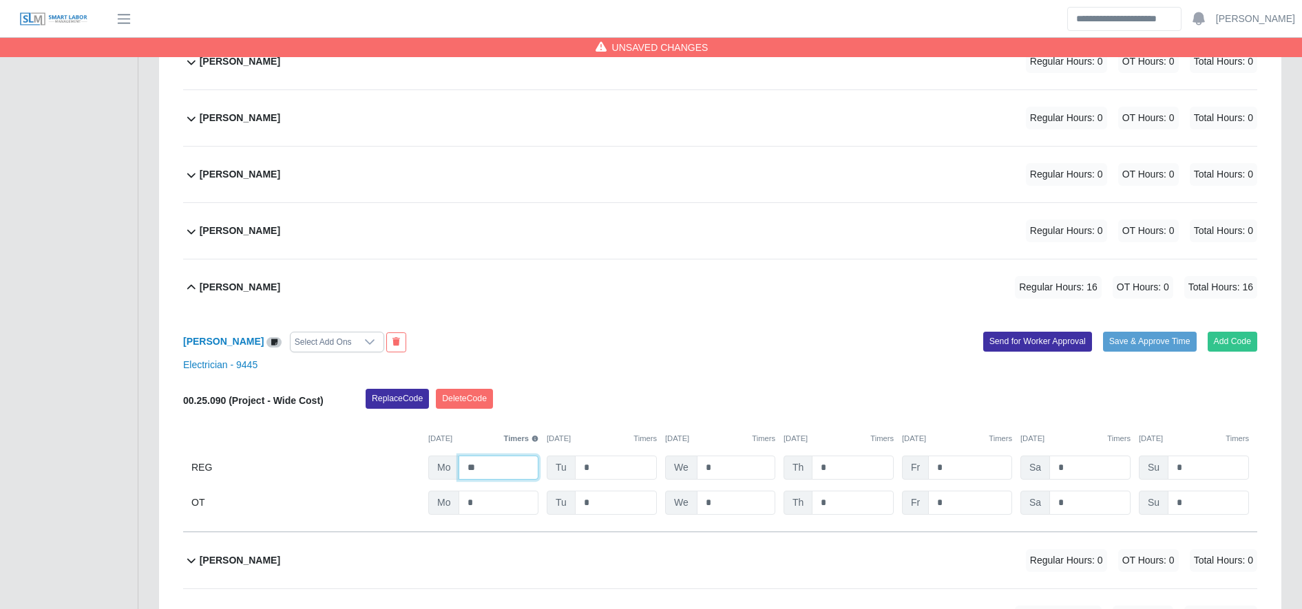
click at [511, 471] on input "**" at bounding box center [498, 468] width 80 height 24
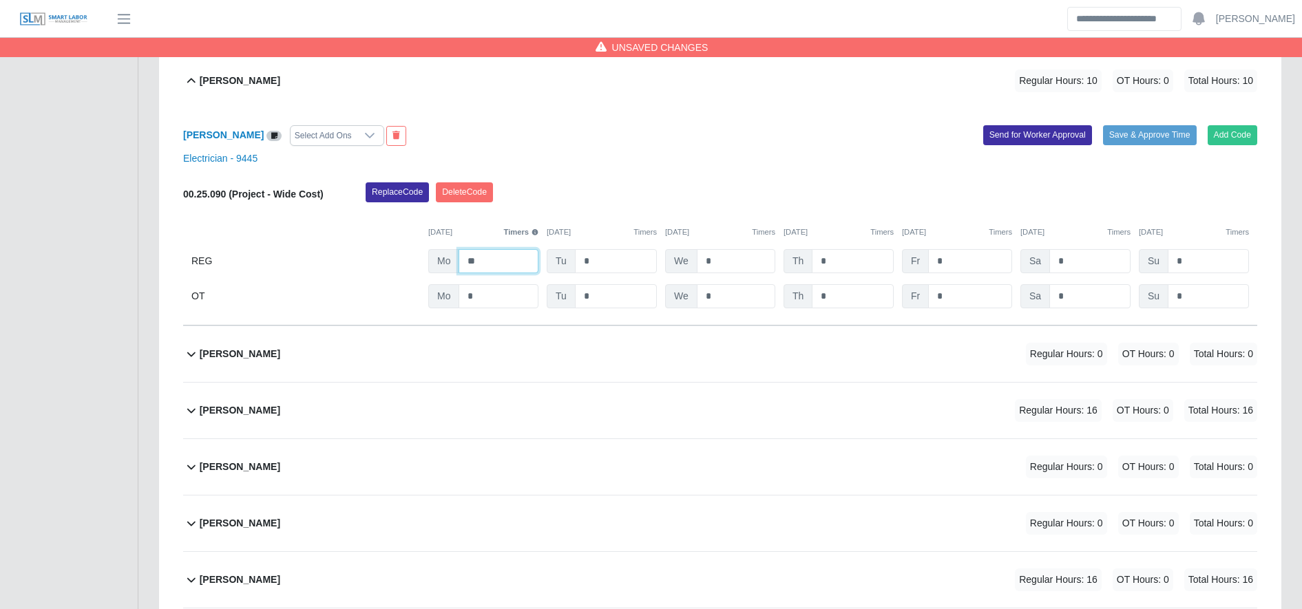
scroll to position [6577, 0]
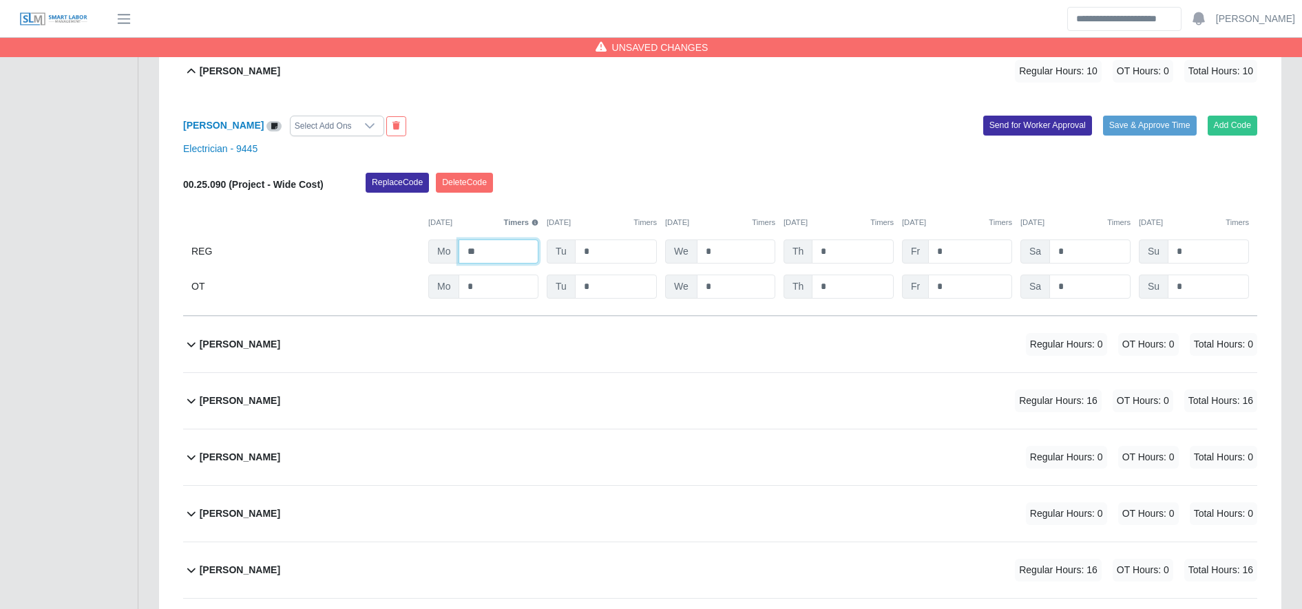
type input "**"
click at [590, 426] on div "Kevin Aguilar Martinez Regular Hours: 16 OT Hours: 0 Total Hours: 16" at bounding box center [728, 401] width 1057 height 56
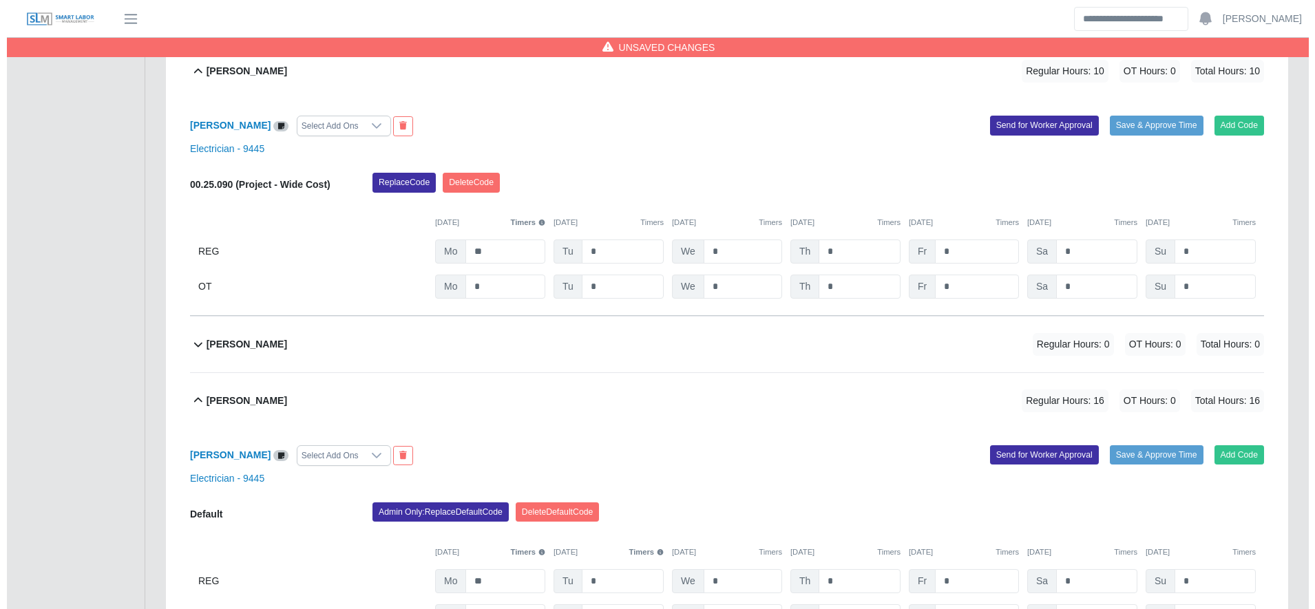
scroll to position [6742, 0]
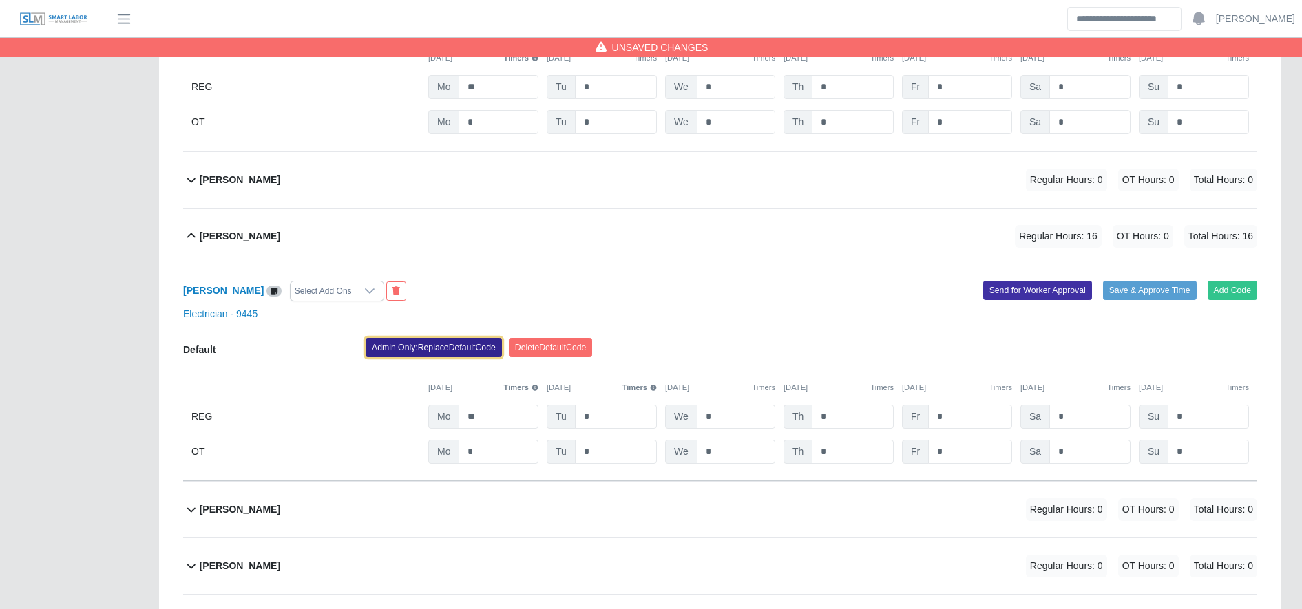
click at [437, 351] on button "Admin Only: Replace Default Code" at bounding box center [434, 347] width 136 height 19
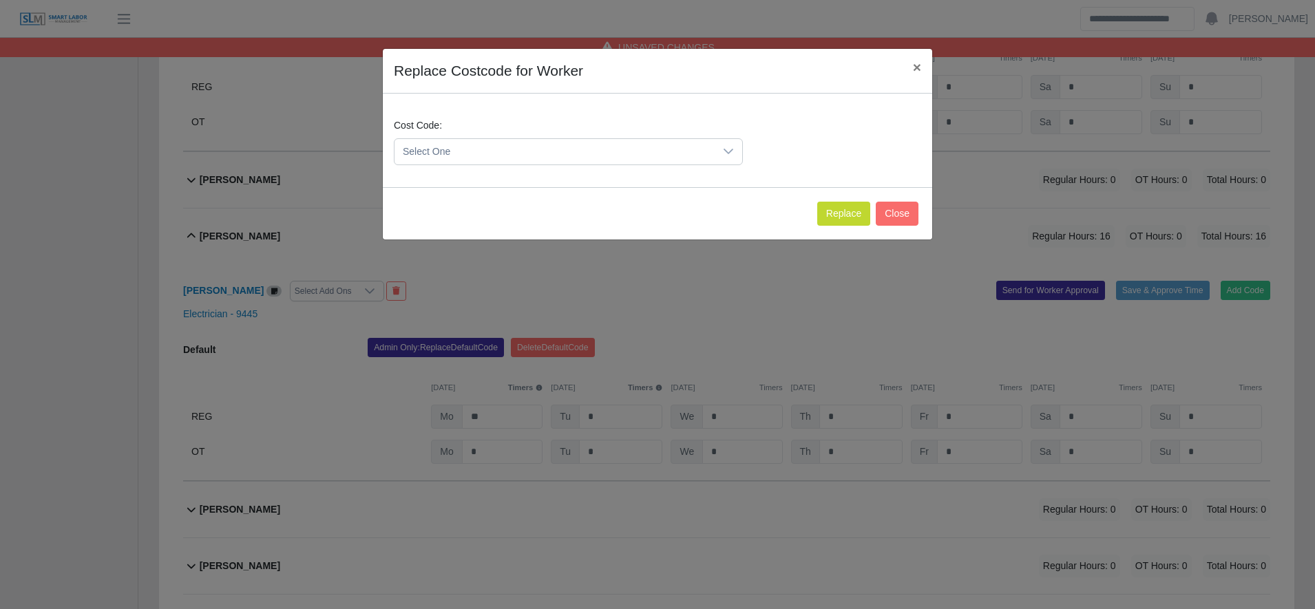
click at [489, 158] on span "Select One" at bounding box center [554, 151] width 320 height 25
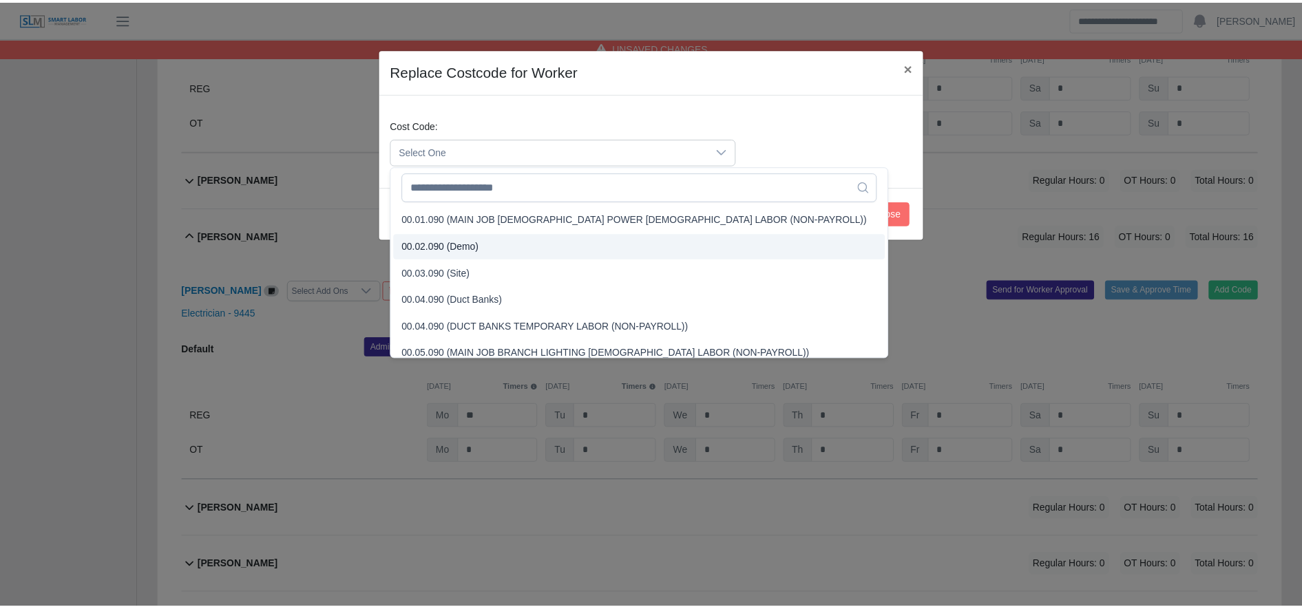
scroll to position [389, 0]
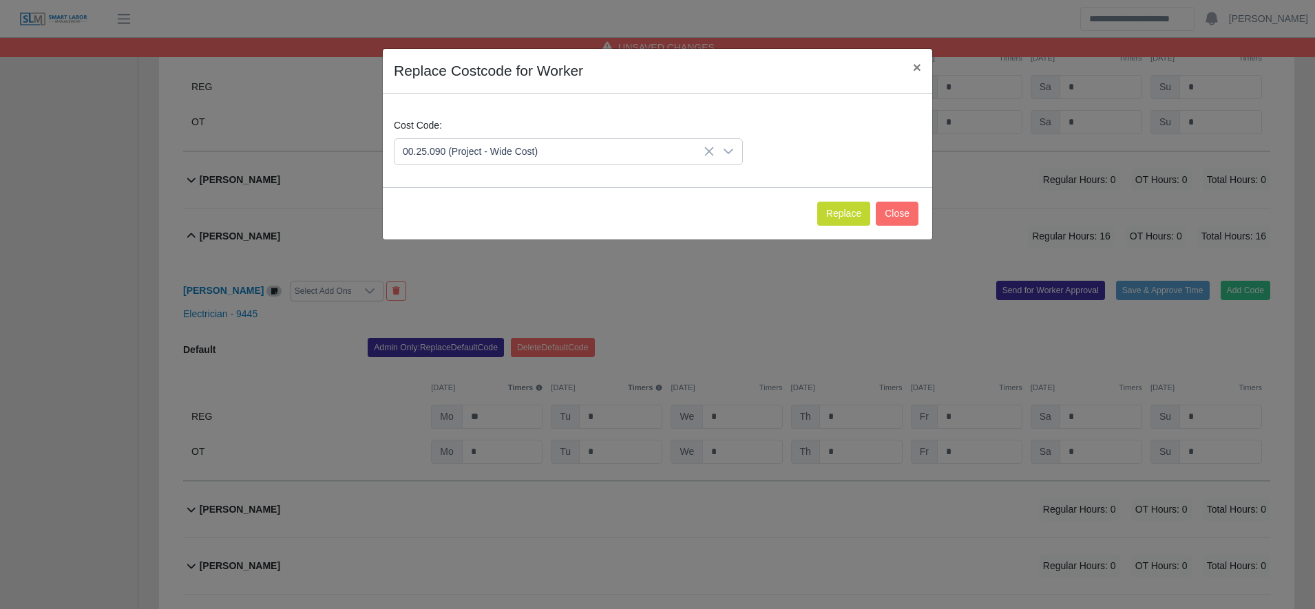
click at [511, 318] on span "00.25.090 (Project - Wide Cost)" at bounding box center [472, 314] width 135 height 14
click at [843, 211] on button "Replace" at bounding box center [843, 214] width 53 height 24
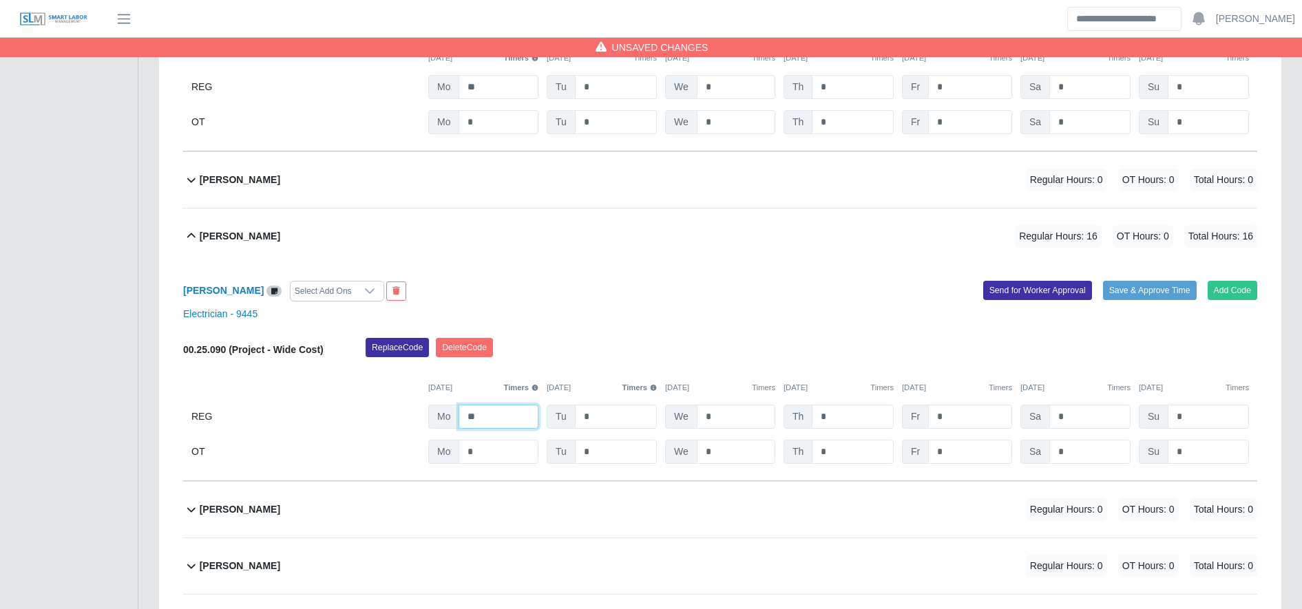
click at [498, 429] on input "**" at bounding box center [498, 417] width 80 height 24
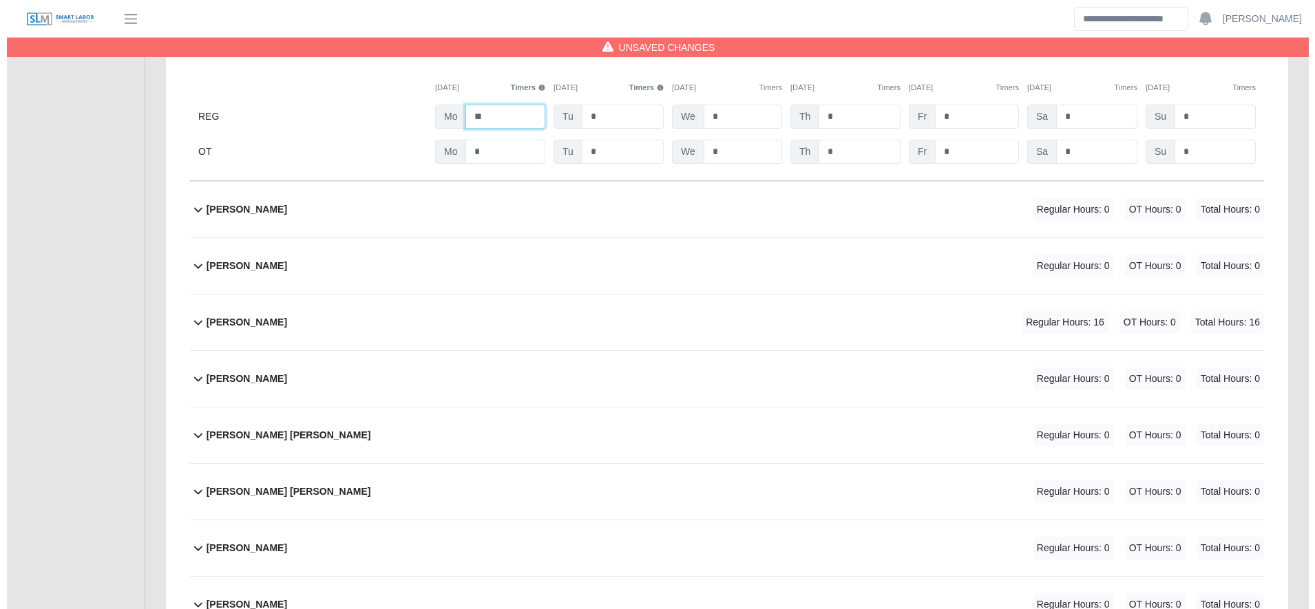
scroll to position [7043, 0]
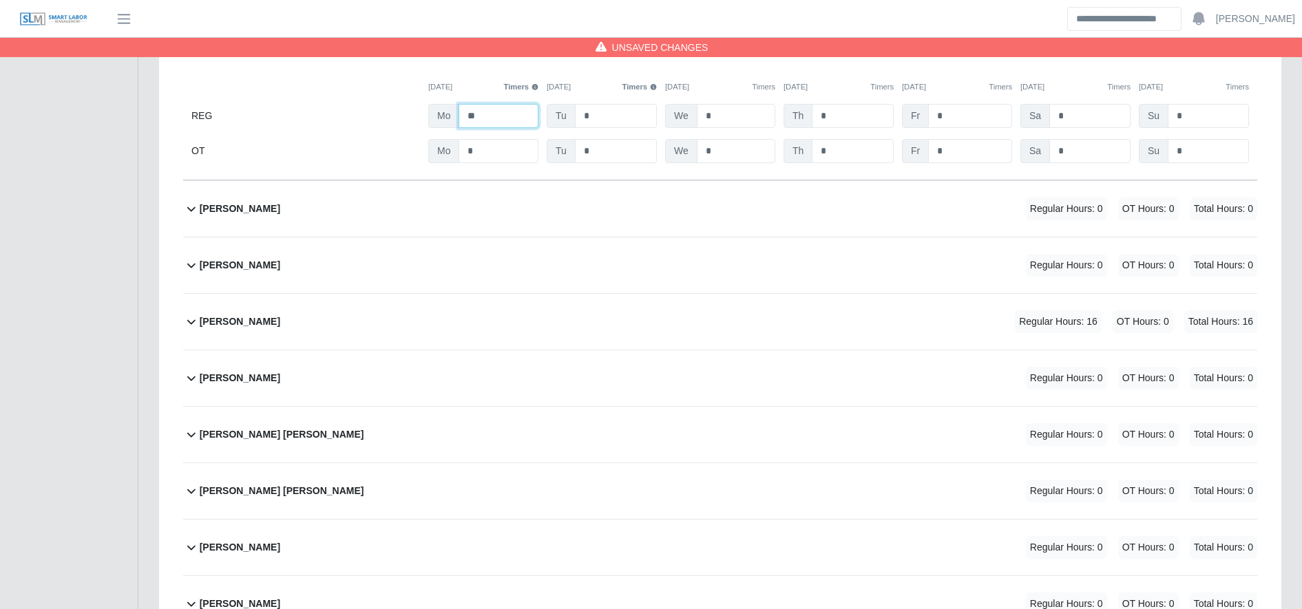
type input "**"
click at [671, 348] on div "Manuel Mendes Regular Hours: 16 OT Hours: 0 Total Hours: 16" at bounding box center [728, 322] width 1057 height 56
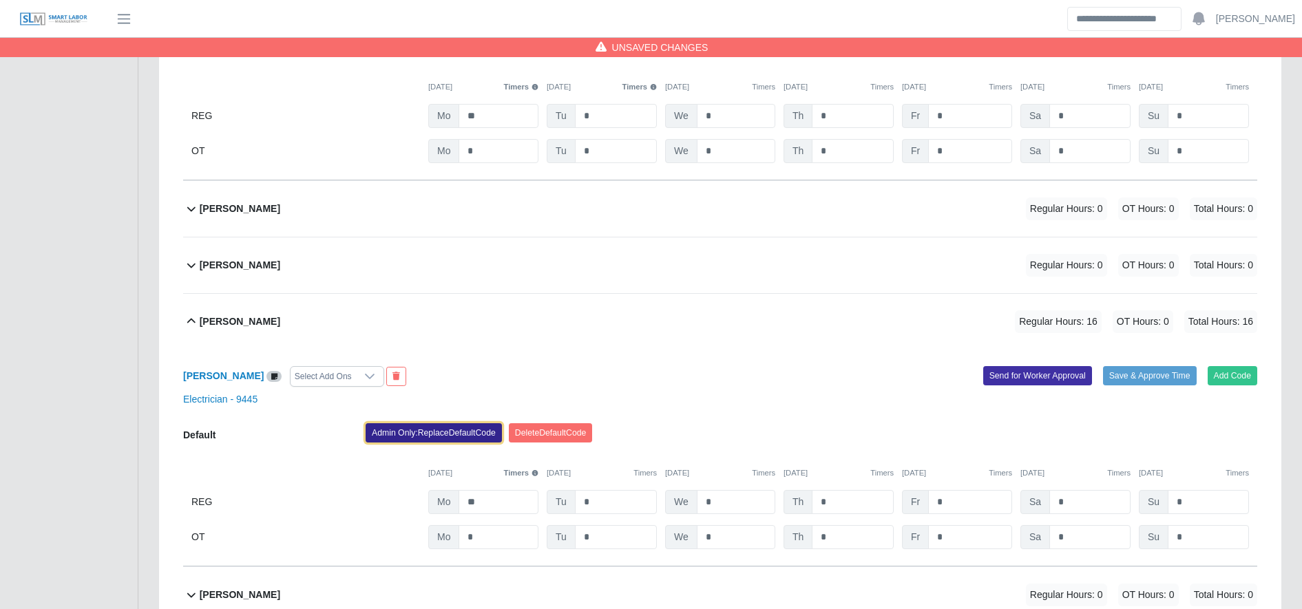
click at [399, 440] on button "Admin Only: Replace Default Code" at bounding box center [434, 432] width 136 height 19
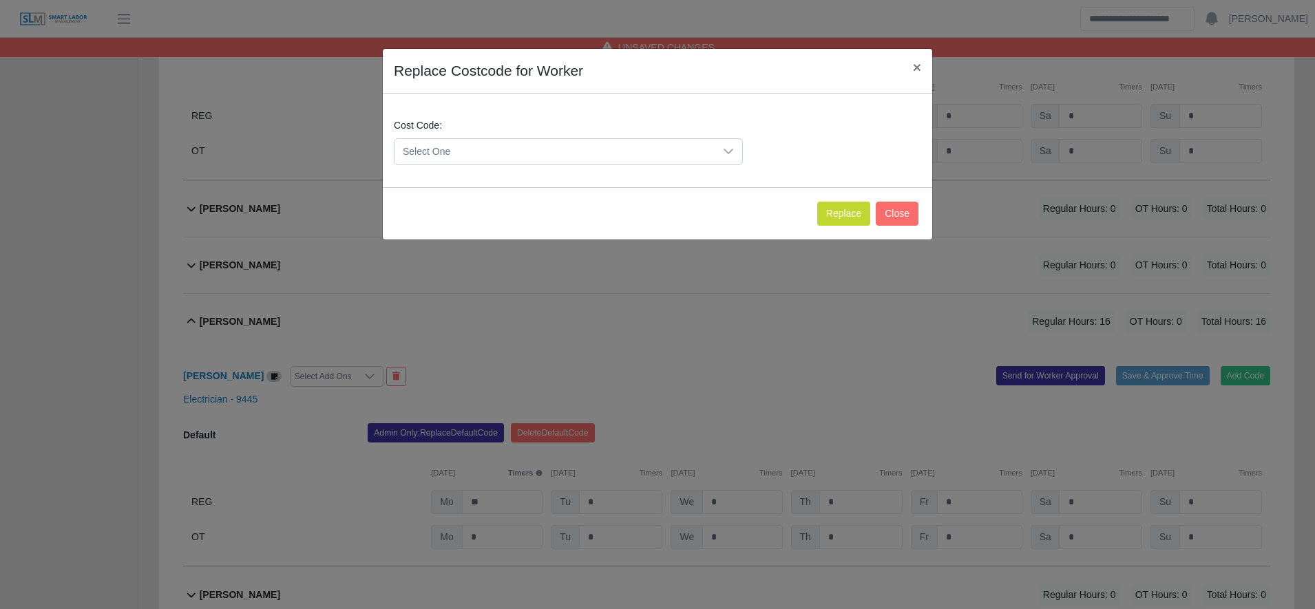
click at [466, 160] on span "Select One" at bounding box center [554, 151] width 320 height 25
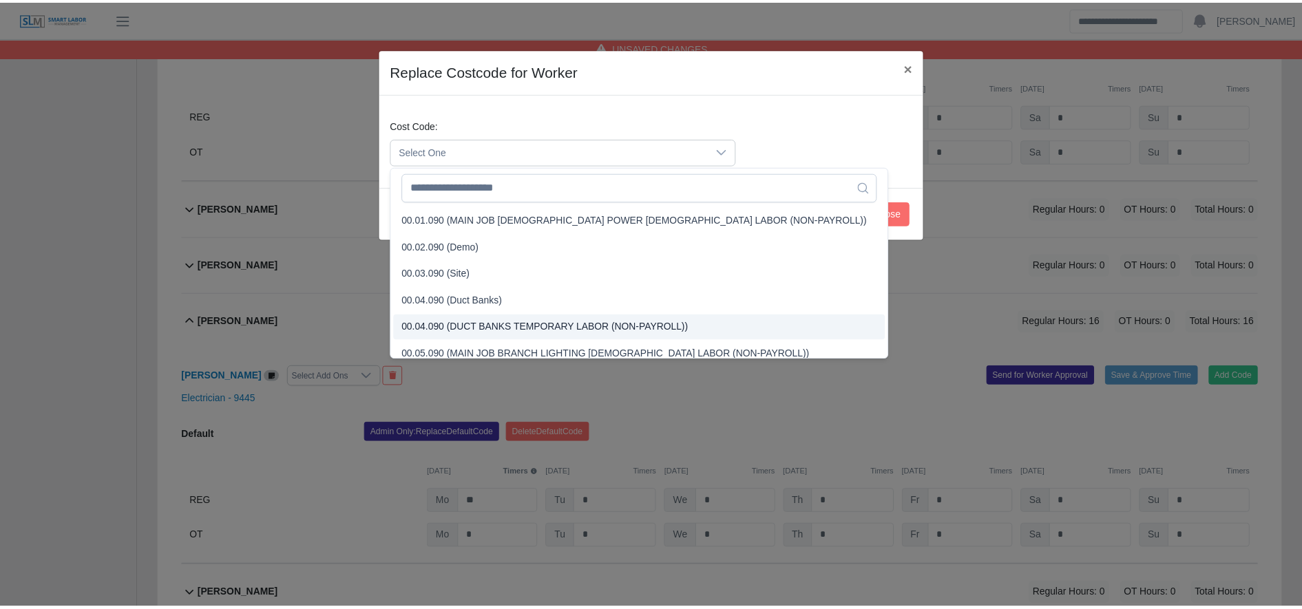
scroll to position [370, 0]
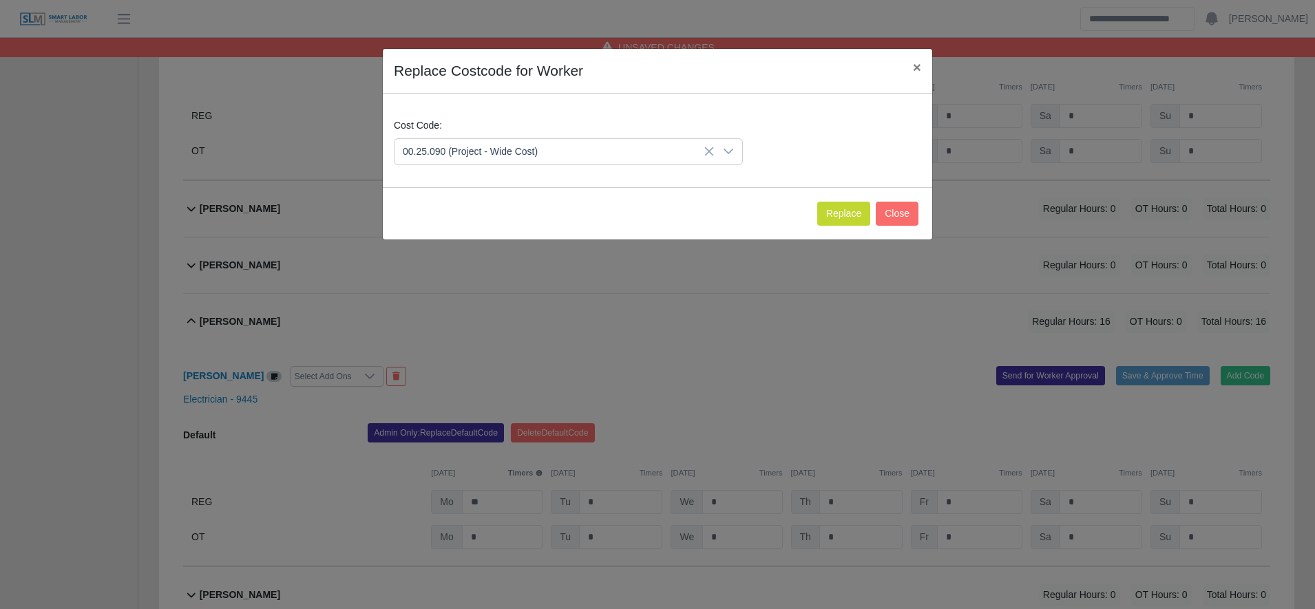
click at [494, 326] on span "00.25.090 (Project - Wide Cost)" at bounding box center [472, 333] width 135 height 14
click at [841, 206] on button "Replace" at bounding box center [843, 214] width 53 height 24
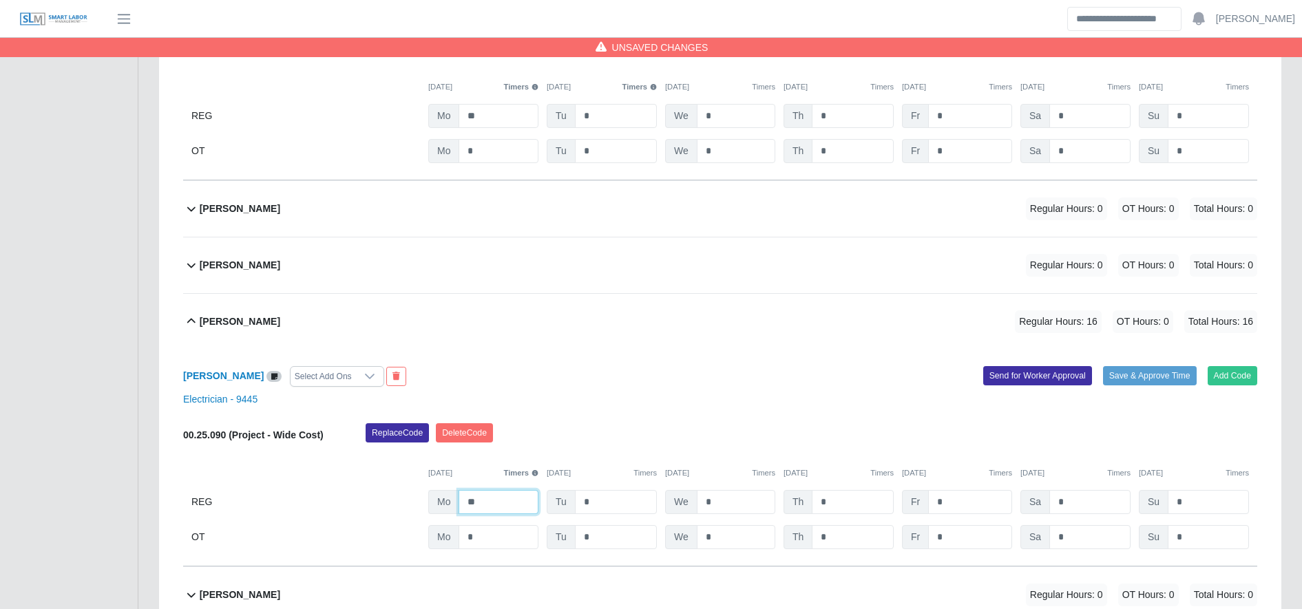
click at [498, 514] on input "**" at bounding box center [498, 502] width 80 height 24
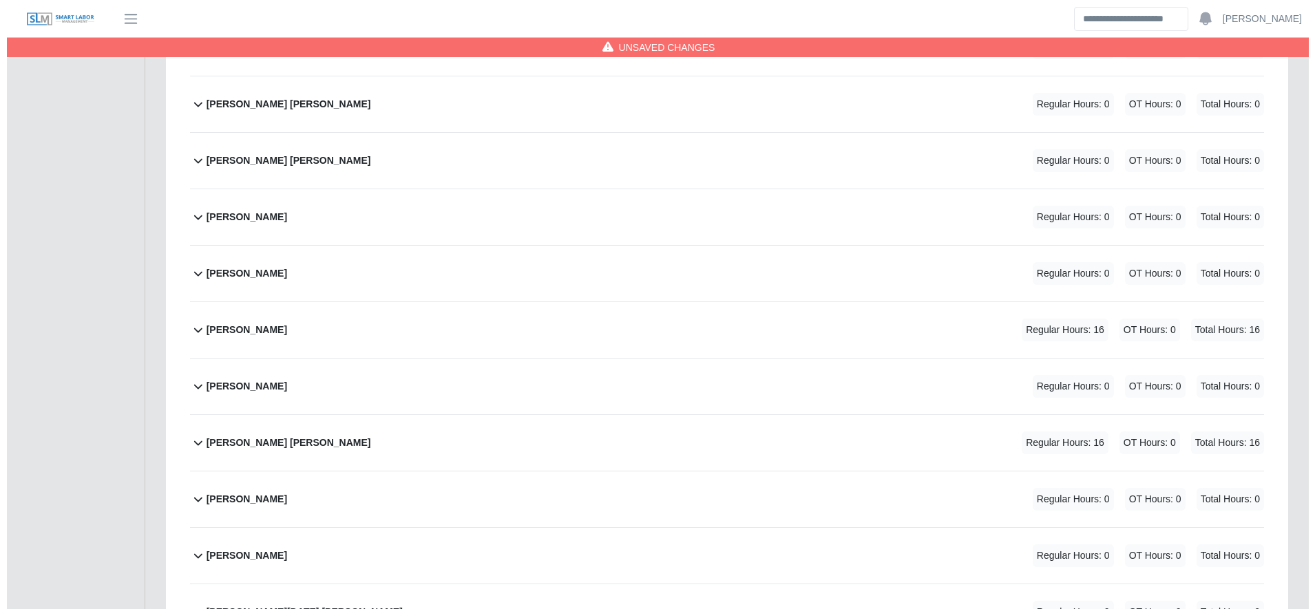
scroll to position [7630, 0]
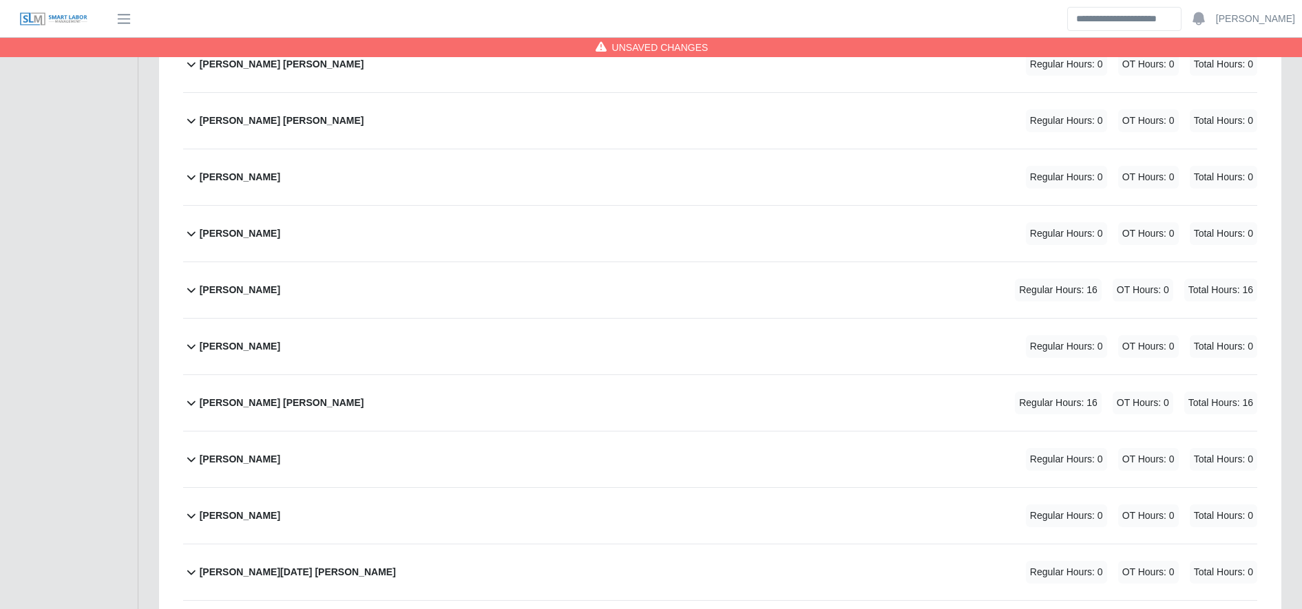
type input "**"
click at [739, 295] on div "Omar Rodriguez Huertas Regular Hours: 16 OT Hours: 0 Total Hours: 16" at bounding box center [728, 290] width 1057 height 56
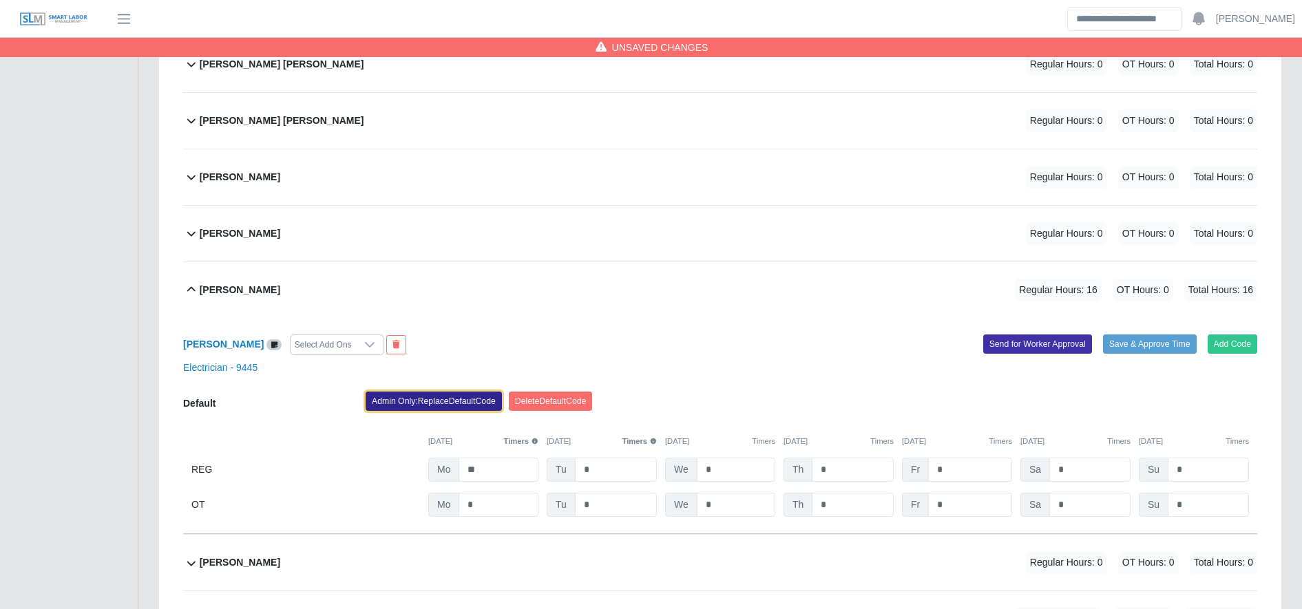
click at [454, 411] on button "Admin Only: Replace Default Code" at bounding box center [434, 401] width 136 height 19
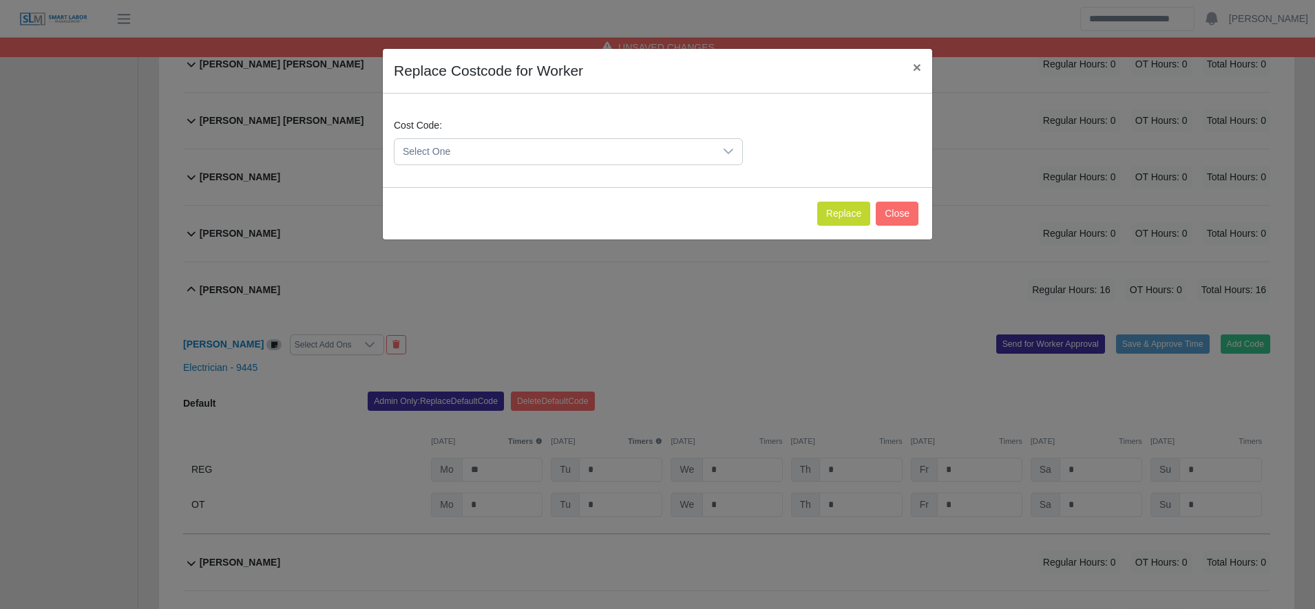
click at [452, 152] on span "Select One" at bounding box center [554, 151] width 320 height 25
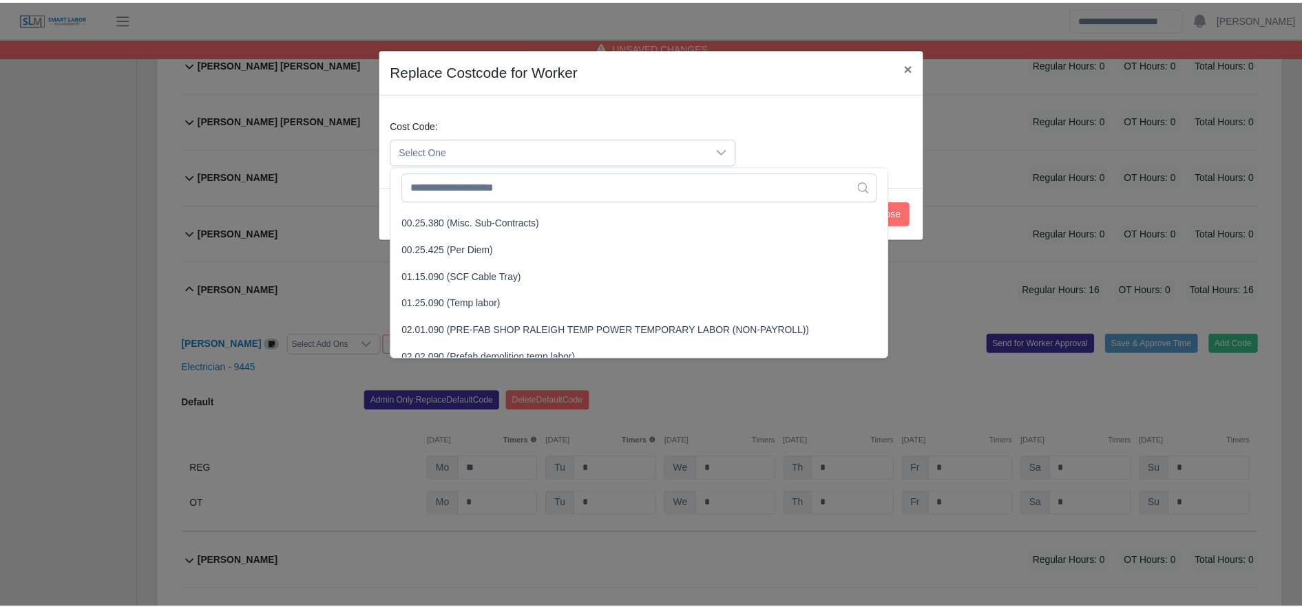
scroll to position [484, 0]
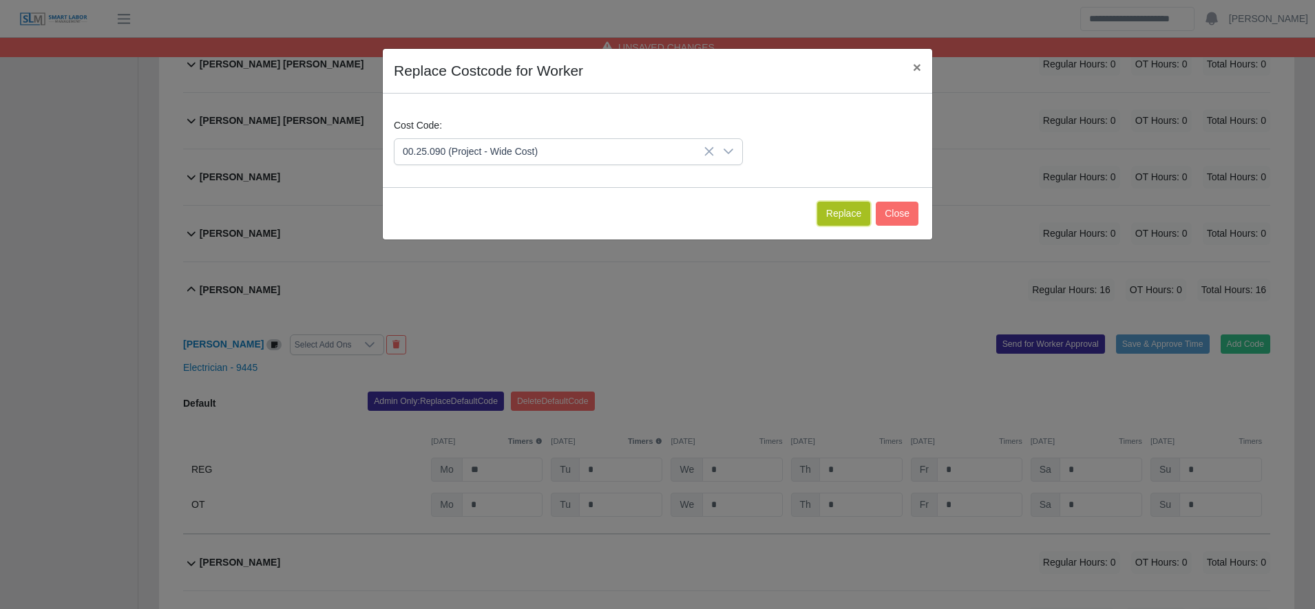
click at [868, 214] on button "Replace" at bounding box center [843, 214] width 53 height 24
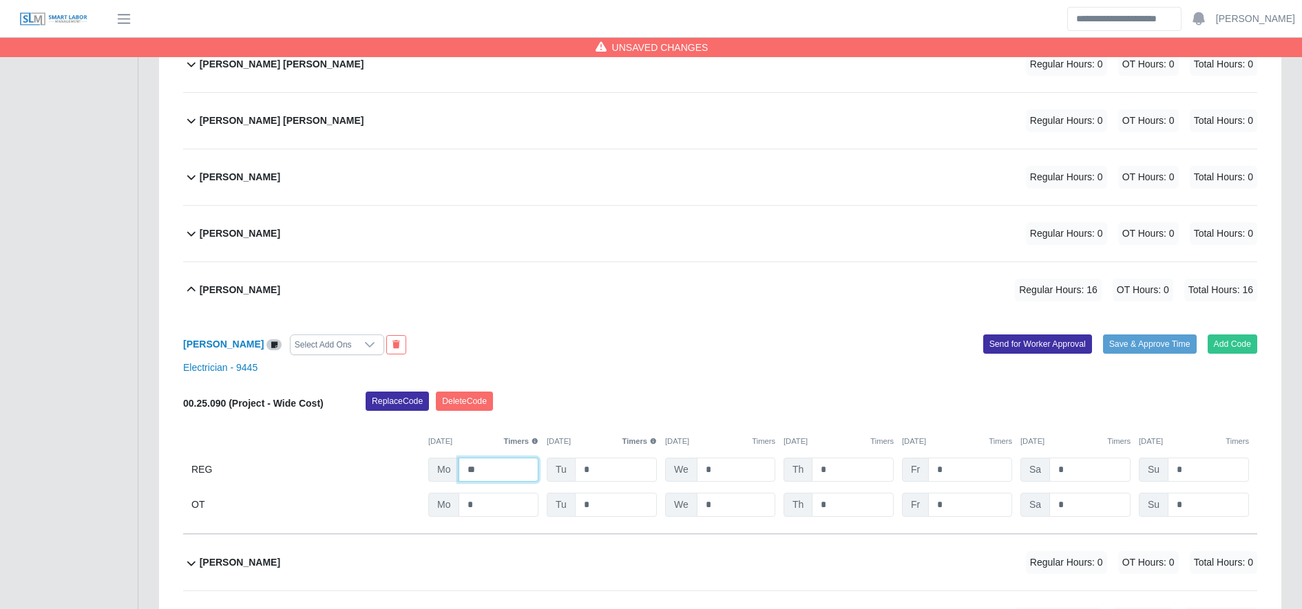
click at [501, 476] on input "**" at bounding box center [498, 470] width 80 height 24
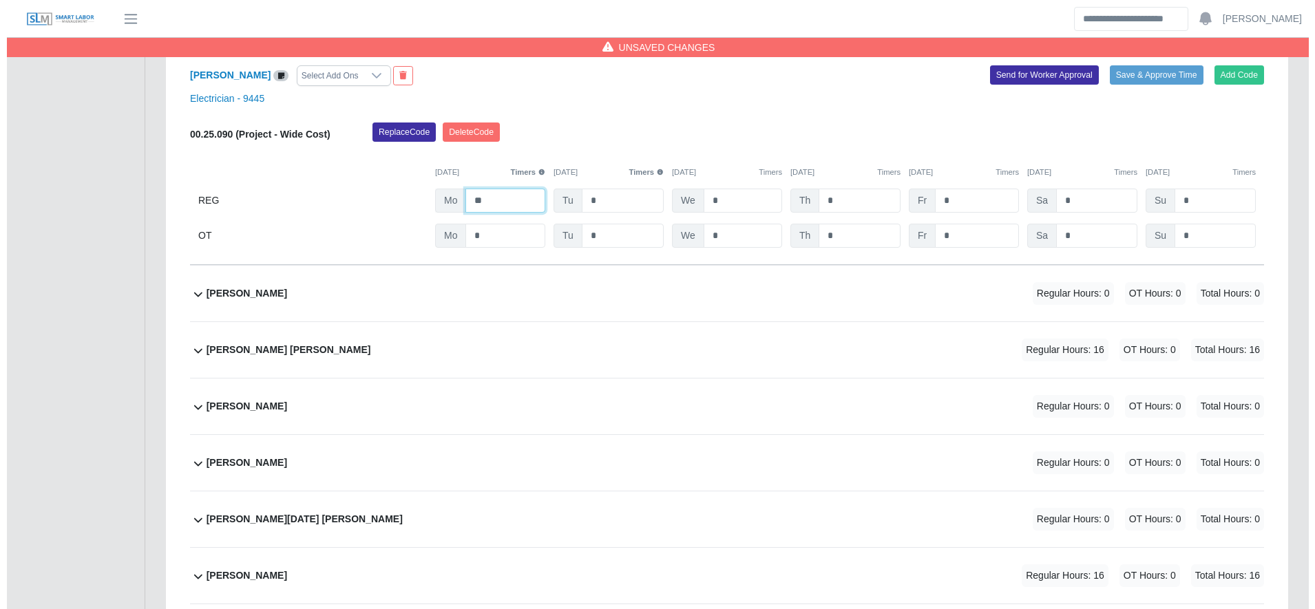
scroll to position [7912, 0]
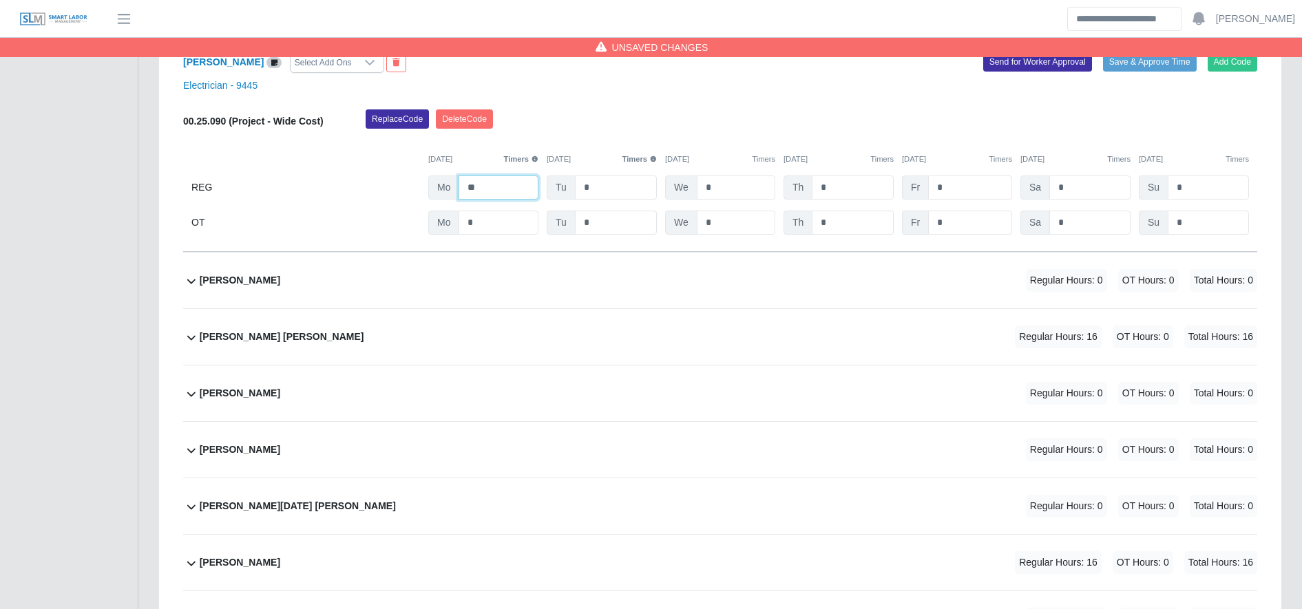
type input "**"
click at [562, 358] on div "Orli Caseres Cantor Regular Hours: 16 OT Hours: 0 Total Hours: 16" at bounding box center [728, 337] width 1057 height 56
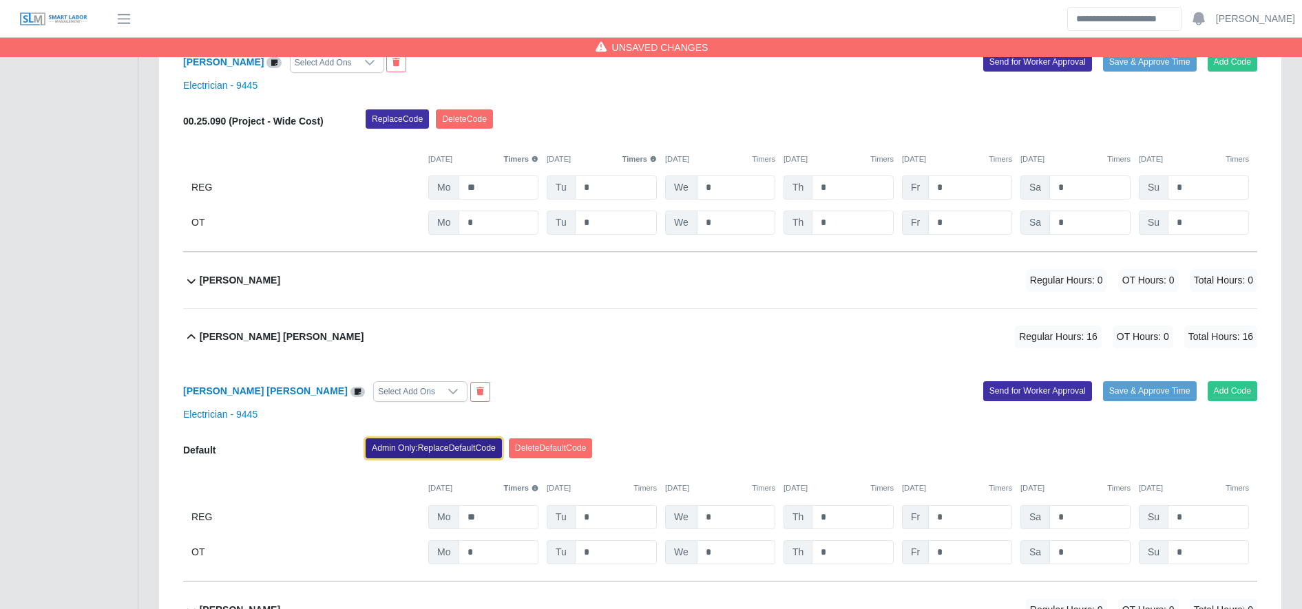
click at [454, 452] on button "Admin Only: Replace Default Code" at bounding box center [434, 448] width 136 height 19
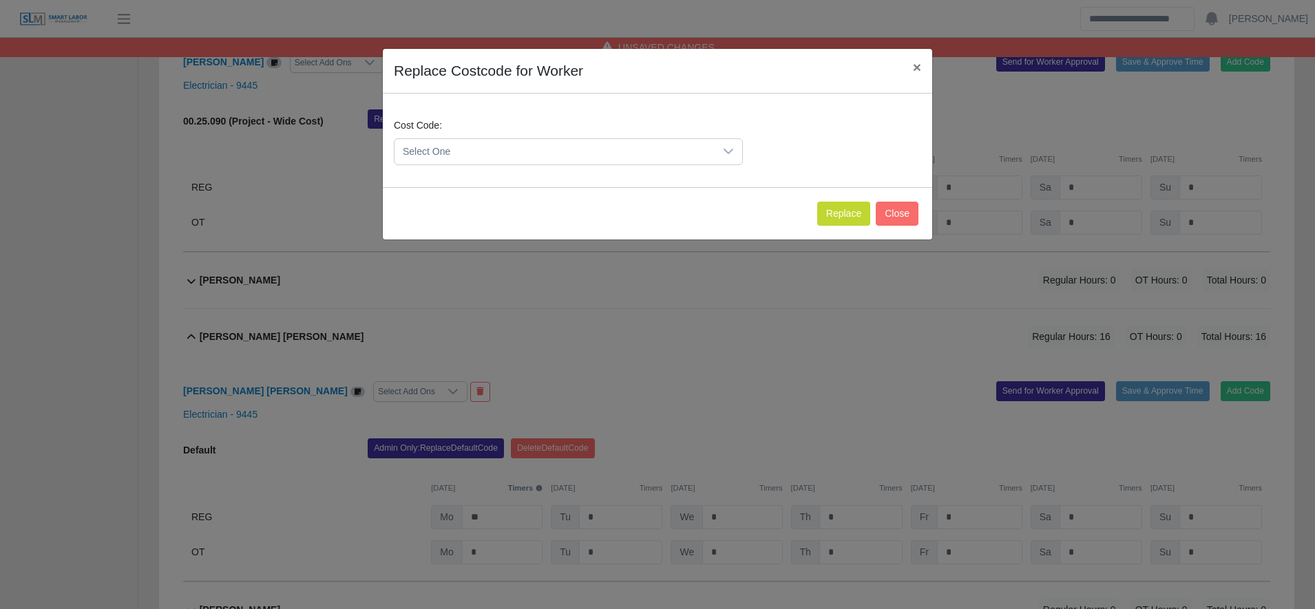
click at [500, 158] on span "Select One" at bounding box center [554, 151] width 320 height 25
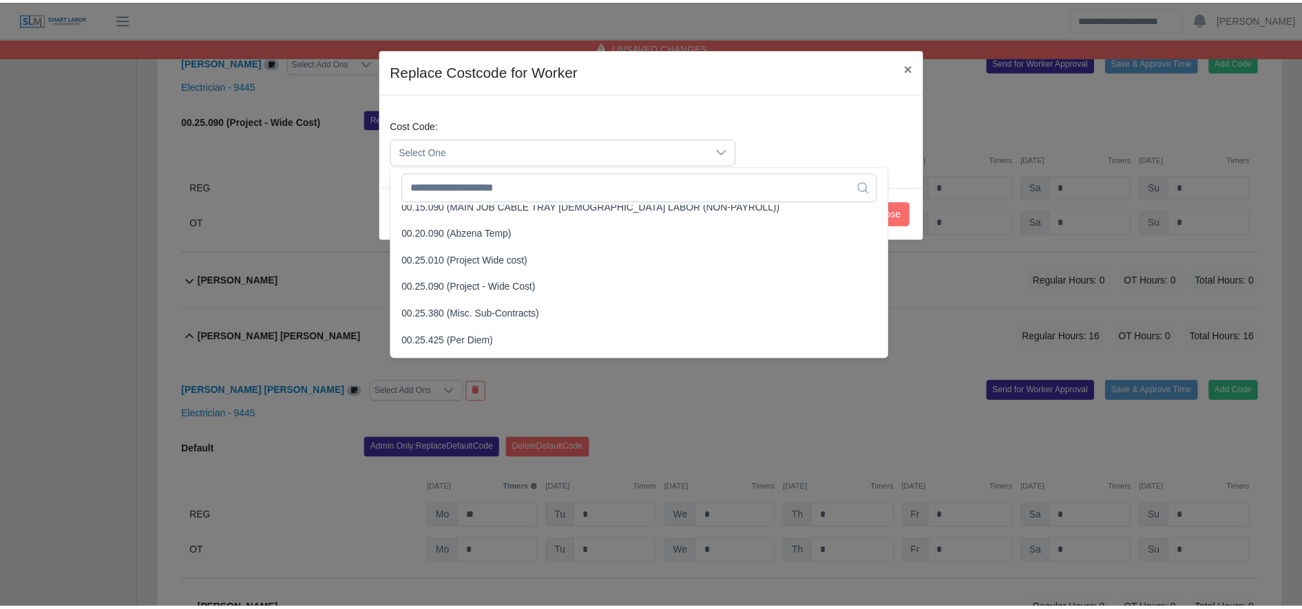
scroll to position [417, 0]
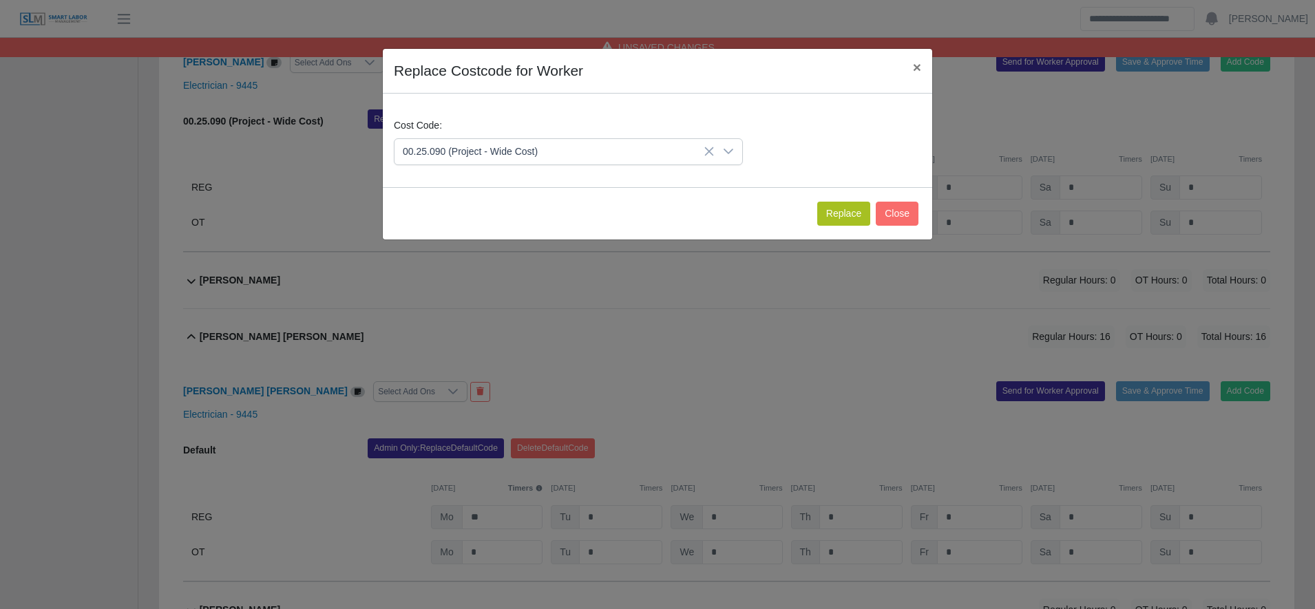
drag, startPoint x: 825, startPoint y: 227, endPoint x: 834, endPoint y: 220, distance: 10.8
click at [834, 220] on div "Replace Close" at bounding box center [657, 213] width 549 height 52
click at [834, 220] on button "Replace" at bounding box center [843, 214] width 53 height 24
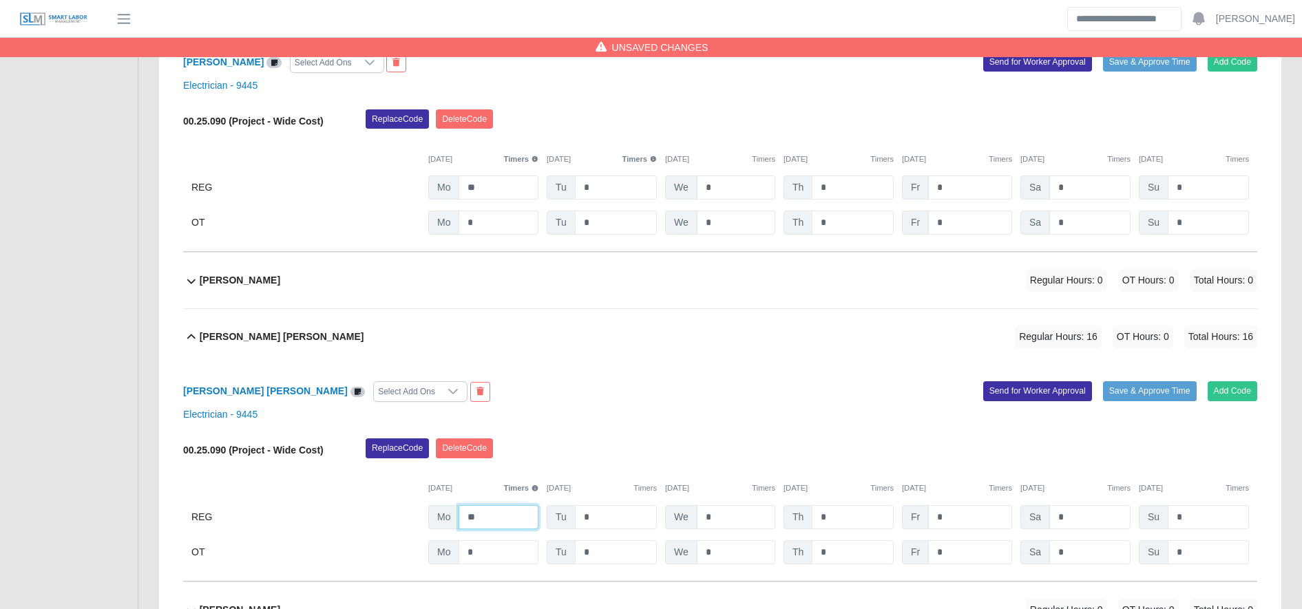
click at [498, 529] on input "**" at bounding box center [498, 517] width 80 height 24
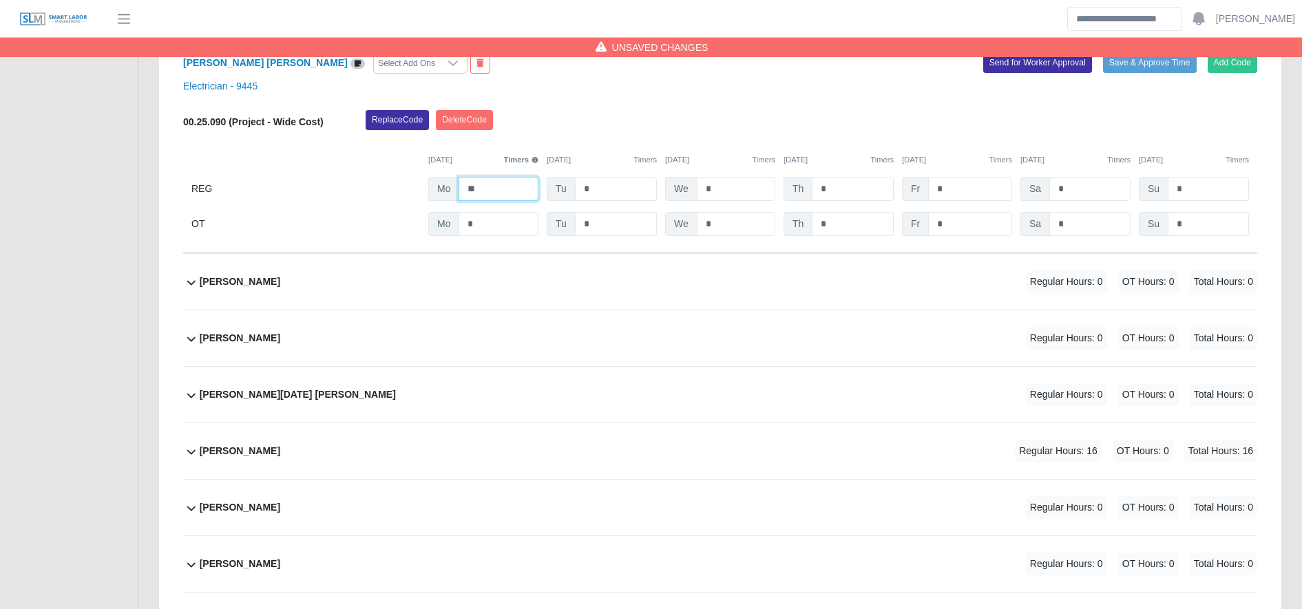
scroll to position [8243, 0]
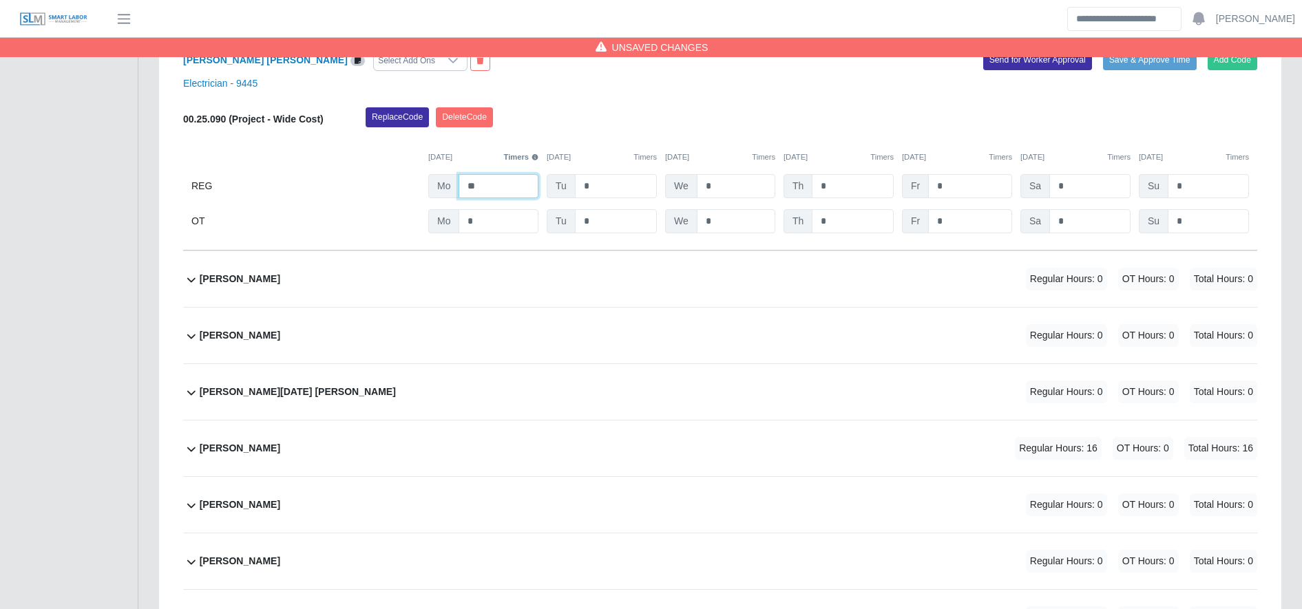
type input "**"
click at [674, 472] on div "Roger Rivera Regular Hours: 16 OT Hours: 0 Total Hours: 16" at bounding box center [728, 449] width 1057 height 56
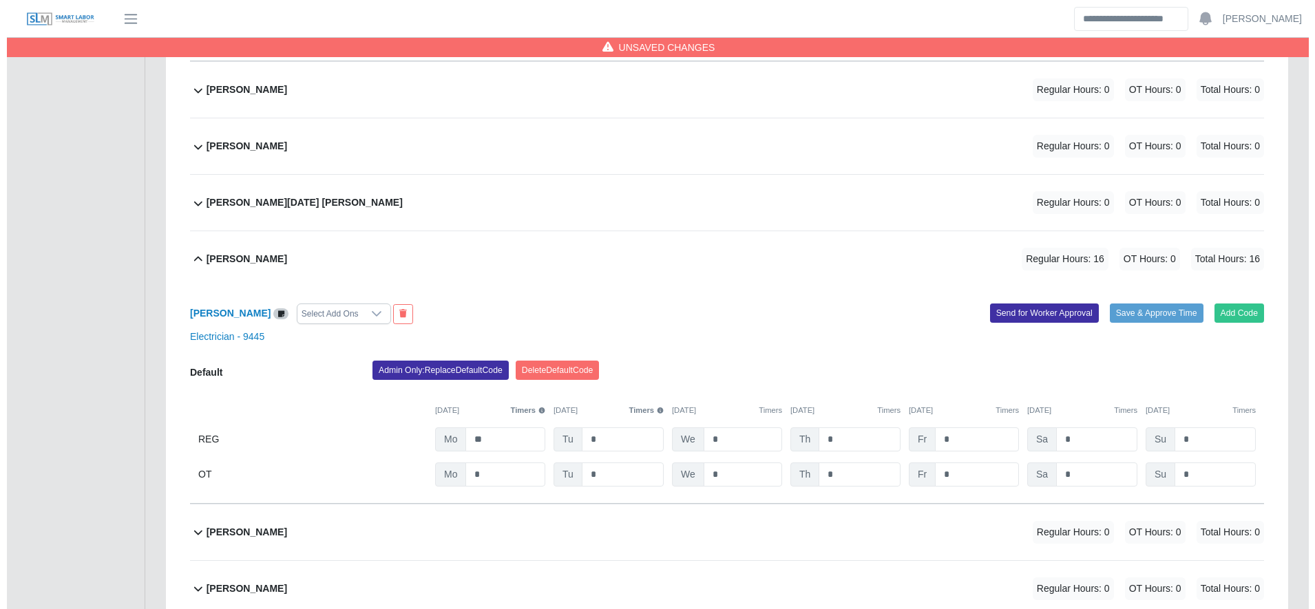
scroll to position [8433, 0]
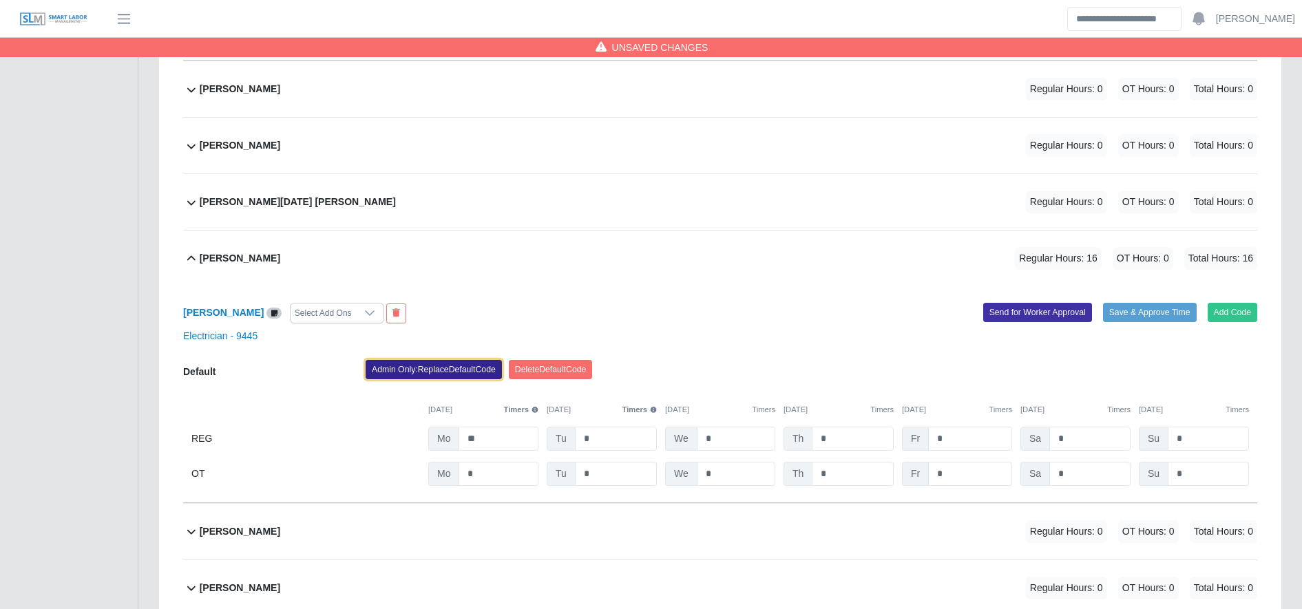
click at [444, 377] on button "Admin Only: Replace Default Code" at bounding box center [434, 369] width 136 height 19
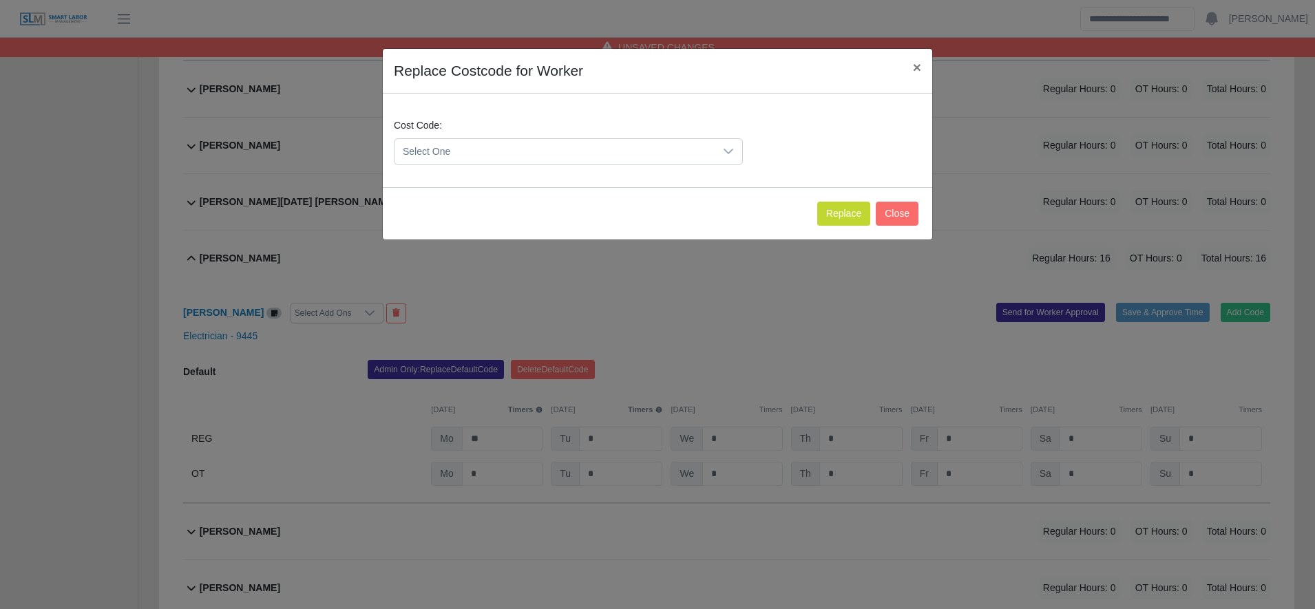
click at [467, 154] on span "Select One" at bounding box center [554, 151] width 320 height 25
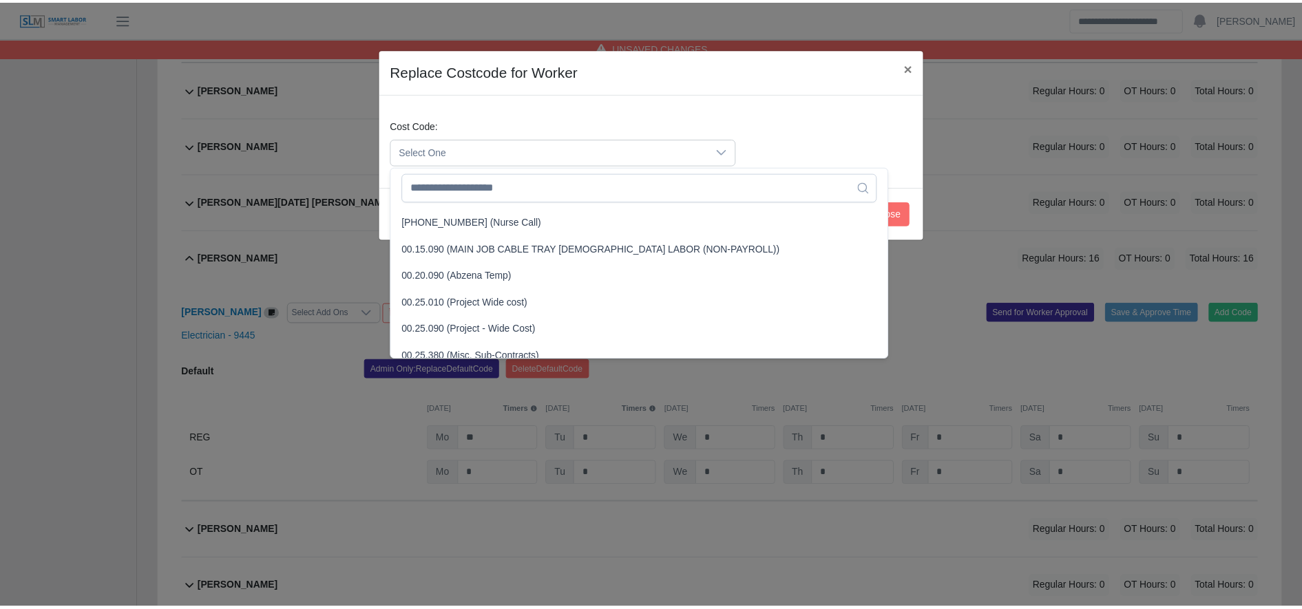
scroll to position [377, 0]
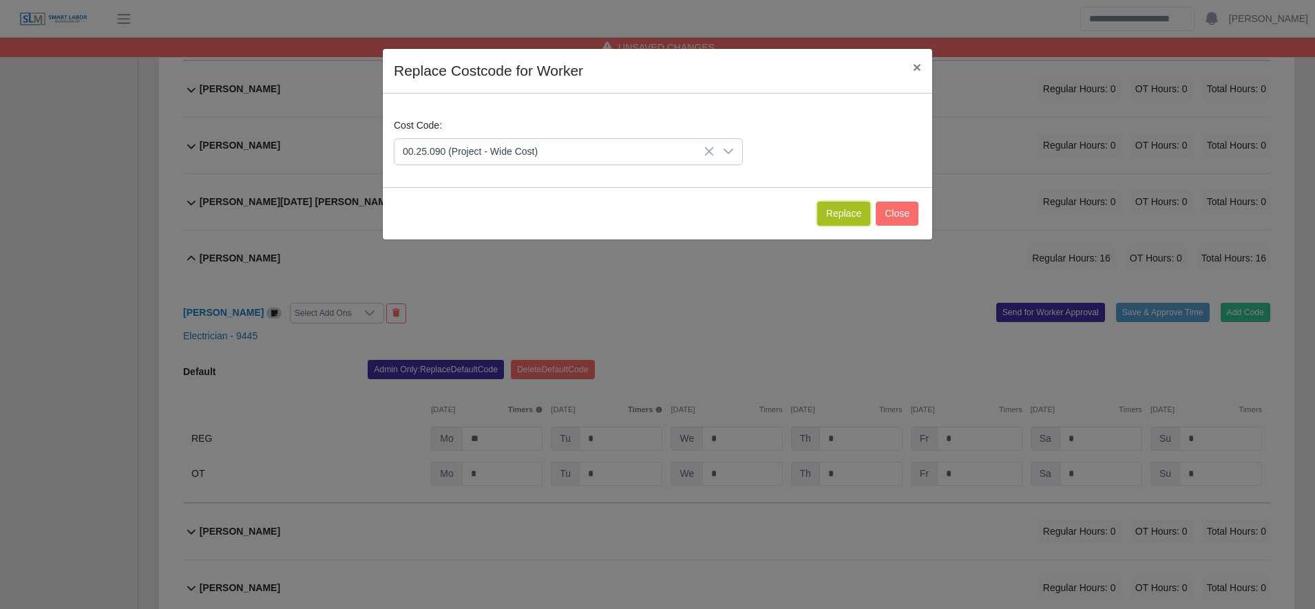
click at [847, 207] on button "Replace" at bounding box center [843, 214] width 53 height 24
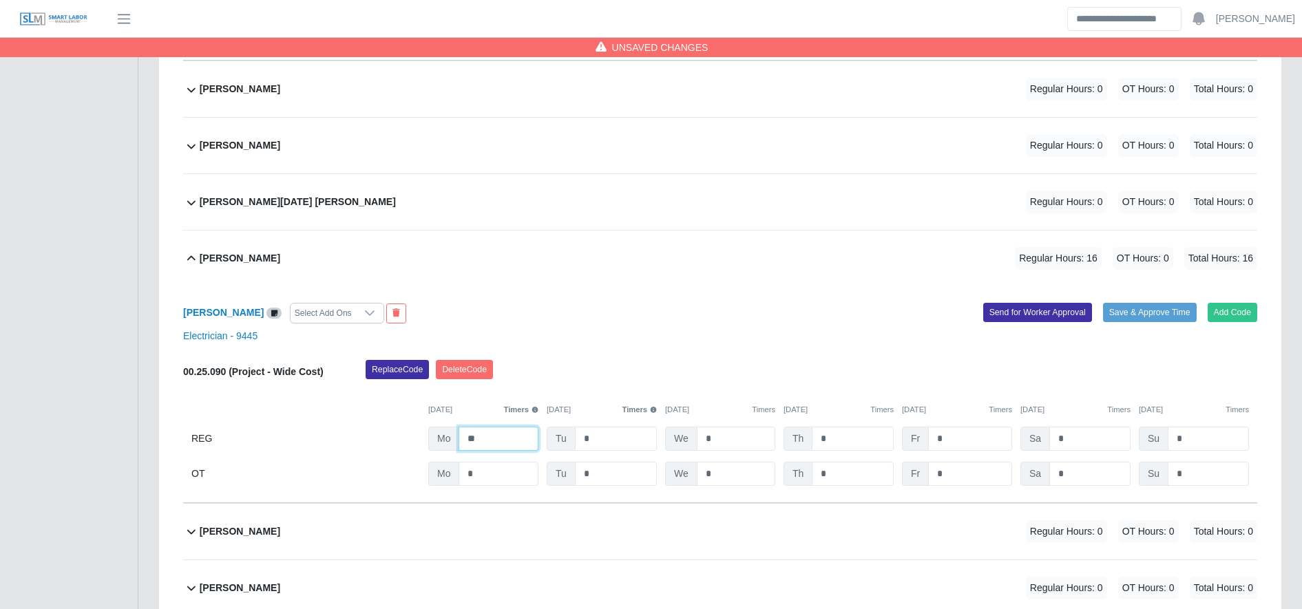
click at [512, 451] on input "**" at bounding box center [498, 439] width 80 height 24
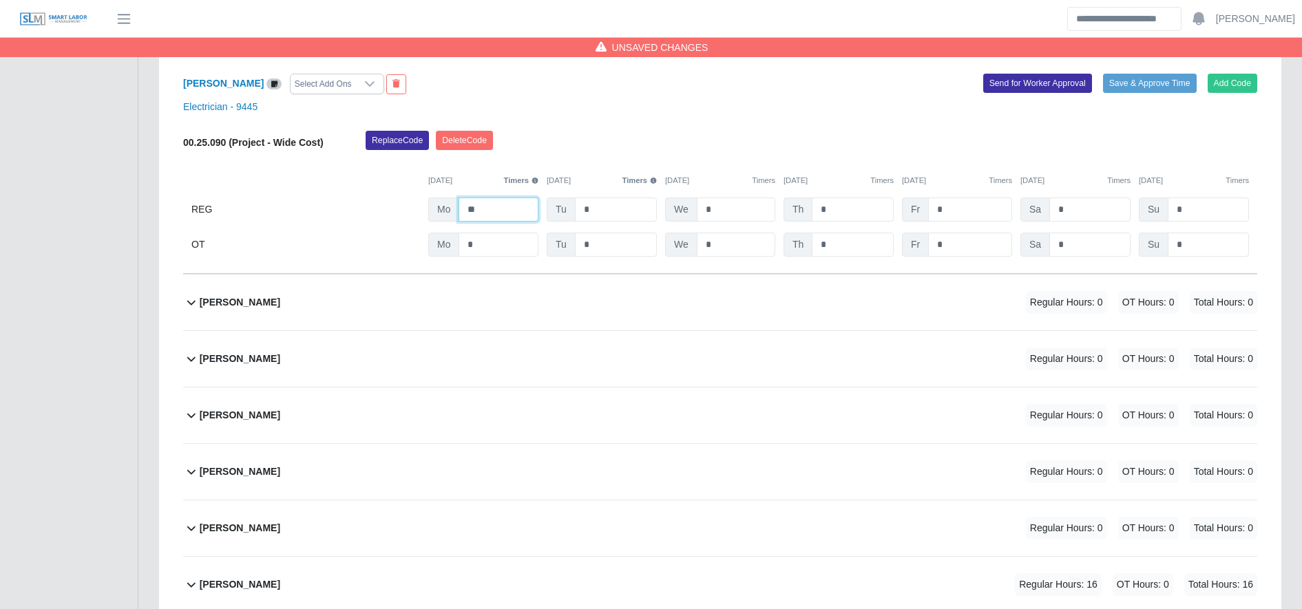
scroll to position [8859, 0]
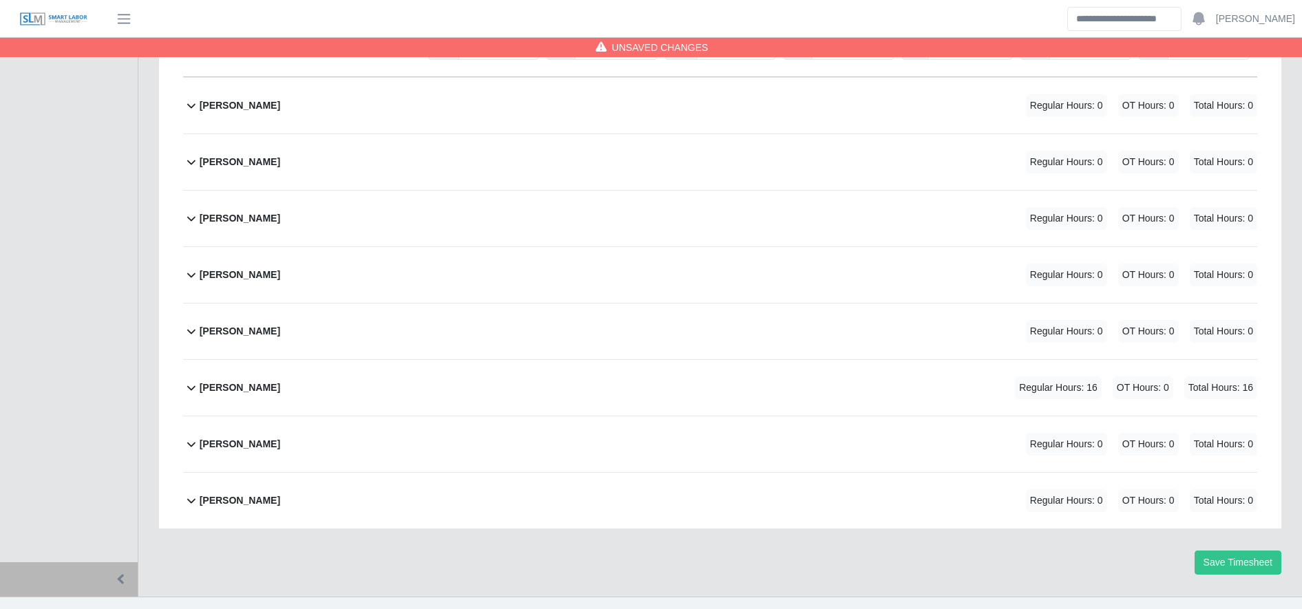
type input "**"
click at [568, 401] on div "Suany Mejia Regular Hours: 16 OT Hours: 0 Total Hours: 16" at bounding box center [728, 388] width 1057 height 56
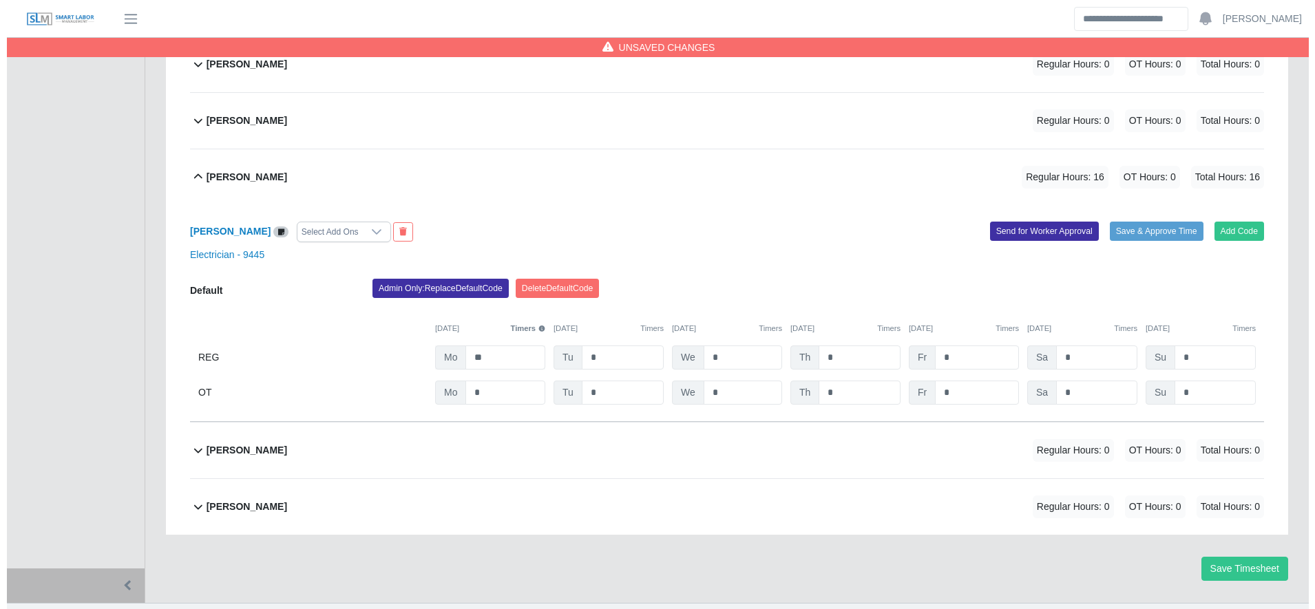
scroll to position [9077, 0]
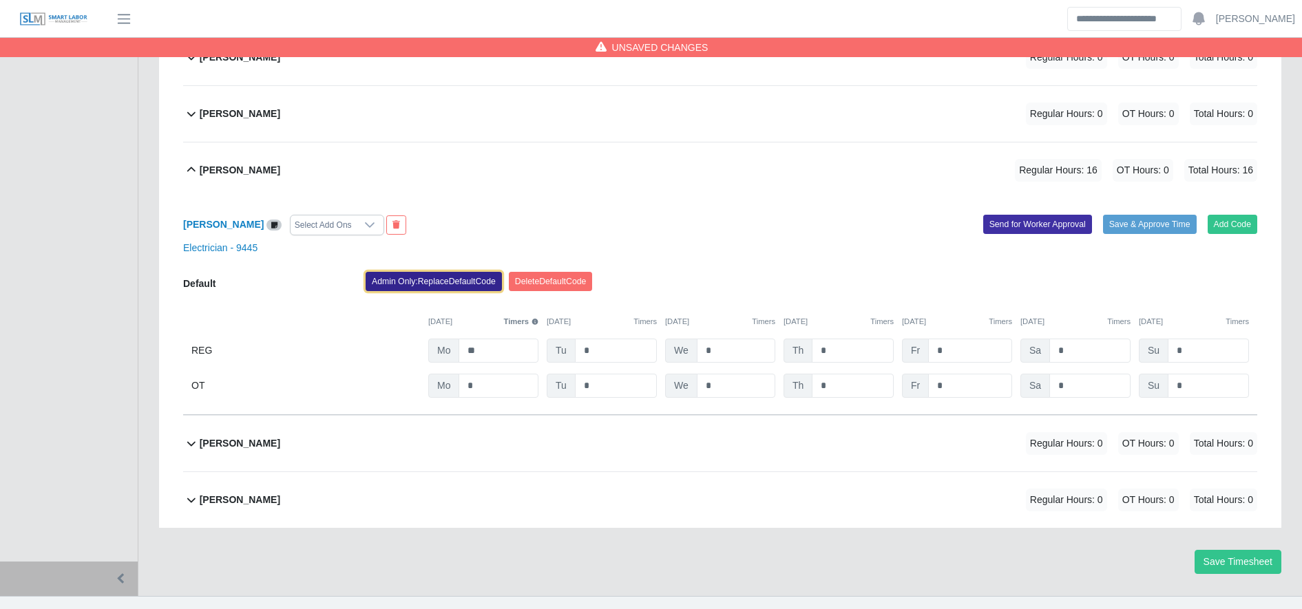
click at [470, 291] on button "Admin Only: Replace Default Code" at bounding box center [434, 281] width 136 height 19
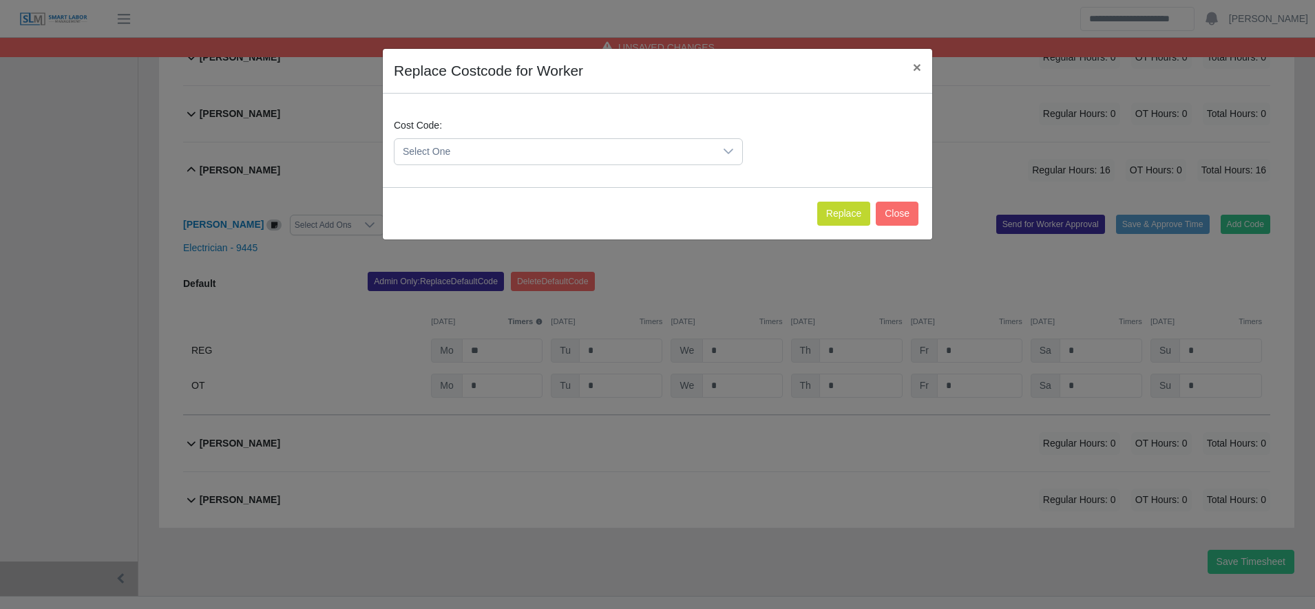
click at [478, 151] on span "Select One" at bounding box center [554, 151] width 320 height 25
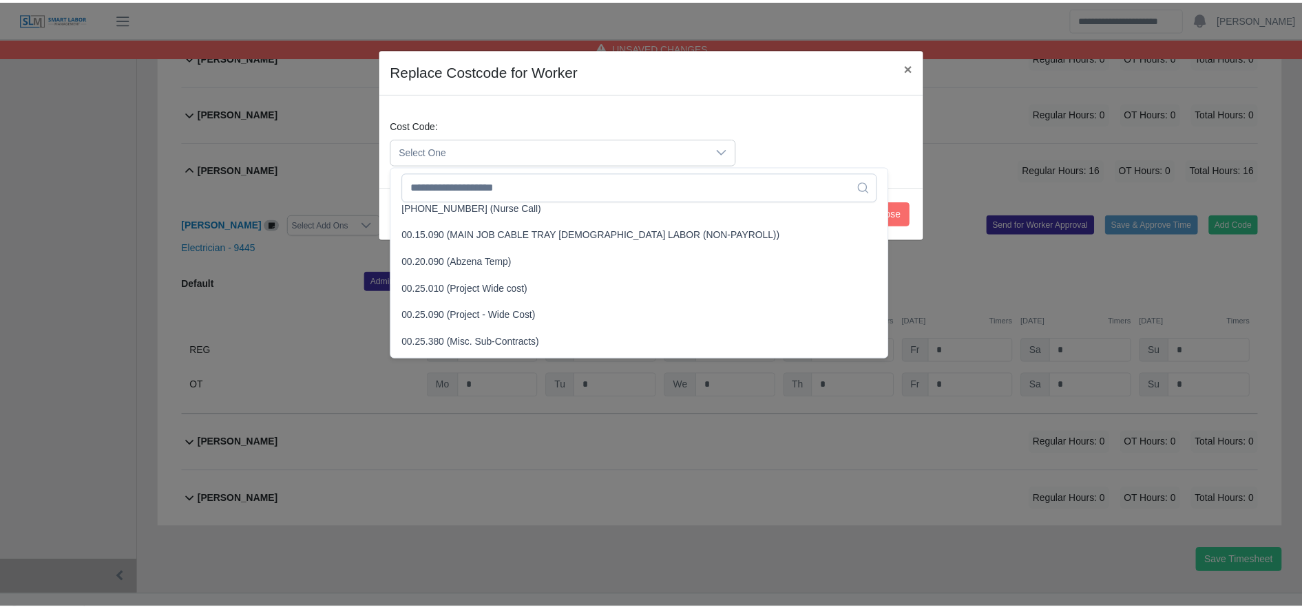
scroll to position [389, 0]
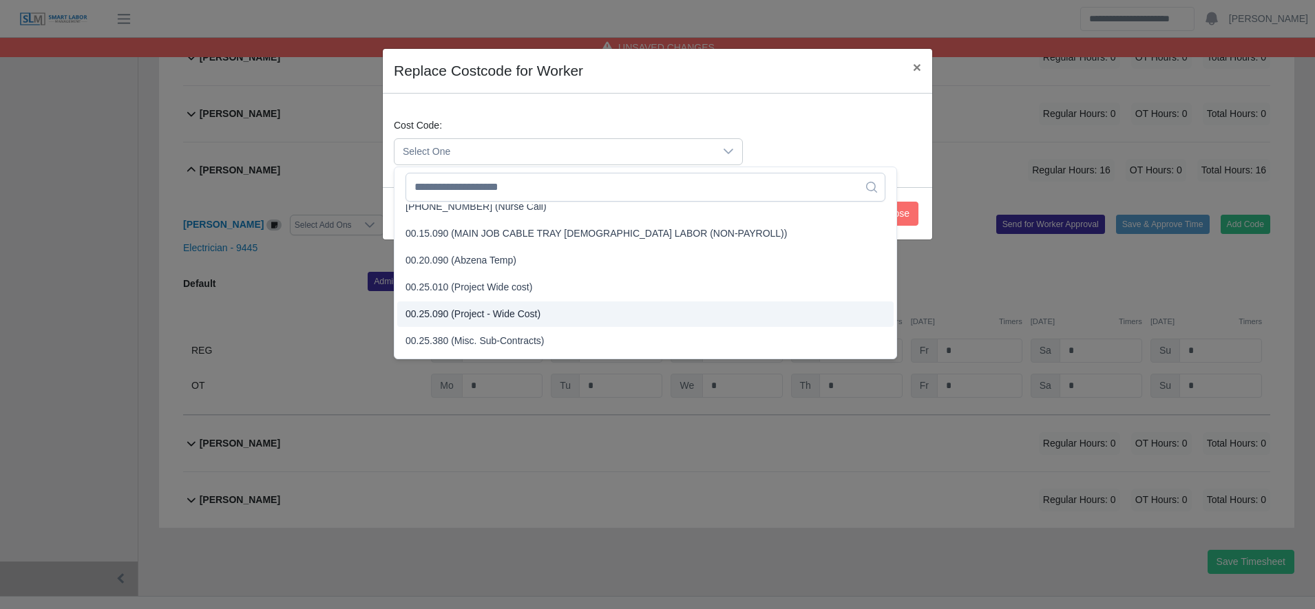
click at [554, 315] on li "00.25.090 (Project - Wide Cost)" at bounding box center [645, 314] width 496 height 25
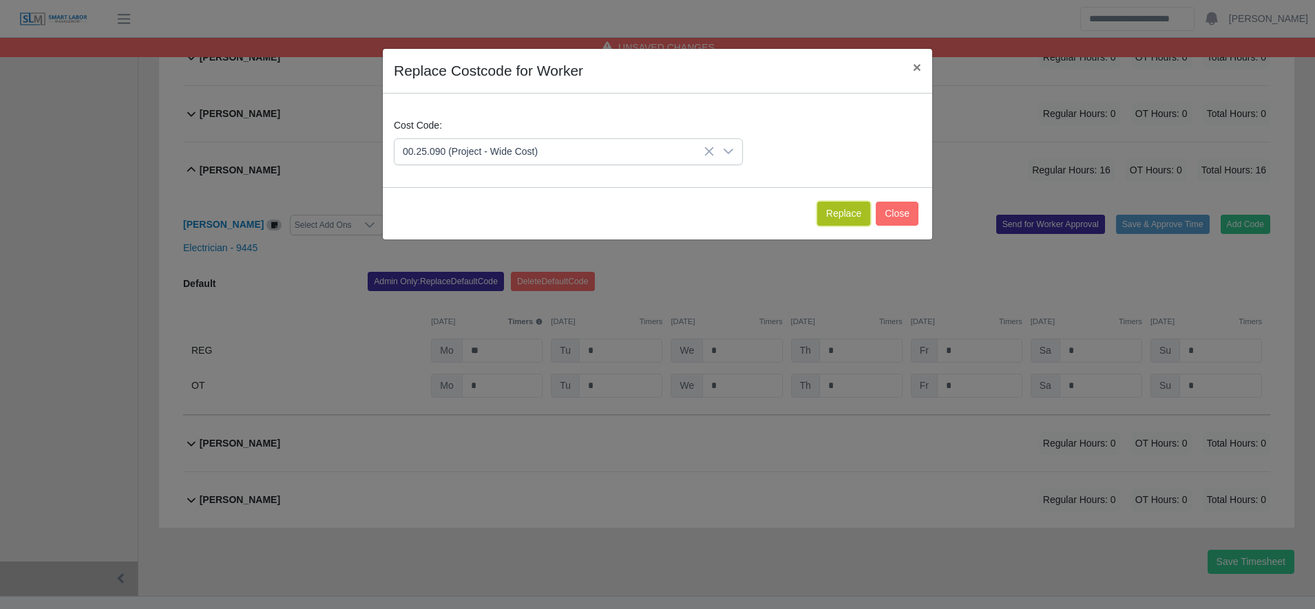
click at [839, 211] on button "Replace" at bounding box center [843, 214] width 53 height 24
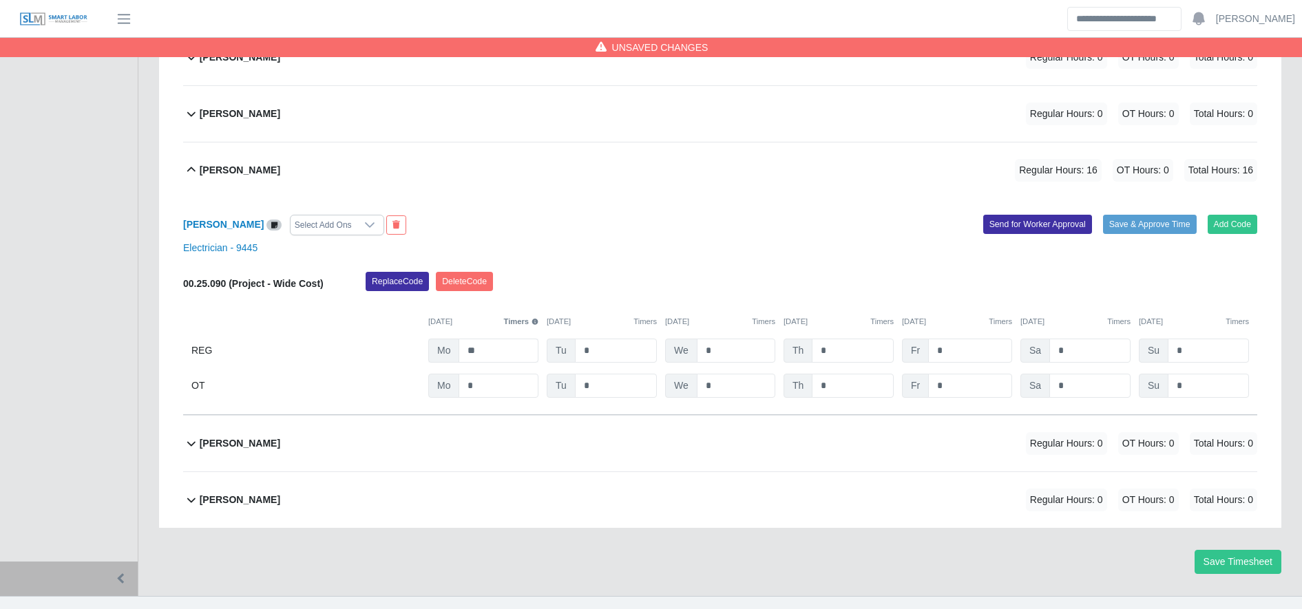
drag, startPoint x: 535, startPoint y: 349, endPoint x: 512, endPoint y: 358, distance: 24.4
click at [512, 358] on div "00.25.090 (Project - Wide Cost) Replace Code Delete Code 09/15/2025 Timers 09/1…" at bounding box center [720, 335] width 1074 height 126
click at [512, 358] on input "**" at bounding box center [498, 351] width 80 height 24
type input "**"
click at [1227, 573] on button "Save Timesheet" at bounding box center [1237, 562] width 87 height 24
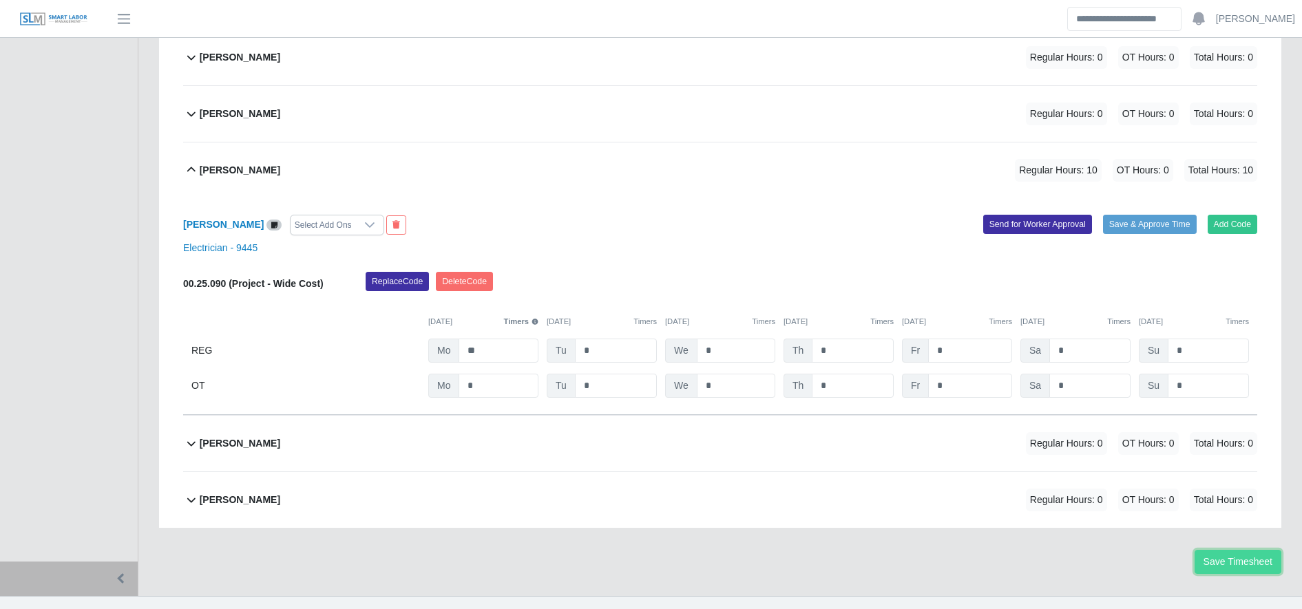
click at [1212, 574] on button "Save Timesheet" at bounding box center [1237, 562] width 87 height 24
click at [253, 173] on div "Suany Mejia" at bounding box center [240, 170] width 81 height 23
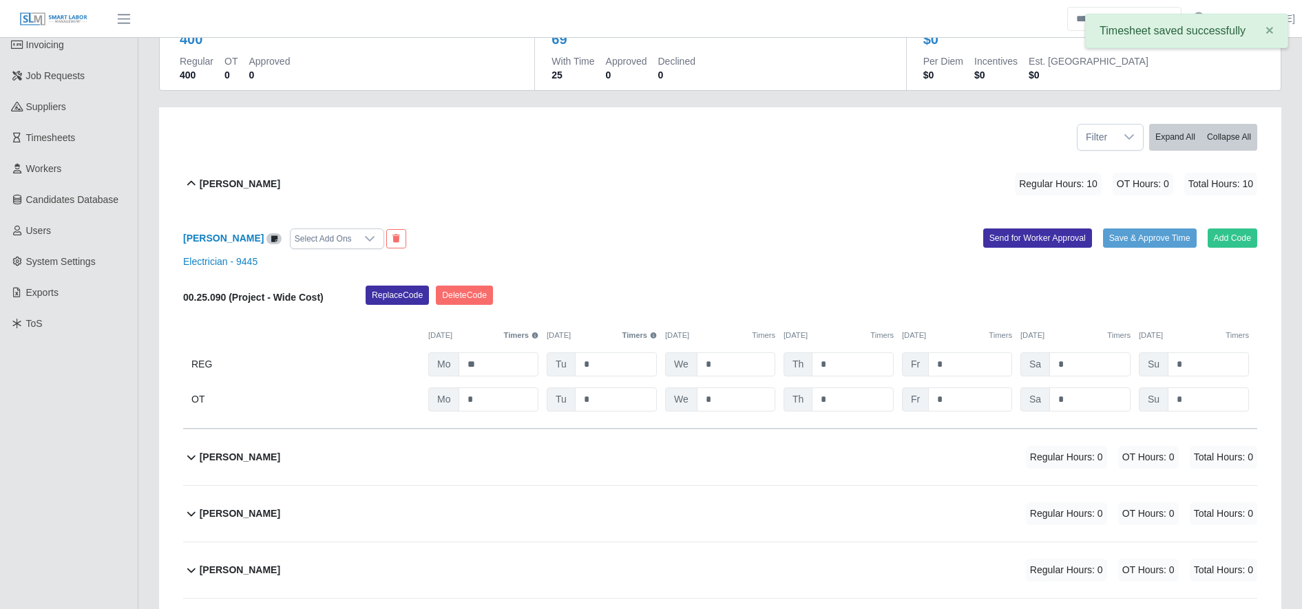
scroll to position [0, 0]
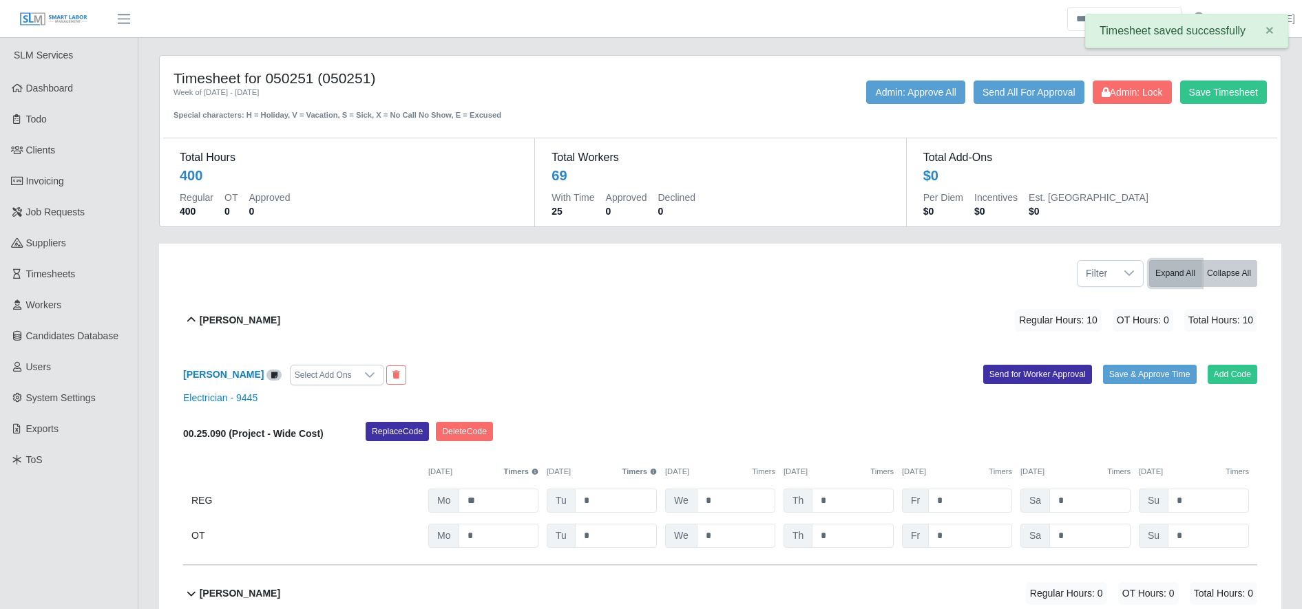
click at [1174, 267] on button "Expand All" at bounding box center [1175, 273] width 52 height 27
click at [1220, 275] on button "Collapse All" at bounding box center [1229, 273] width 56 height 27
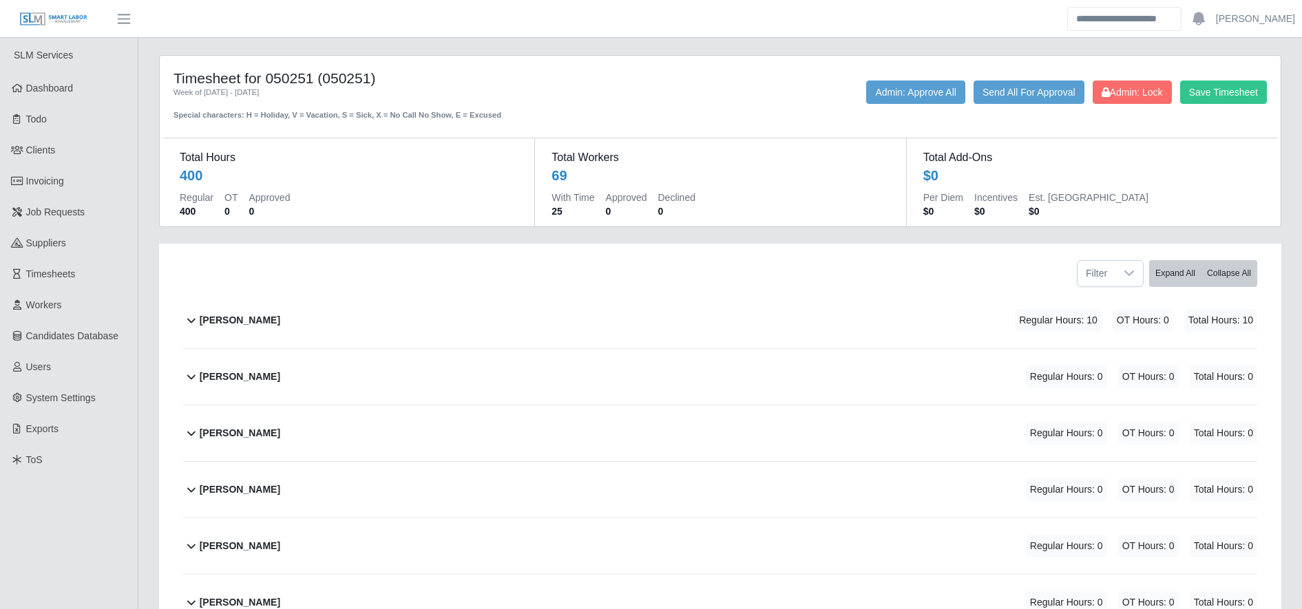
scroll to position [299, 0]
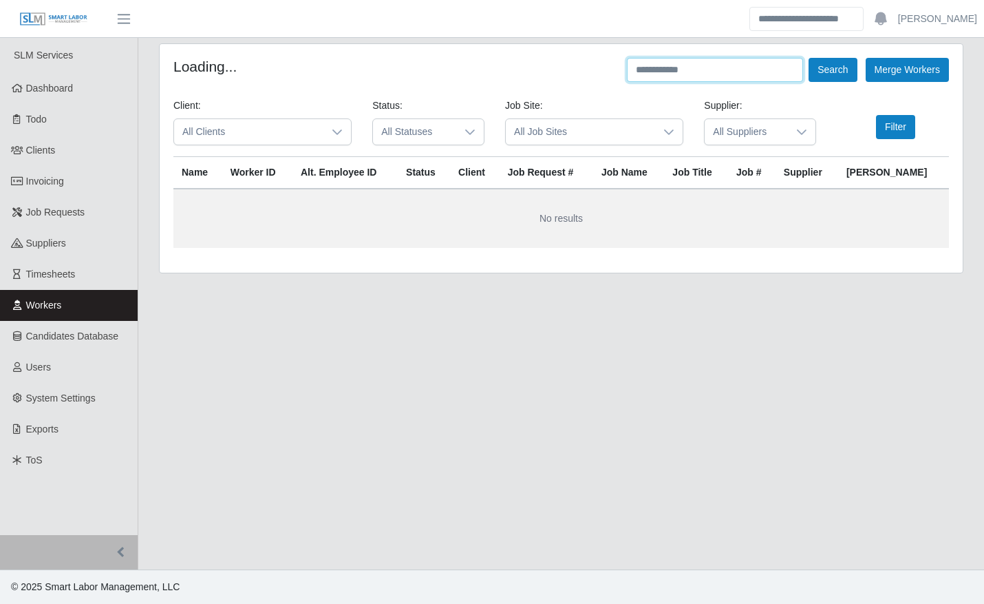
click at [750, 66] on input "text" at bounding box center [715, 70] width 176 height 24
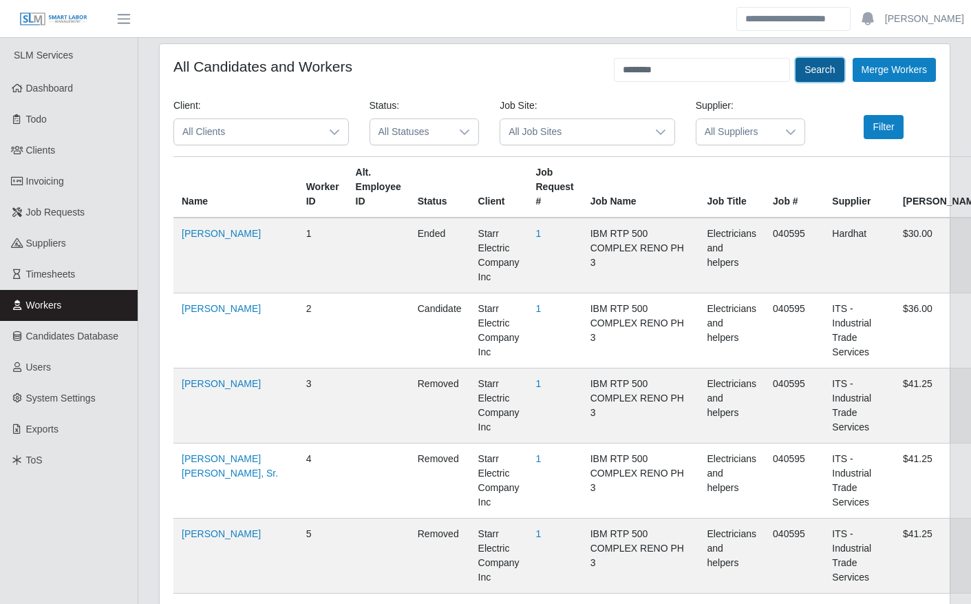
click at [805, 74] on button "Search" at bounding box center [820, 70] width 48 height 24
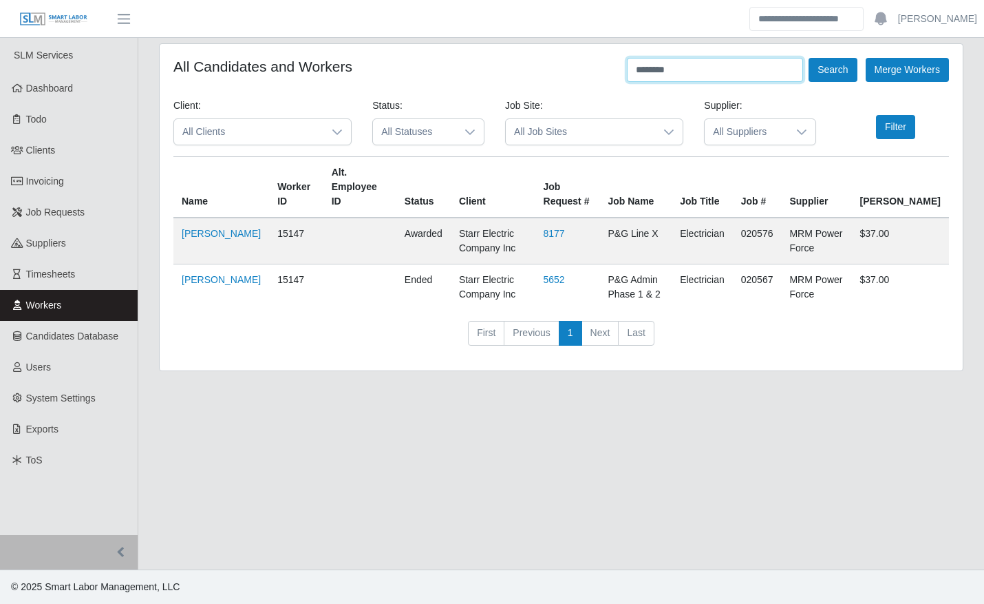
click at [688, 67] on input "********" at bounding box center [715, 70] width 176 height 24
type input "******"
click at [840, 63] on button "Search" at bounding box center [833, 70] width 48 height 24
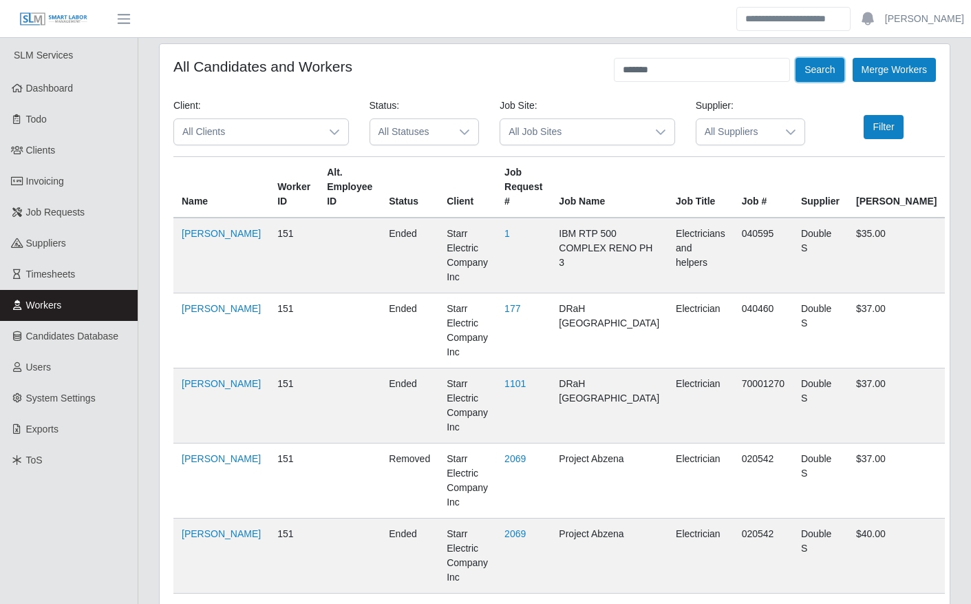
scroll to position [415, 0]
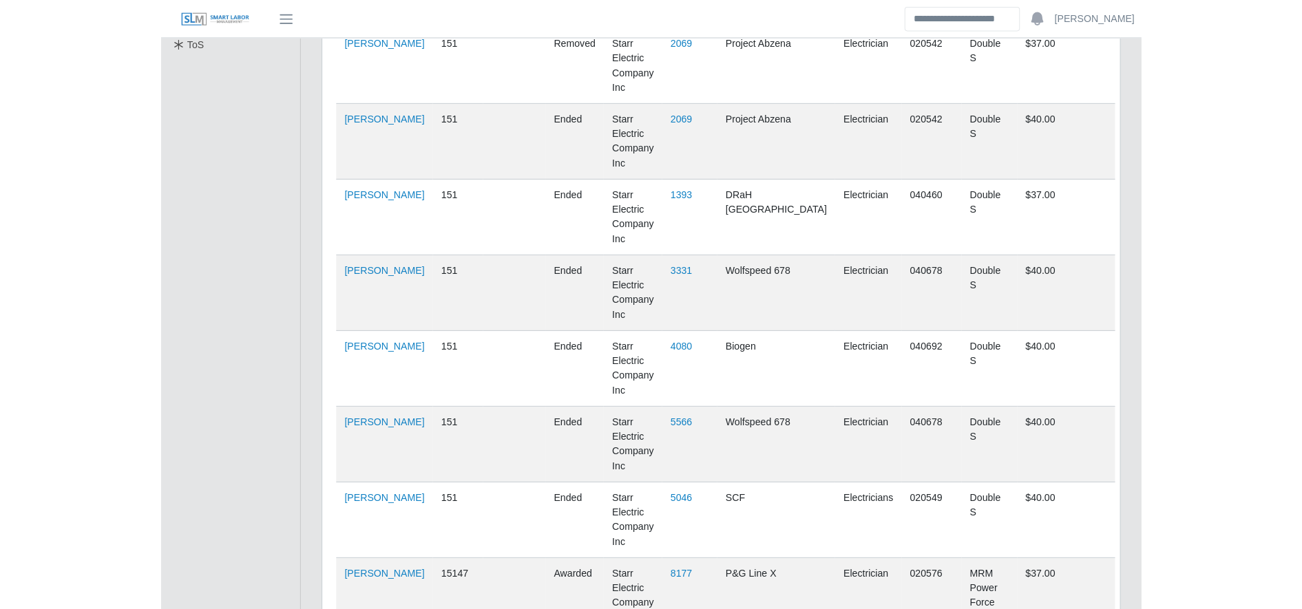
scroll to position [135, 0]
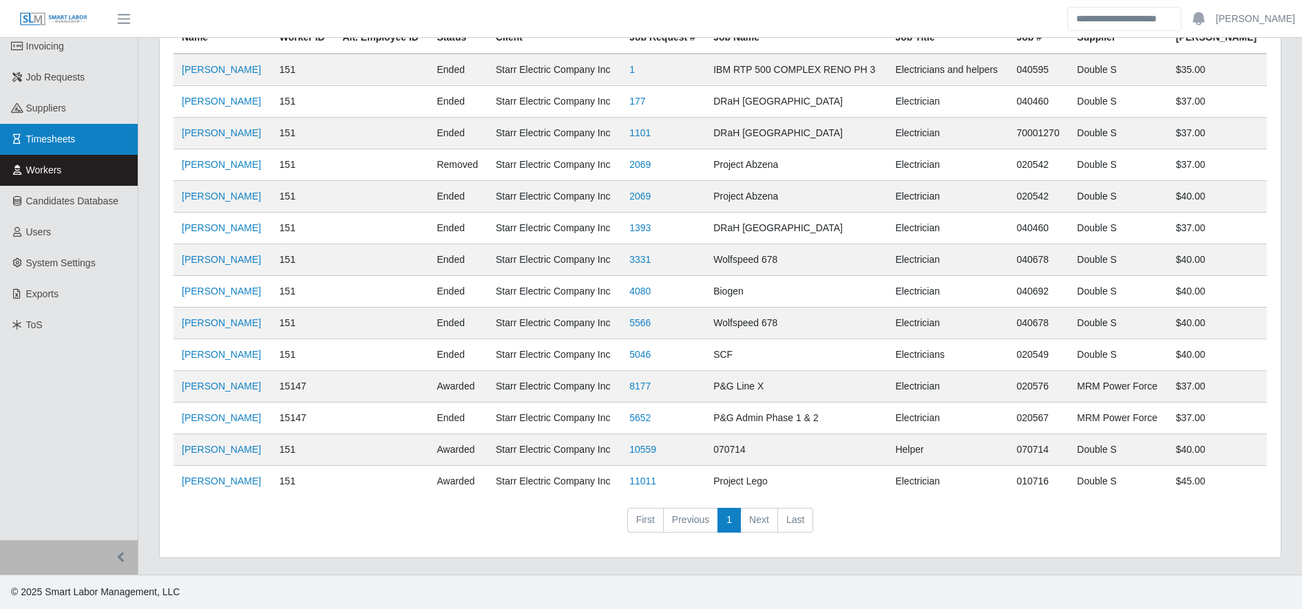
click at [90, 143] on link "Timesheets" at bounding box center [69, 139] width 138 height 31
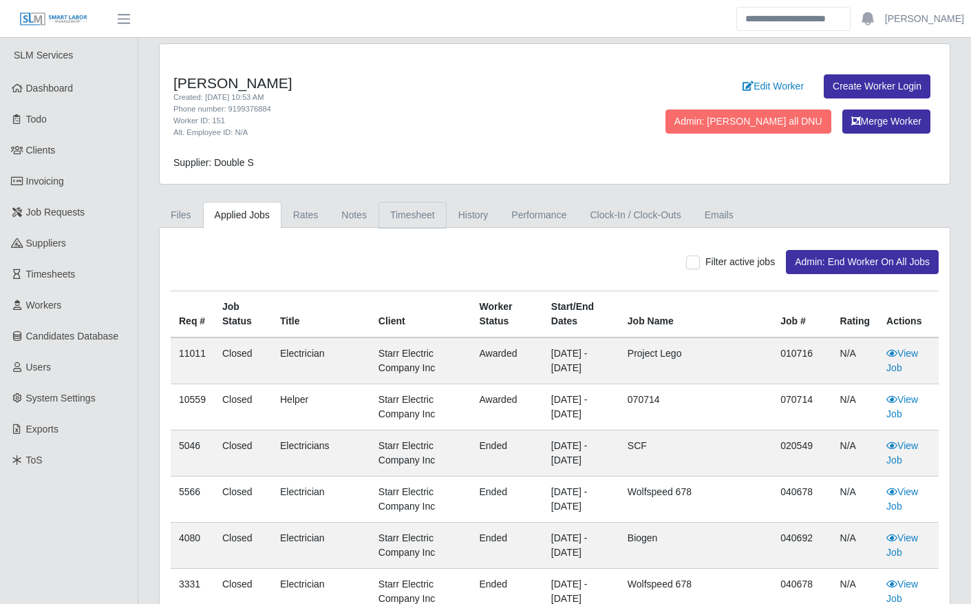
click at [421, 221] on link "Timesheet" at bounding box center [413, 215] width 68 height 27
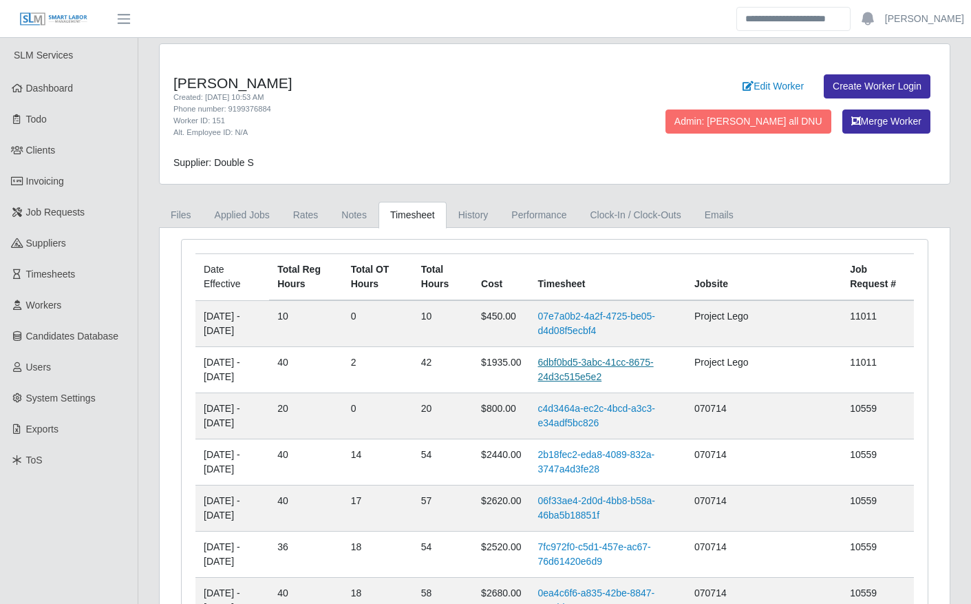
click at [571, 375] on link "6dbf0bd5-3abc-41cc-8675-24d3c515e5e2" at bounding box center [596, 369] width 116 height 25
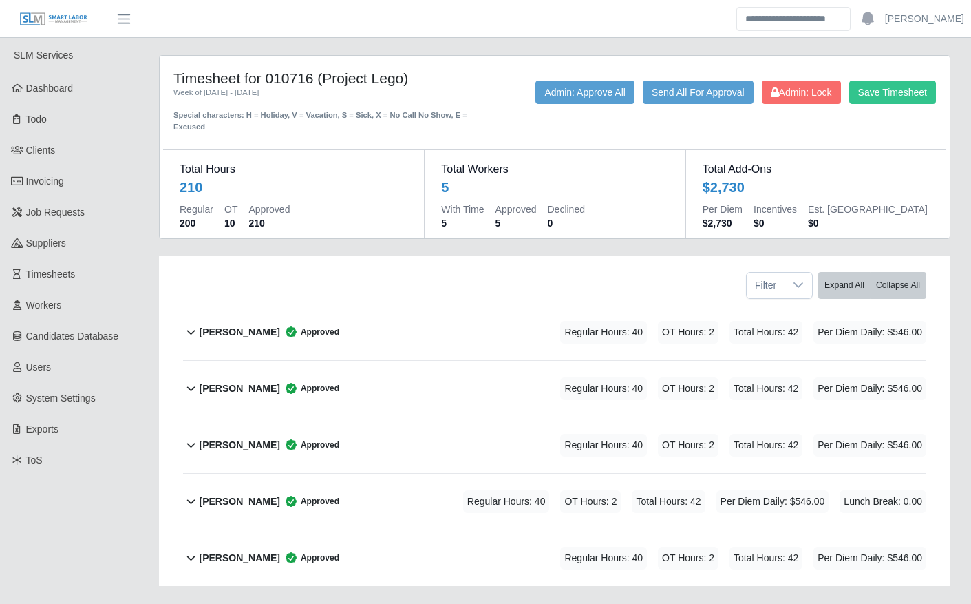
click at [471, 504] on span "Regular Hours: 40" at bounding box center [506, 501] width 87 height 23
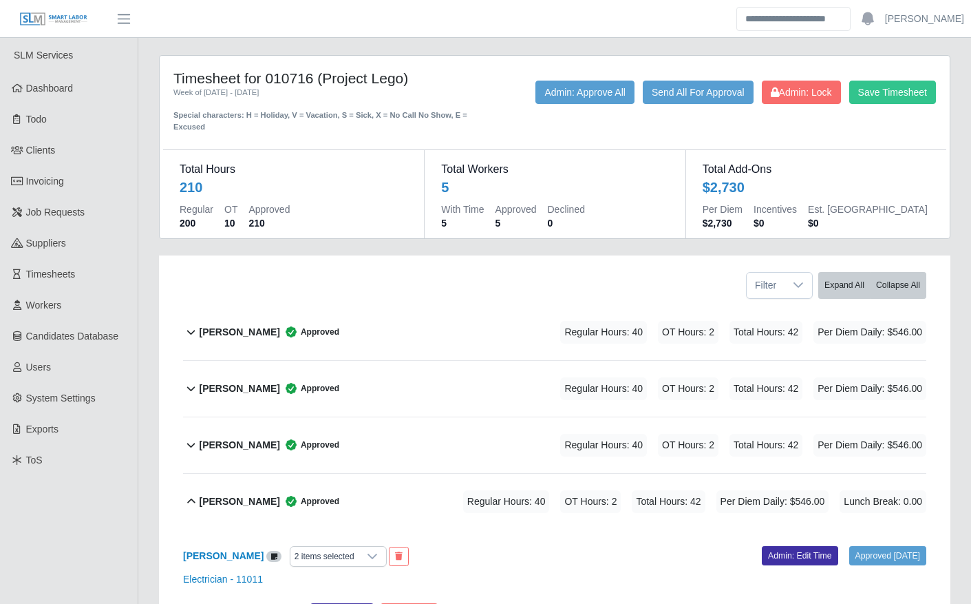
scroll to position [357, 0]
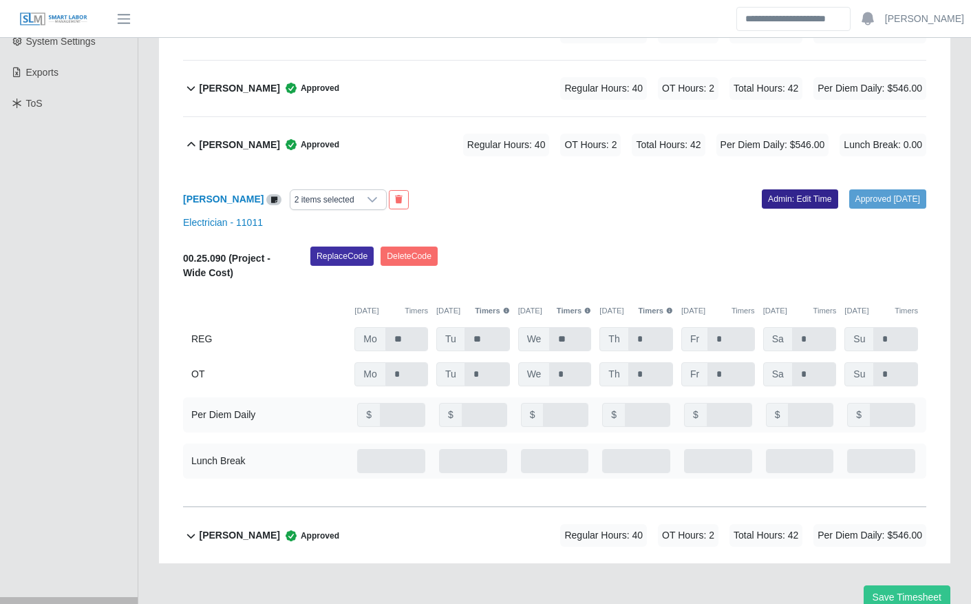
click at [795, 199] on link "Admin: Edit Time" at bounding box center [800, 198] width 76 height 19
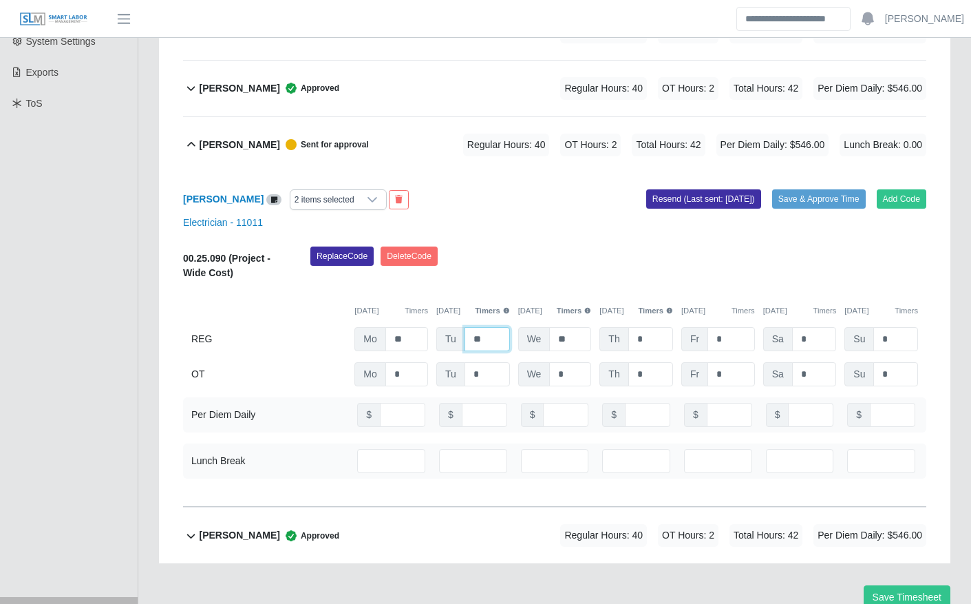
click at [497, 343] on input "**" at bounding box center [487, 339] width 45 height 24
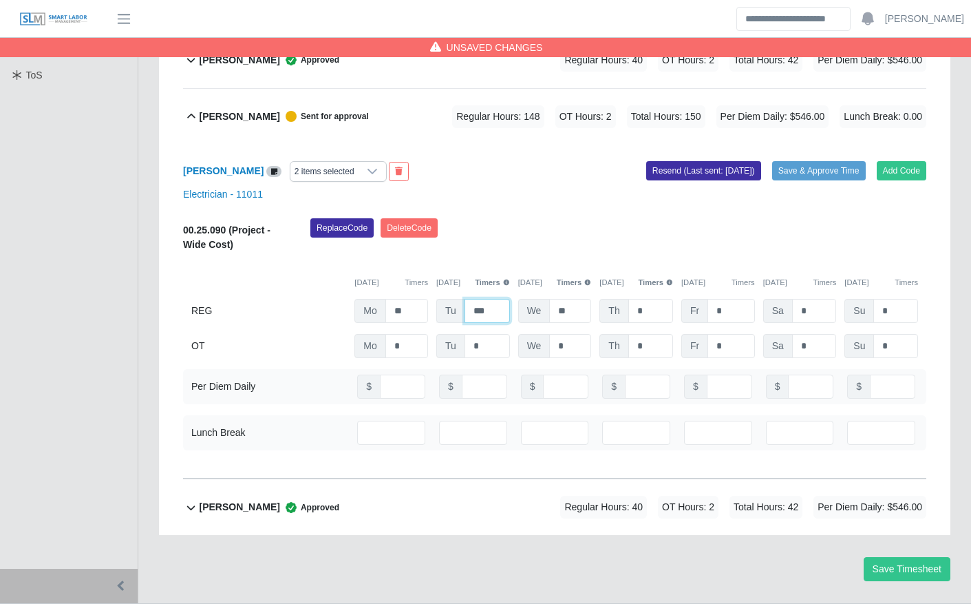
click at [497, 323] on input "***" at bounding box center [487, 311] width 45 height 24
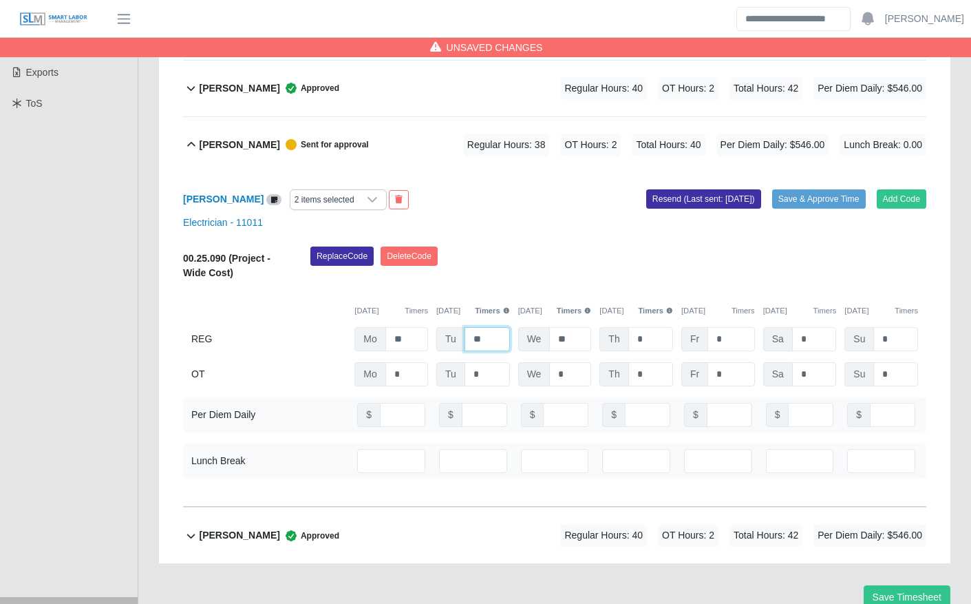
type input "**"
click at [496, 420] on input "***" at bounding box center [484, 415] width 45 height 24
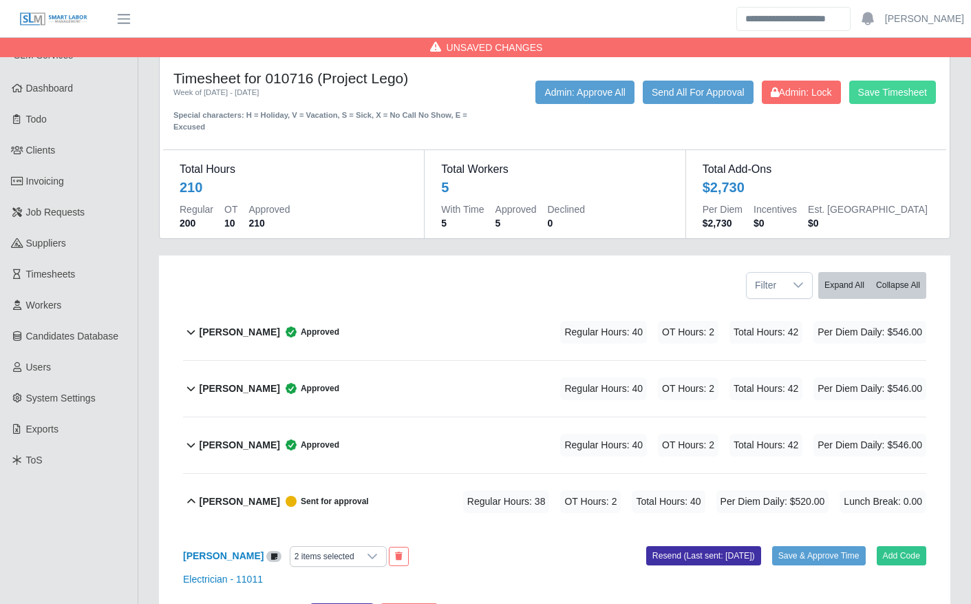
type input "***"
click at [879, 101] on button "Save Timesheet" at bounding box center [893, 92] width 87 height 23
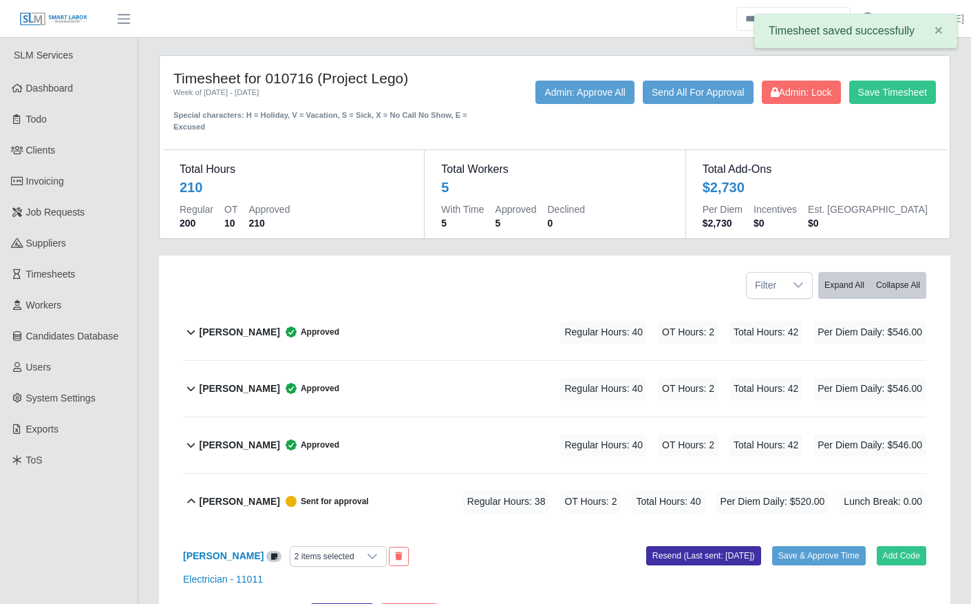
scroll to position [286, 0]
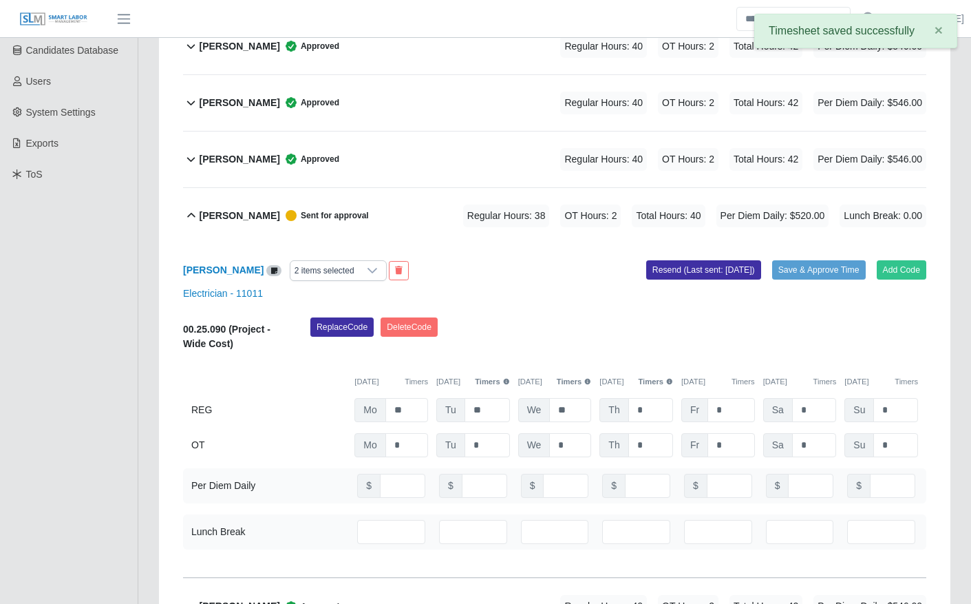
click at [814, 222] on span "Per Diem Daily: $520.00" at bounding box center [773, 215] width 113 height 23
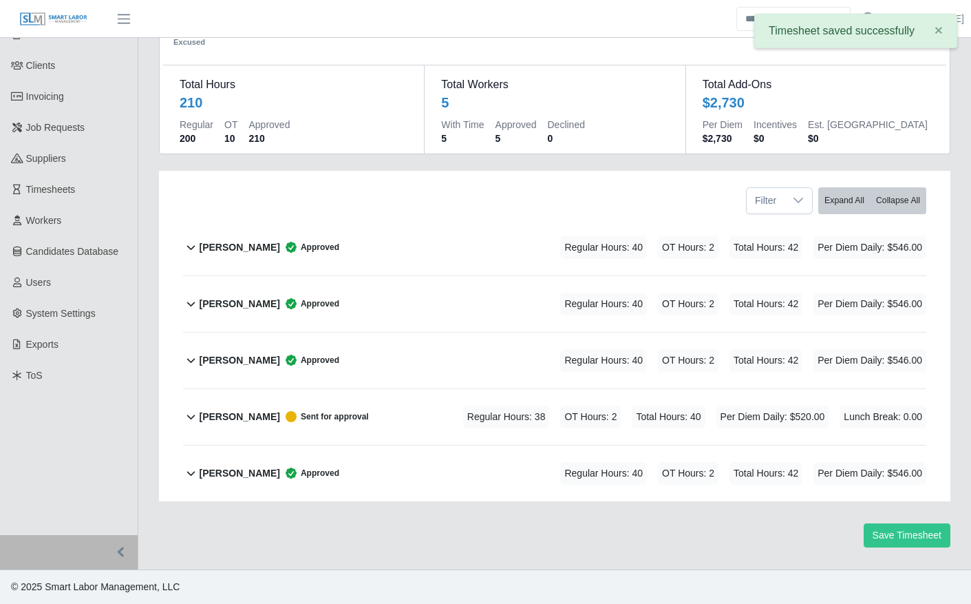
scroll to position [85, 0]
click at [613, 405] on span "OT Hours: 2" at bounding box center [590, 416] width 61 height 23
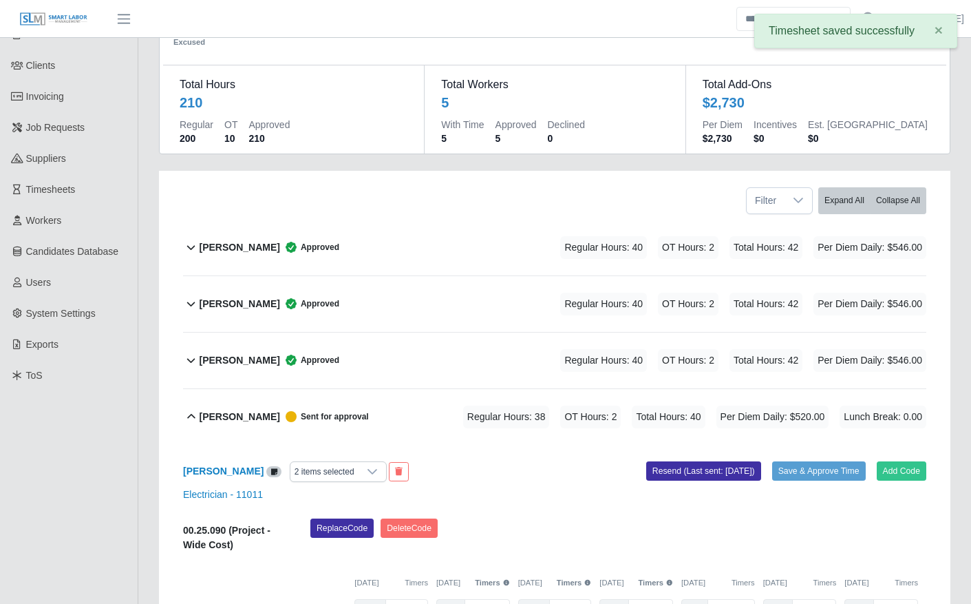
scroll to position [286, 0]
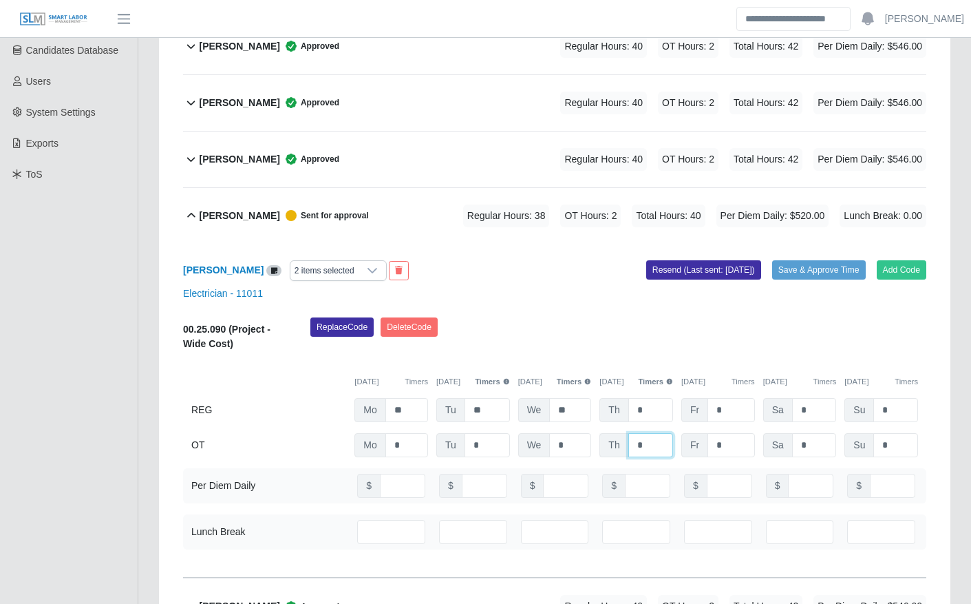
click at [651, 455] on input "*" at bounding box center [651, 445] width 45 height 24
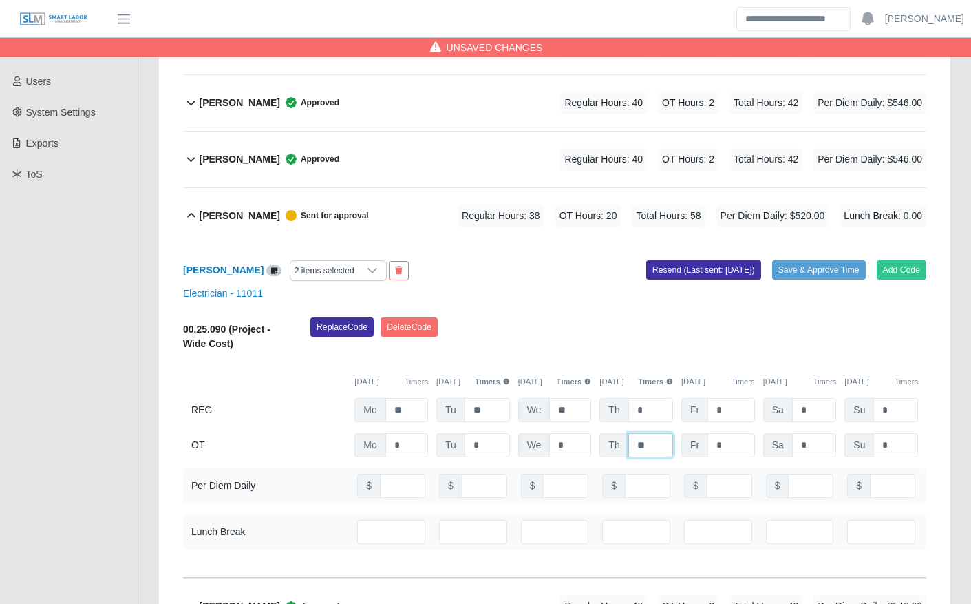
type input "**"
click at [664, 388] on button "Timers" at bounding box center [655, 382] width 35 height 12
click at [651, 457] on input "**" at bounding box center [651, 445] width 45 height 24
type input "*"
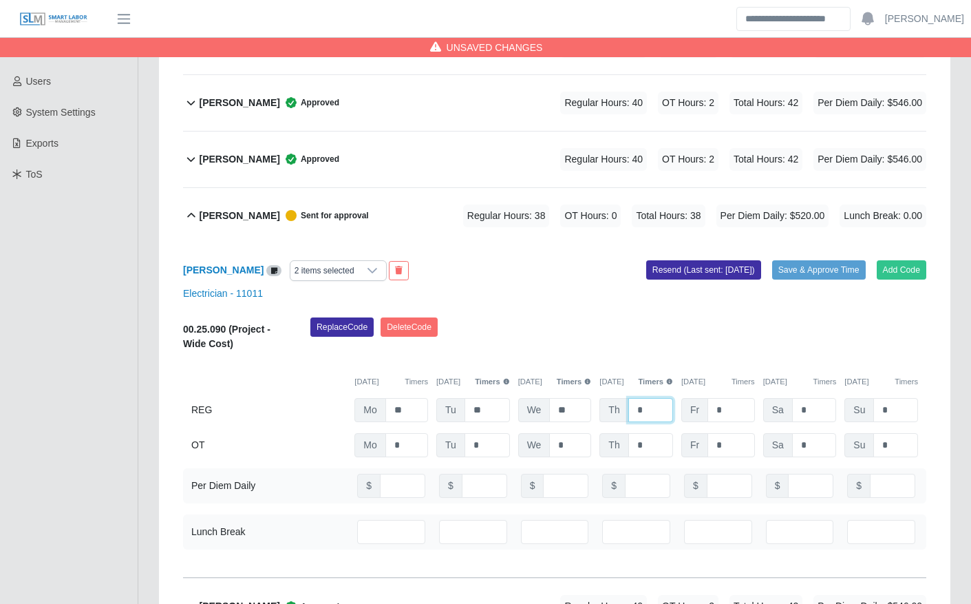
click at [646, 415] on input "*" at bounding box center [651, 410] width 45 height 24
type input "**"
click at [832, 266] on button "Save & Approve Time" at bounding box center [819, 269] width 94 height 19
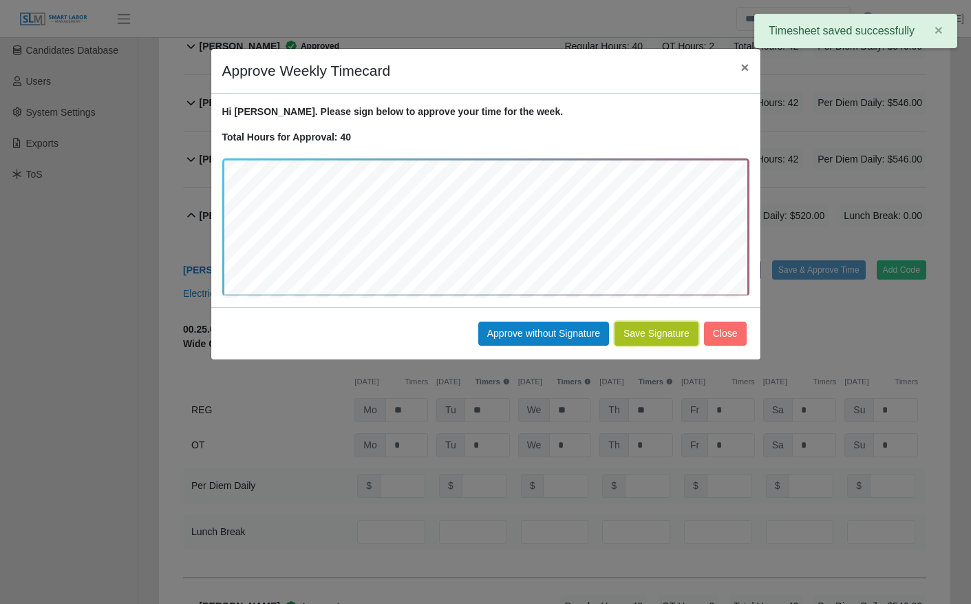
click at [661, 332] on button "Save Signature" at bounding box center [657, 333] width 84 height 24
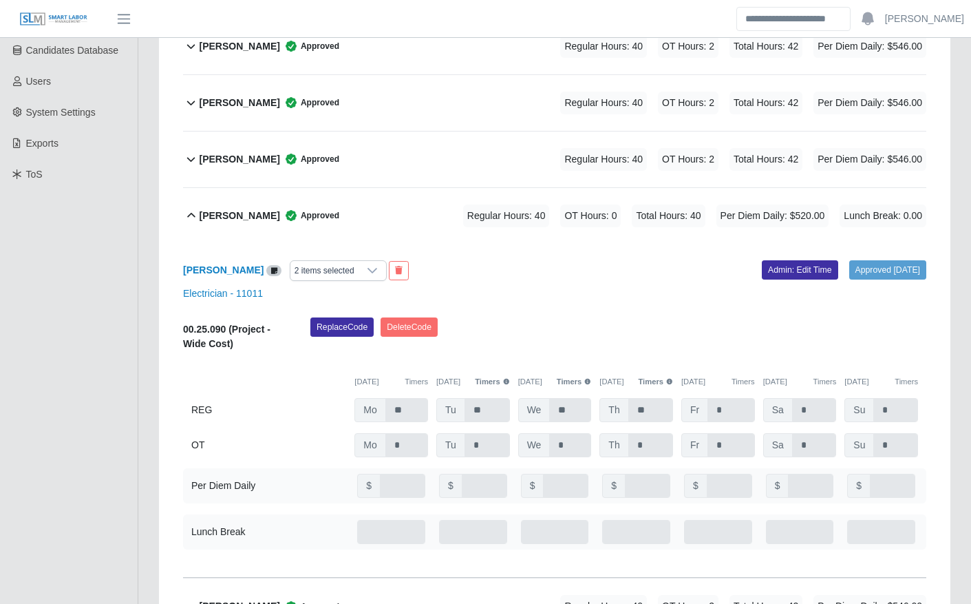
click at [403, 213] on div "Marlon Obeth Matute-Romero Approved Regular Hours: 40 OT Hours: 0 Total Hours: …" at bounding box center [563, 216] width 728 height 56
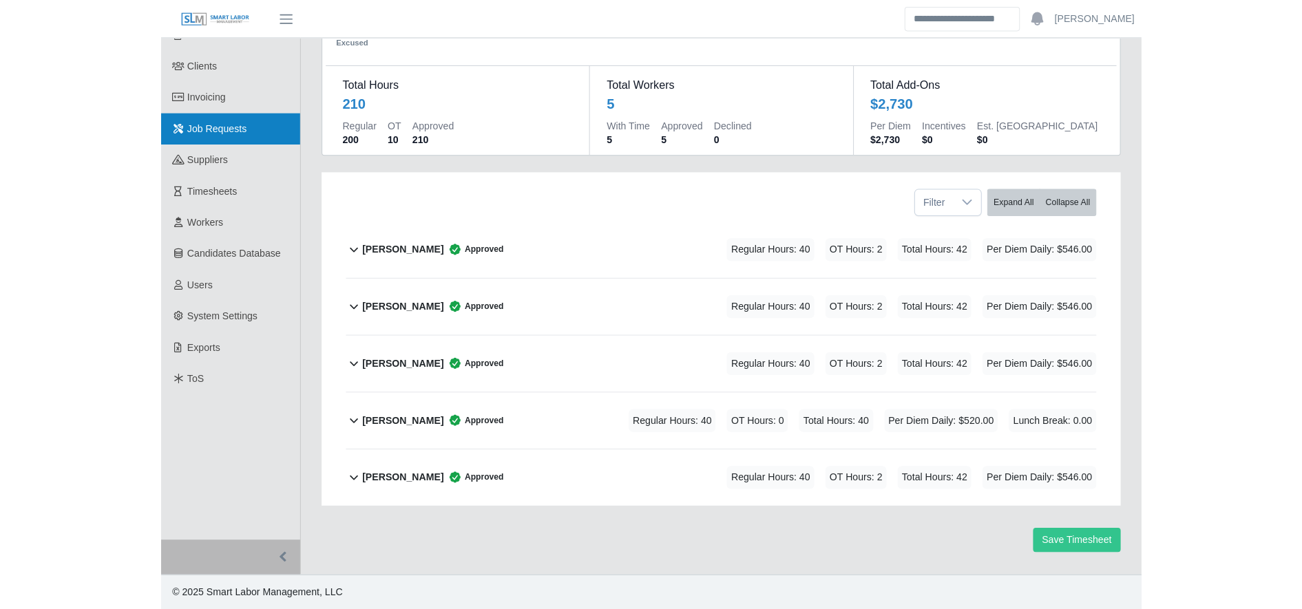
scroll to position [67, 0]
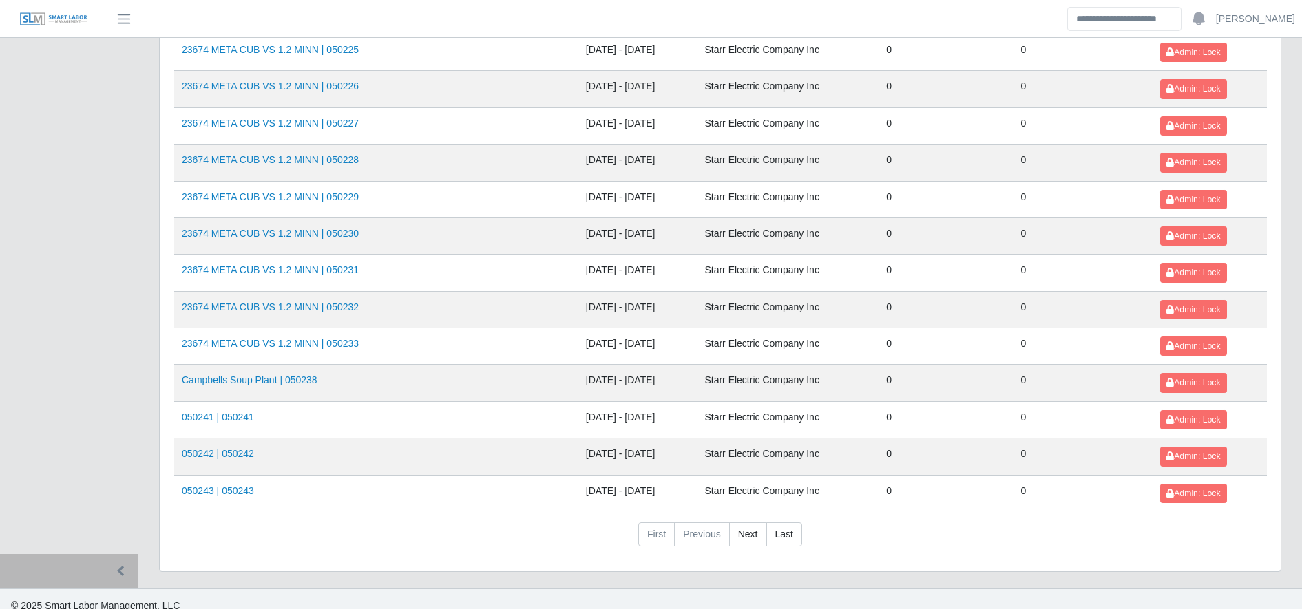
scroll to position [1502, 0]
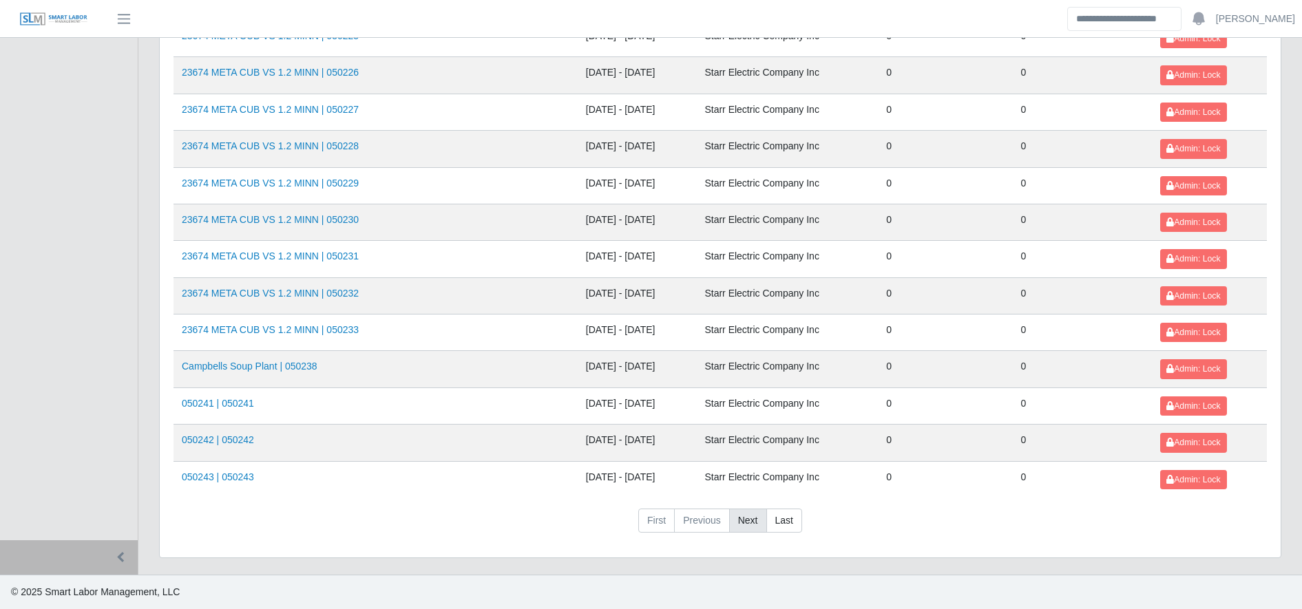
click at [741, 518] on link "Next" at bounding box center [748, 521] width 38 height 25
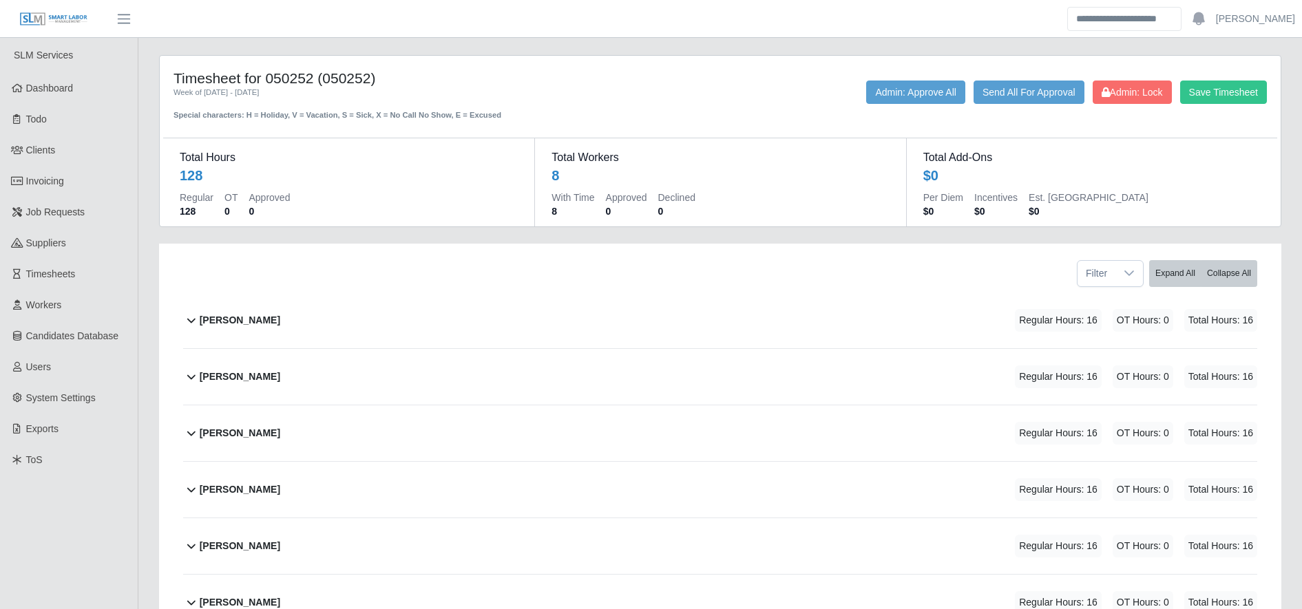
click at [521, 310] on div "[PERSON_NAME] Regular Hours: 16 OT Hours: 0 Total Hours: 16" at bounding box center [728, 321] width 1057 height 56
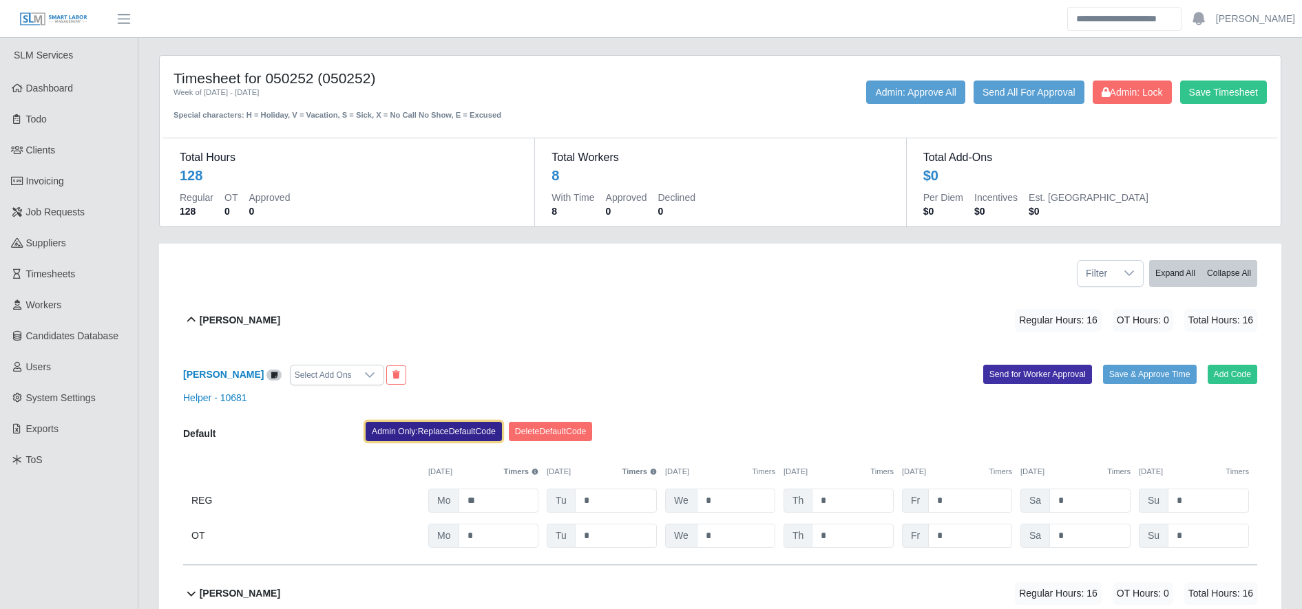
click at [417, 430] on button "Admin Only: Replace Default Code" at bounding box center [434, 431] width 136 height 19
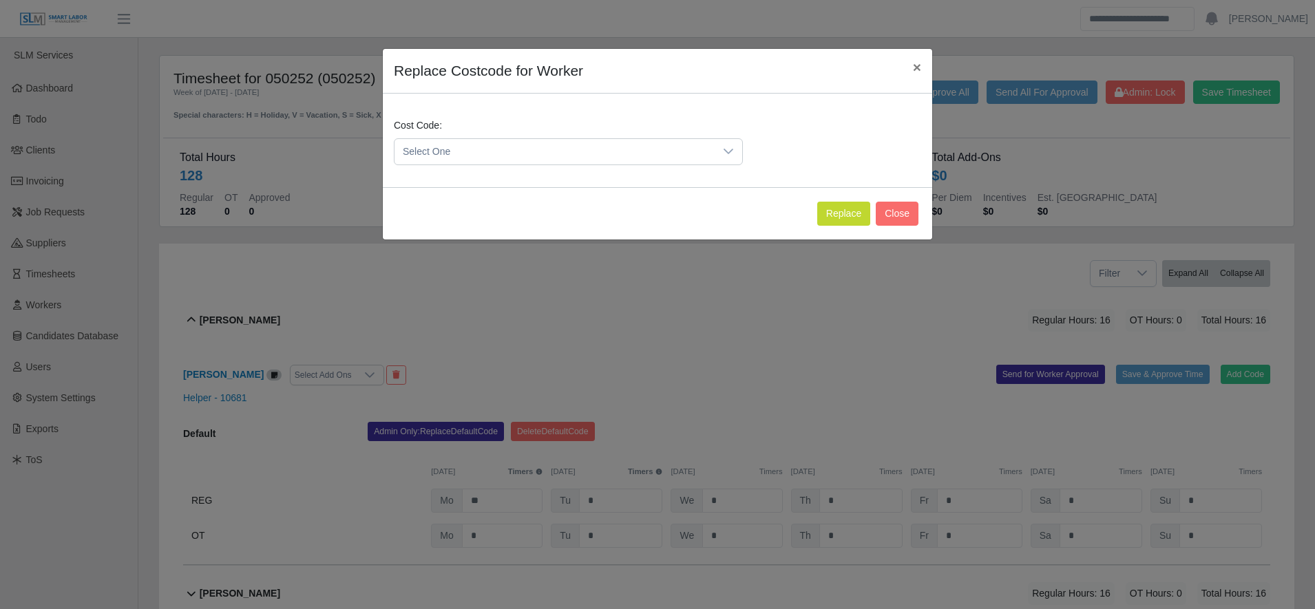
click at [487, 149] on span "Select One" at bounding box center [554, 151] width 320 height 25
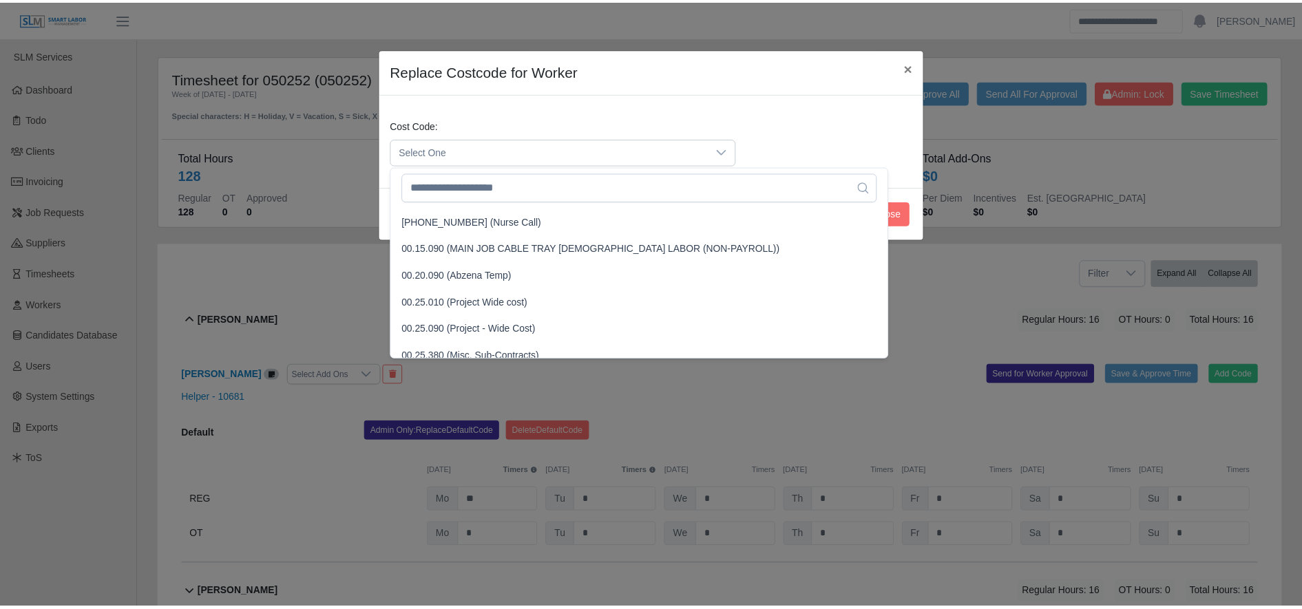
scroll to position [375, 0]
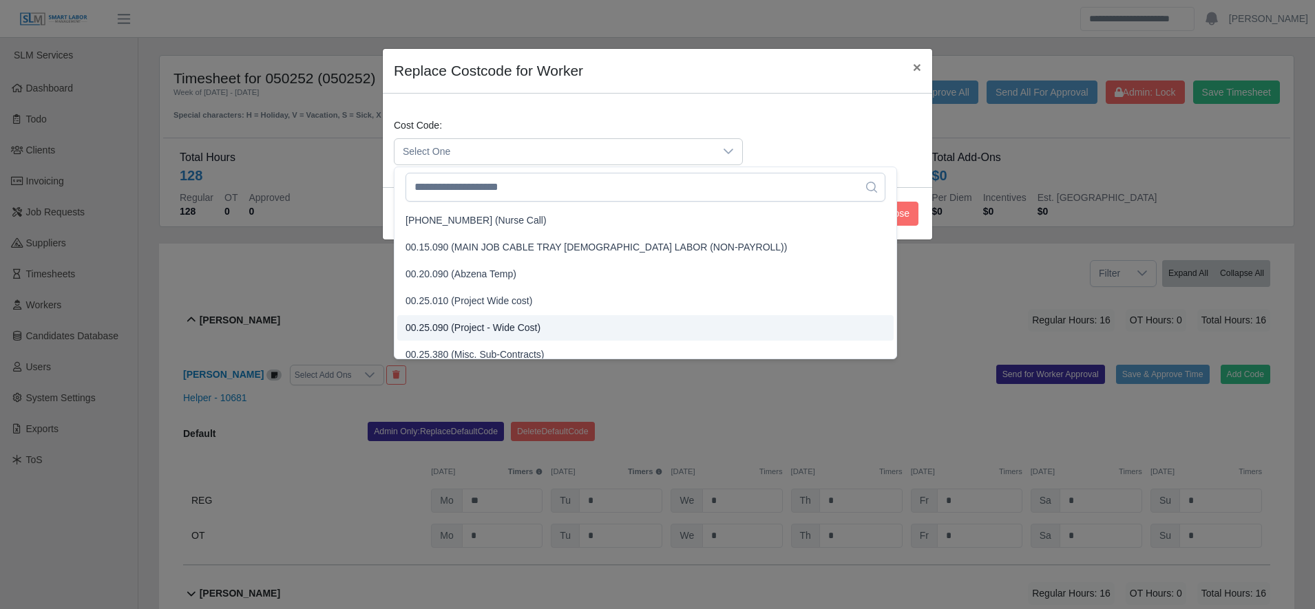
click at [485, 318] on li "00.25.090 (Project - Wide Cost)" at bounding box center [645, 327] width 496 height 25
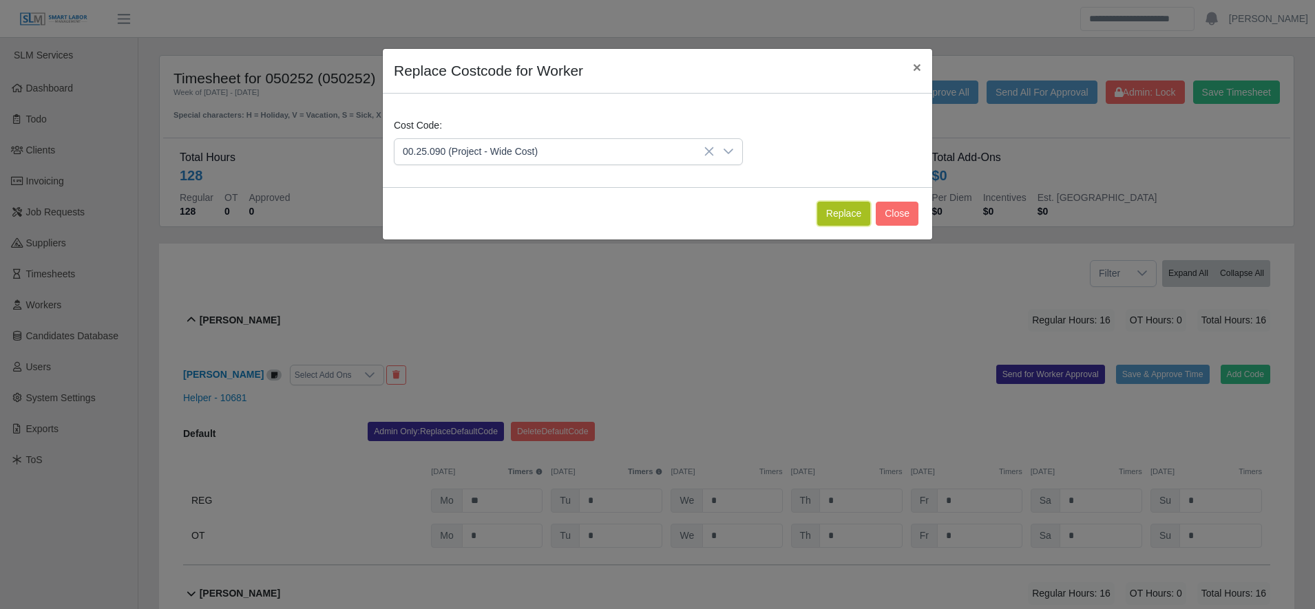
click at [839, 204] on button "Replace" at bounding box center [843, 214] width 53 height 24
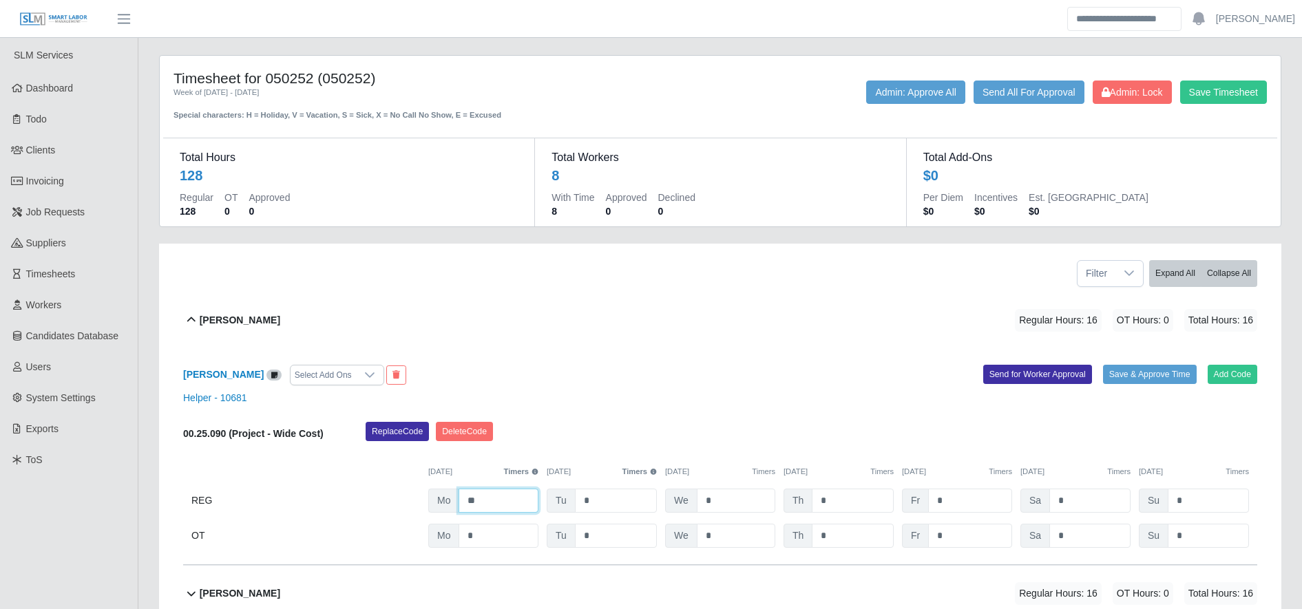
click at [517, 502] on input "**" at bounding box center [498, 501] width 80 height 24
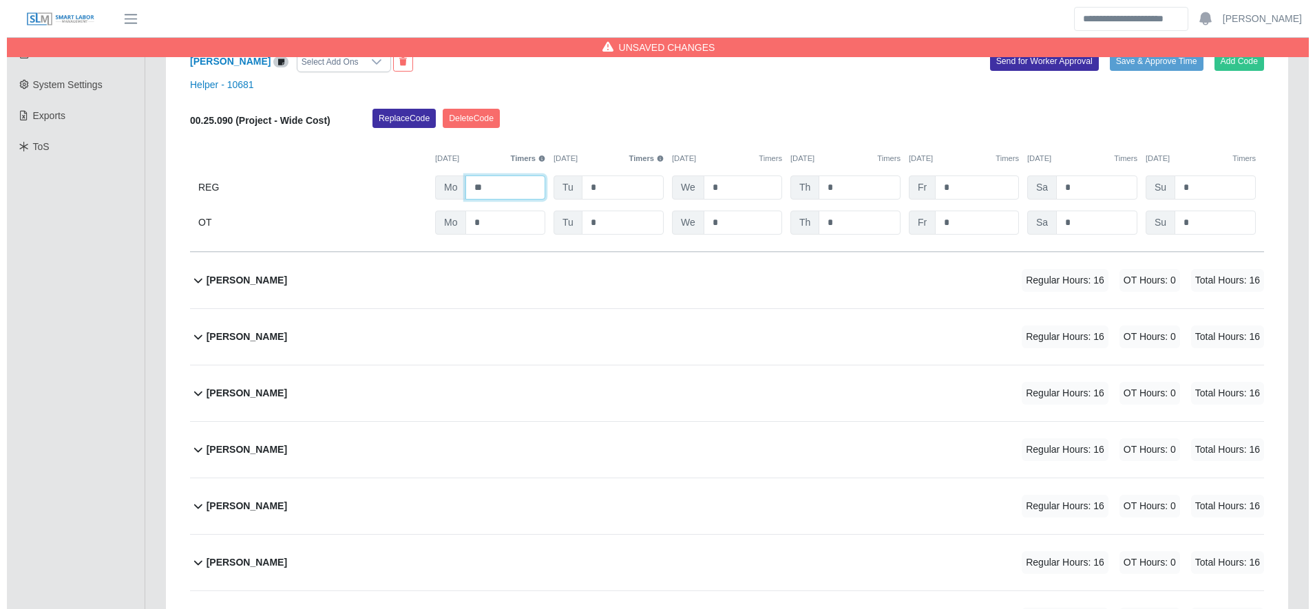
scroll to position [337, 0]
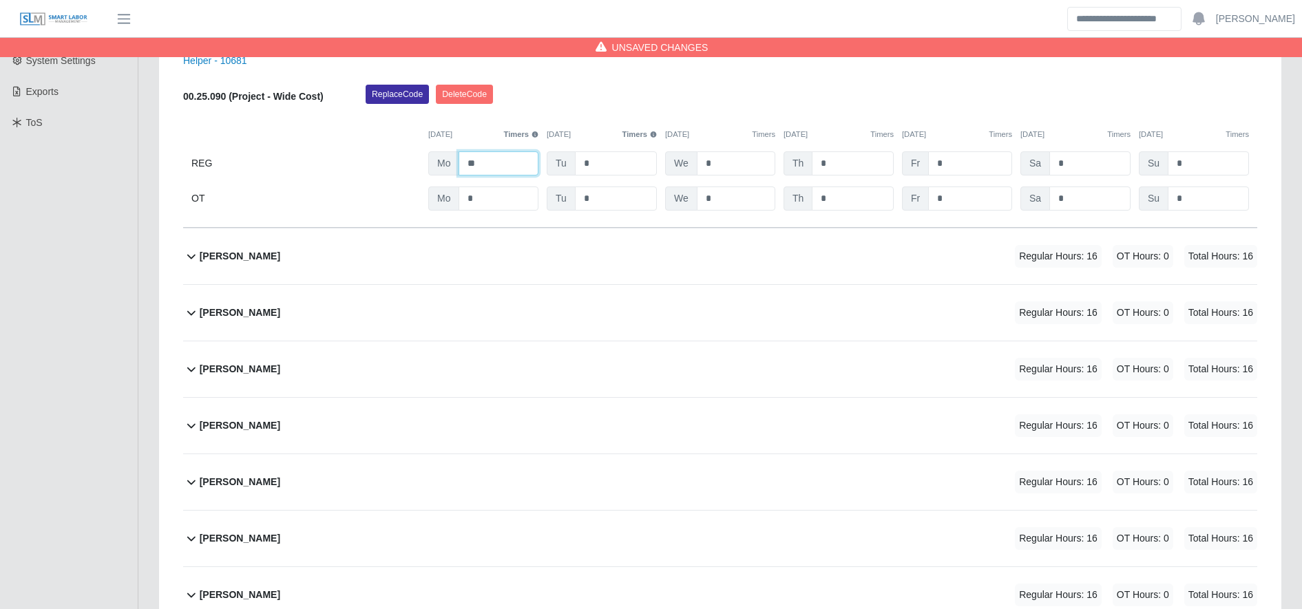
type input "**"
click at [625, 242] on div "[PERSON_NAME] Regular Hours: 16 OT Hours: 0 Total Hours: 16" at bounding box center [728, 257] width 1057 height 56
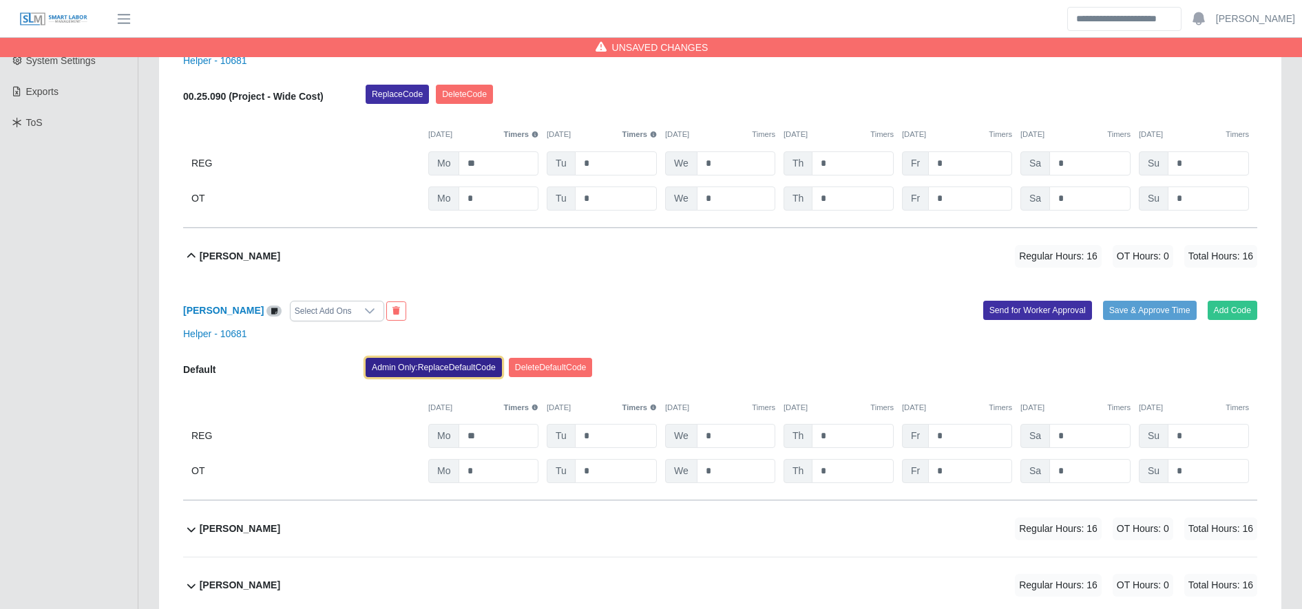
click at [456, 363] on button "Admin Only: Replace Default Code" at bounding box center [434, 367] width 136 height 19
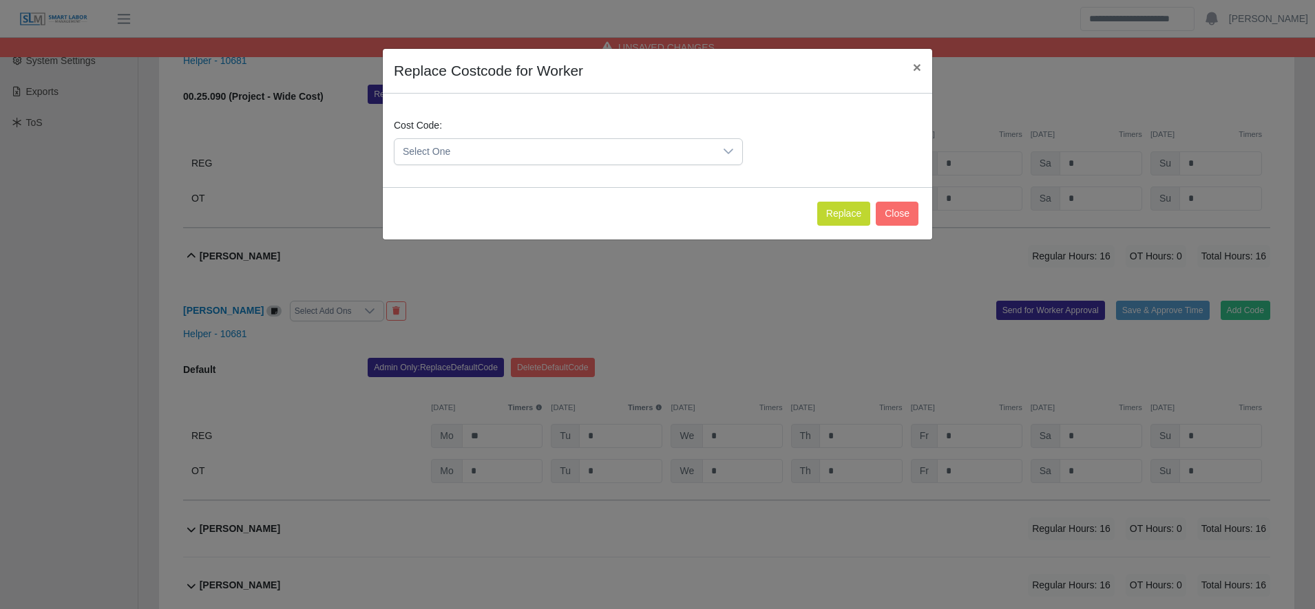
click at [476, 138] on div "Select One" at bounding box center [568, 151] width 349 height 27
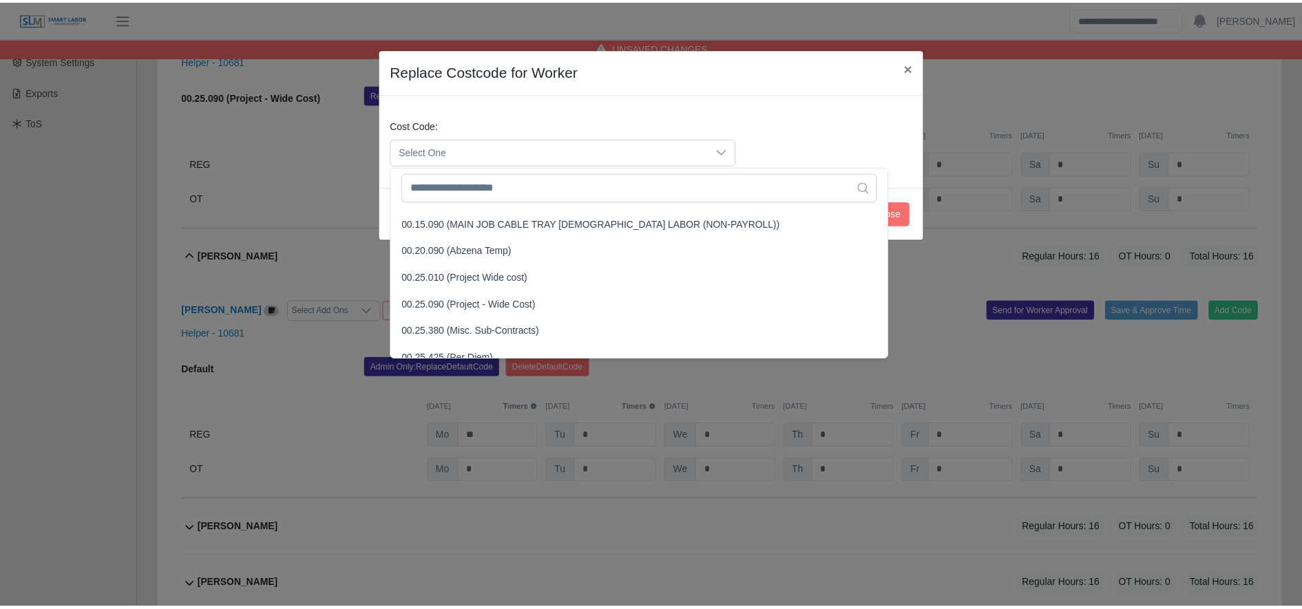
scroll to position [400, 0]
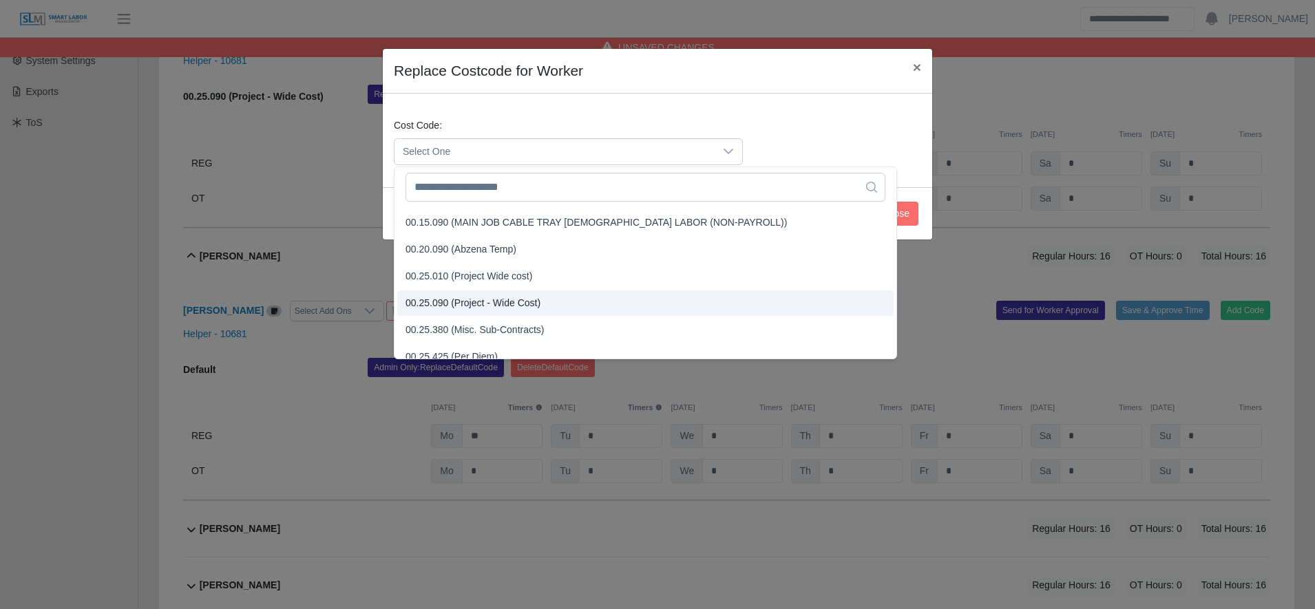
click at [485, 299] on span "00.25.090 (Project - Wide Cost)" at bounding box center [472, 303] width 135 height 14
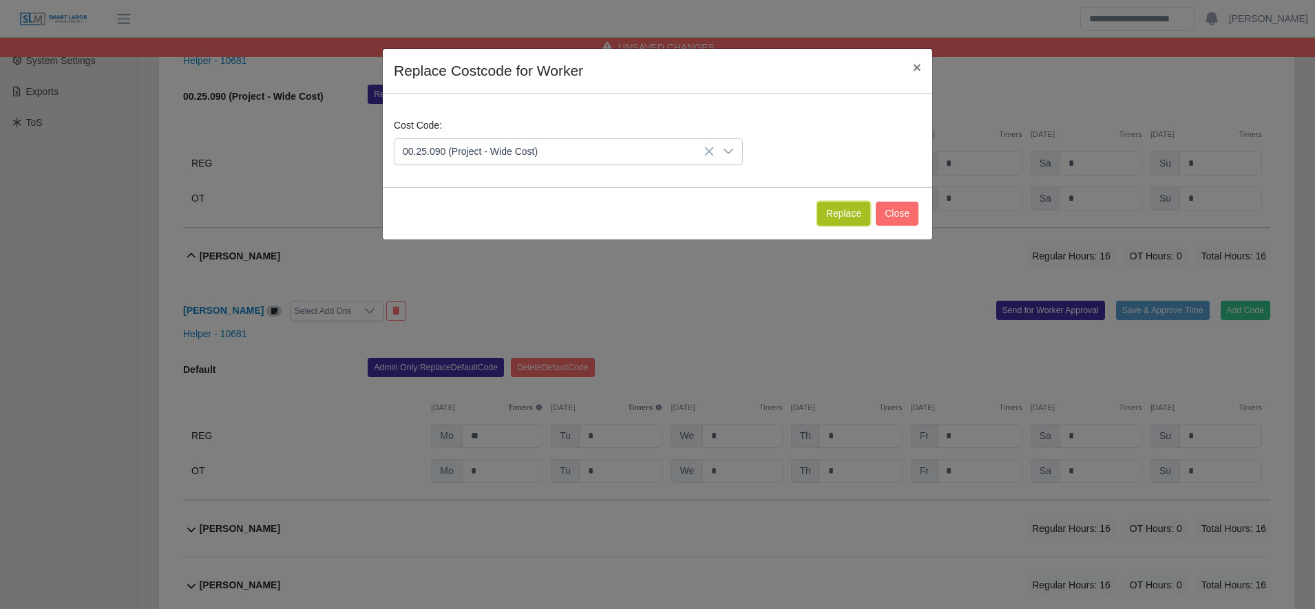
click at [834, 209] on button "Replace" at bounding box center [843, 214] width 53 height 24
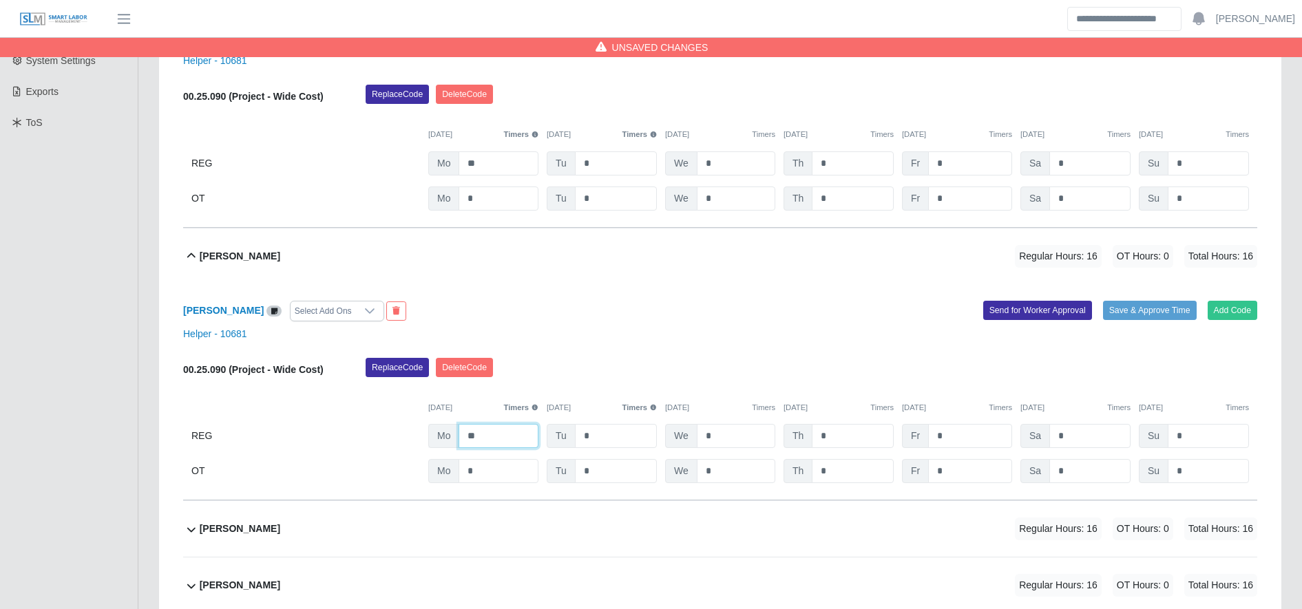
click at [527, 432] on input "**" at bounding box center [498, 436] width 80 height 24
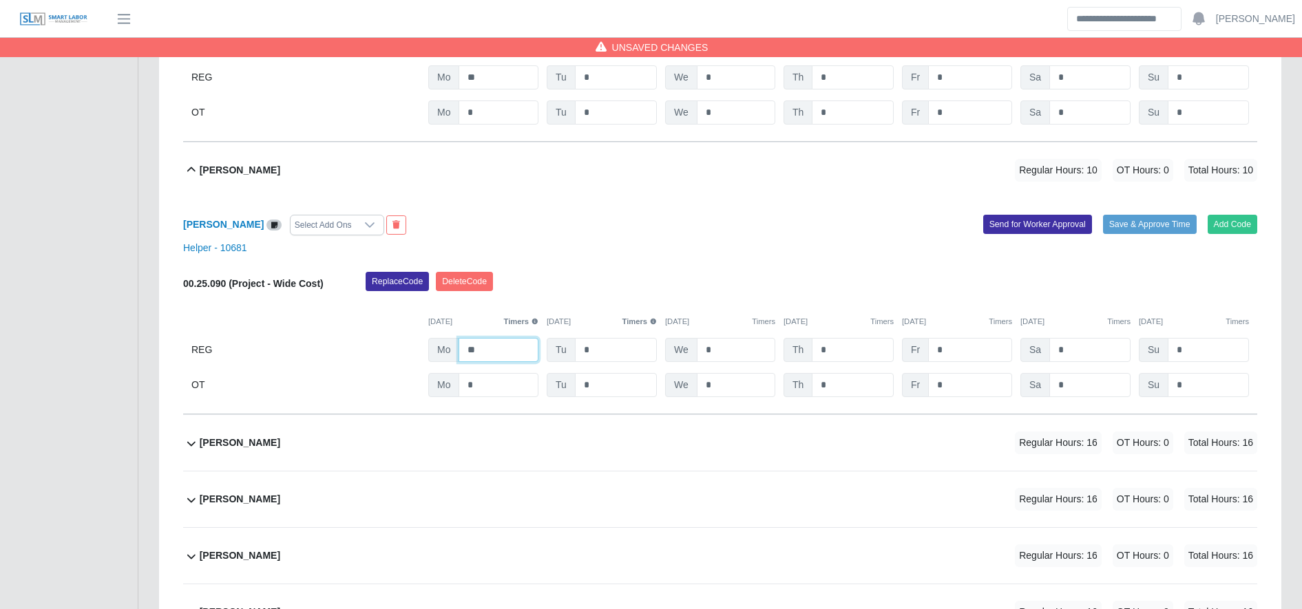
type input "**"
click at [517, 429] on div "[PERSON_NAME] Regular Hours: 16 OT Hours: 0 Total Hours: 16" at bounding box center [728, 443] width 1057 height 56
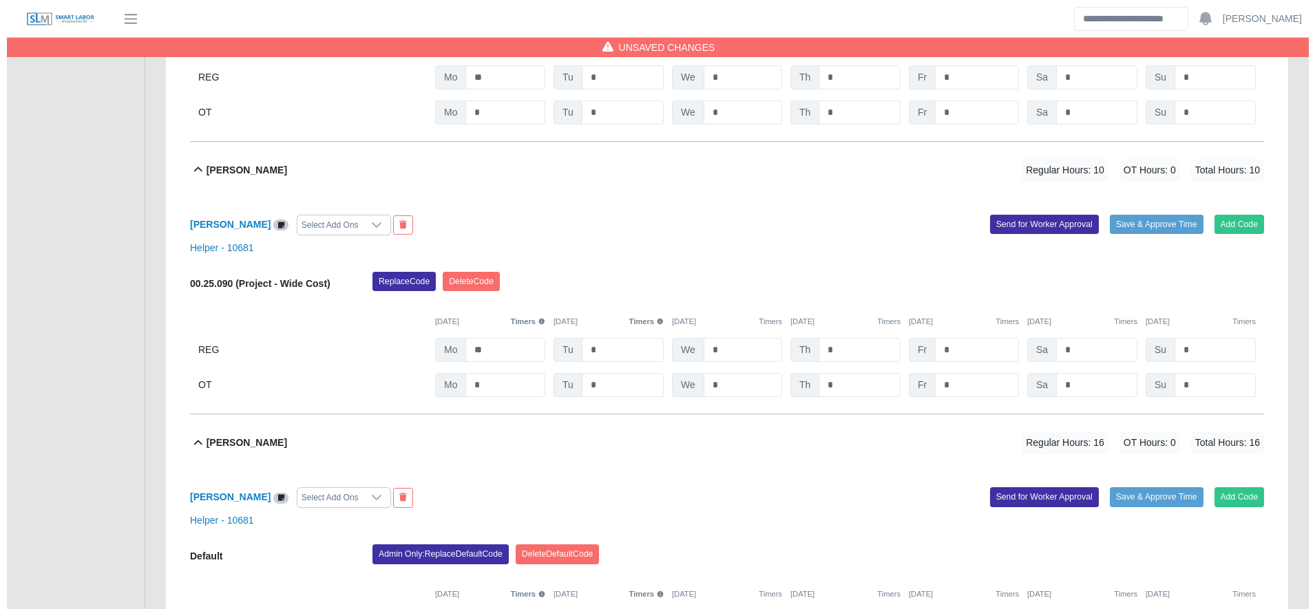
scroll to position [651, 0]
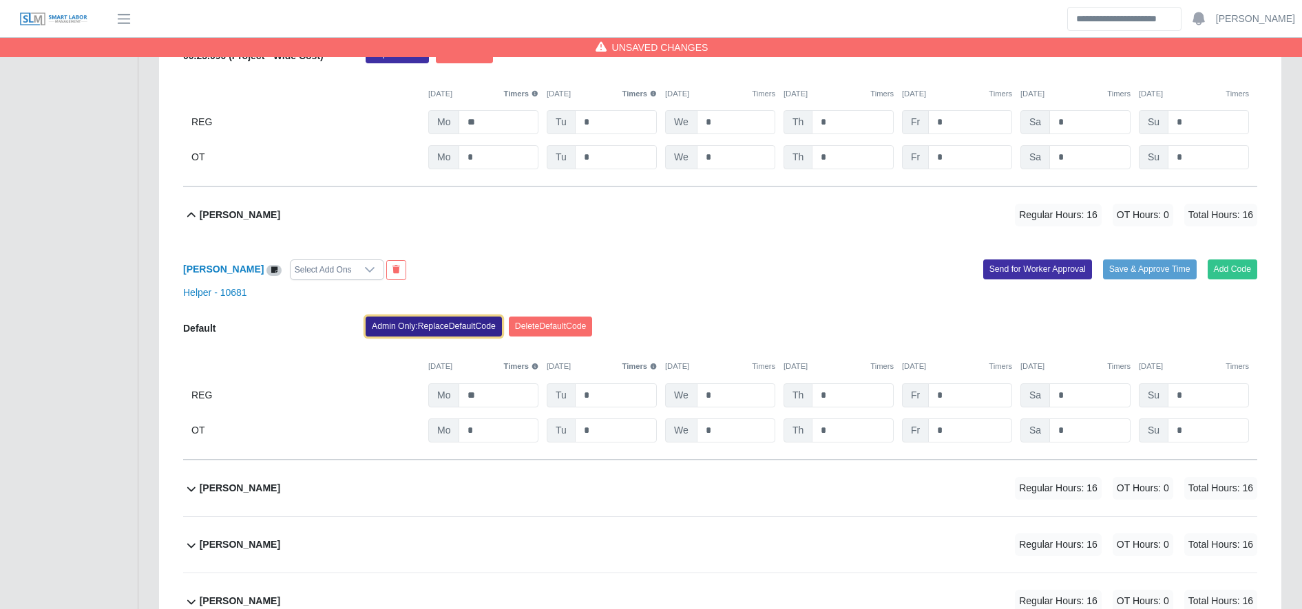
click at [430, 333] on button "Admin Only: Replace Default Code" at bounding box center [434, 326] width 136 height 19
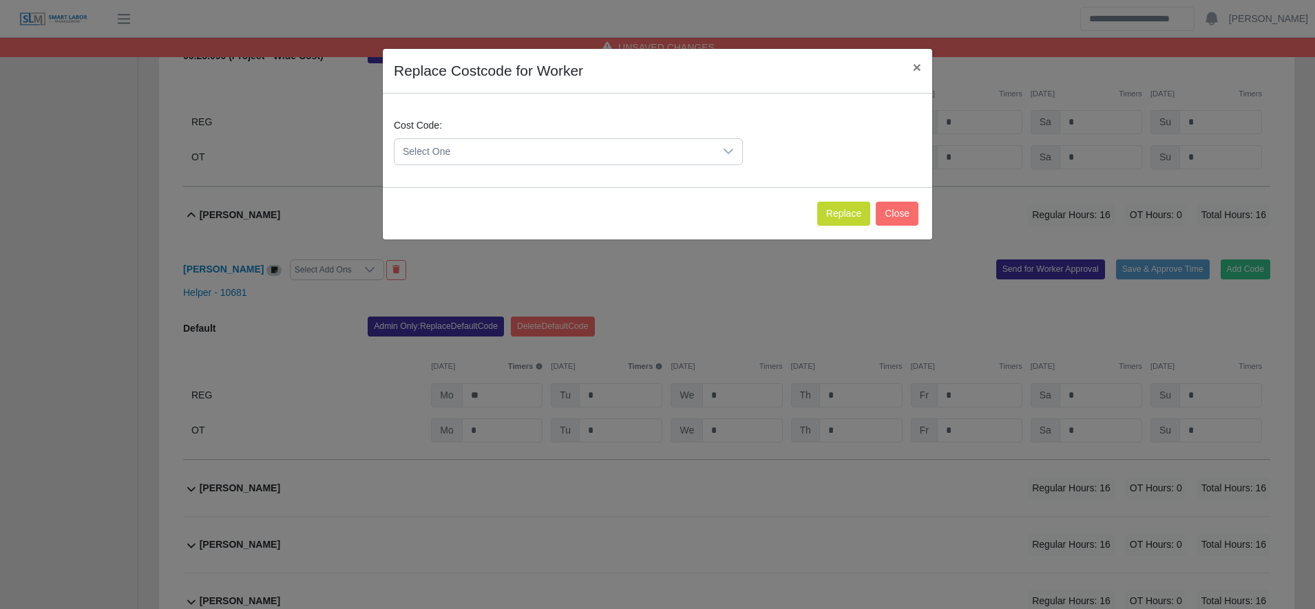
click at [476, 145] on span "Select One" at bounding box center [554, 151] width 320 height 25
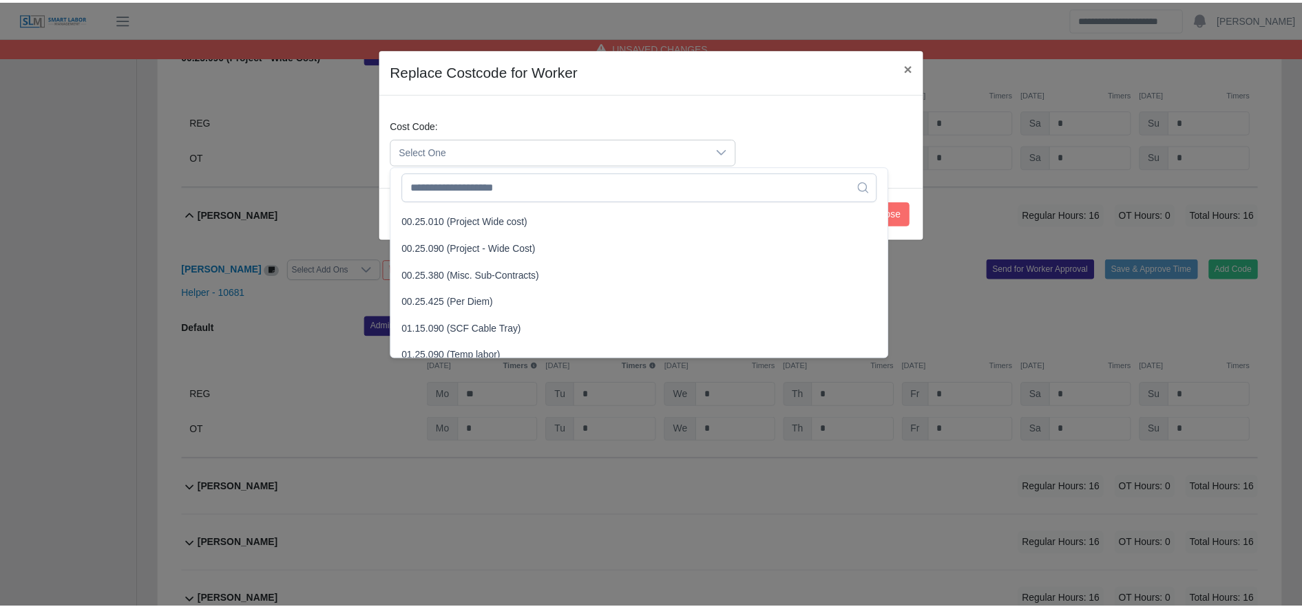
scroll to position [455, 0]
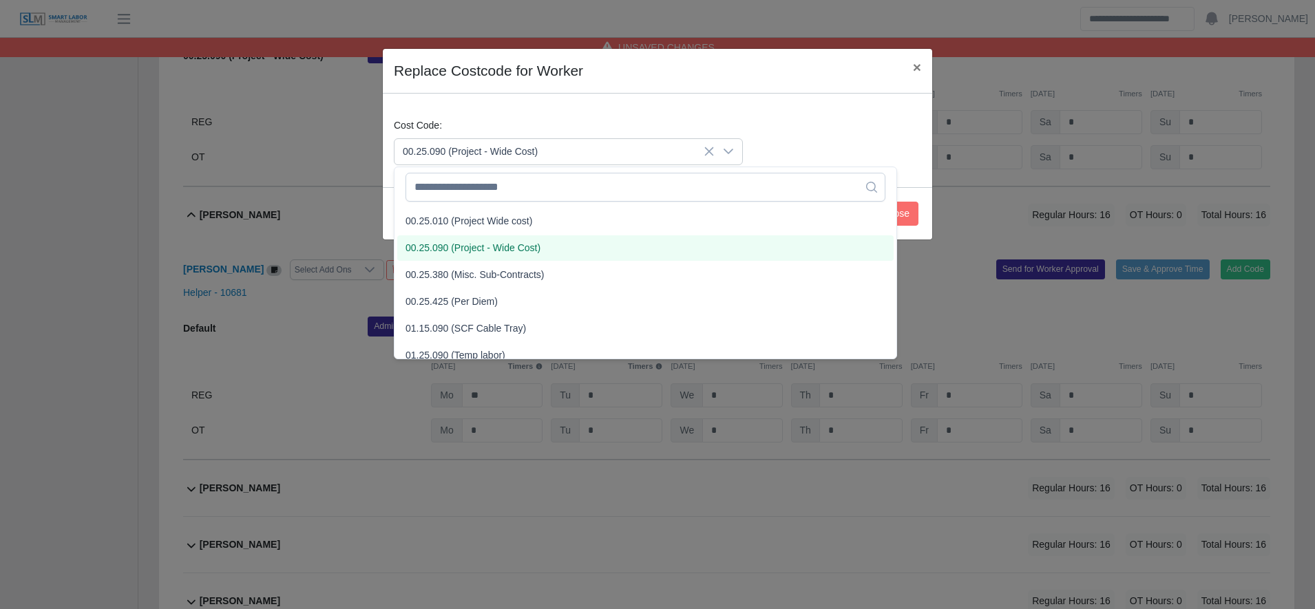
click at [478, 247] on span "00.25.090 (Project - Wide Cost)" at bounding box center [472, 248] width 135 height 14
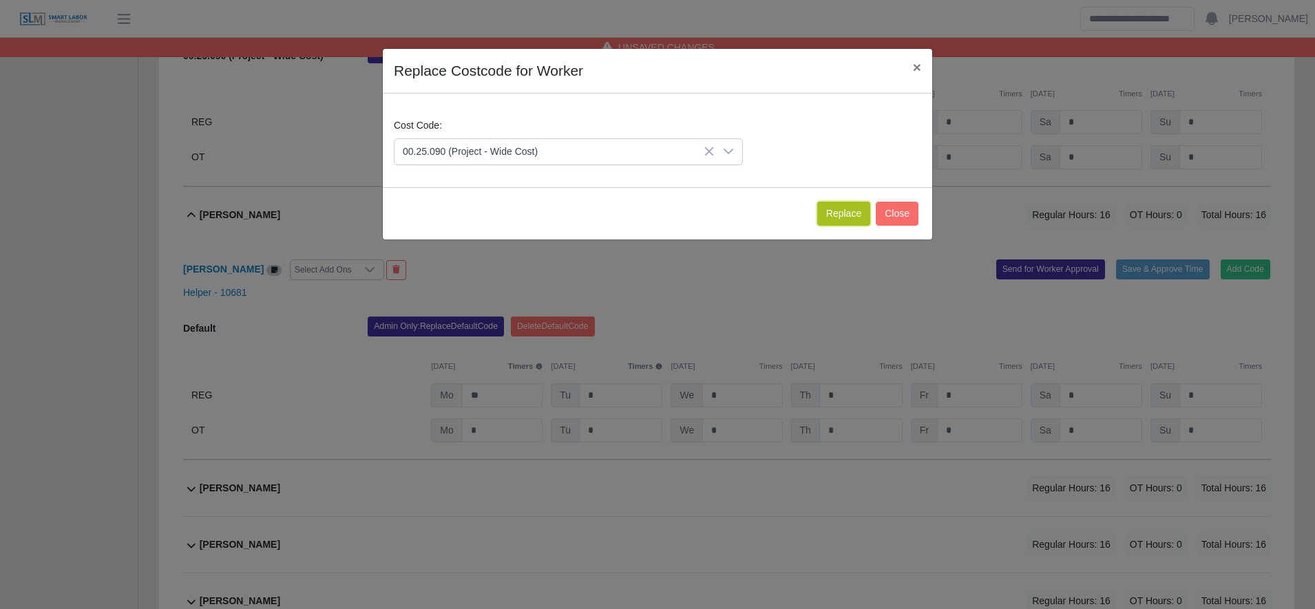
click at [834, 207] on button "Replace" at bounding box center [843, 214] width 53 height 24
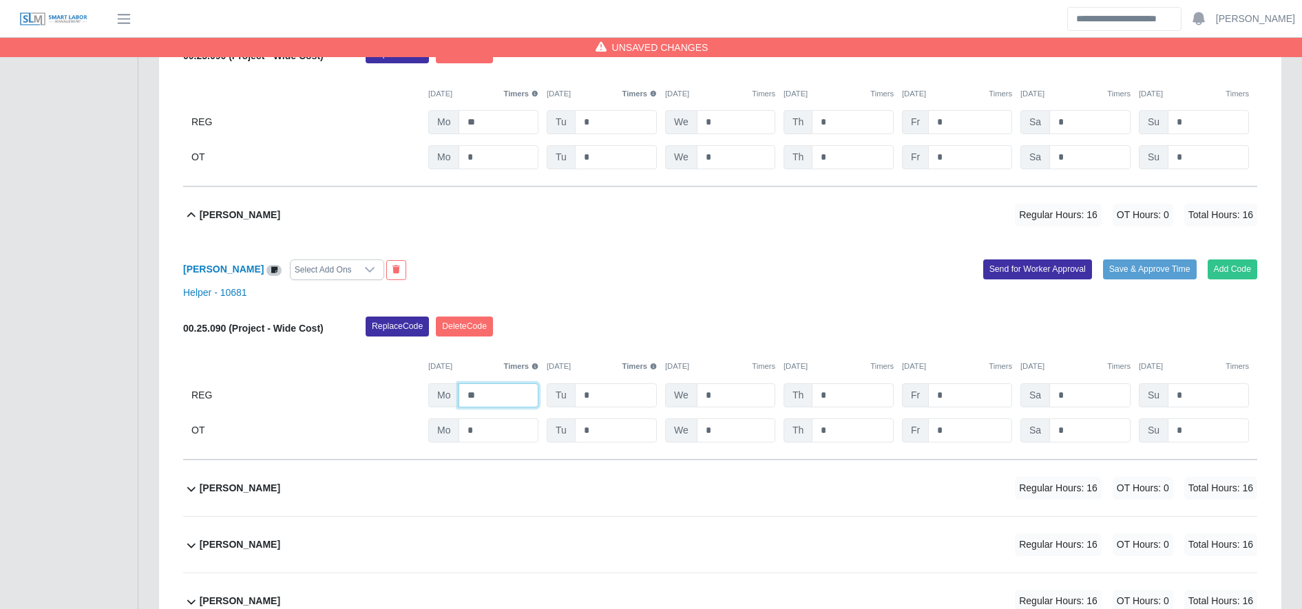
click at [511, 395] on input "**" at bounding box center [498, 395] width 80 height 24
type input "**"
click at [520, 469] on div "[PERSON_NAME] Regular Hours: 16 OT Hours: 0 Total Hours: 16" at bounding box center [728, 489] width 1057 height 56
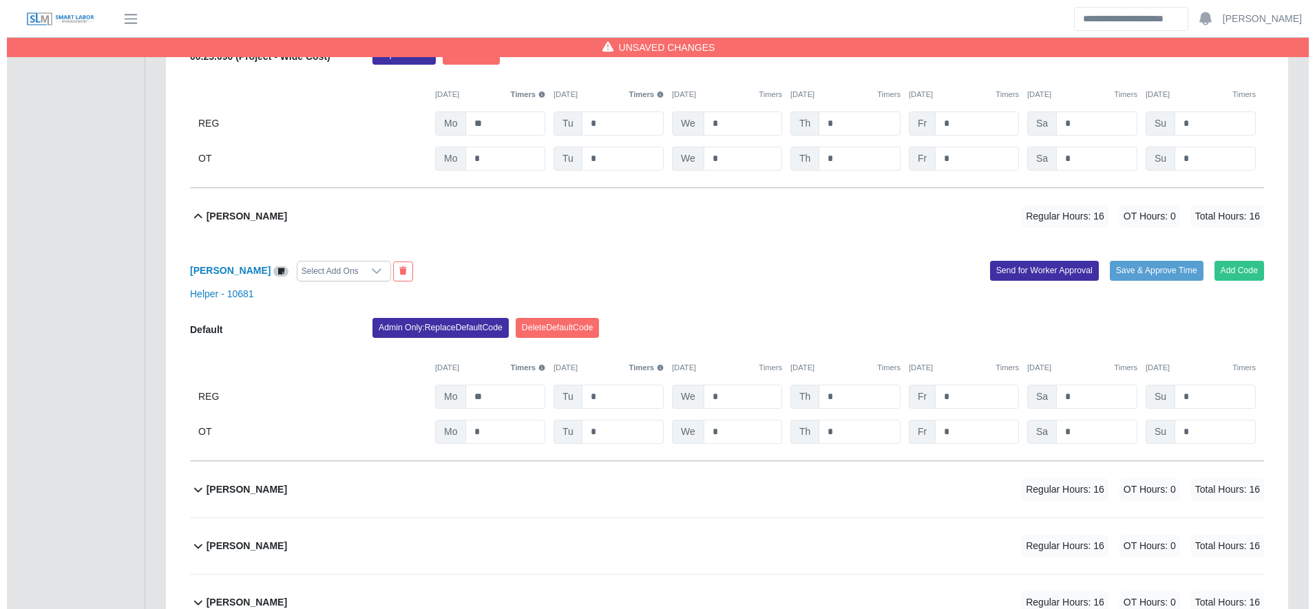
scroll to position [936, 0]
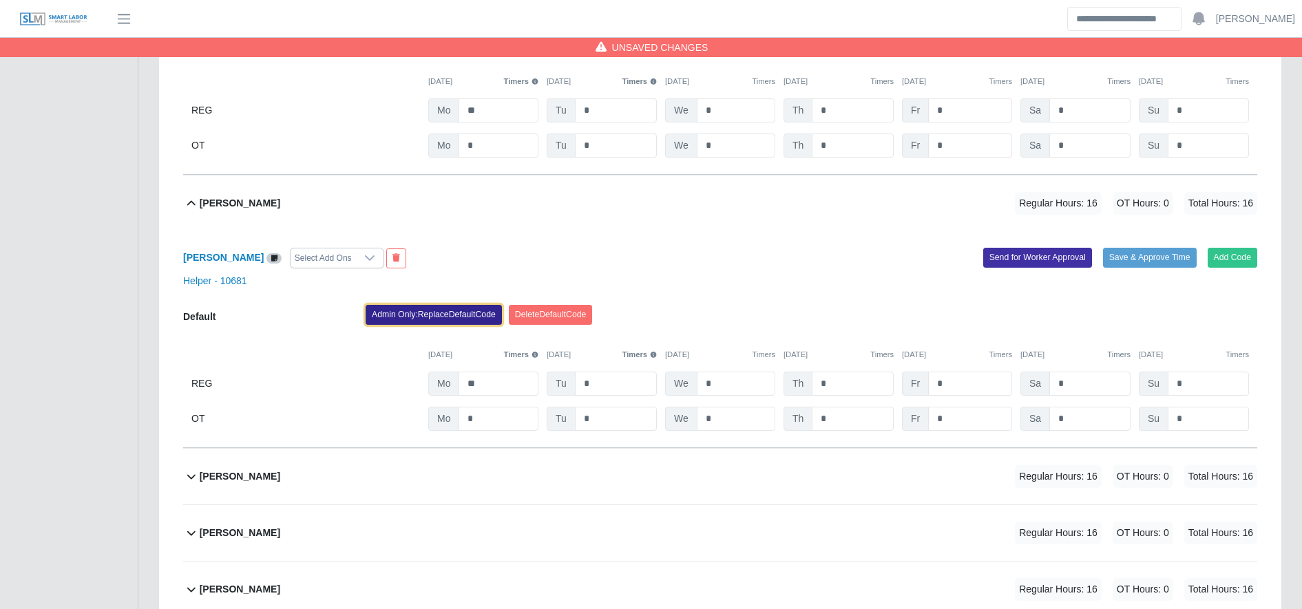
click at [449, 317] on button "Admin Only: Replace Default Code" at bounding box center [434, 314] width 136 height 19
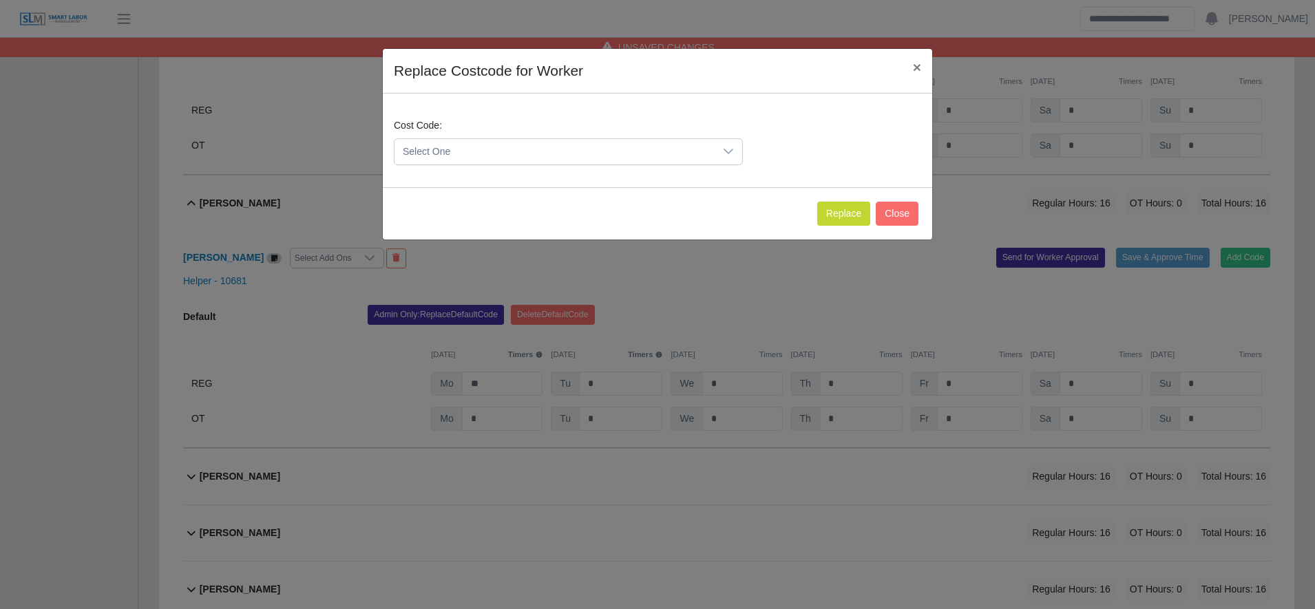
click at [477, 153] on span "Select One" at bounding box center [554, 151] width 320 height 25
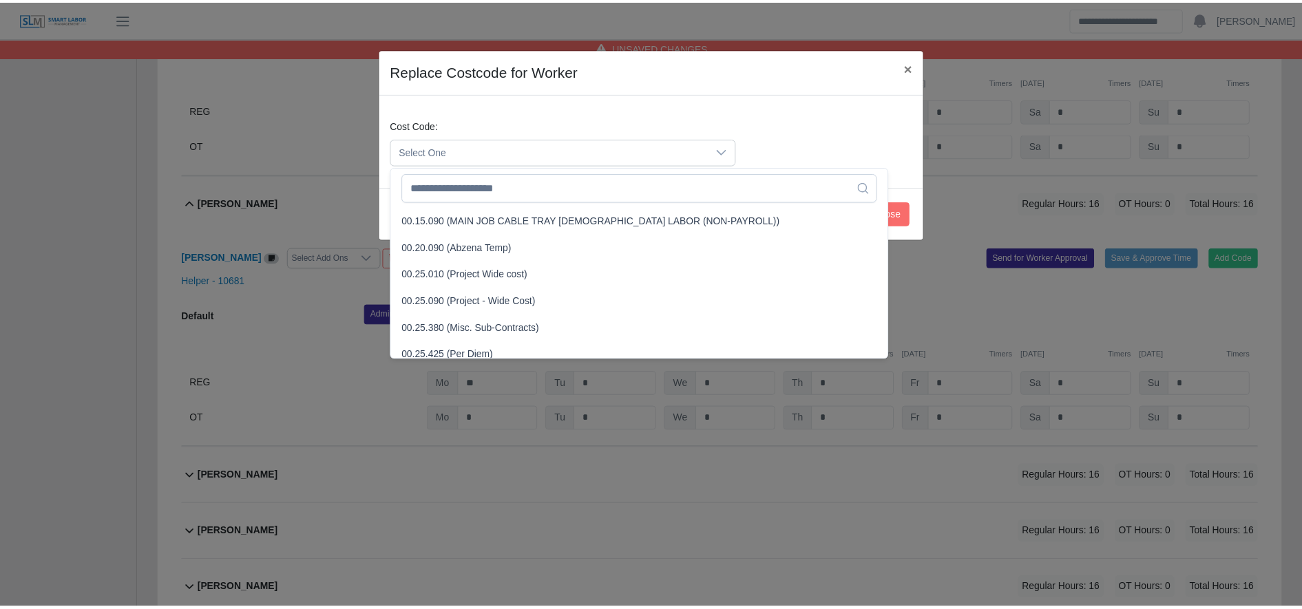
scroll to position [403, 0]
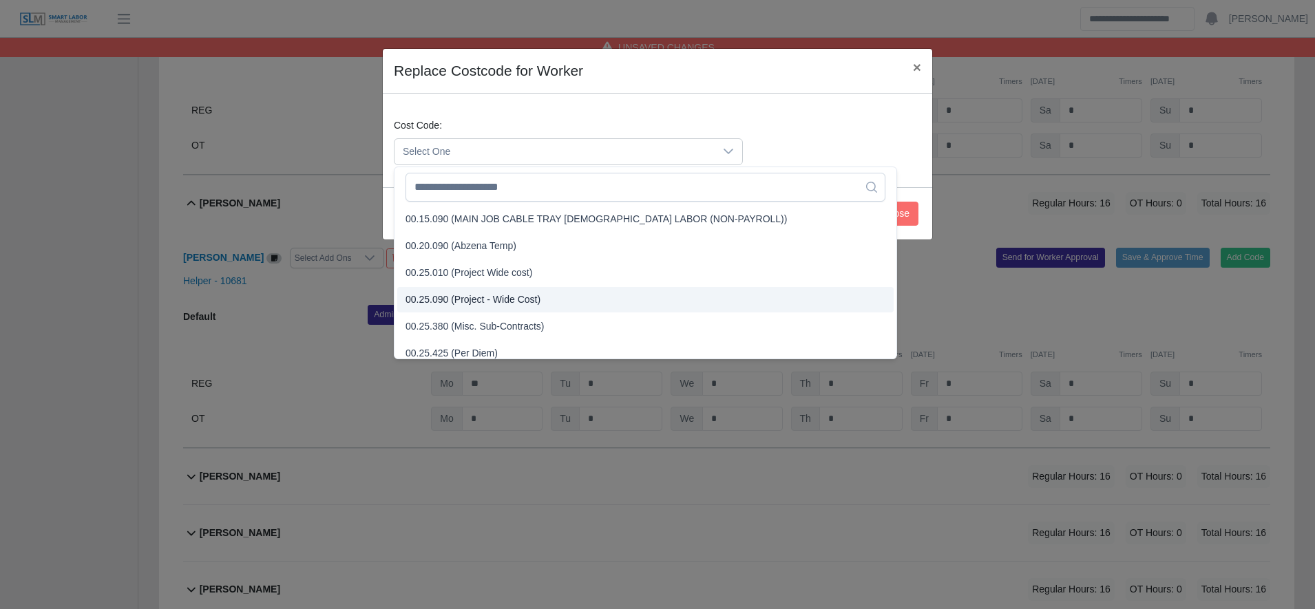
click at [494, 295] on span "00.25.090 (Project - Wide Cost)" at bounding box center [472, 300] width 135 height 14
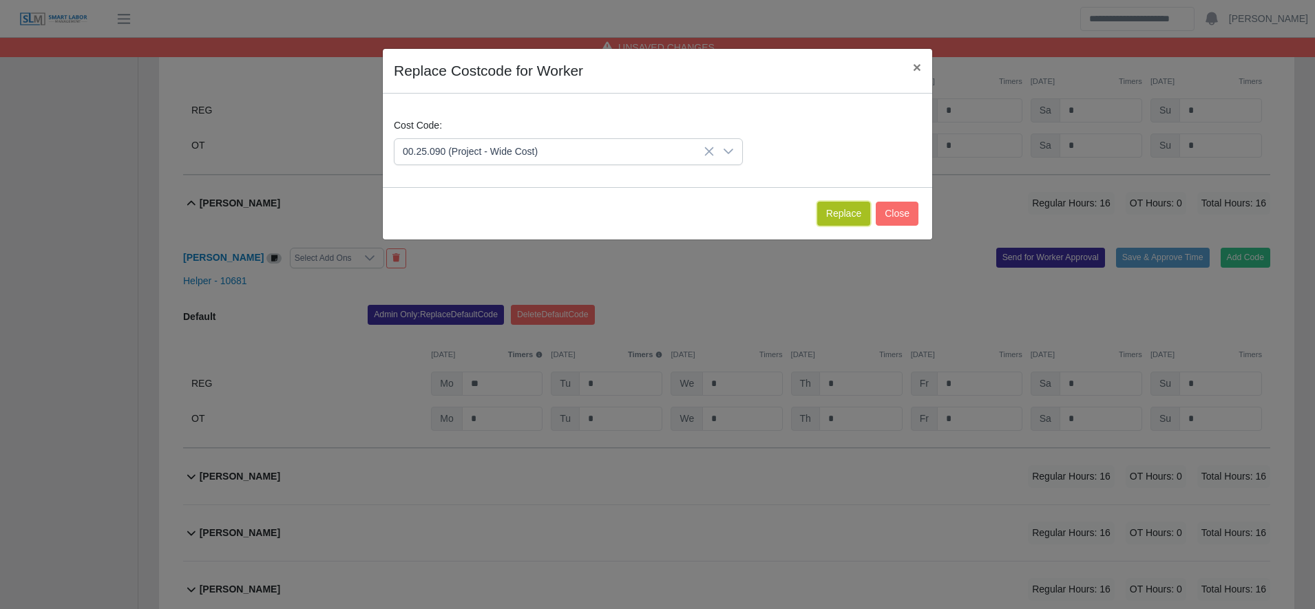
click at [841, 209] on button "Replace" at bounding box center [843, 214] width 53 height 24
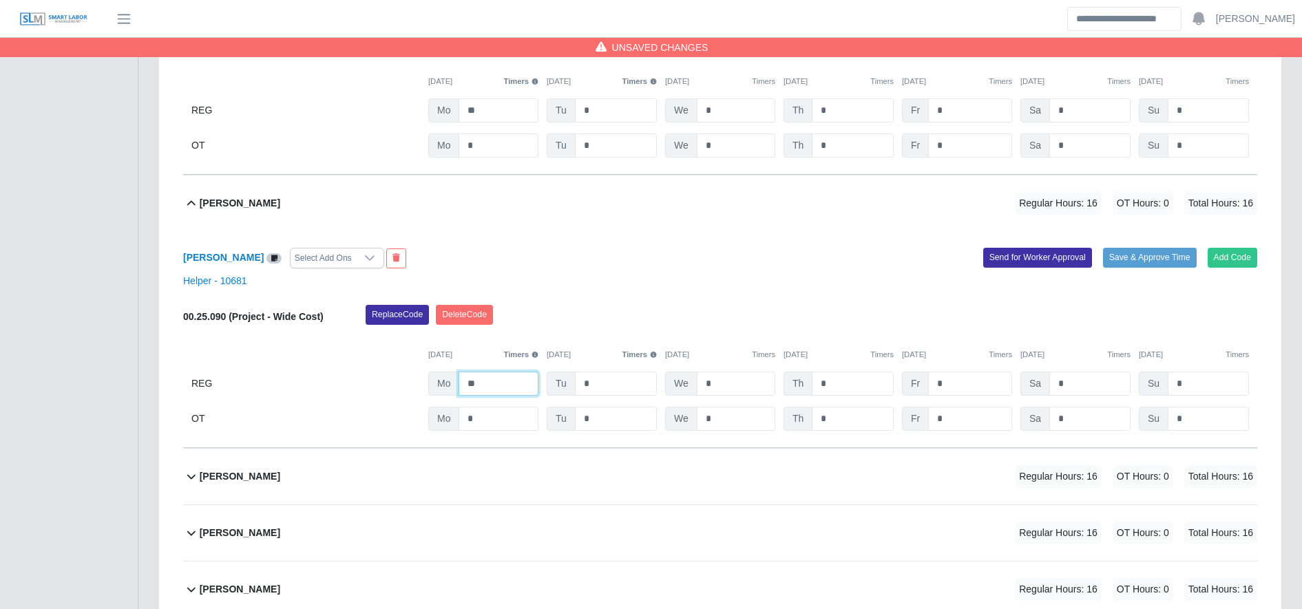
click at [500, 377] on input "**" at bounding box center [498, 384] width 80 height 24
type input "**"
click at [512, 473] on div "[PERSON_NAME] Regular Hours: 16 OT Hours: 0 Total Hours: 16" at bounding box center [728, 477] width 1057 height 56
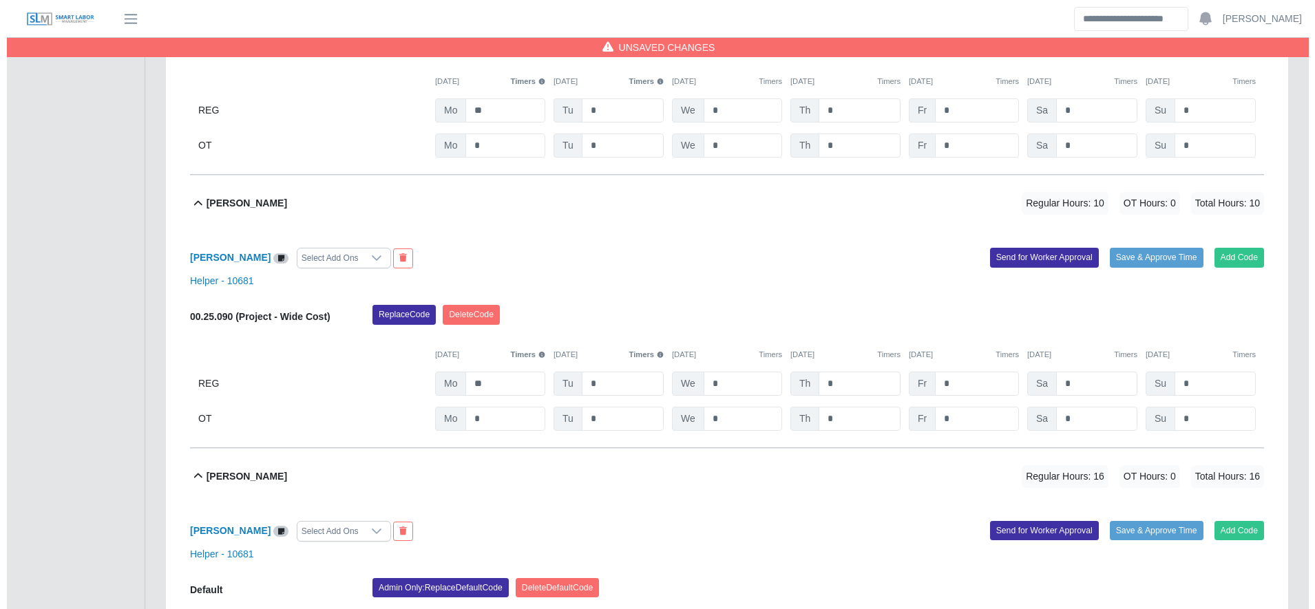
scroll to position [1210, 0]
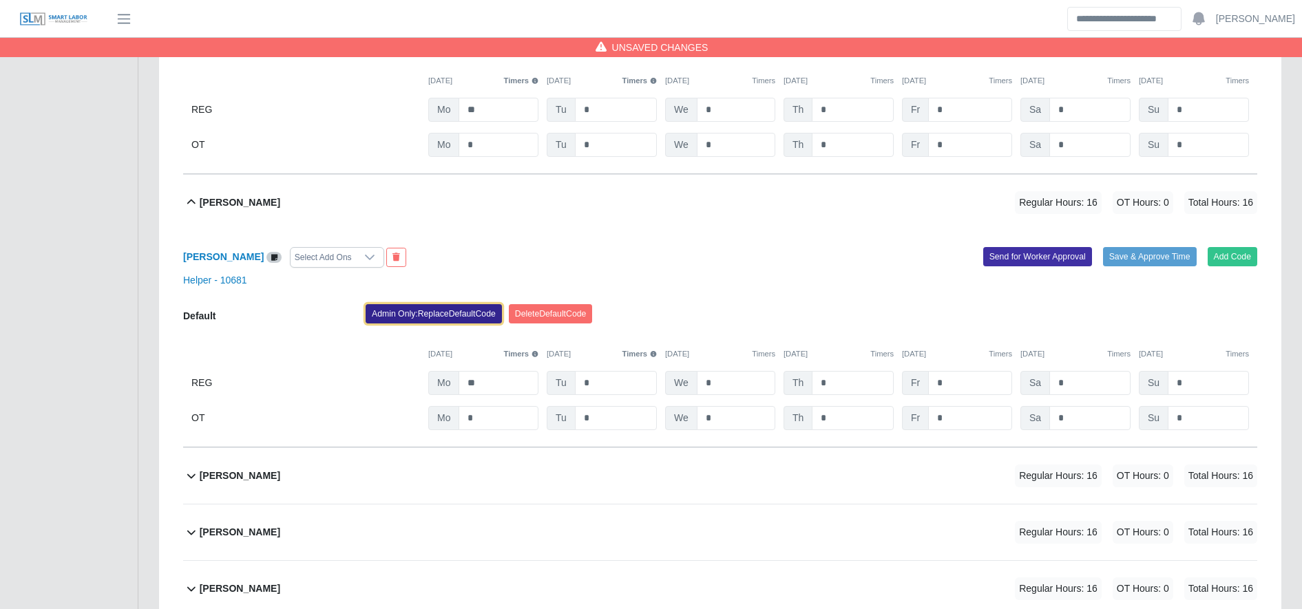
click at [427, 314] on button "Admin Only: Replace Default Code" at bounding box center [434, 313] width 136 height 19
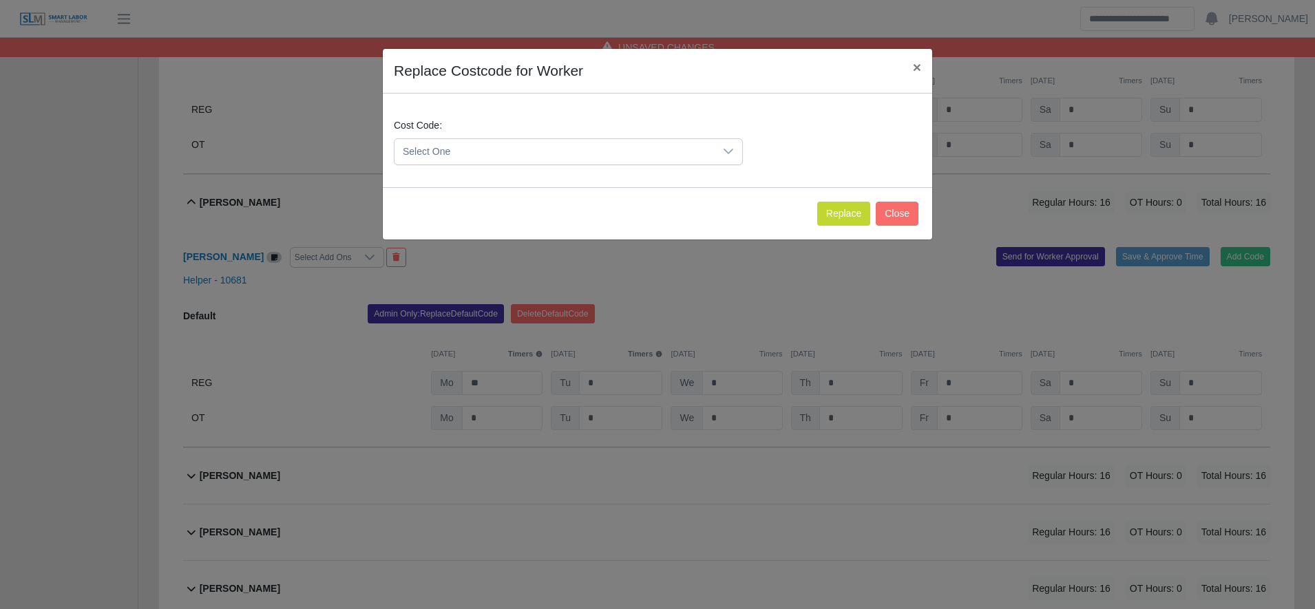
click at [464, 138] on div "Select One" at bounding box center [568, 151] width 349 height 27
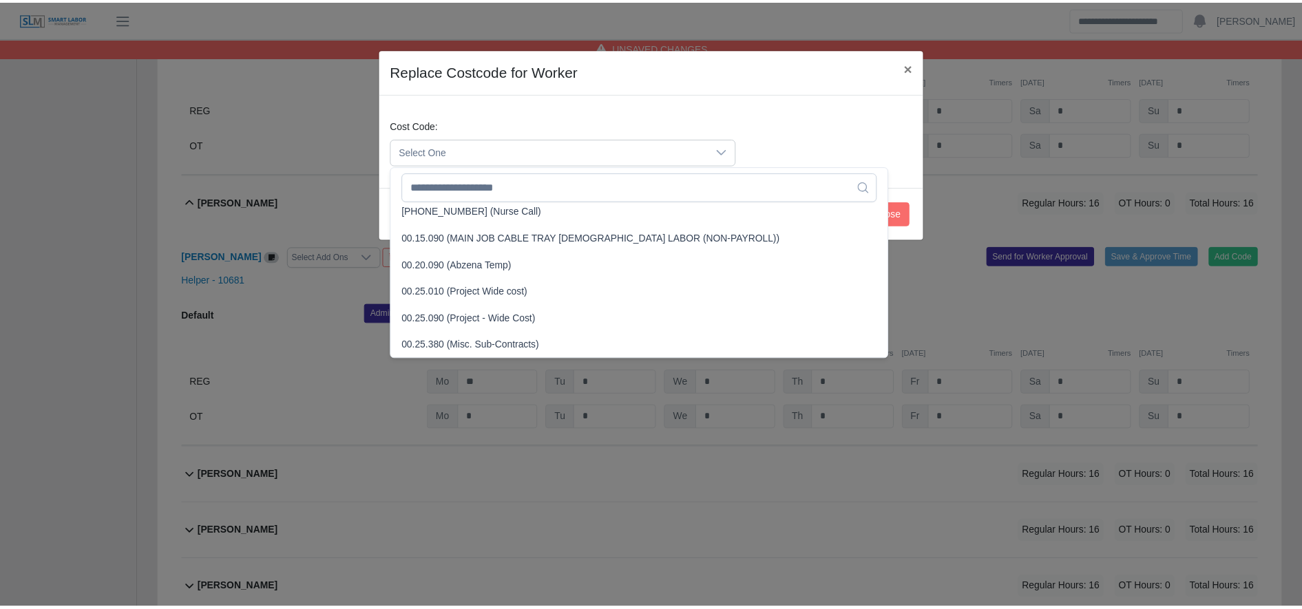
scroll to position [386, 0]
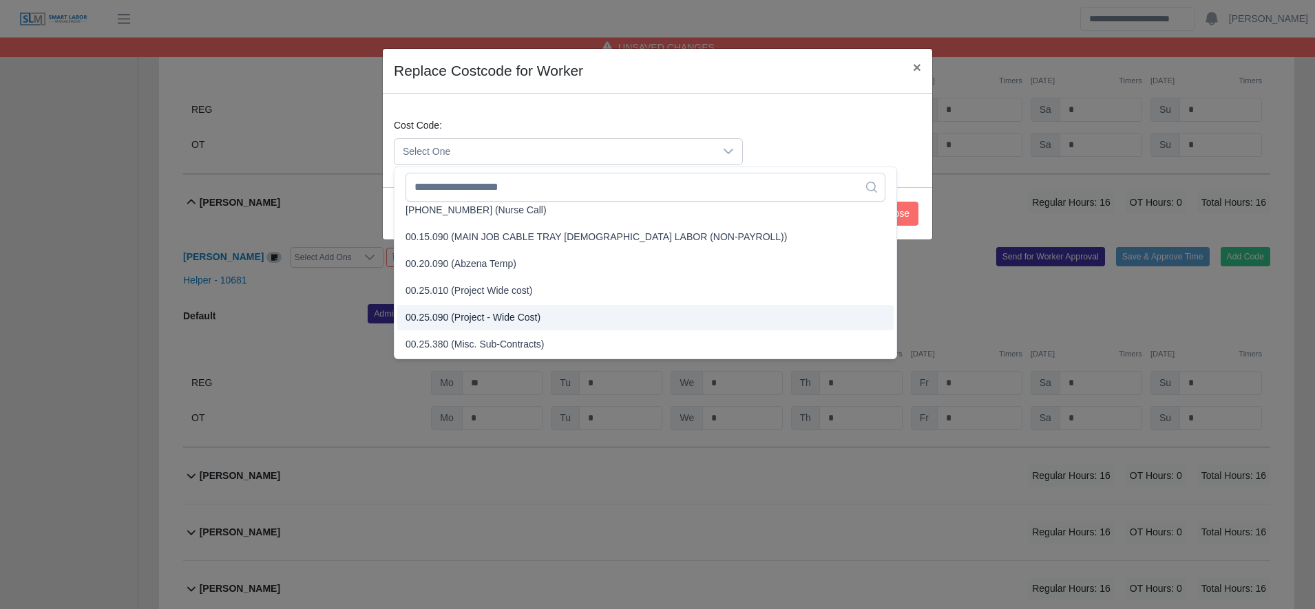
click at [488, 325] on li "00.25.090 (Project - Wide Cost)" at bounding box center [645, 317] width 496 height 25
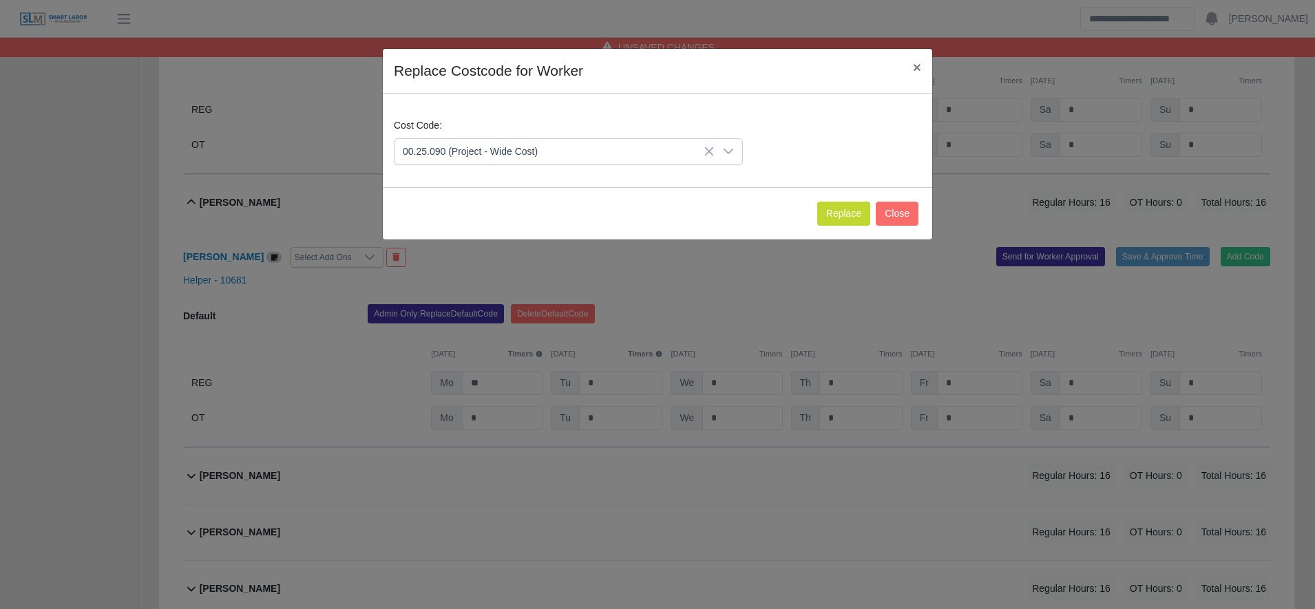
click at [829, 200] on div "Replace Close" at bounding box center [657, 213] width 549 height 52
click at [832, 205] on button "Replace" at bounding box center [843, 214] width 53 height 24
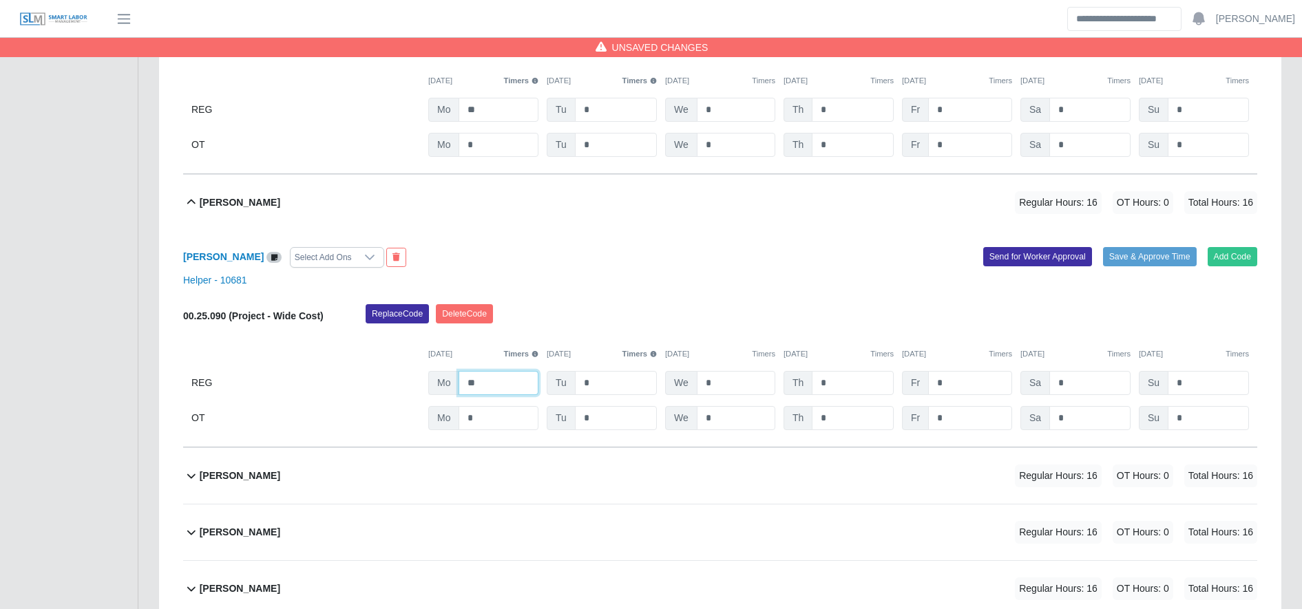
click at [512, 379] on input "**" at bounding box center [498, 383] width 80 height 24
type input "**"
click at [506, 511] on div "[PERSON_NAME] Regular Hours: 16 OT Hours: 0 Total Hours: 16" at bounding box center [728, 533] width 1057 height 56
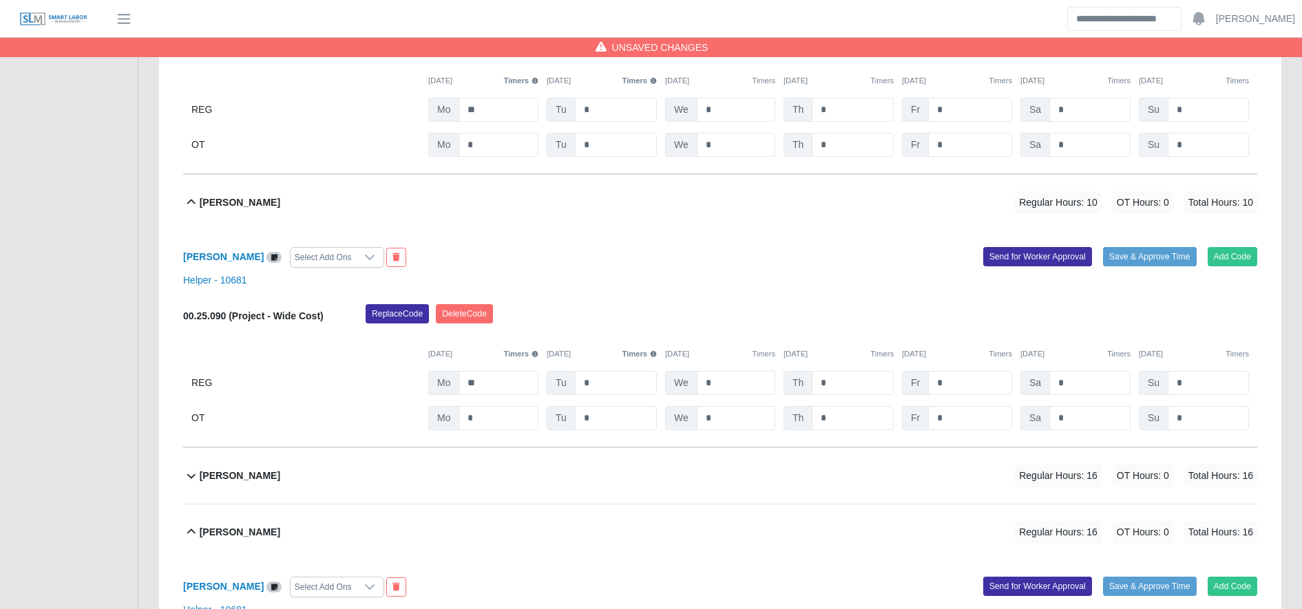
click at [498, 496] on div "[PERSON_NAME] Regular Hours: 16 OT Hours: 0 Total Hours: 16" at bounding box center [728, 476] width 1057 height 56
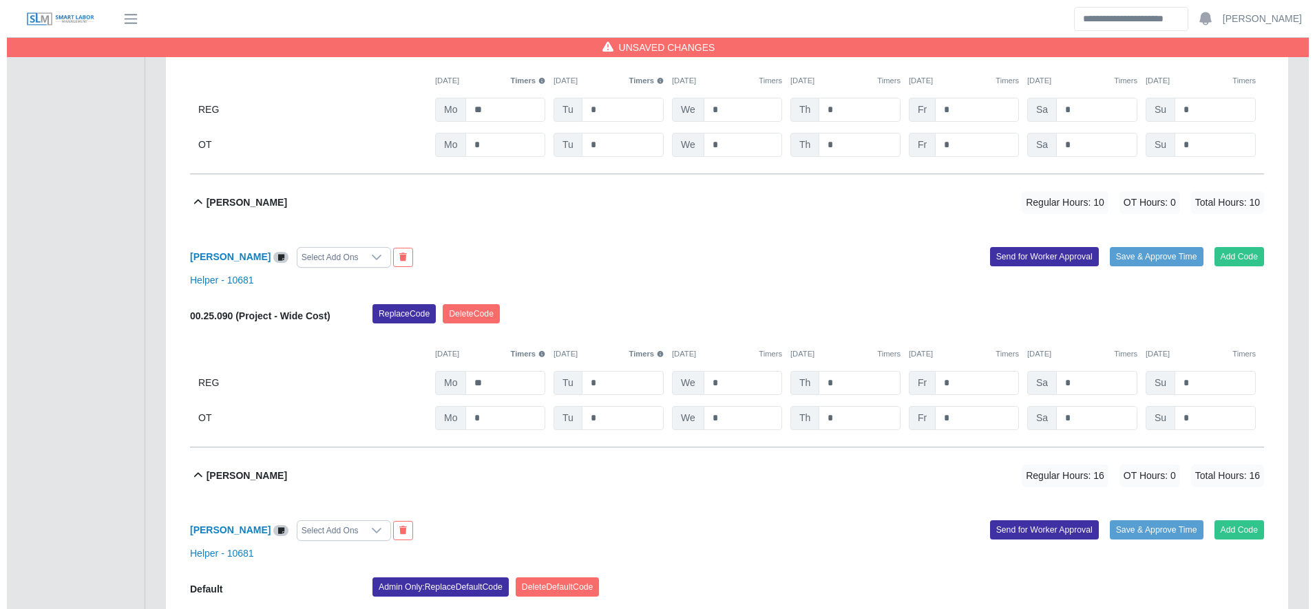
scroll to position [1592, 0]
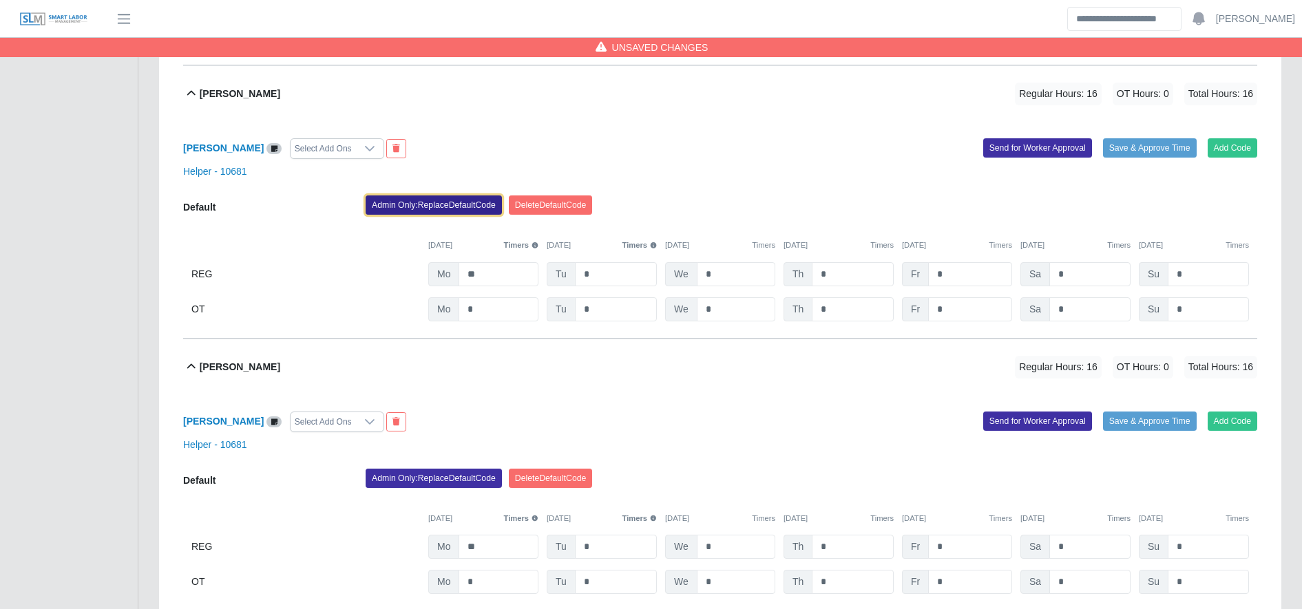
click at [420, 201] on button "Admin Only: Replace Default Code" at bounding box center [434, 205] width 136 height 19
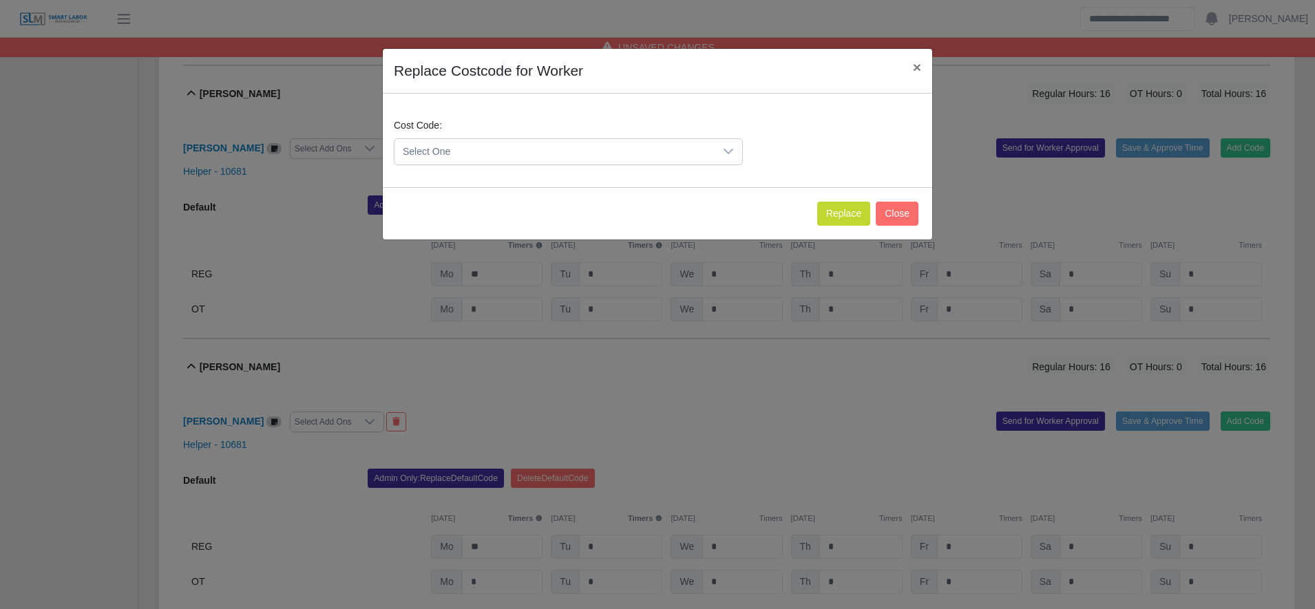
click at [463, 134] on div "Cost Code: Select One" at bounding box center [568, 141] width 356 height 47
click at [470, 146] on span "Select One" at bounding box center [554, 151] width 320 height 25
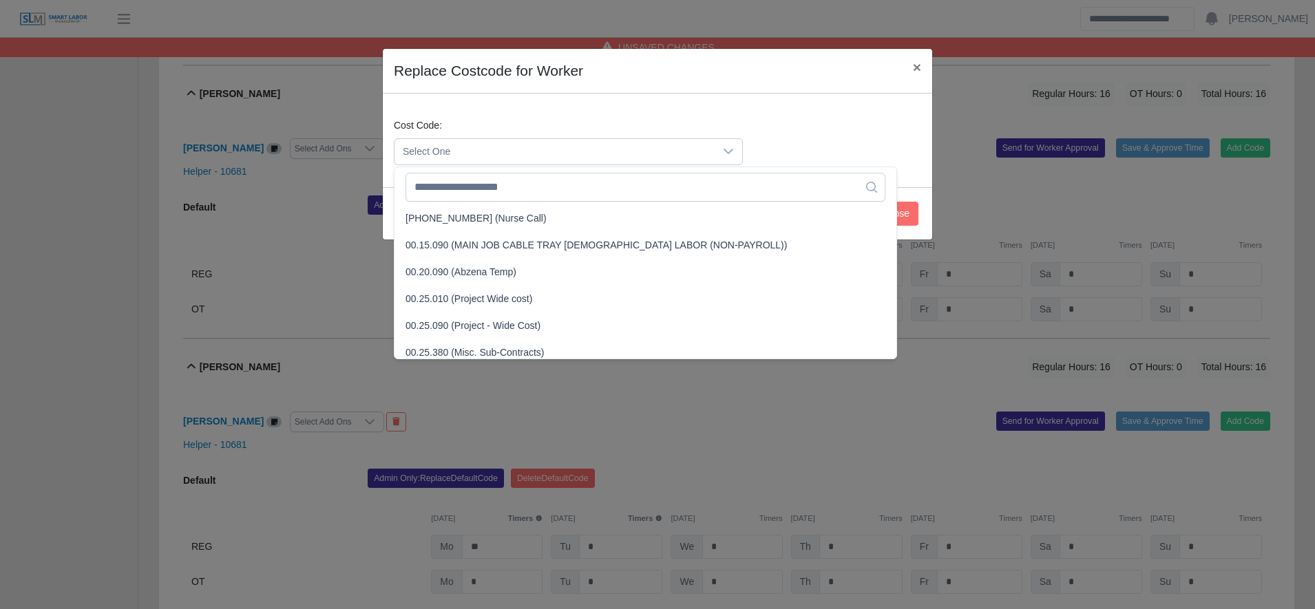
scroll to position [378, 0]
click at [532, 318] on span "00.25.090 (Project - Wide Cost)" at bounding box center [472, 325] width 135 height 14
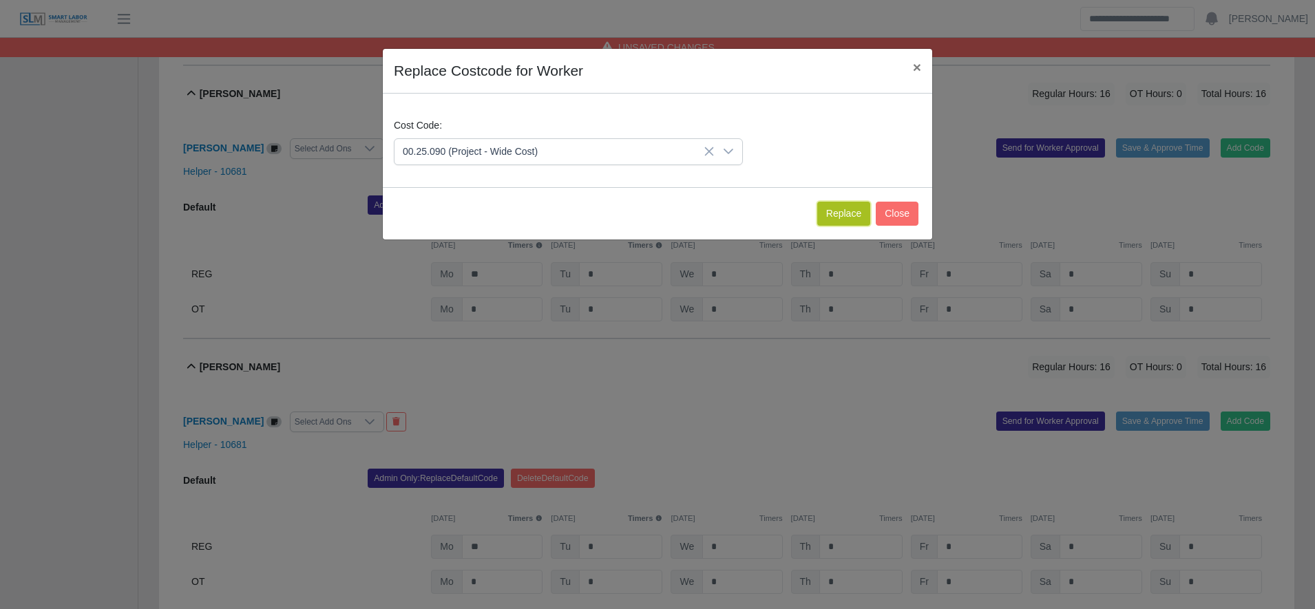
click at [845, 213] on button "Replace" at bounding box center [843, 214] width 53 height 24
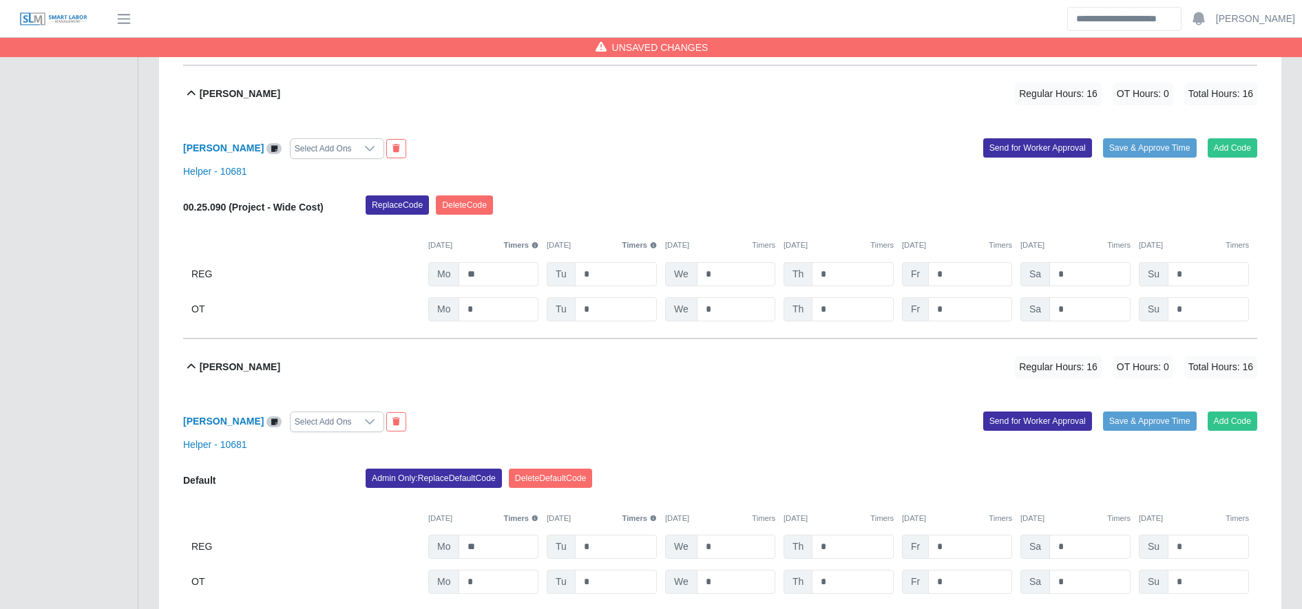
click at [513, 291] on div "00.25.090 (Project - Wide Cost) Replace Code Delete Code 09/15/2025 Timers 09/1…" at bounding box center [720, 259] width 1074 height 126
click at [504, 280] on input "**" at bounding box center [498, 274] width 80 height 24
type input "**"
click at [427, 488] on button "Admin Only: Replace Default Code" at bounding box center [434, 478] width 136 height 19
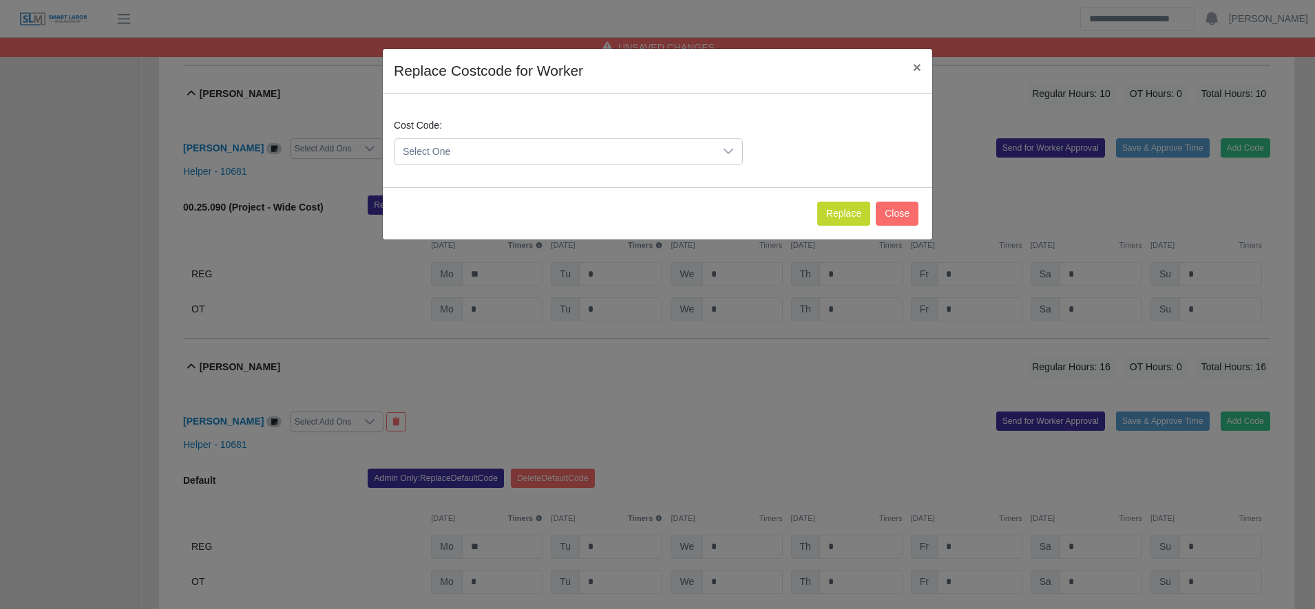
click at [516, 147] on span "Select One" at bounding box center [554, 151] width 320 height 25
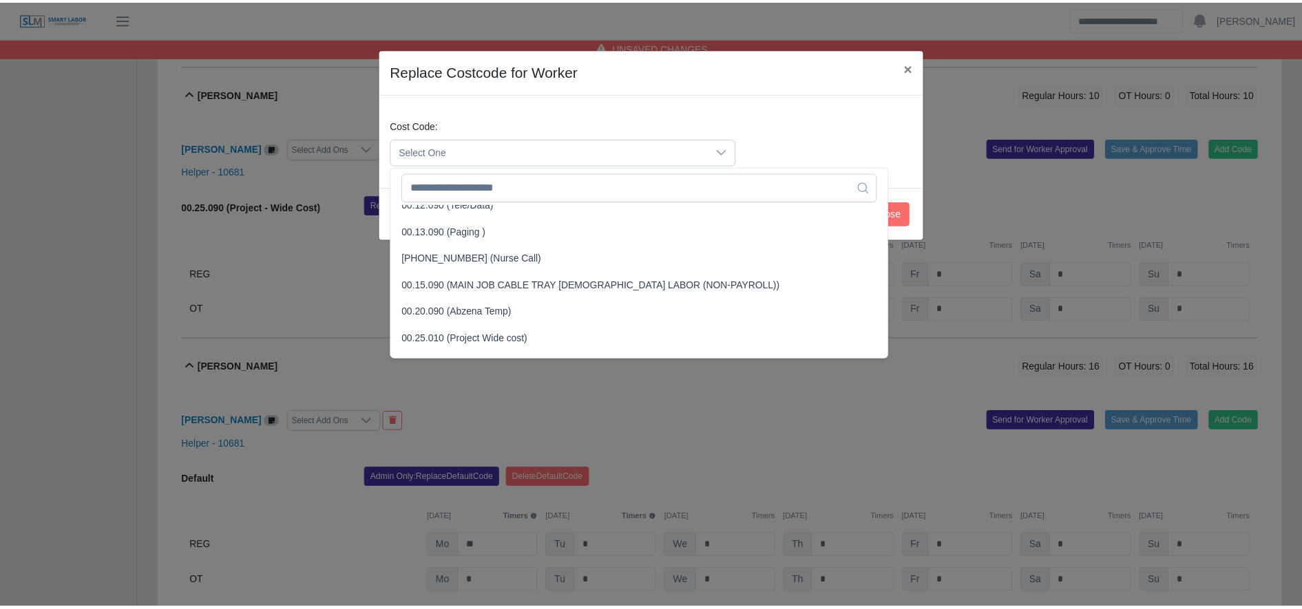
scroll to position [388, 0]
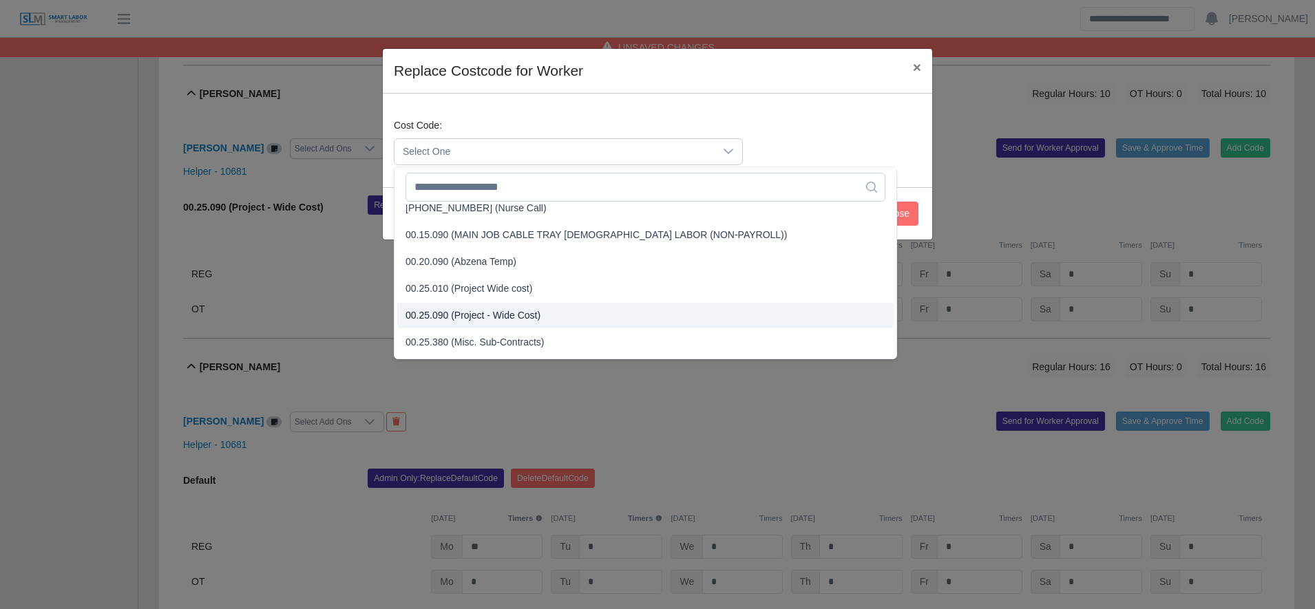
click at [507, 321] on span "00.25.090 (Project - Wide Cost)" at bounding box center [472, 315] width 135 height 14
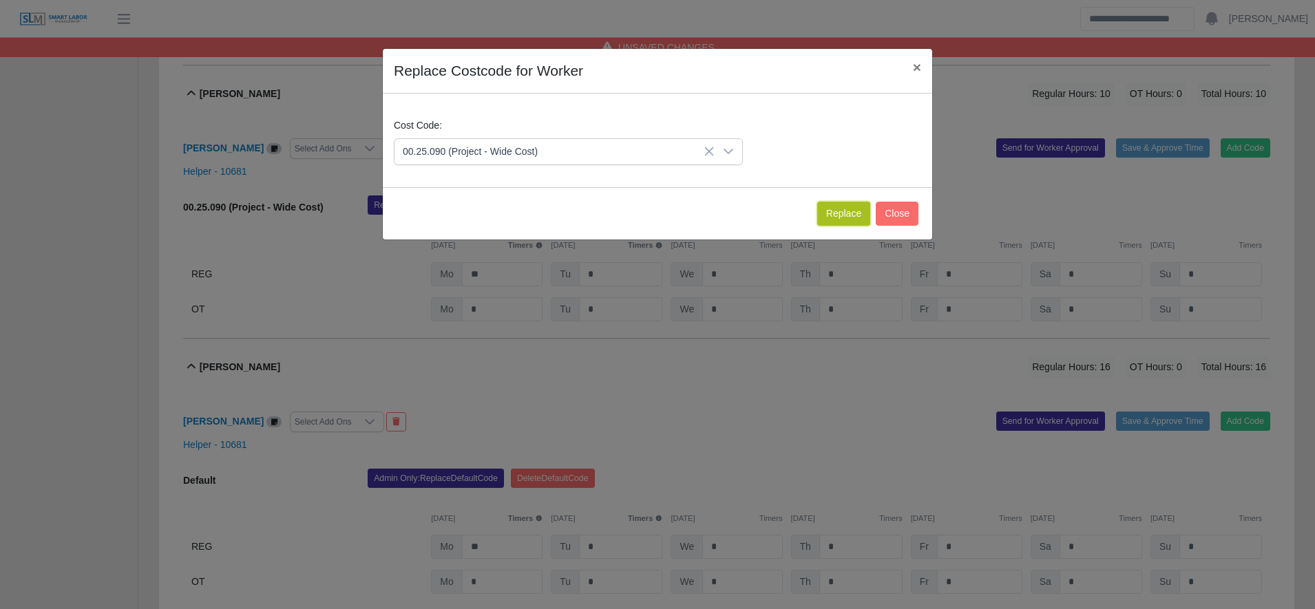
click at [852, 213] on button "Replace" at bounding box center [843, 214] width 53 height 24
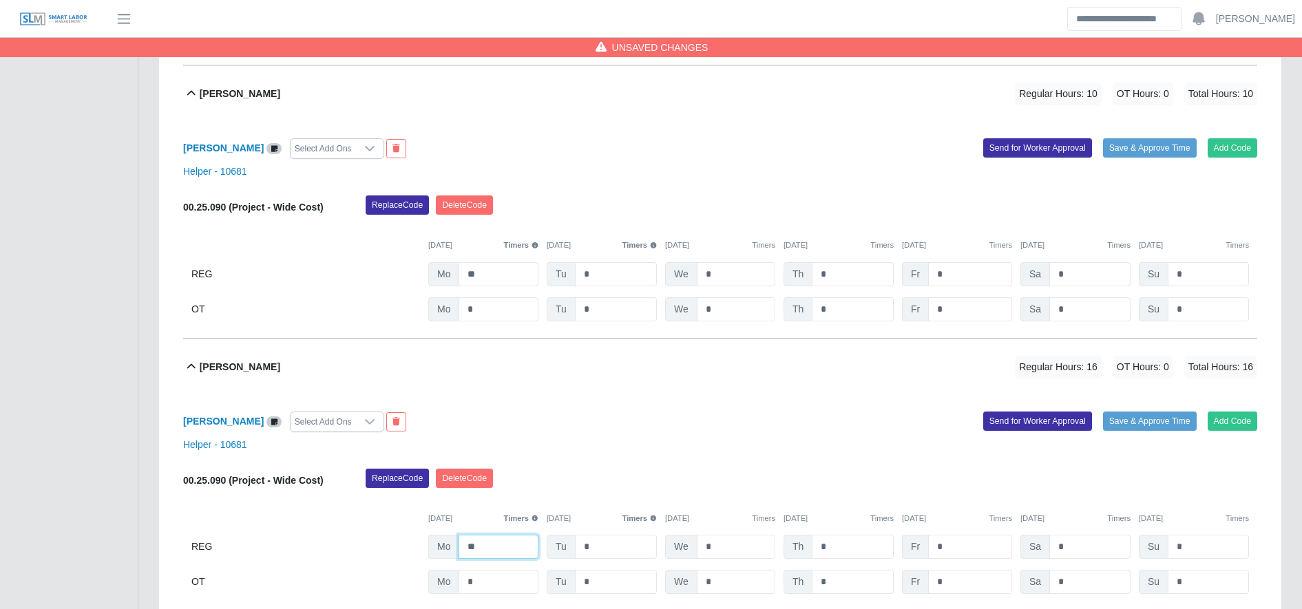
click at [506, 549] on input "**" at bounding box center [498, 547] width 80 height 24
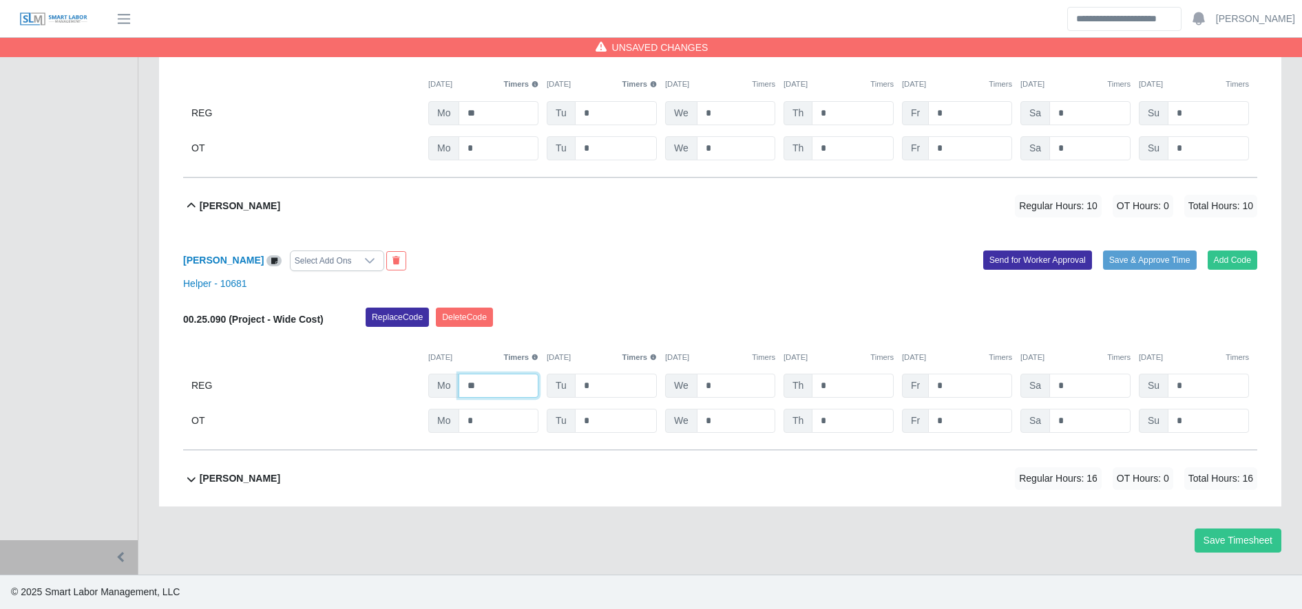
type input "**"
click at [586, 481] on div "Melvin Gerardo Aguilar Regular Hours: 16 OT Hours: 0 Total Hours: 16" at bounding box center [728, 479] width 1057 height 56
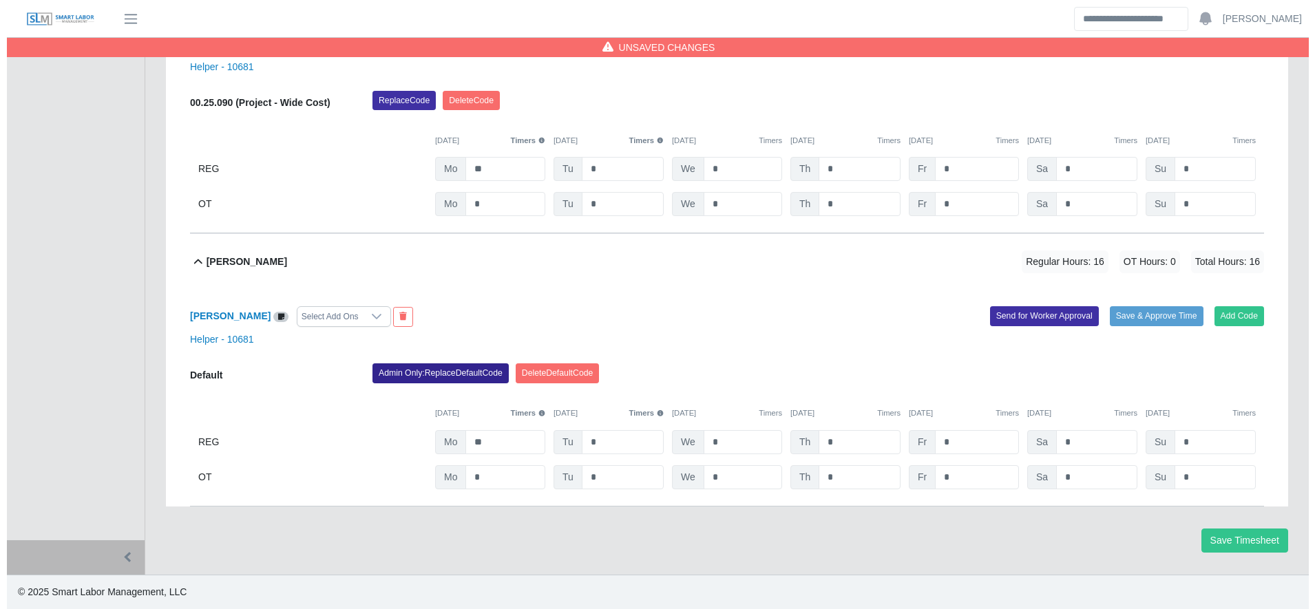
scroll to position [1974, 0]
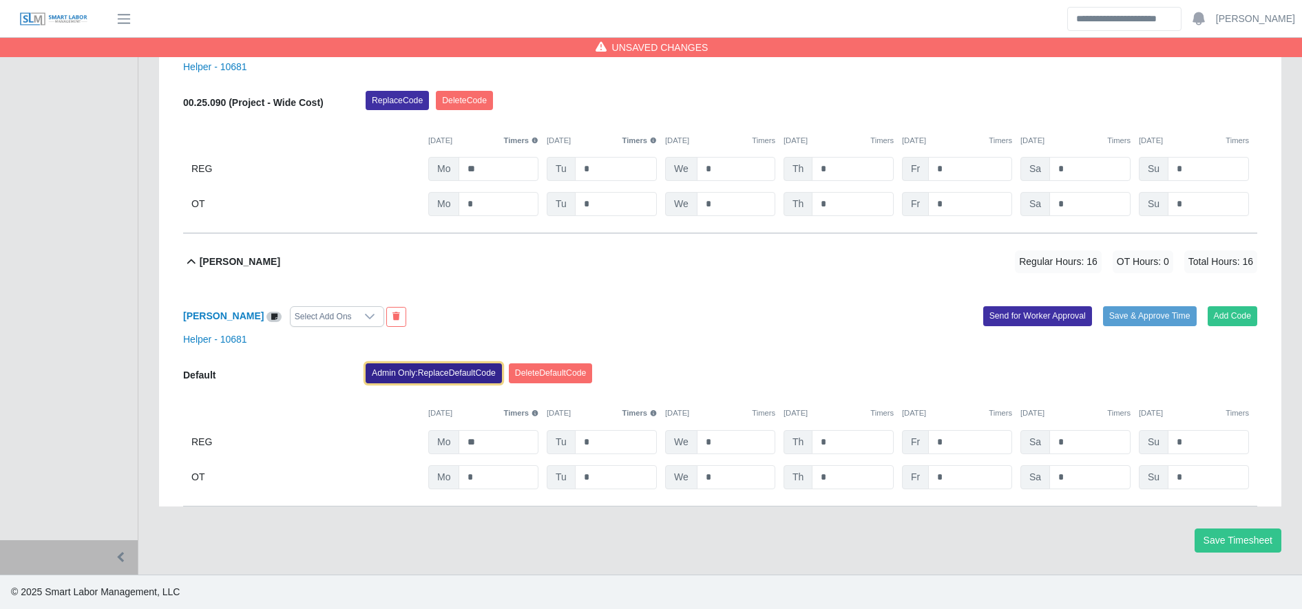
click at [452, 374] on button "Admin Only: Replace Default Code" at bounding box center [434, 372] width 136 height 19
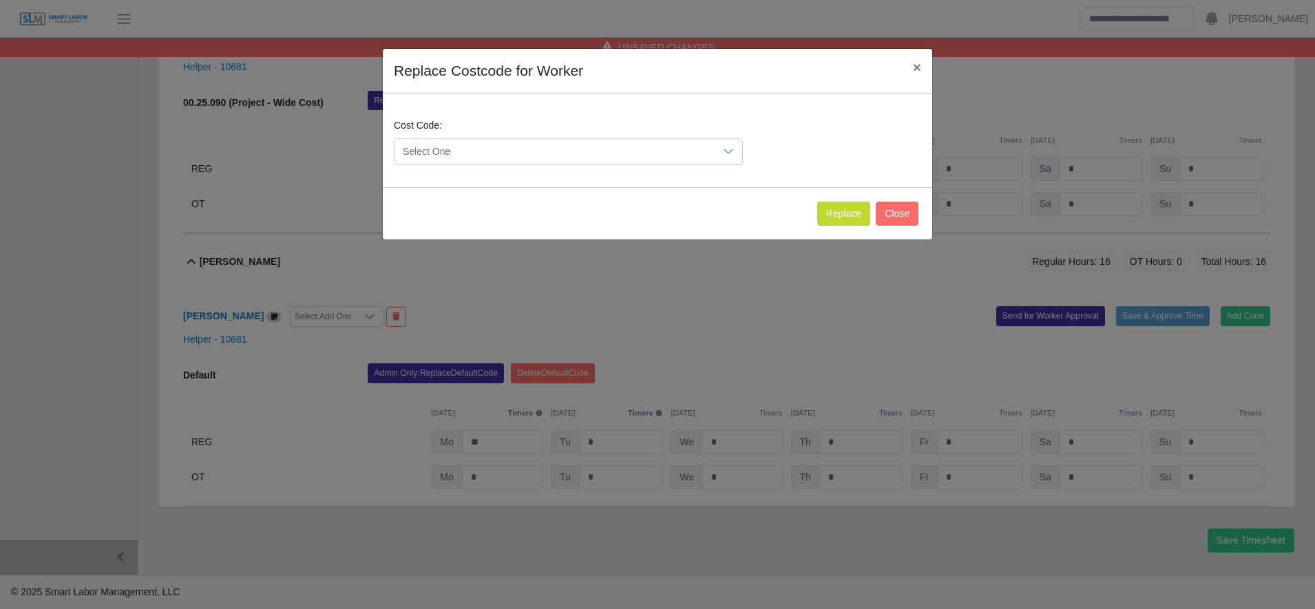
click at [470, 159] on span "Select One" at bounding box center [554, 151] width 320 height 25
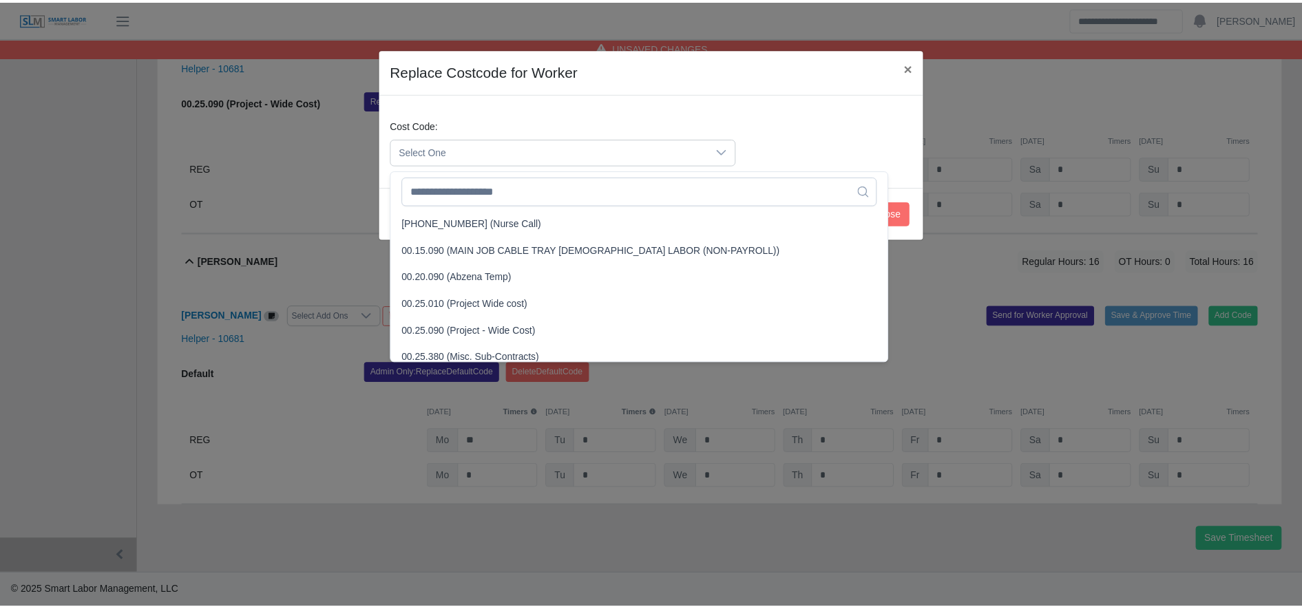
scroll to position [397, 0]
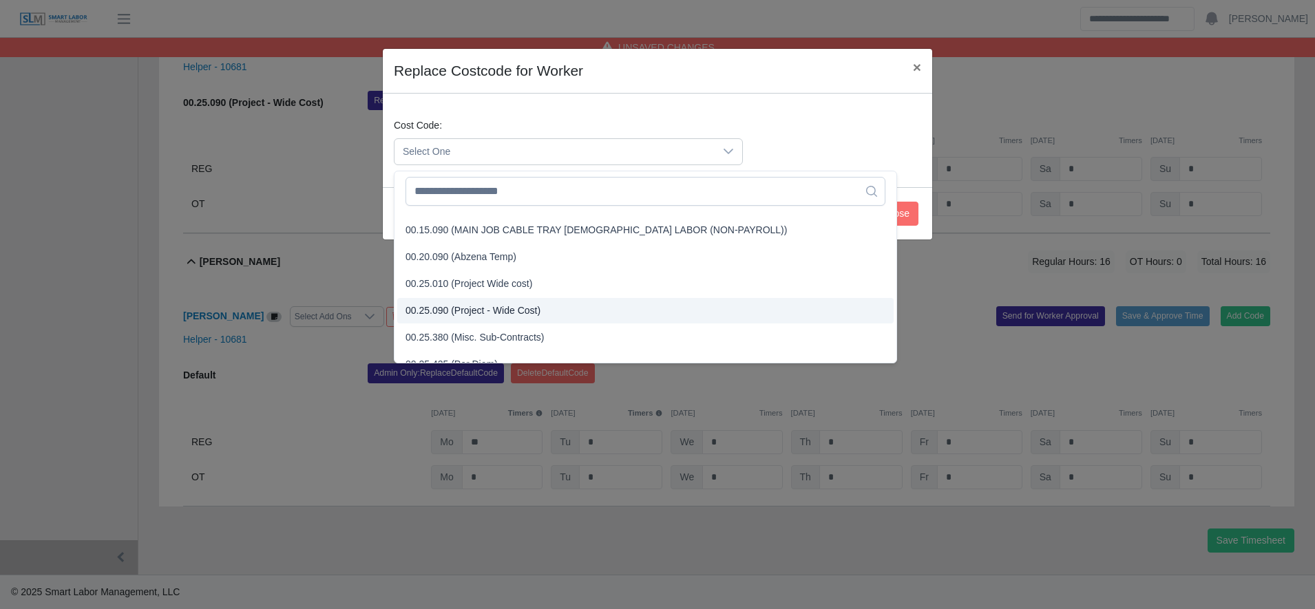
click at [485, 306] on span "00.25.090 (Project - Wide Cost)" at bounding box center [472, 311] width 135 height 14
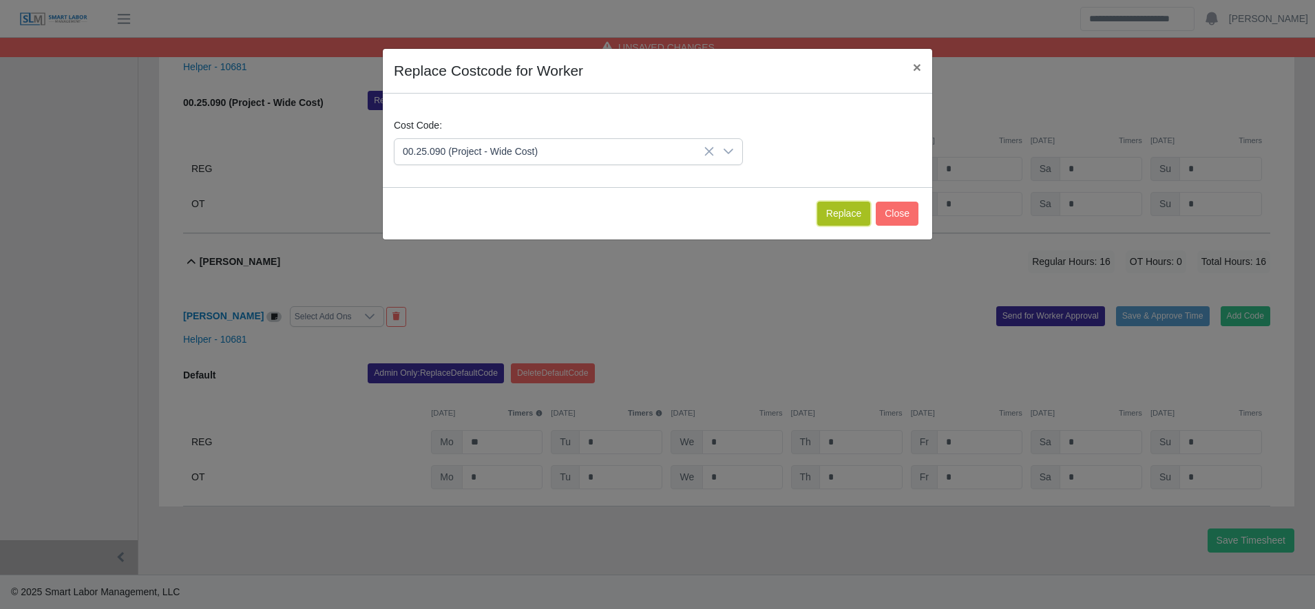
click at [843, 217] on button "Replace" at bounding box center [843, 214] width 53 height 24
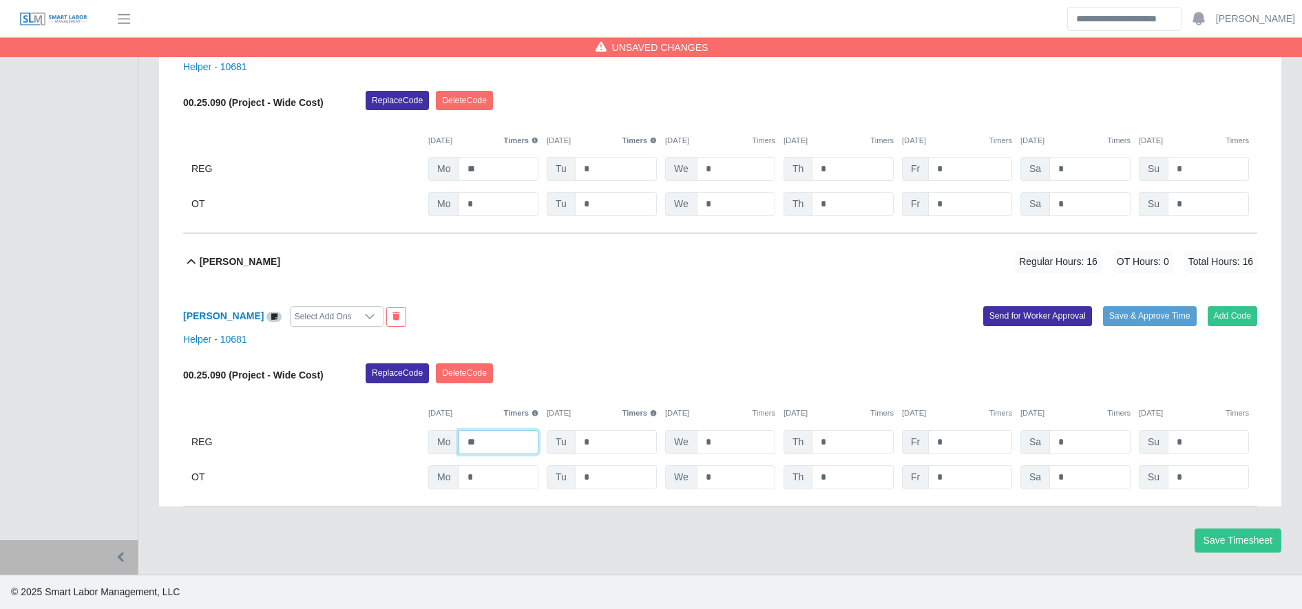
click at [488, 442] on input "**" at bounding box center [498, 442] width 80 height 24
type input "**"
click at [1258, 546] on button "Save Timesheet" at bounding box center [1237, 541] width 87 height 24
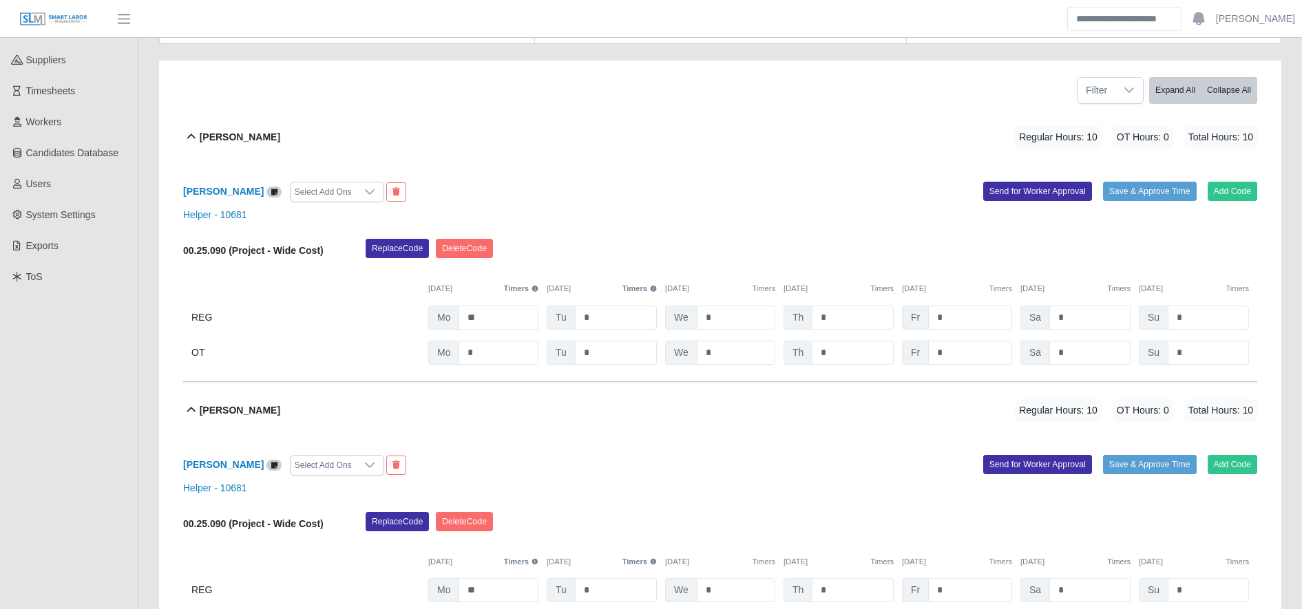
scroll to position [0, 0]
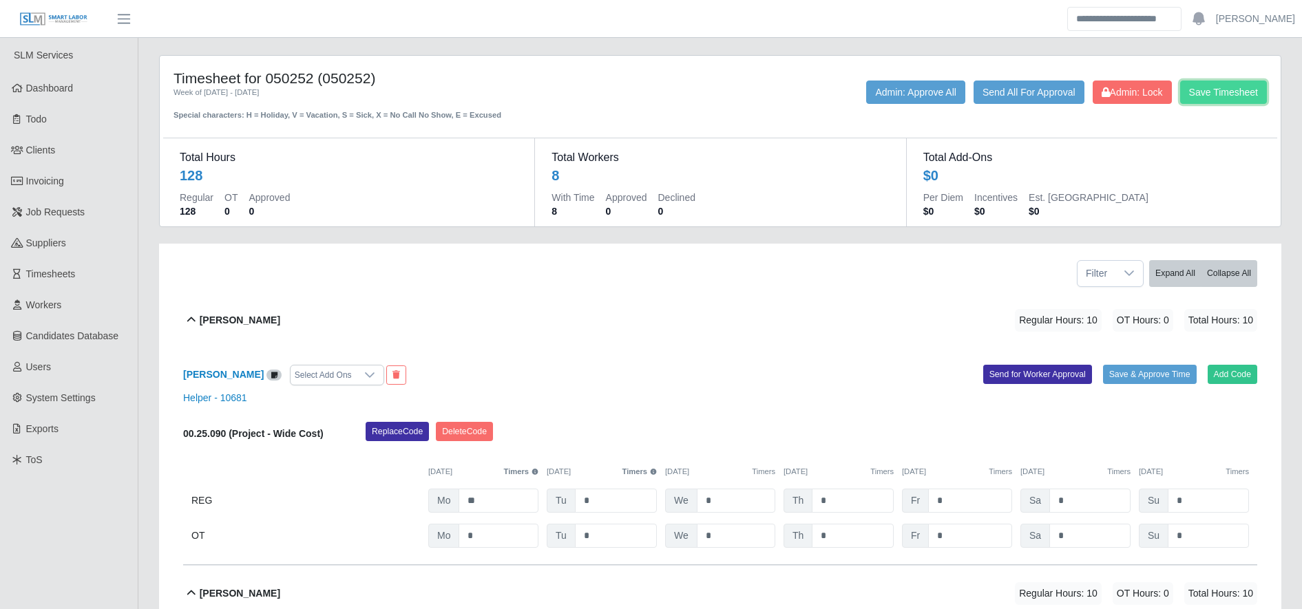
click at [1228, 81] on button "Save Timesheet" at bounding box center [1223, 92] width 87 height 23
click at [1188, 271] on button "Expand All" at bounding box center [1175, 273] width 52 height 27
click at [1220, 275] on button "Collapse All" at bounding box center [1229, 273] width 56 height 27
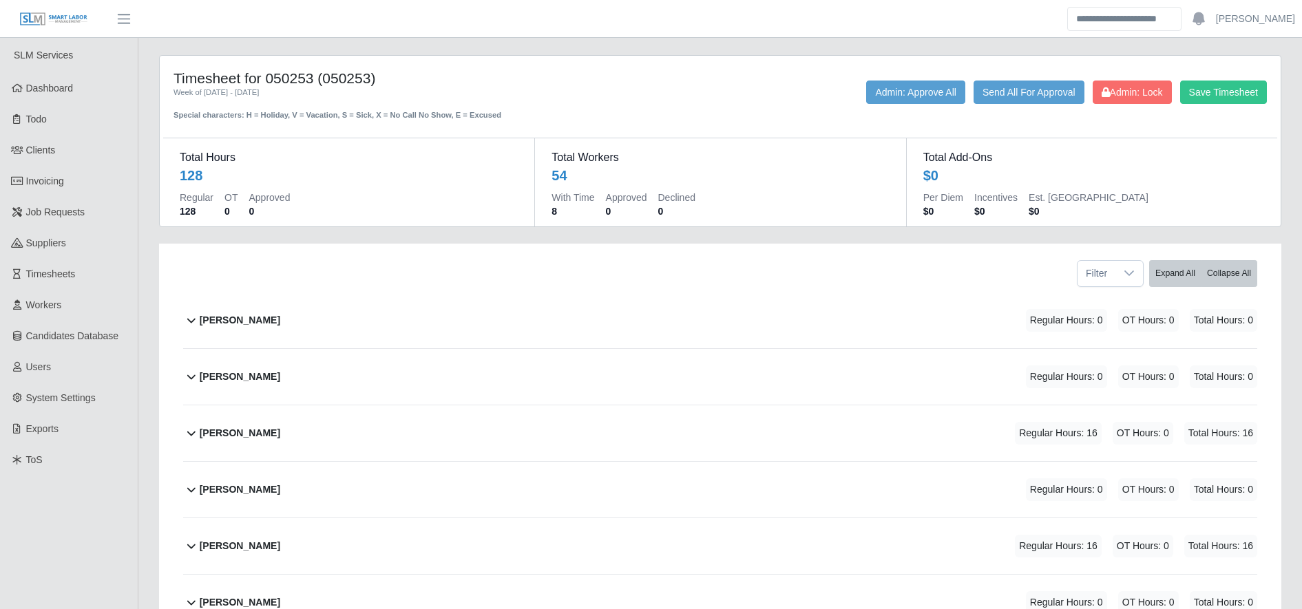
click at [635, 425] on div "Allan Roberto Inestroza Regular Hours: 16 OT Hours: 0 Total Hours: 16" at bounding box center [728, 433] width 1057 height 56
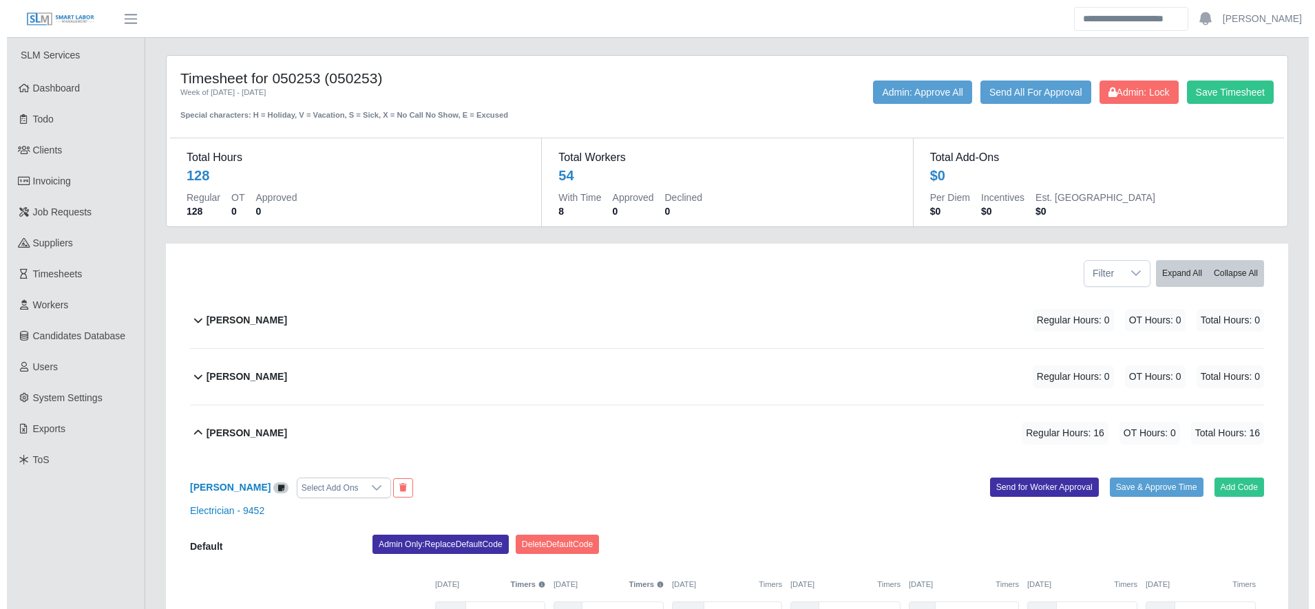
scroll to position [262, 0]
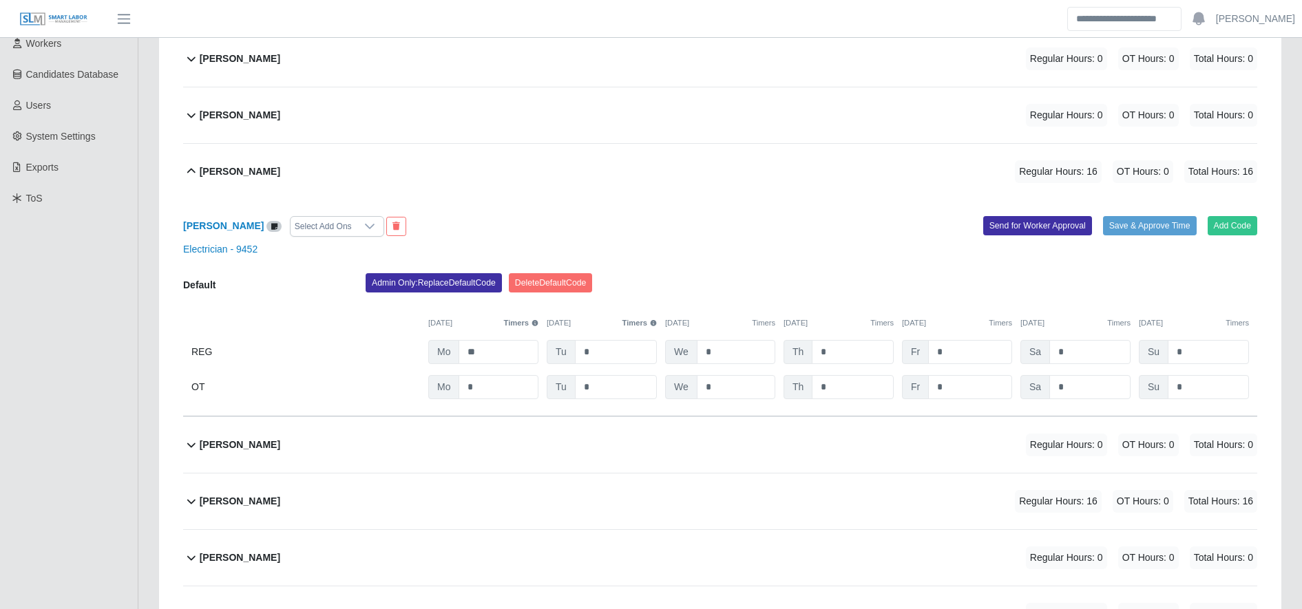
click at [430, 267] on div "Allan Roberto Inestroza Select Add Ons Add Code Save & Approve Time Send for Wo…" at bounding box center [720, 308] width 1074 height 217
click at [432, 280] on button "Admin Only: Replace Default Code" at bounding box center [434, 282] width 136 height 19
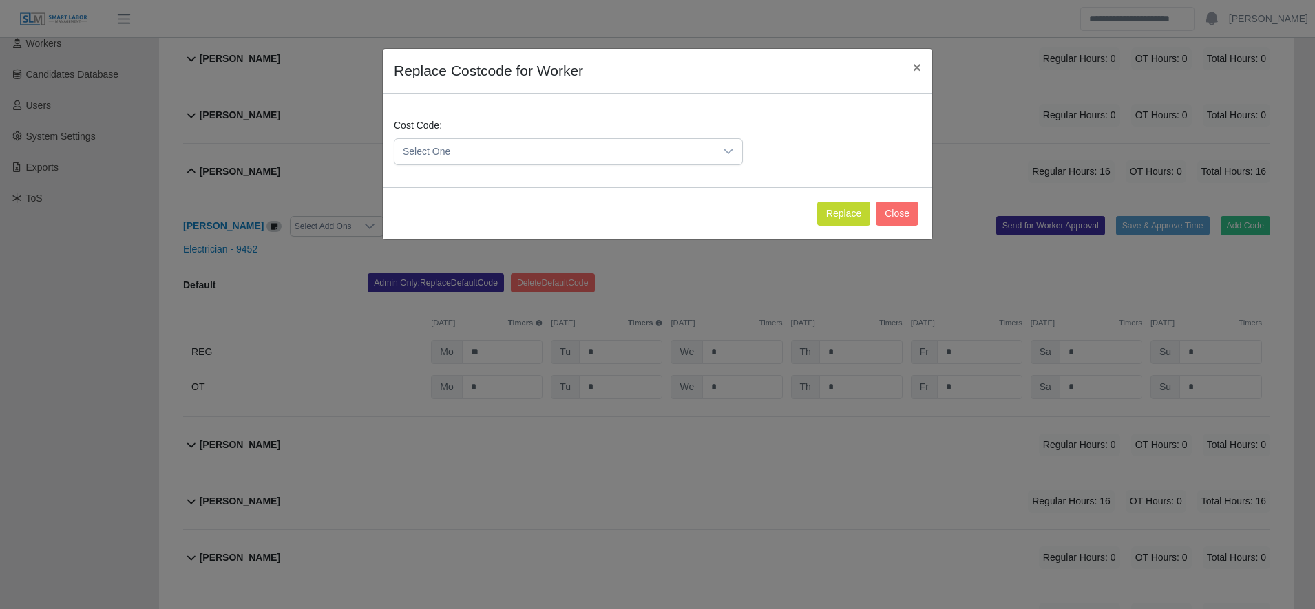
click at [448, 154] on span "Select One" at bounding box center [554, 151] width 320 height 25
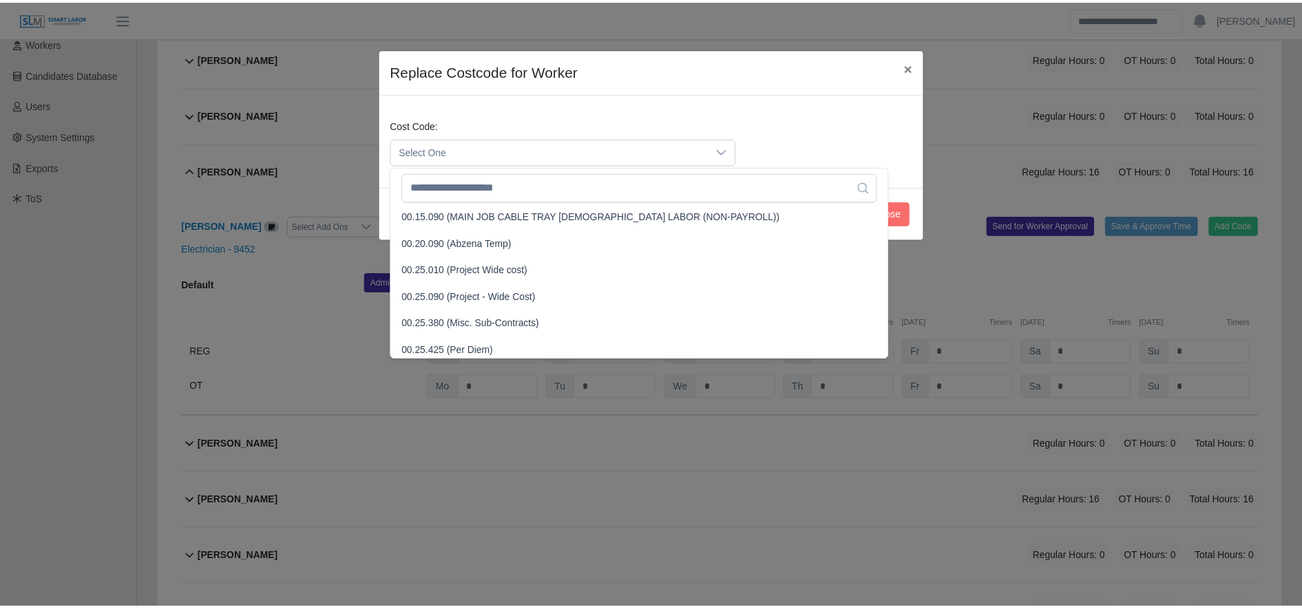
scroll to position [407, 0]
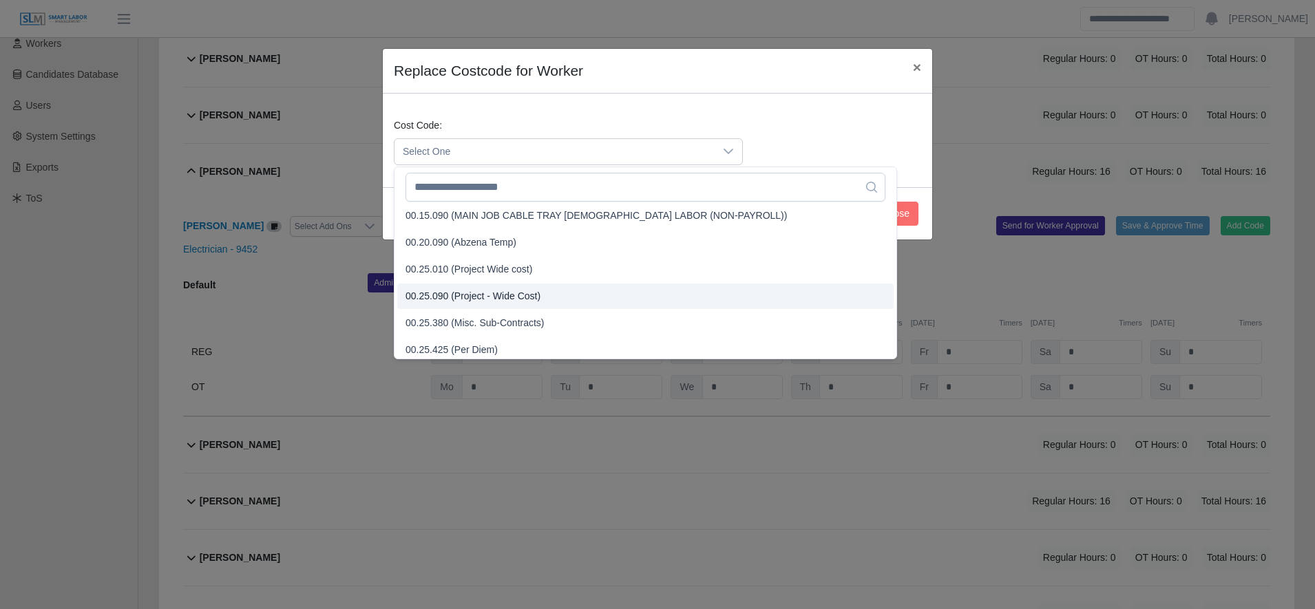
click at [488, 302] on span "00.25.090 (Project - Wide Cost)" at bounding box center [472, 296] width 135 height 14
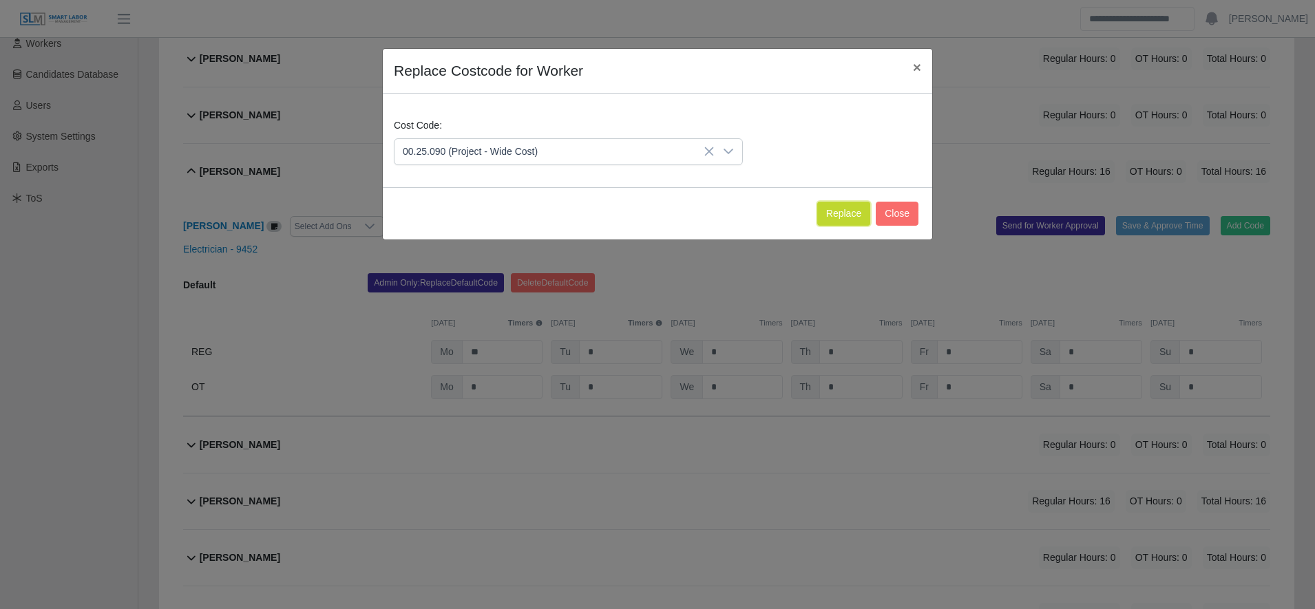
click at [839, 215] on button "Replace" at bounding box center [843, 214] width 53 height 24
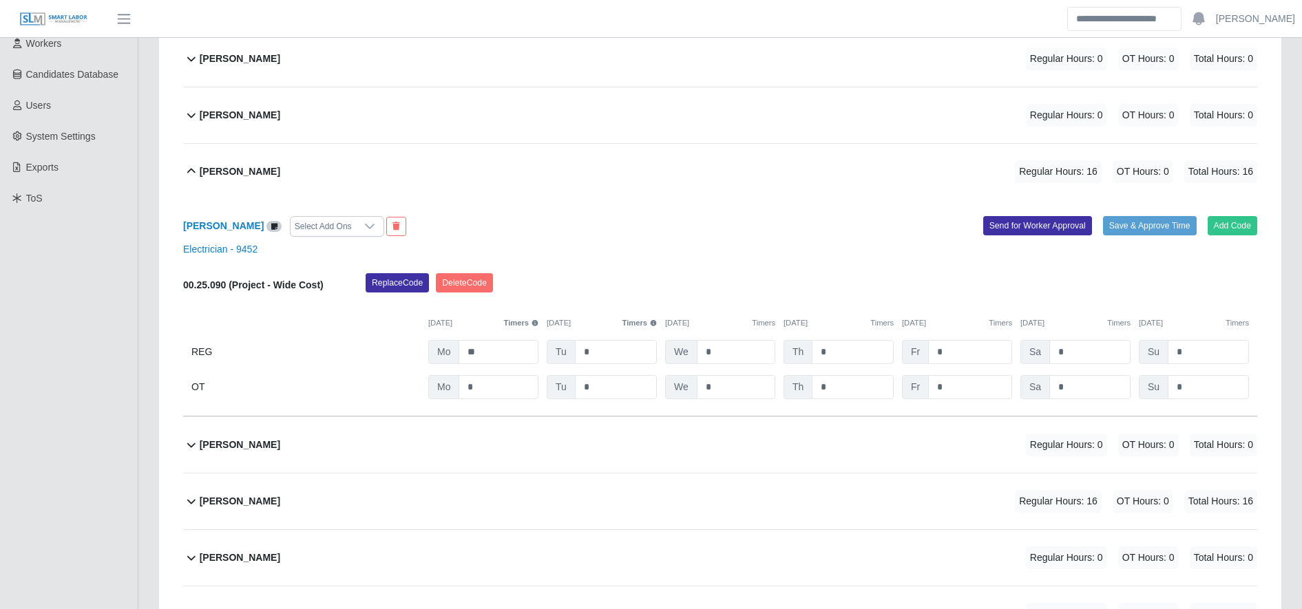
click at [503, 339] on div "00.25.090 (Project - Wide Cost) Replace Code Delete Code 09/15/2025 Timers 09/1…" at bounding box center [720, 336] width 1074 height 126
click at [506, 352] on input "**" at bounding box center [498, 352] width 80 height 24
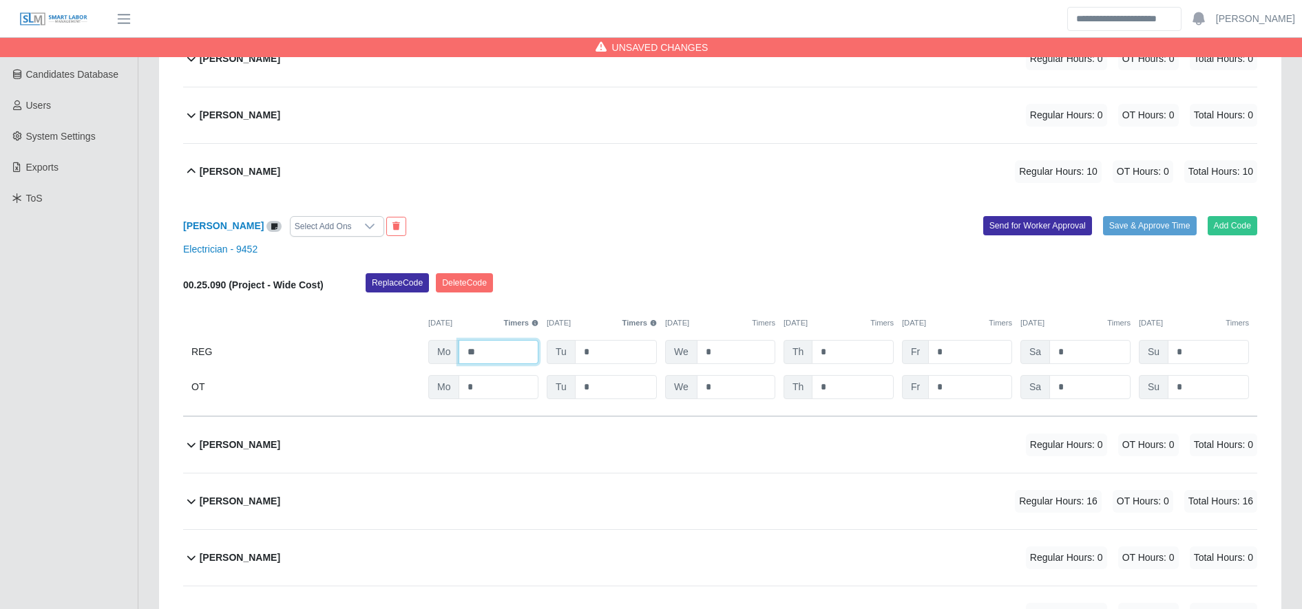
type input "**"
click at [903, 509] on div "Amner Alvarado Regular Hours: 16 OT Hours: 0 Total Hours: 16" at bounding box center [728, 502] width 1057 height 56
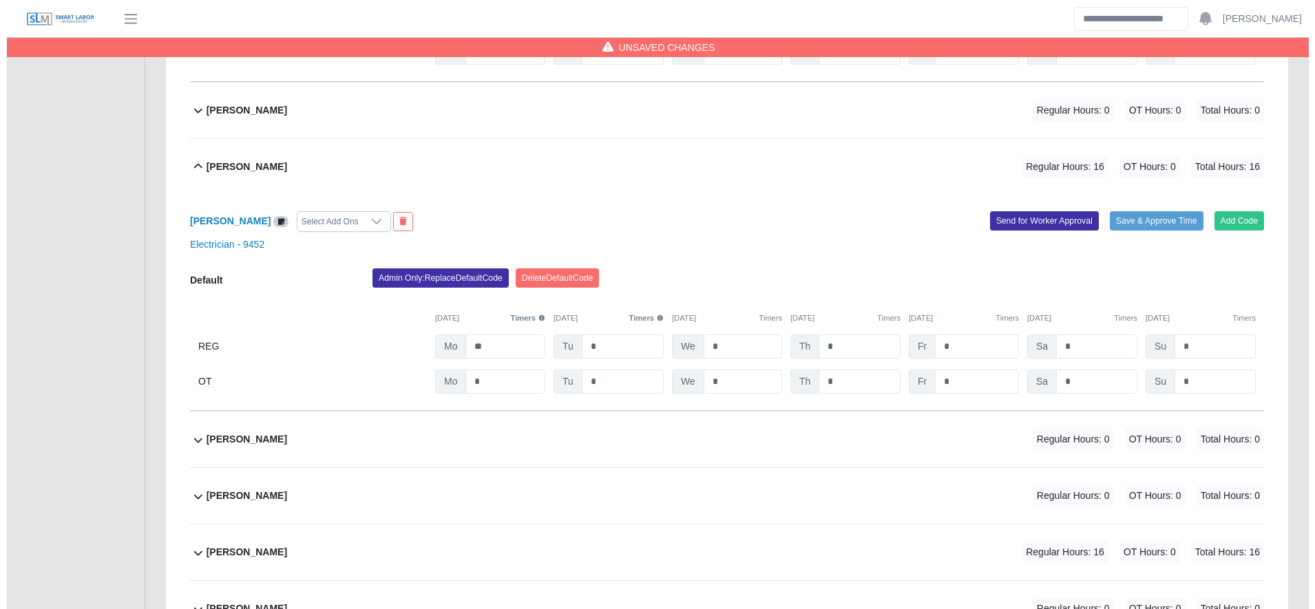
scroll to position [598, 0]
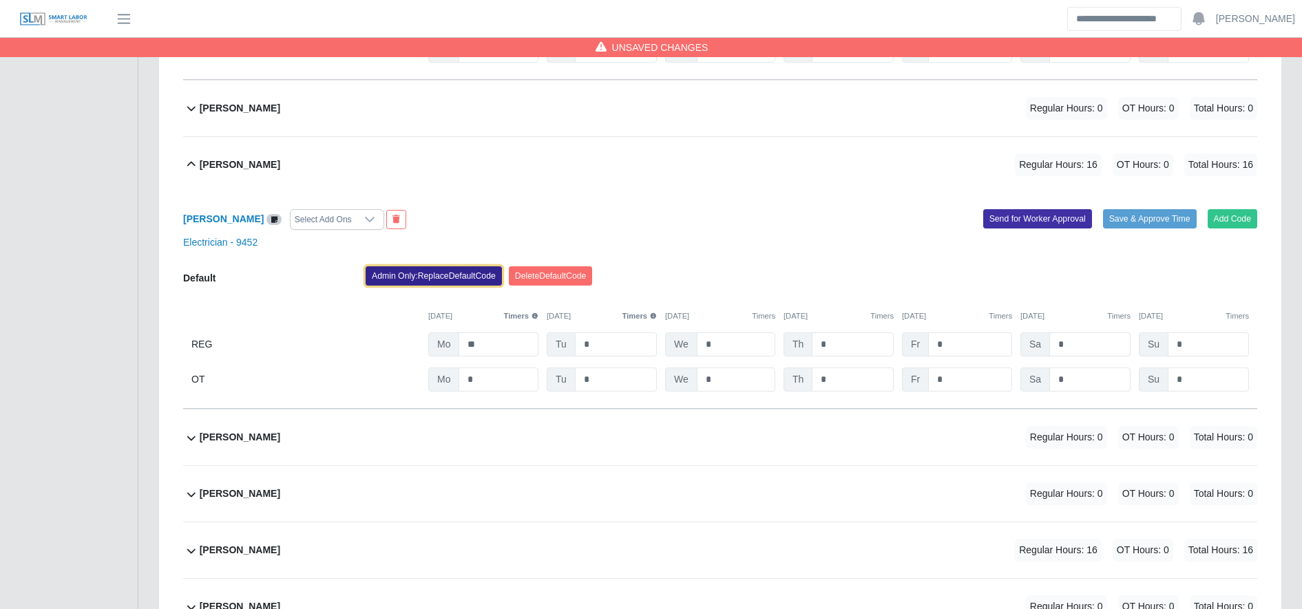
click at [451, 285] on button "Admin Only: Replace Default Code" at bounding box center [434, 275] width 136 height 19
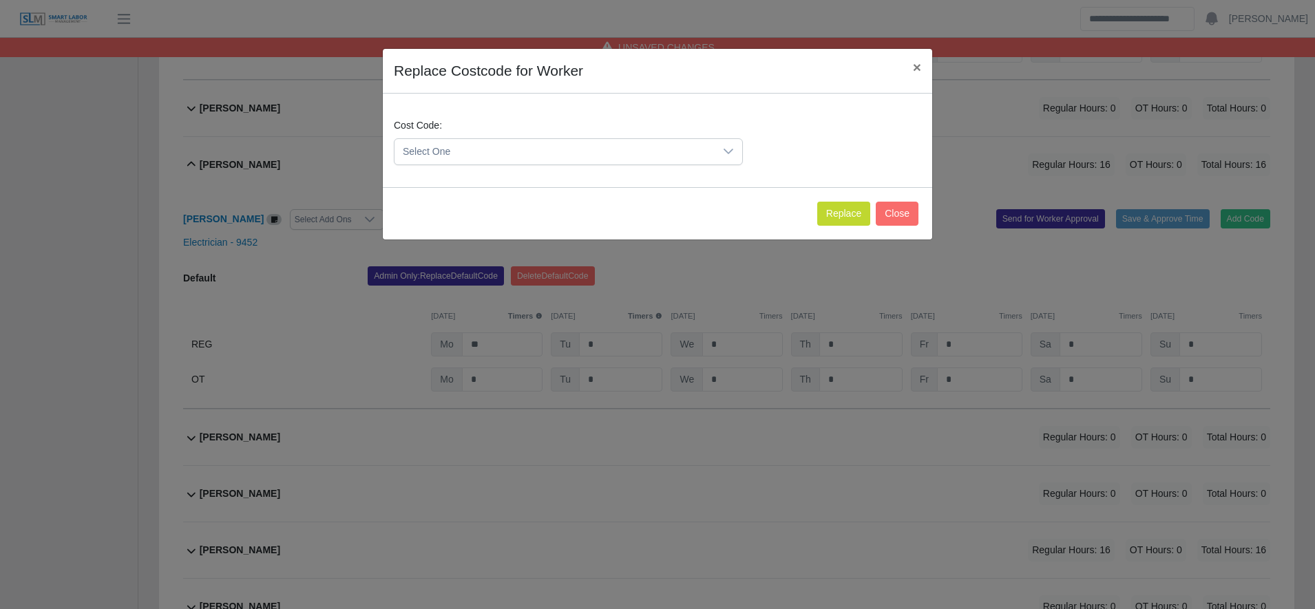
click at [466, 151] on span "Select One" at bounding box center [554, 151] width 320 height 25
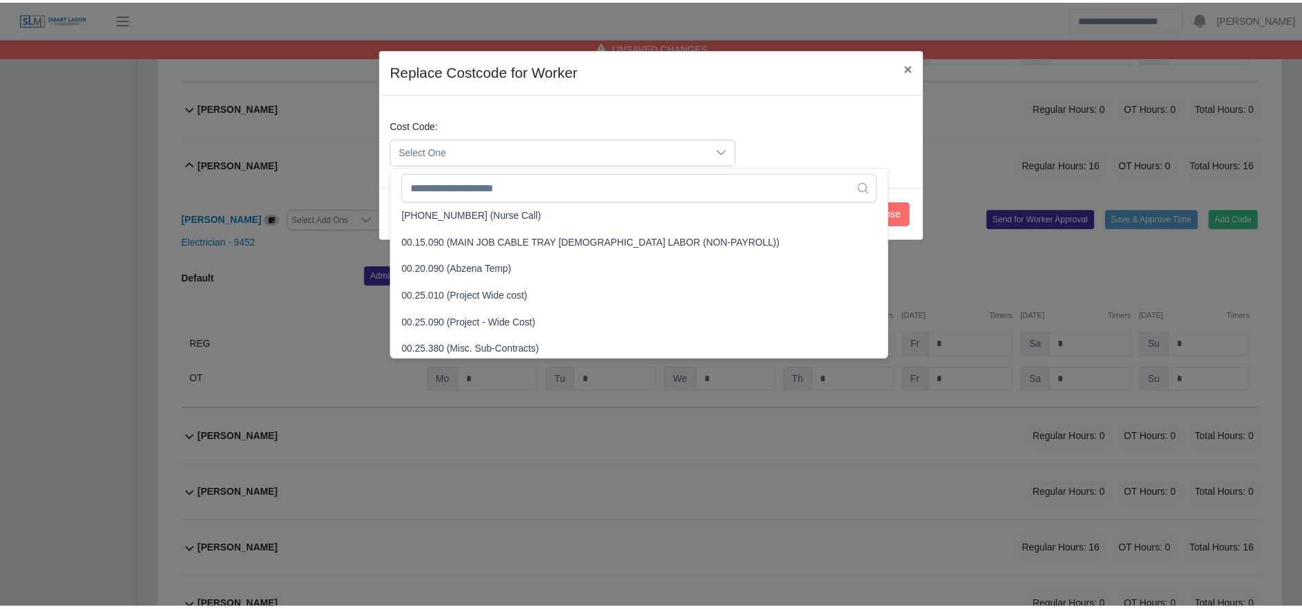
scroll to position [383, 0]
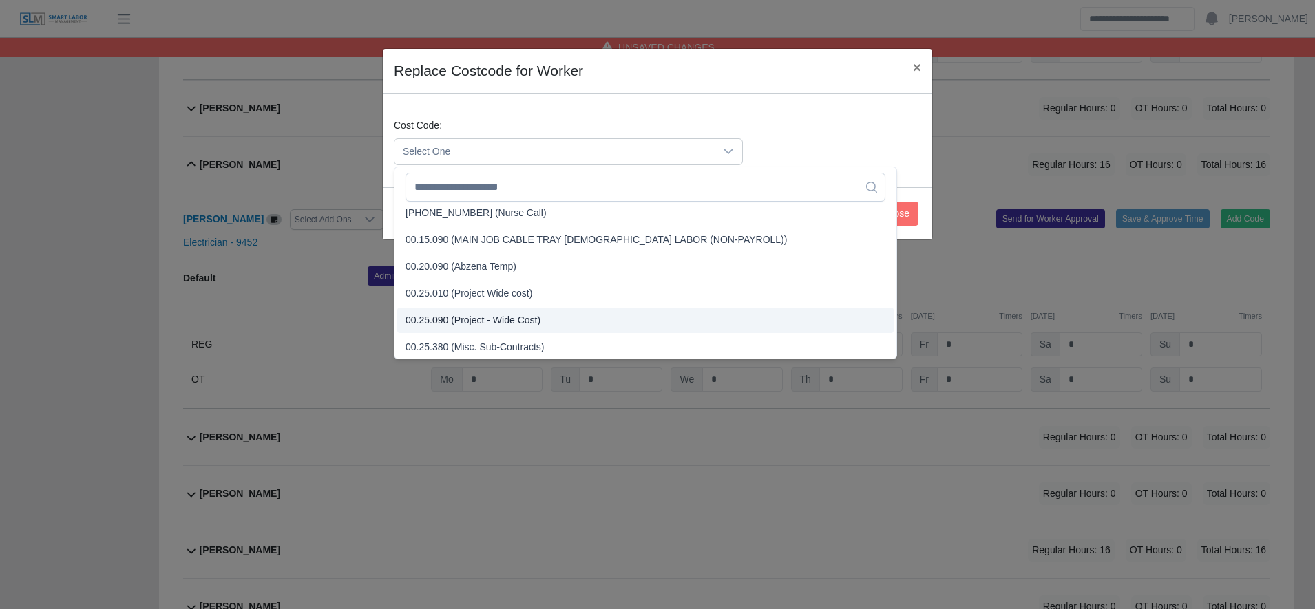
click at [483, 319] on span "00.25.090 (Project - Wide Cost)" at bounding box center [472, 320] width 135 height 14
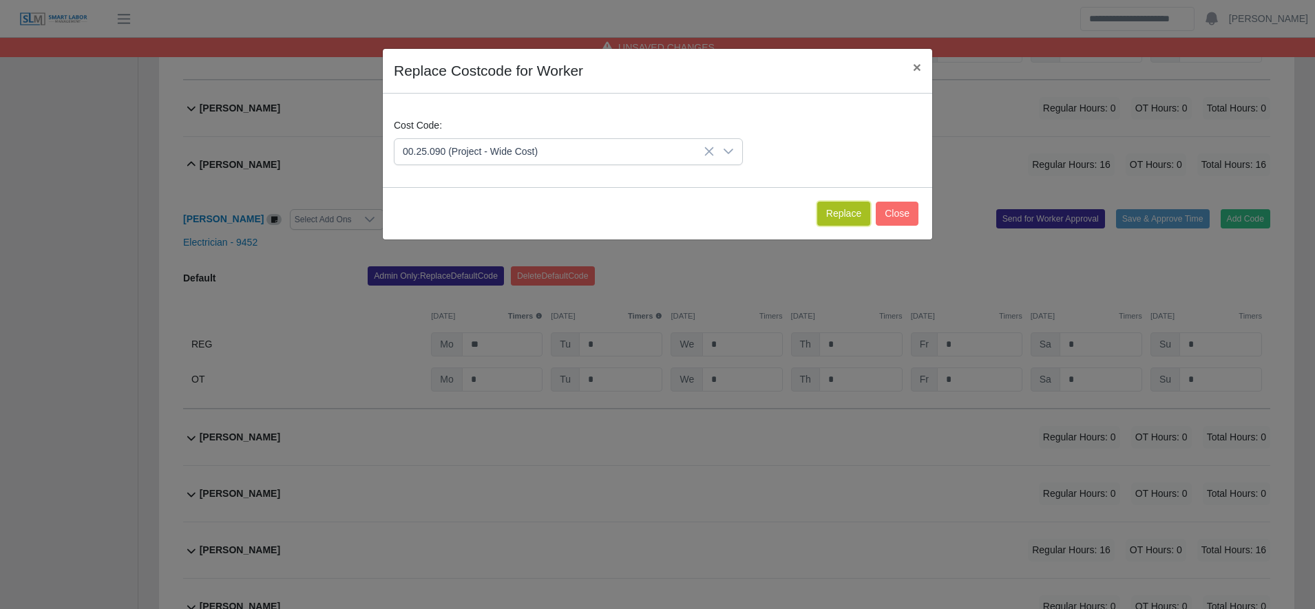
click at [836, 211] on button "Replace" at bounding box center [843, 214] width 53 height 24
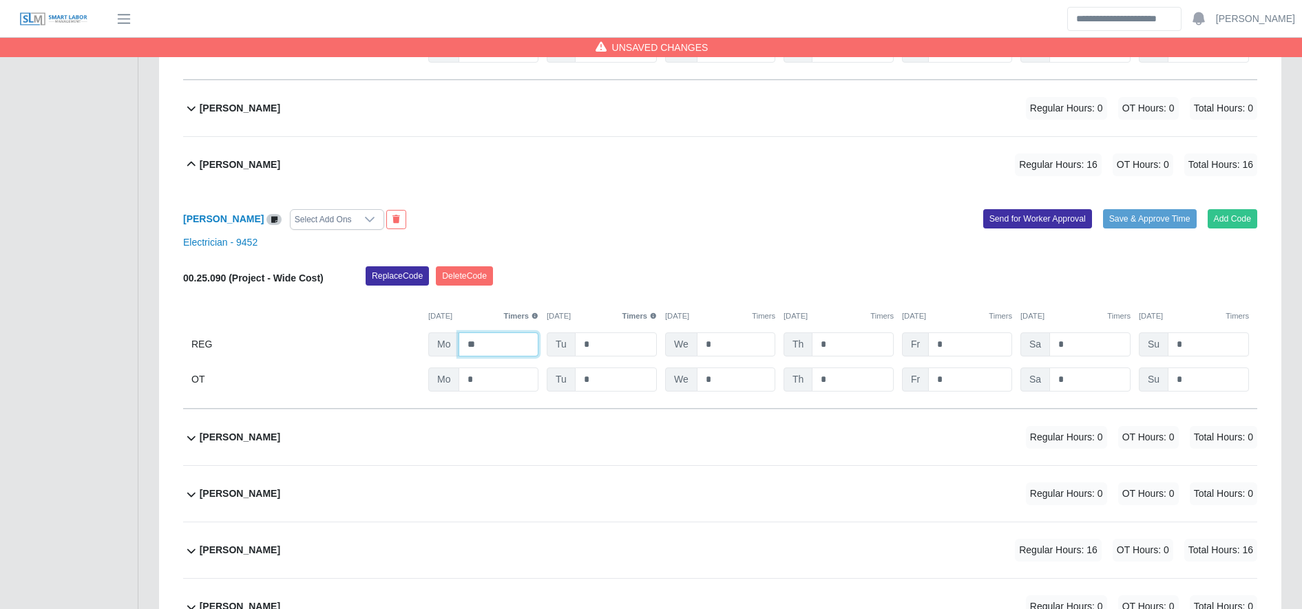
click at [509, 353] on input "**" at bounding box center [498, 345] width 80 height 24
type input "**"
click at [583, 555] on div "Angel Meraz Reyes Sr. Regular Hours: 16 OT Hours: 0 Total Hours: 16" at bounding box center [728, 551] width 1057 height 56
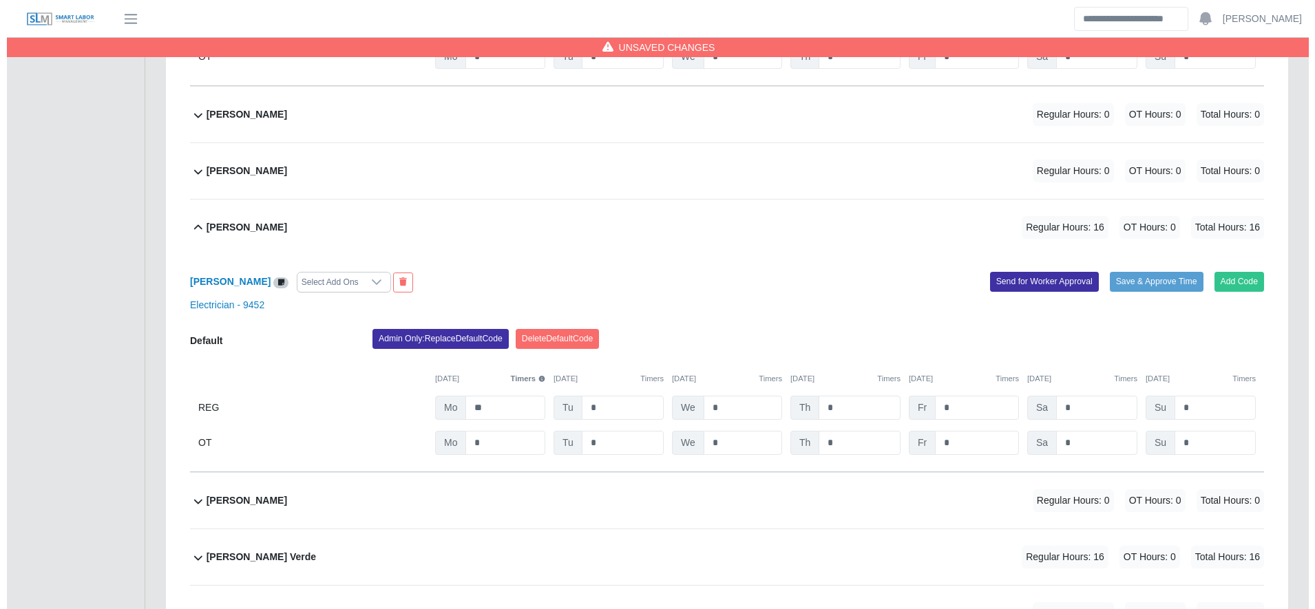
scroll to position [922, 0]
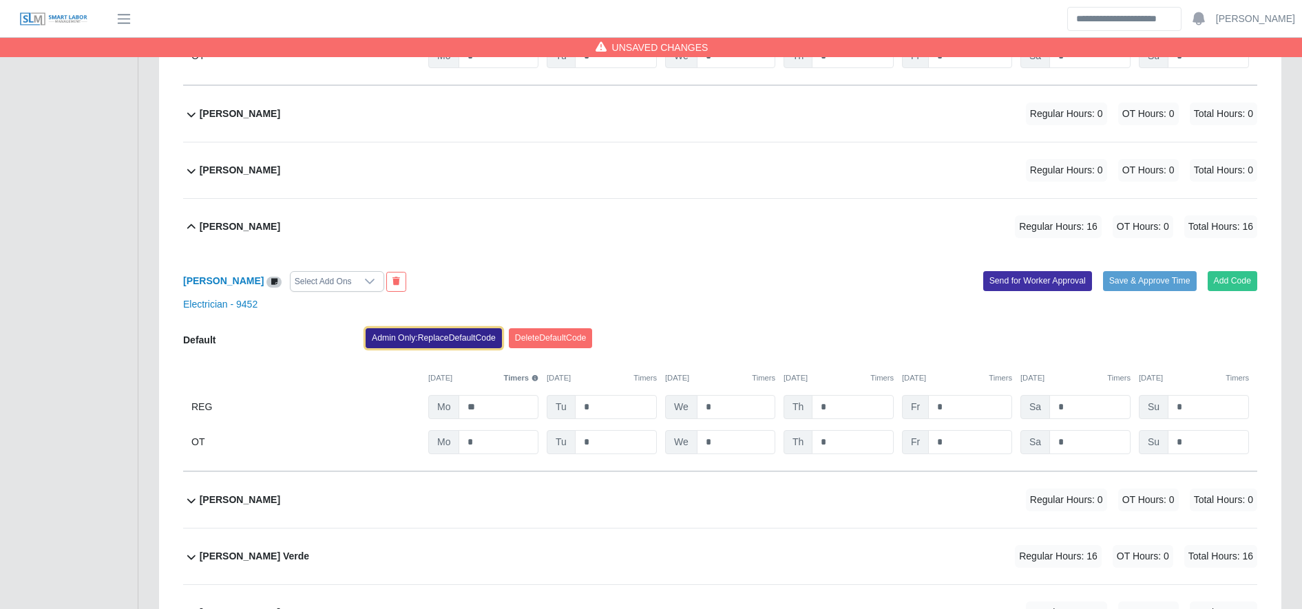
click at [474, 345] on button "Admin Only: Replace Default Code" at bounding box center [434, 337] width 136 height 19
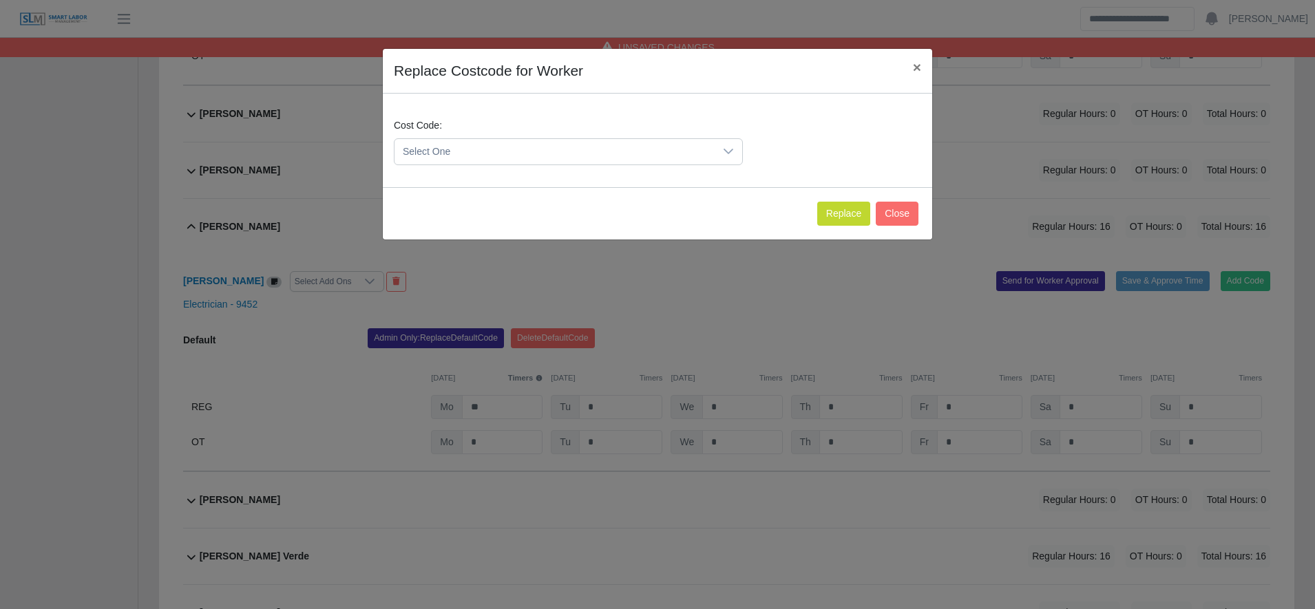
click at [454, 161] on span "Select One" at bounding box center [554, 151] width 320 height 25
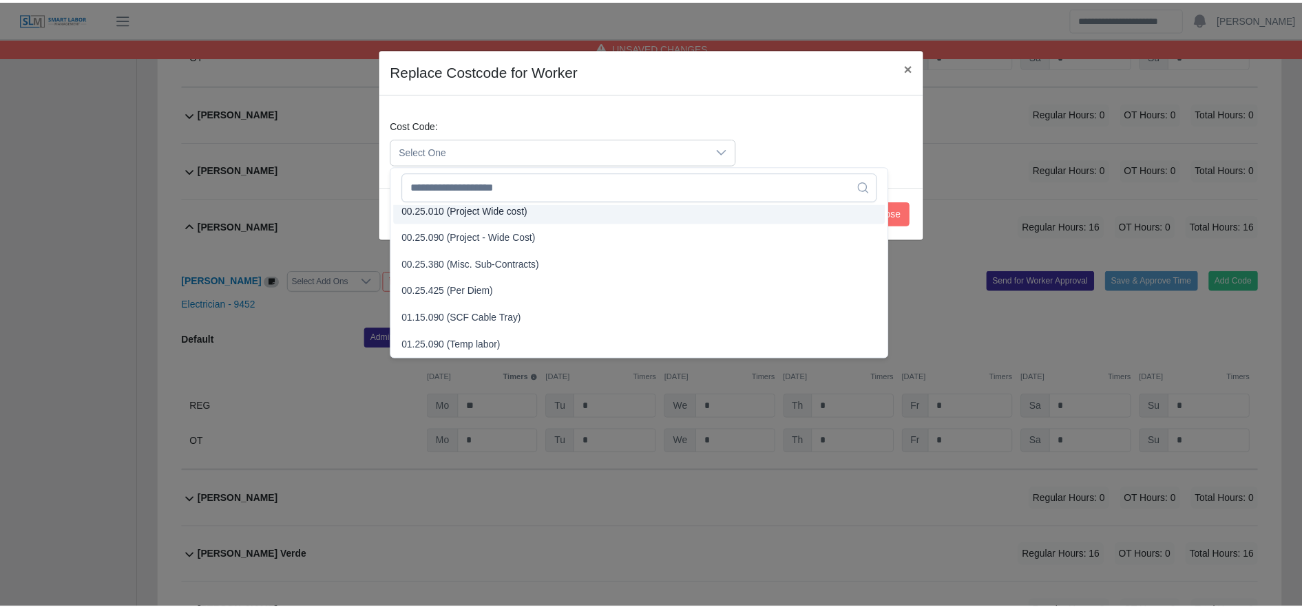
scroll to position [459, 0]
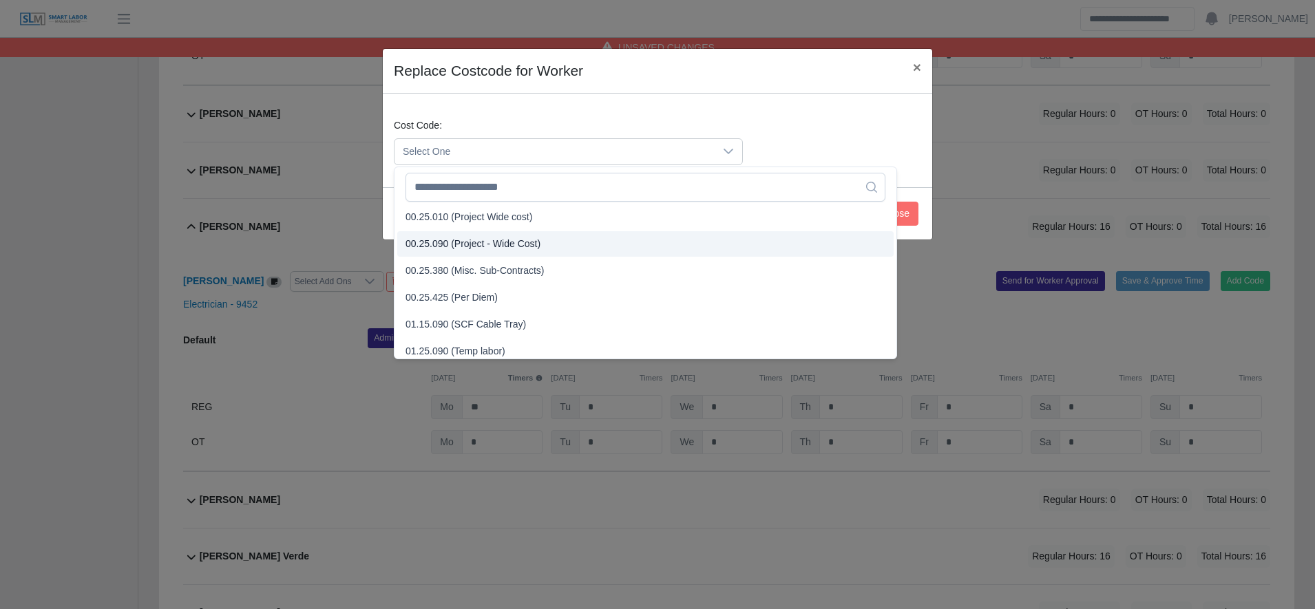
click at [496, 243] on span "00.25.090 (Project - Wide Cost)" at bounding box center [472, 244] width 135 height 14
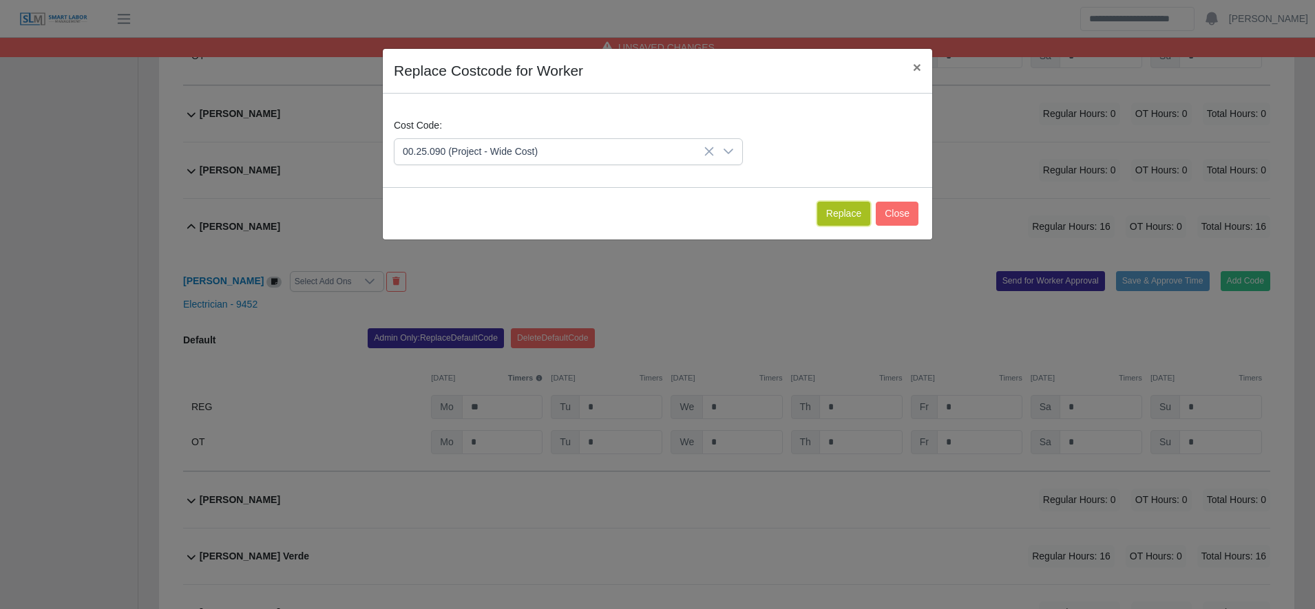
click at [855, 205] on button "Replace" at bounding box center [843, 214] width 53 height 24
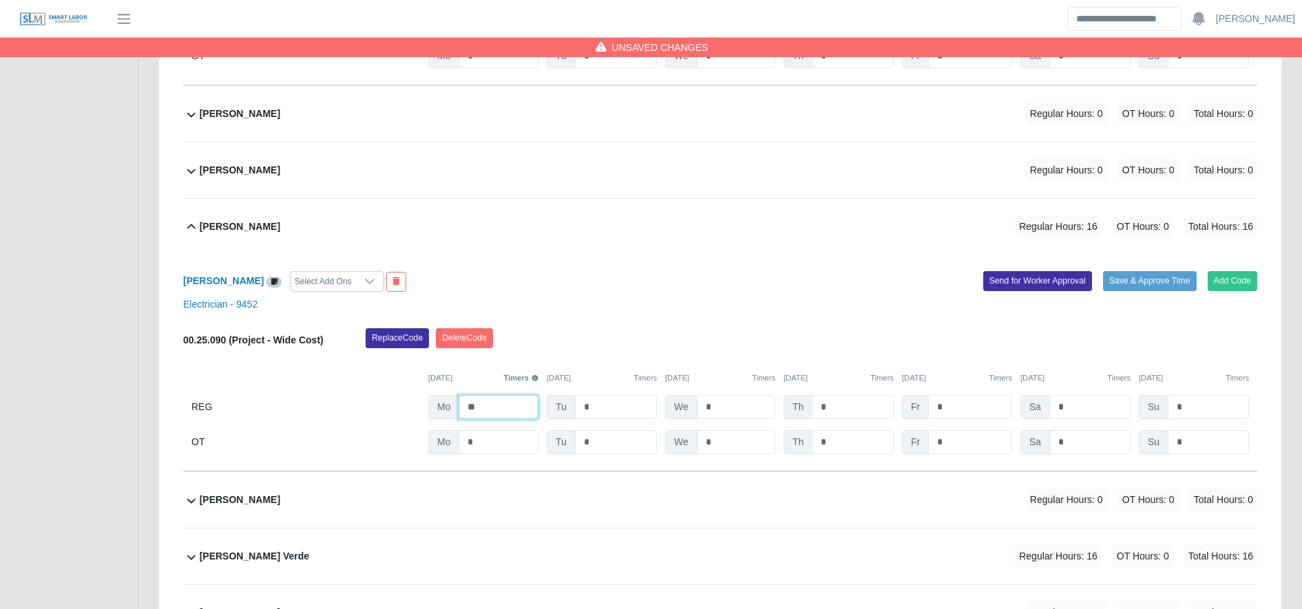
click at [501, 404] on input "**" at bounding box center [498, 407] width 80 height 24
type input "**"
click at [658, 541] on div "Arnel Reyes Verde Regular Hours: 16 OT Hours: 0 Total Hours: 16" at bounding box center [728, 557] width 1057 height 56
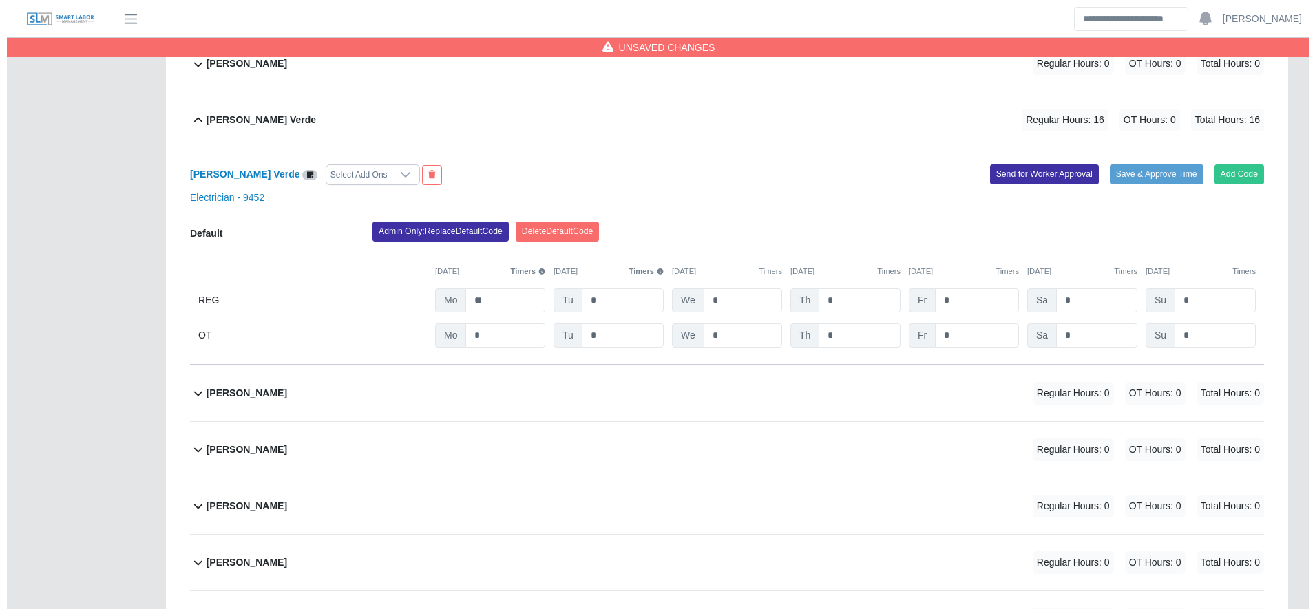
scroll to position [1359, 0]
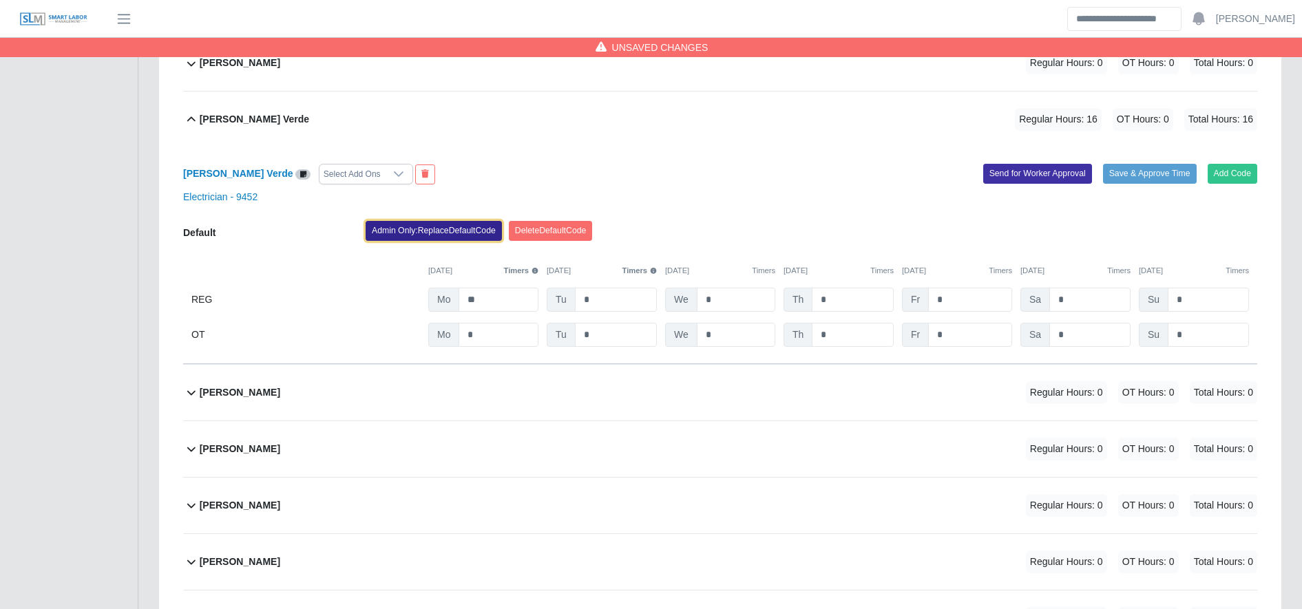
click at [436, 228] on button "Admin Only: Replace Default Code" at bounding box center [434, 230] width 136 height 19
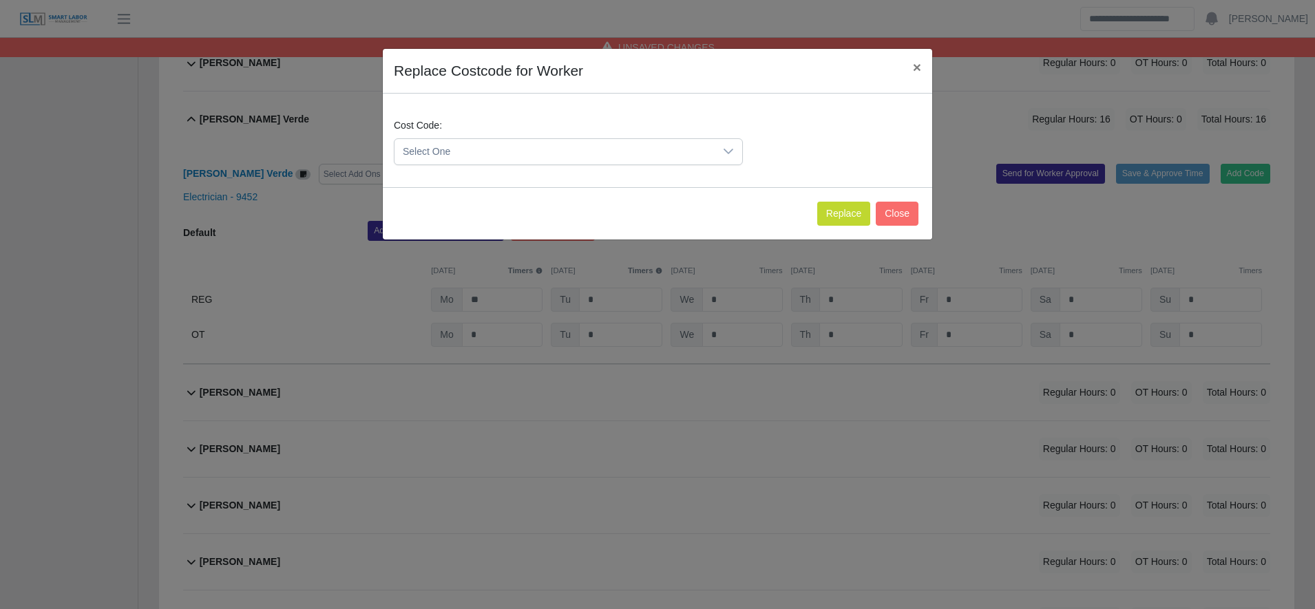
click at [454, 147] on span "Select One" at bounding box center [554, 151] width 320 height 25
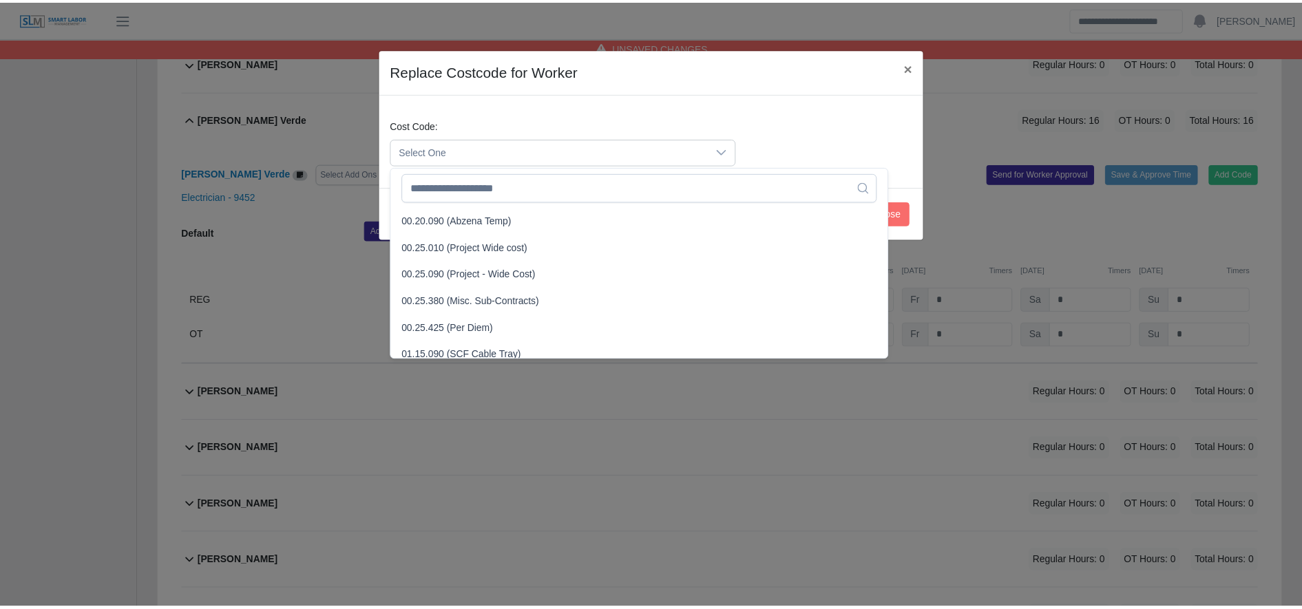
scroll to position [430, 0]
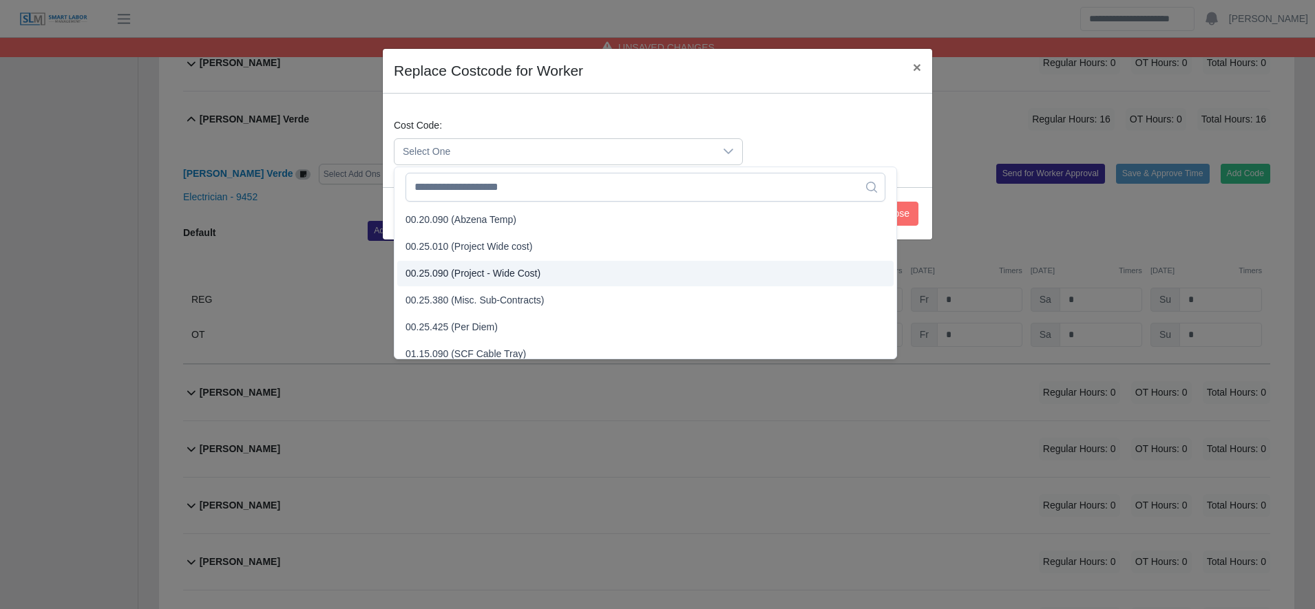
click at [500, 275] on span "00.25.090 (Project - Wide Cost)" at bounding box center [472, 273] width 135 height 14
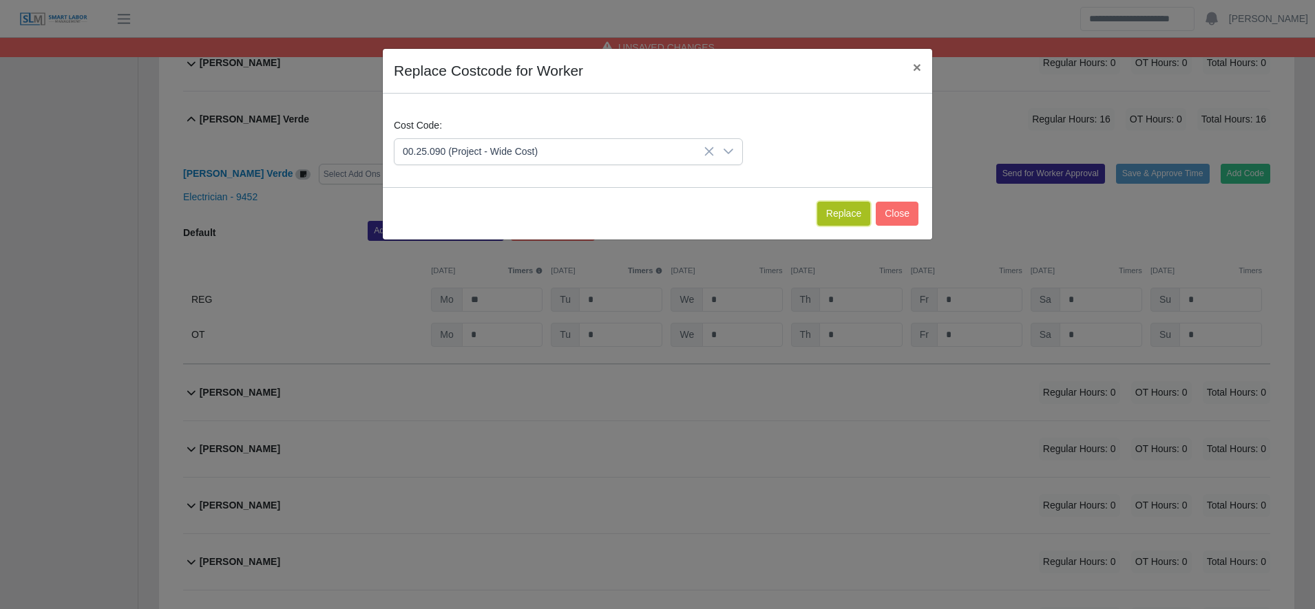
click at [841, 216] on button "Replace" at bounding box center [843, 214] width 53 height 24
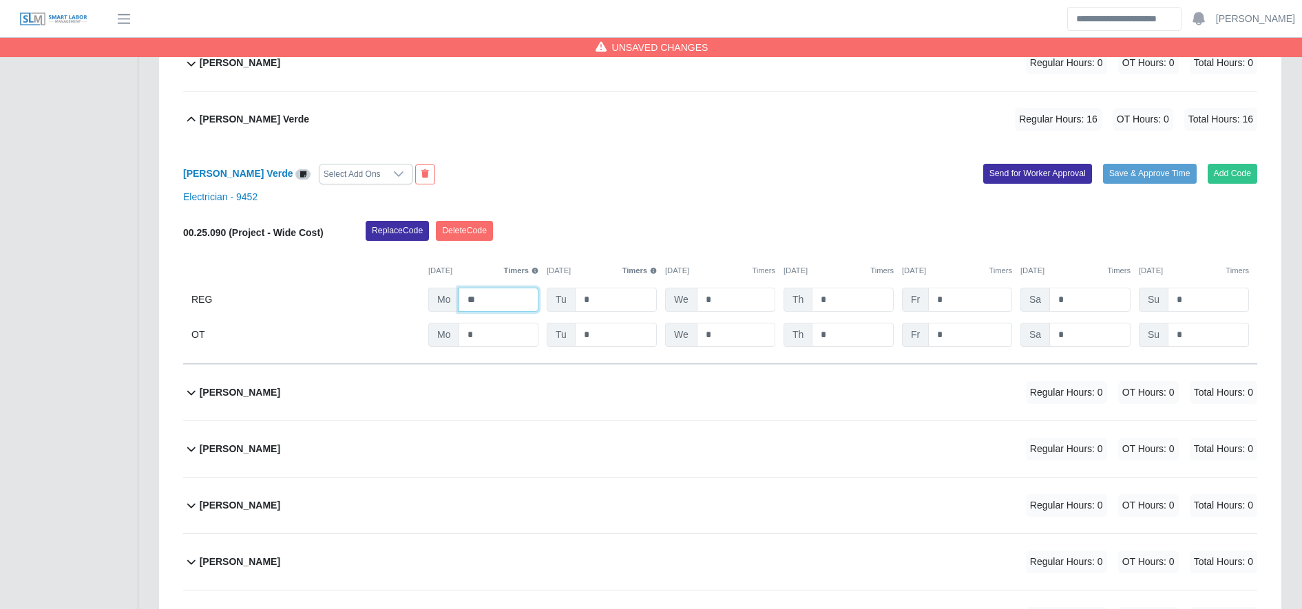
click at [503, 299] on input "**" at bounding box center [498, 300] width 80 height 24
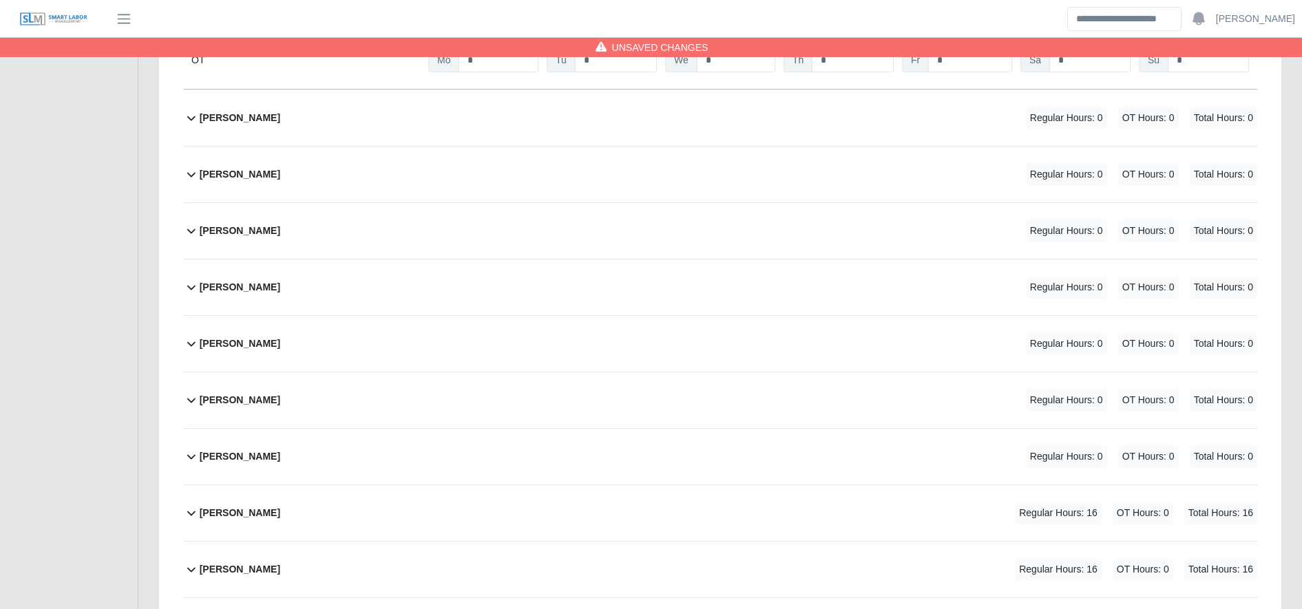
scroll to position [1634, 0]
type input "**"
click at [554, 507] on div "Enrique Villatoro Regular Hours: 16 OT Hours: 0 Total Hours: 16" at bounding box center [728, 513] width 1057 height 56
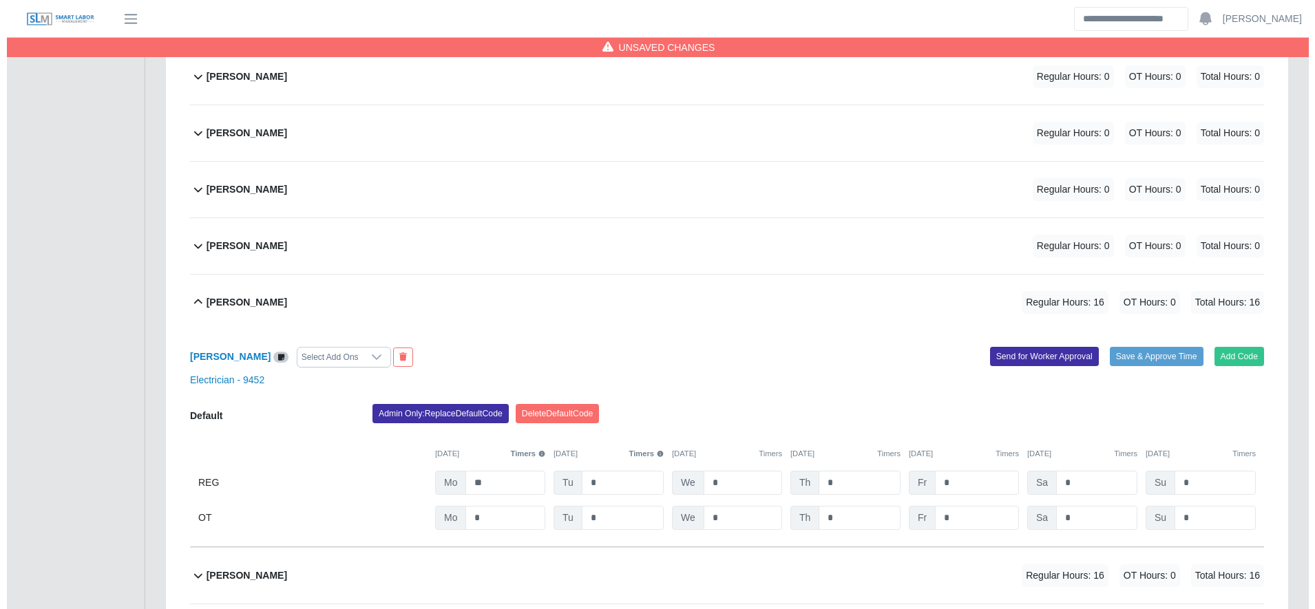
scroll to position [1911, 0]
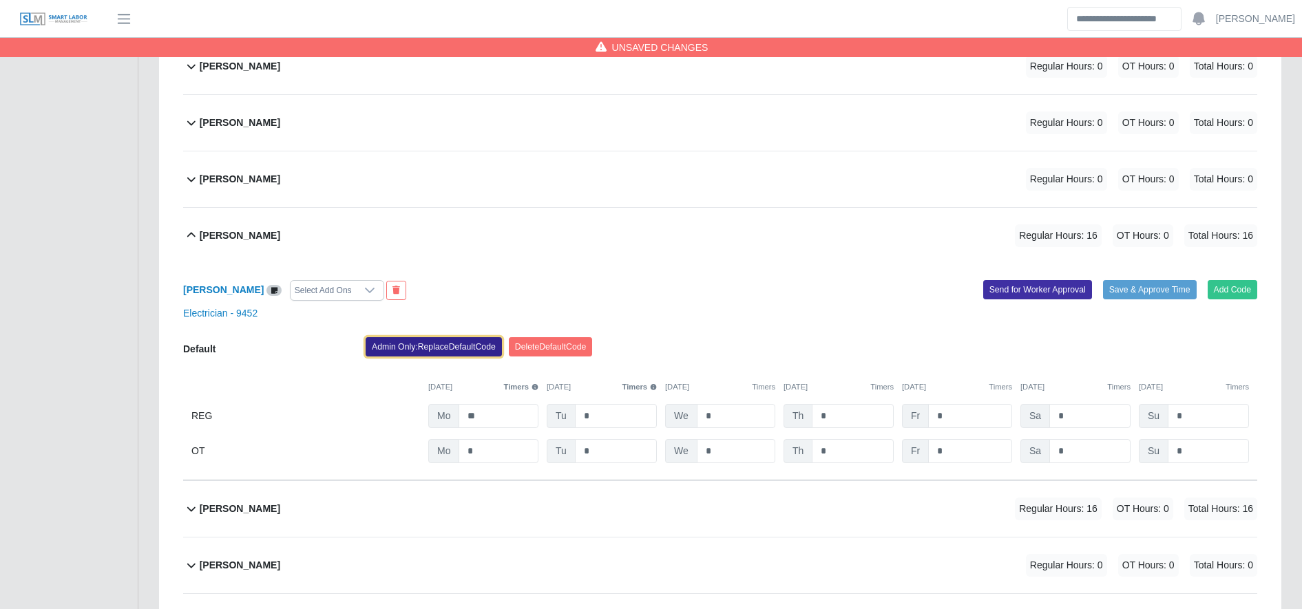
click at [468, 346] on button "Admin Only: Replace Default Code" at bounding box center [434, 346] width 136 height 19
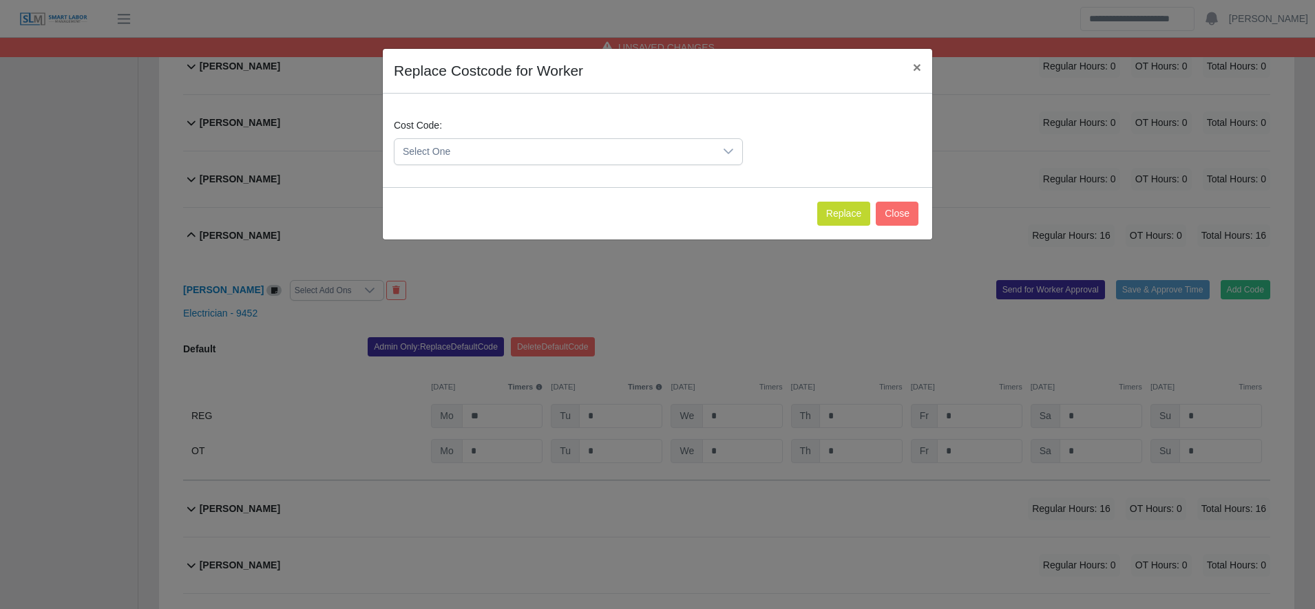
click at [446, 166] on div "Cost Code: Select One" at bounding box center [657, 147] width 534 height 58
click at [441, 158] on span "Select One" at bounding box center [554, 151] width 320 height 25
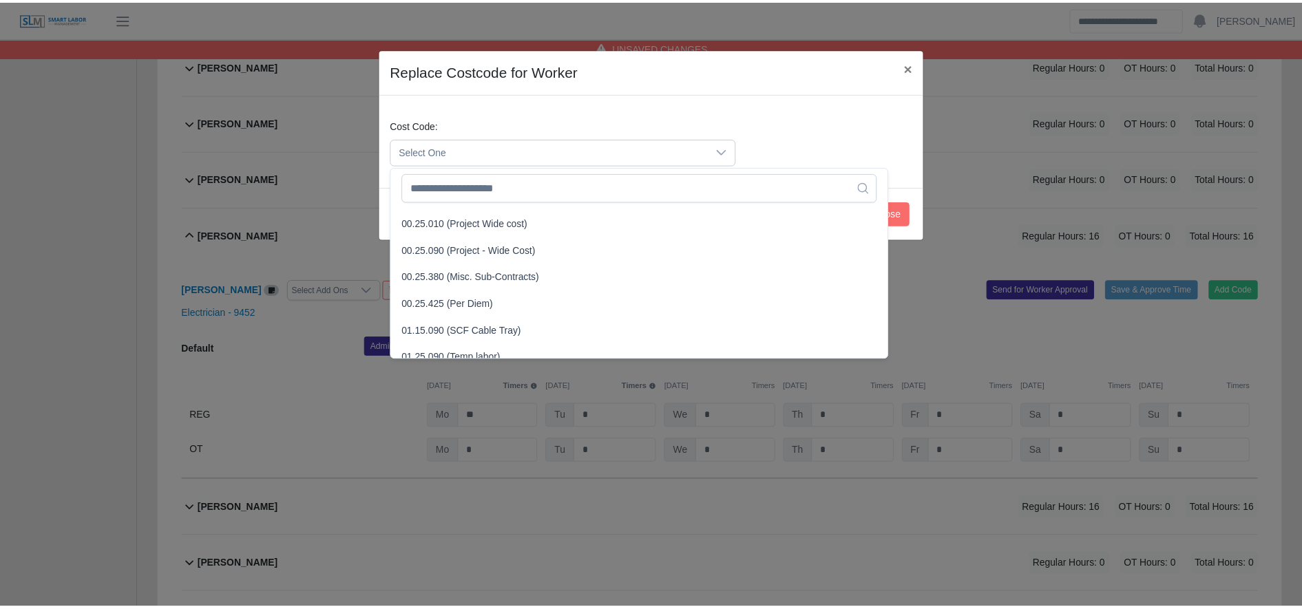
scroll to position [454, 0]
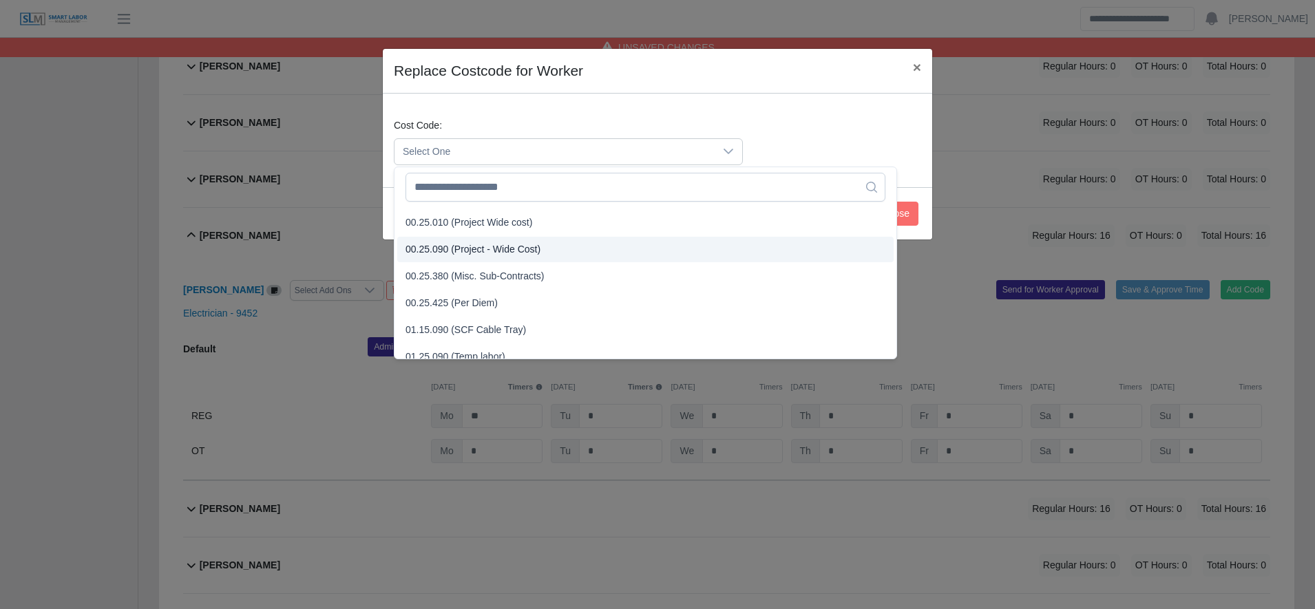
click at [481, 248] on span "00.25.090 (Project - Wide Cost)" at bounding box center [472, 249] width 135 height 14
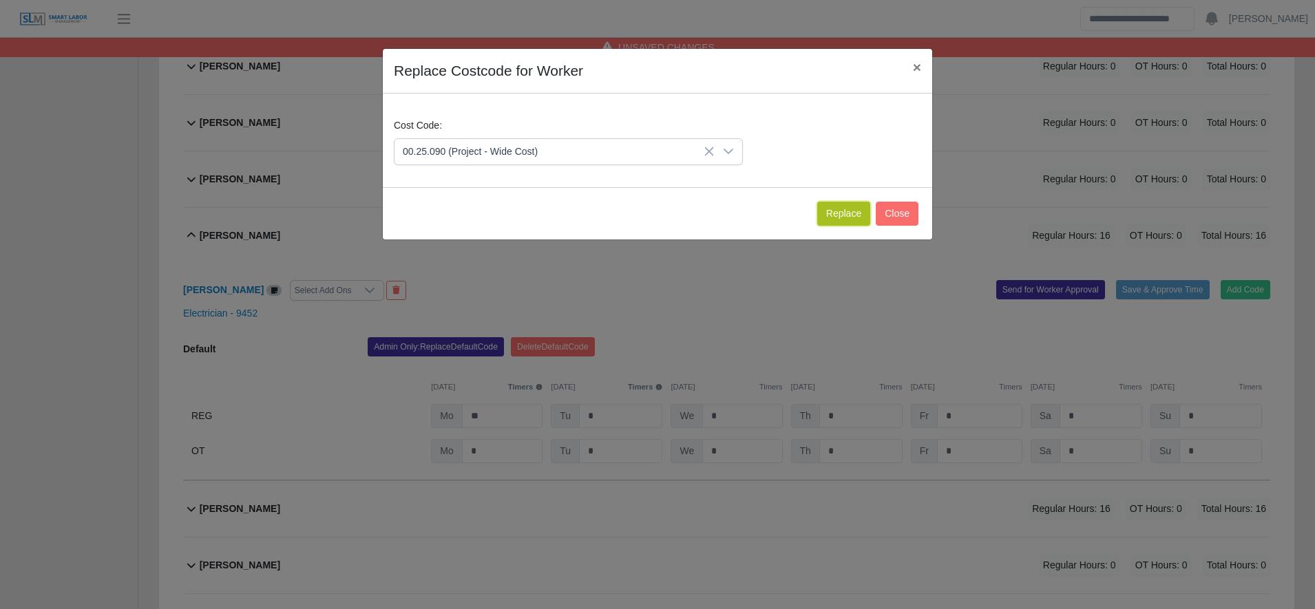
click at [819, 221] on button "Replace" at bounding box center [843, 214] width 53 height 24
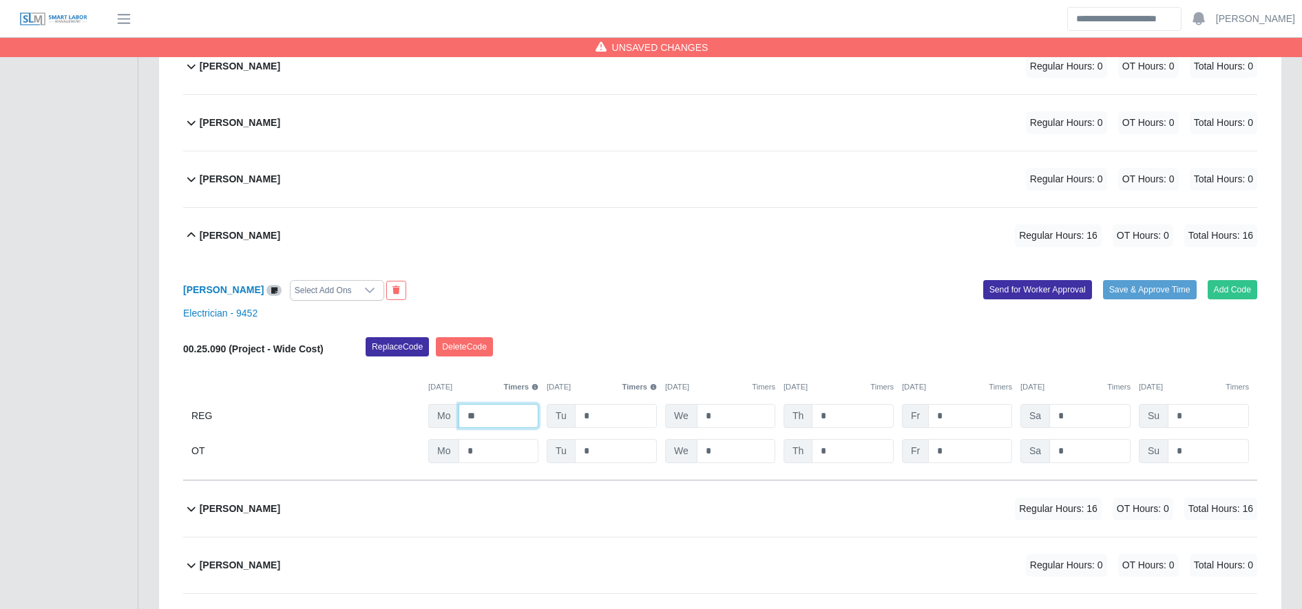
click at [498, 407] on input "**" at bounding box center [498, 416] width 80 height 24
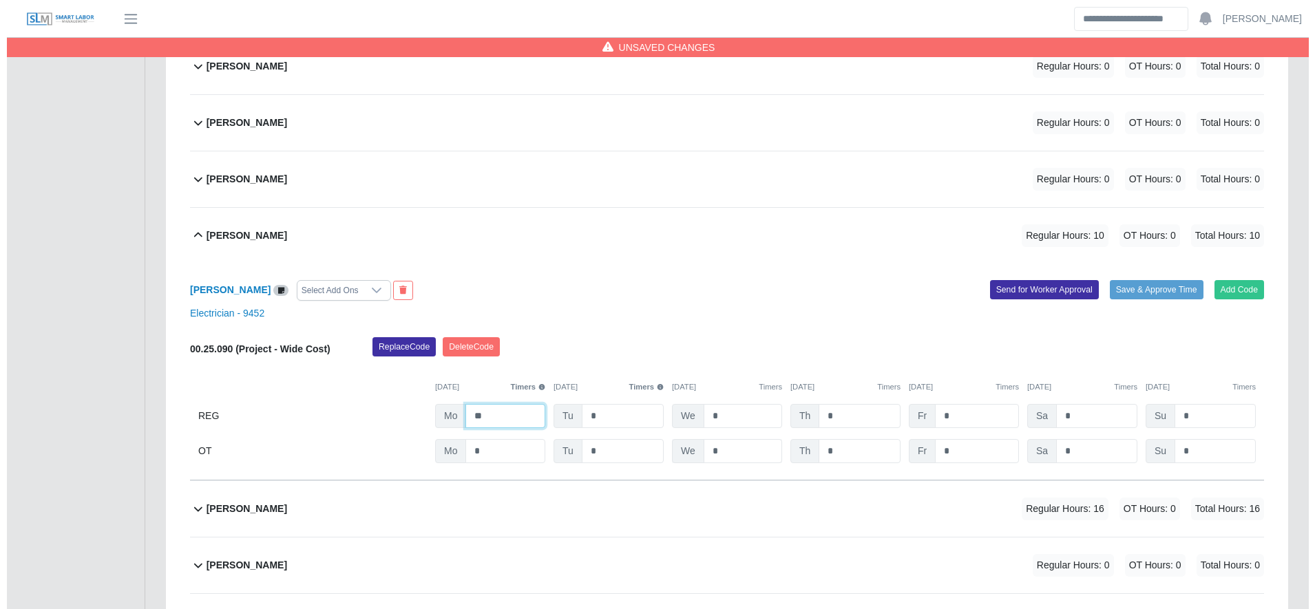
scroll to position [2276, 0]
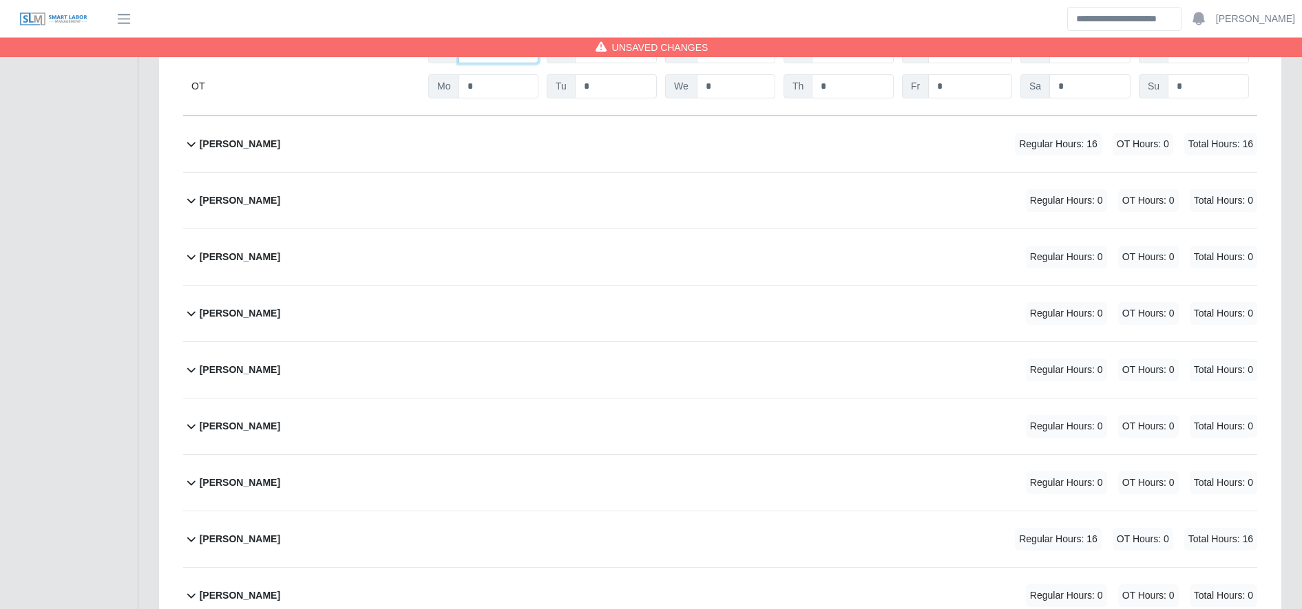
type input "**"
click at [815, 132] on div "Esbin Domingo Regular Hours: 16 OT Hours: 0 Total Hours: 16" at bounding box center [728, 144] width 1057 height 56
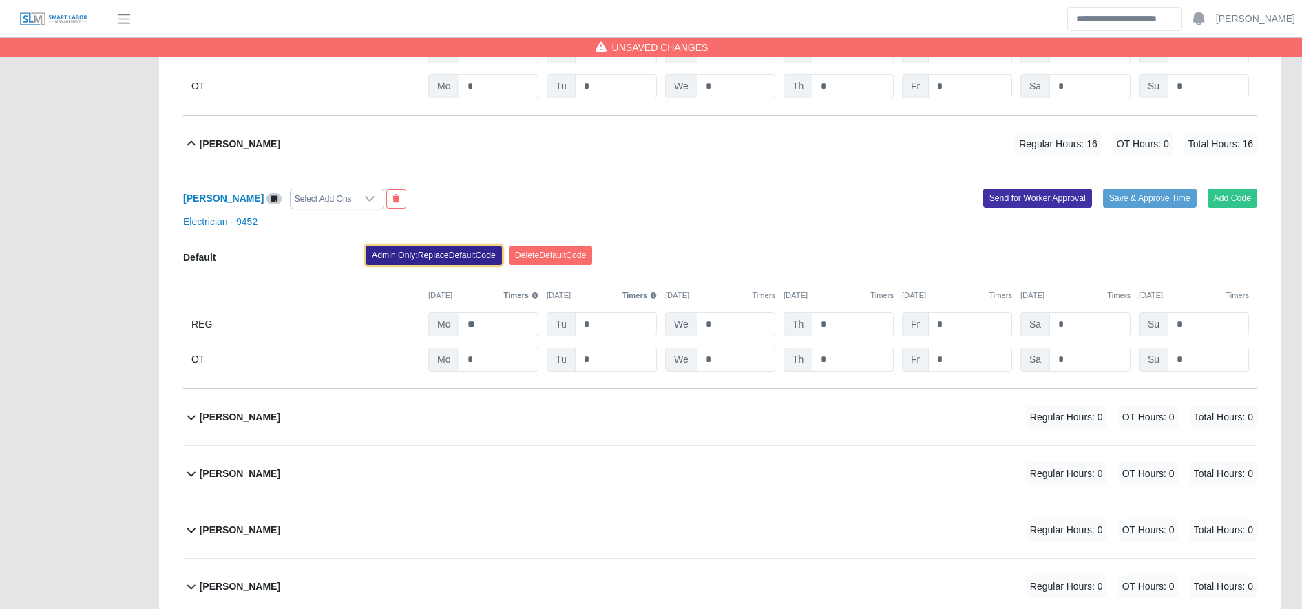
click at [441, 258] on button "Admin Only: Replace Default Code" at bounding box center [434, 255] width 136 height 19
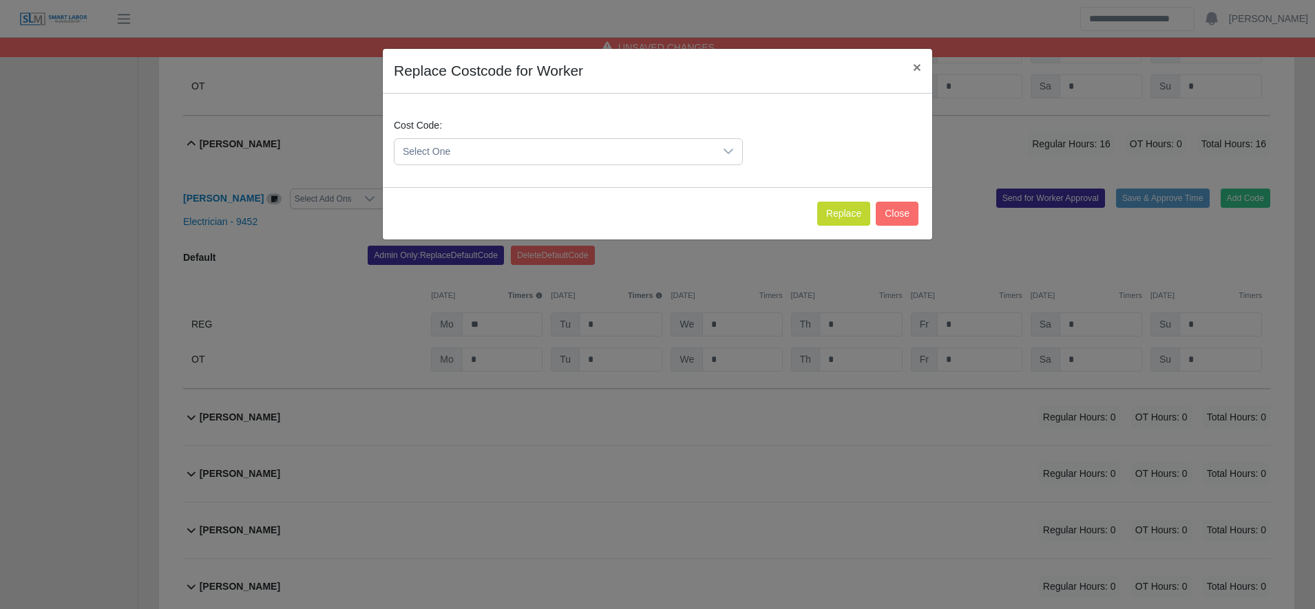
click at [445, 154] on span "Select One" at bounding box center [554, 151] width 320 height 25
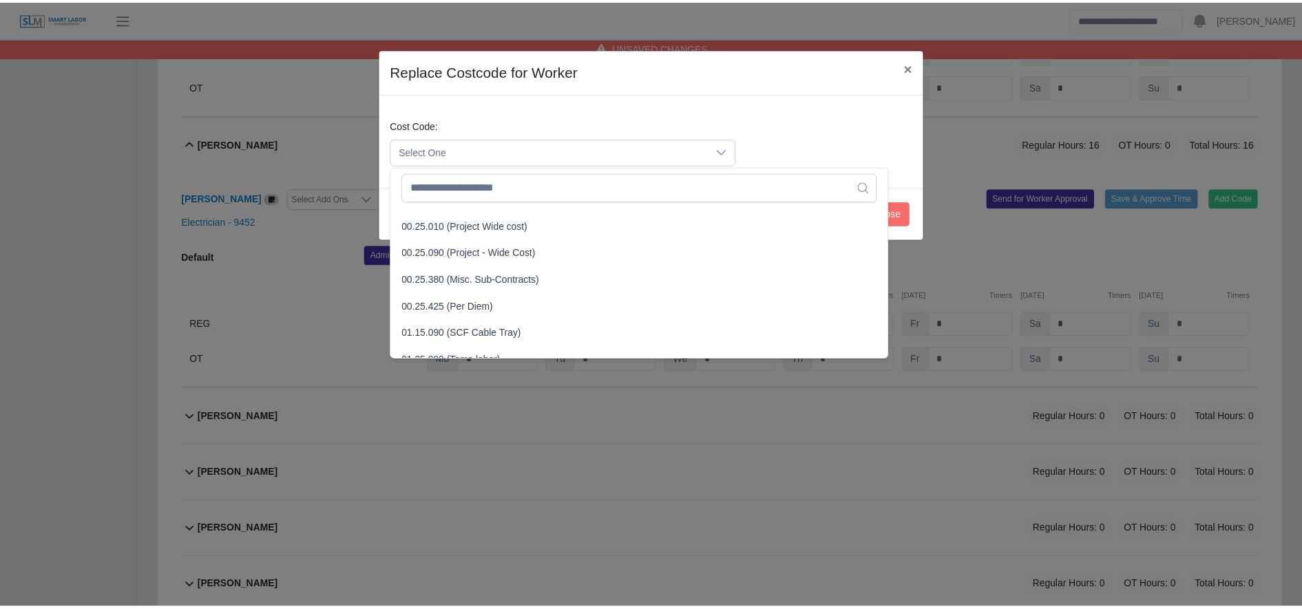
scroll to position [448, 0]
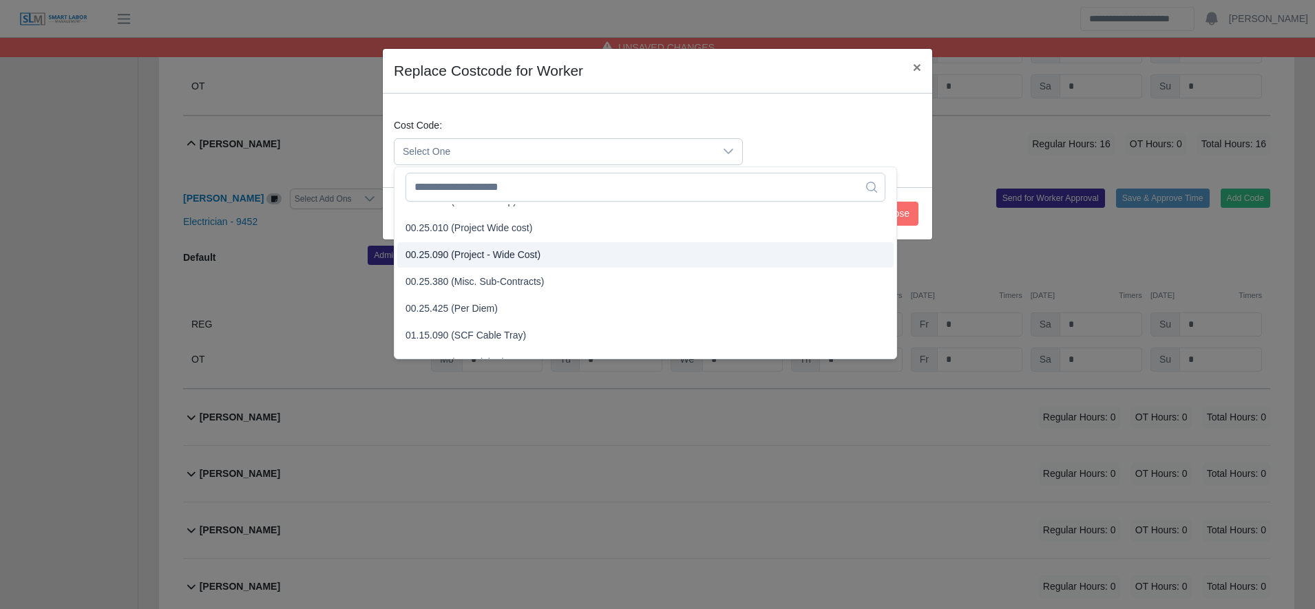
click at [474, 259] on span "00.25.090 (Project - Wide Cost)" at bounding box center [472, 255] width 135 height 14
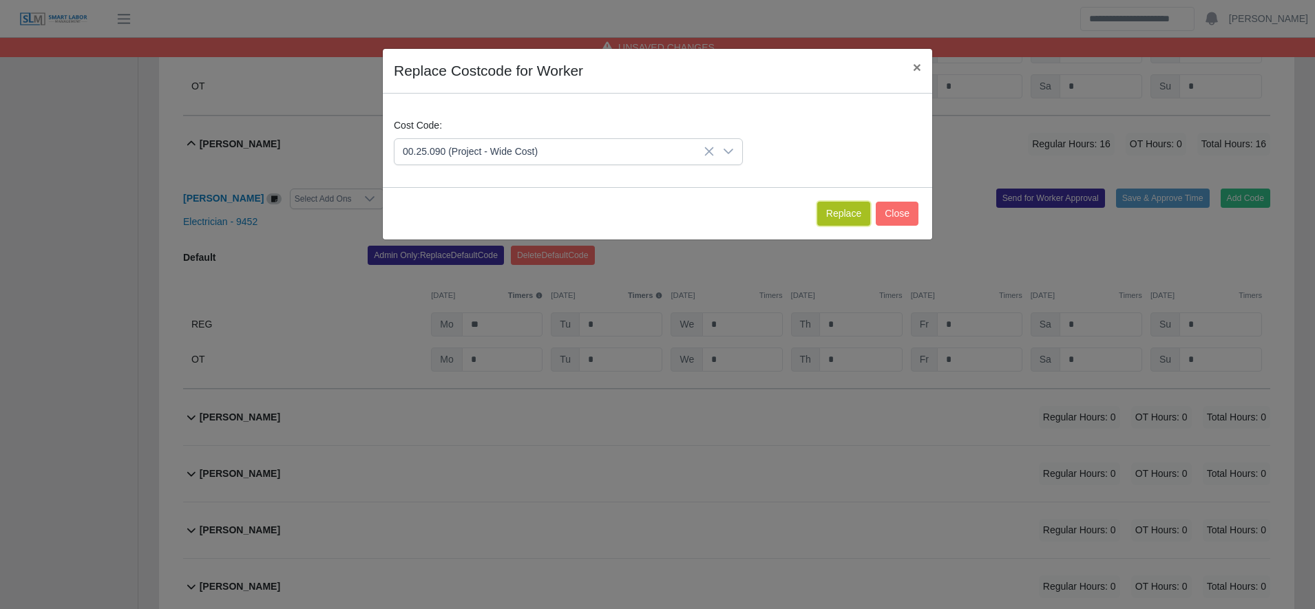
click at [846, 206] on button "Replace" at bounding box center [843, 214] width 53 height 24
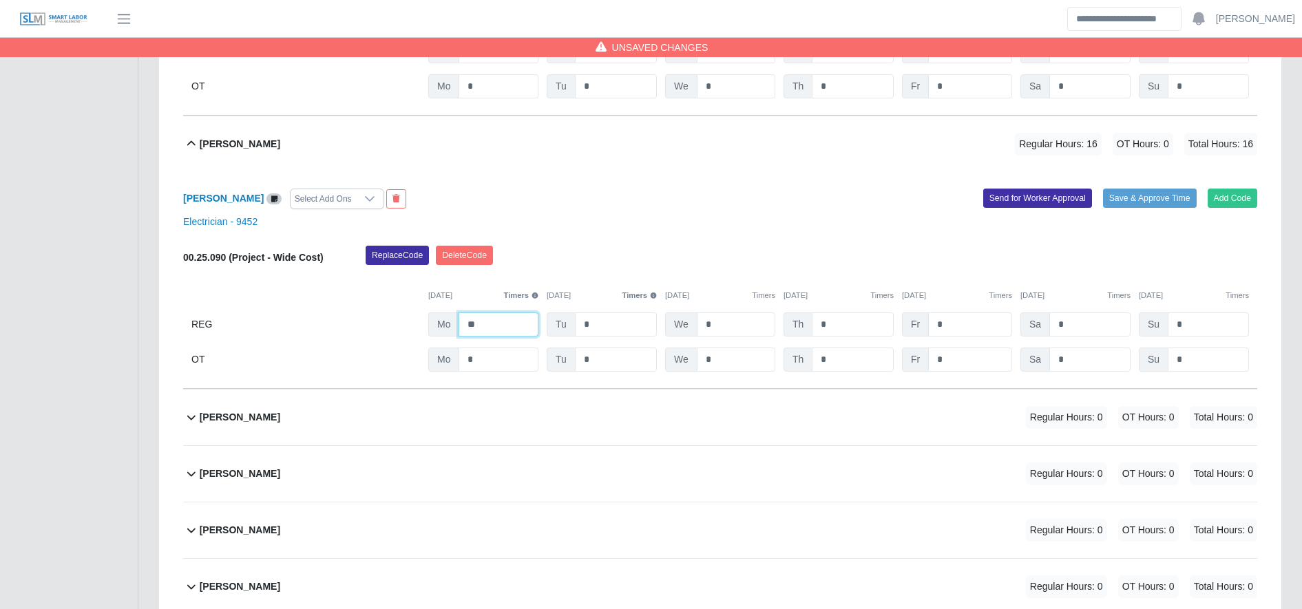
click at [492, 337] on input "**" at bounding box center [498, 325] width 80 height 24
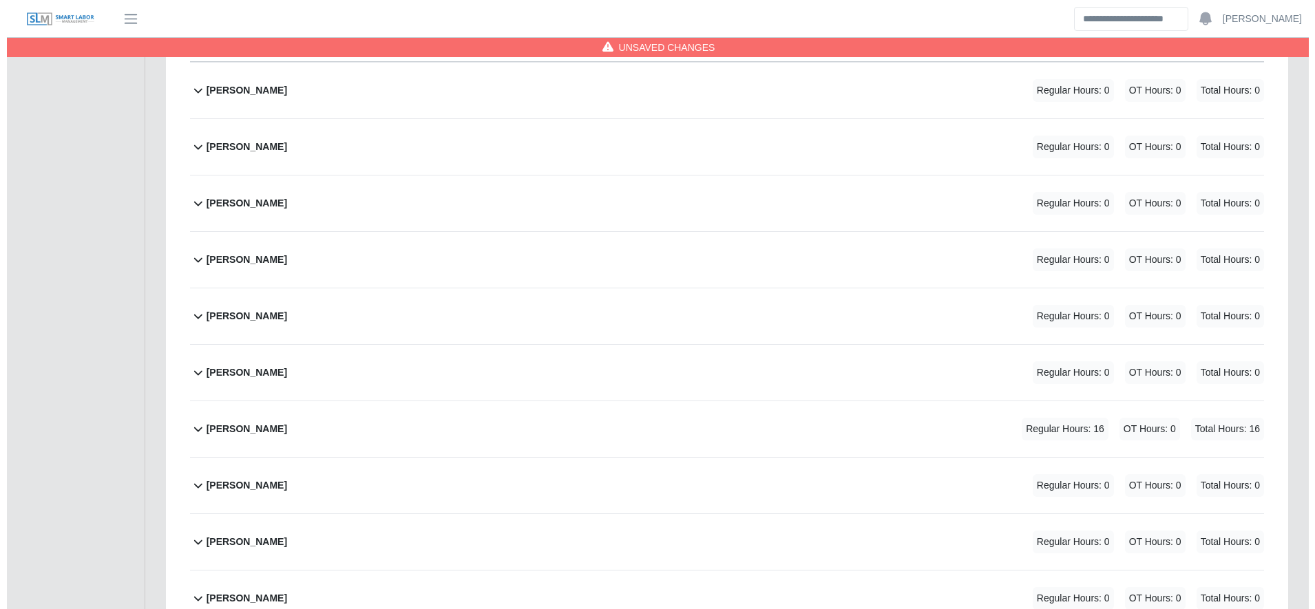
scroll to position [2606, 0]
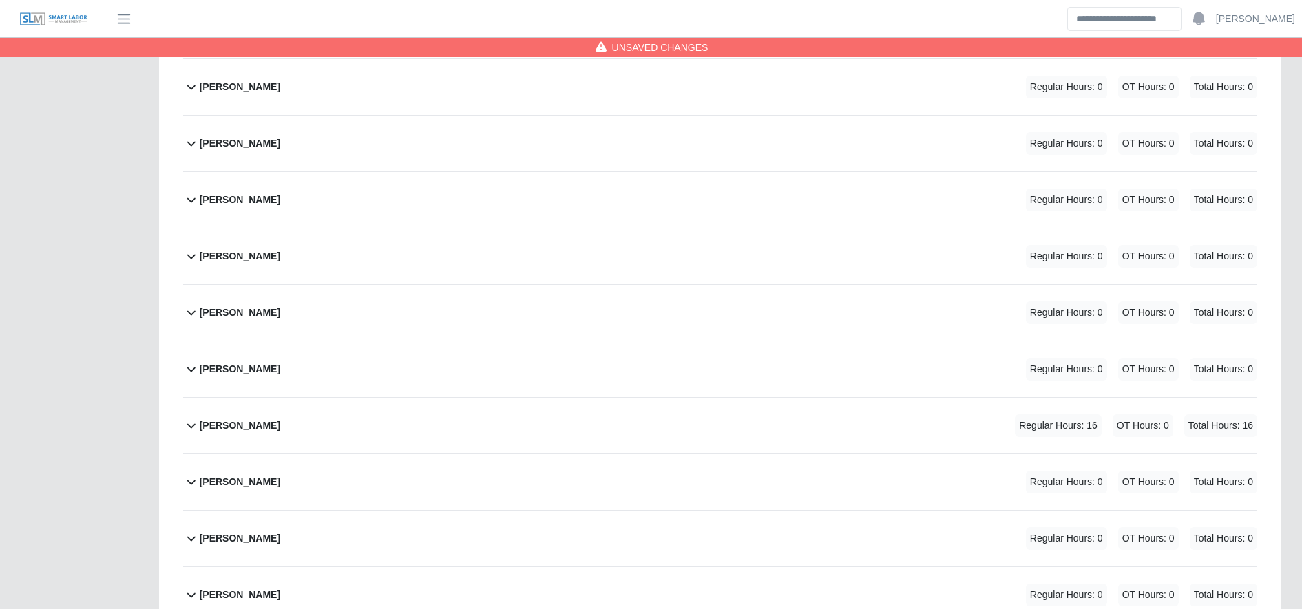
type input "**"
click at [532, 417] on div "Jimni Martinez Regular Hours: 16 OT Hours: 0 Total Hours: 16" at bounding box center [728, 426] width 1057 height 56
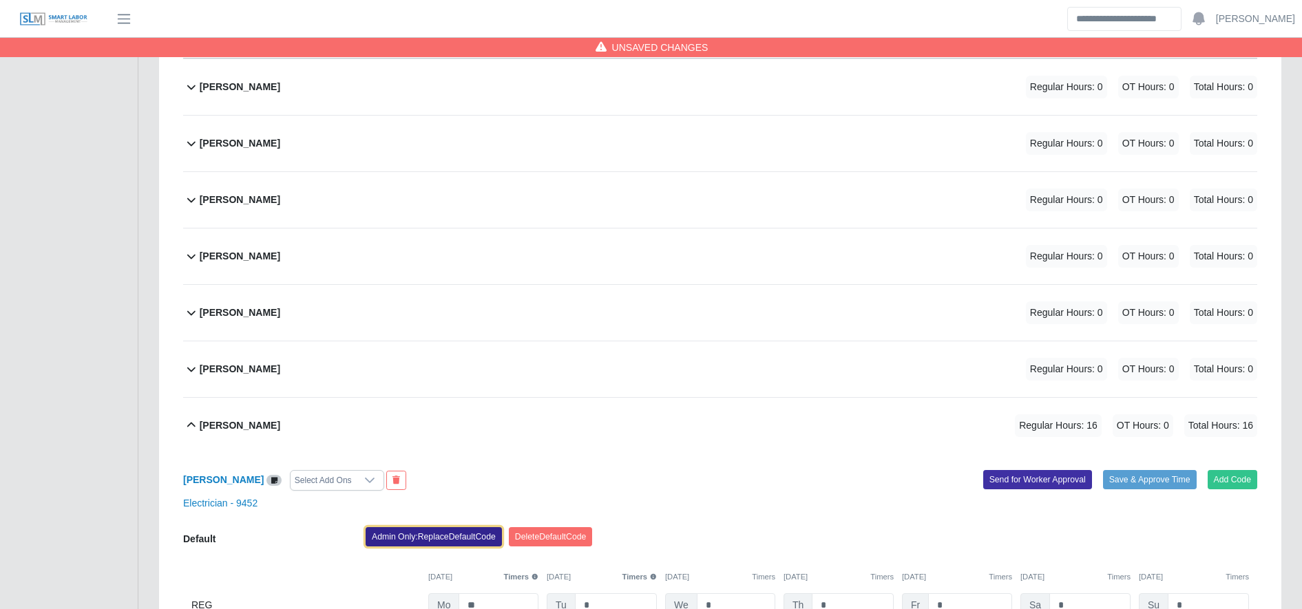
click at [466, 538] on button "Admin Only: Replace Default Code" at bounding box center [434, 536] width 136 height 19
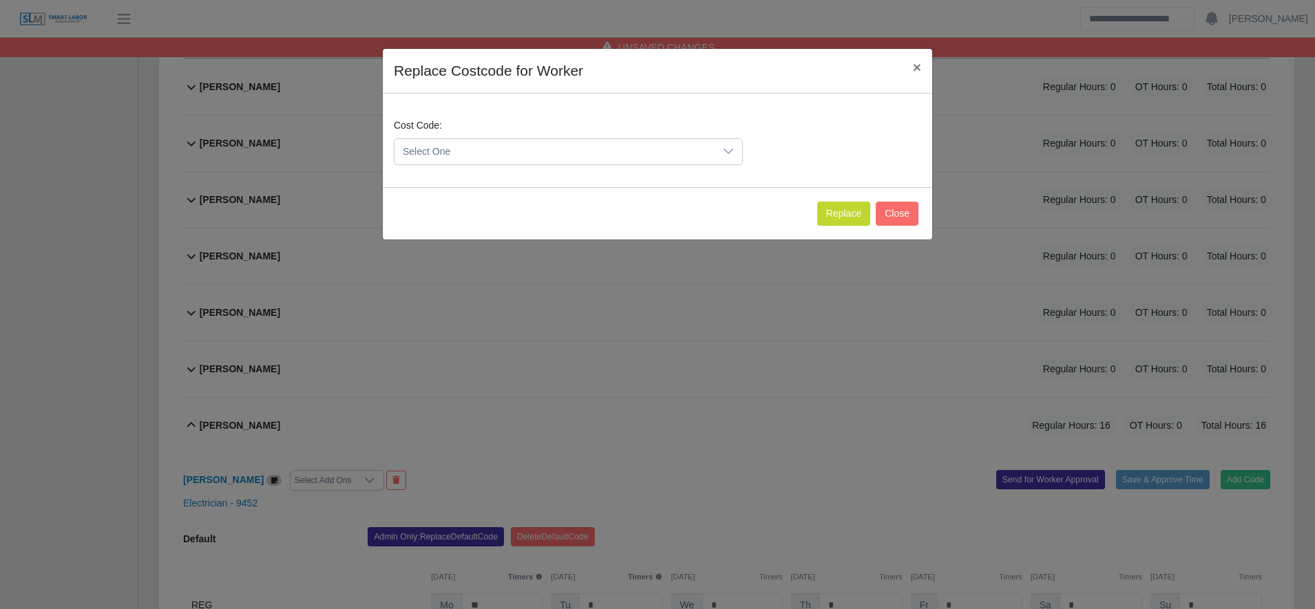
click at [483, 154] on span "Select One" at bounding box center [554, 151] width 320 height 25
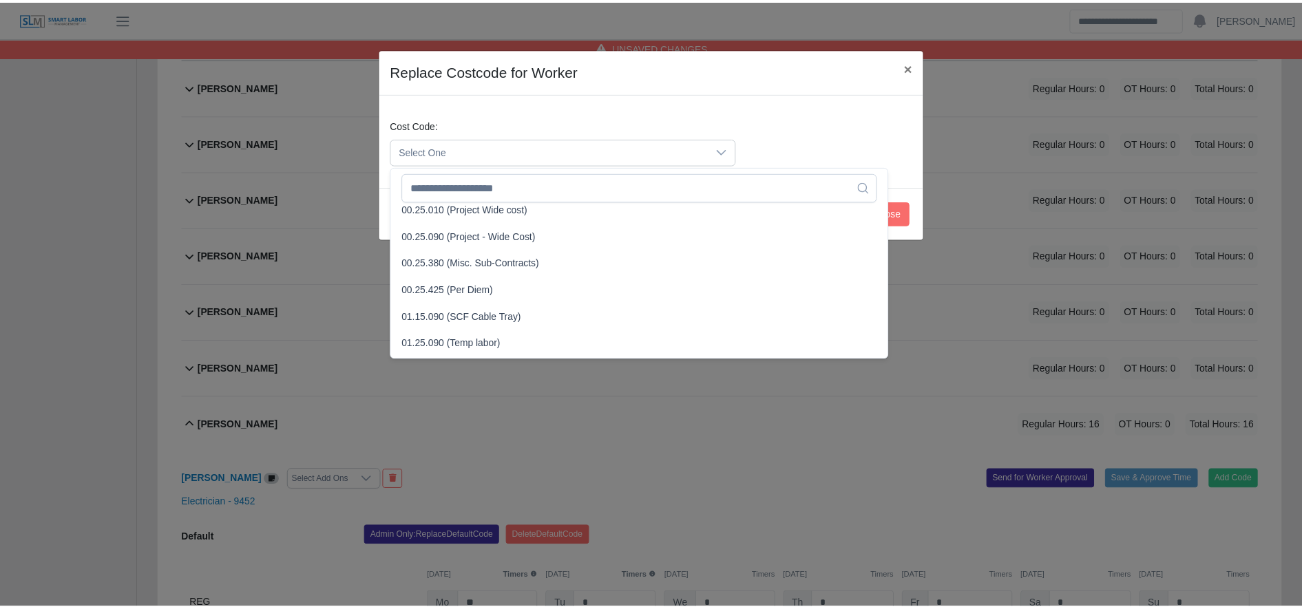
scroll to position [467, 0]
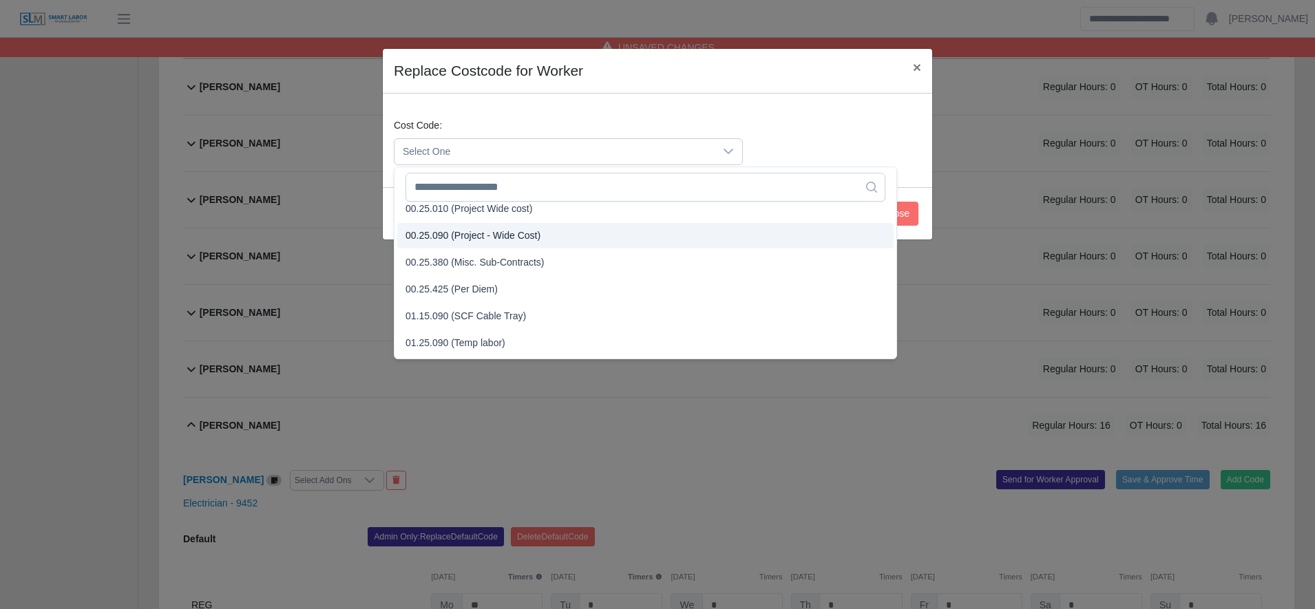
click at [467, 240] on span "00.25.090 (Project - Wide Cost)" at bounding box center [472, 236] width 135 height 14
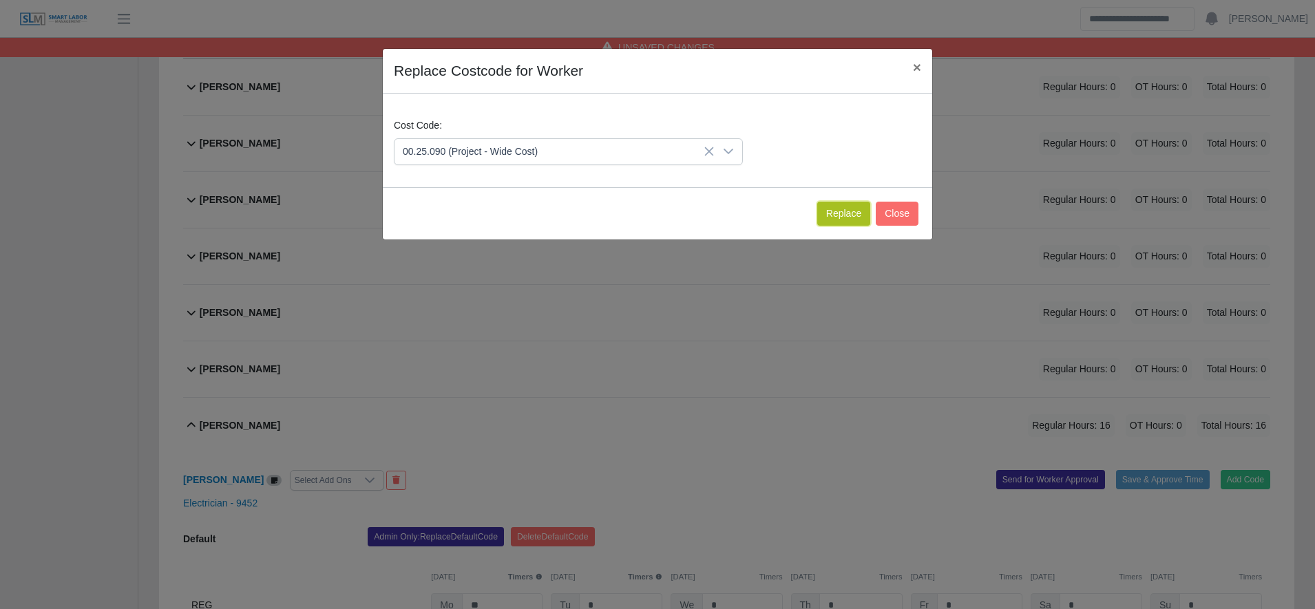
click at [842, 202] on button "Replace" at bounding box center [843, 214] width 53 height 24
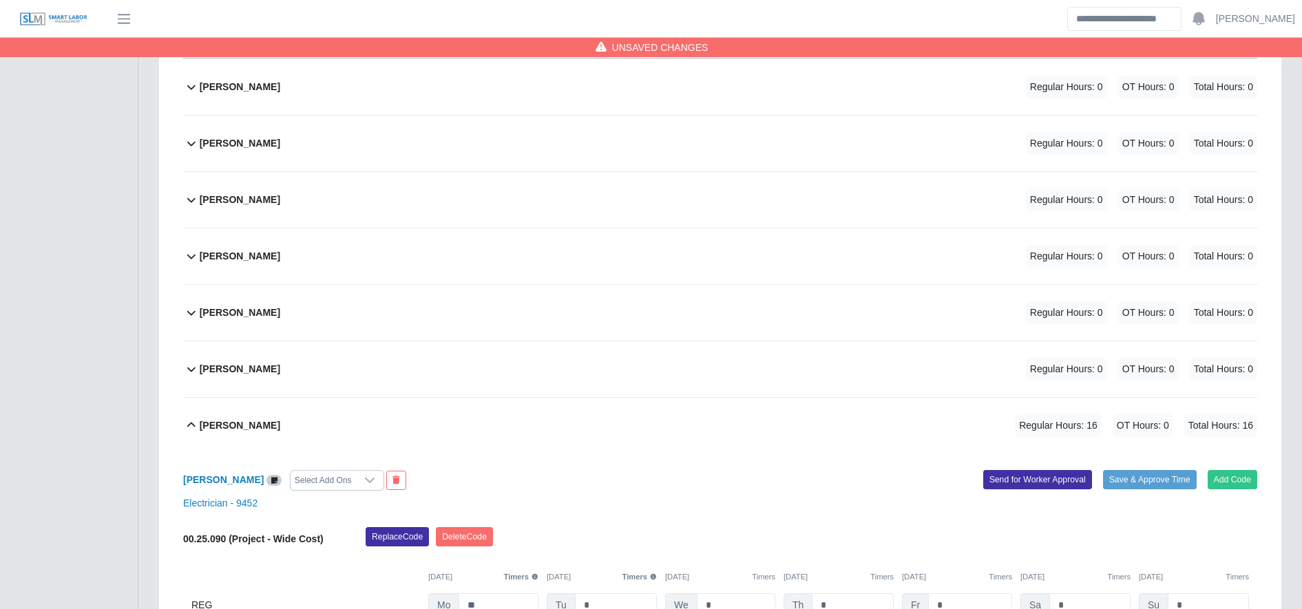
scroll to position [2873, 0]
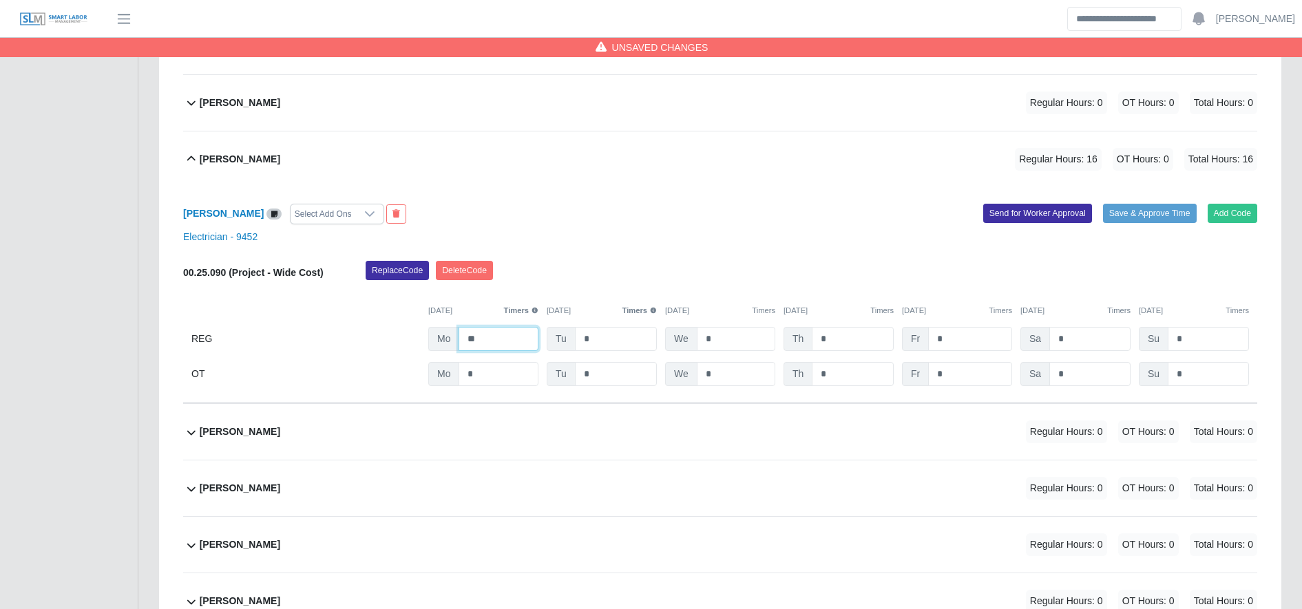
click at [513, 337] on input "**" at bounding box center [498, 339] width 80 height 24
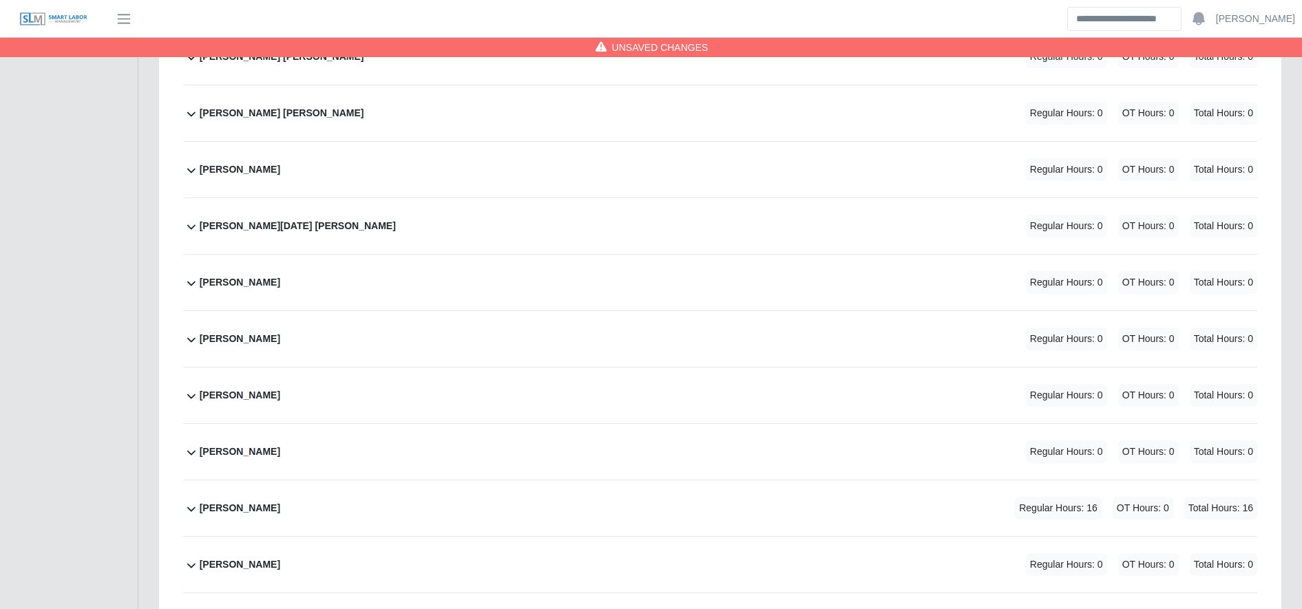
scroll to position [4096, 0]
type input "**"
click at [559, 492] on div "Saul Murillo Regular Hours: 16 OT Hours: 0 Total Hours: 16" at bounding box center [728, 507] width 1057 height 56
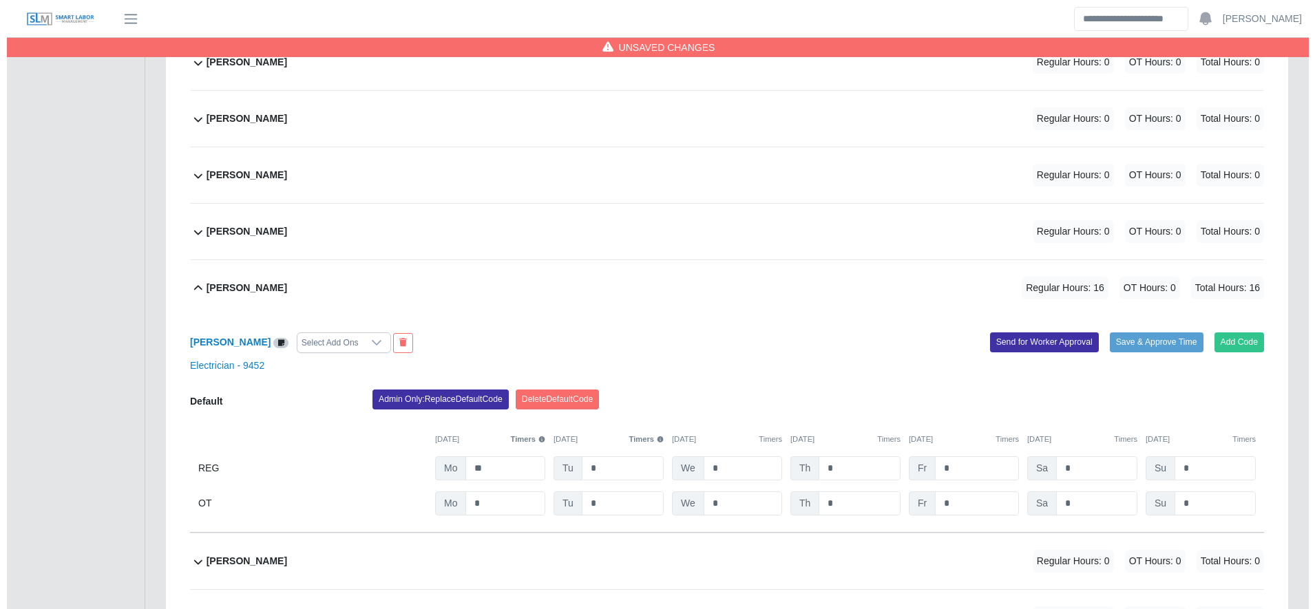
scroll to position [4319, 0]
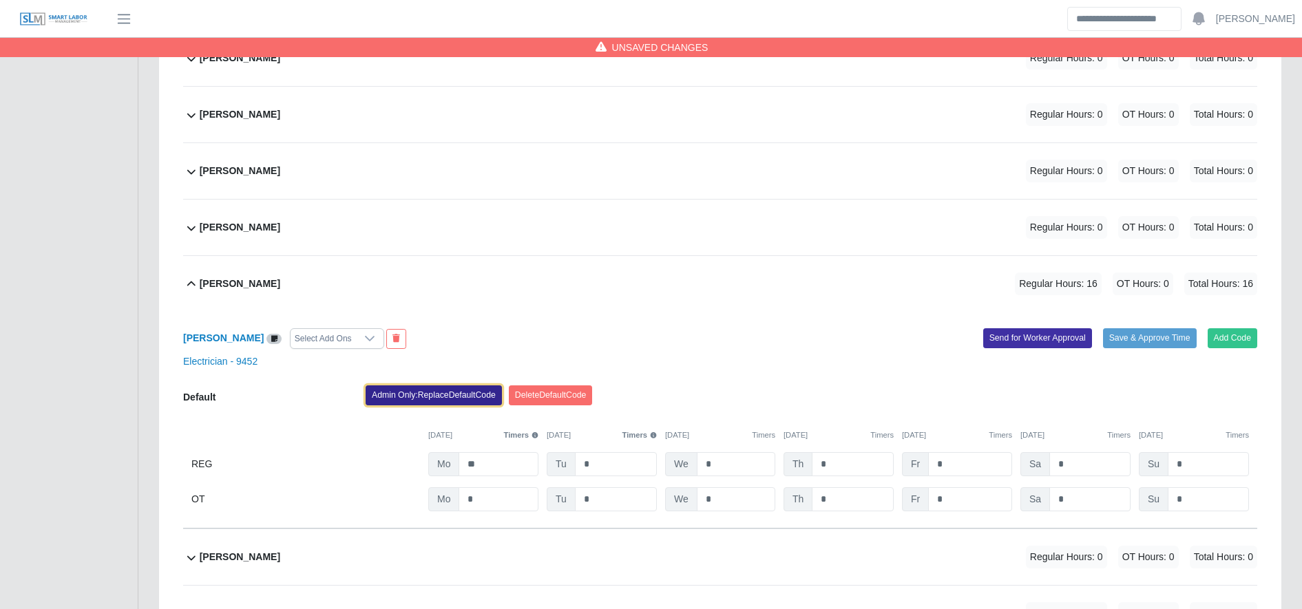
click at [454, 392] on button "Admin Only: Replace Default Code" at bounding box center [434, 395] width 136 height 19
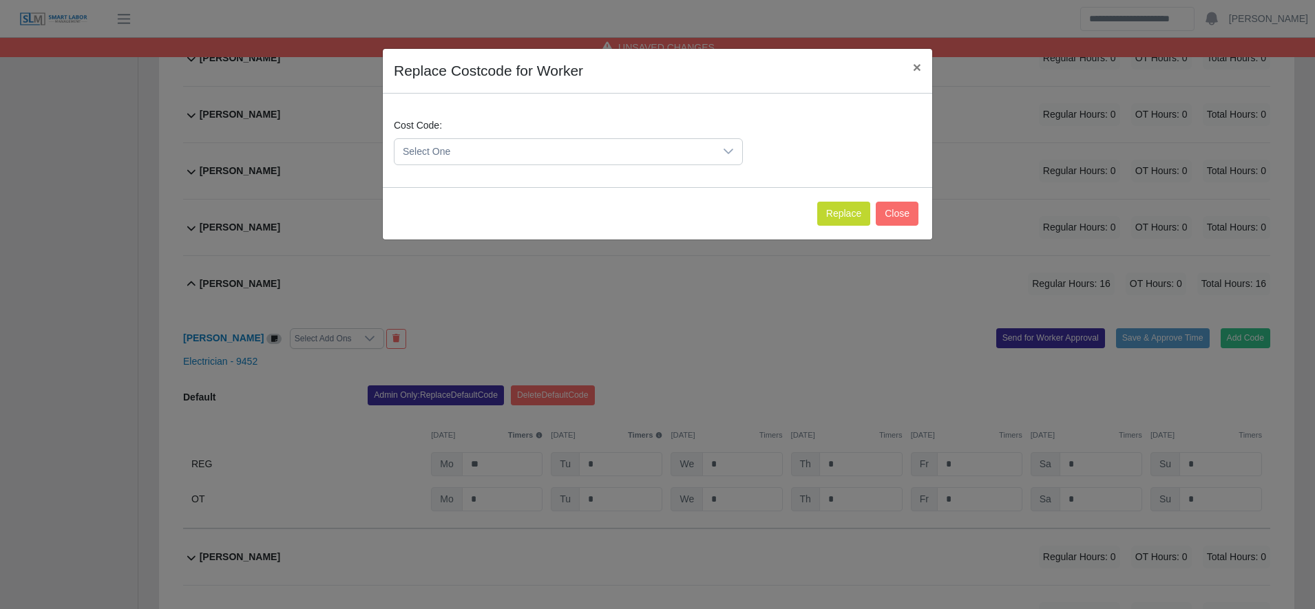
click at [451, 152] on span "Select One" at bounding box center [554, 151] width 320 height 25
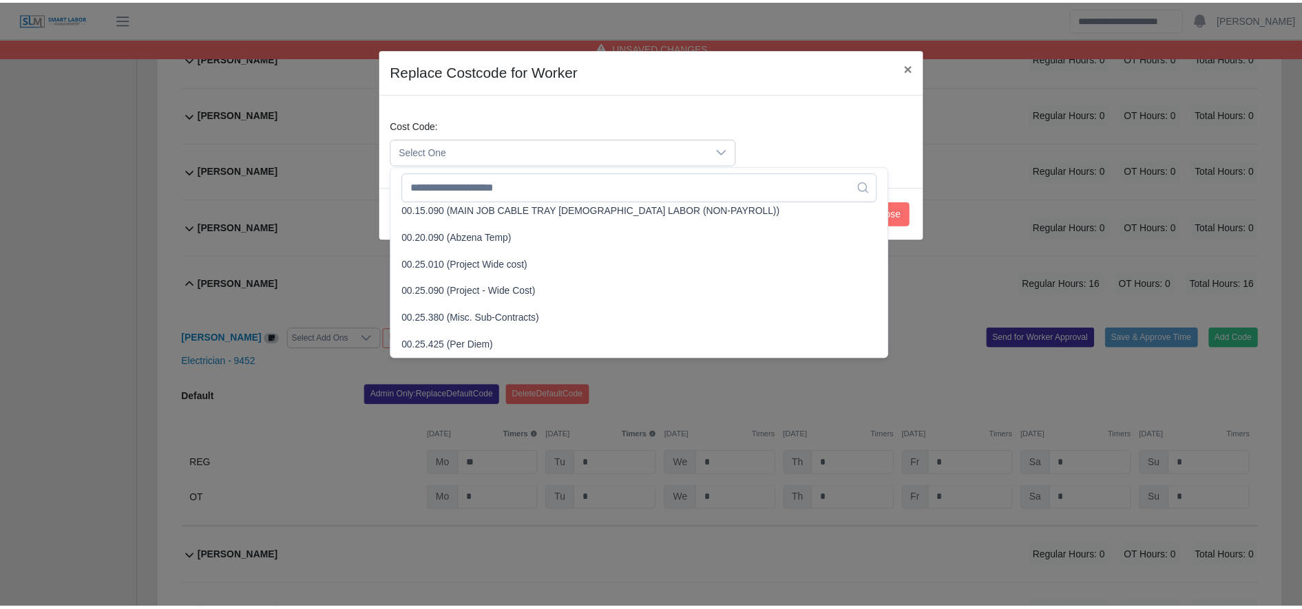
scroll to position [417, 0]
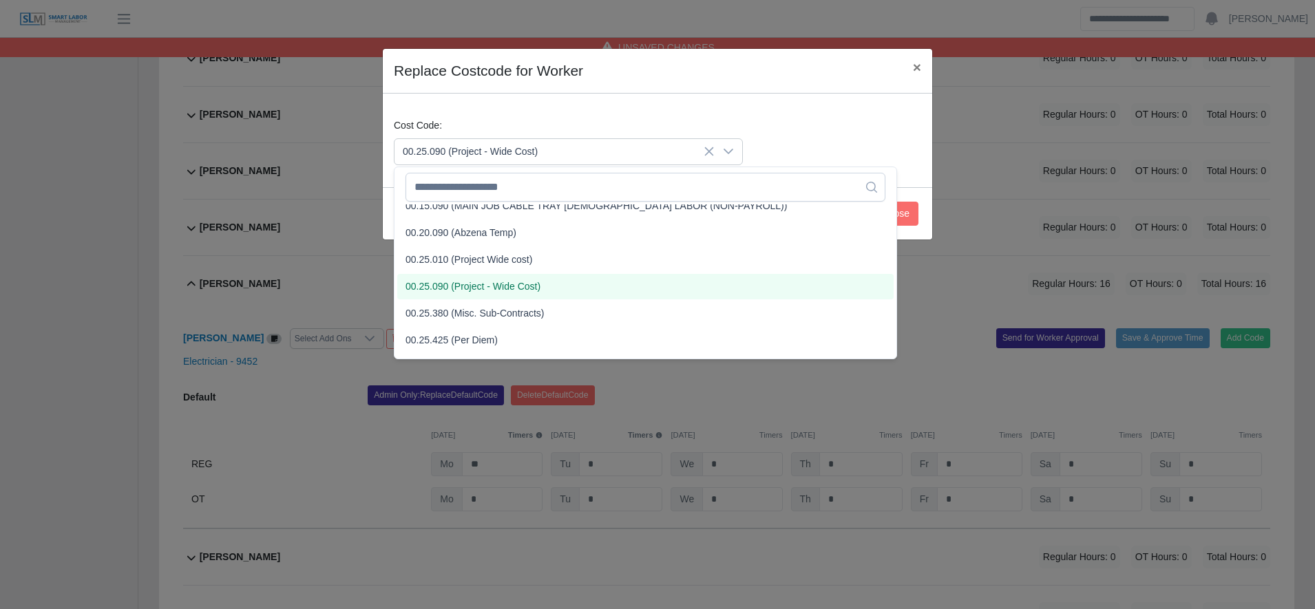
click at [478, 292] on span "00.25.090 (Project - Wide Cost)" at bounding box center [472, 287] width 135 height 14
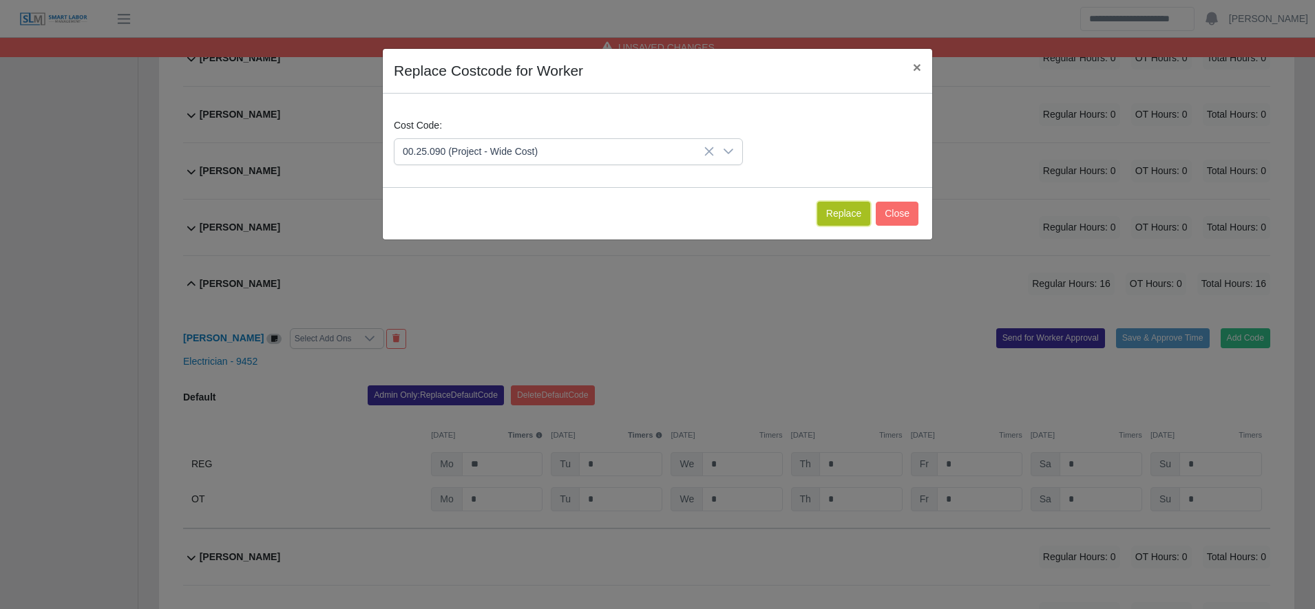
click at [839, 213] on button "Replace" at bounding box center [843, 214] width 53 height 24
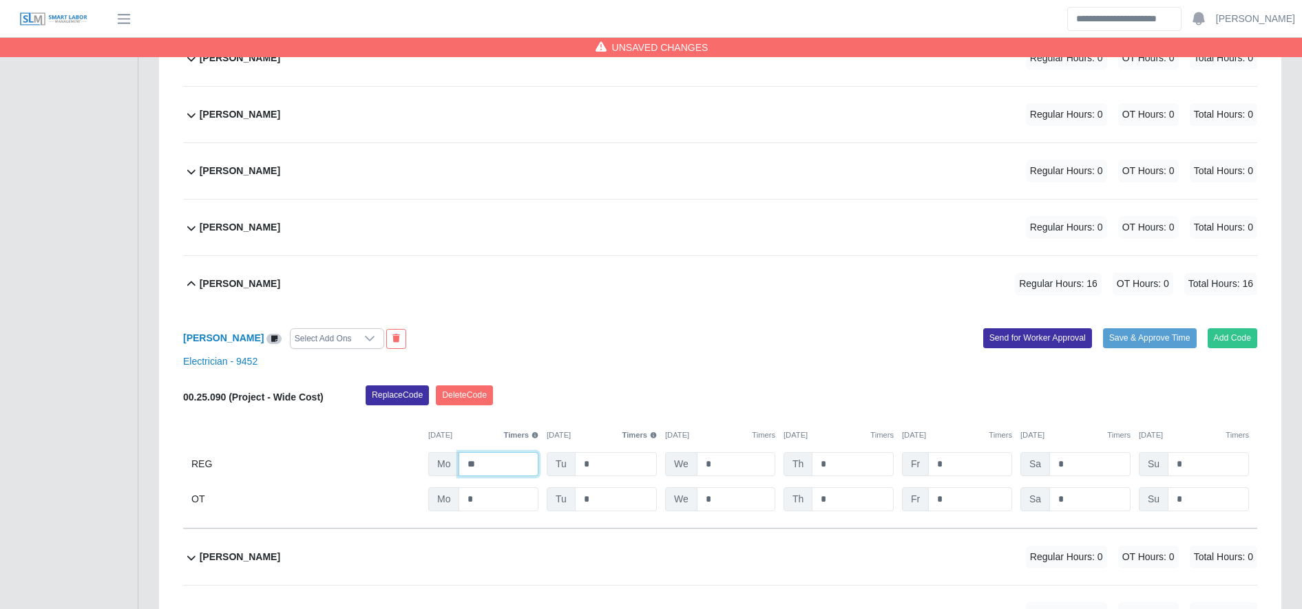
click at [503, 473] on input "**" at bounding box center [498, 464] width 80 height 24
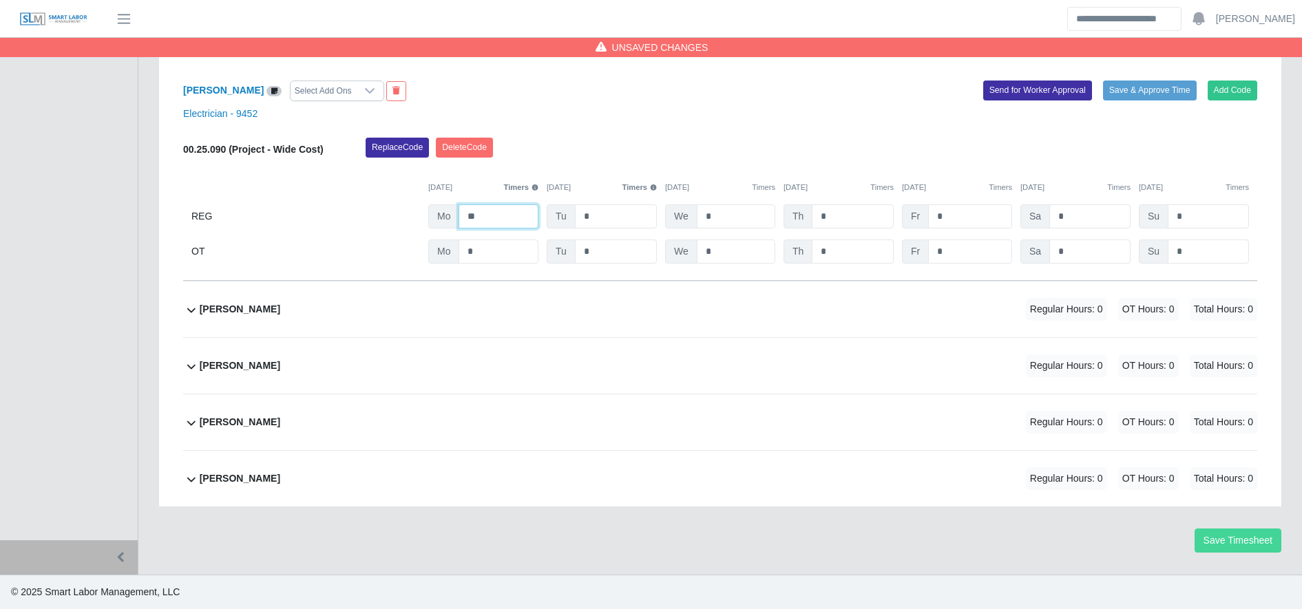
type input "**"
click at [1247, 536] on button "Save Timesheet" at bounding box center [1237, 541] width 87 height 24
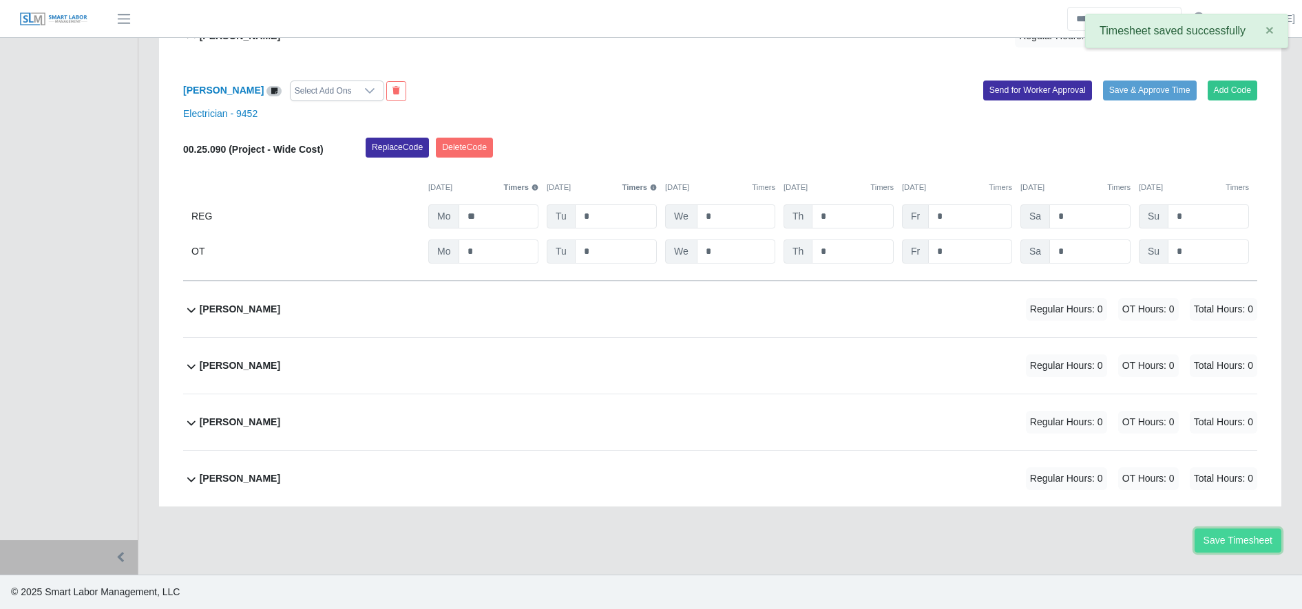
click at [1247, 536] on button "Save Timesheet" at bounding box center [1237, 541] width 87 height 24
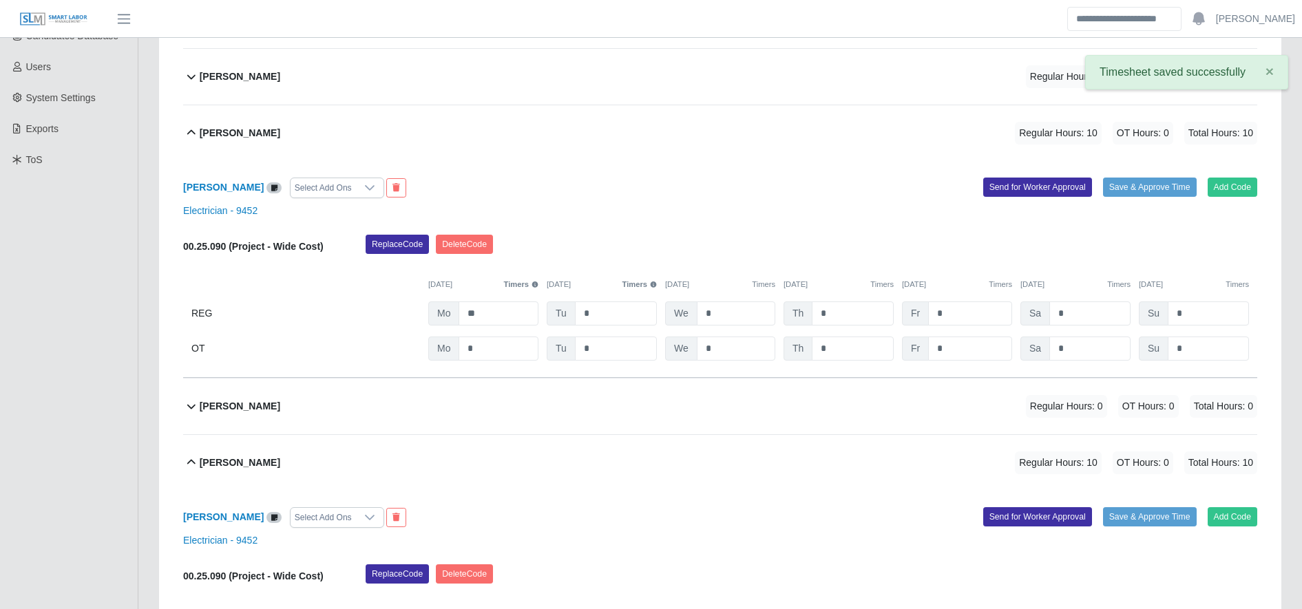
scroll to position [0, 0]
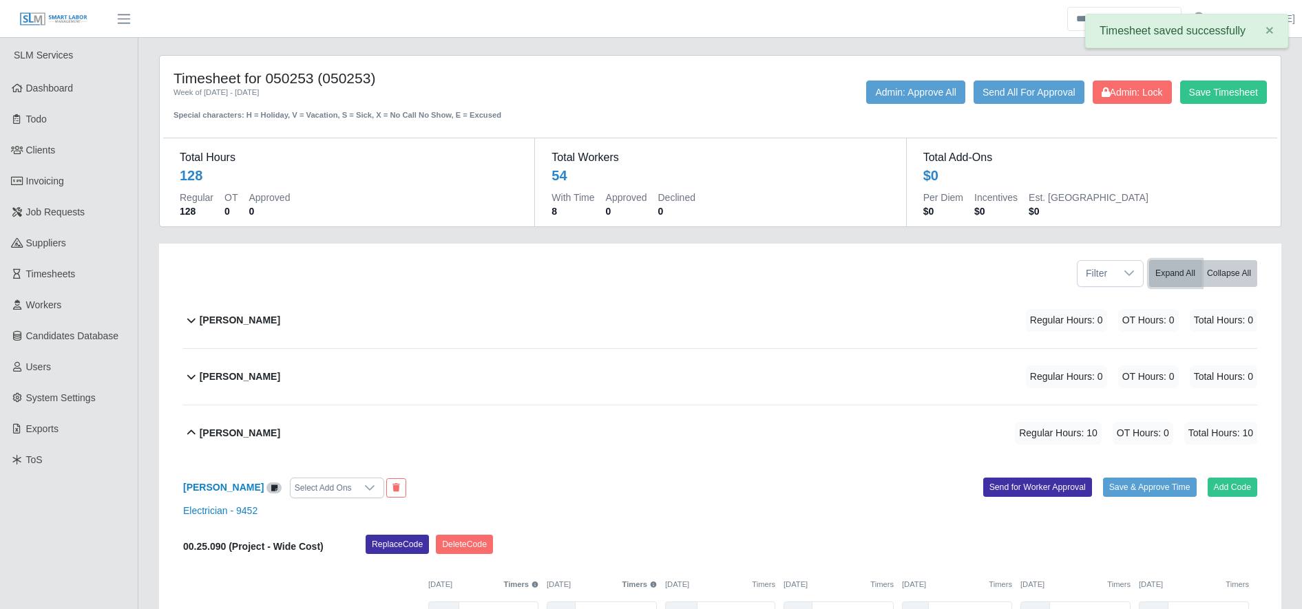
click at [1173, 269] on button "Expand All" at bounding box center [1175, 273] width 52 height 27
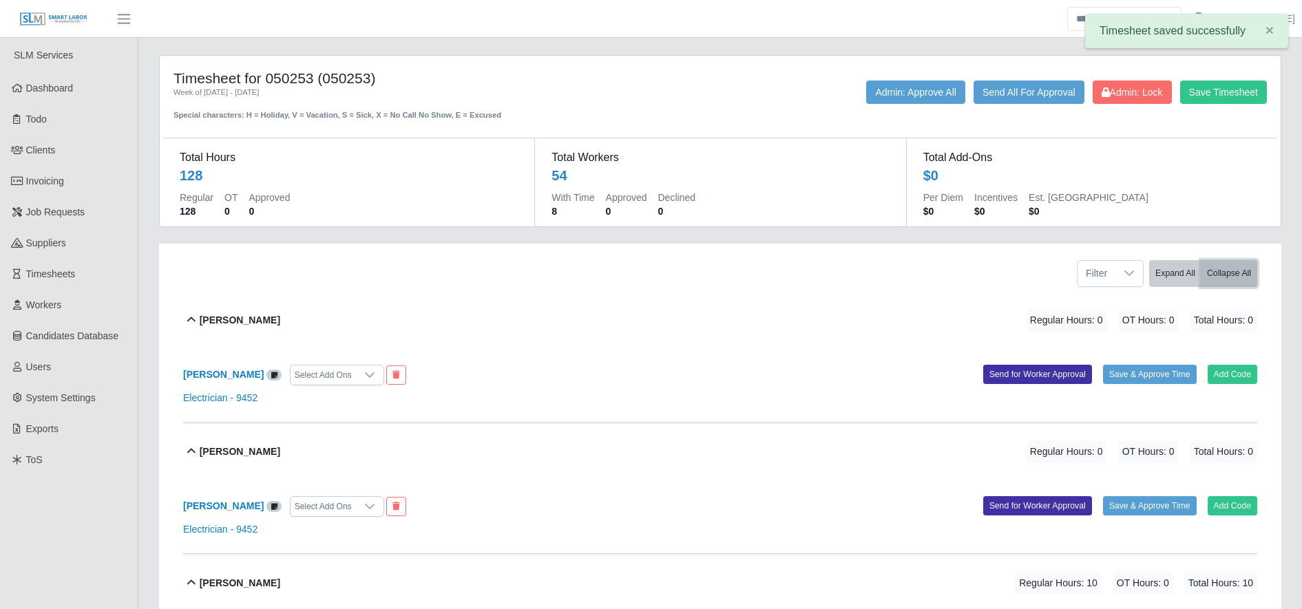
click at [1223, 271] on button "Collapse All" at bounding box center [1229, 273] width 56 height 27
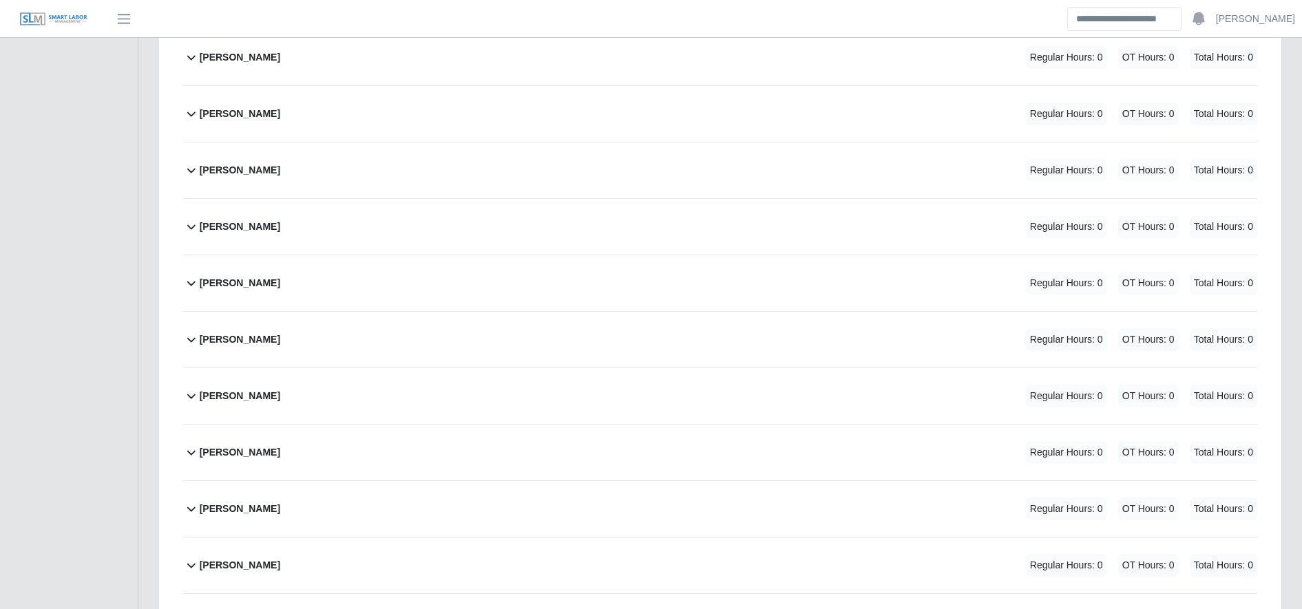
scroll to position [2097, 0]
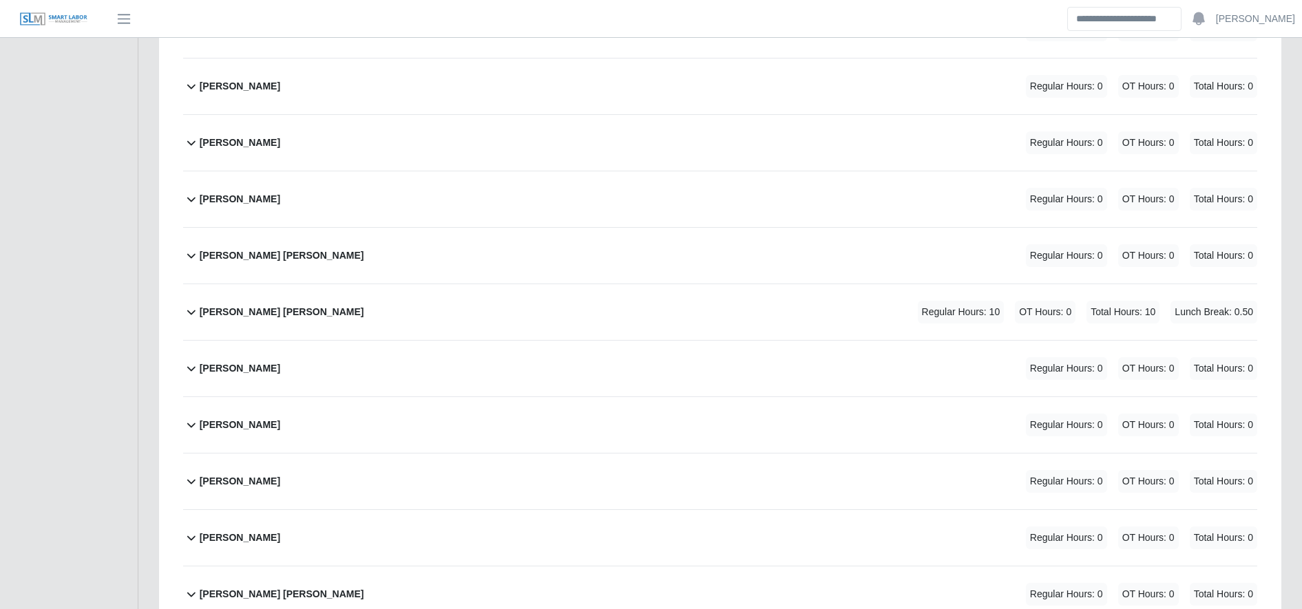
click at [555, 315] on div "[PERSON_NAME] [PERSON_NAME] Regular Hours: 10 OT Hours: 0 Total Hours: 10 Lunch…" at bounding box center [728, 312] width 1057 height 56
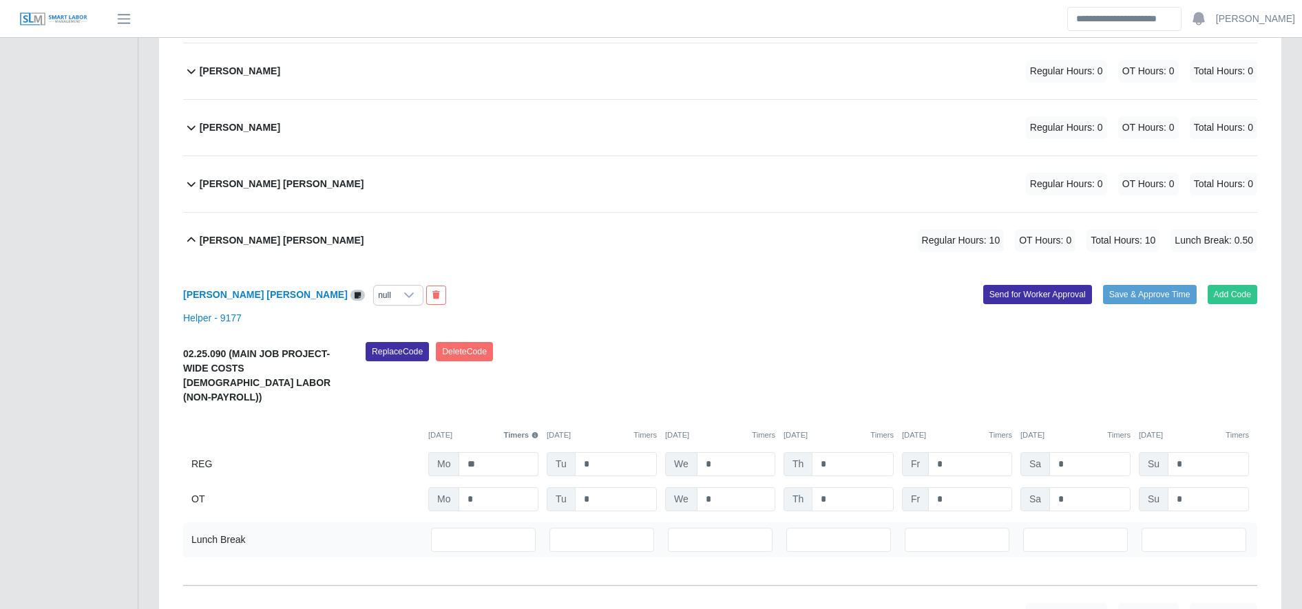
scroll to position [2169, 0]
click at [493, 527] on input "***" at bounding box center [483, 539] width 105 height 24
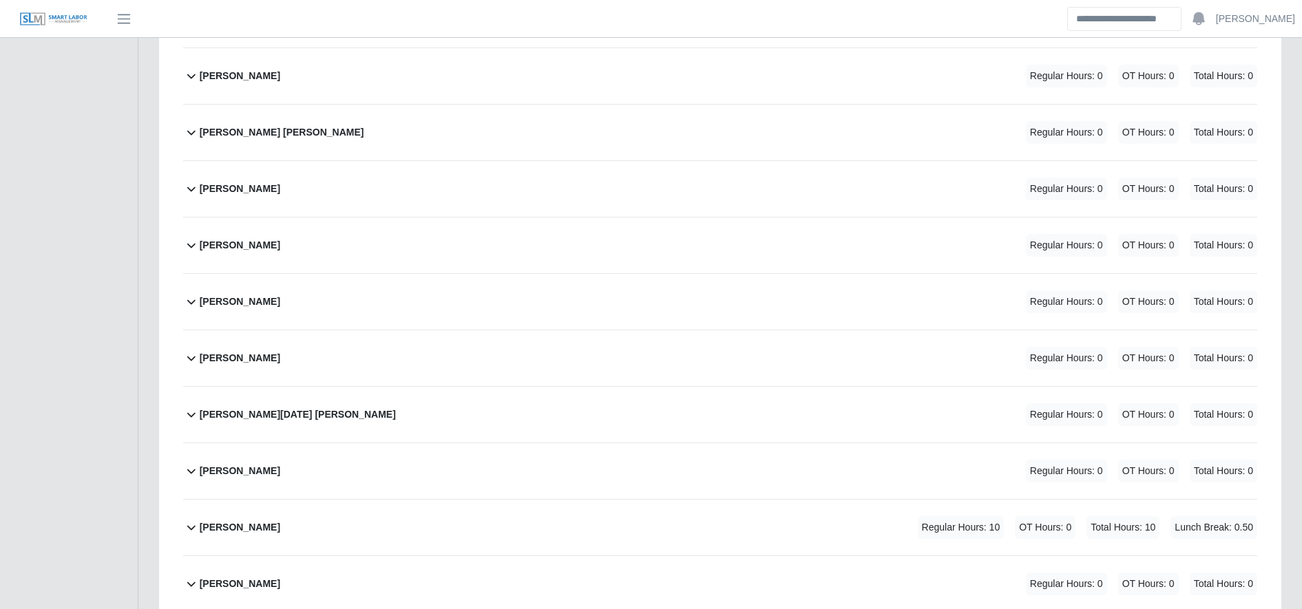
scroll to position [2918, 0]
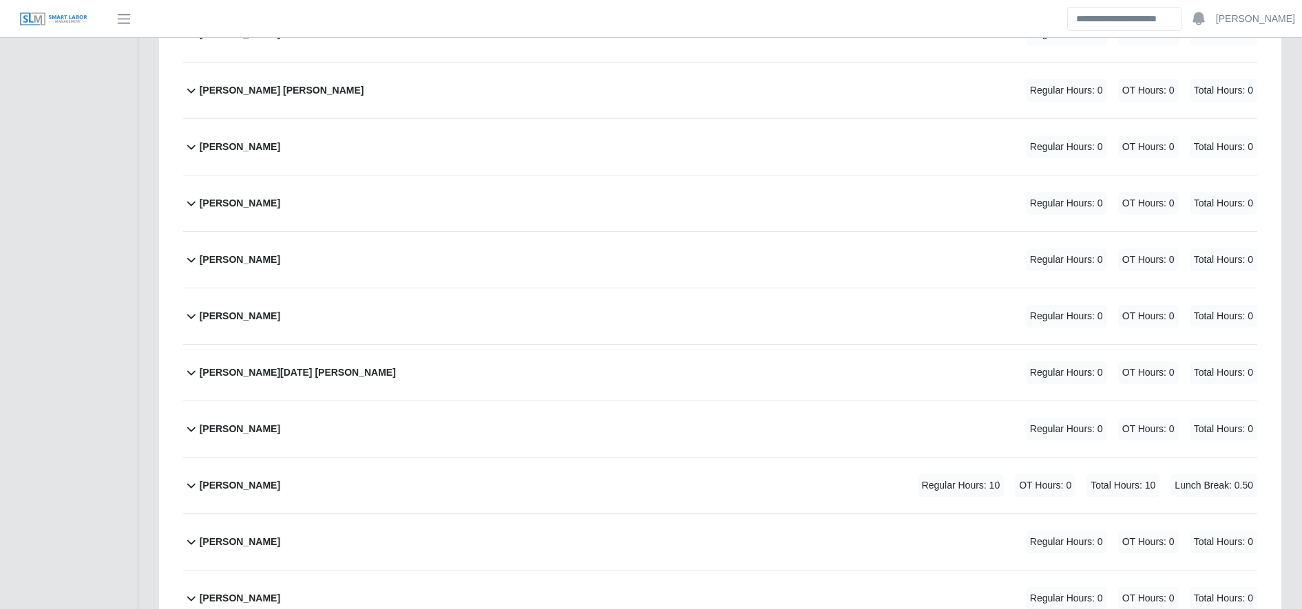
type input "*"
click at [526, 458] on div "[PERSON_NAME] Regular Hours: 10 OT Hours: 0 Total Hours: 10 Lunch Break: 0.50" at bounding box center [728, 486] width 1057 height 56
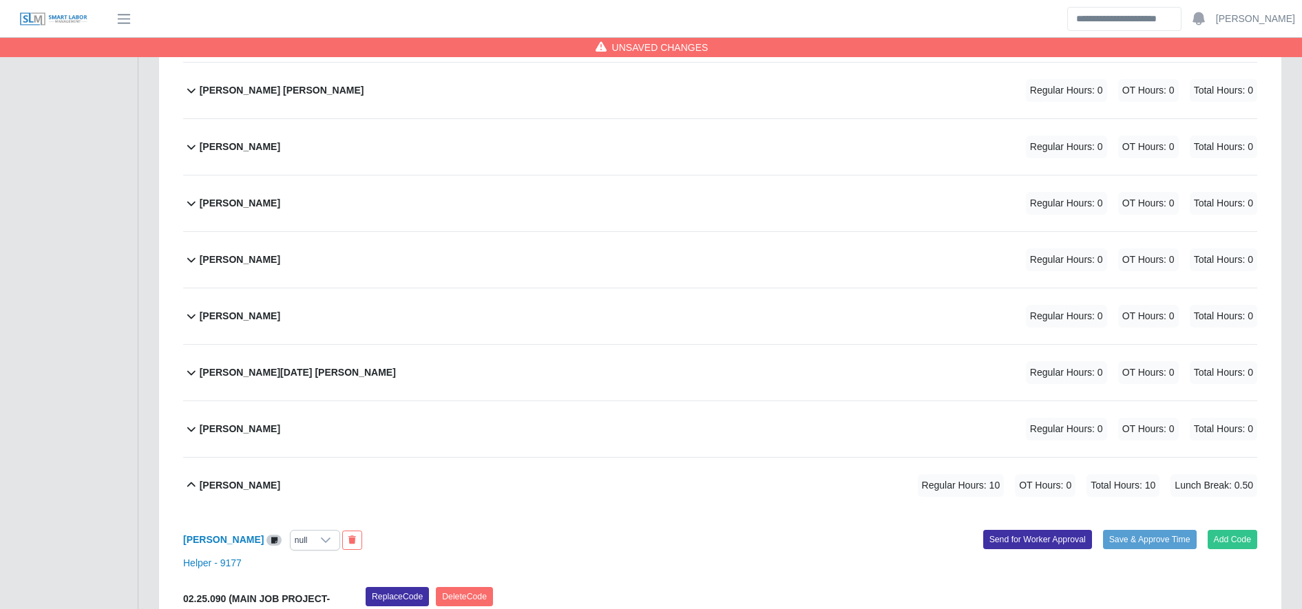
scroll to position [3260, 0]
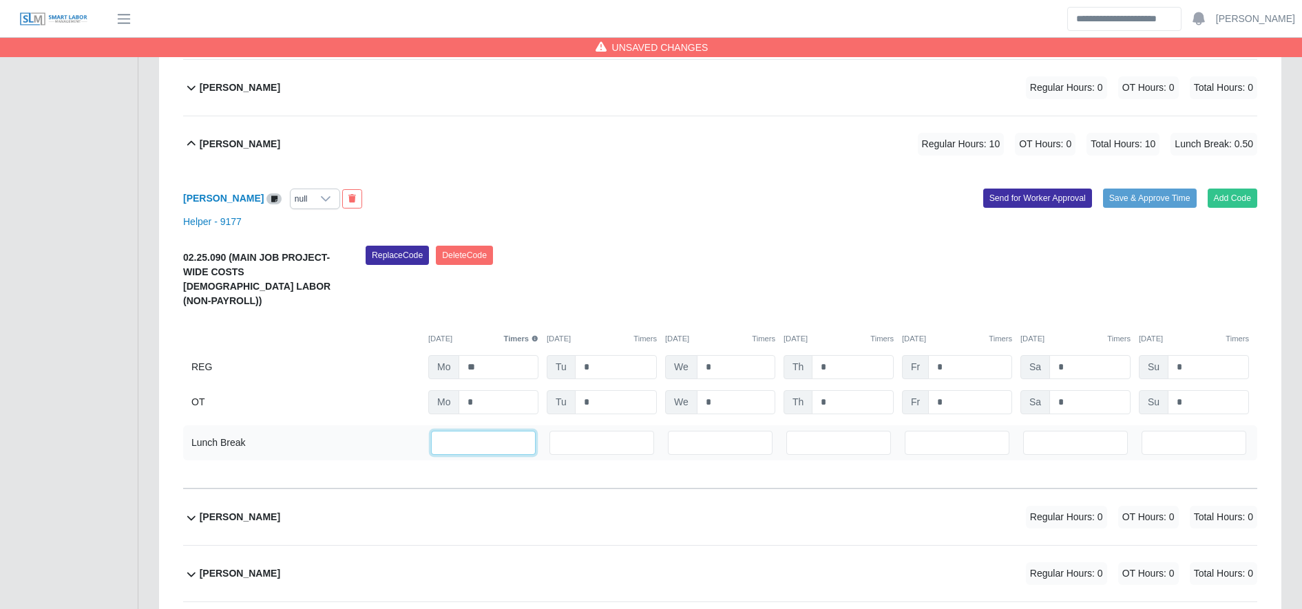
click at [479, 431] on input "***" at bounding box center [483, 443] width 105 height 24
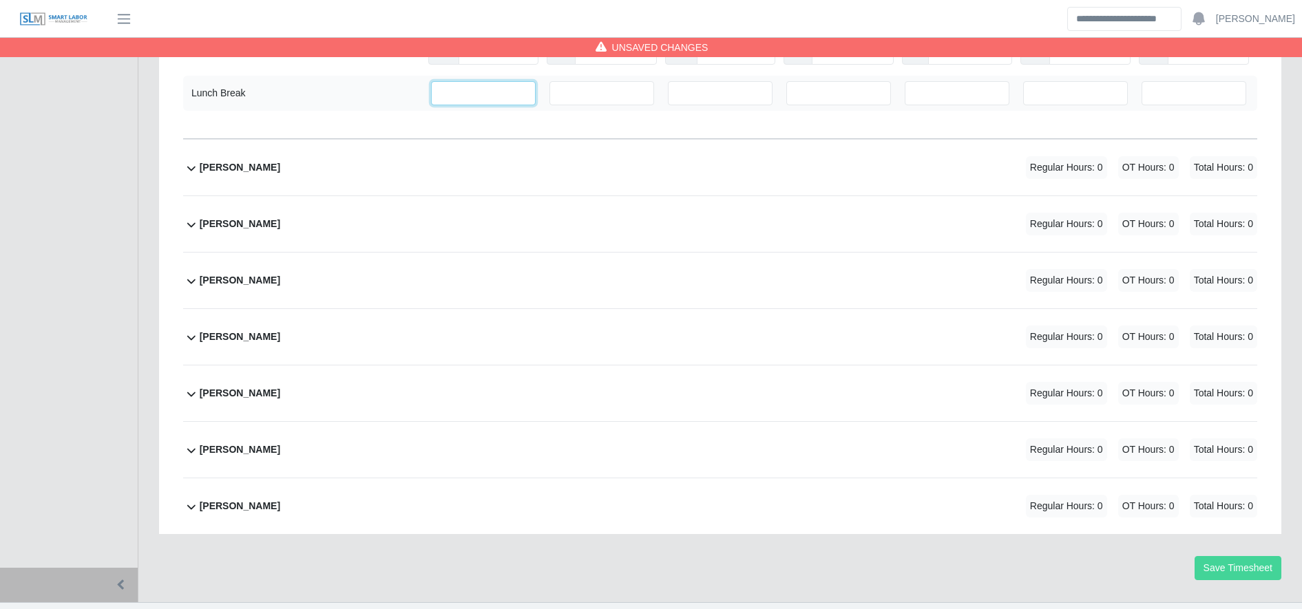
type input "*"
click at [1252, 556] on button "Save Timesheet" at bounding box center [1237, 568] width 87 height 24
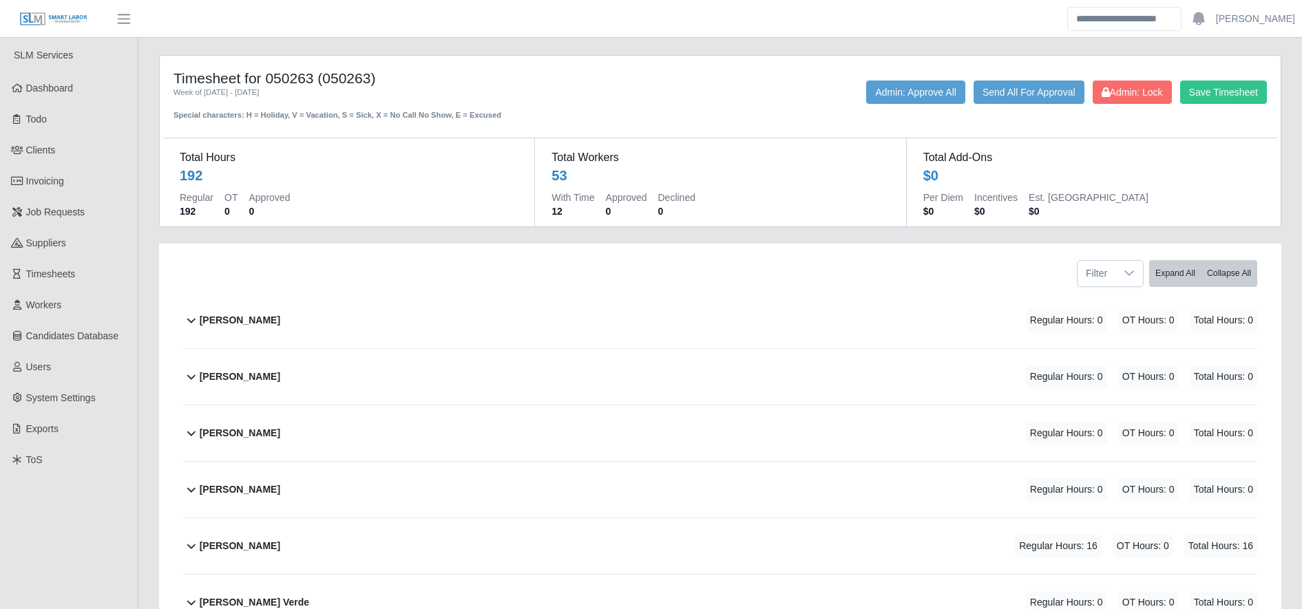
click at [339, 540] on div "[PERSON_NAME] Regular Hours: 16 OT Hours: 0 Total Hours: 16" at bounding box center [728, 546] width 1057 height 56
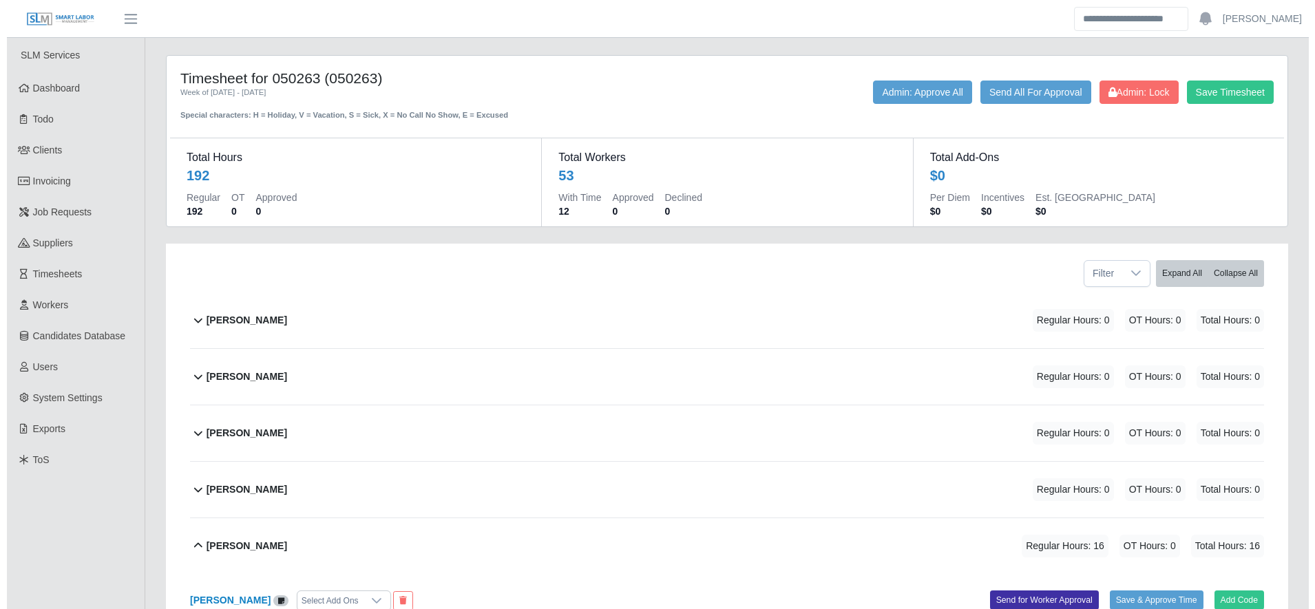
scroll to position [298, 0]
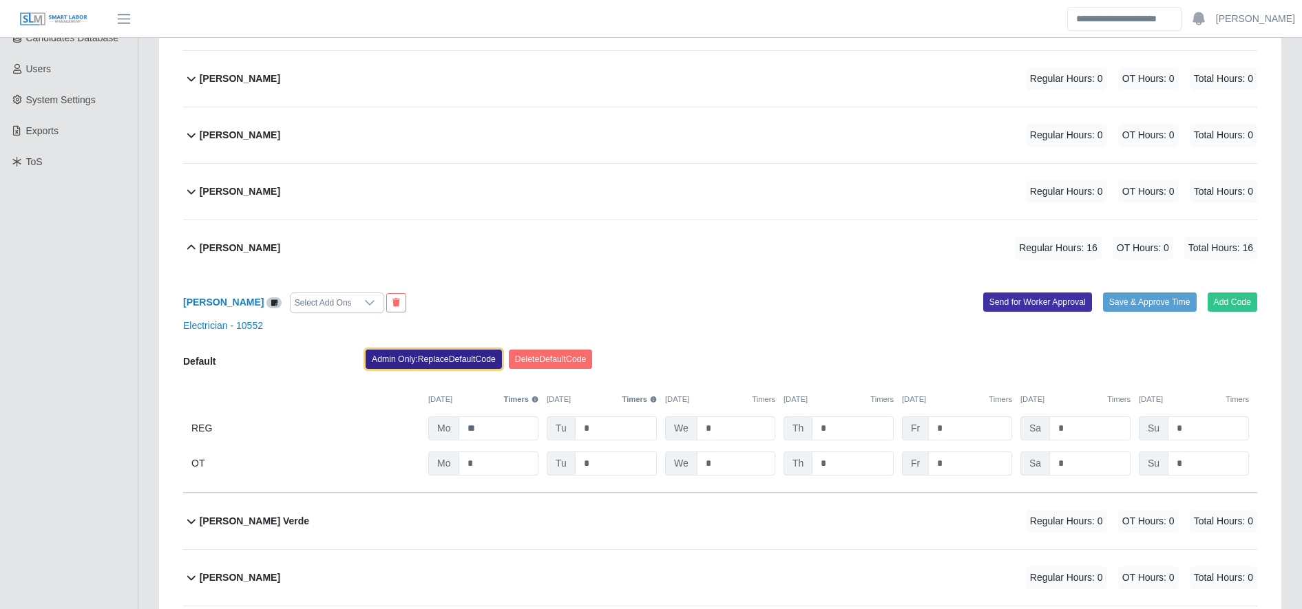
click at [435, 360] on button "Admin Only: Replace Default Code" at bounding box center [434, 359] width 136 height 19
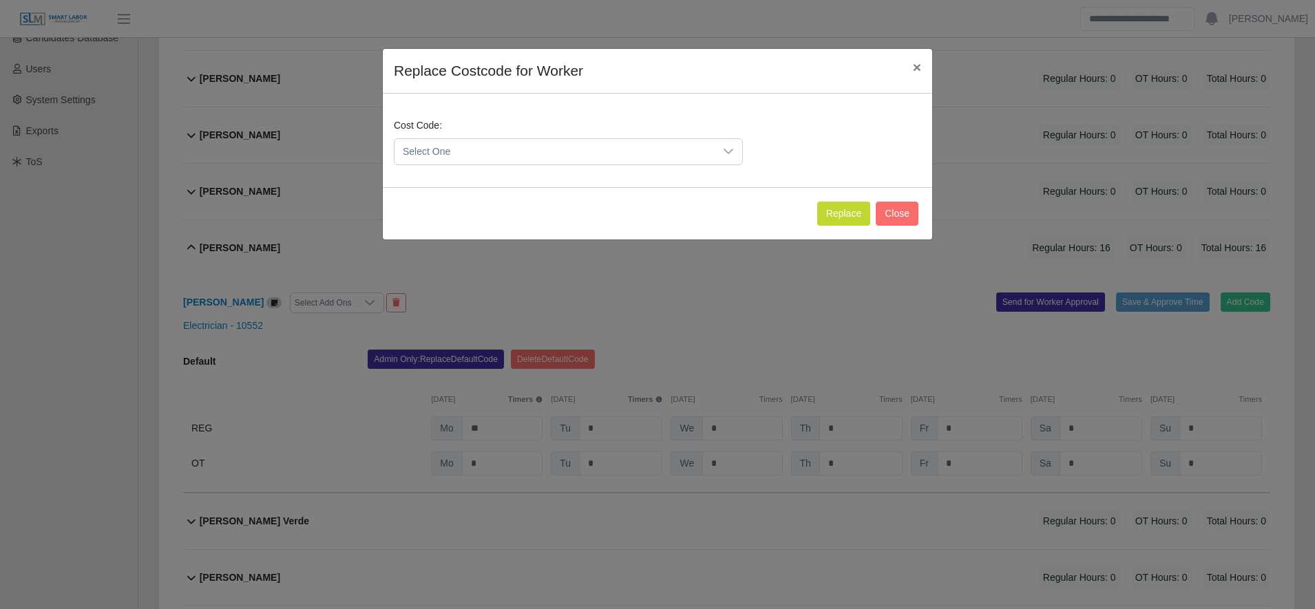
click at [478, 147] on span "Select One" at bounding box center [554, 151] width 320 height 25
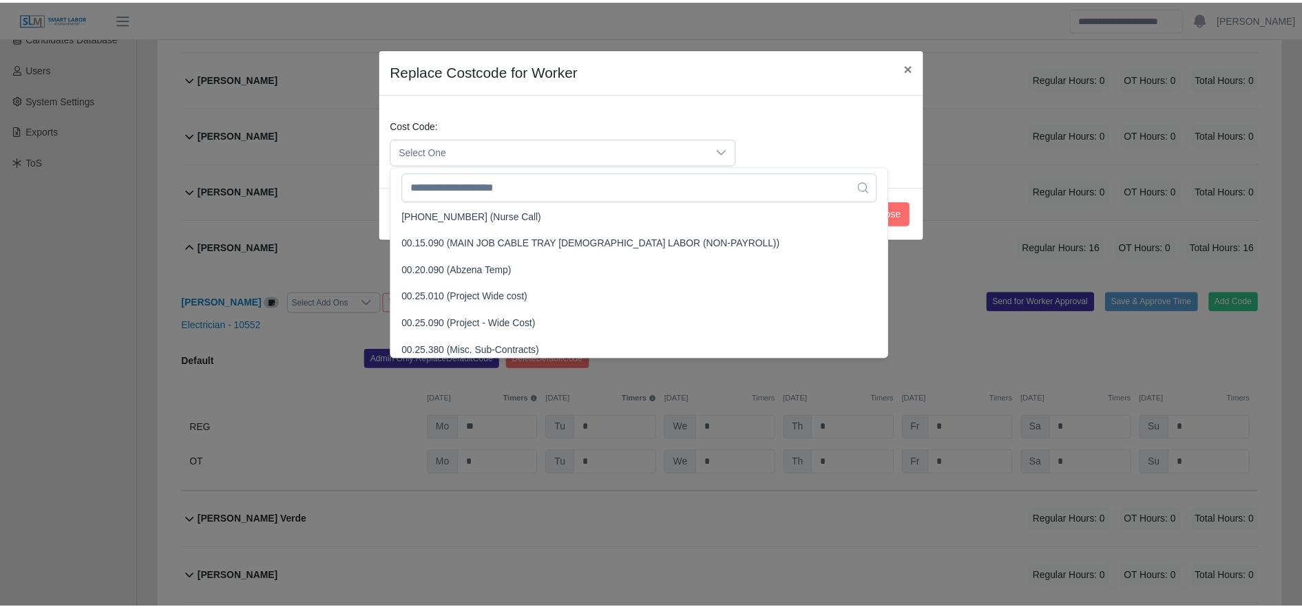
scroll to position [381, 0]
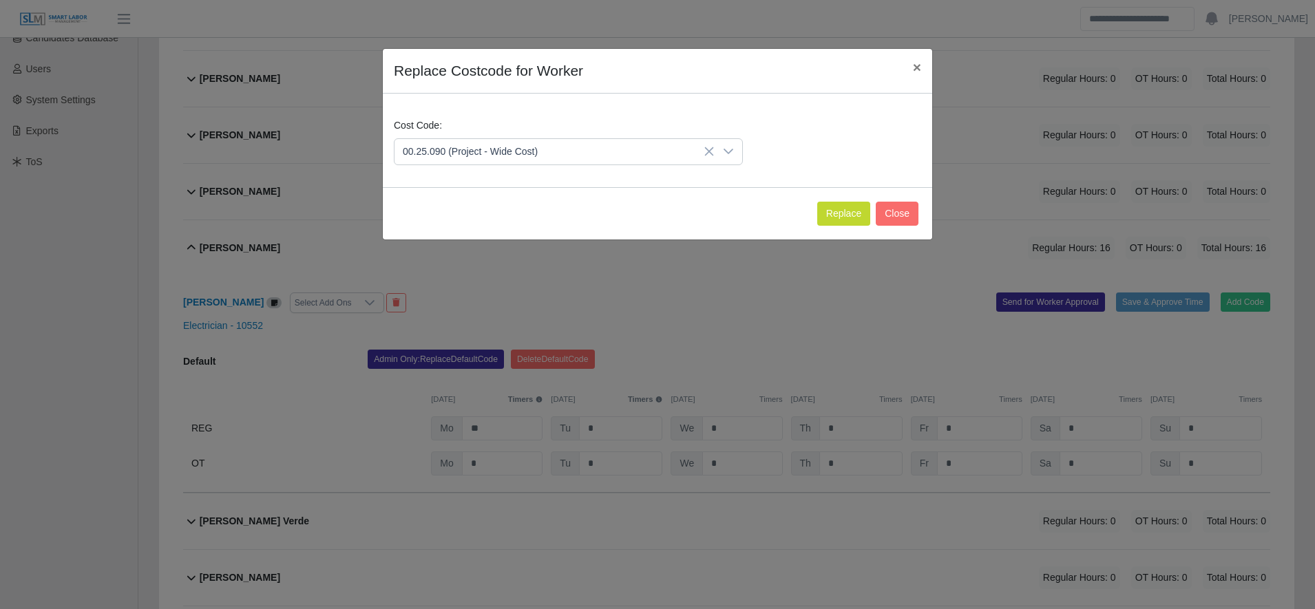
click at [523, 317] on span "00.25.090 (Project - Wide Cost)" at bounding box center [472, 322] width 135 height 14
click at [848, 214] on button "Replace" at bounding box center [843, 214] width 53 height 24
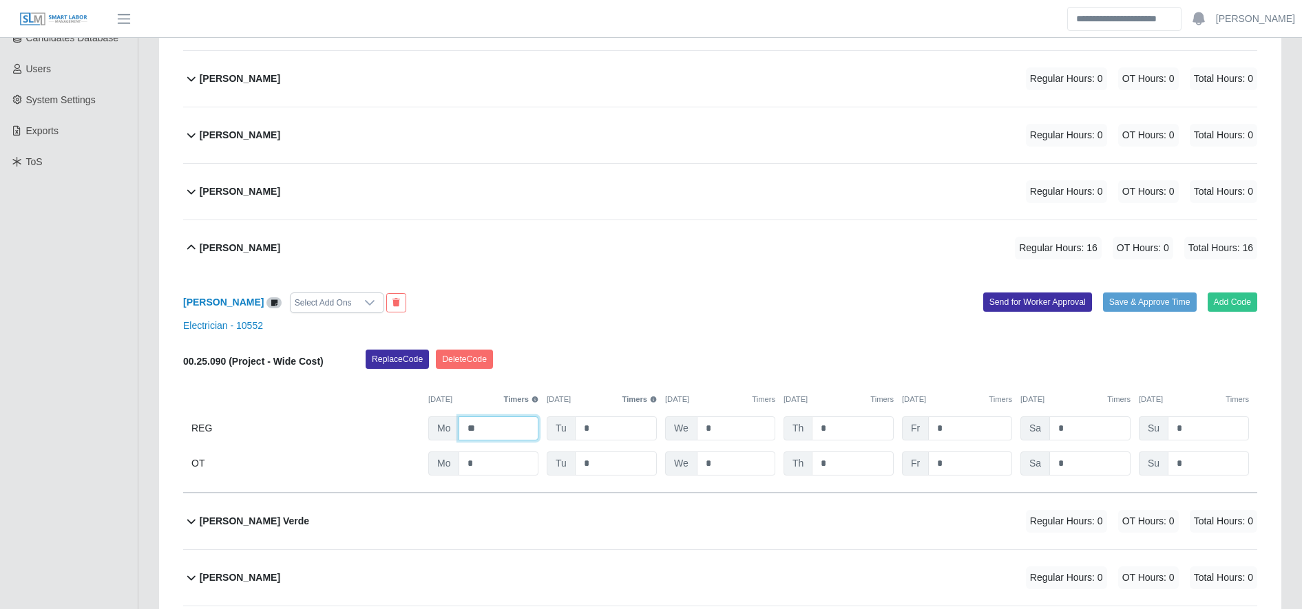
click at [513, 418] on input "**" at bounding box center [498, 429] width 80 height 24
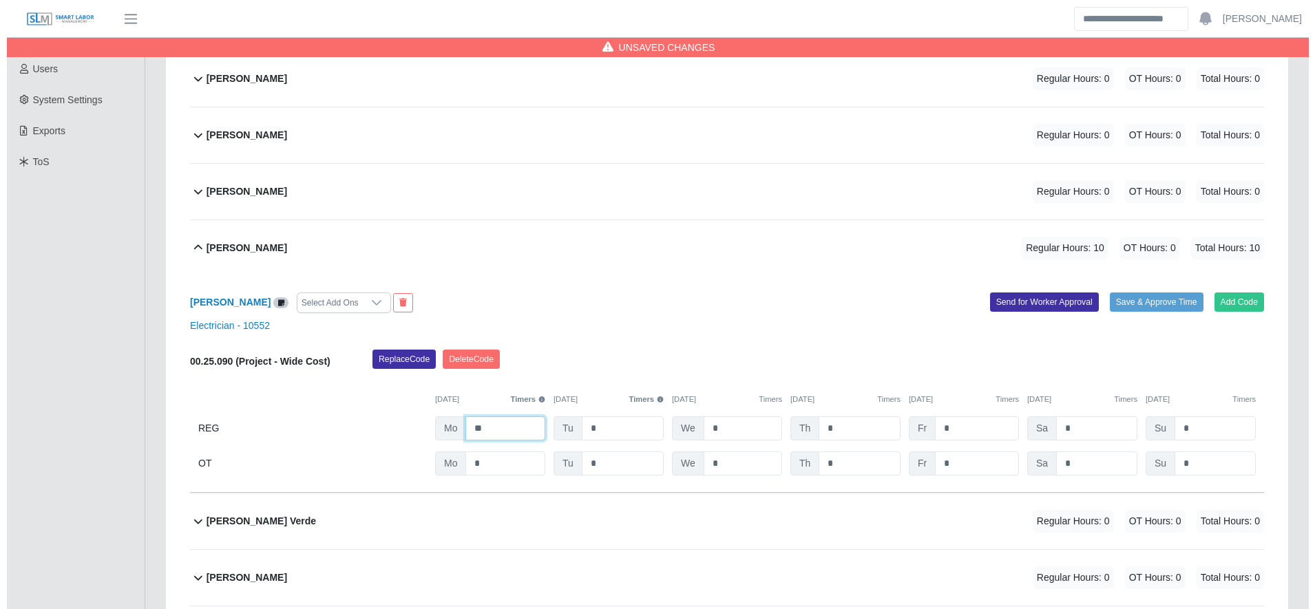
scroll to position [686, 0]
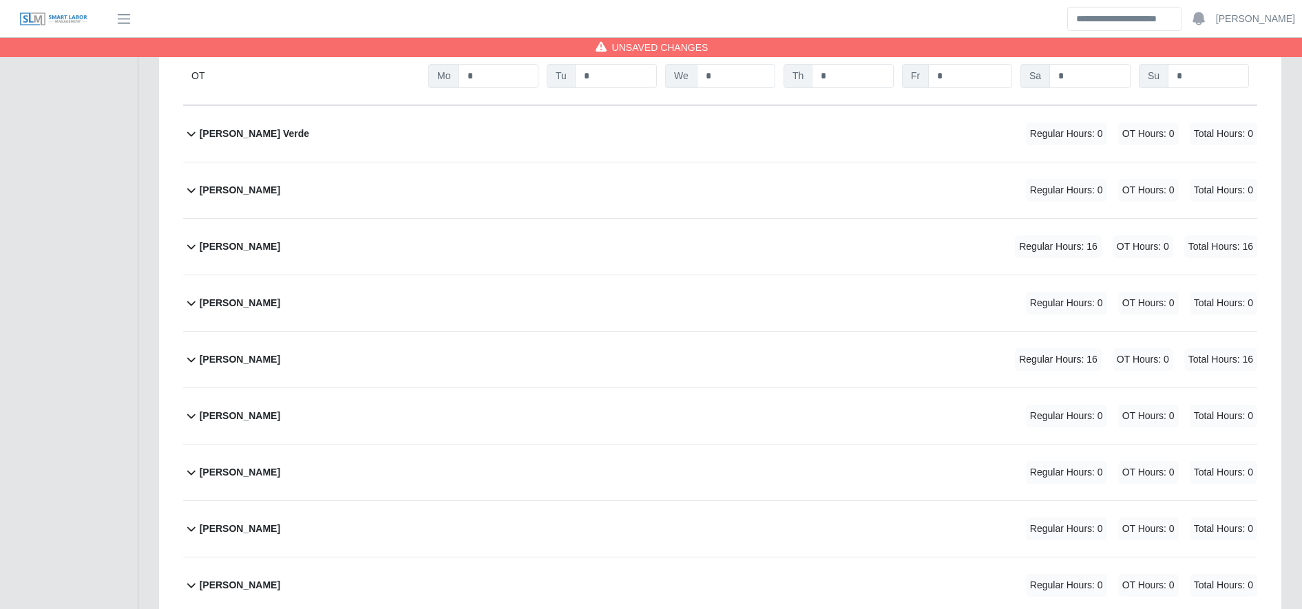
type input "**"
click at [740, 240] on div "Carlos Granado Meza Regular Hours: 16 OT Hours: 0 Total Hours: 16" at bounding box center [728, 247] width 1057 height 56
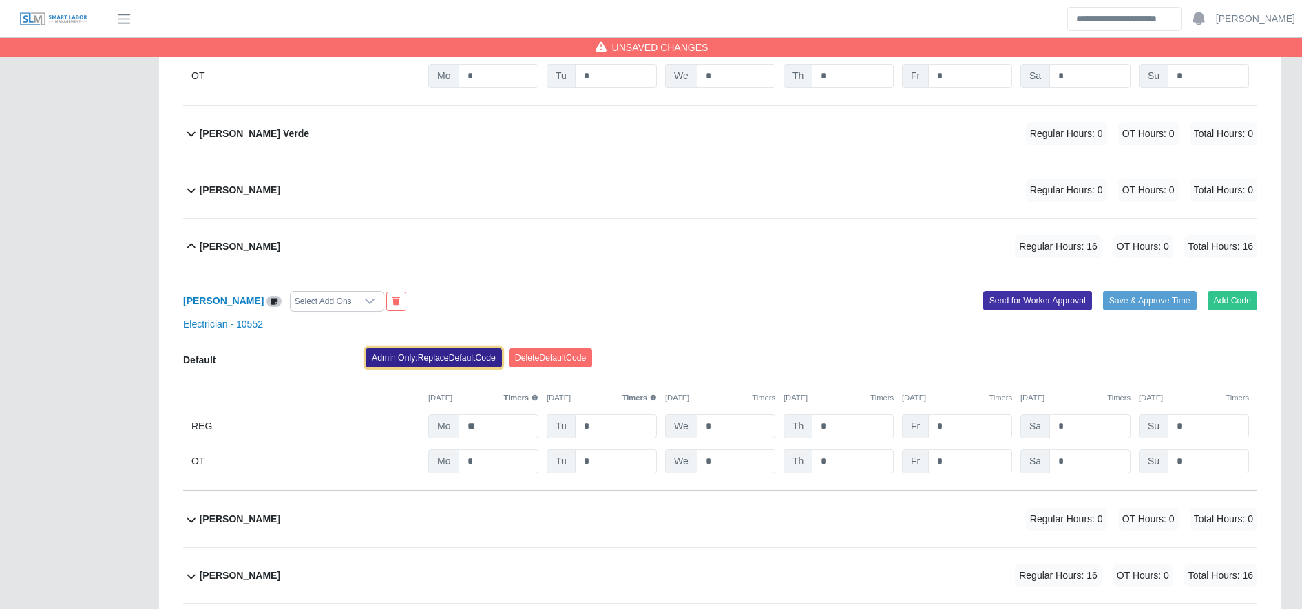
click at [405, 361] on button "Admin Only: Replace Default Code" at bounding box center [434, 357] width 136 height 19
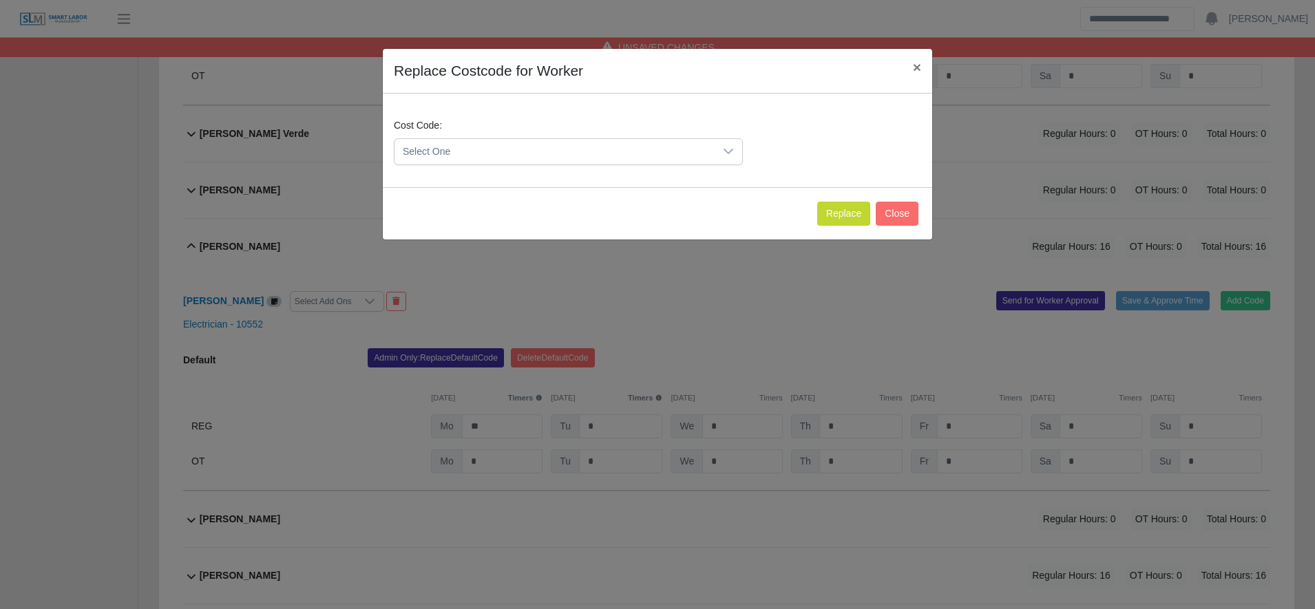
click at [483, 149] on span "Select One" at bounding box center [554, 151] width 320 height 25
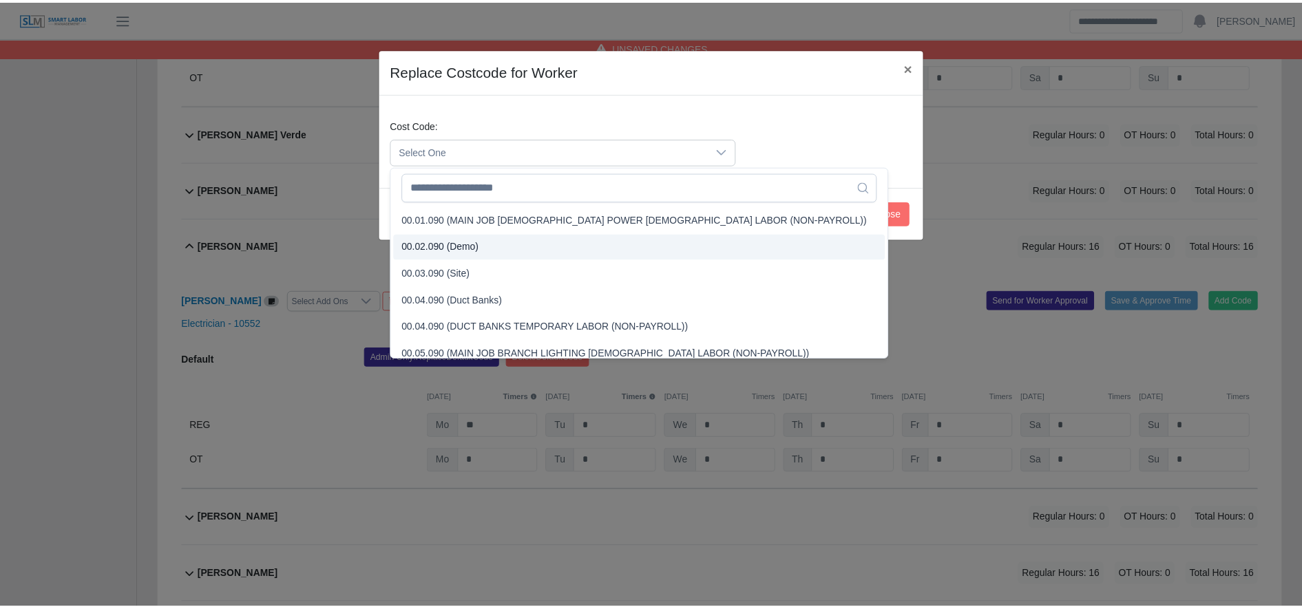
scroll to position [388, 0]
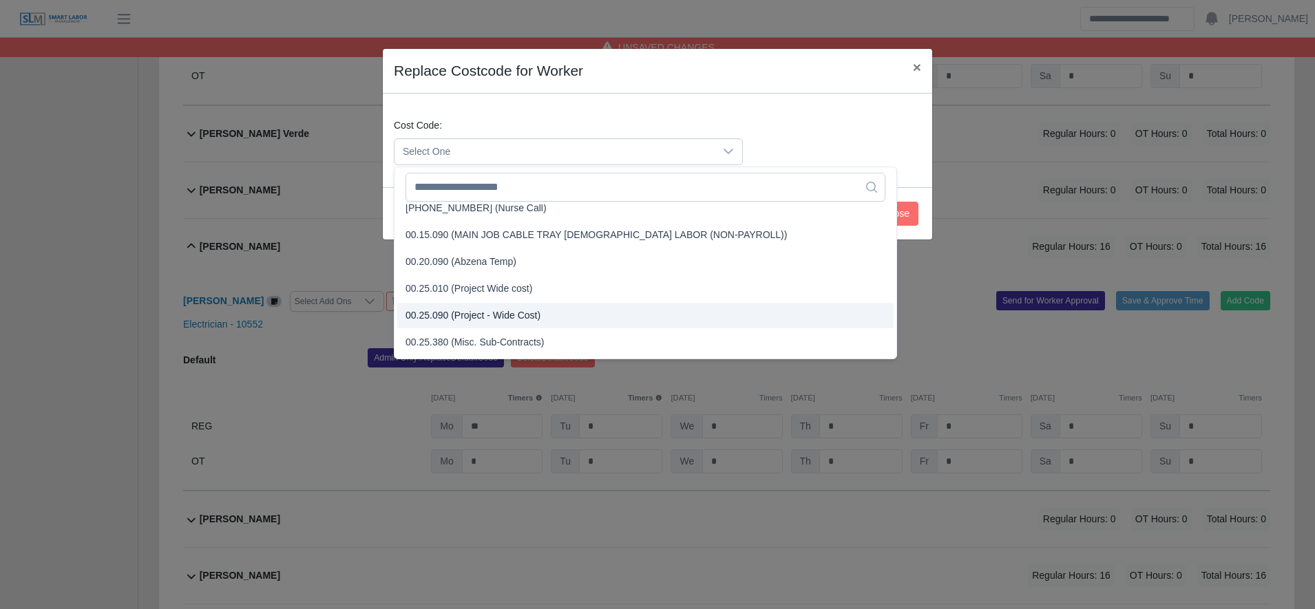
click at [504, 314] on span "00.25.090 (Project - Wide Cost)" at bounding box center [472, 315] width 135 height 14
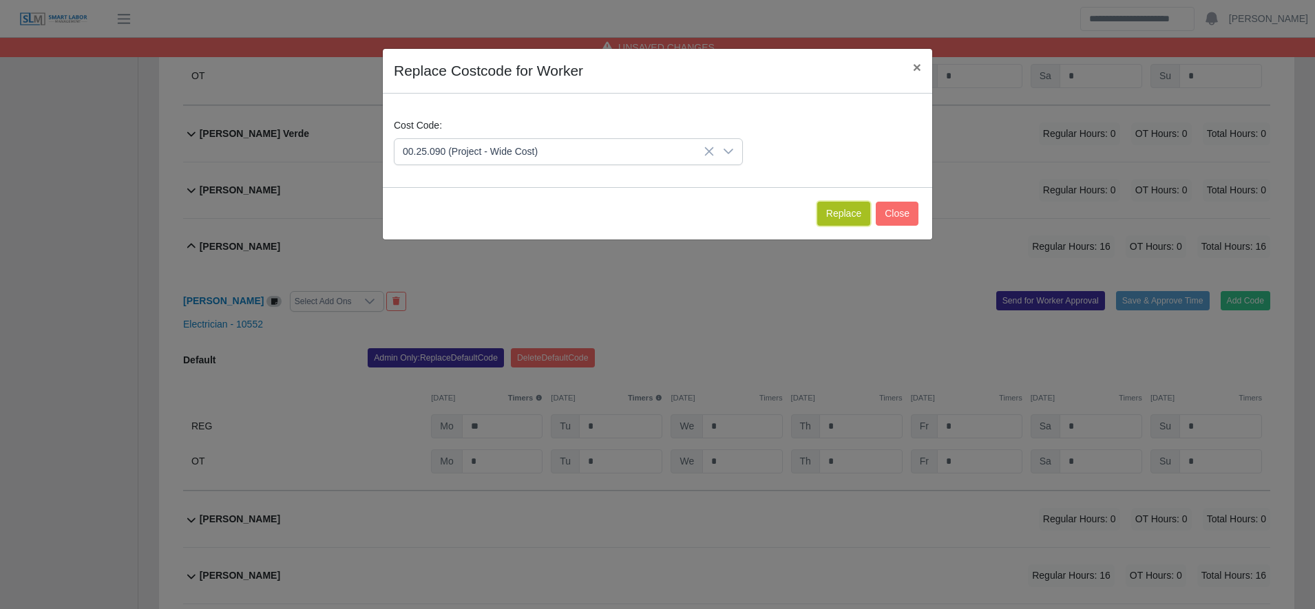
click at [830, 215] on button "Replace" at bounding box center [843, 214] width 53 height 24
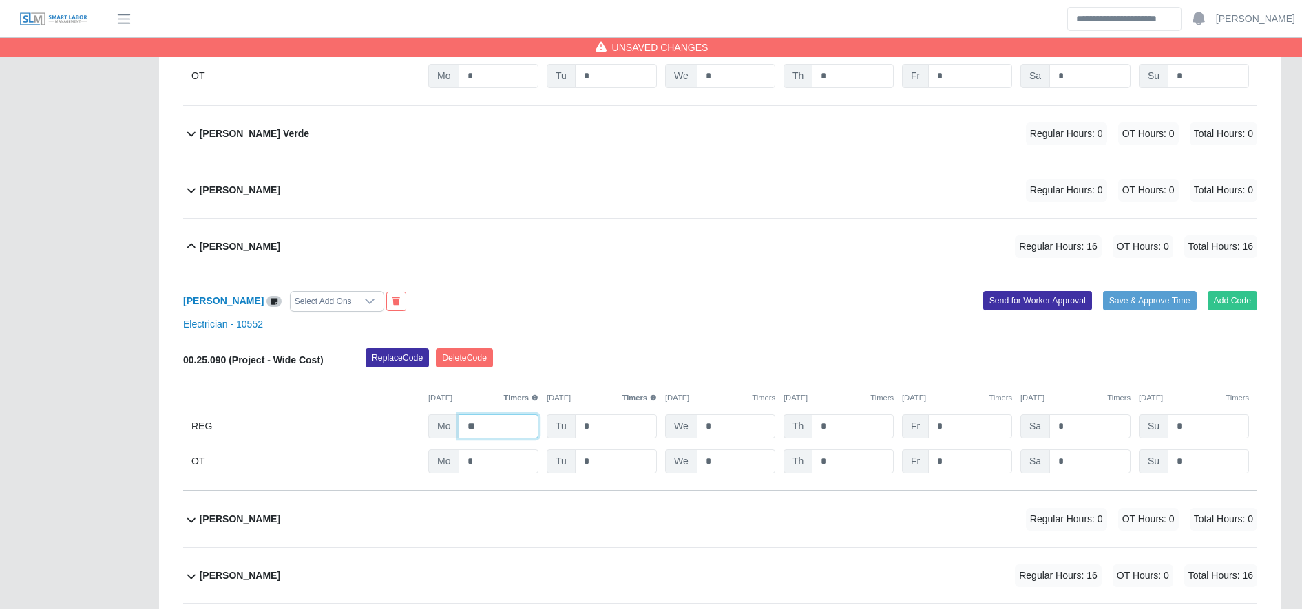
click at [509, 420] on input "**" at bounding box center [498, 426] width 80 height 24
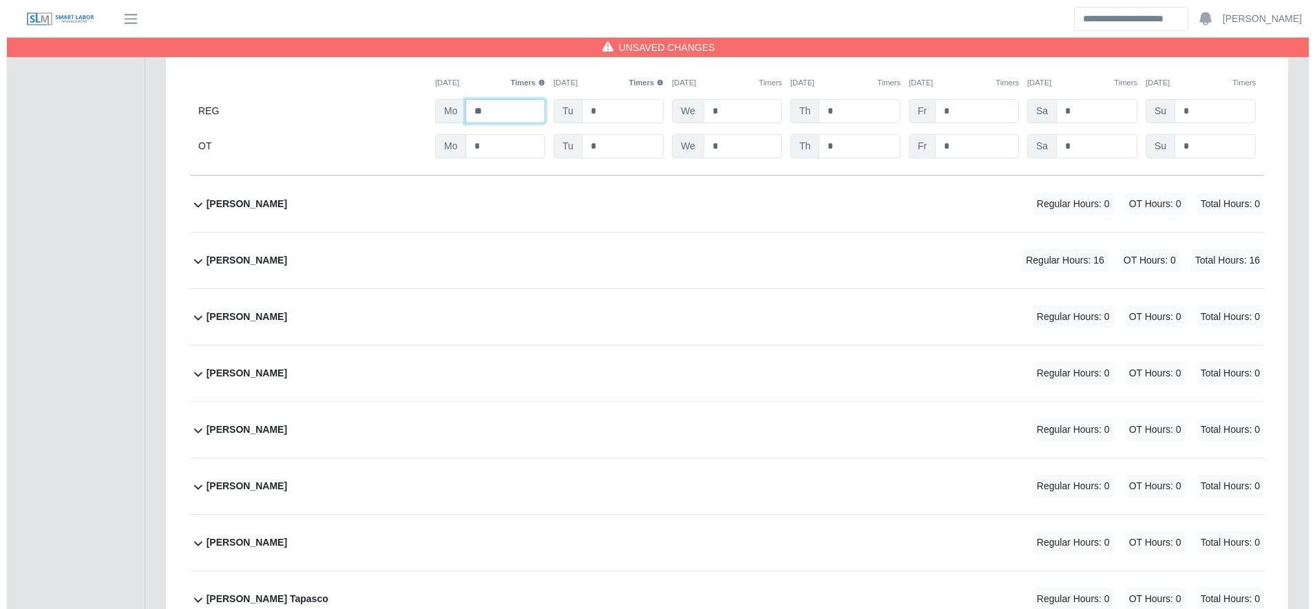
scroll to position [1004, 0]
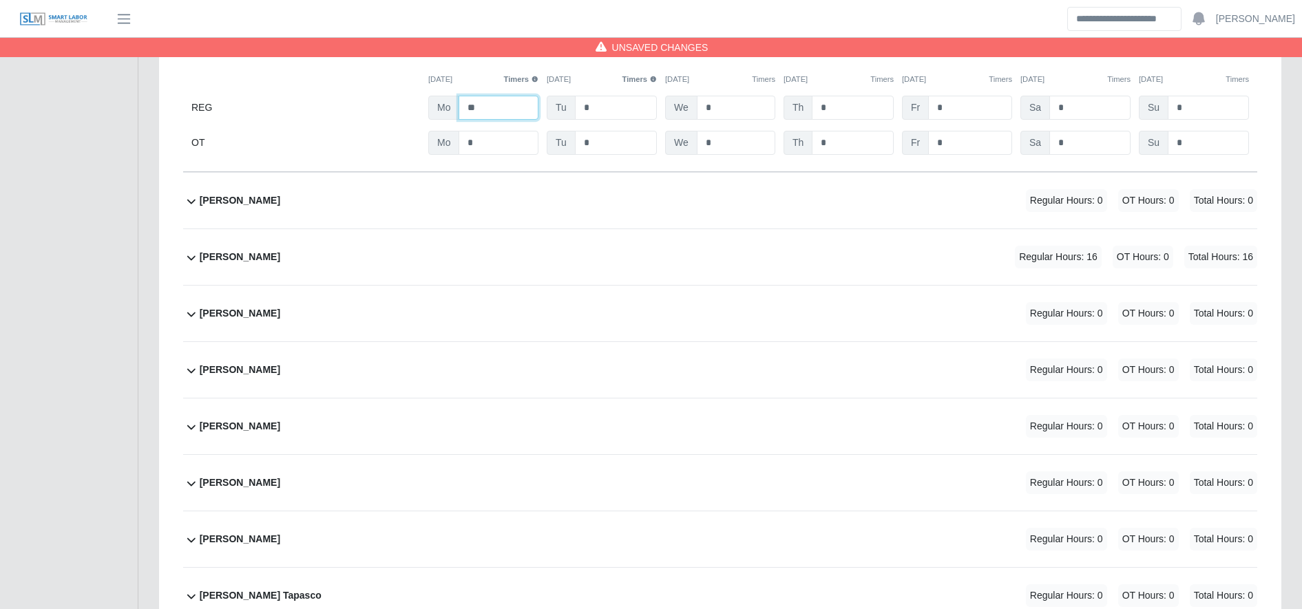
type input "**"
click at [703, 246] on div "Edin Torres Zuniga Regular Hours: 16 OT Hours: 0 Total Hours: 16" at bounding box center [728, 257] width 1057 height 56
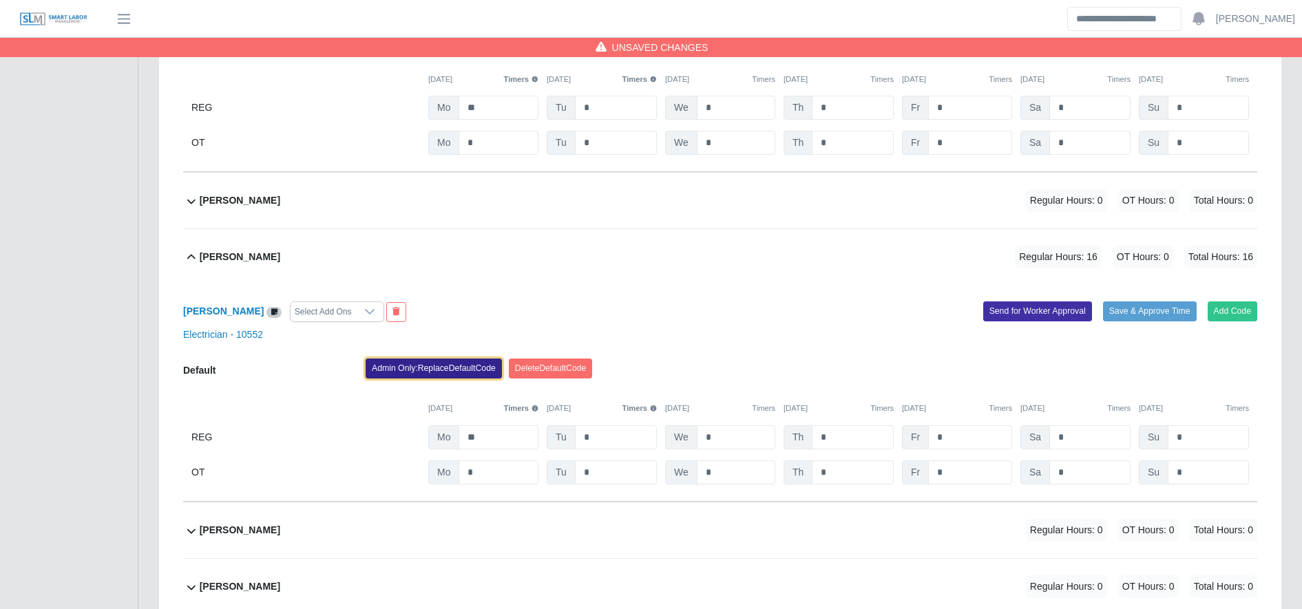
click at [470, 366] on button "Admin Only: Replace Default Code" at bounding box center [434, 368] width 136 height 19
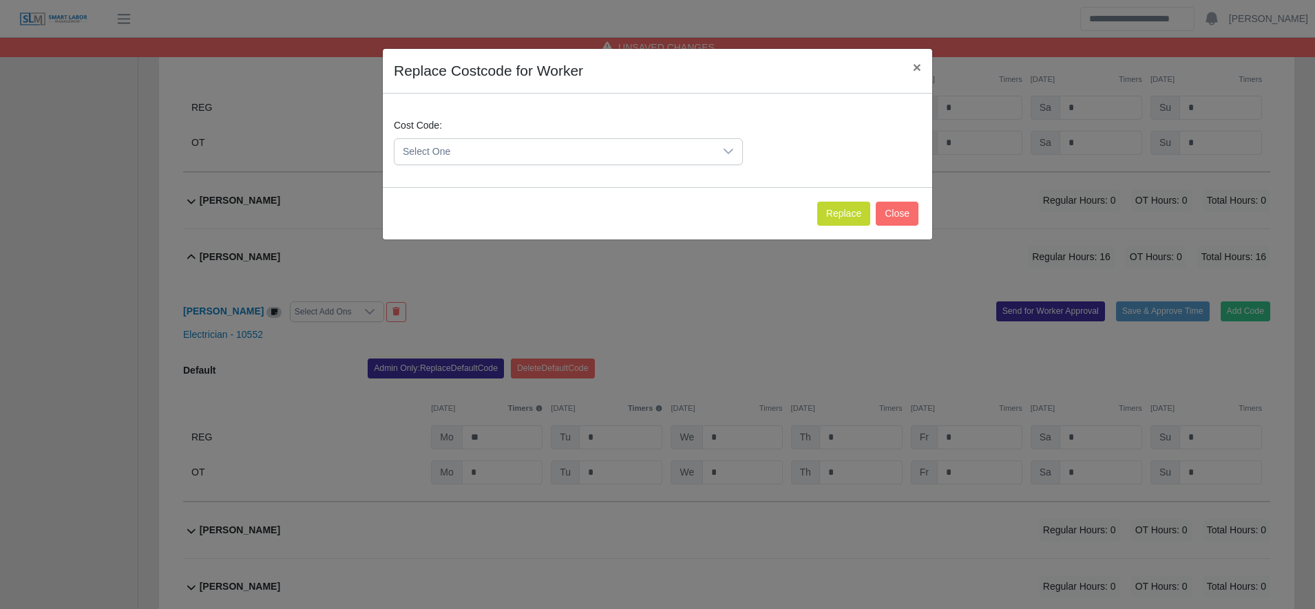
click at [512, 151] on span "Select One" at bounding box center [554, 151] width 320 height 25
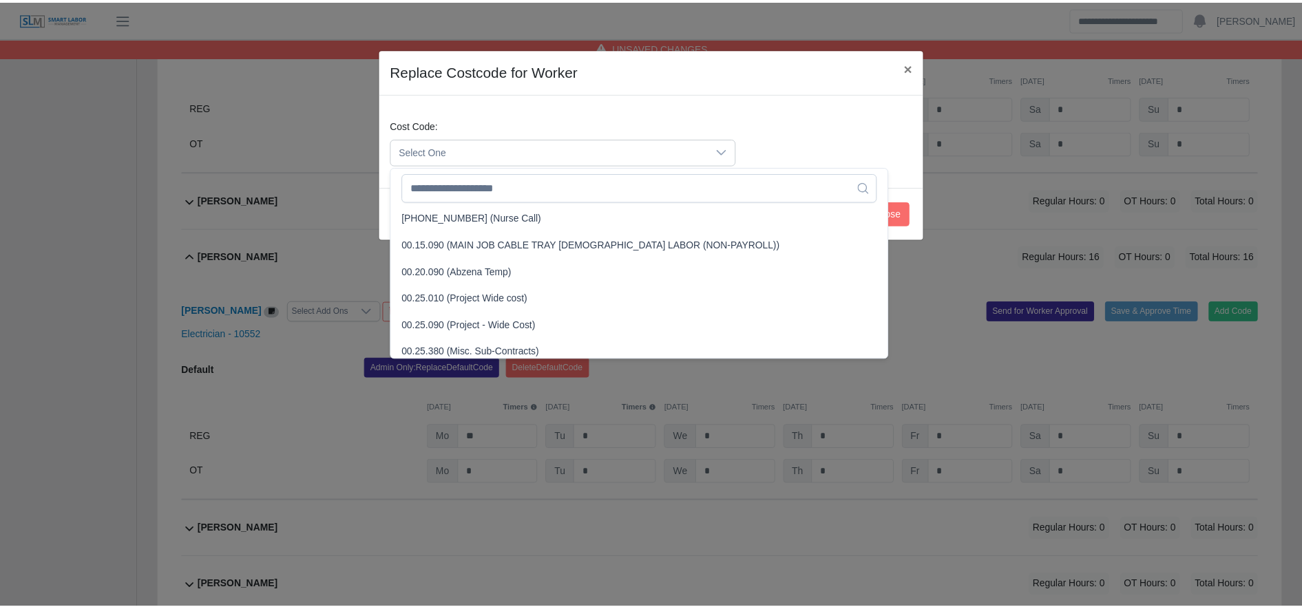
scroll to position [379, 0]
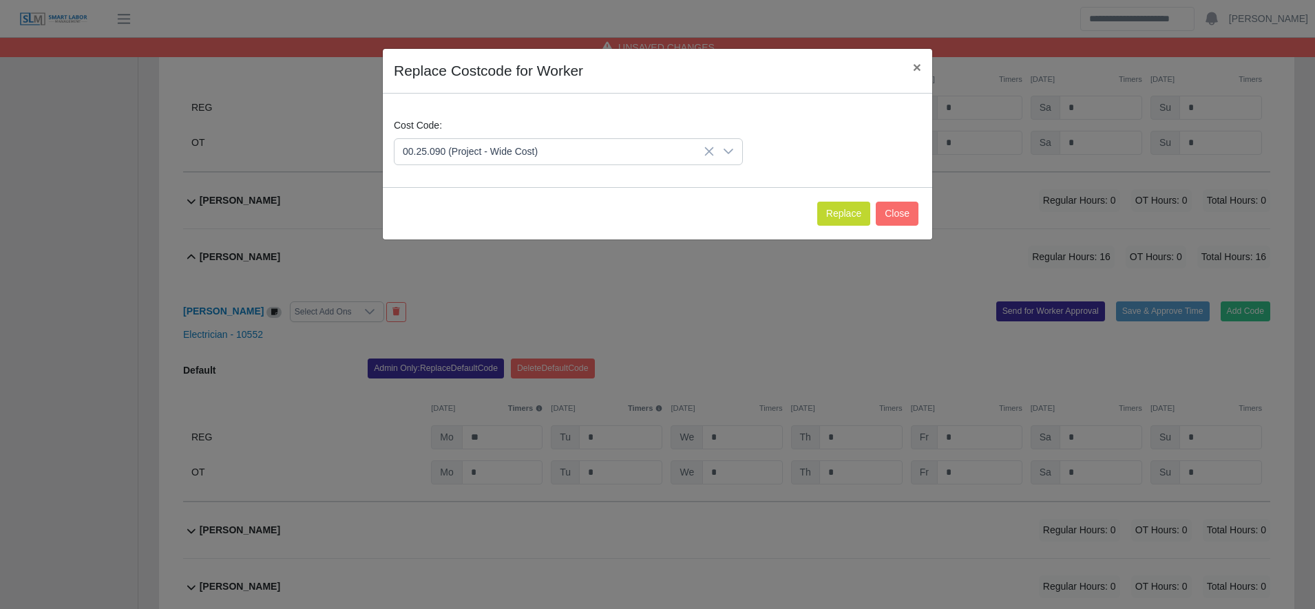
click at [500, 324] on span "00.25.090 (Project - Wide Cost)" at bounding box center [472, 324] width 135 height 14
click at [846, 204] on button "Replace" at bounding box center [843, 214] width 53 height 24
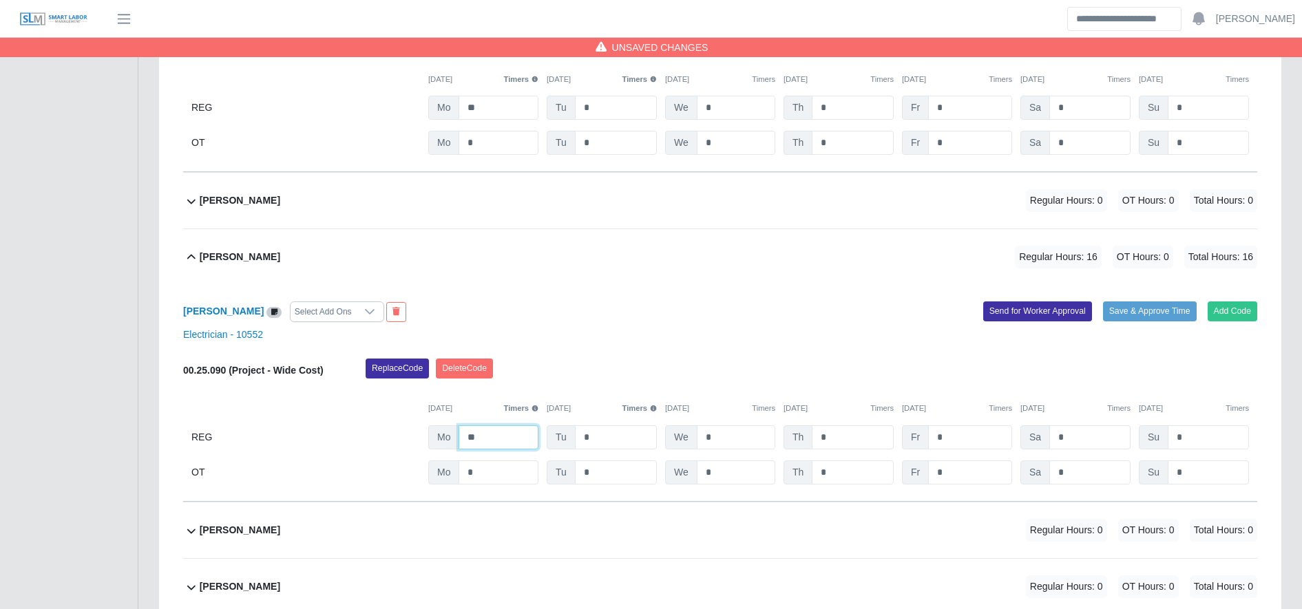
click at [509, 428] on input "**" at bounding box center [498, 437] width 80 height 24
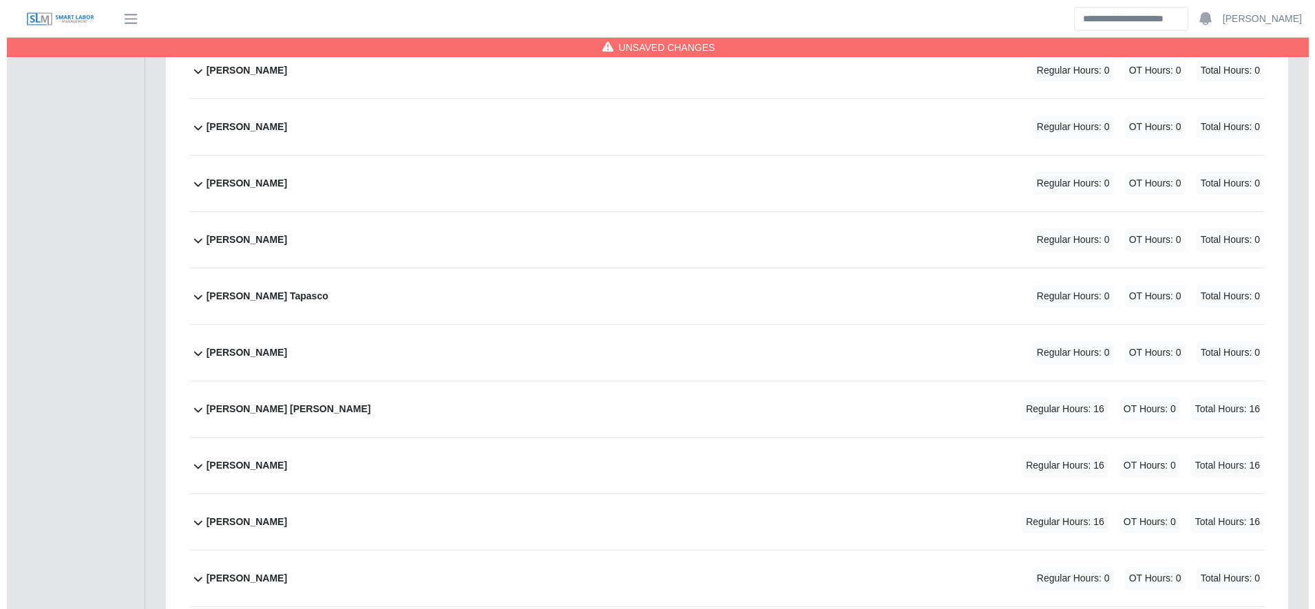
scroll to position [1539, 0]
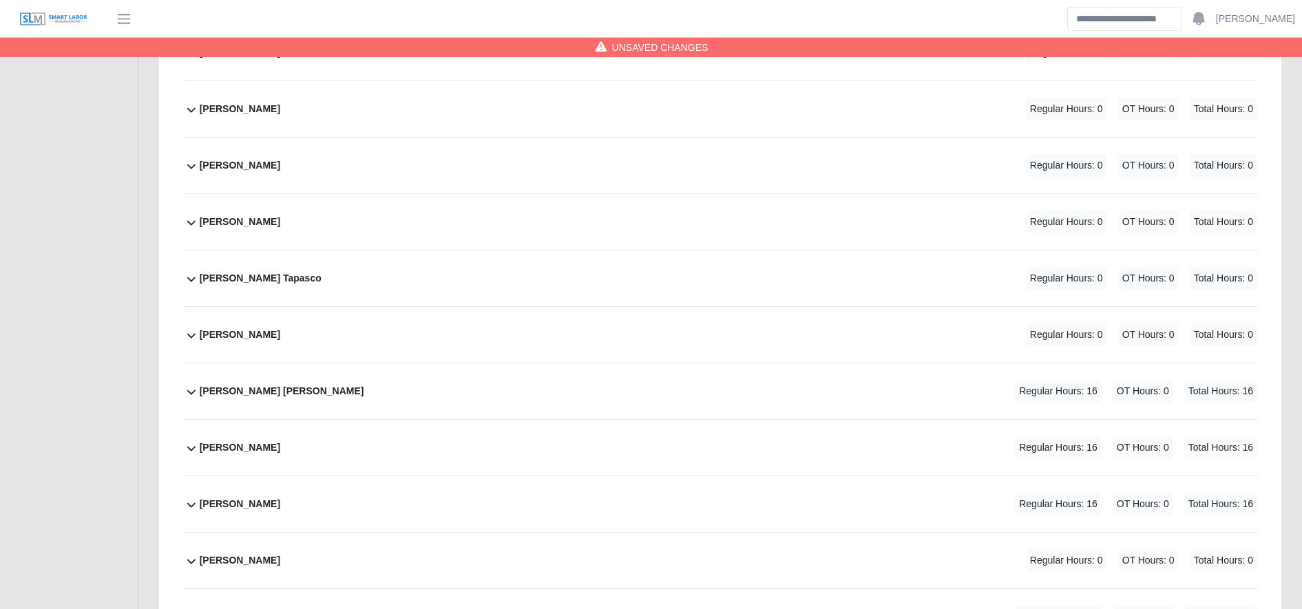
type input "**"
click at [621, 403] on div "Erik Marcia Regular Hours: 16 OT Hours: 0 Total Hours: 16" at bounding box center [728, 391] width 1057 height 56
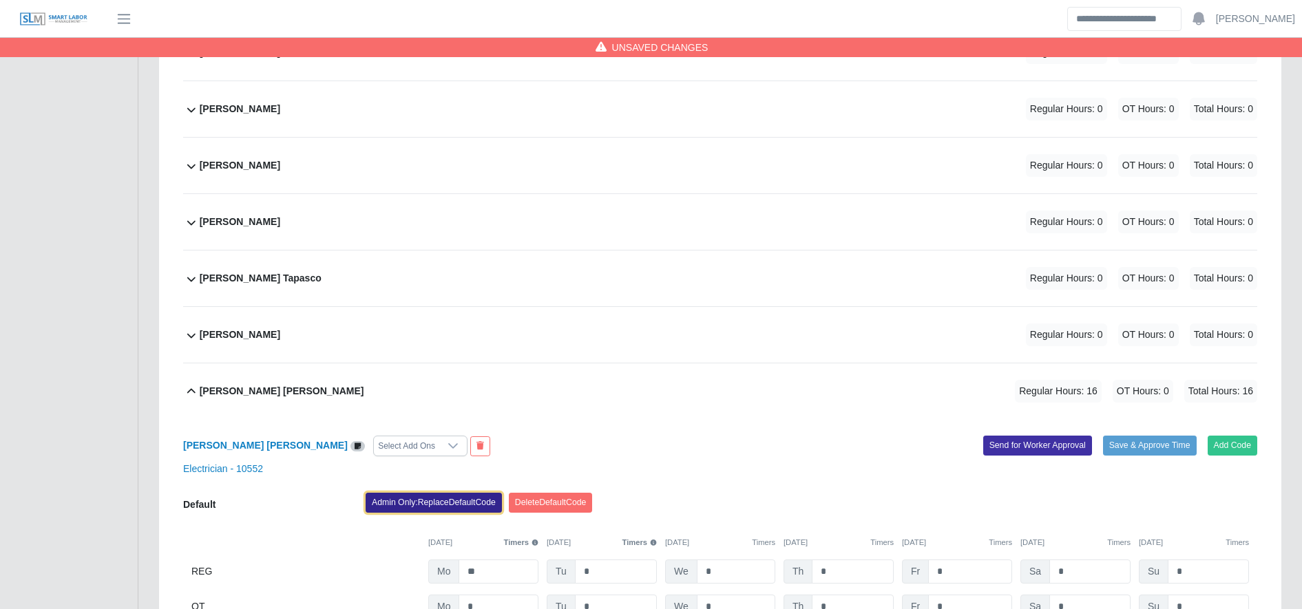
click at [446, 509] on button "Admin Only: Replace Default Code" at bounding box center [434, 502] width 136 height 19
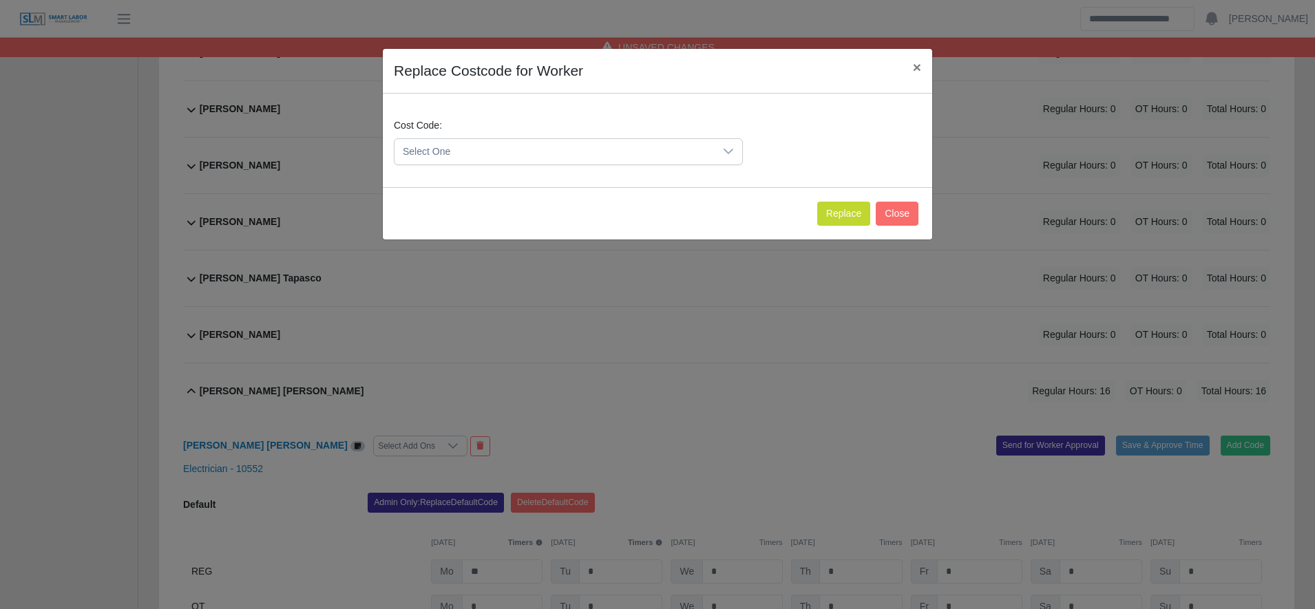
click at [480, 165] on div "Select One" at bounding box center [568, 151] width 349 height 27
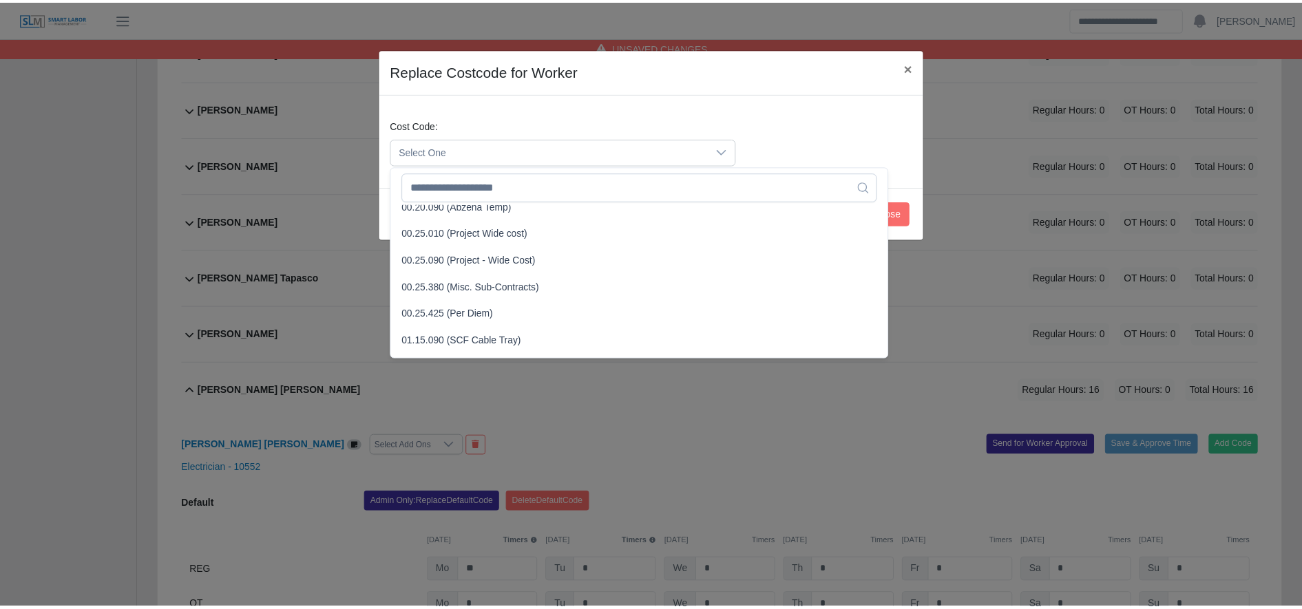
scroll to position [443, 0]
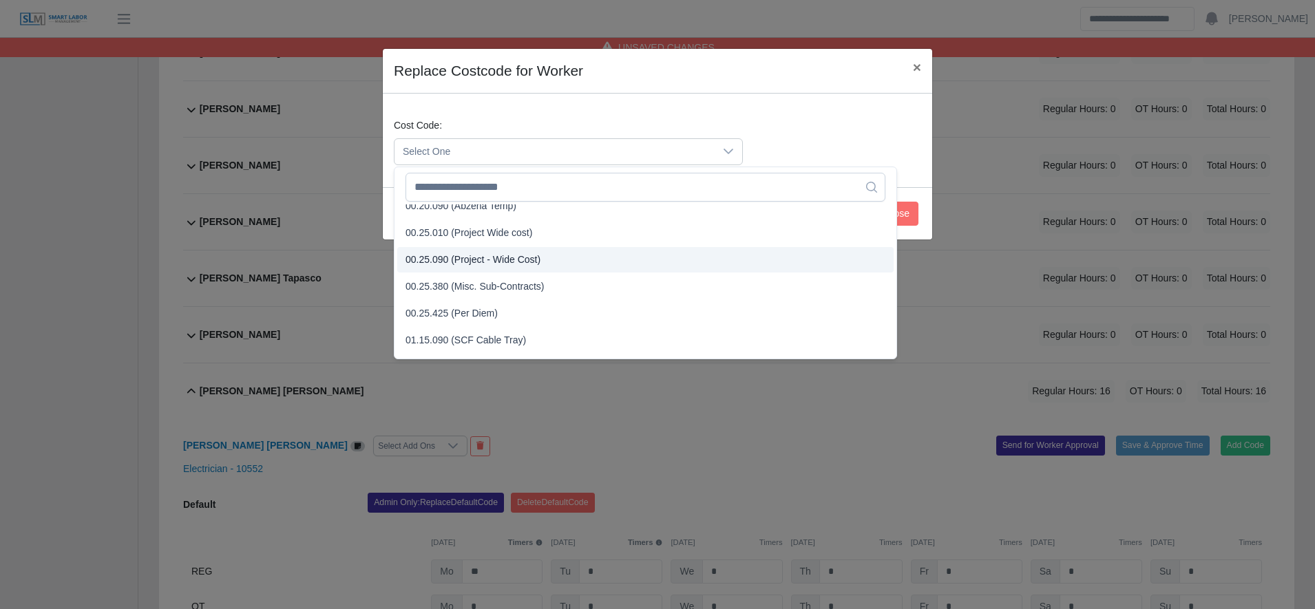
click at [476, 257] on span "00.25.090 (Project - Wide Cost)" at bounding box center [472, 260] width 135 height 14
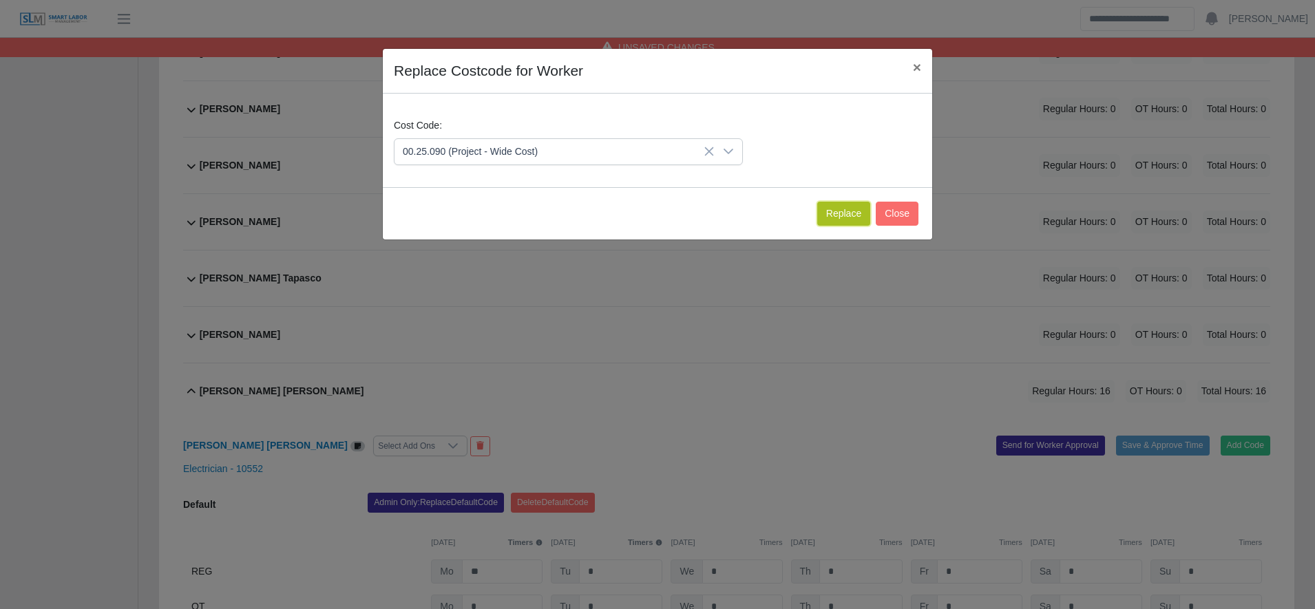
click at [833, 211] on button "Replace" at bounding box center [843, 214] width 53 height 24
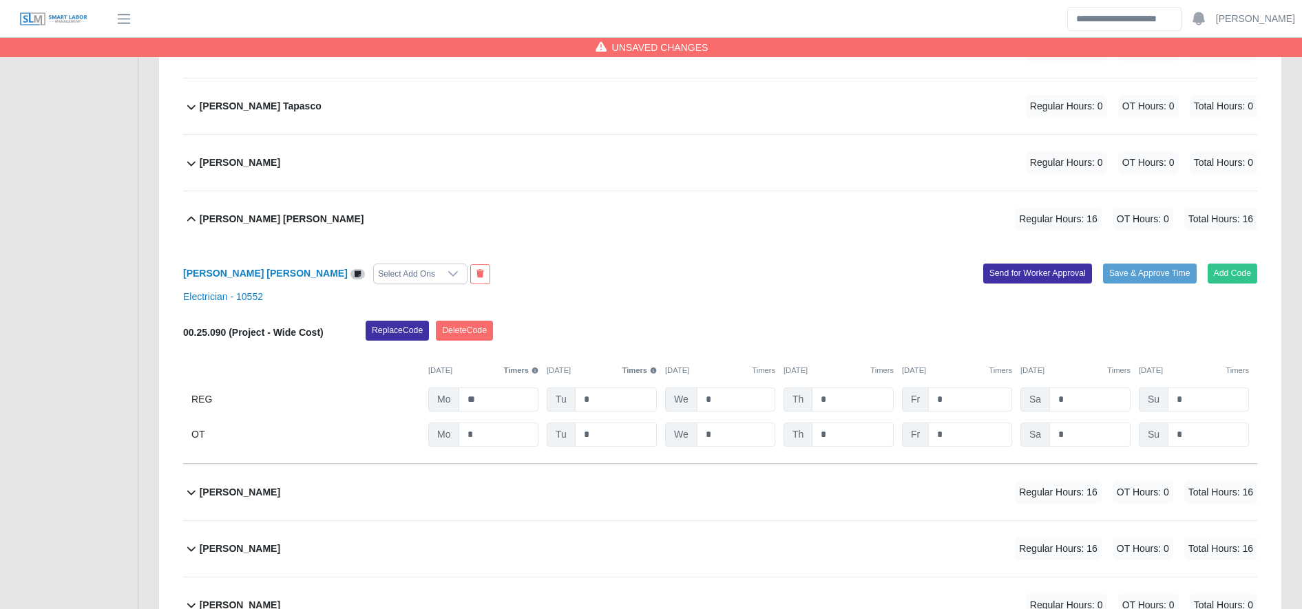
scroll to position [1713, 0]
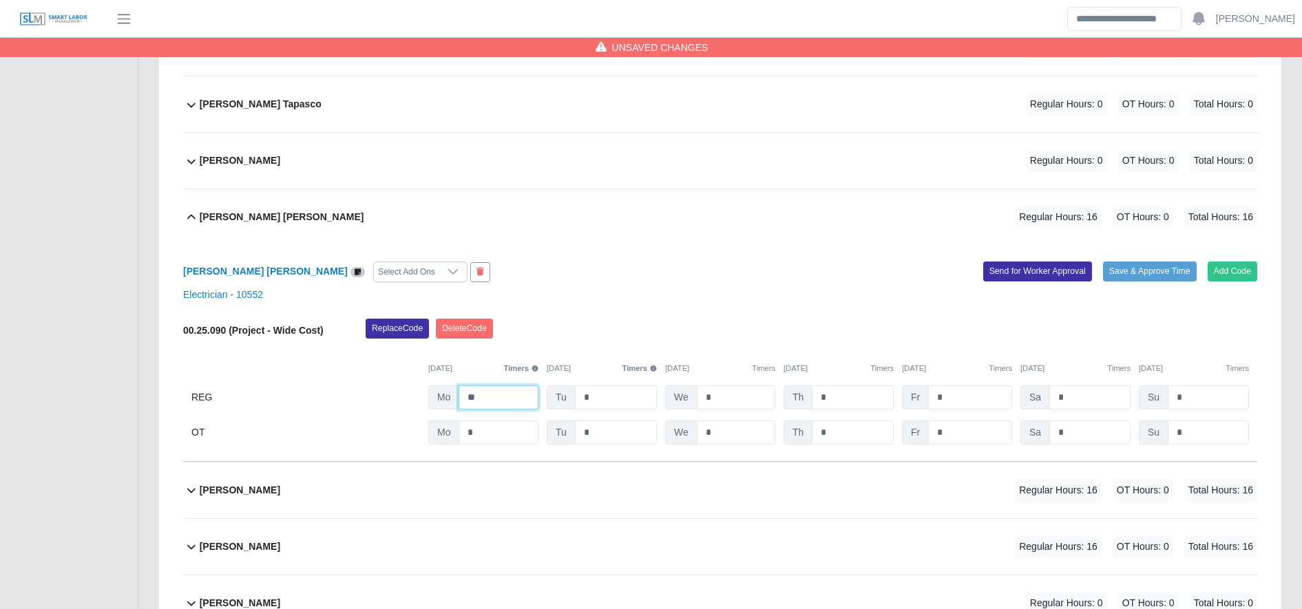
click at [518, 408] on input "**" at bounding box center [498, 398] width 80 height 24
type input "**"
click at [600, 515] on div "Erlyn Álvarez Pérez Regular Hours: 16 OT Hours: 0 Total Hours: 16" at bounding box center [728, 491] width 1057 height 56
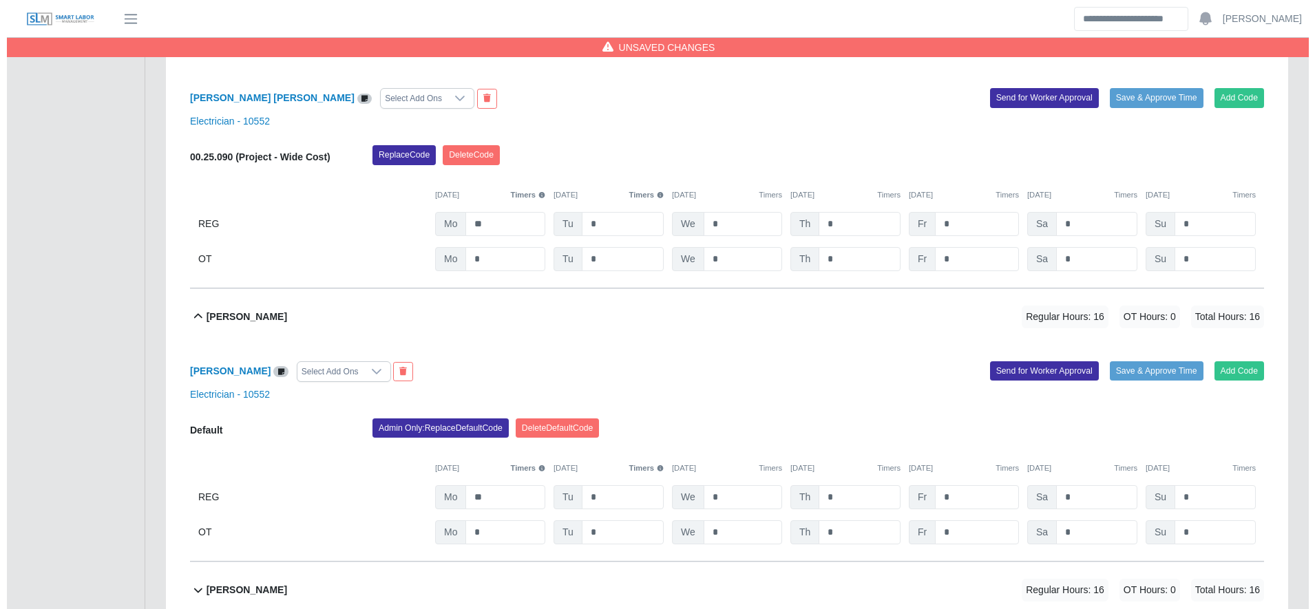
scroll to position [1928, 0]
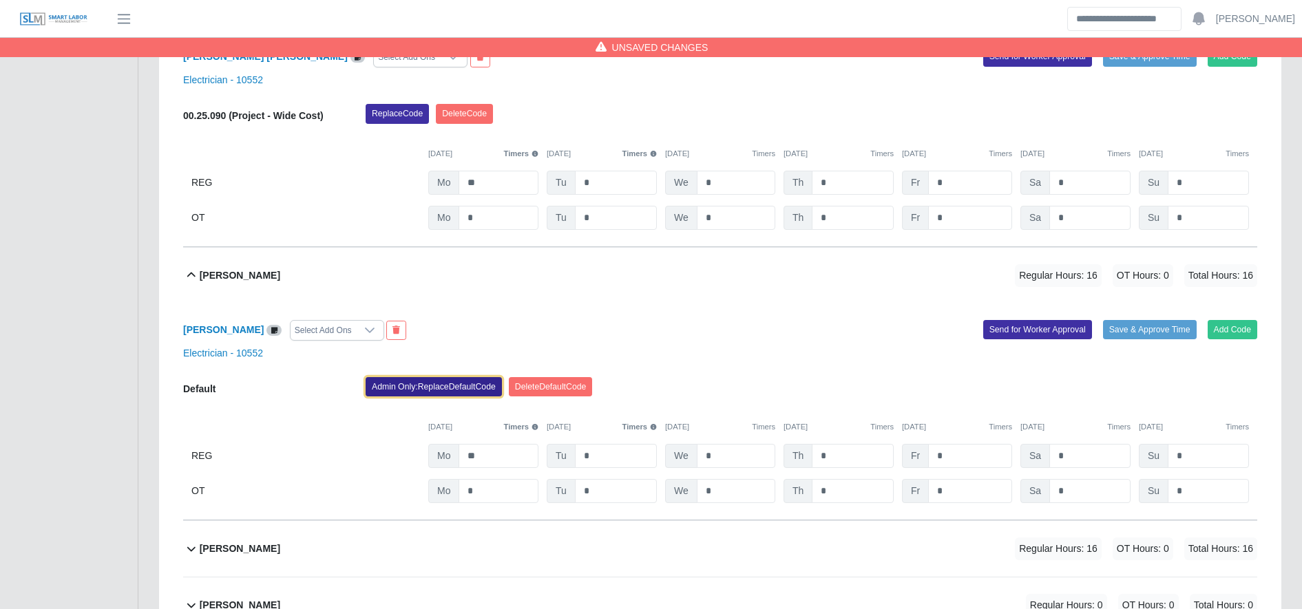
click at [450, 394] on button "Admin Only: Replace Default Code" at bounding box center [434, 386] width 136 height 19
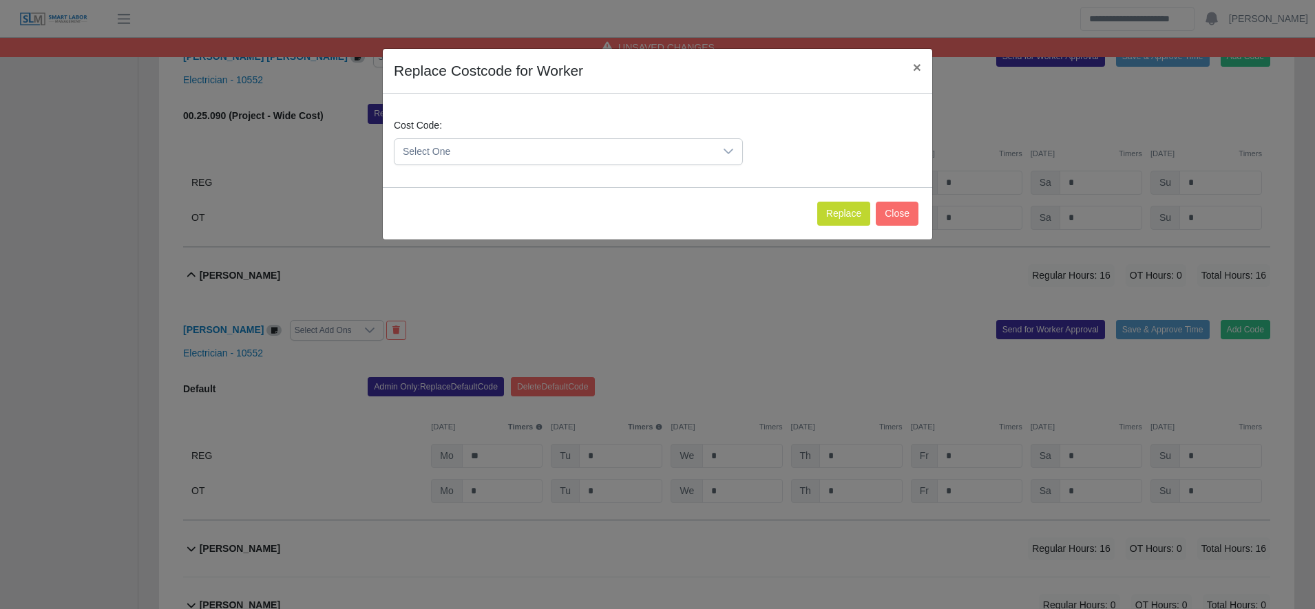
click at [437, 152] on span "Select One" at bounding box center [554, 151] width 320 height 25
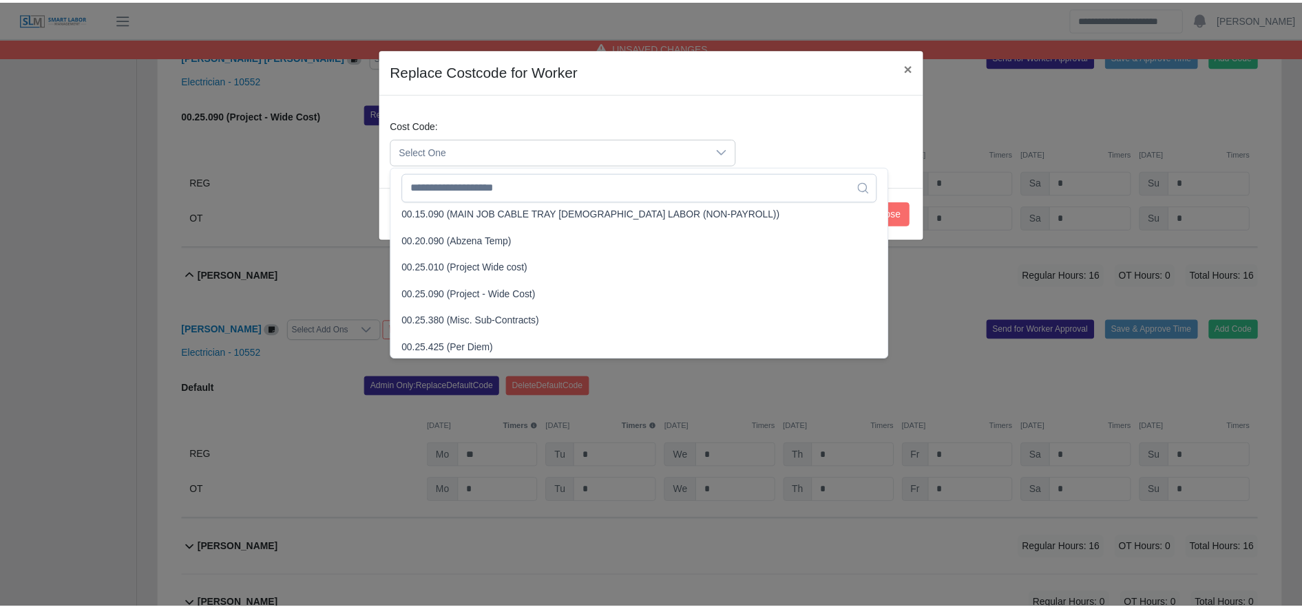
scroll to position [443, 0]
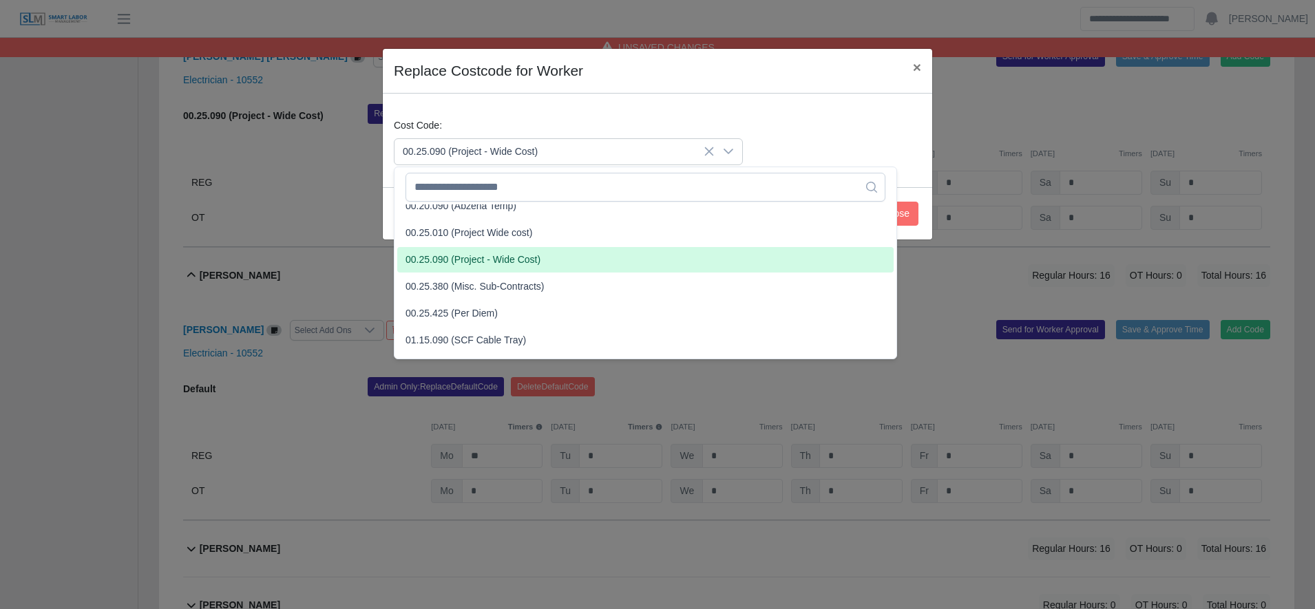
click at [502, 258] on span "00.25.090 (Project - Wide Cost)" at bounding box center [472, 260] width 135 height 14
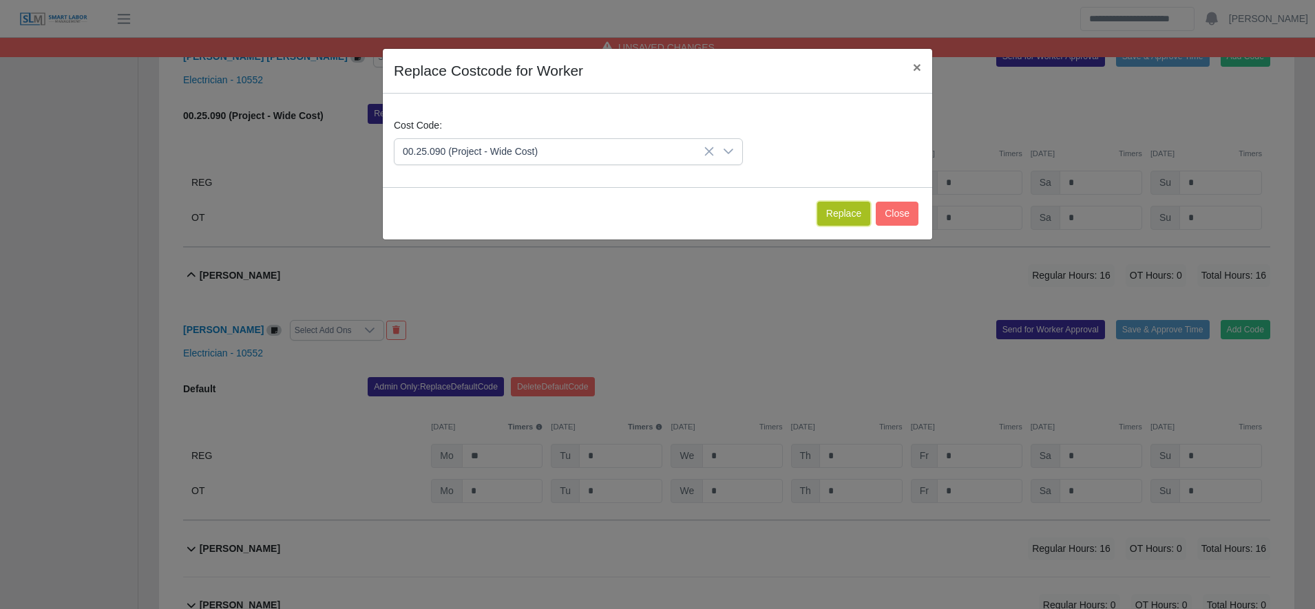
click at [832, 209] on button "Replace" at bounding box center [843, 214] width 53 height 24
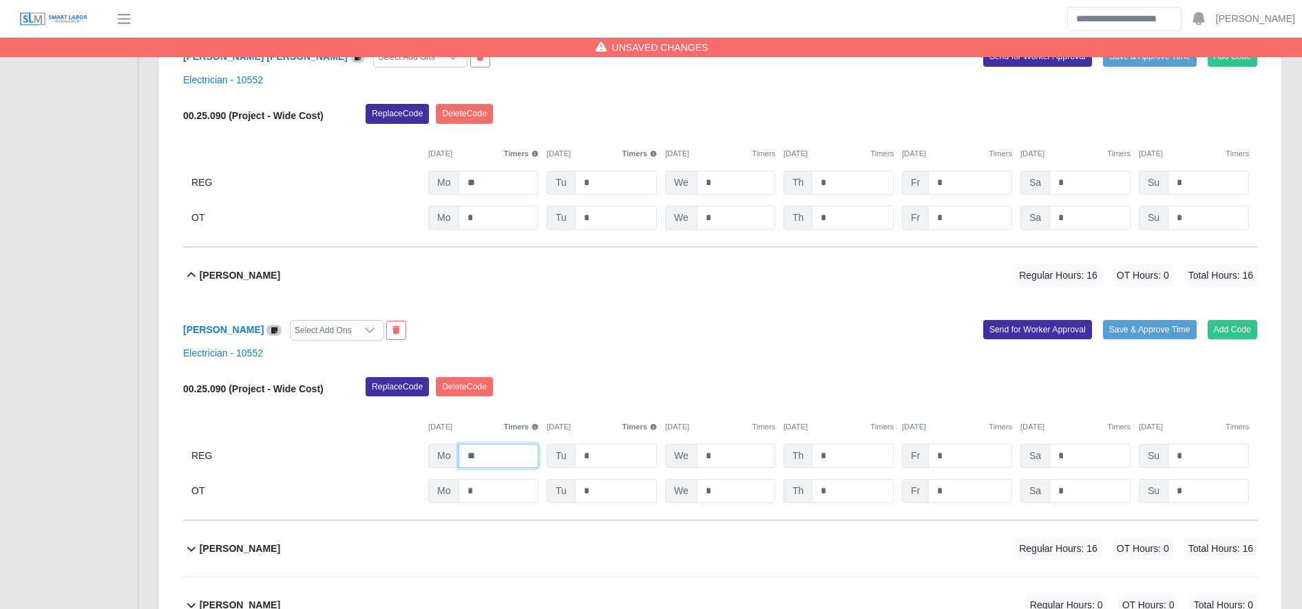
click at [503, 464] on input "**" at bounding box center [498, 456] width 80 height 24
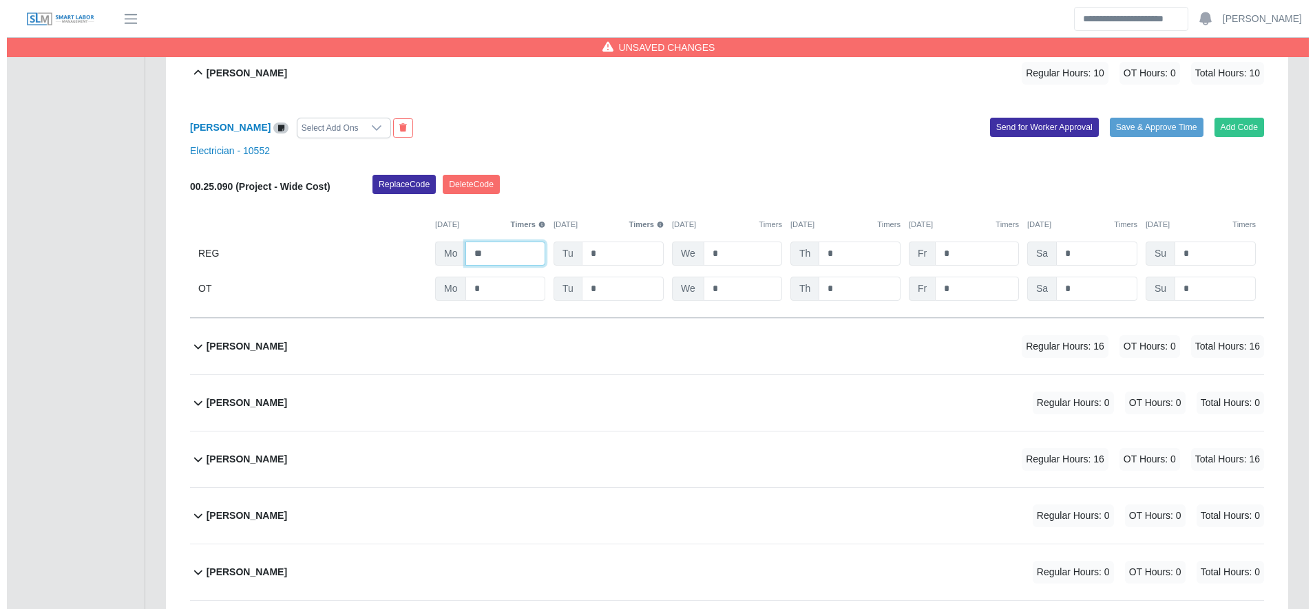
scroll to position [2134, 0]
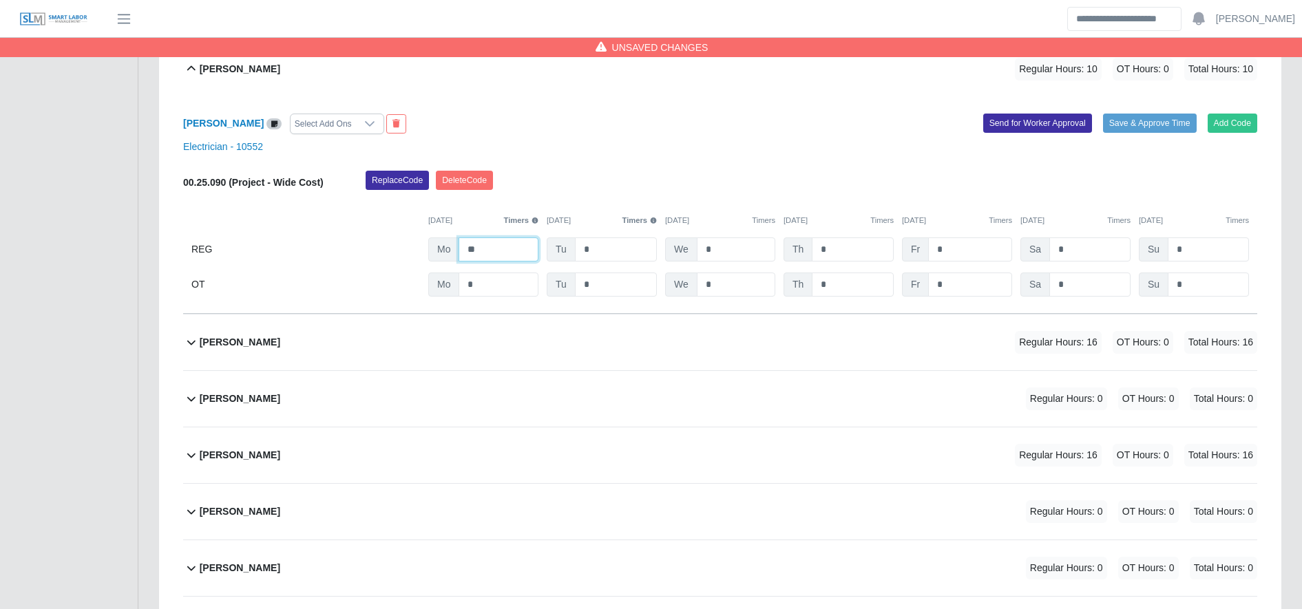
type input "**"
click at [571, 346] on div "Freddy Garcia Regular Hours: 16 OT Hours: 0 Total Hours: 16" at bounding box center [728, 343] width 1057 height 56
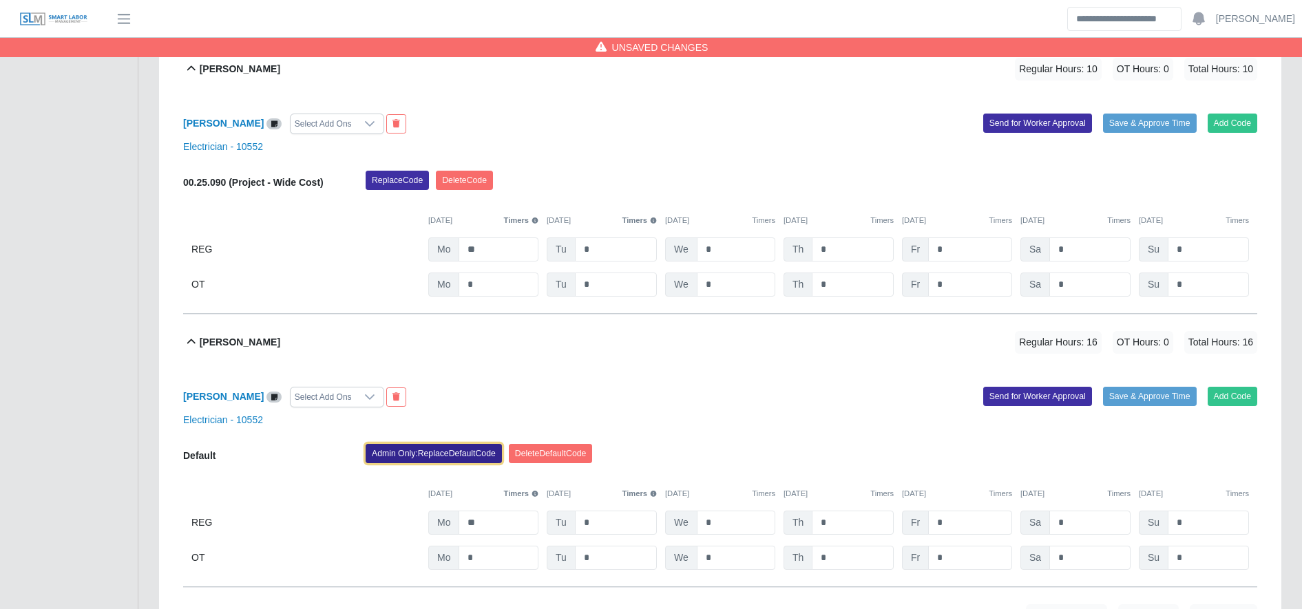
click at [461, 463] on button "Admin Only: Replace Default Code" at bounding box center [434, 453] width 136 height 19
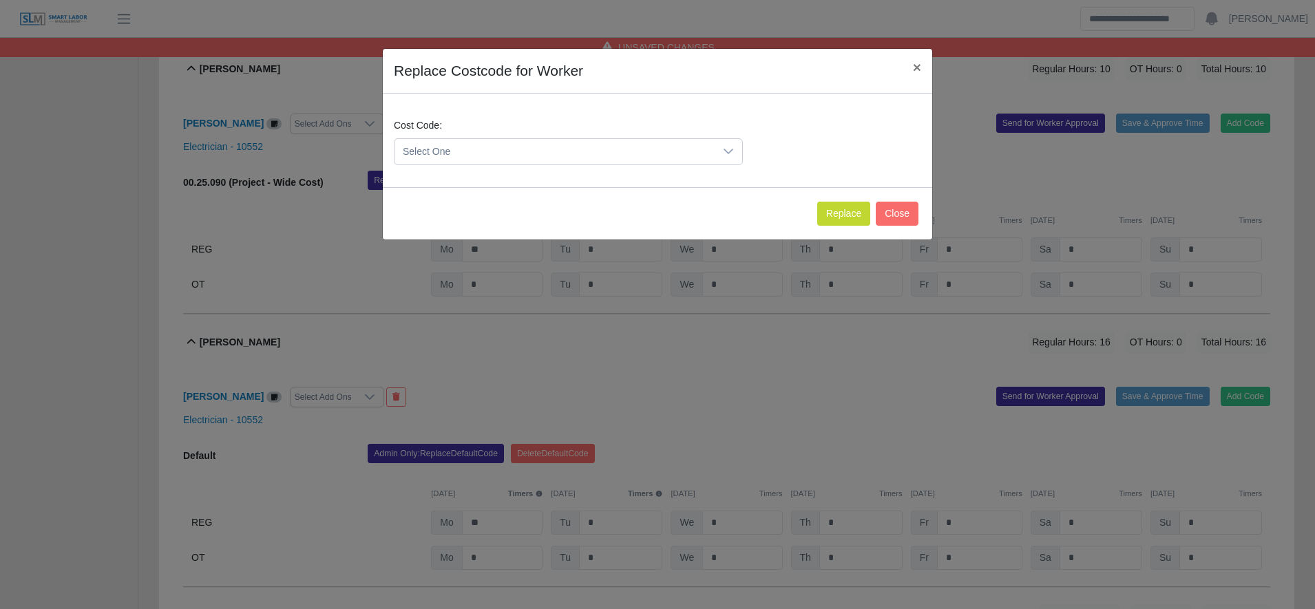
click at [495, 163] on span "Select One" at bounding box center [554, 151] width 320 height 25
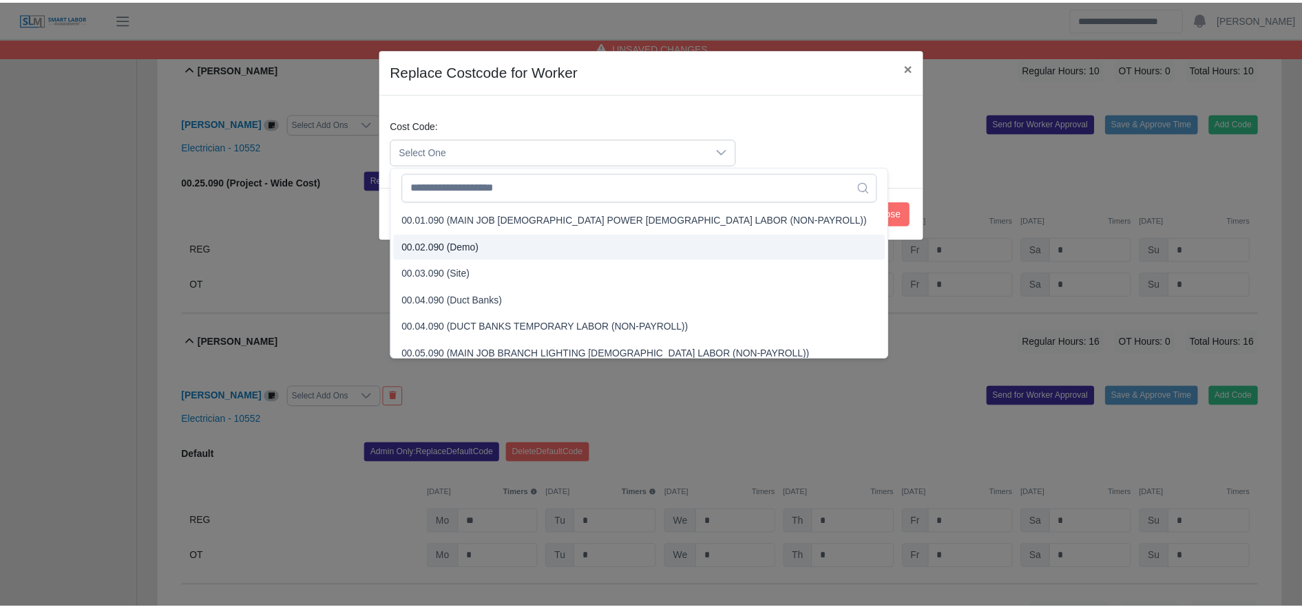
scroll to position [454, 0]
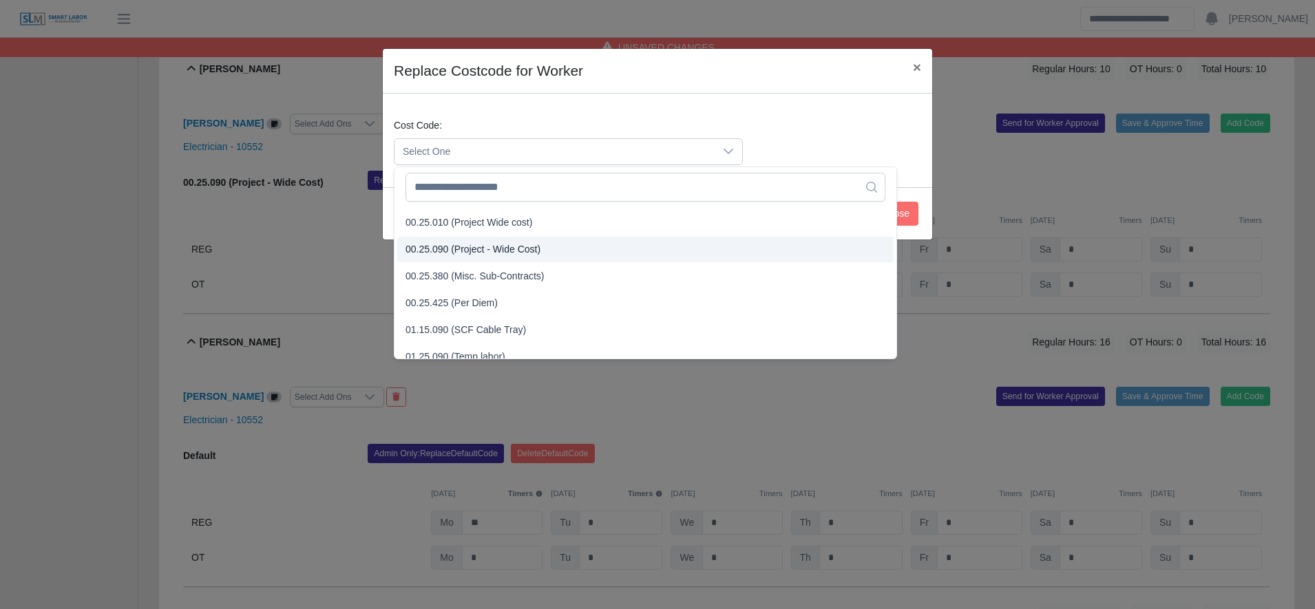
click at [499, 245] on span "00.25.090 (Project - Wide Cost)" at bounding box center [472, 249] width 135 height 14
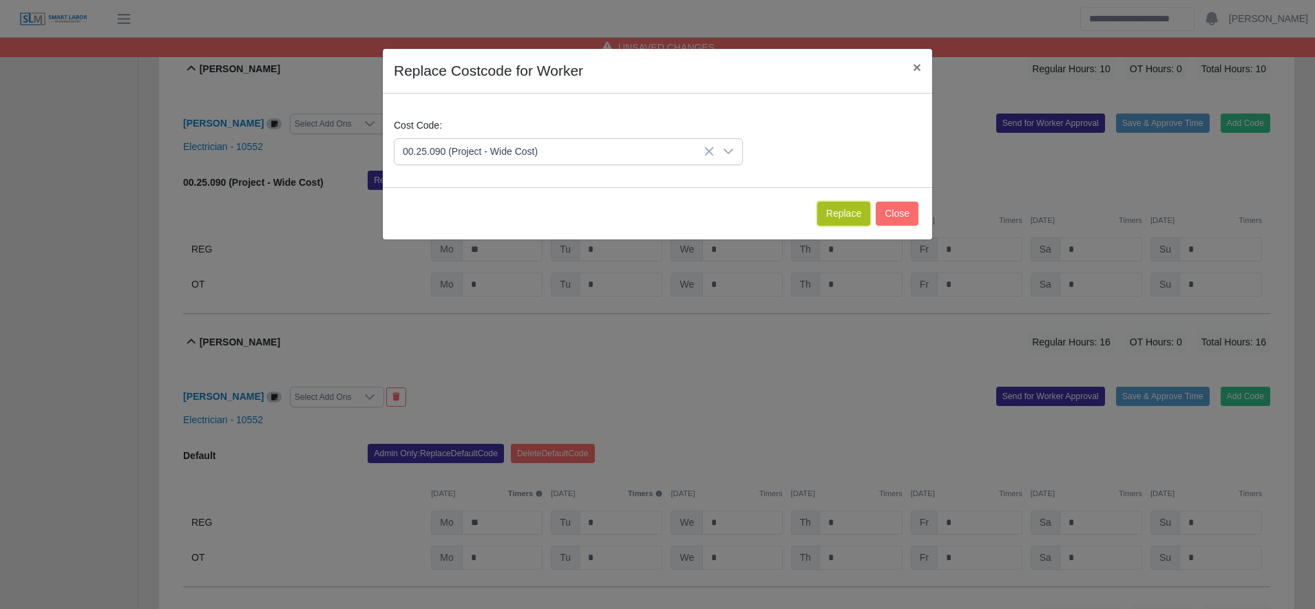
click at [834, 206] on button "Replace" at bounding box center [843, 214] width 53 height 24
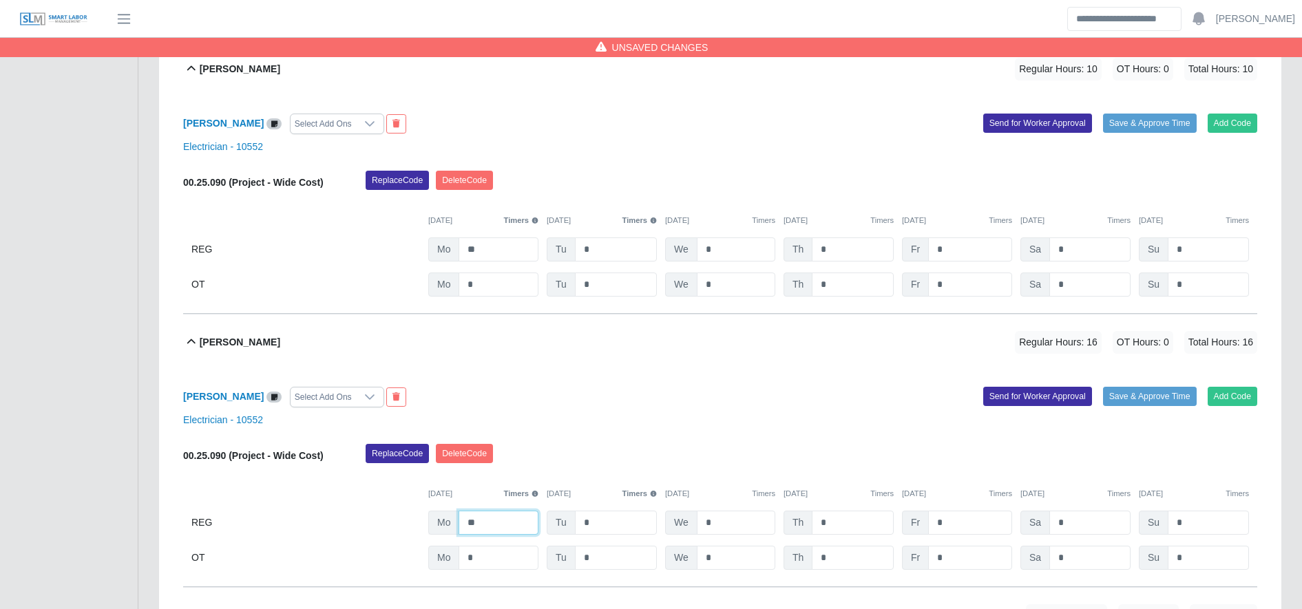
click at [523, 523] on input "**" at bounding box center [498, 523] width 80 height 24
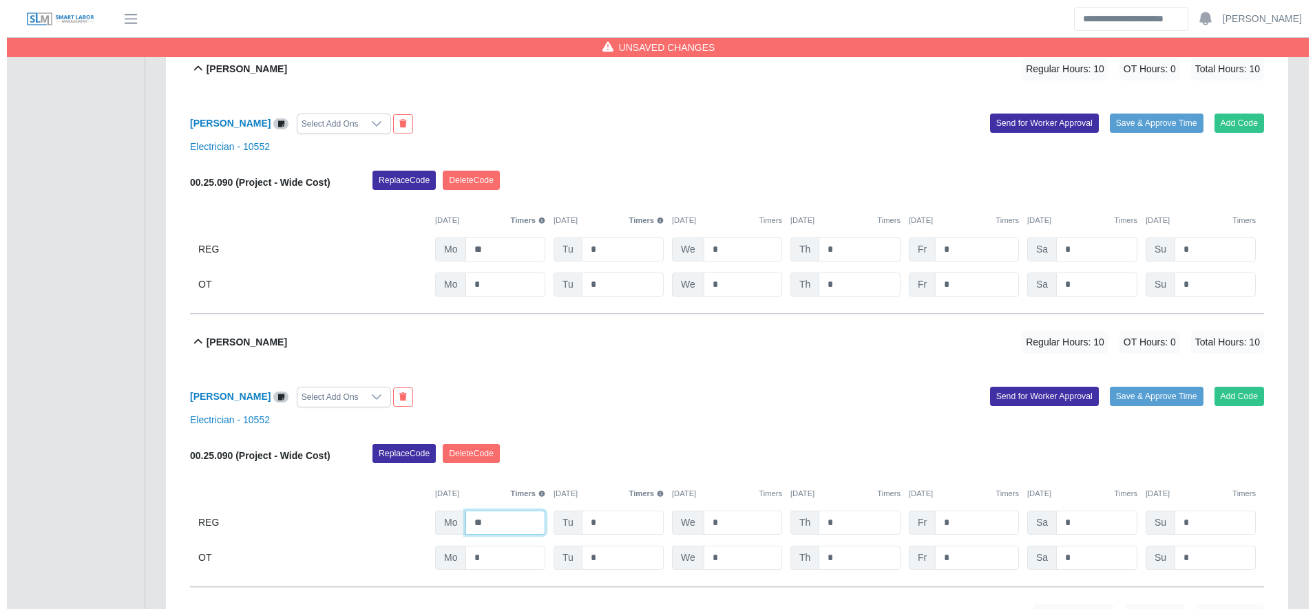
scroll to position [2423, 0]
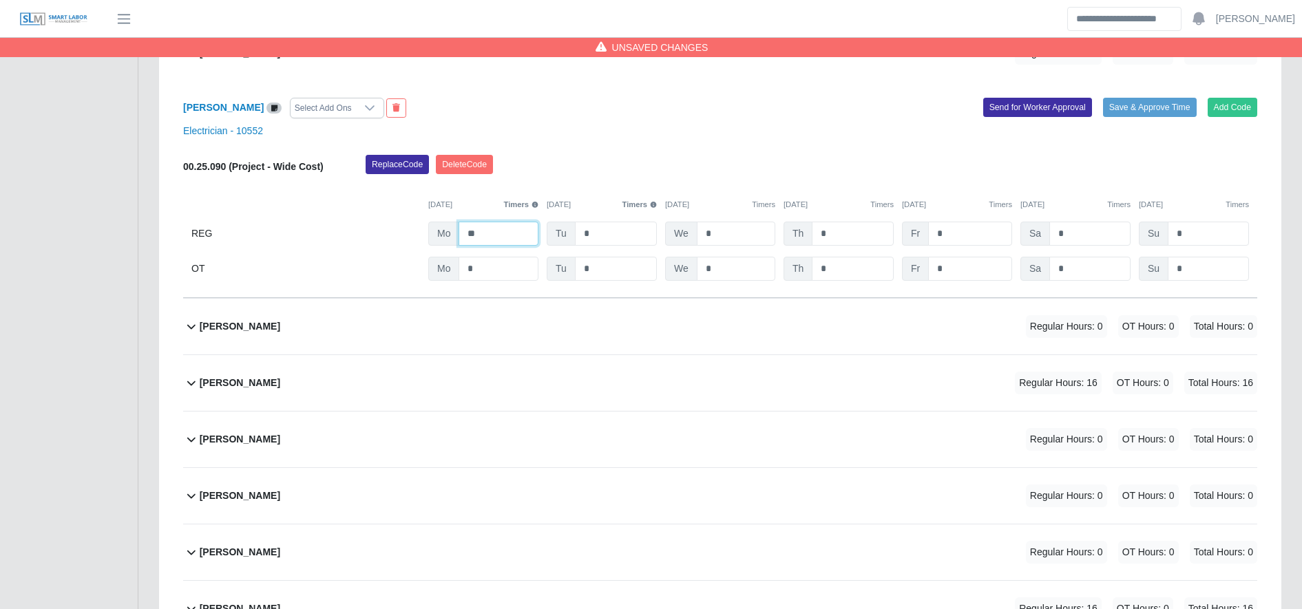
type input "**"
click at [623, 391] on div "Hernesto Reyes Regular Hours: 16 OT Hours: 0 Total Hours: 16" at bounding box center [728, 383] width 1057 height 56
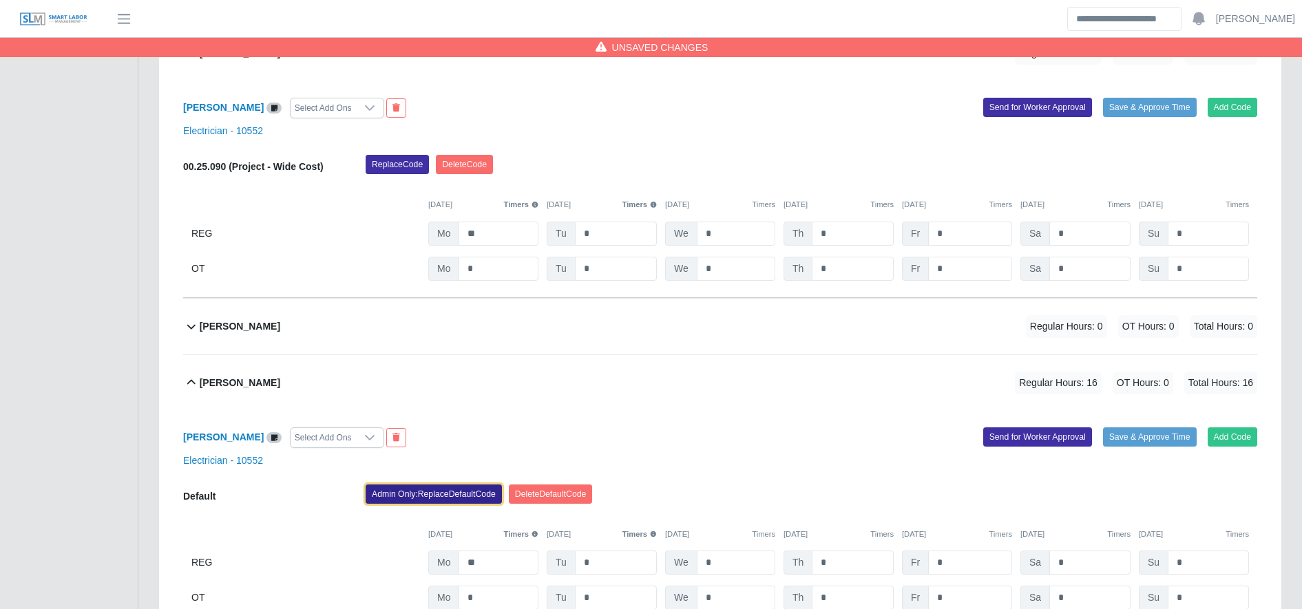
click at [475, 497] on button "Admin Only: Replace Default Code" at bounding box center [434, 494] width 136 height 19
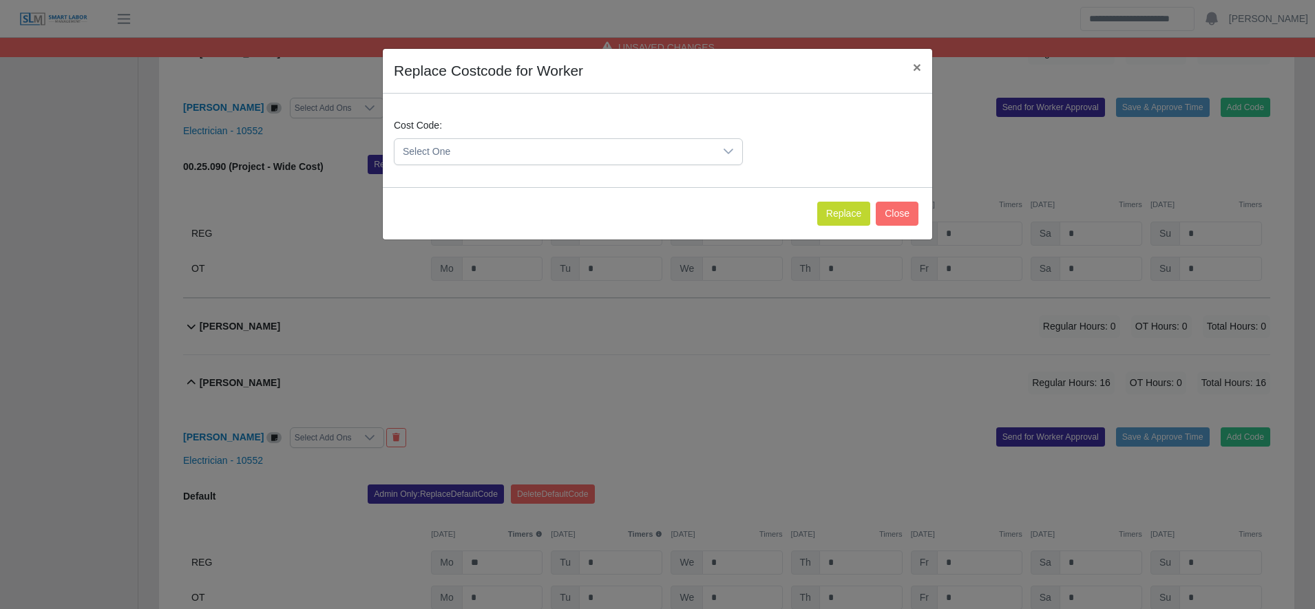
click at [505, 145] on span "Select One" at bounding box center [554, 151] width 320 height 25
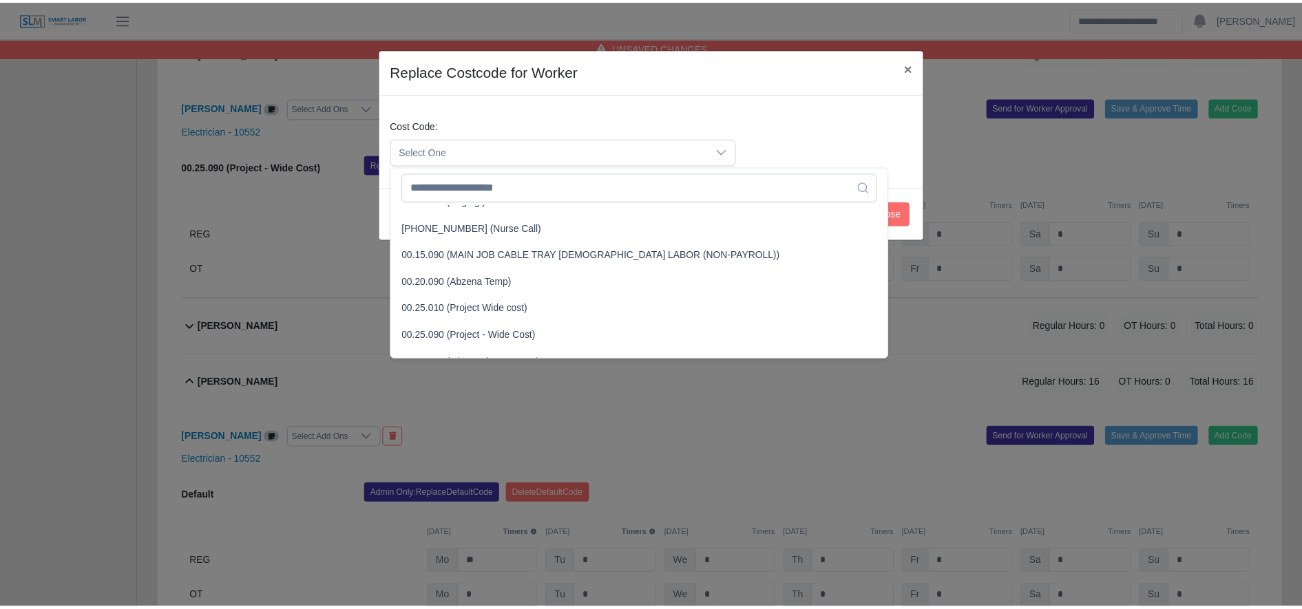
scroll to position [370, 0]
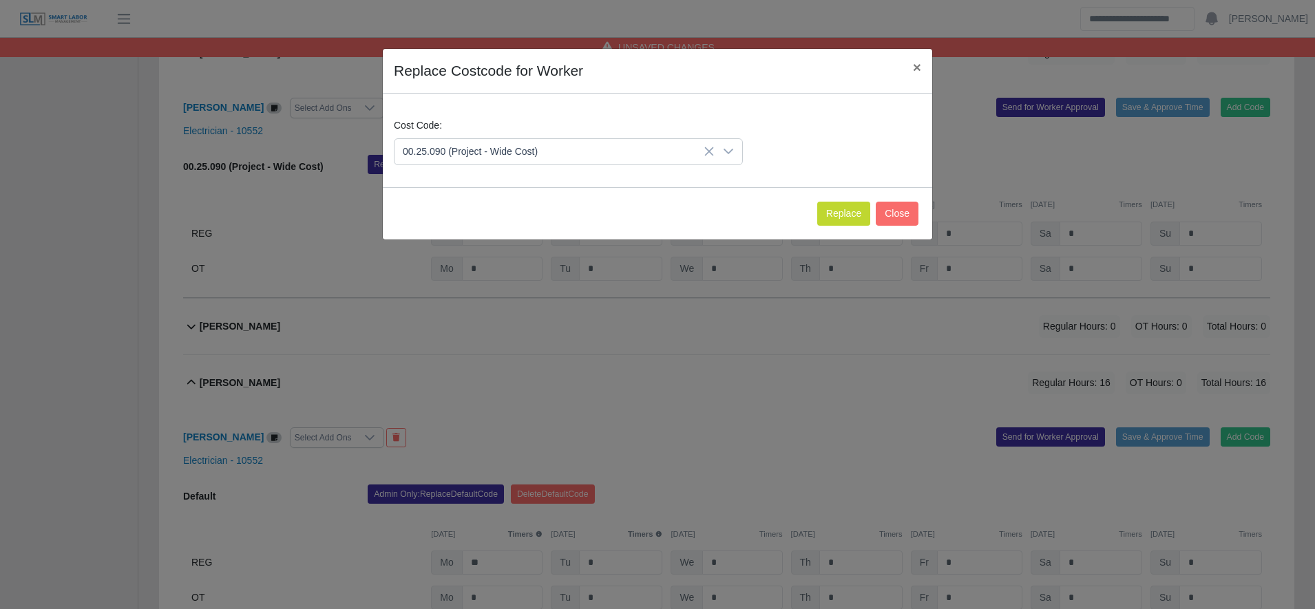
click at [505, 335] on span "00.25.090 (Project - Wide Cost)" at bounding box center [472, 333] width 135 height 14
click at [847, 211] on button "Replace" at bounding box center [843, 214] width 53 height 24
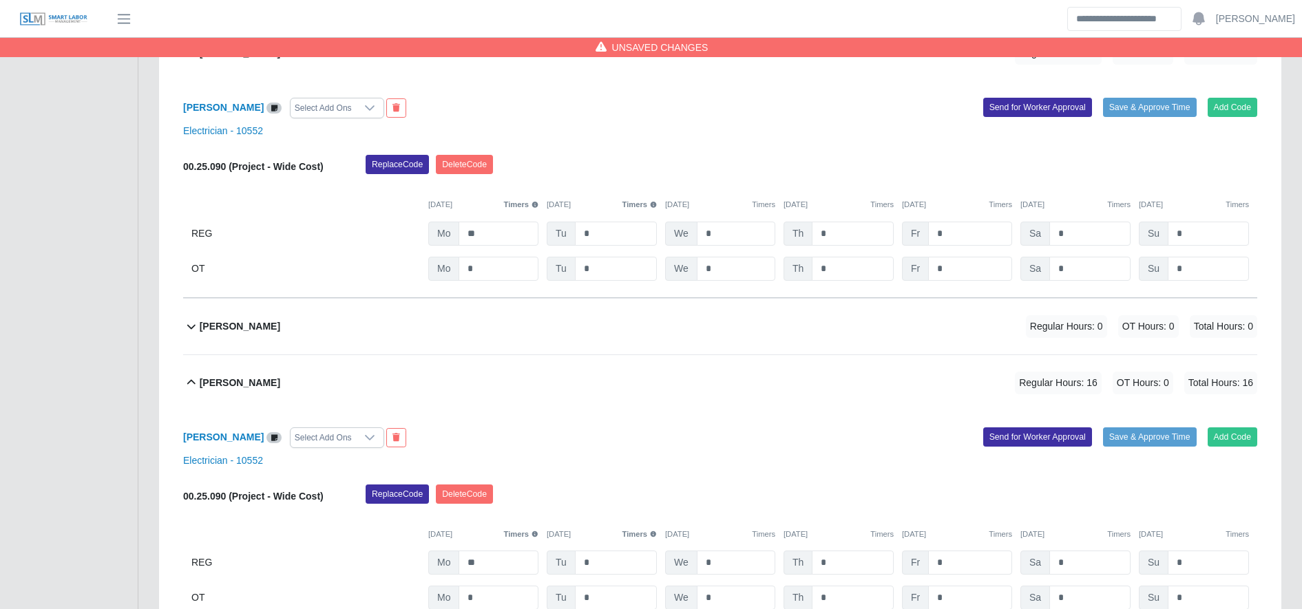
scroll to position [2568, 0]
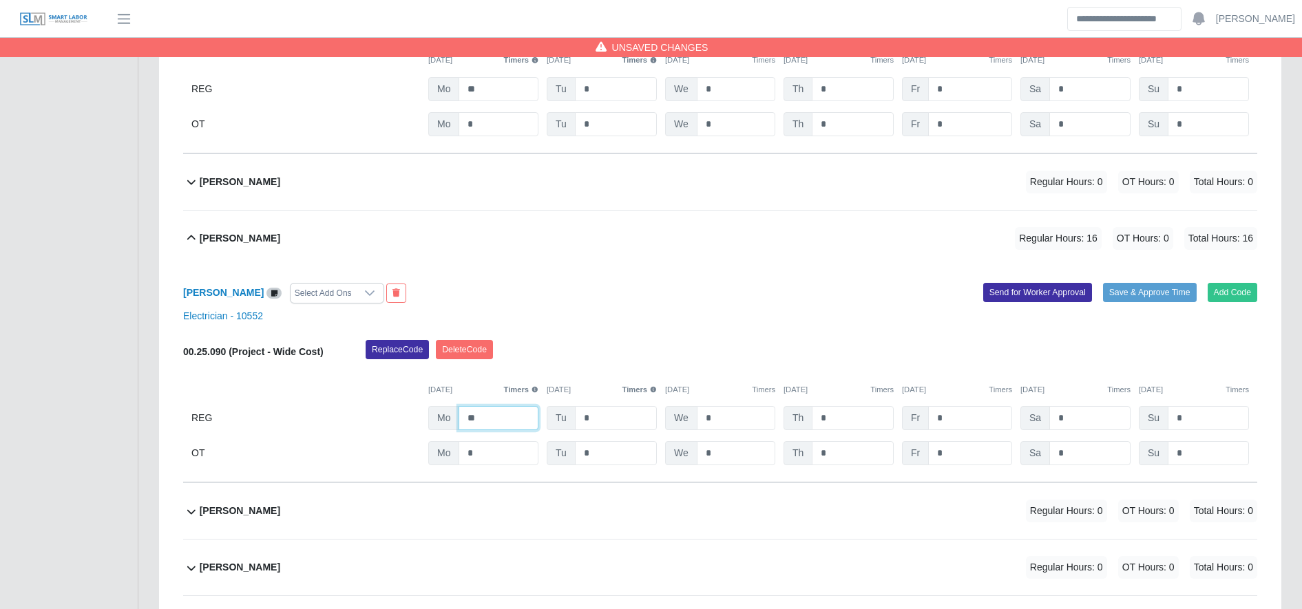
click at [498, 423] on input "**" at bounding box center [498, 418] width 80 height 24
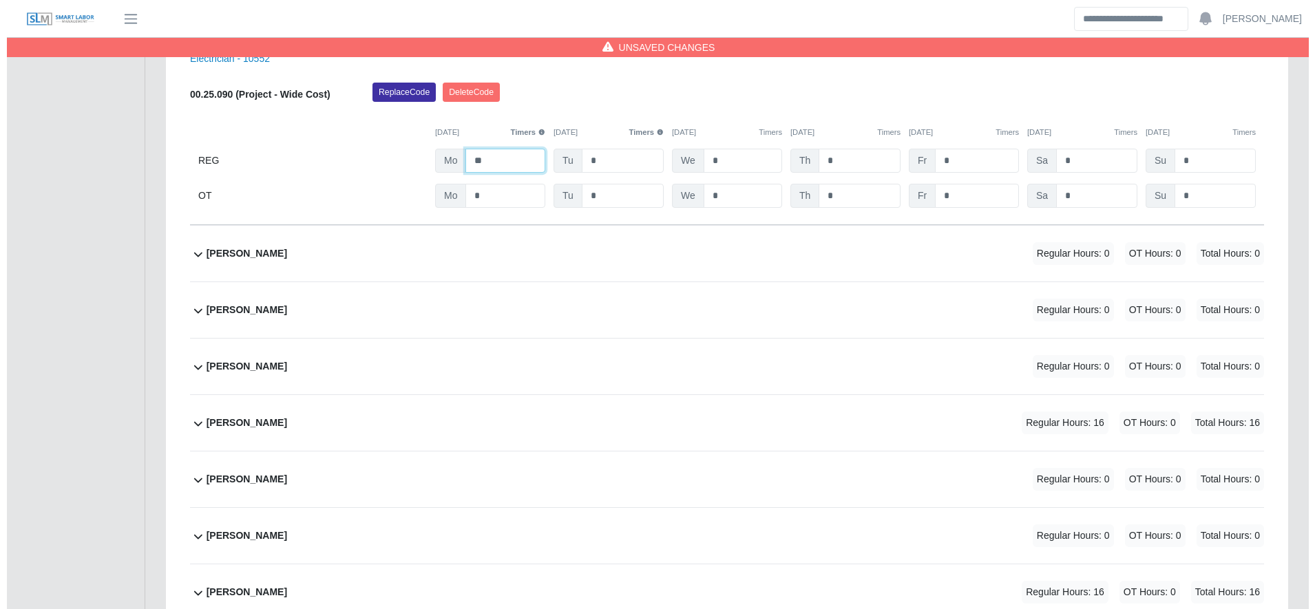
scroll to position [2891, 0]
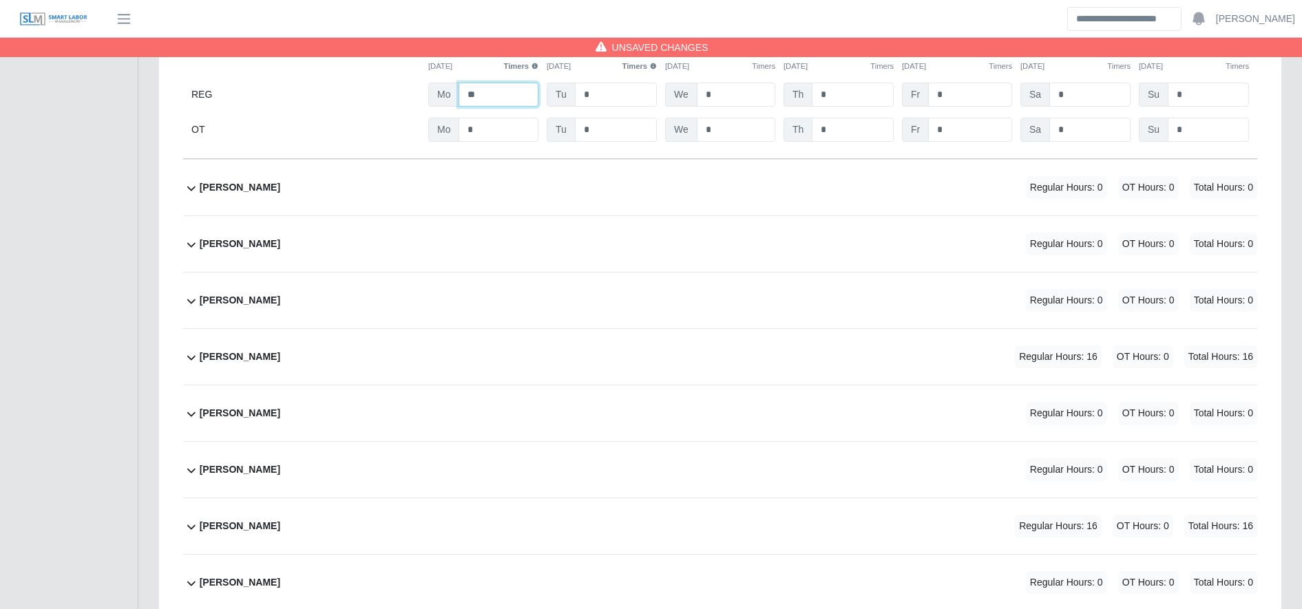
type input "**"
click at [856, 357] on div "Jonathan Martinez Sanchez Regular Hours: 16 OT Hours: 0 Total Hours: 16" at bounding box center [728, 357] width 1057 height 56
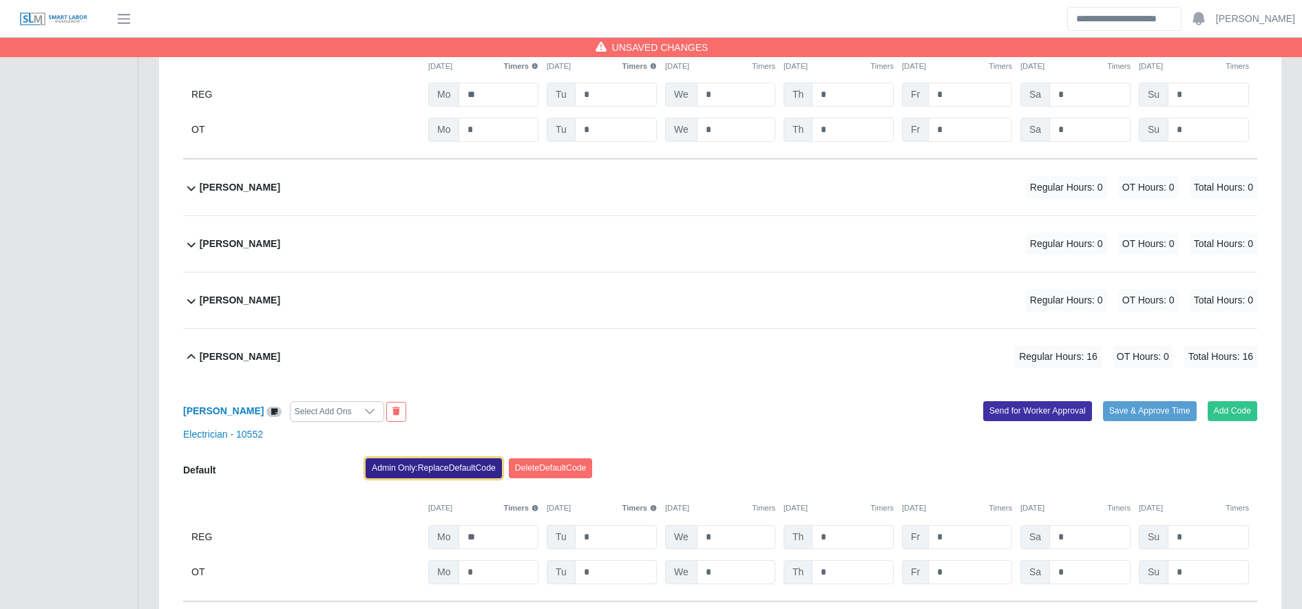
click at [452, 470] on button "Admin Only: Replace Default Code" at bounding box center [434, 467] width 136 height 19
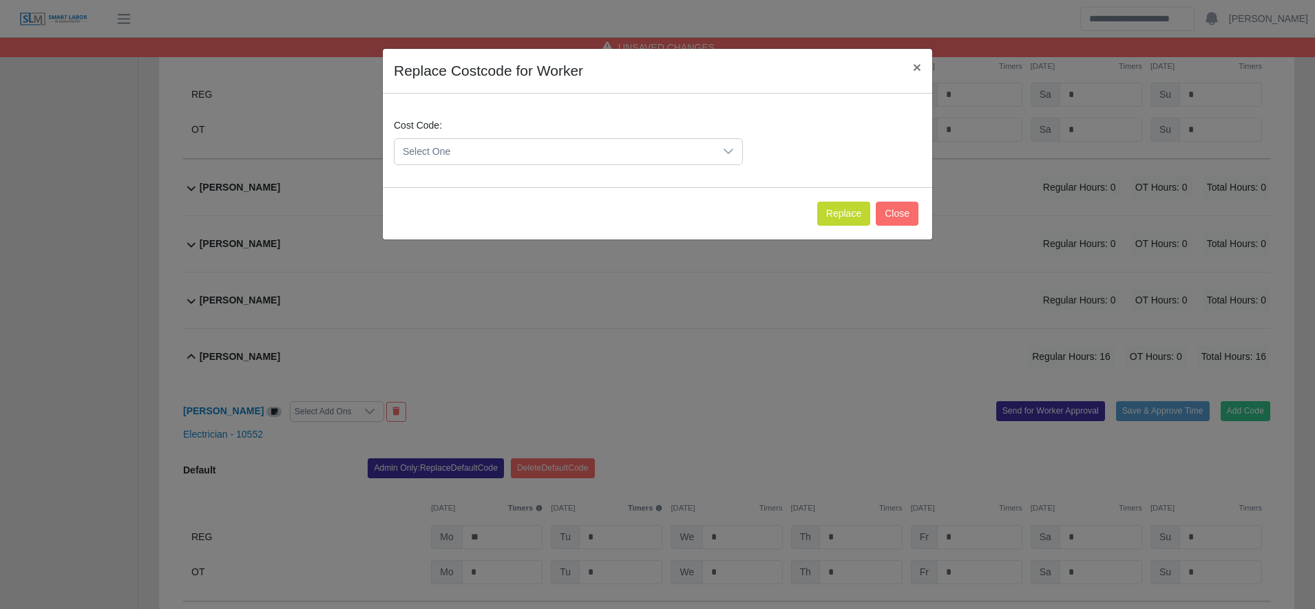
click at [454, 149] on span "Select One" at bounding box center [554, 151] width 320 height 25
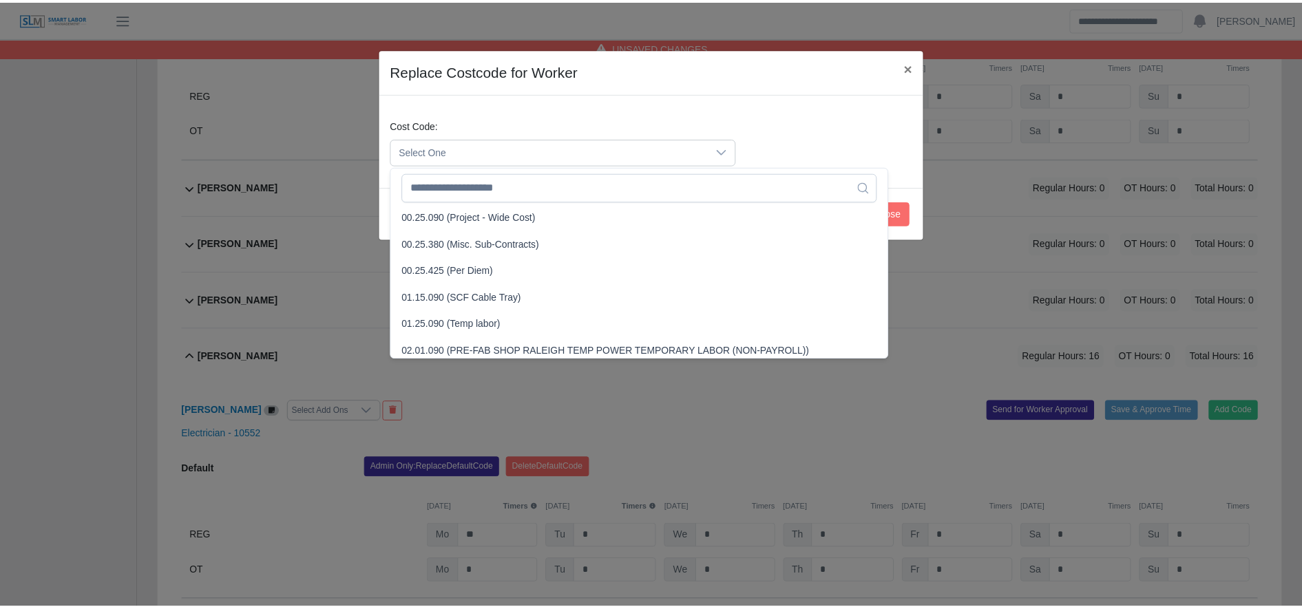
scroll to position [481, 0]
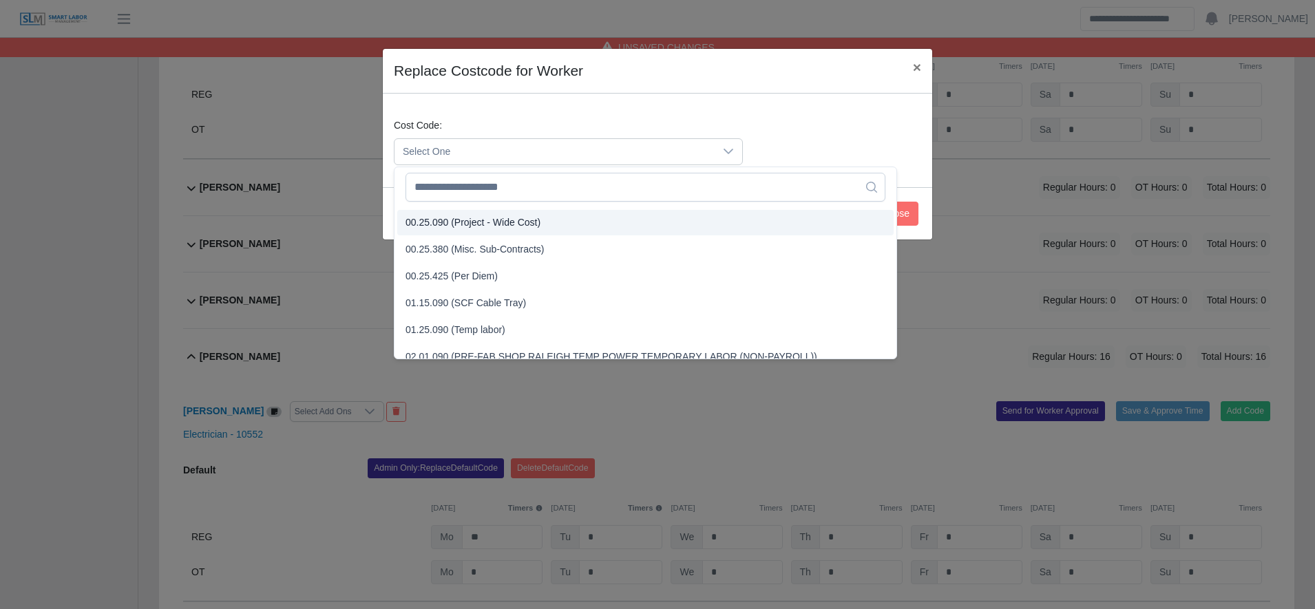
click at [474, 224] on span "00.25.090 (Project - Wide Cost)" at bounding box center [472, 222] width 135 height 14
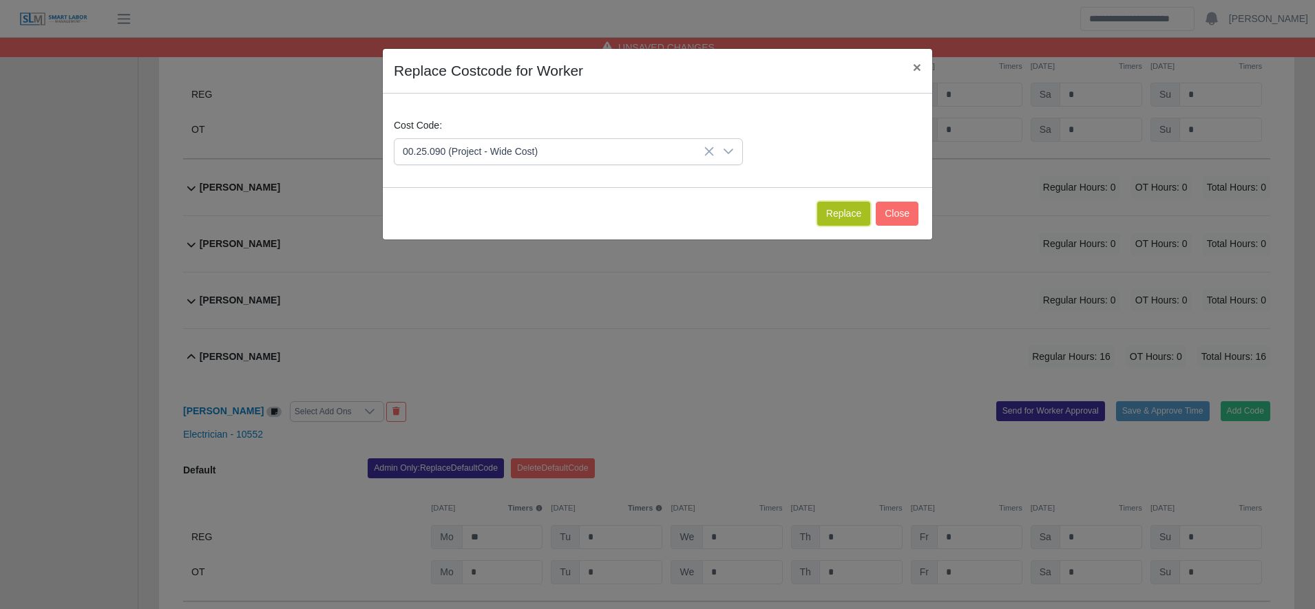
click at [843, 213] on button "Replace" at bounding box center [843, 214] width 53 height 24
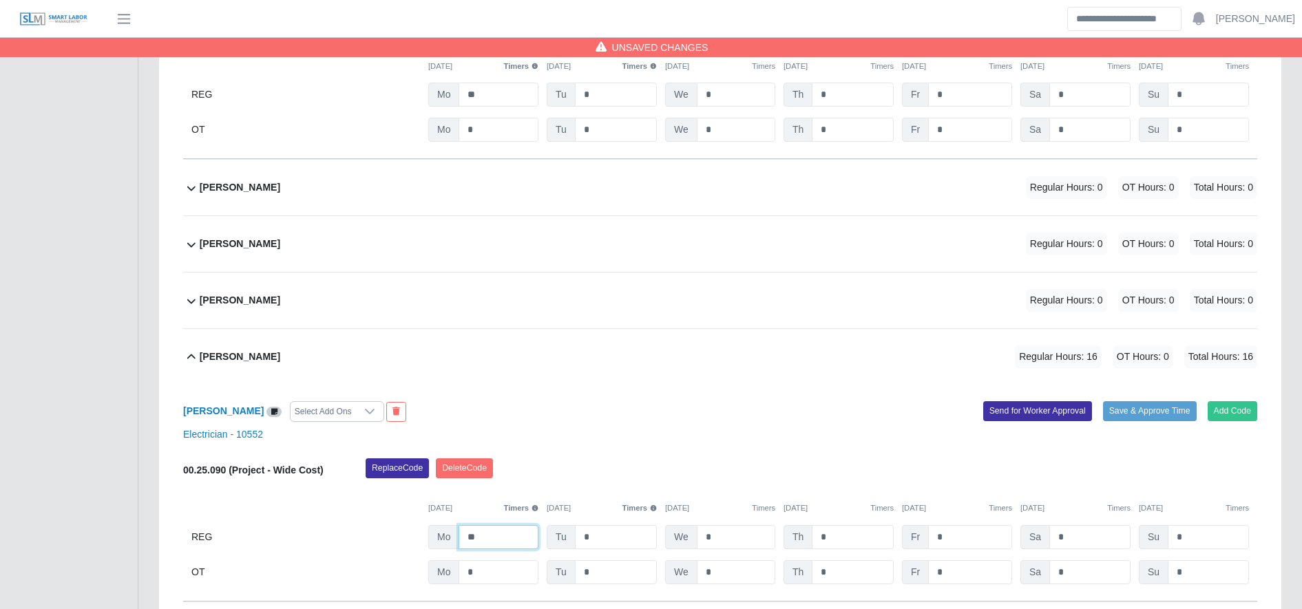
click at [501, 536] on input "**" at bounding box center [498, 537] width 80 height 24
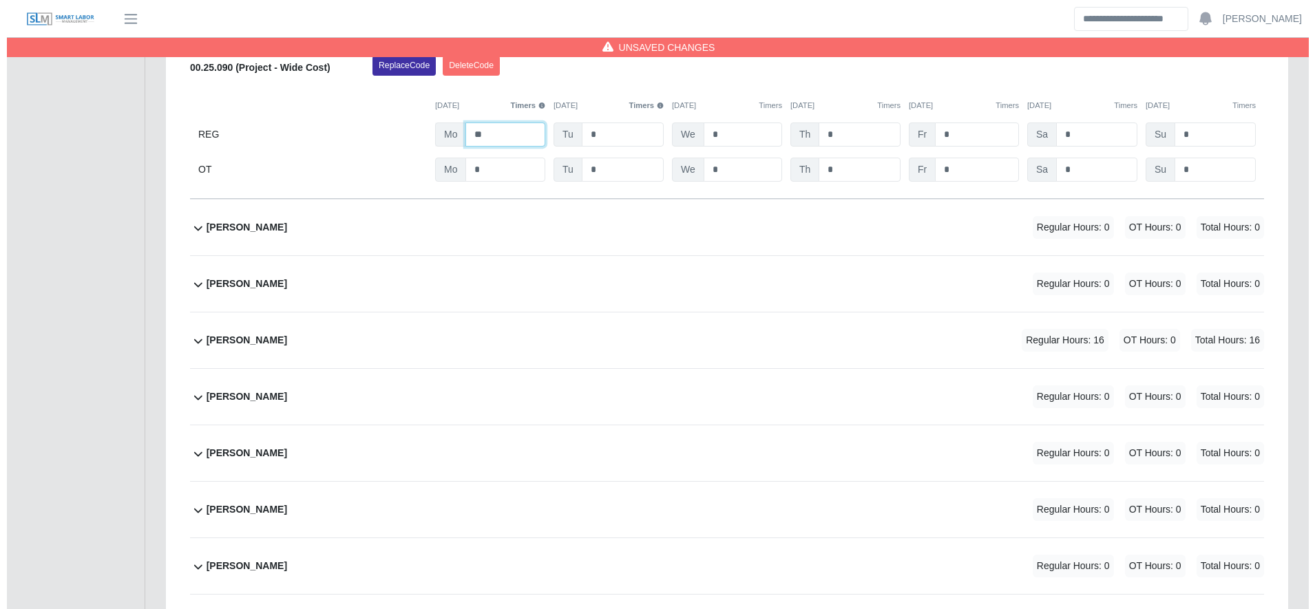
scroll to position [3300, 0]
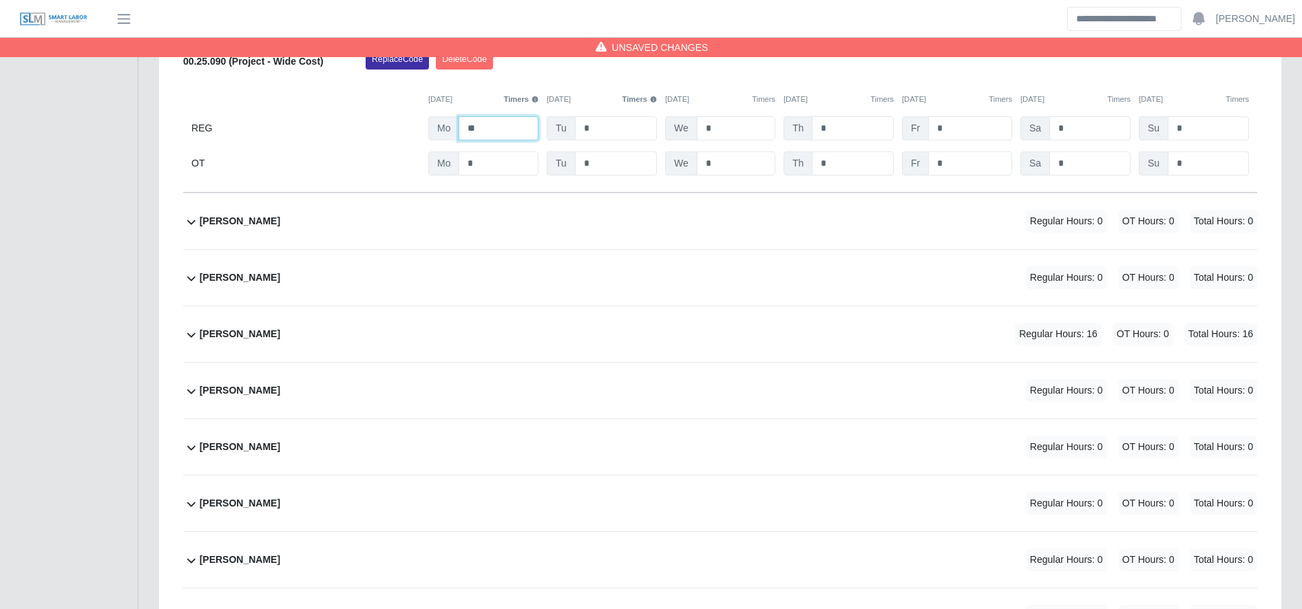
type input "**"
click at [757, 343] on div "Jose Odanis Bardales Regular Hours: 16 OT Hours: 0 Total Hours: 16" at bounding box center [728, 334] width 1057 height 56
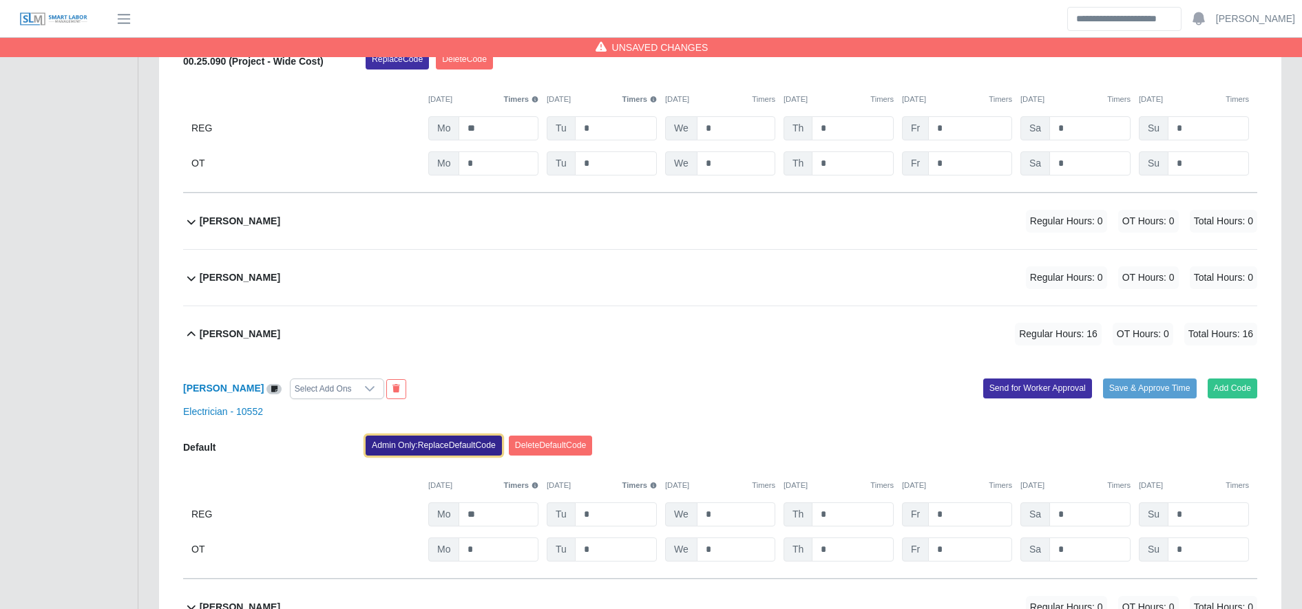
click at [450, 450] on button "Admin Only: Replace Default Code" at bounding box center [434, 445] width 136 height 19
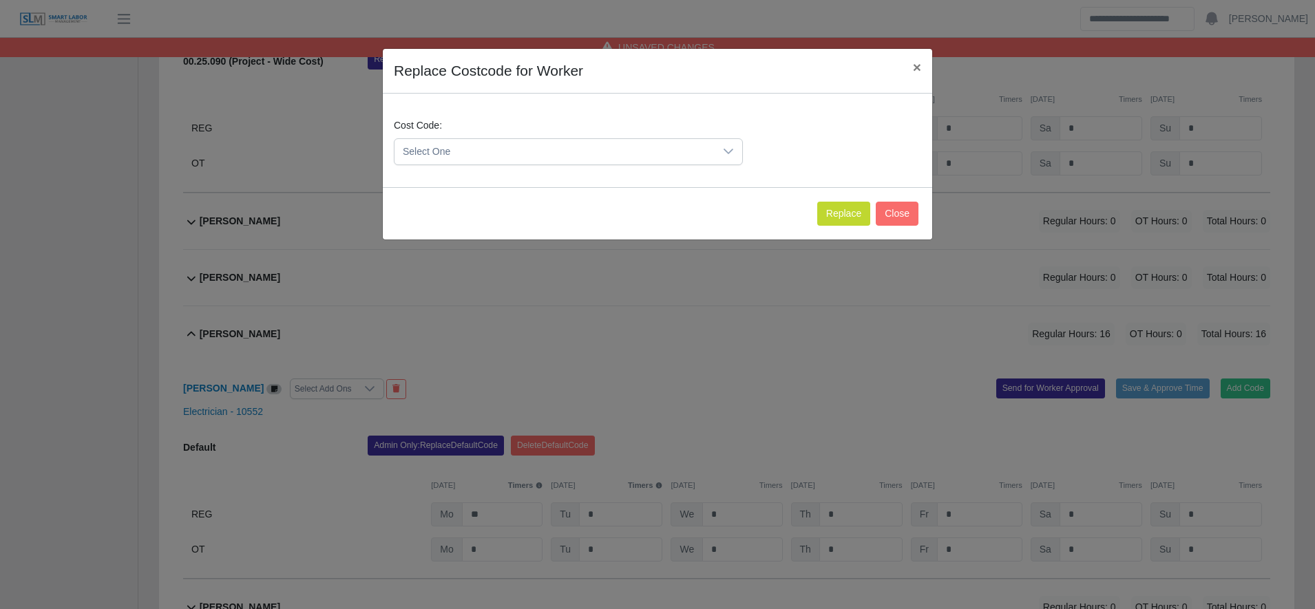
click at [466, 156] on span "Select One" at bounding box center [554, 151] width 320 height 25
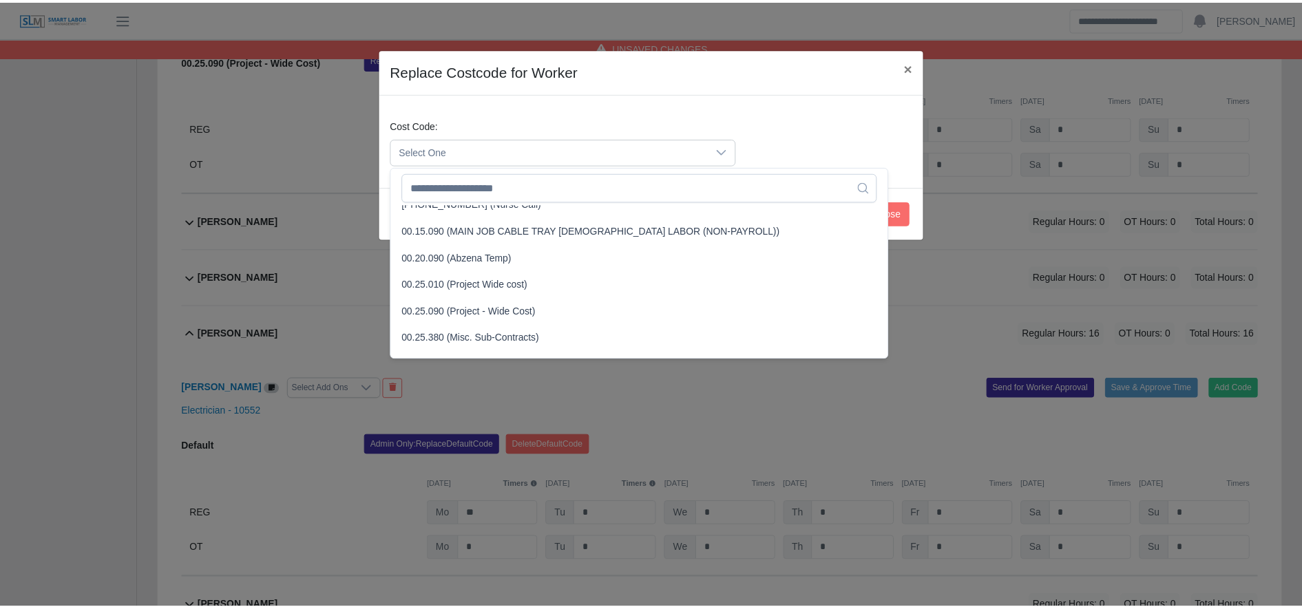
scroll to position [396, 0]
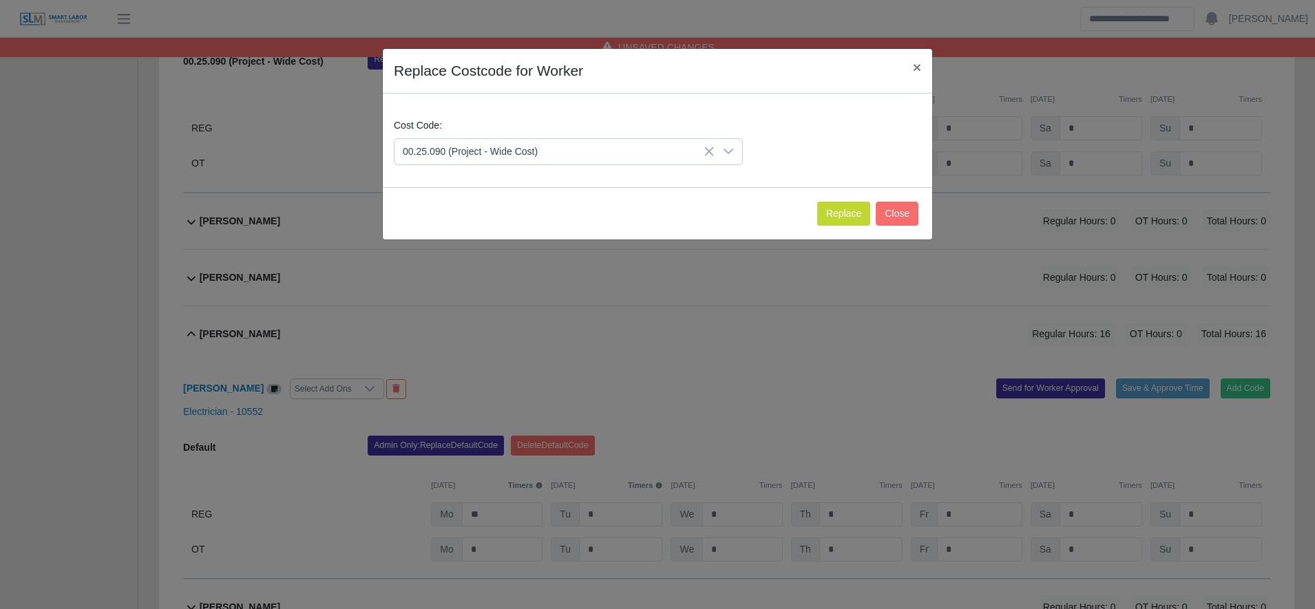
click at [468, 307] on span "00.25.090 (Project - Wide Cost)" at bounding box center [472, 307] width 135 height 14
click at [833, 205] on button "Replace" at bounding box center [843, 214] width 53 height 24
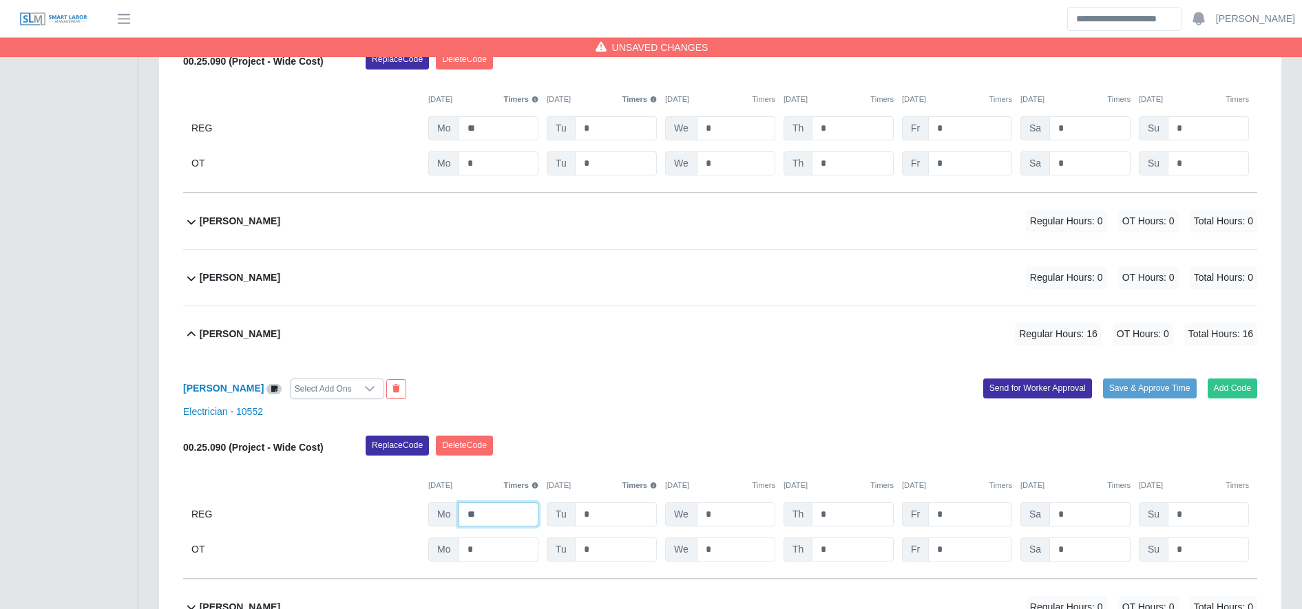
click at [492, 526] on input "**" at bounding box center [498, 515] width 80 height 24
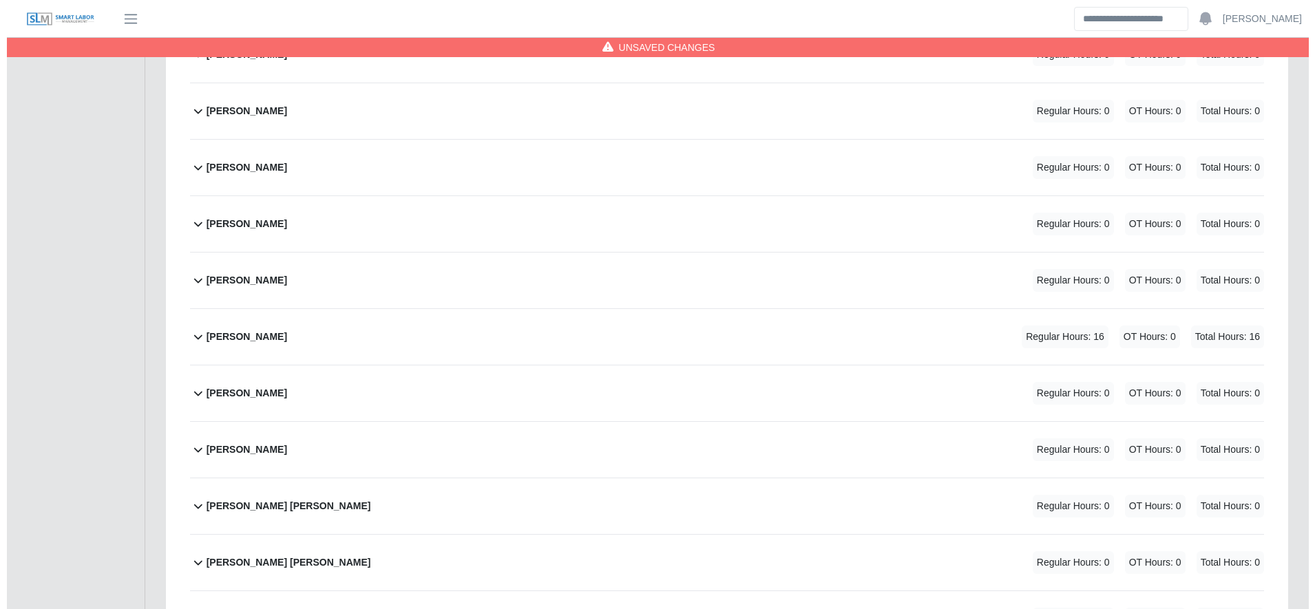
scroll to position [3974, 0]
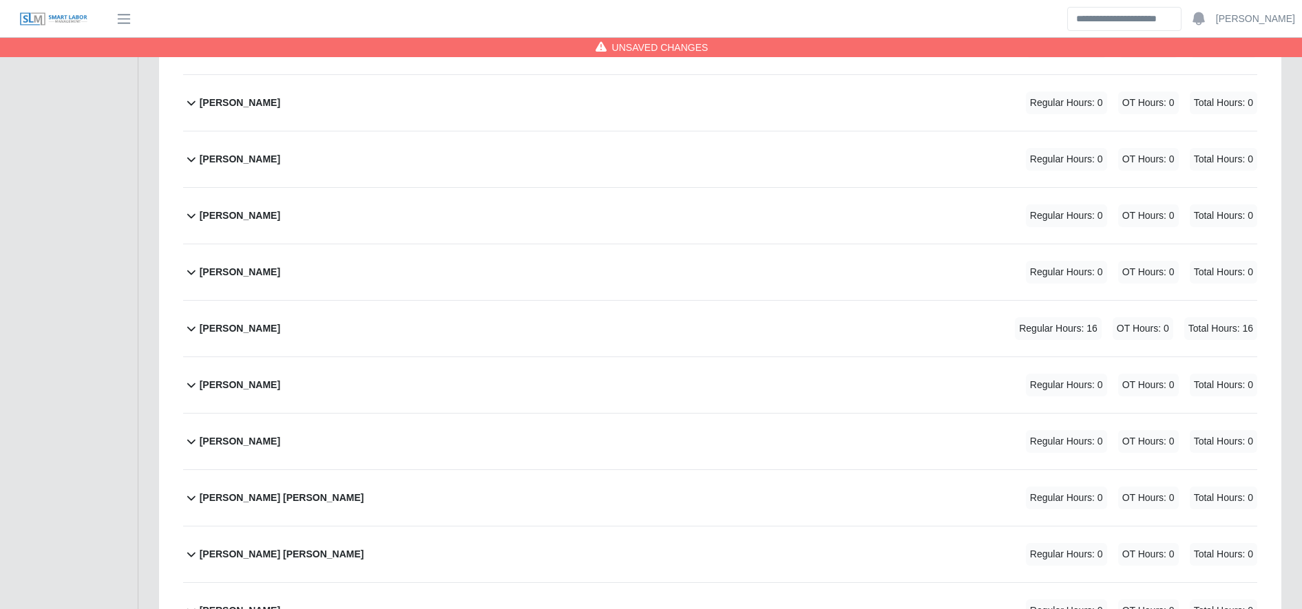
type input "**"
click at [708, 318] on div "Lesther Trochez Regular Hours: 16 OT Hours: 0 Total Hours: 16" at bounding box center [728, 329] width 1057 height 56
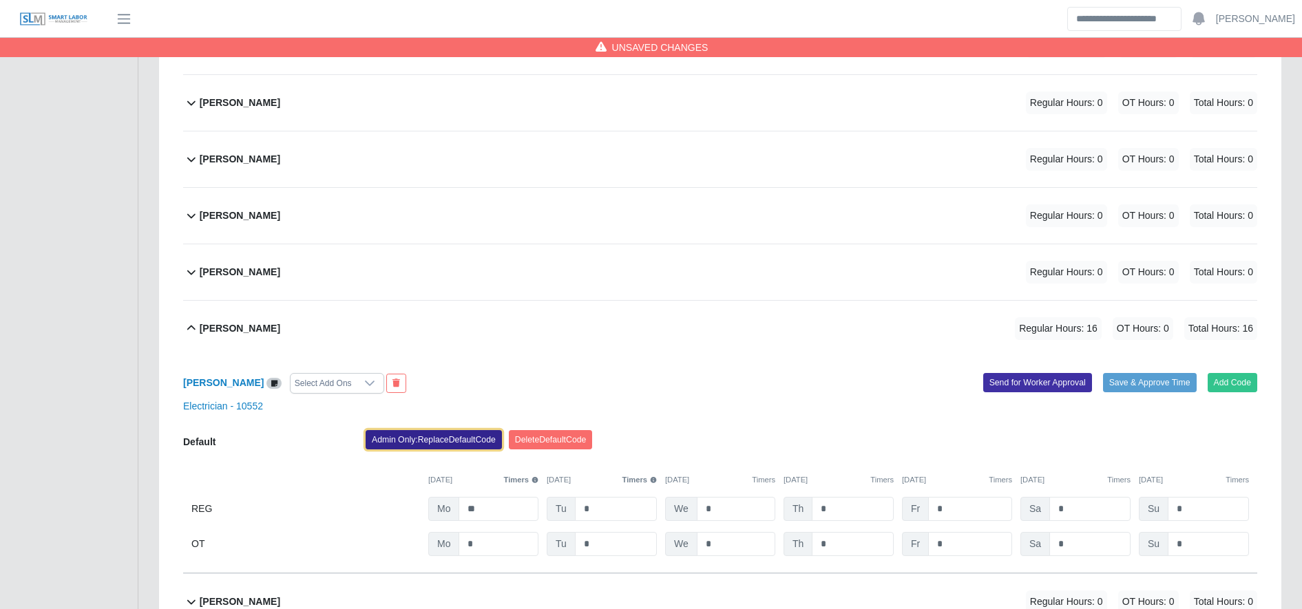
click at [458, 447] on button "Admin Only: Replace Default Code" at bounding box center [434, 439] width 136 height 19
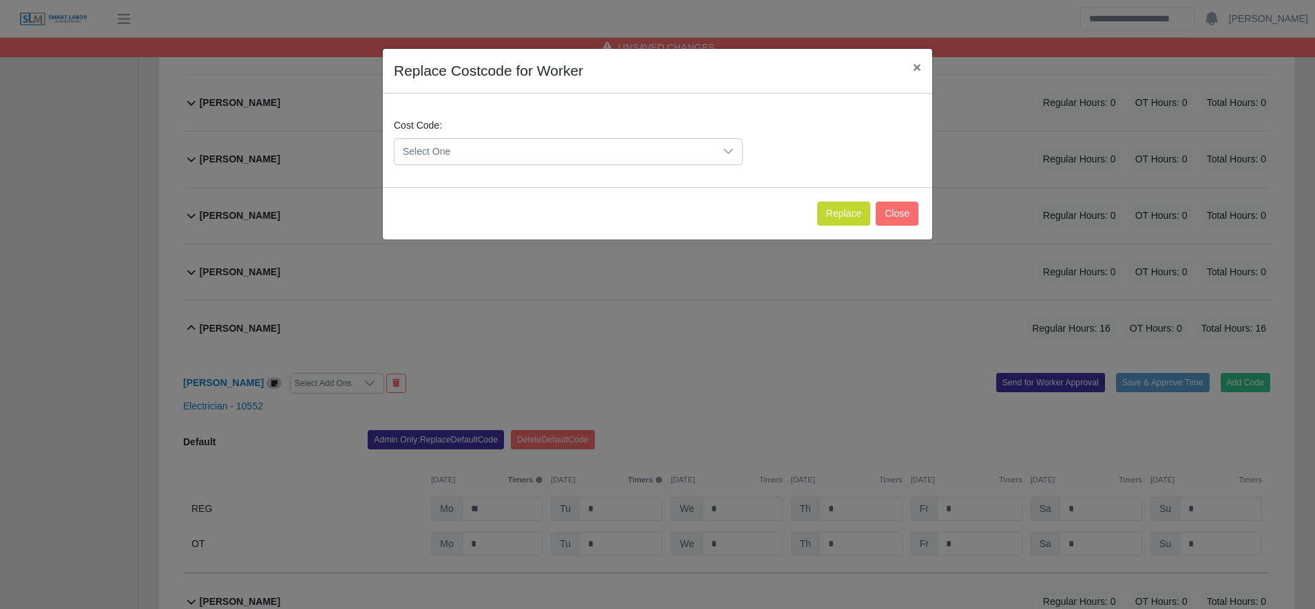
click at [489, 151] on span "Select One" at bounding box center [554, 151] width 320 height 25
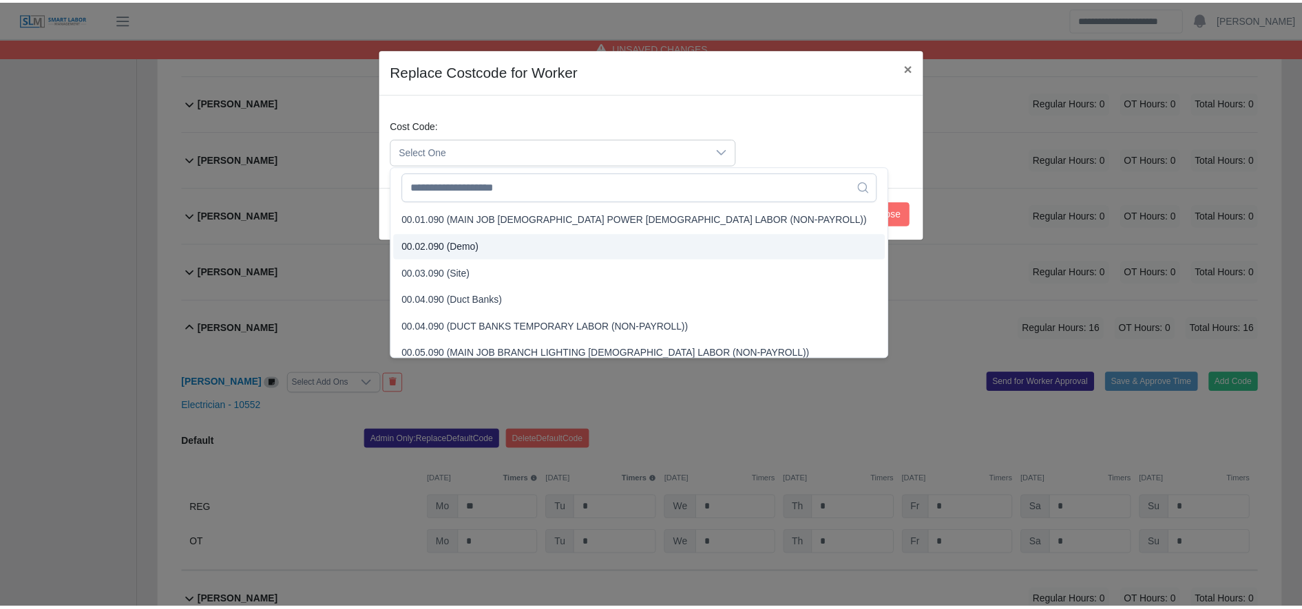
scroll to position [391, 0]
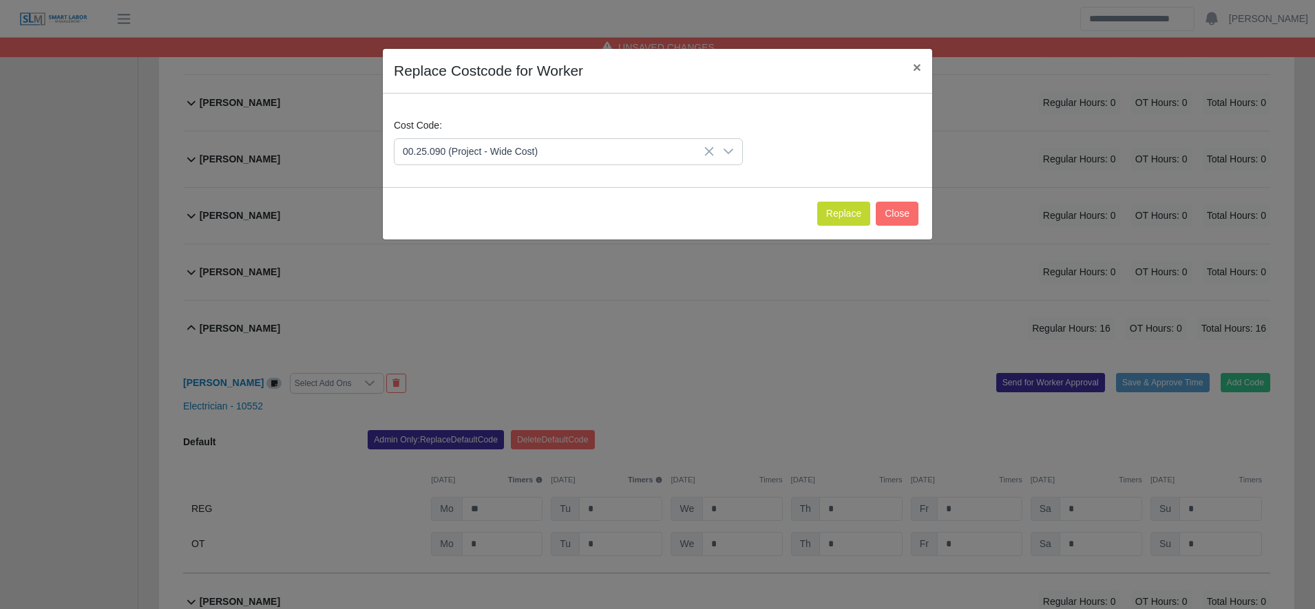
click at [499, 310] on span "00.25.090 (Project - Wide Cost)" at bounding box center [472, 312] width 135 height 14
click at [838, 215] on button "Replace" at bounding box center [843, 214] width 53 height 24
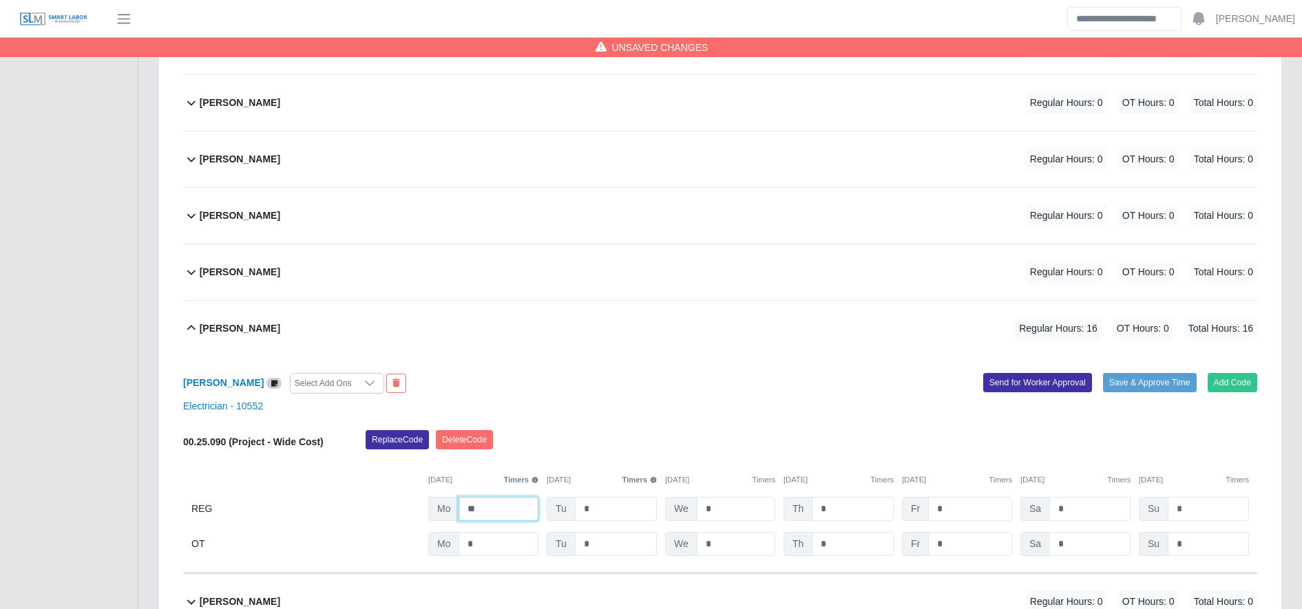
click at [504, 512] on input "**" at bounding box center [498, 509] width 80 height 24
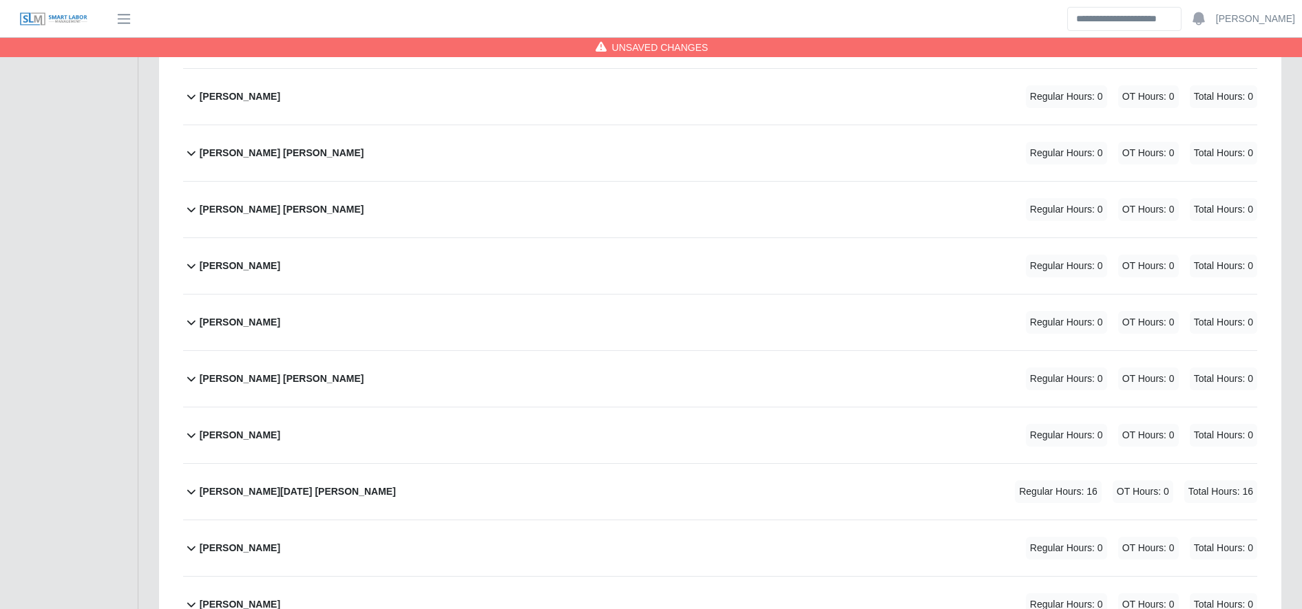
scroll to position [4537, 0]
type input "**"
click at [781, 500] on div "Pedro Noel Zelaya Torres Regular Hours: 16 OT Hours: 0 Total Hours: 16" at bounding box center [728, 491] width 1057 height 56
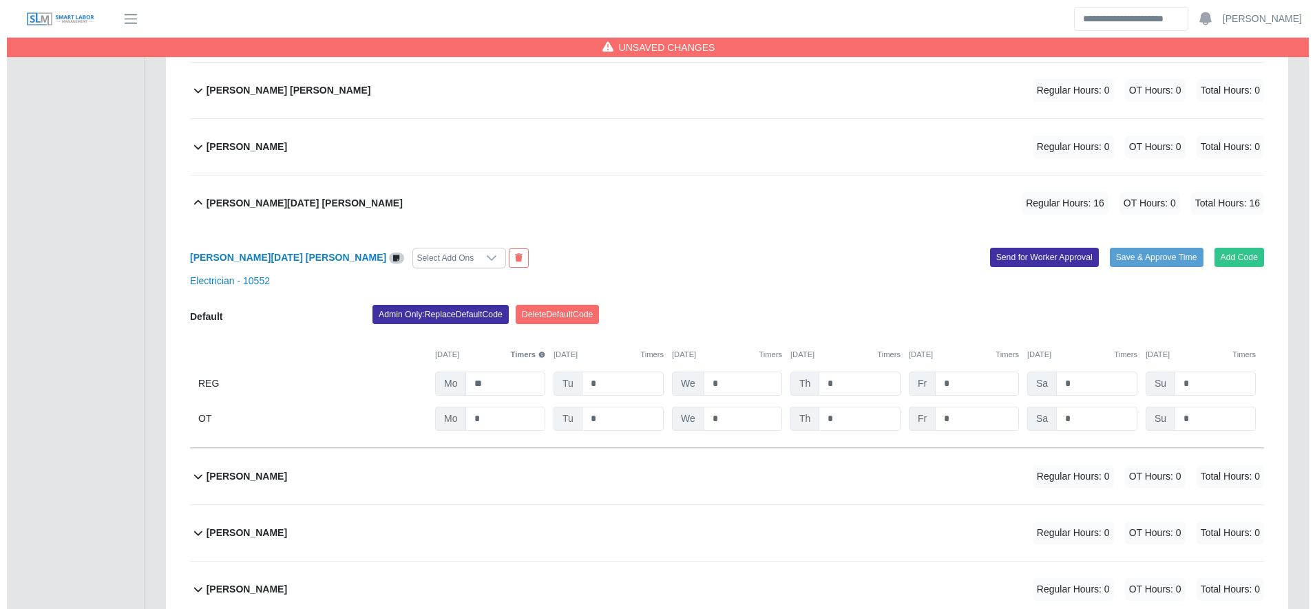
scroll to position [4831, 0]
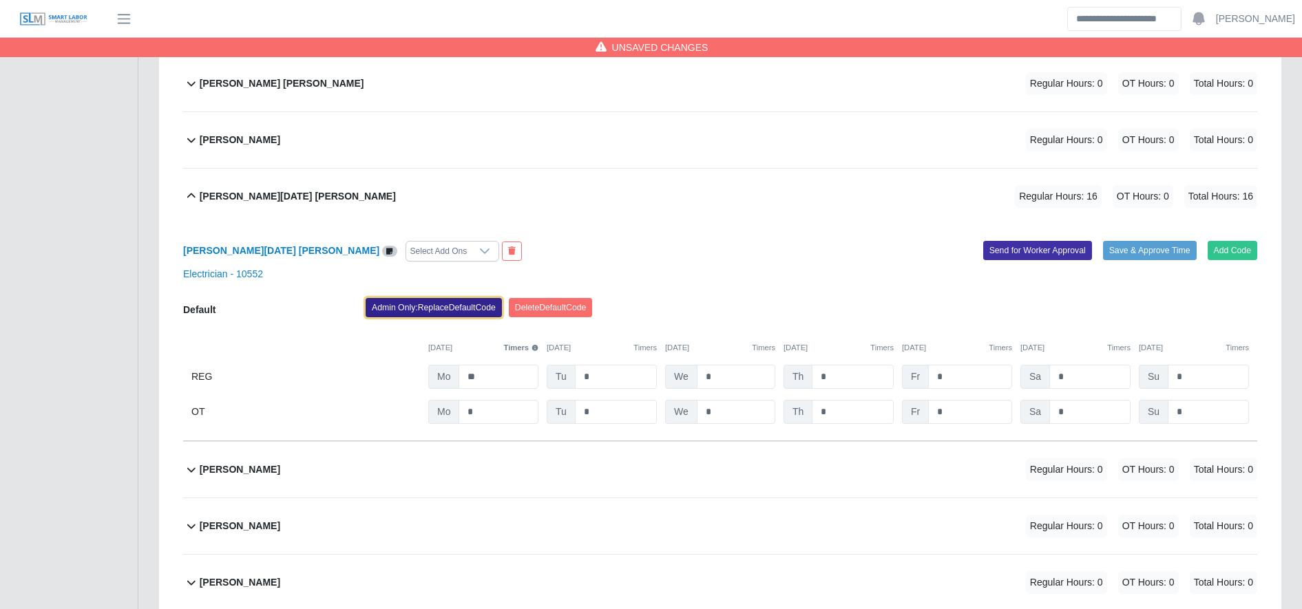
click at [409, 305] on button "Admin Only: Replace Default Code" at bounding box center [434, 307] width 136 height 19
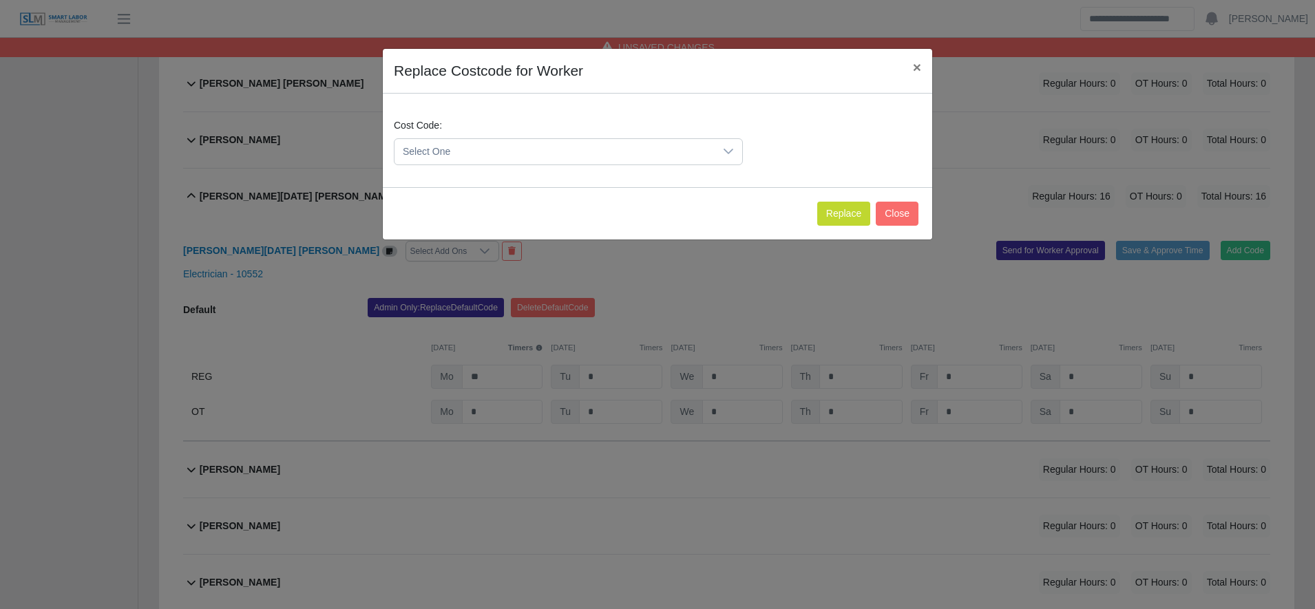
click at [487, 149] on span "Select One" at bounding box center [554, 151] width 320 height 25
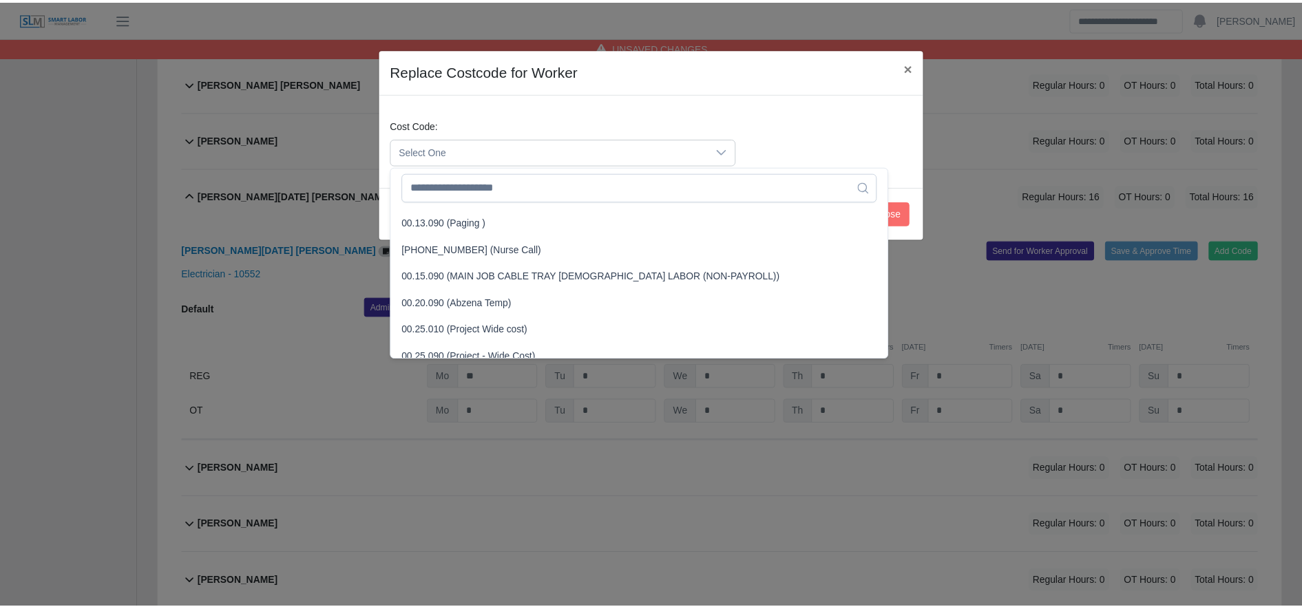
scroll to position [412, 0]
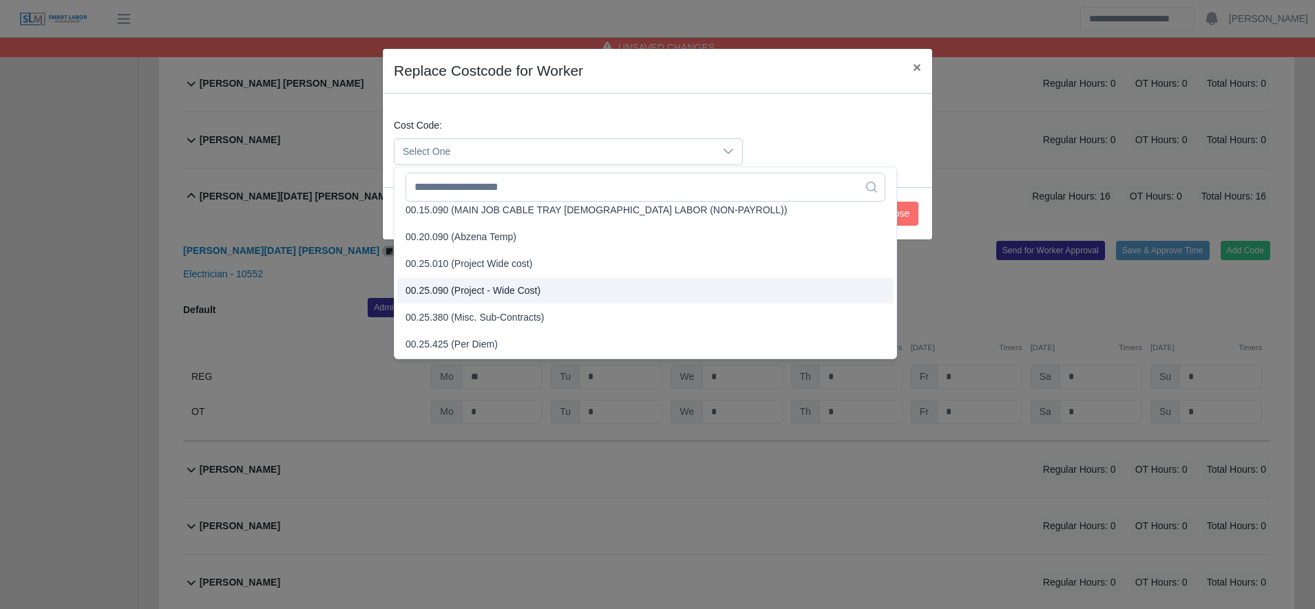
click at [516, 289] on span "00.25.090 (Project - Wide Cost)" at bounding box center [472, 291] width 135 height 14
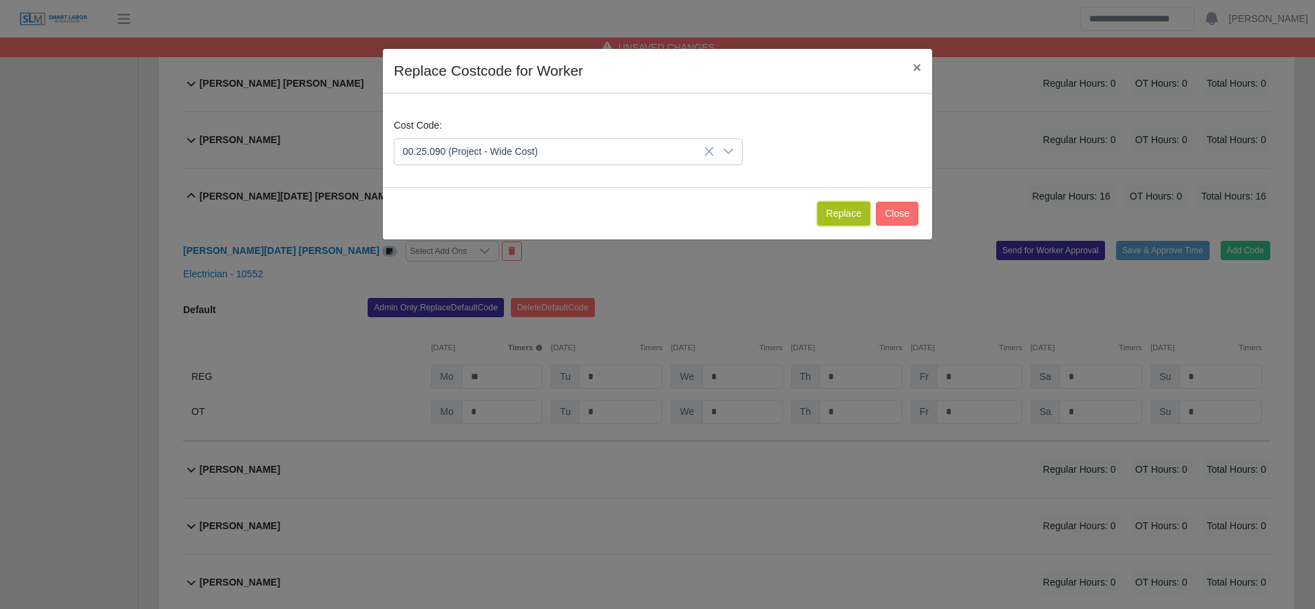
click at [845, 214] on button "Replace" at bounding box center [843, 214] width 53 height 24
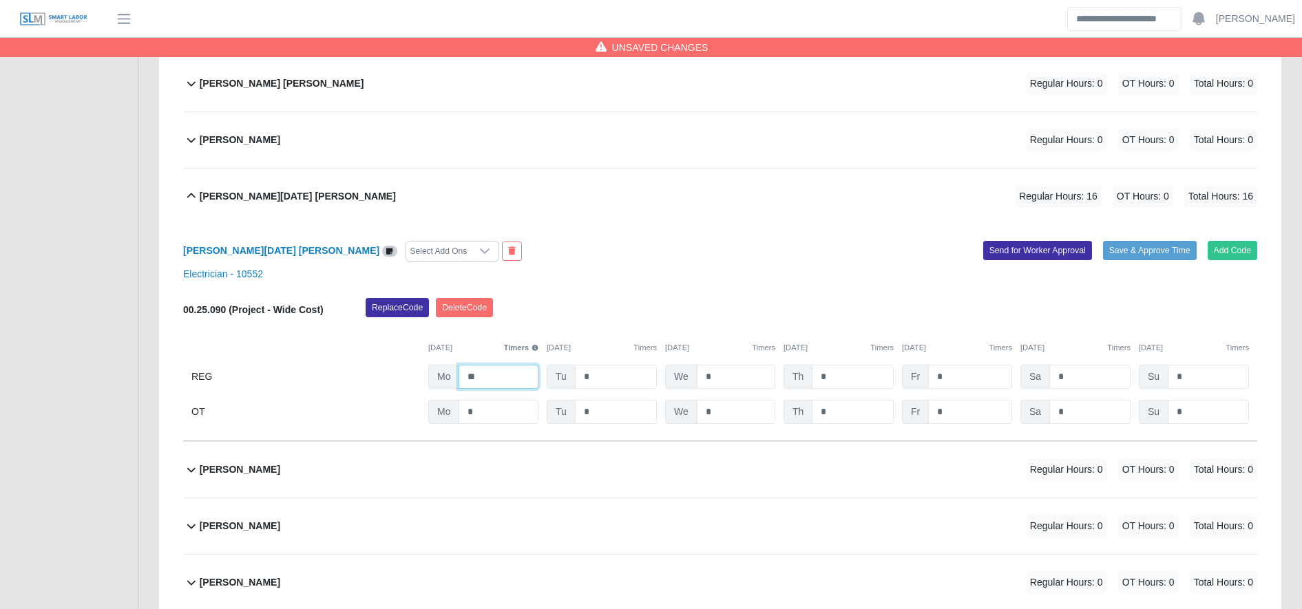
click at [503, 375] on input "**" at bounding box center [498, 377] width 80 height 24
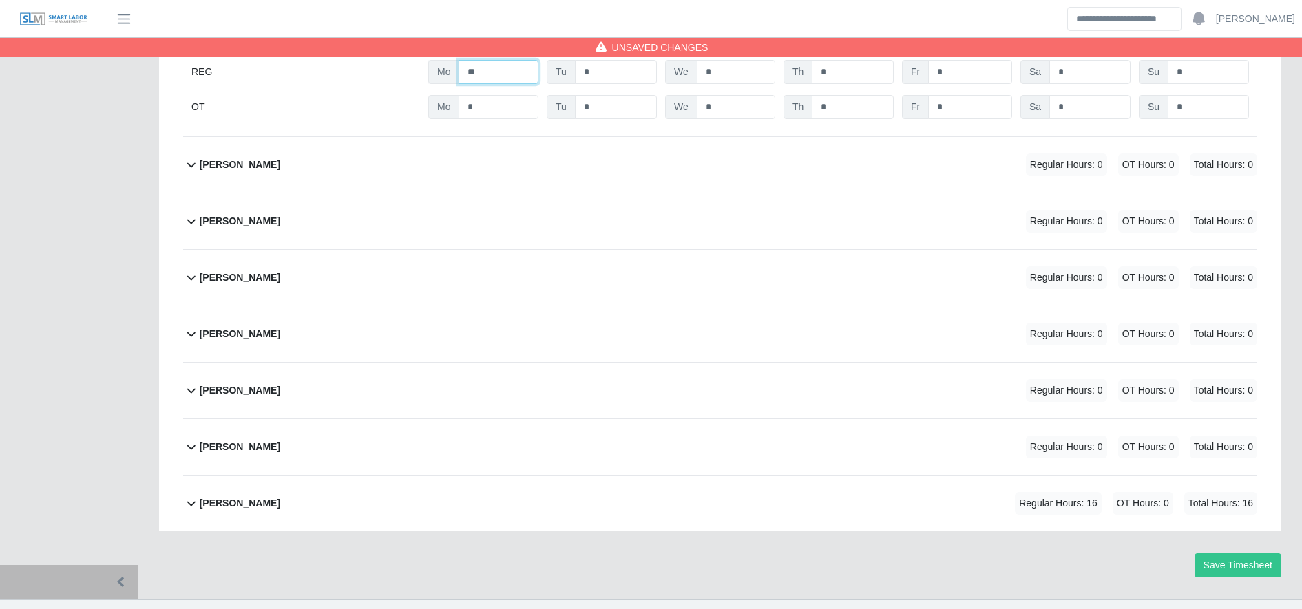
scroll to position [5140, 0]
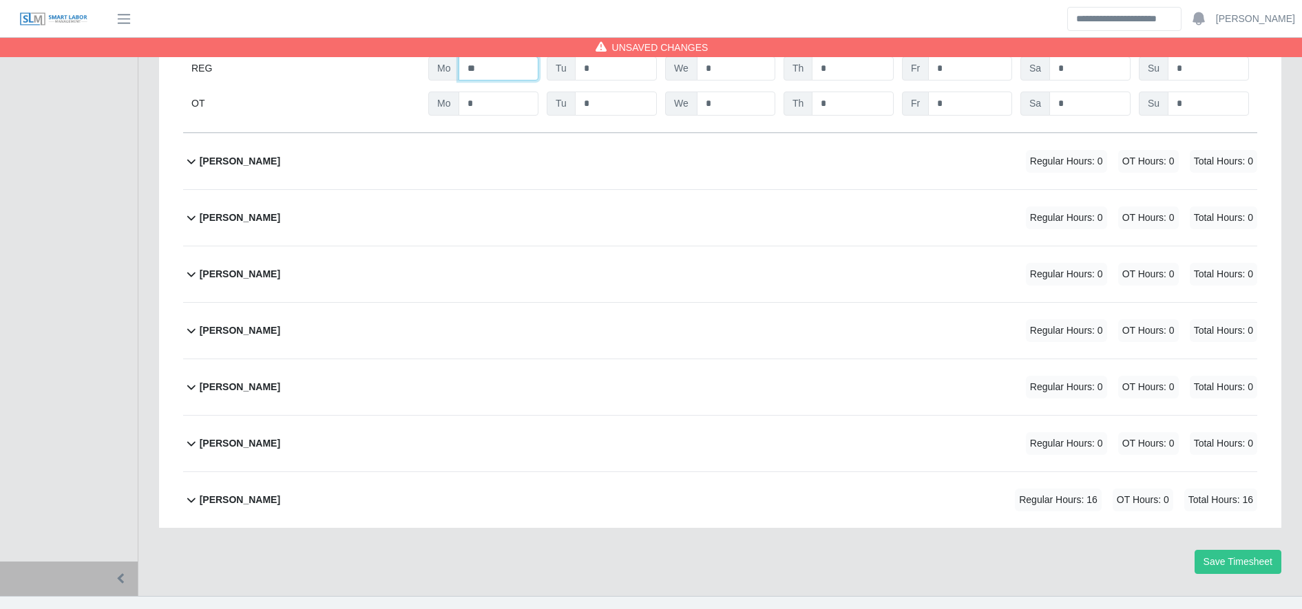
type input "**"
click at [746, 505] on div "Yobany Granados Meraz Regular Hours: 16 OT Hours: 0 Total Hours: 16" at bounding box center [728, 500] width 1057 height 56
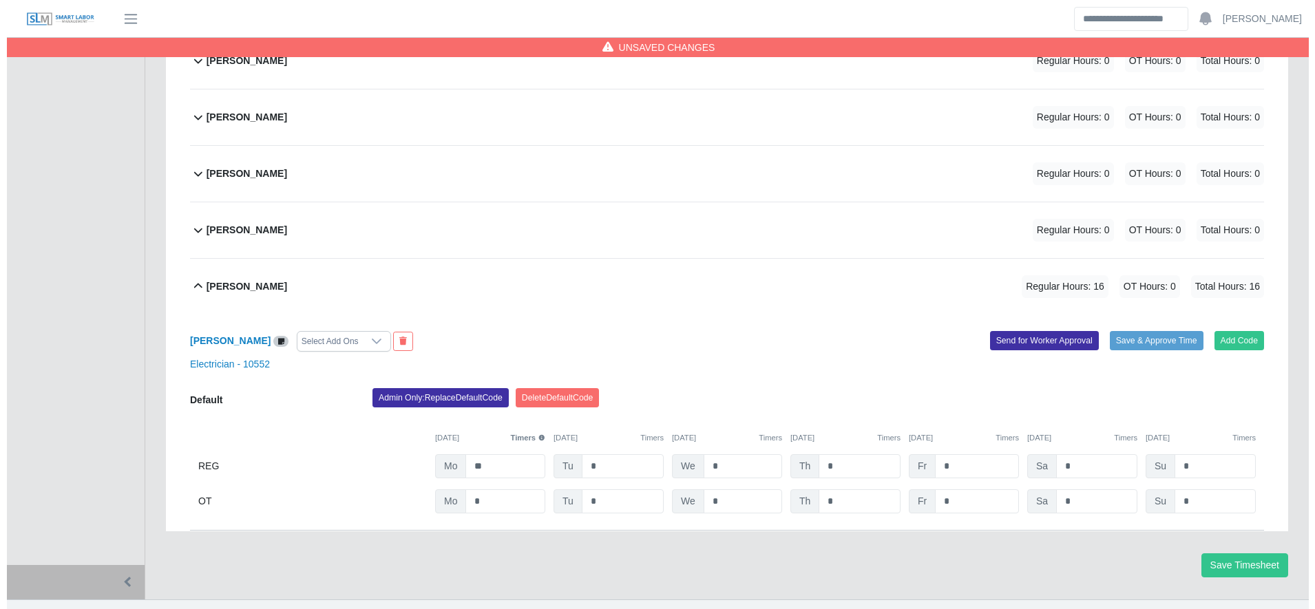
scroll to position [5357, 0]
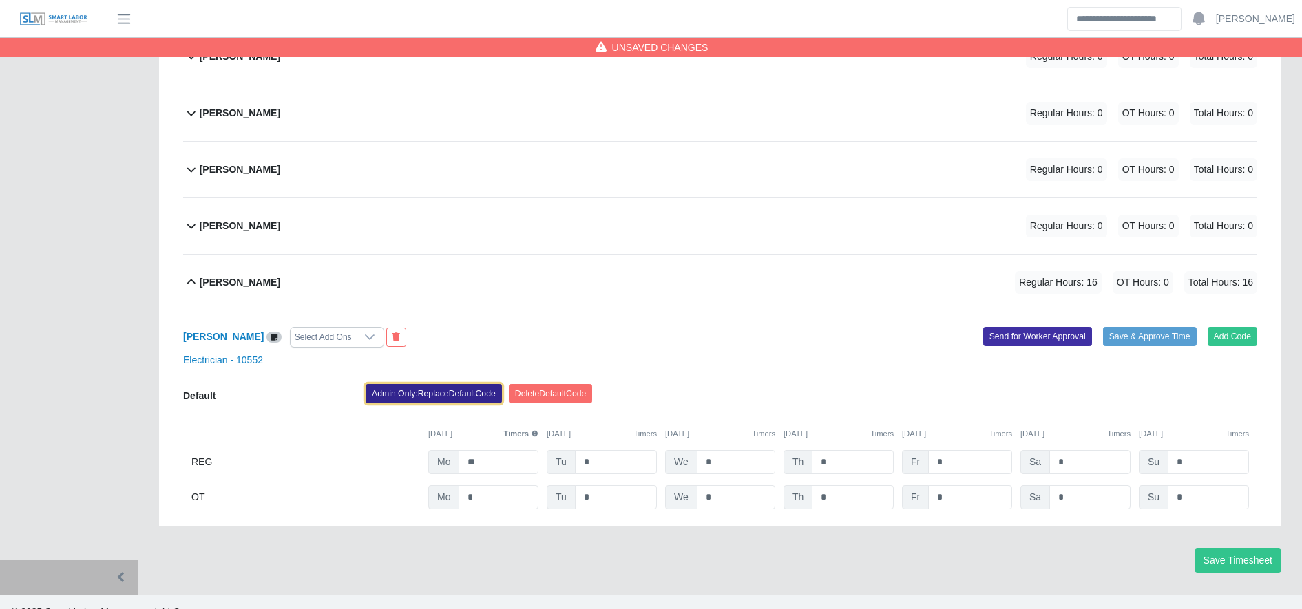
click at [447, 396] on button "Admin Only: Replace Default Code" at bounding box center [434, 393] width 136 height 19
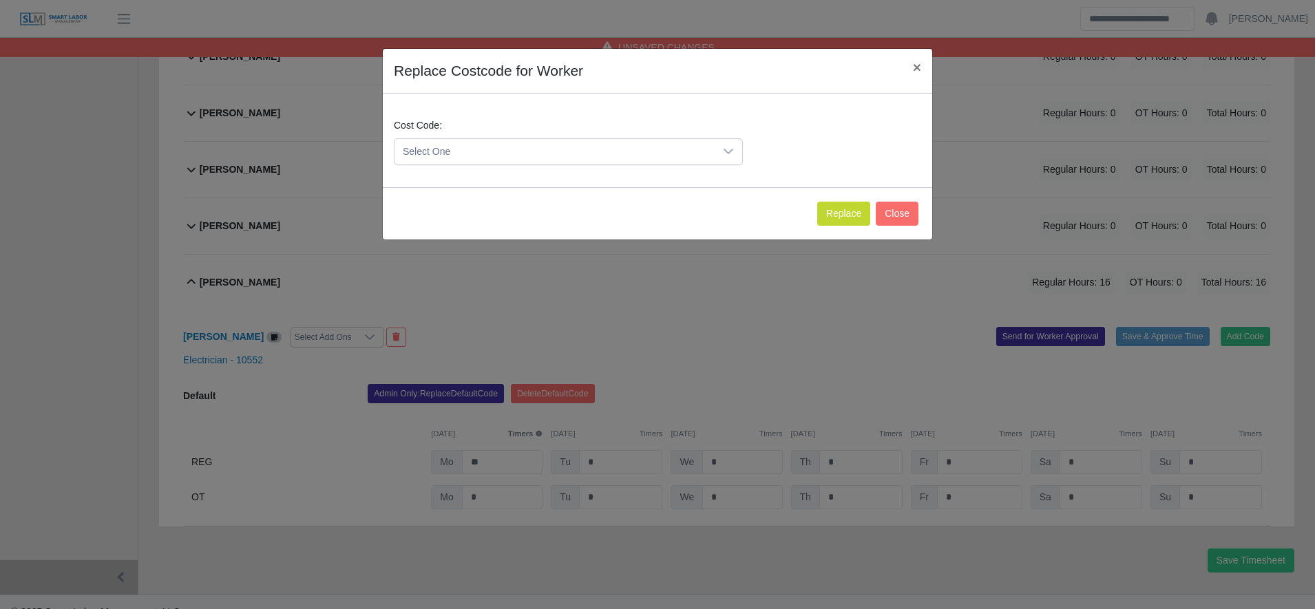
click at [449, 160] on span "Select One" at bounding box center [554, 151] width 320 height 25
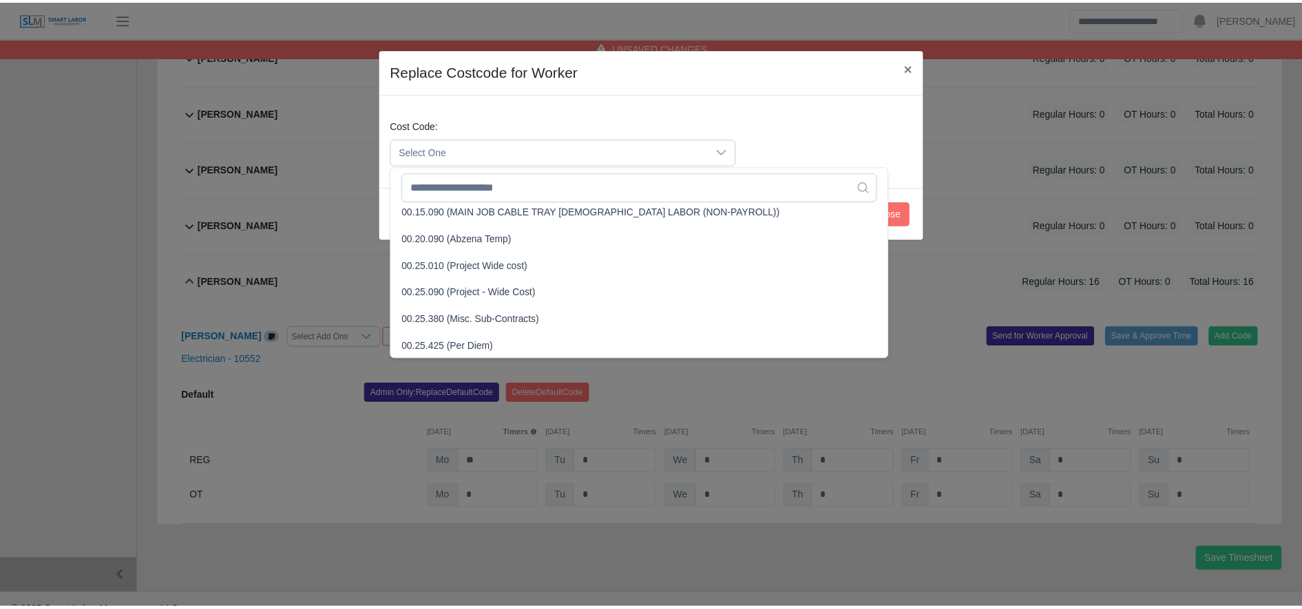
scroll to position [412, 0]
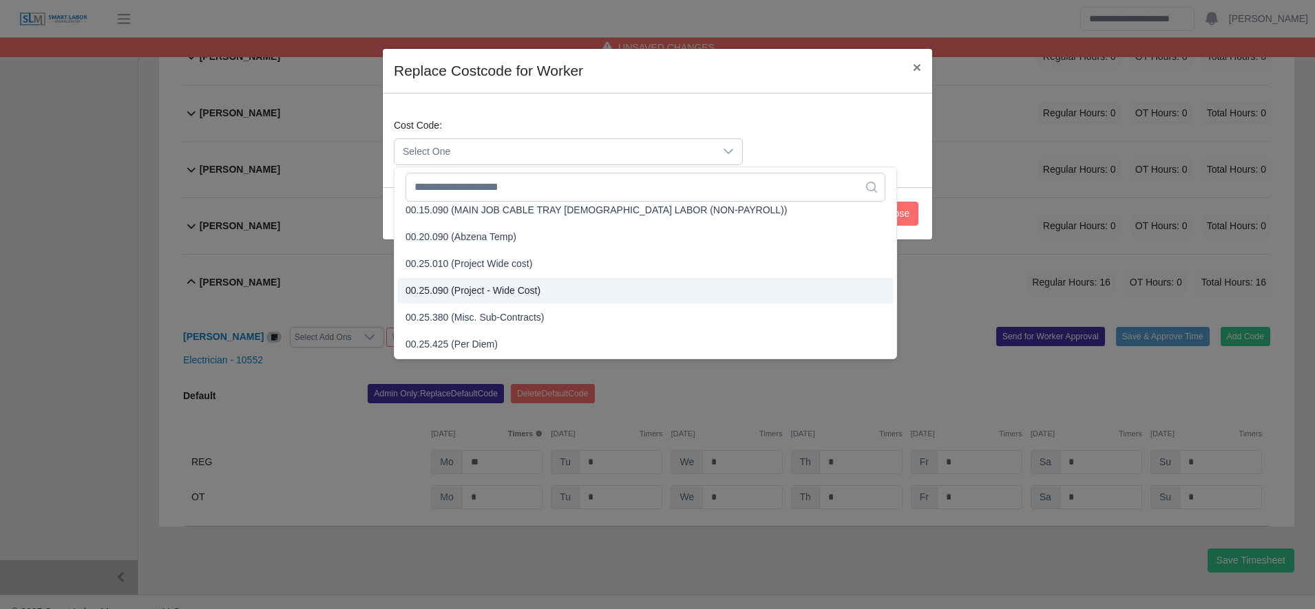
click at [500, 287] on span "00.25.090 (Project - Wide Cost)" at bounding box center [472, 291] width 135 height 14
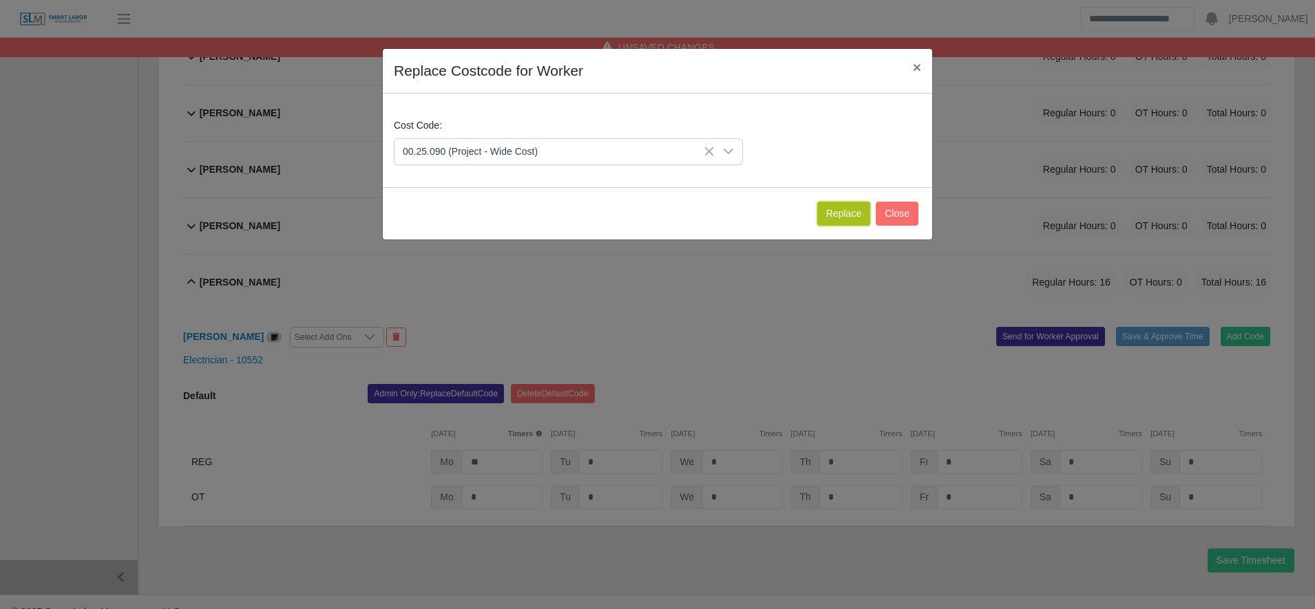
click at [830, 219] on button "Replace" at bounding box center [843, 214] width 53 height 24
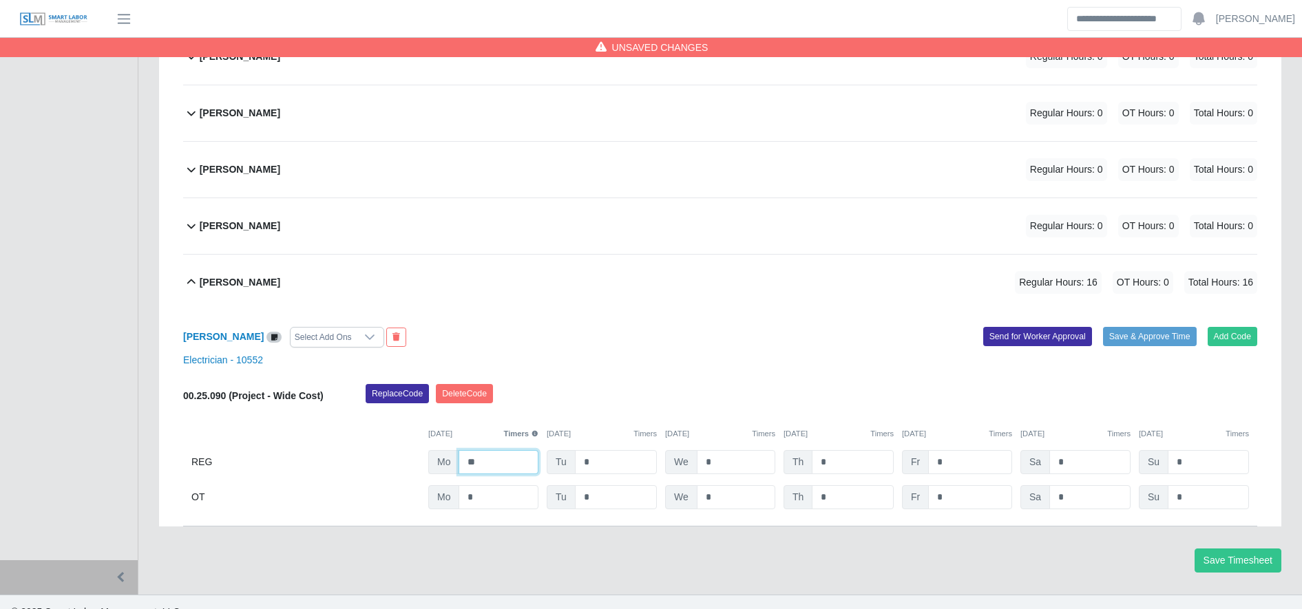
click at [514, 460] on input "**" at bounding box center [498, 462] width 80 height 24
type input "**"
click at [1233, 573] on button "Save Timesheet" at bounding box center [1237, 561] width 87 height 24
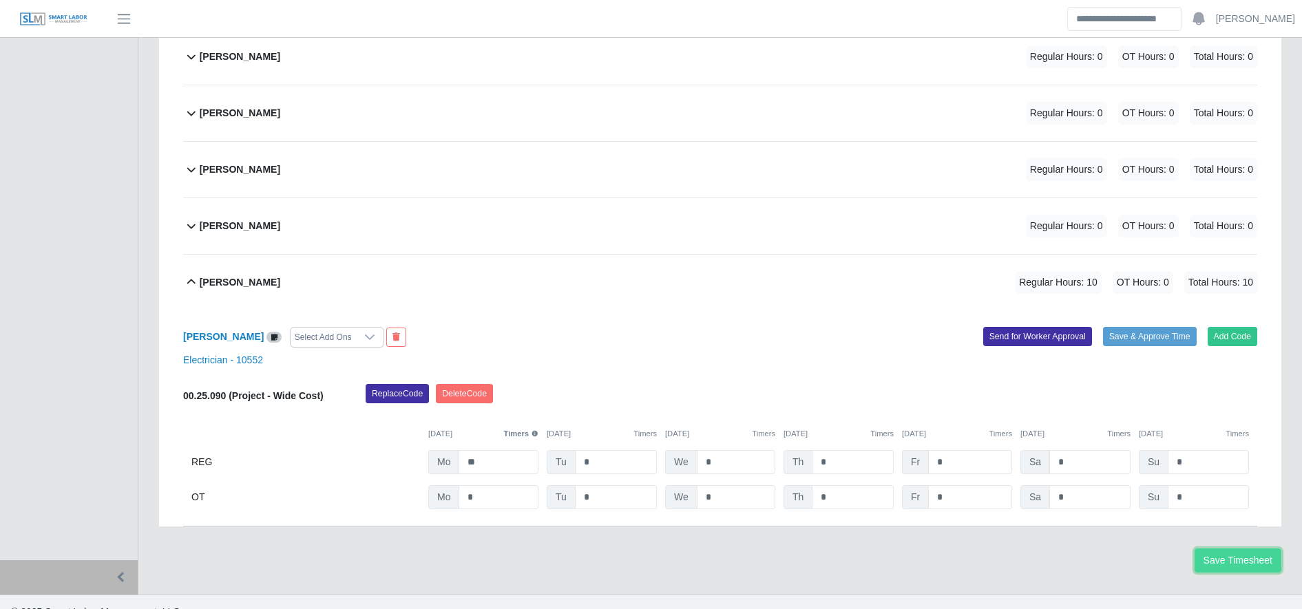
click at [1241, 565] on button "Save Timesheet" at bounding box center [1237, 561] width 87 height 24
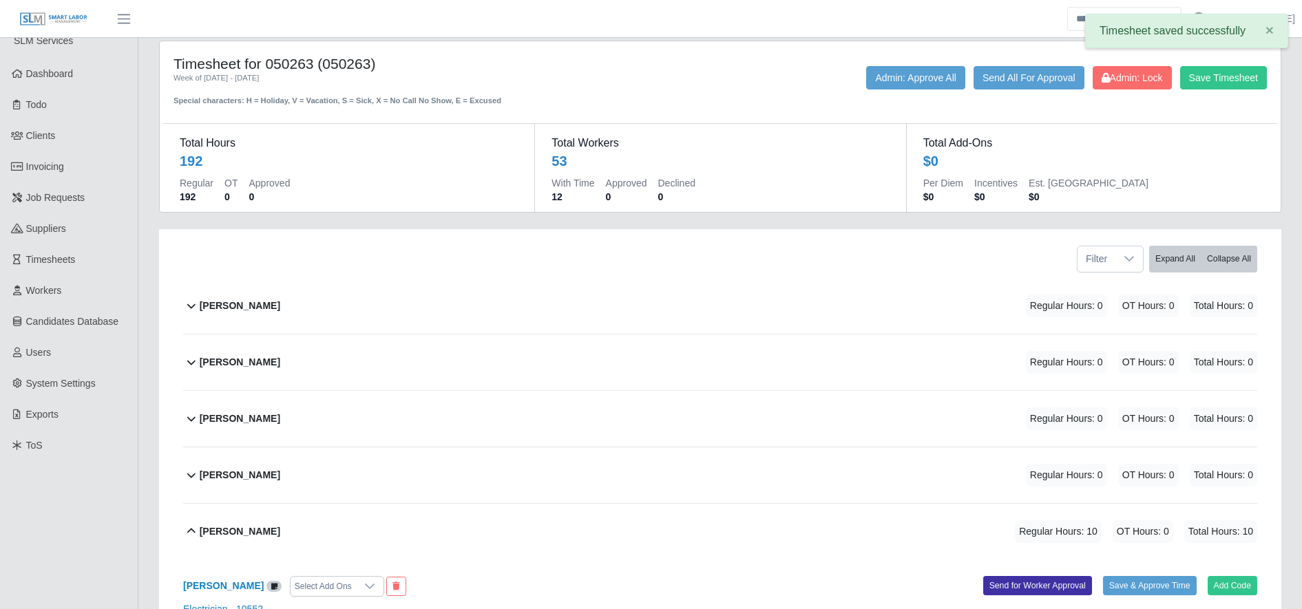
scroll to position [0, 0]
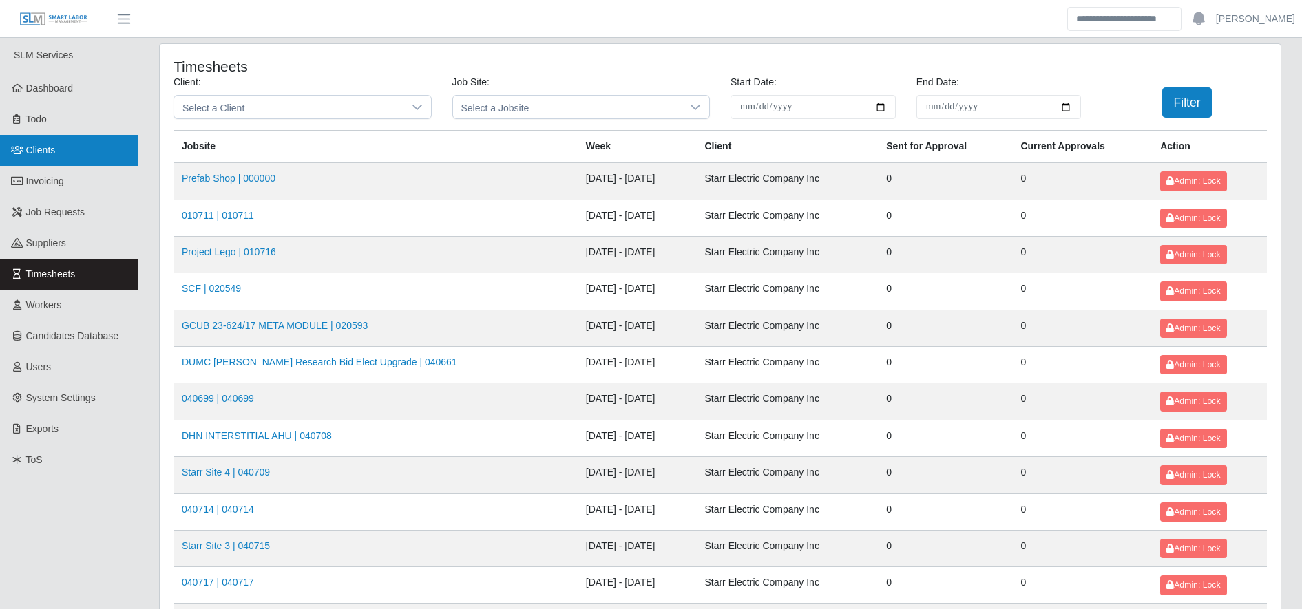
click at [56, 151] on link "Clients" at bounding box center [69, 150] width 138 height 31
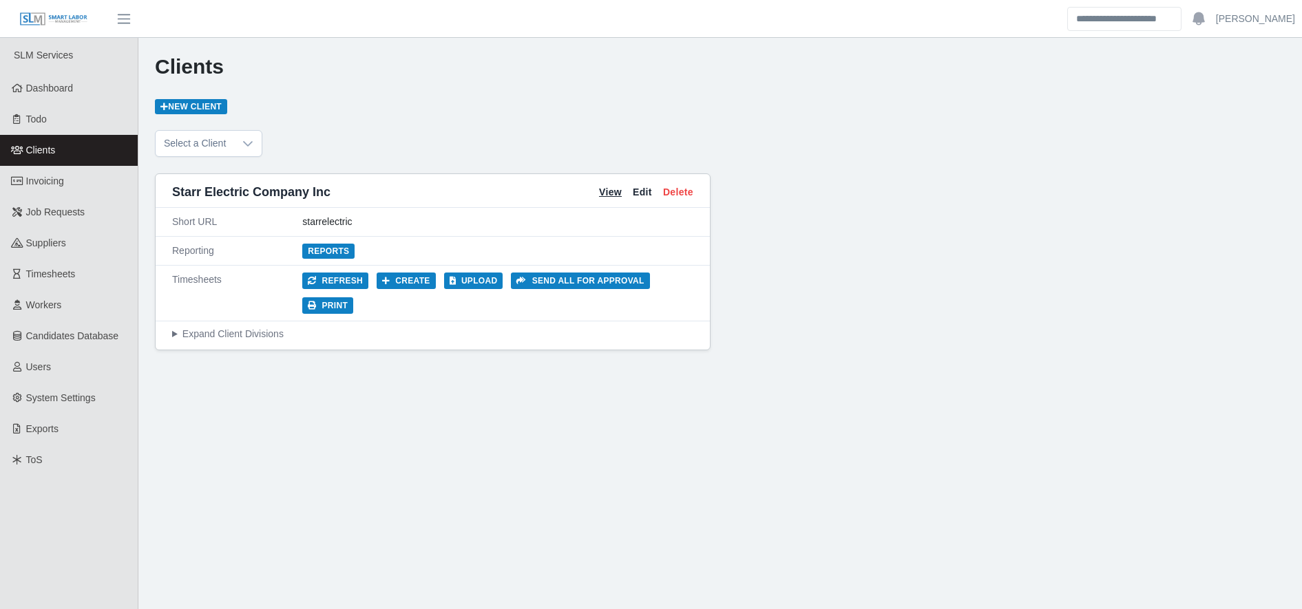
click at [611, 191] on link "View" at bounding box center [610, 192] width 23 height 14
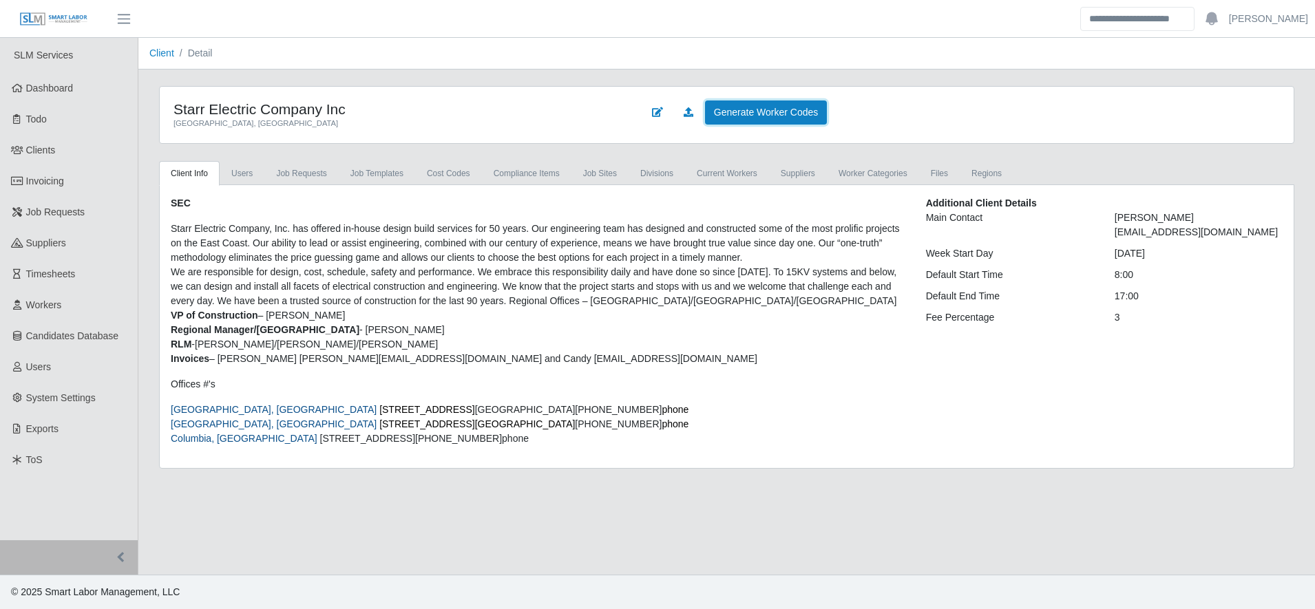
click at [750, 107] on link "Generate Worker Codes" at bounding box center [766, 113] width 122 height 24
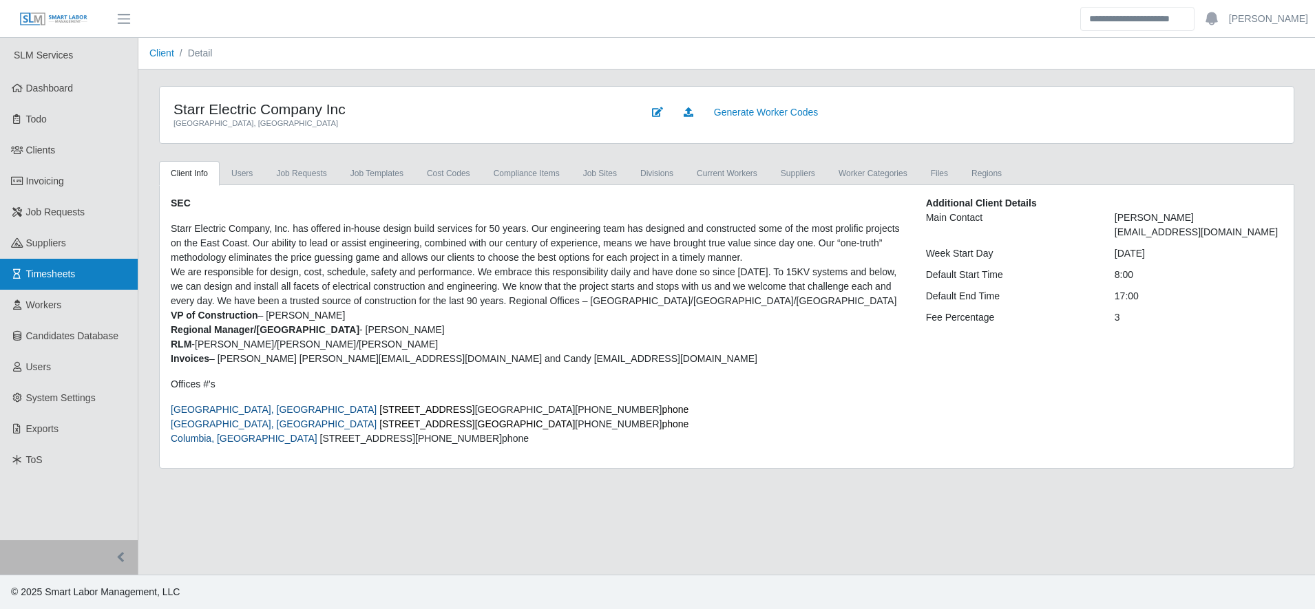
click at [94, 271] on link "Timesheets" at bounding box center [69, 274] width 138 height 31
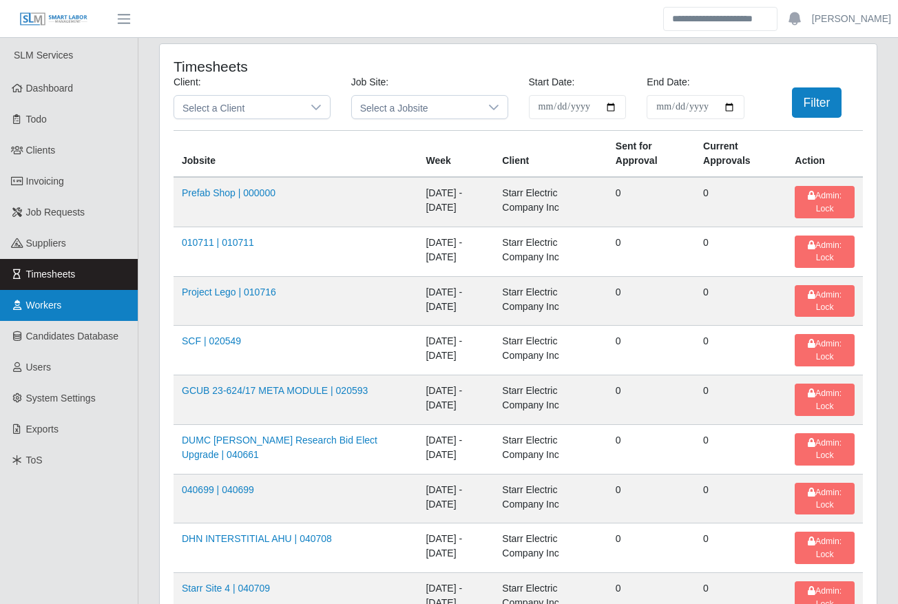
click at [63, 319] on link "Workers" at bounding box center [69, 305] width 138 height 31
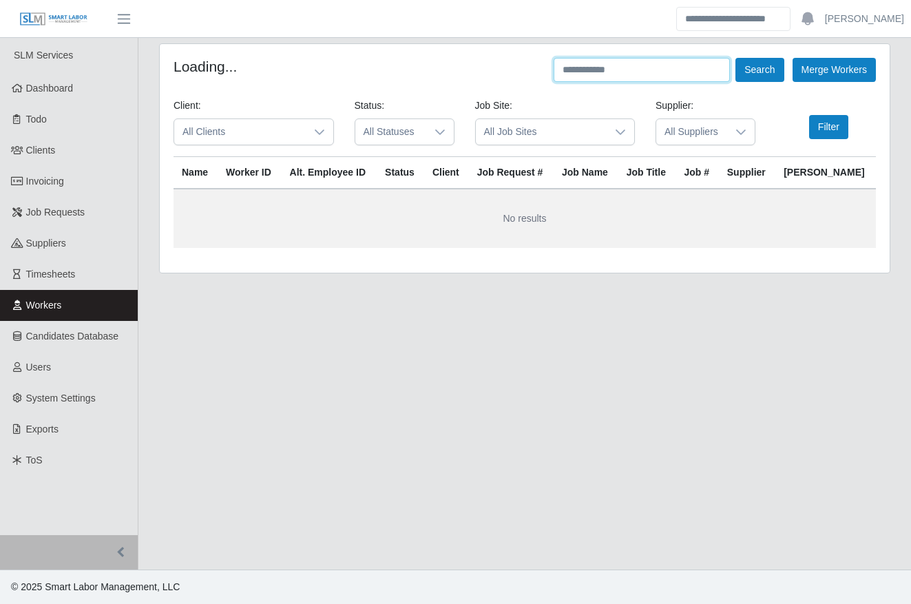
click at [681, 66] on input "text" at bounding box center [642, 70] width 176 height 24
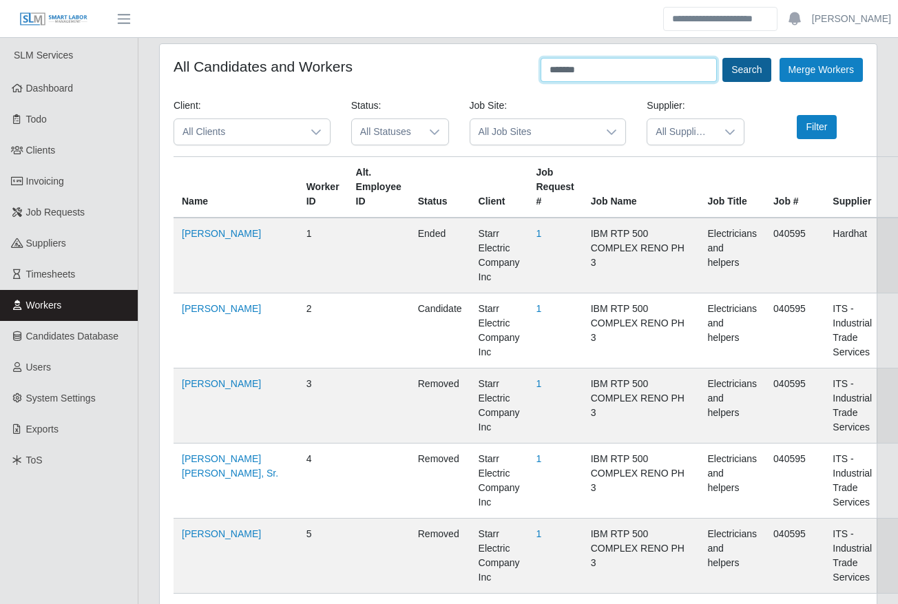
type input "******"
click at [753, 65] on button "Search" at bounding box center [746, 70] width 48 height 24
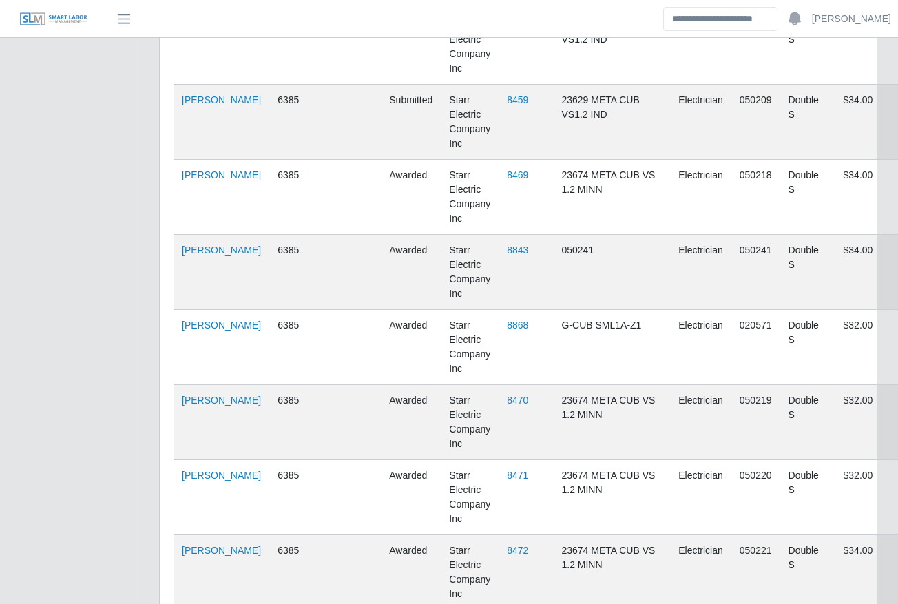
scroll to position [2261, 0]
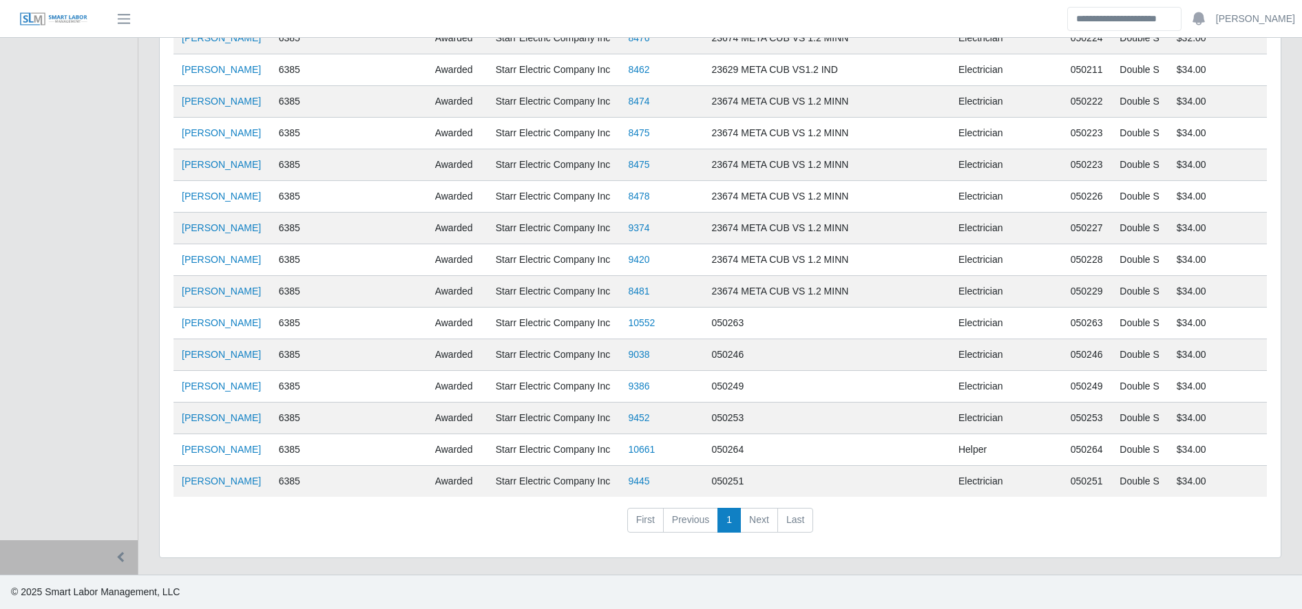
scroll to position [0, 0]
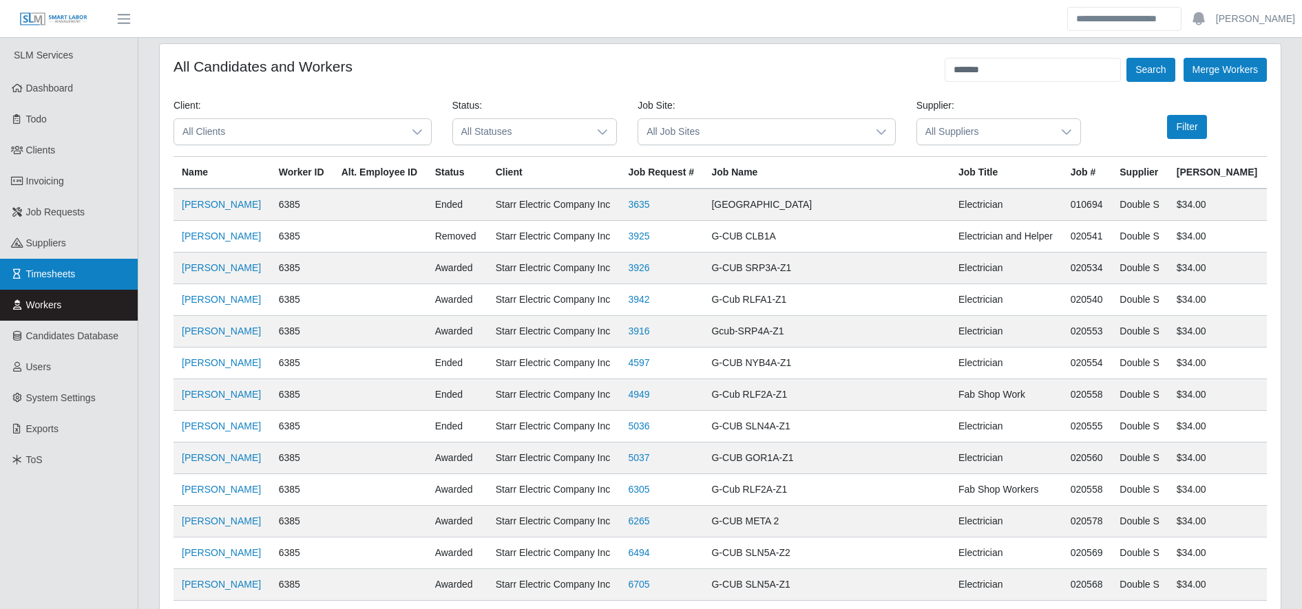
click at [83, 287] on link "Timesheets" at bounding box center [69, 274] width 138 height 31
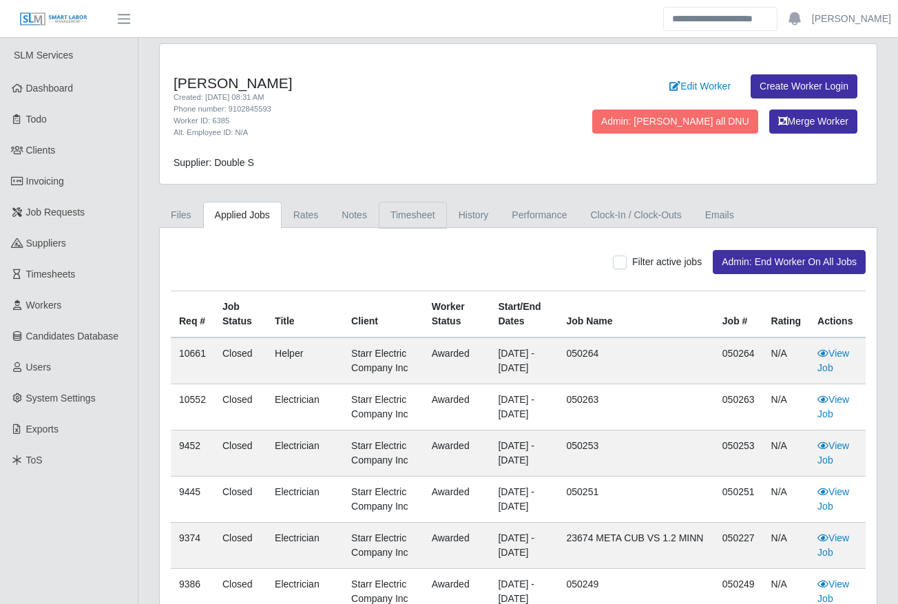
click at [397, 203] on link "Timesheet" at bounding box center [413, 215] width 68 height 27
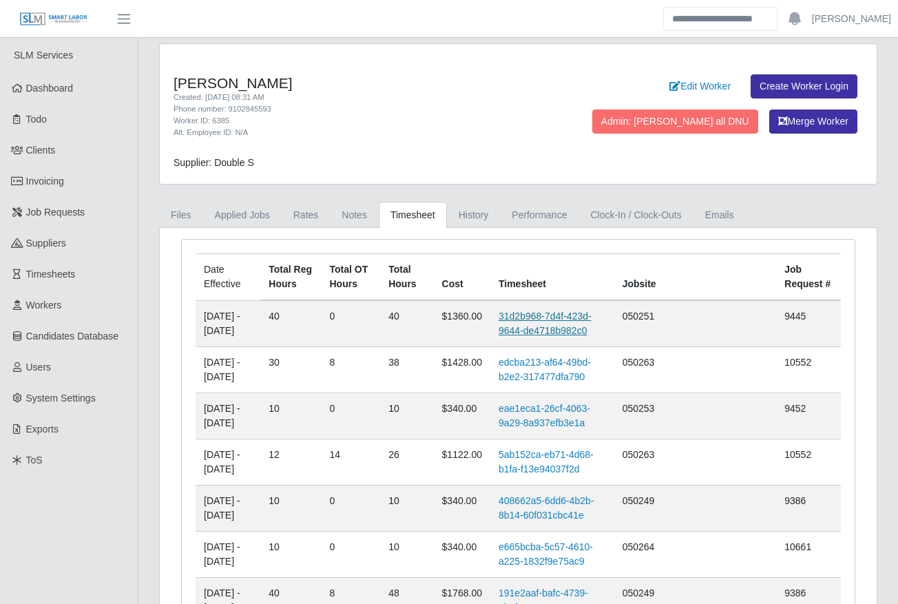
click at [588, 317] on link "31d2b968-7d4f-423d-9644-de4718b982c0" at bounding box center [544, 322] width 93 height 25
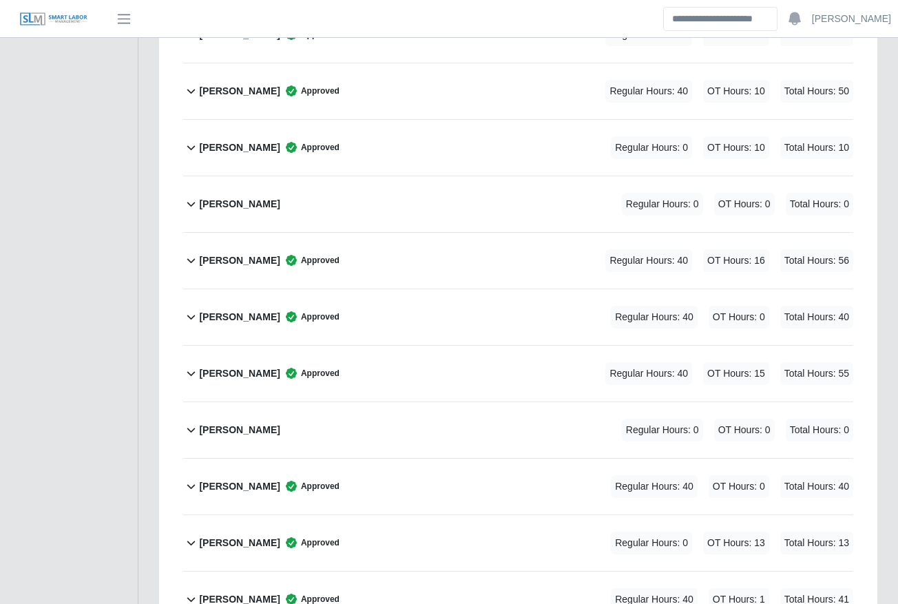
scroll to position [2533, 0]
click at [406, 288] on div "Junior Rodriguez Approved Regular Hours: 40 OT Hours: 0 Total Hours: 40" at bounding box center [526, 316] width 654 height 56
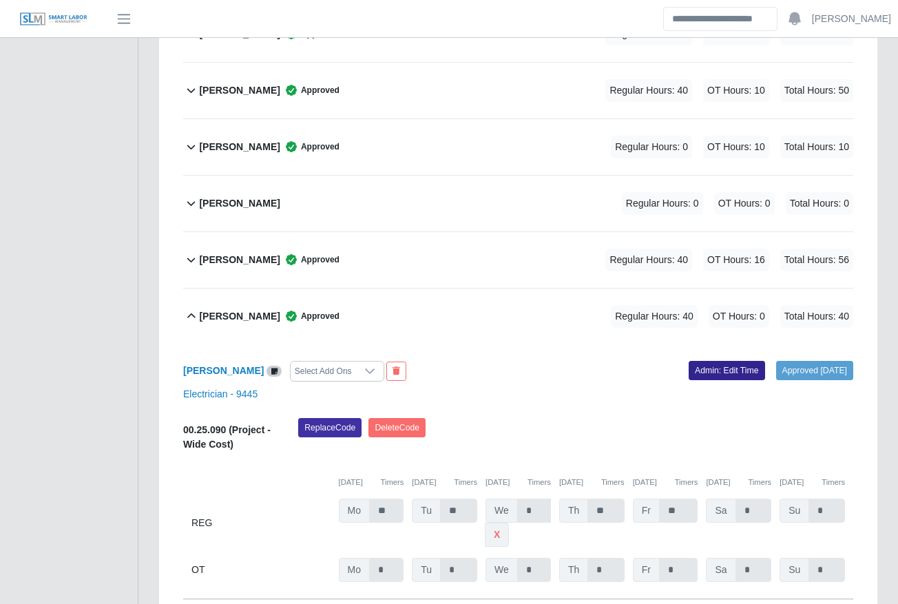
click at [715, 361] on link "Admin: Edit Time" at bounding box center [726, 370] width 76 height 19
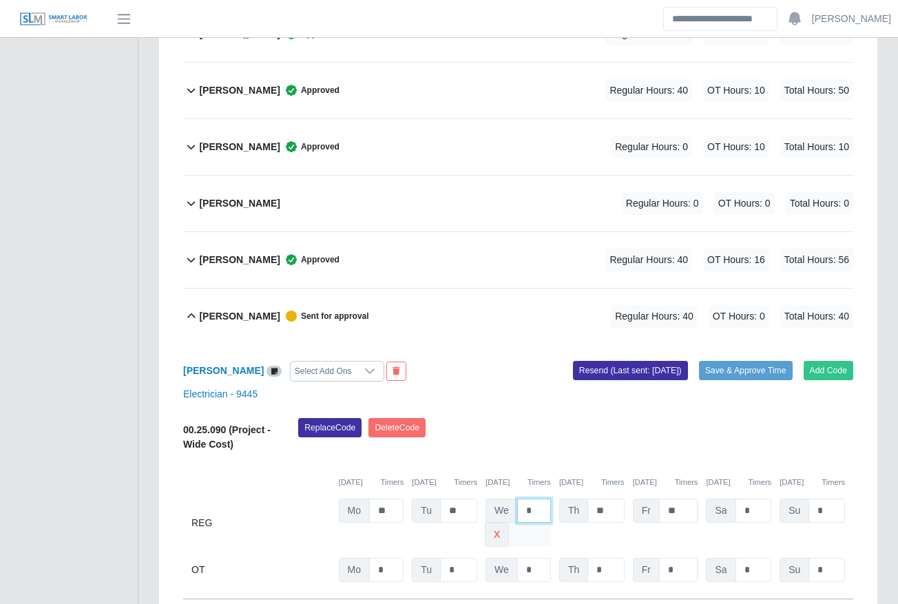
click at [534, 498] on input "*" at bounding box center [534, 510] width 34 height 24
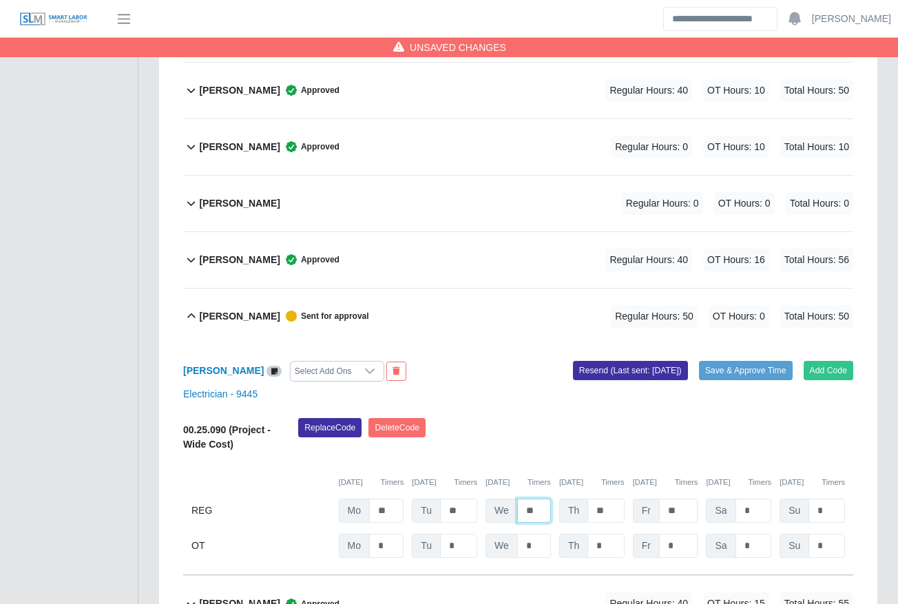
type input "**"
click at [696, 498] on input "**" at bounding box center [678, 510] width 39 height 24
type input "*"
click at [682, 534] on input "*" at bounding box center [678, 546] width 39 height 24
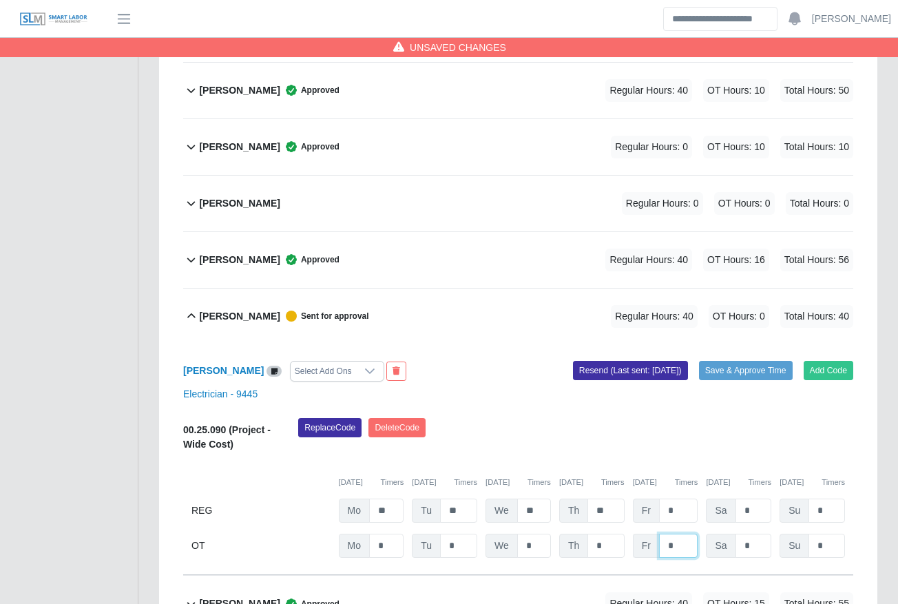
click at [682, 534] on input "*" at bounding box center [678, 546] width 39 height 24
type input "**"
type input "*"
click at [737, 361] on button "Save & Approve Time" at bounding box center [746, 370] width 94 height 19
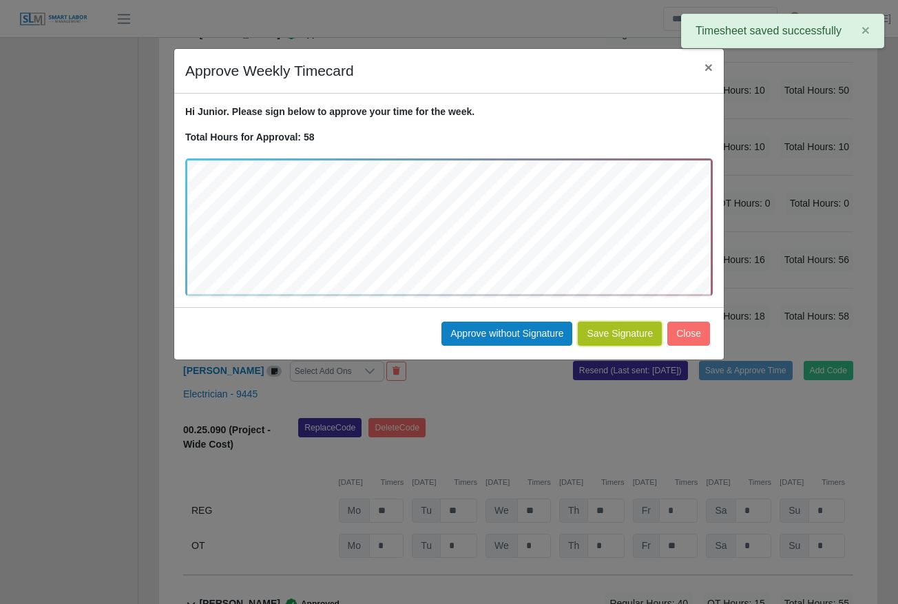
click at [621, 335] on button "Save Signature" at bounding box center [620, 333] width 84 height 24
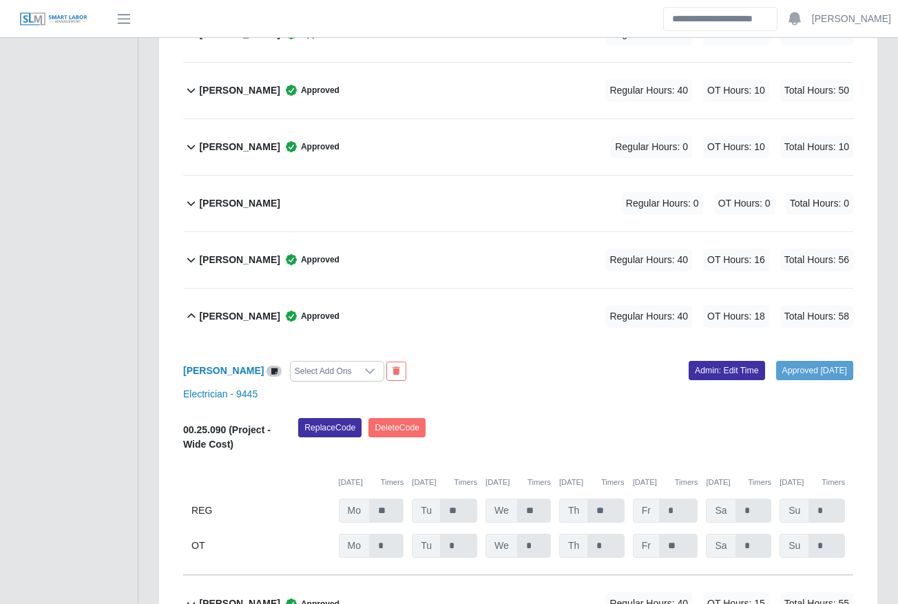
click at [263, 309] on b "Junior Rodriguez" at bounding box center [239, 316] width 81 height 14
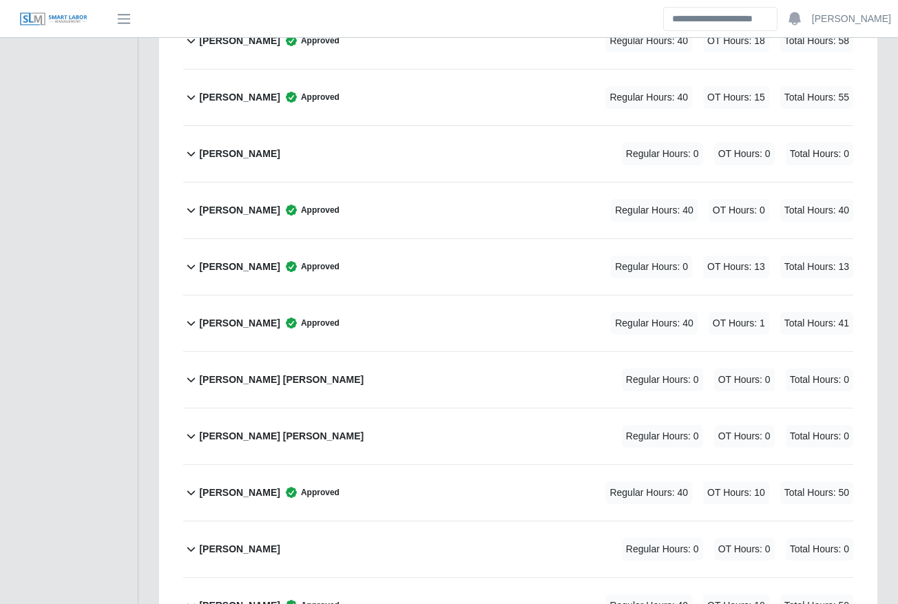
scroll to position [2801, 0]
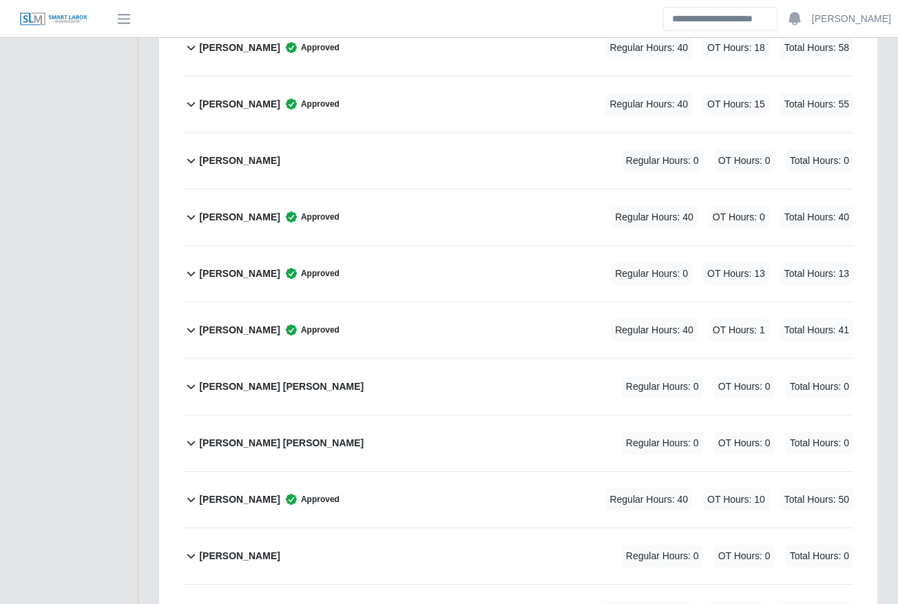
click at [293, 432] on div "[PERSON_NAME] [PERSON_NAME]" at bounding box center [281, 443] width 165 height 23
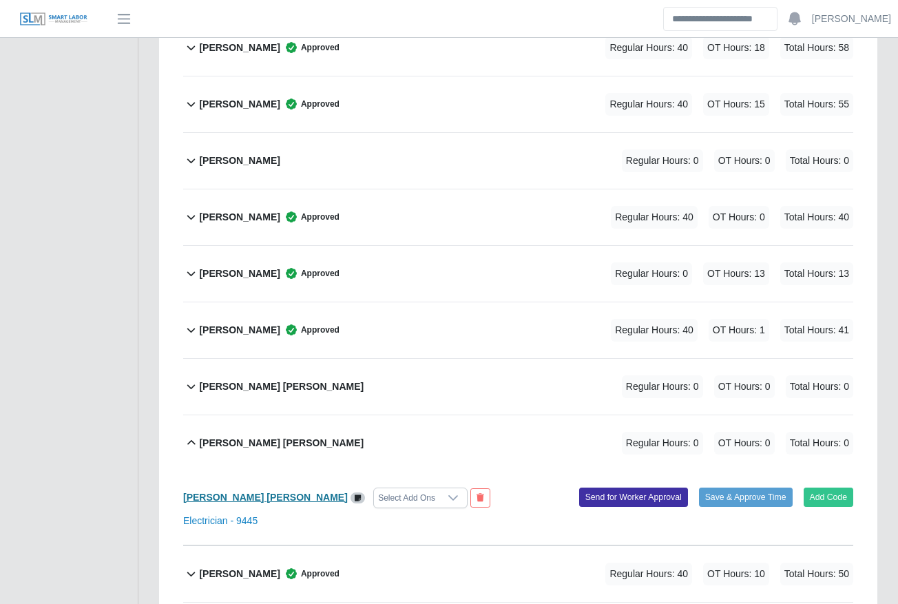
click at [260, 492] on b "[PERSON_NAME] [PERSON_NAME]" at bounding box center [265, 497] width 165 height 11
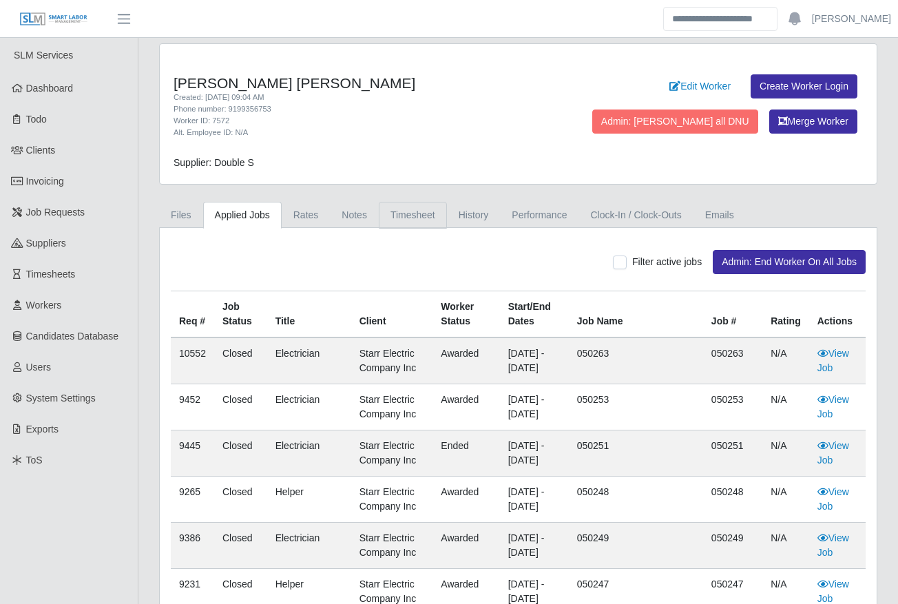
click at [387, 217] on link "Timesheet" at bounding box center [413, 215] width 68 height 27
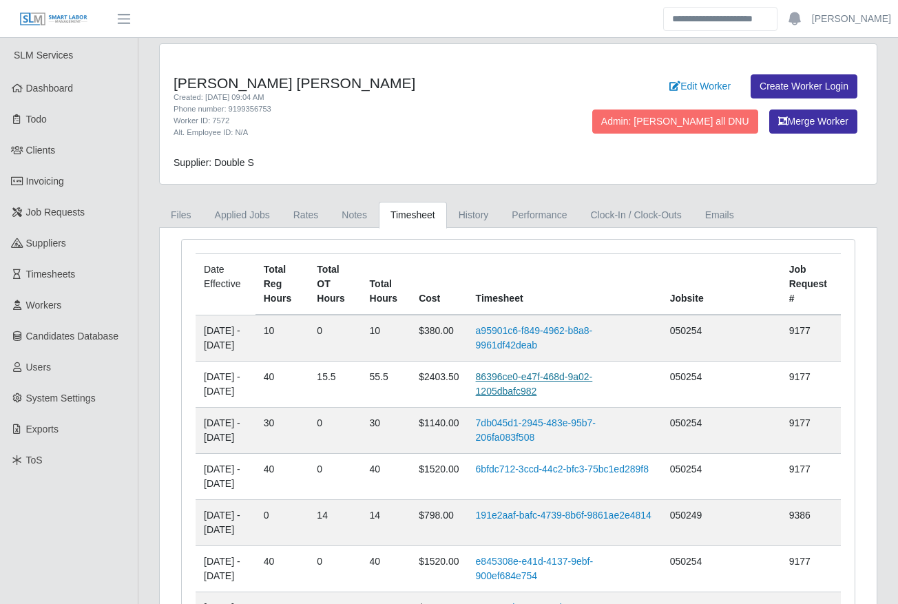
click at [578, 371] on link "86396ce0-e47f-468d-9a02-1205dbafc982" at bounding box center [534, 383] width 117 height 25
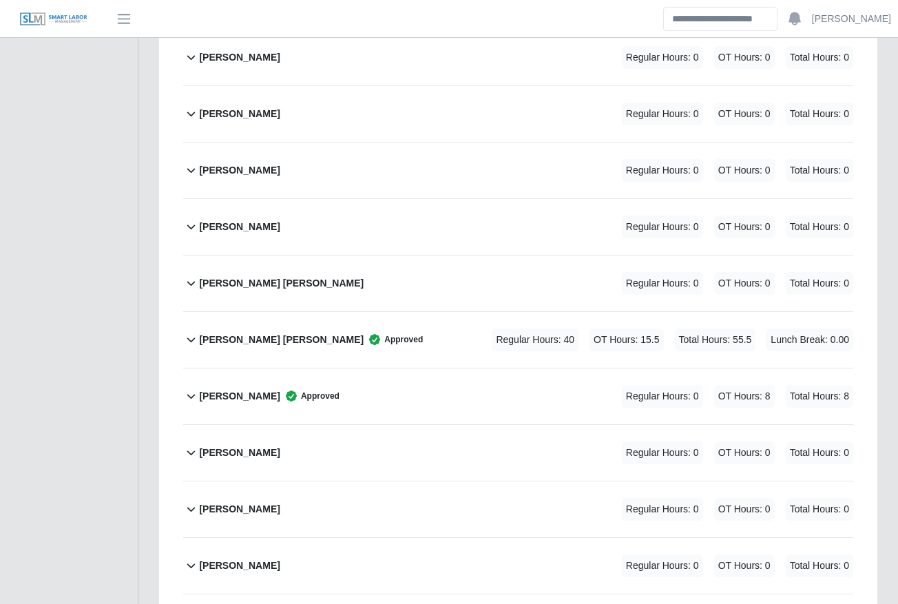
scroll to position [2134, 0]
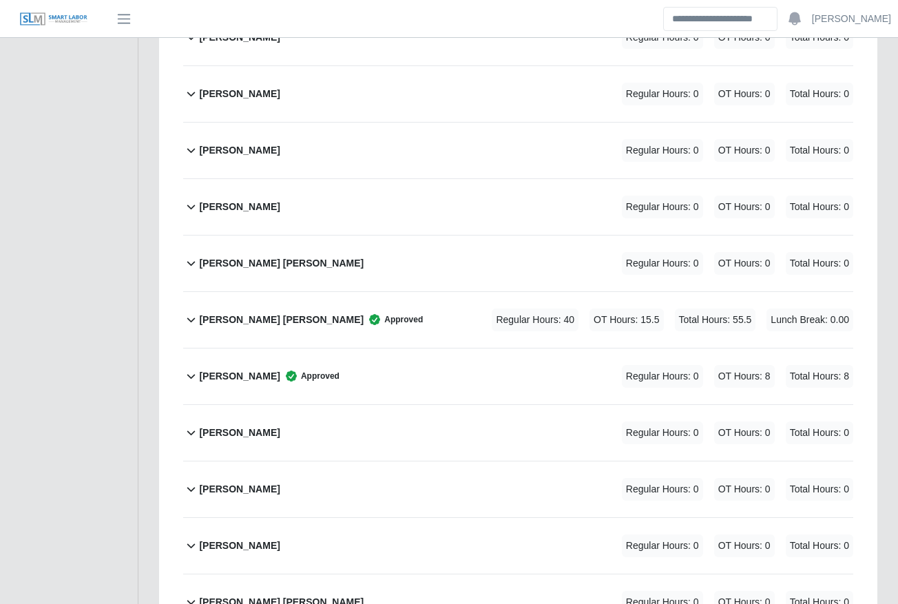
click at [430, 292] on div "[PERSON_NAME] [PERSON_NAME] Approved Regular Hours: 40 OT Hours: 15.5 Total Hou…" at bounding box center [526, 320] width 654 height 56
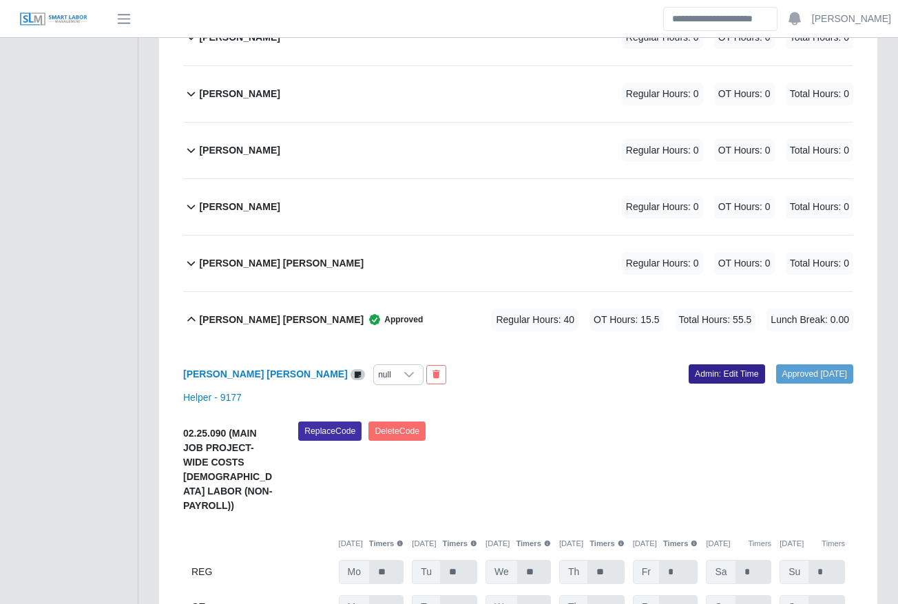
click at [697, 364] on link "Admin: Edit Time" at bounding box center [726, 373] width 76 height 19
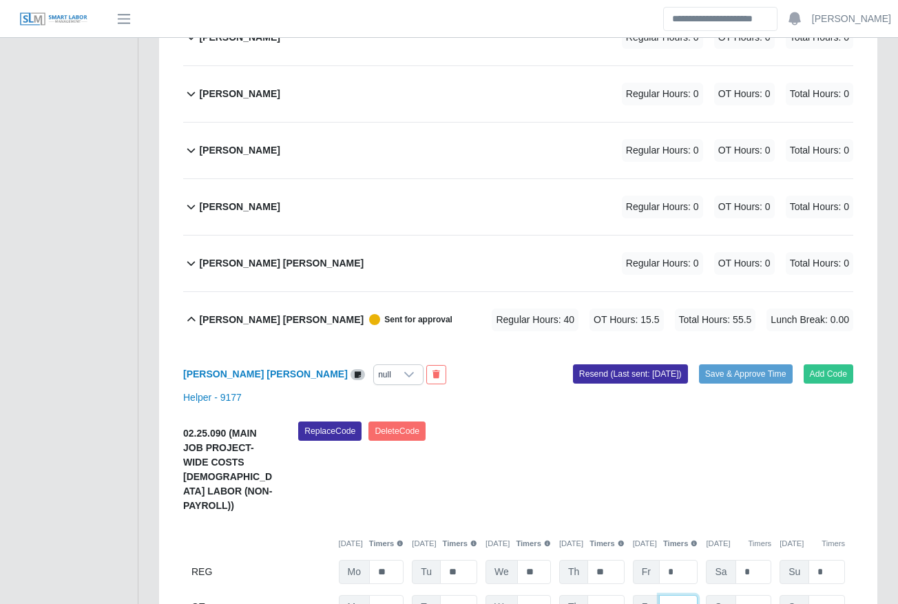
click at [684, 595] on input "***" at bounding box center [678, 607] width 39 height 24
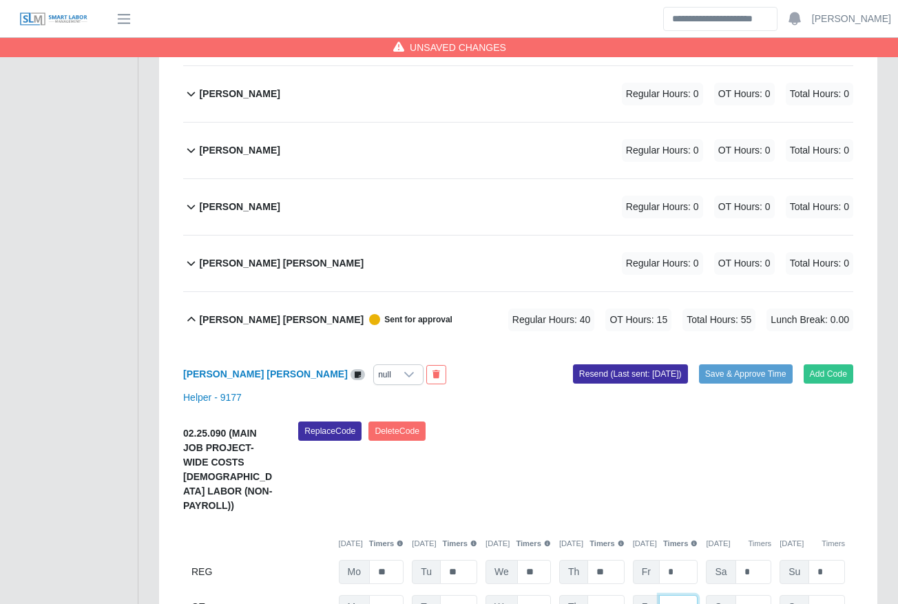
type input "***"
click at [734, 364] on button "Save & Approve Time" at bounding box center [746, 373] width 94 height 19
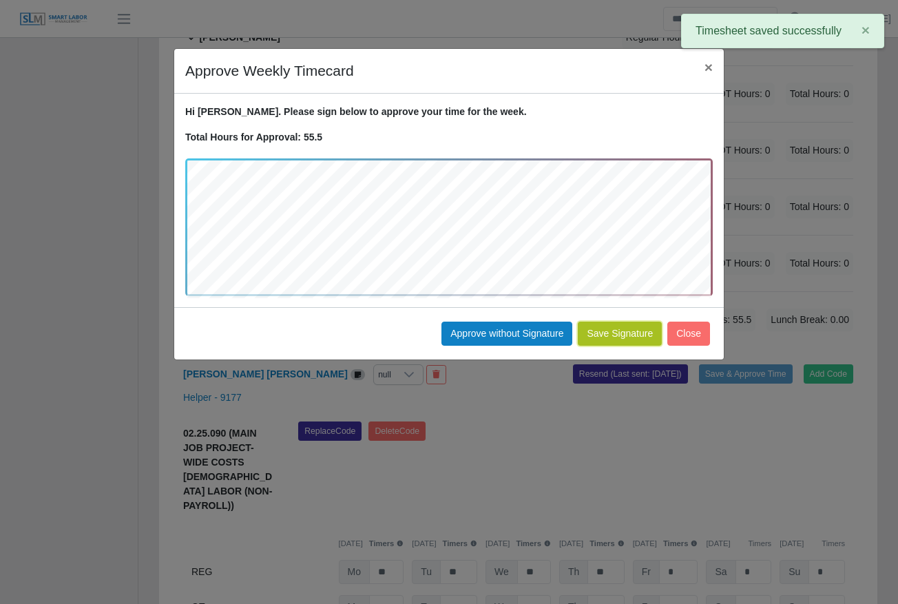
click at [639, 339] on button "Save Signature" at bounding box center [620, 333] width 84 height 24
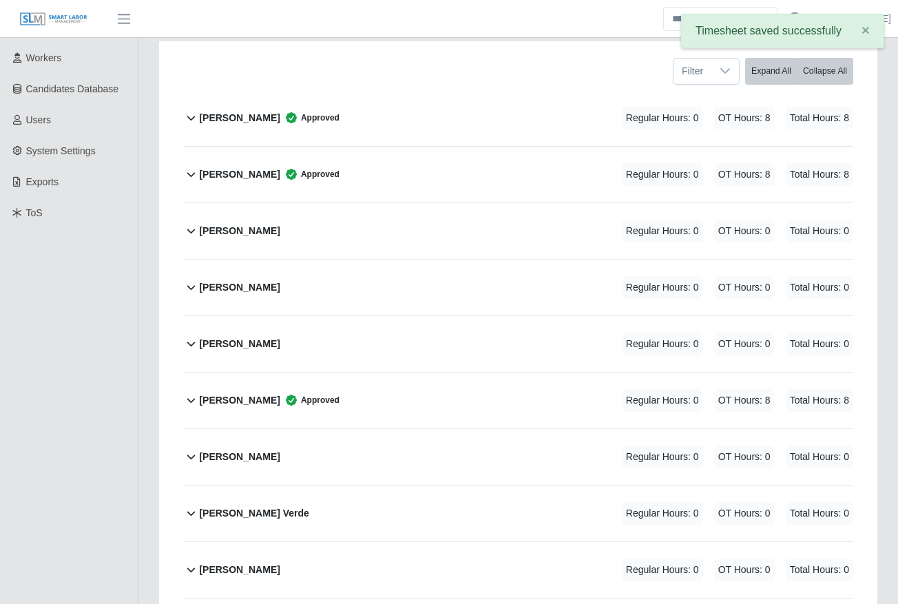
scroll to position [248, 0]
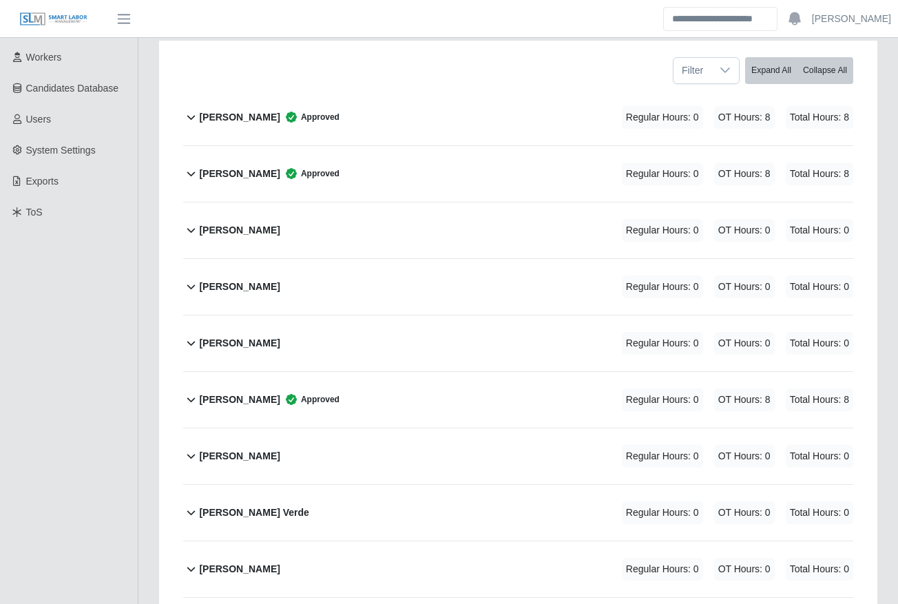
click at [330, 485] on div "Arnel Reyes Verde Regular Hours: 0 OT Hours: 0 Total Hours: 0" at bounding box center [526, 513] width 654 height 56
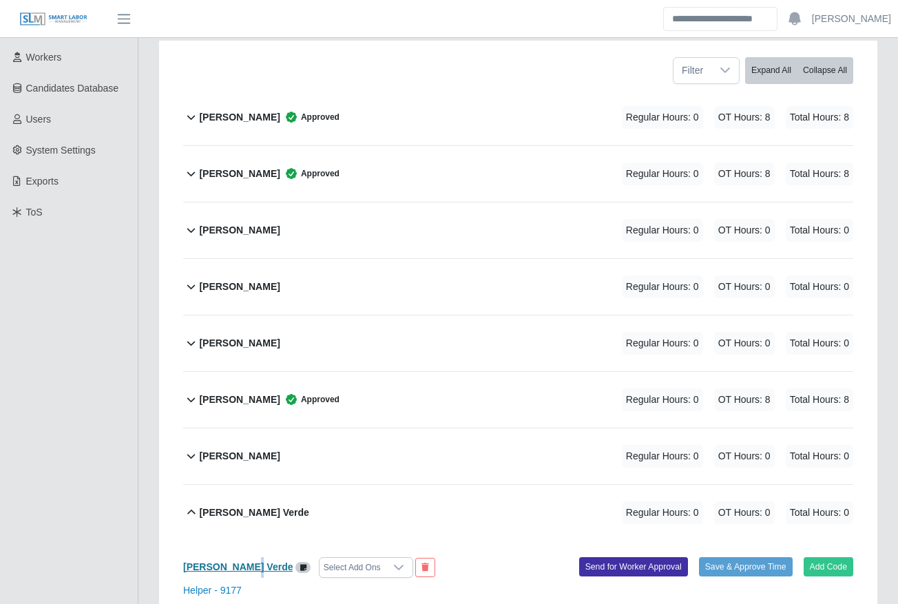
drag, startPoint x: 240, startPoint y: 525, endPoint x: 246, endPoint y: 535, distance: 11.5
click at [246, 557] on div "Arnel Reyes Verde Select Add Ons" at bounding box center [346, 567] width 346 height 21
click at [246, 561] on b "Arnel Reyes Verde" at bounding box center [237, 566] width 109 height 11
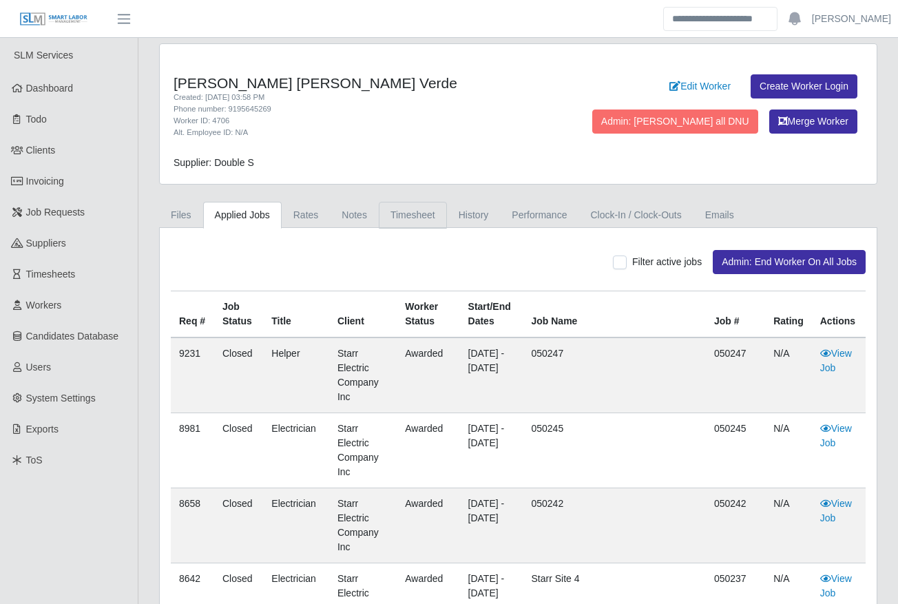
click at [405, 206] on link "Timesheet" at bounding box center [413, 215] width 68 height 27
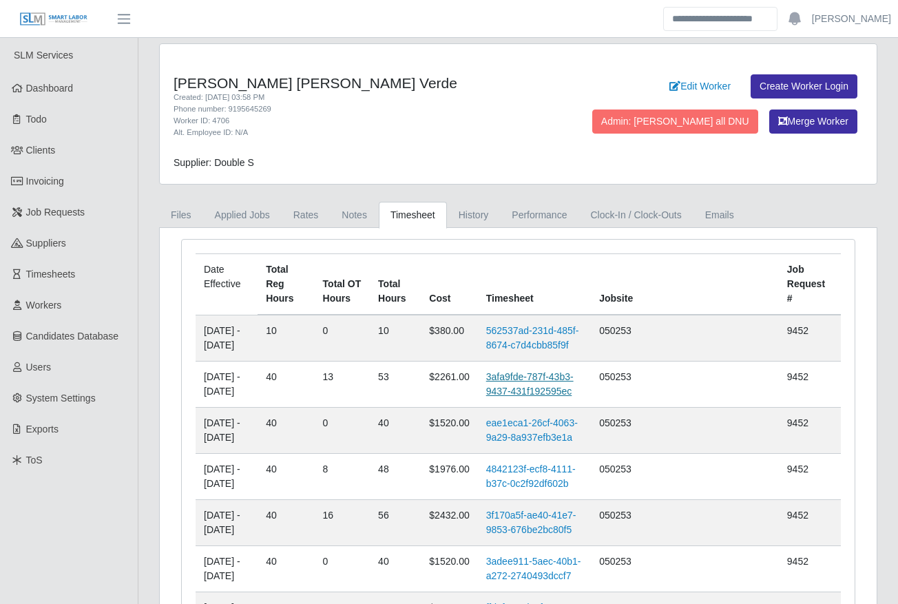
click at [546, 371] on link "3afa9fde-787f-43b3-9437-431f192595ec" at bounding box center [529, 383] width 87 height 25
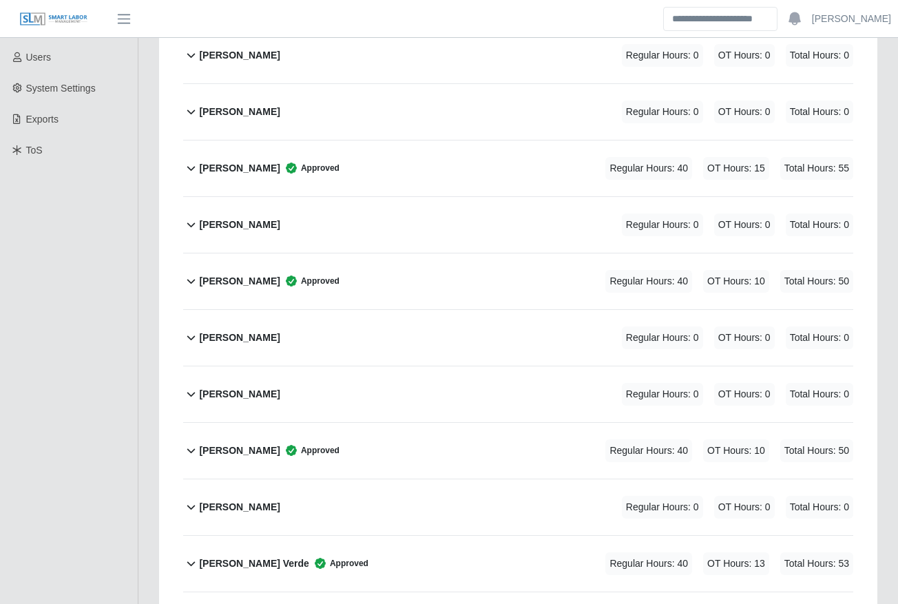
scroll to position [312, 0]
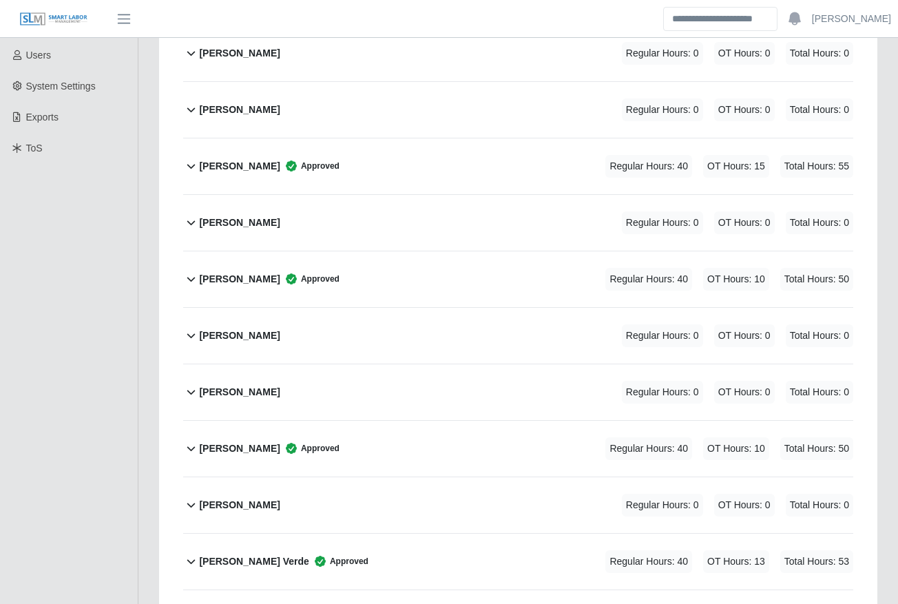
click at [510, 534] on div "[PERSON_NAME] Verde Approved Regular Hours: 40 OT Hours: 13 Total Hours: 53" at bounding box center [526, 562] width 654 height 56
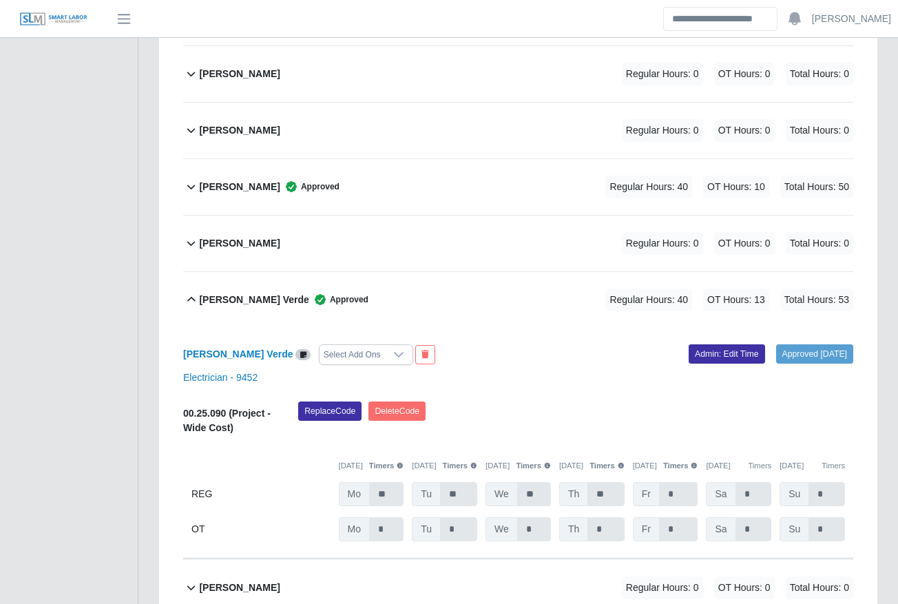
scroll to position [577, 0]
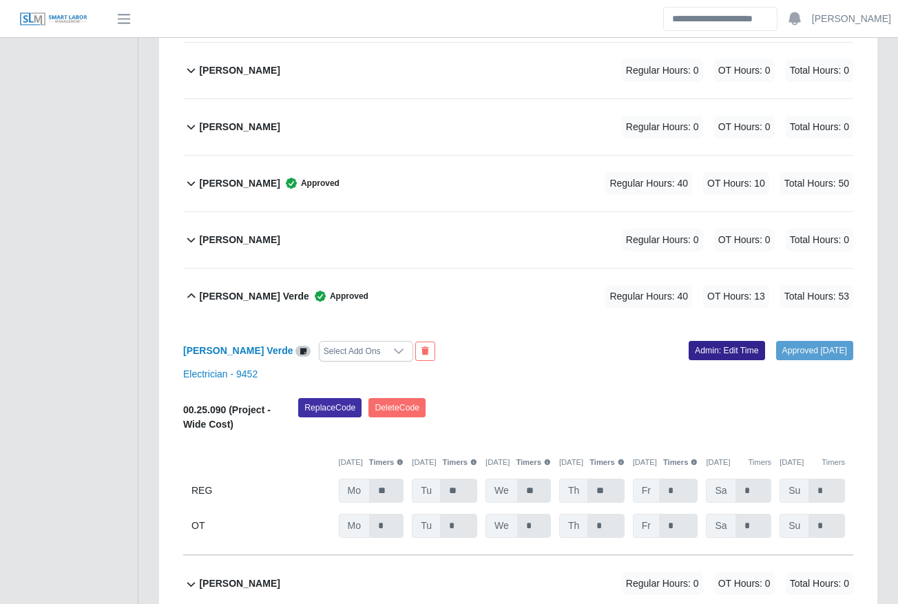
click at [688, 341] on link "Admin: Edit Time" at bounding box center [726, 350] width 76 height 19
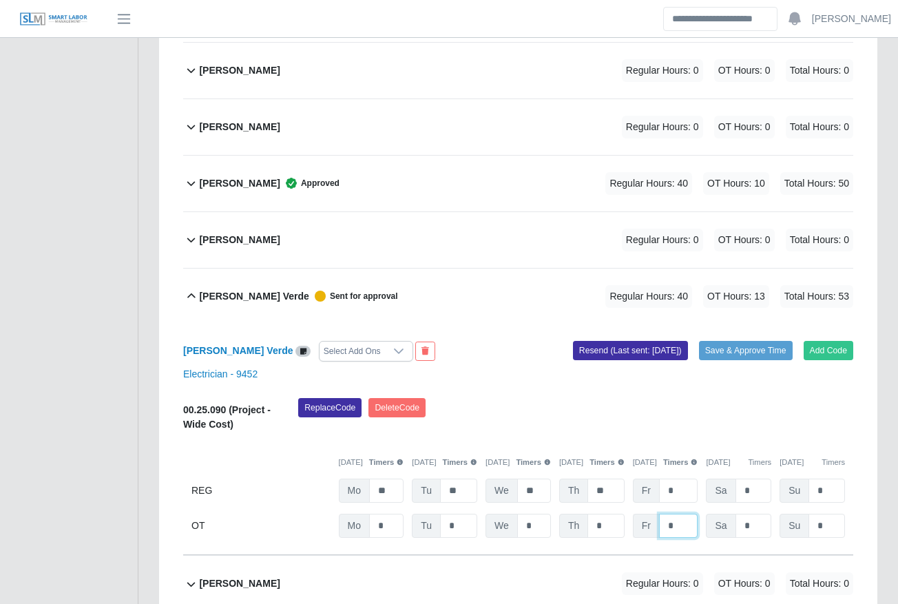
click at [690, 514] on input "*" at bounding box center [678, 526] width 39 height 24
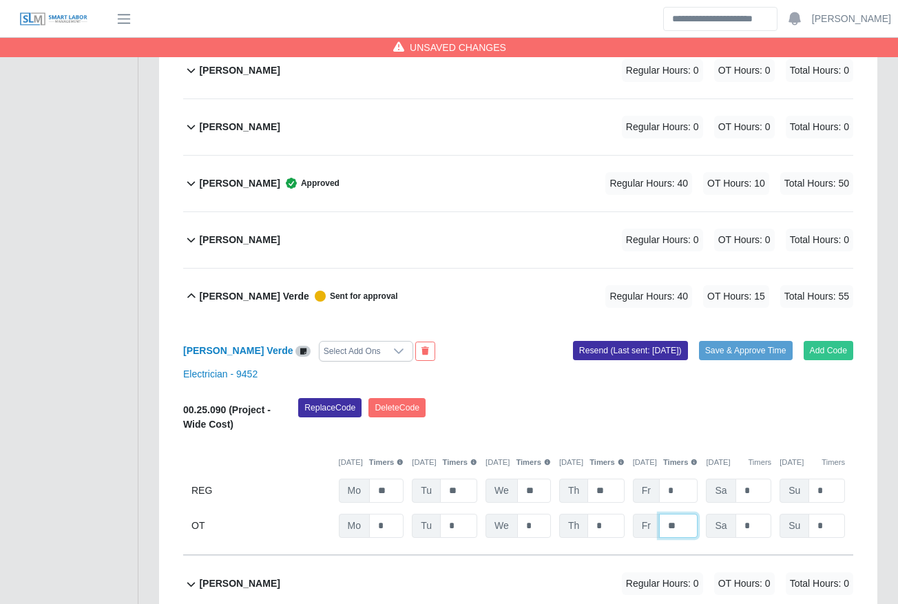
type input "**"
click at [728, 367] on div "Electrician - 9452" at bounding box center [518, 374] width 691 height 14
click at [745, 341] on div "Add Code Save & Approve Time Resend (Last sent: [DATE])" at bounding box center [691, 351] width 346 height 21
click at [751, 341] on button "Save & Approve Time" at bounding box center [746, 350] width 94 height 19
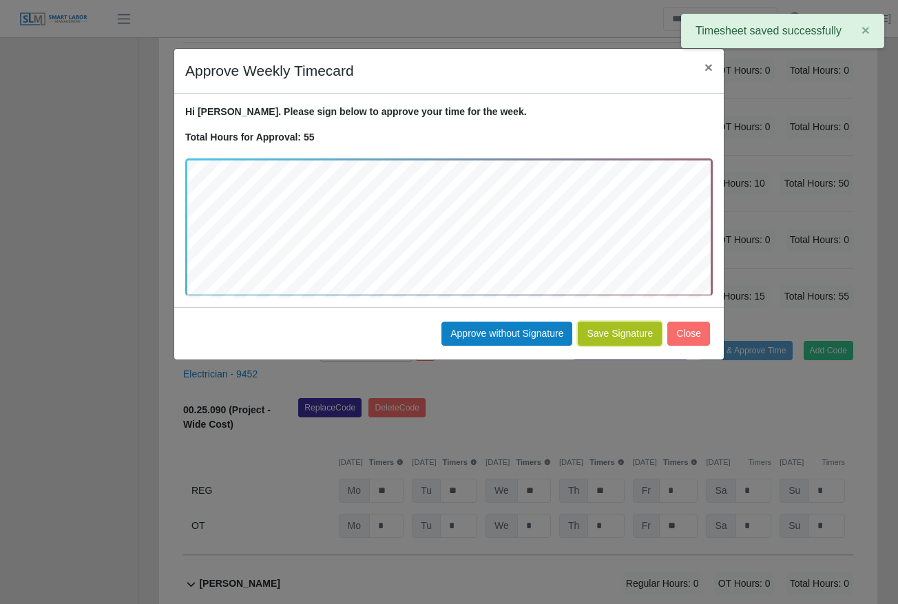
click at [625, 331] on button "Save Signature" at bounding box center [620, 333] width 84 height 24
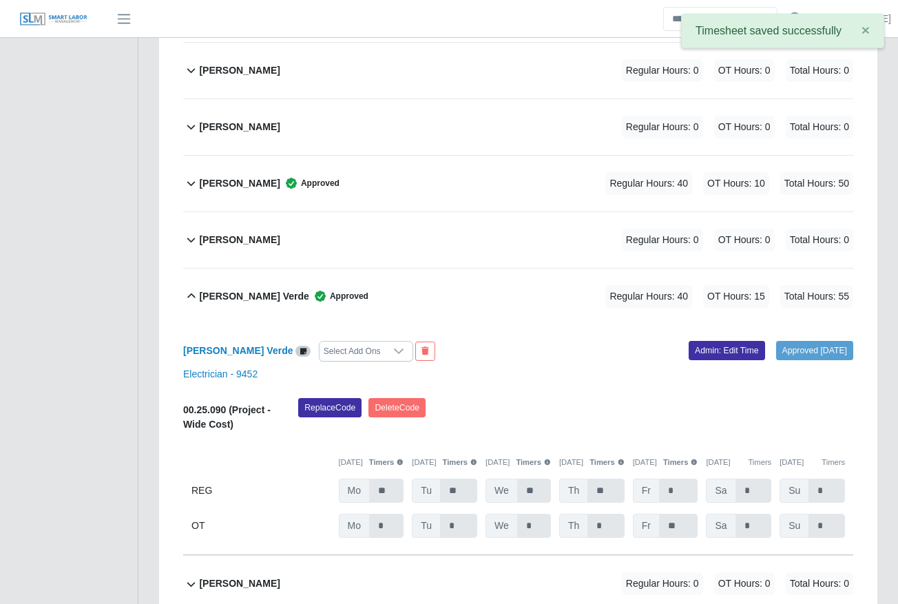
click at [309, 289] on span "Approved" at bounding box center [338, 296] width 59 height 14
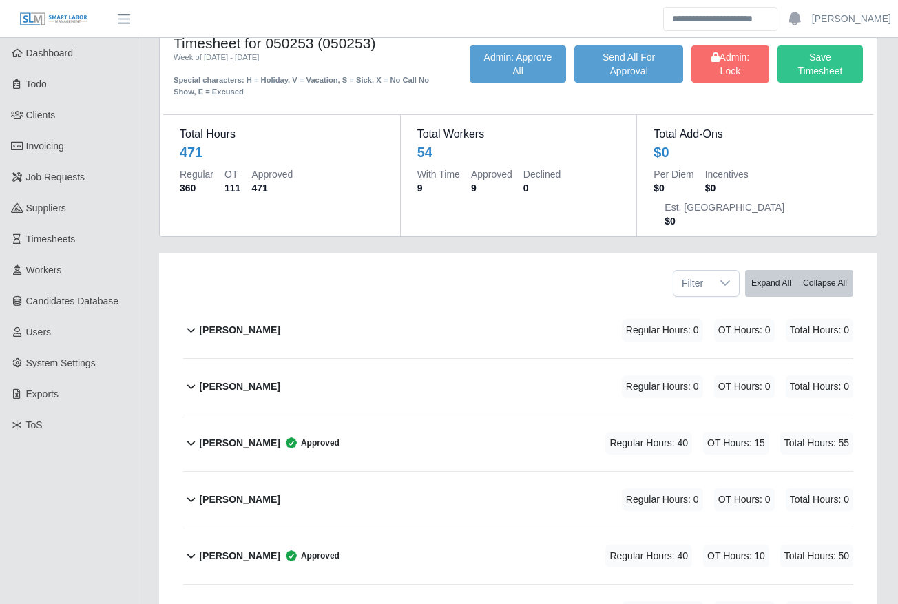
scroll to position [0, 0]
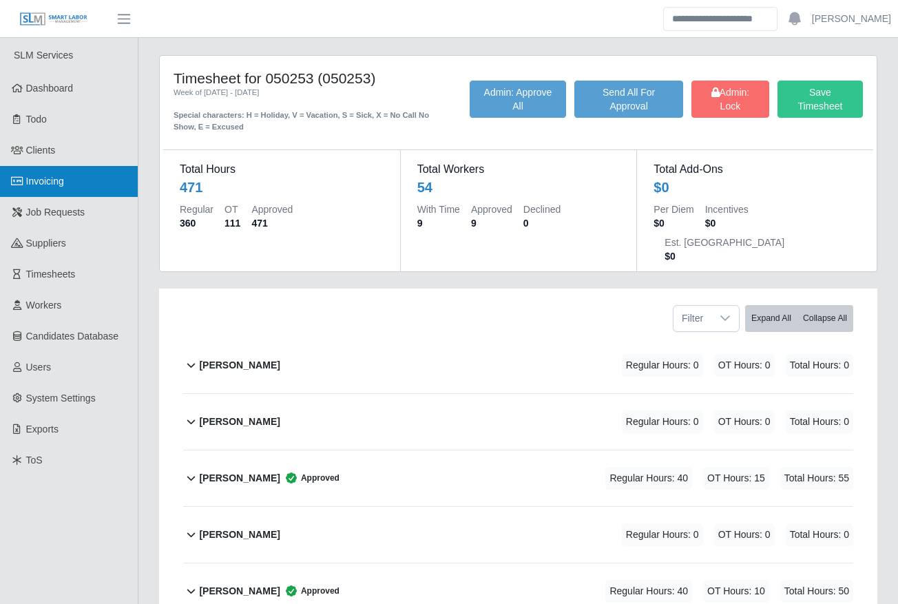
click at [89, 173] on link "Invoicing" at bounding box center [69, 181] width 138 height 31
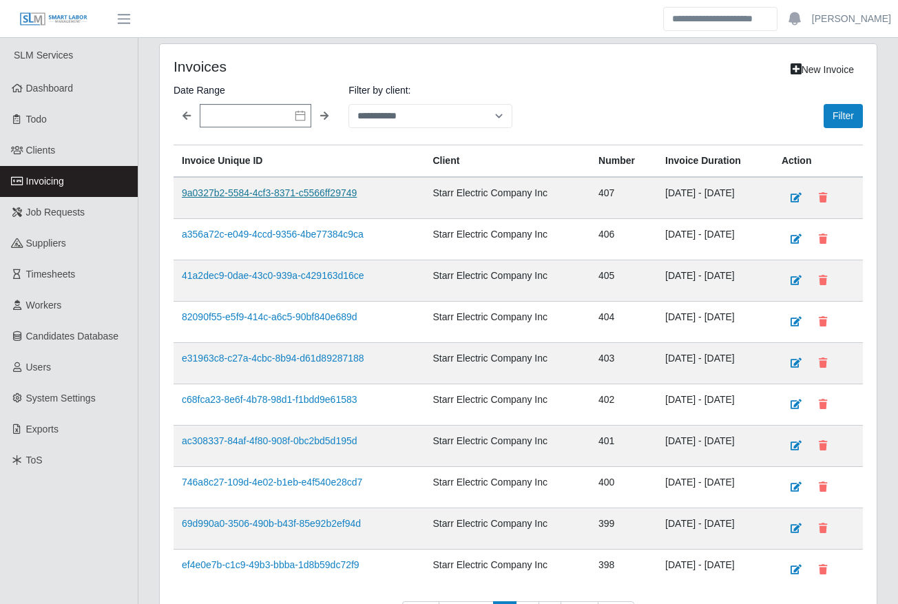
click at [256, 187] on link "9a0327b2-5584-4cf3-8371-c5566ff29749" at bounding box center [269, 192] width 175 height 11
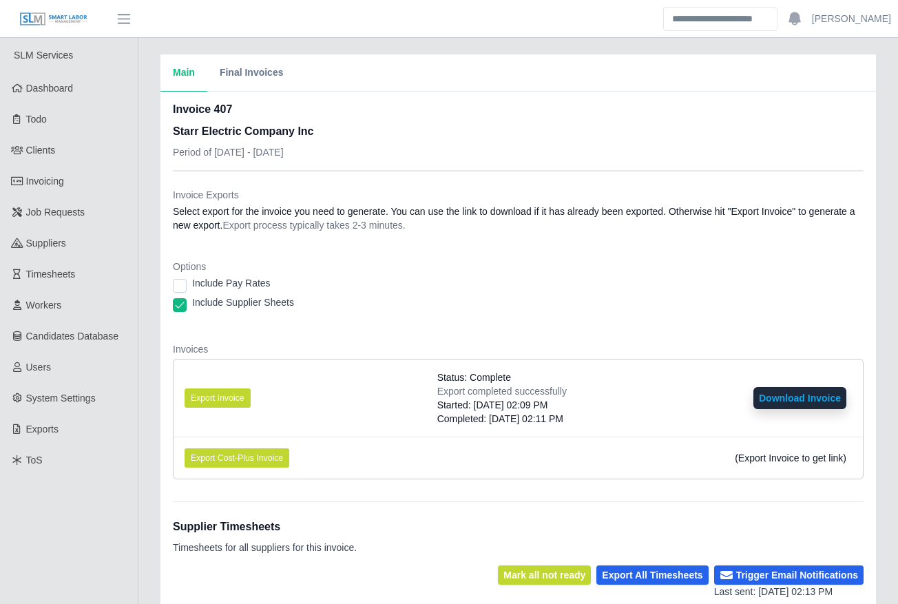
scroll to position [288, 0]
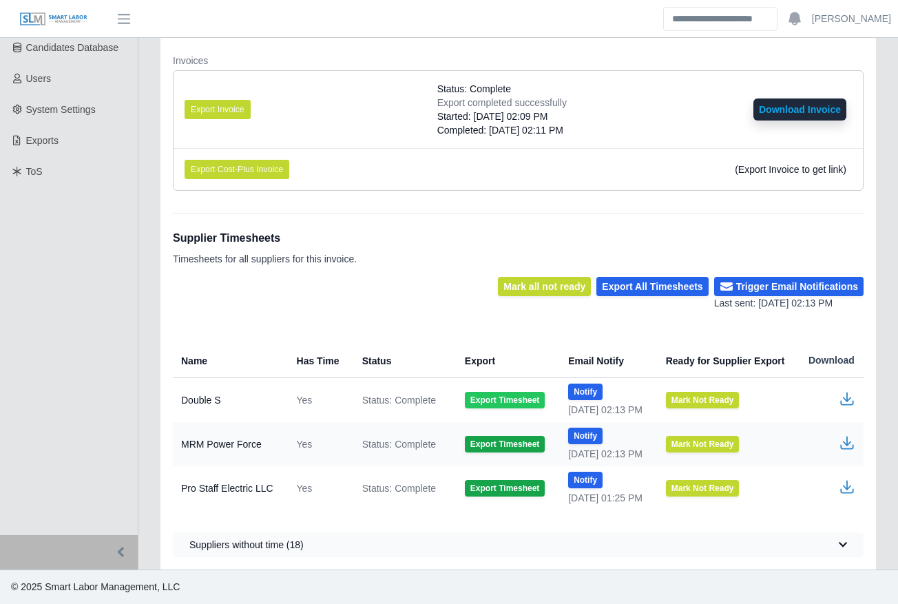
click at [487, 396] on button "Export Timesheet" at bounding box center [505, 400] width 80 height 17
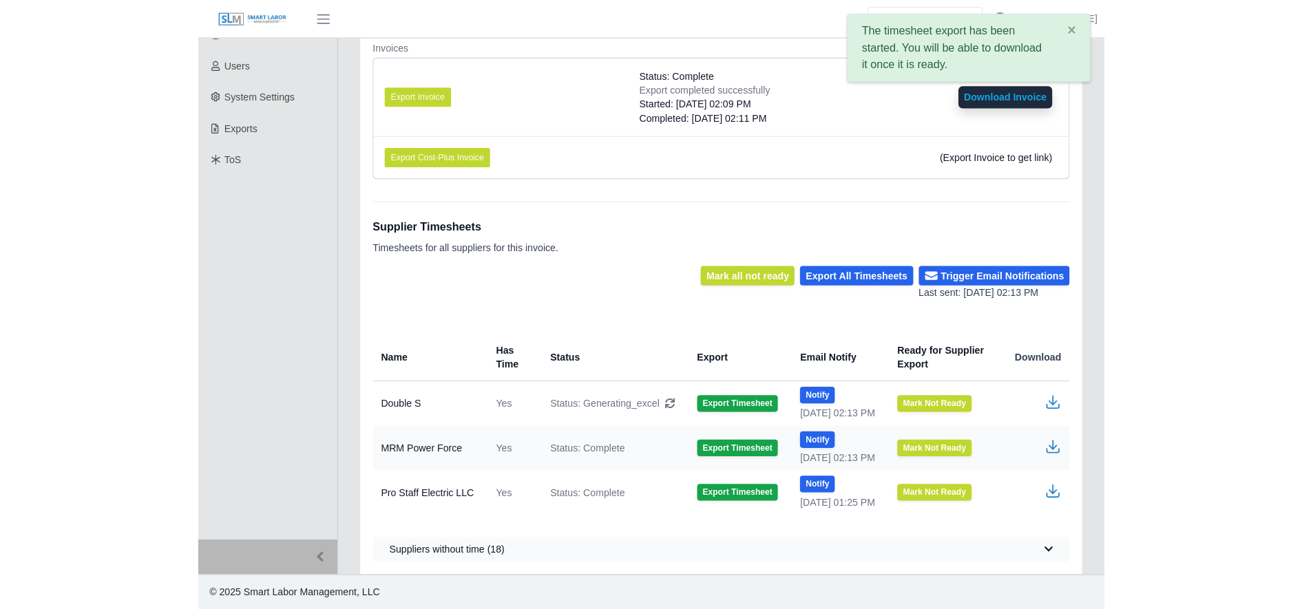
scroll to position [269, 0]
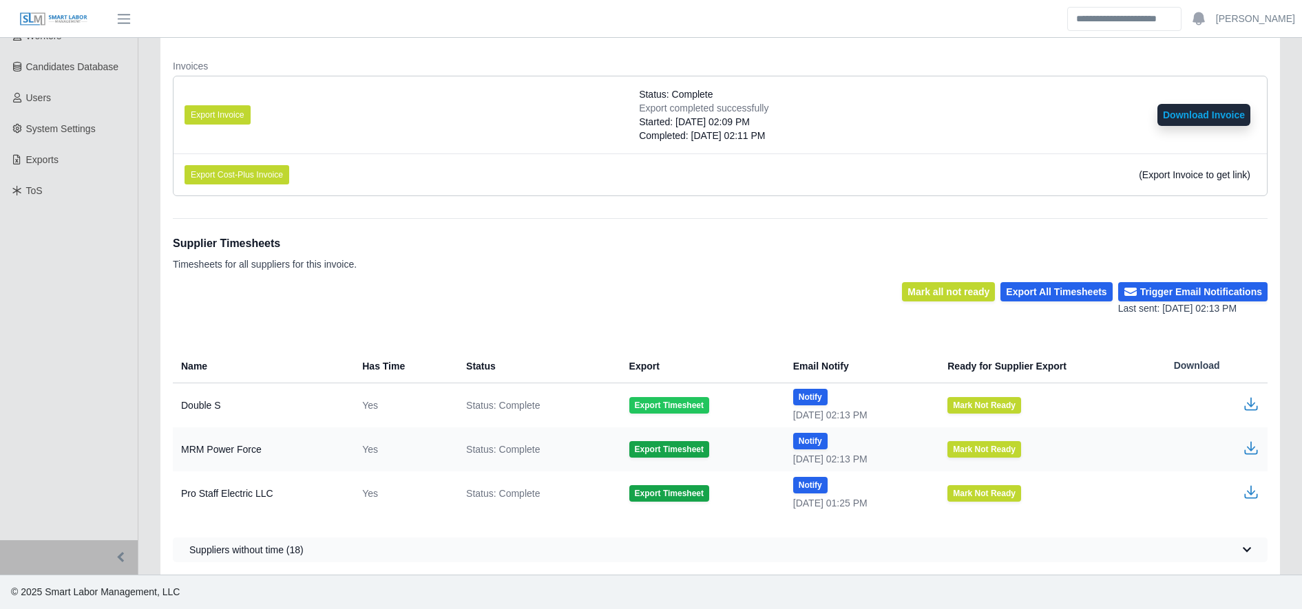
click at [638, 405] on button "Export Timesheet" at bounding box center [669, 405] width 80 height 17
click at [910, 405] on icon "button" at bounding box center [1251, 404] width 17 height 17
